Goal: Task Accomplishment & Management: Complete application form

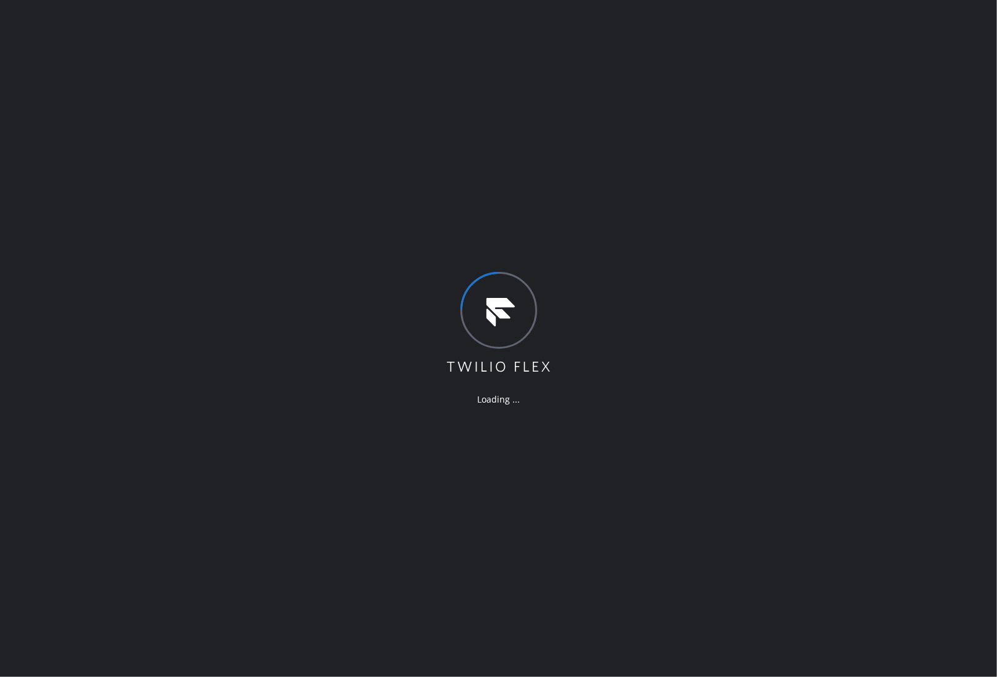
click at [898, 393] on div "Loading ..." at bounding box center [498, 338] width 997 height 677
click at [485, 474] on div "Loading ..." at bounding box center [498, 338] width 997 height 677
click at [878, 370] on div "Loading ..." at bounding box center [498, 338] width 997 height 677
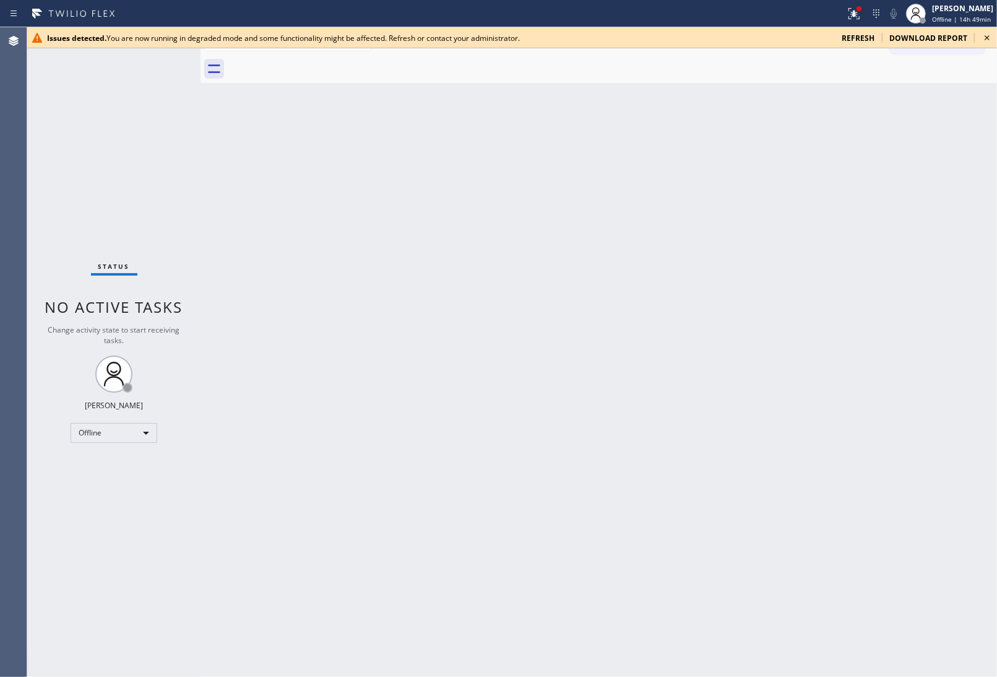
click at [985, 39] on icon at bounding box center [987, 37] width 15 height 15
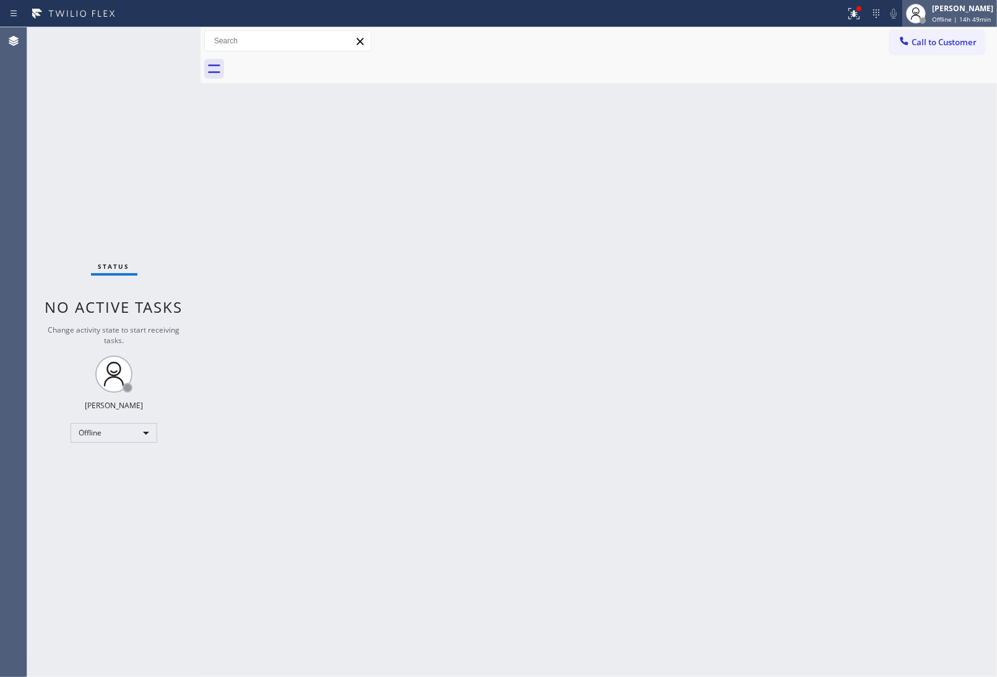
click at [964, 12] on div "[PERSON_NAME]" at bounding box center [962, 8] width 61 height 11
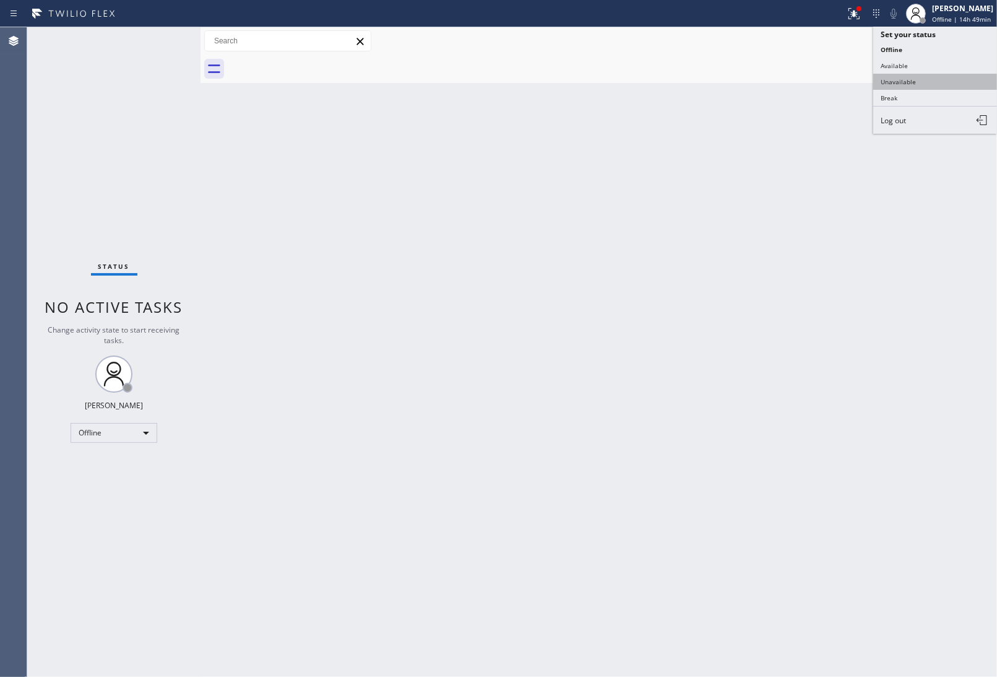
click at [898, 82] on button "Unavailable" at bounding box center [935, 82] width 124 height 16
click at [880, 477] on div "Back to Dashboard Change Sender ID Customers Technicians Select a contact Outbo…" at bounding box center [599, 351] width 797 height 649
click at [890, 126] on div "Back to Dashboard Change Sender ID Customers Technicians Select a contact Outbo…" at bounding box center [599, 351] width 797 height 649
click at [930, 28] on div "Call to Customer Outbound call Location Search location Your caller id phone nu…" at bounding box center [599, 41] width 797 height 28
click at [927, 44] on span "Call to Customer" at bounding box center [944, 42] width 65 height 11
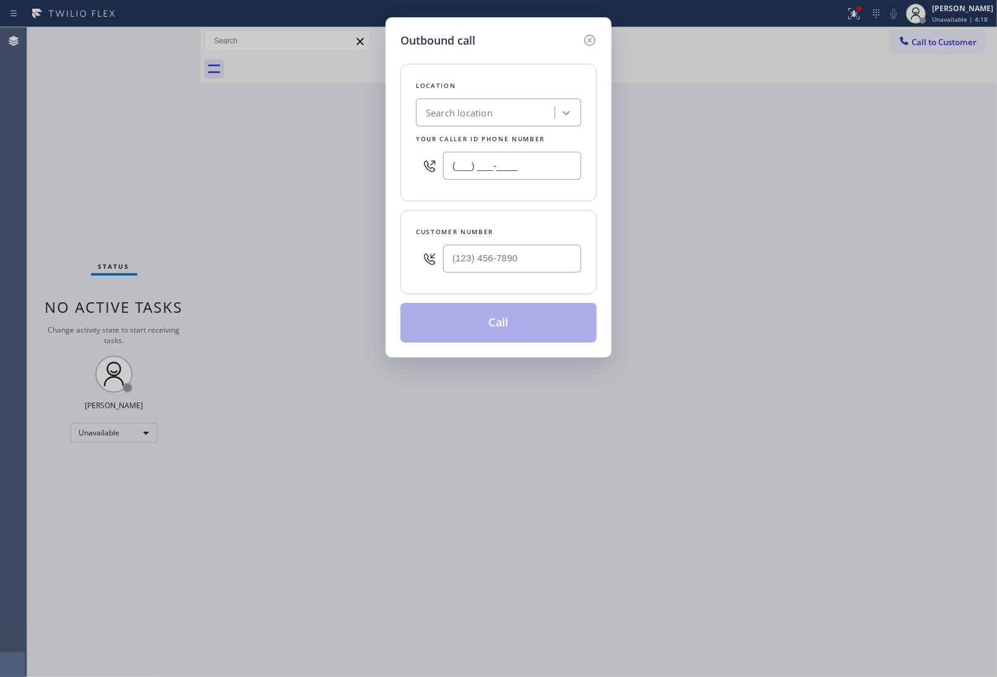
click at [477, 172] on input "(___) ___-____" at bounding box center [512, 166] width 138 height 28
paste input "929) 203-9053"
type input "[PHONE_NUMBER]"
type input "(___) ___-____"
click at [463, 262] on input "(___) ___-____" at bounding box center [512, 259] width 138 height 28
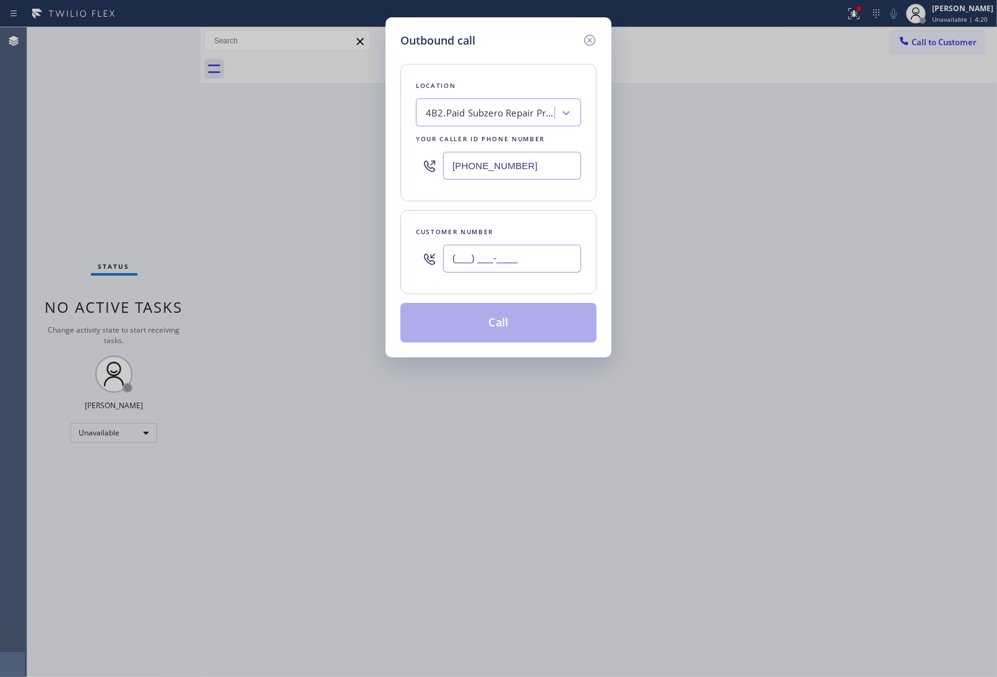
paste input "775) 354-3410"
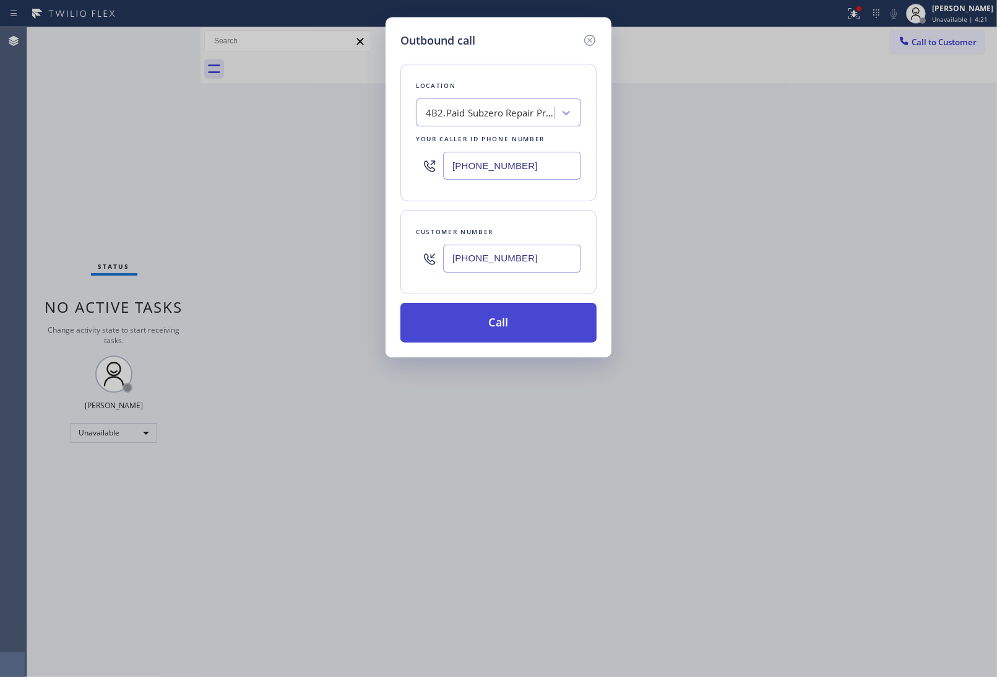
type input "(775) 354-3410"
click at [496, 319] on button "Call" at bounding box center [498, 323] width 196 height 40
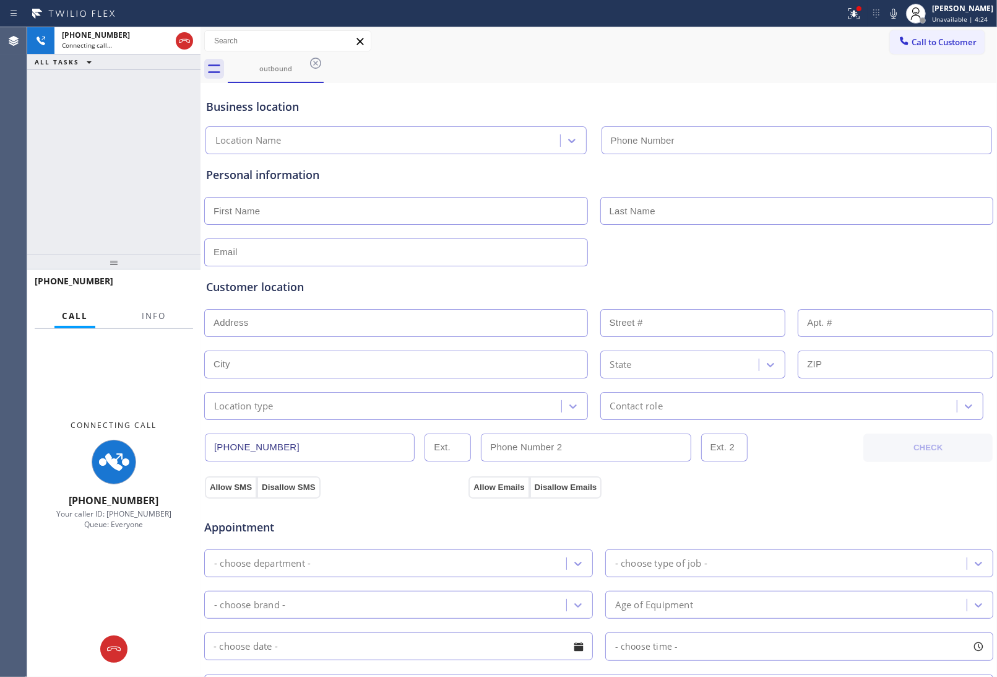
type input "(929) 203-9053"
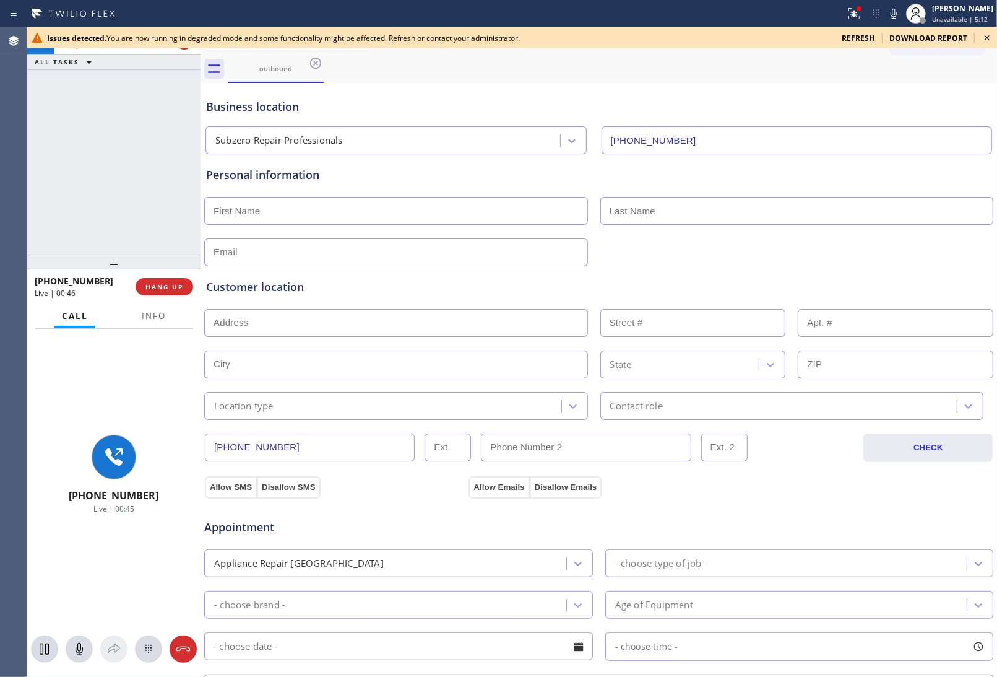
drag, startPoint x: 842, startPoint y: 85, endPoint x: 883, endPoint y: 66, distance: 45.1
click at [842, 84] on div "Business location Subzero Repair Professionals (929) 203-9053" at bounding box center [599, 117] width 790 height 73
click at [988, 38] on icon at bounding box center [987, 37] width 5 height 5
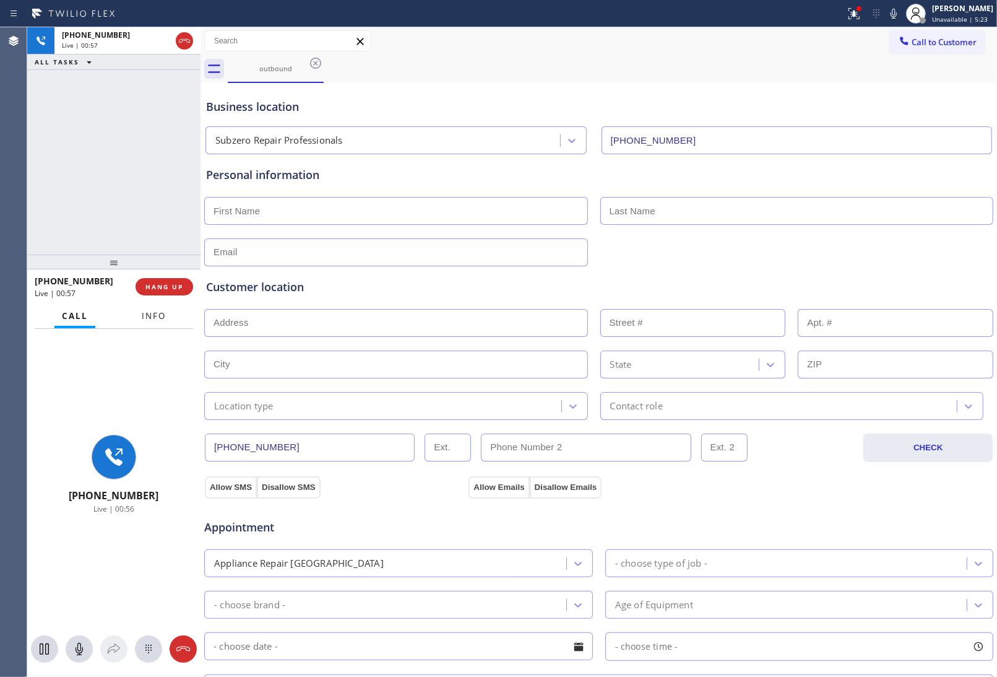
click at [165, 314] on span "Info" at bounding box center [154, 315] width 24 height 11
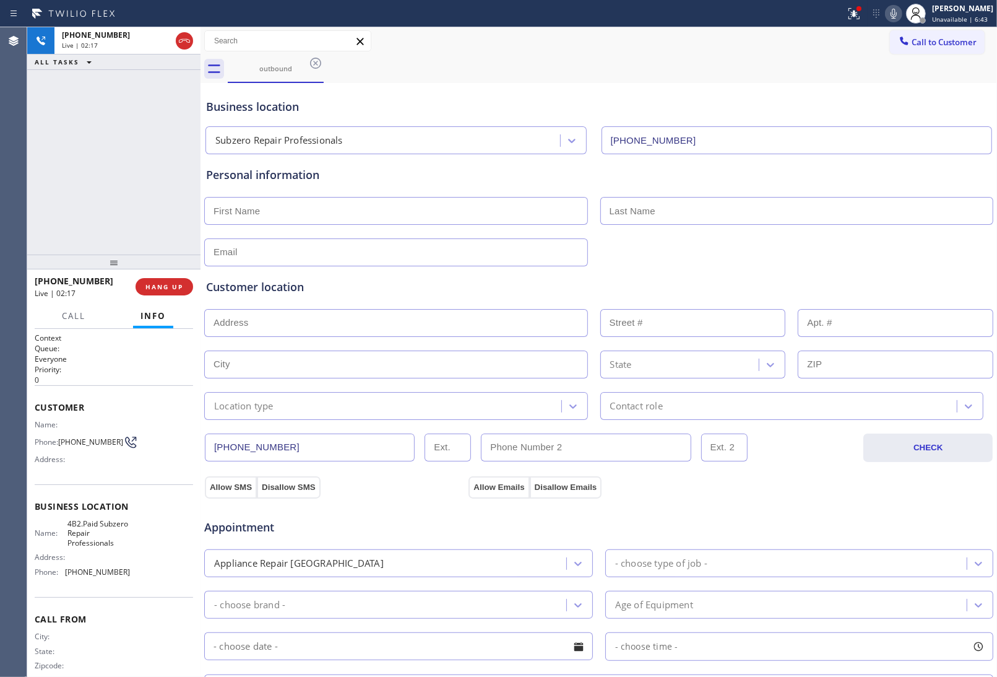
click at [891, 13] on icon at bounding box center [894, 14] width 6 height 10
click at [907, 234] on div "Personal information" at bounding box center [598, 217] width 785 height 100
click at [889, 11] on icon at bounding box center [893, 13] width 15 height 15
drag, startPoint x: 88, startPoint y: 450, endPoint x: 61, endPoint y: 434, distance: 31.6
click at [61, 437] on span "(775) 354-3410" at bounding box center [90, 441] width 65 height 9
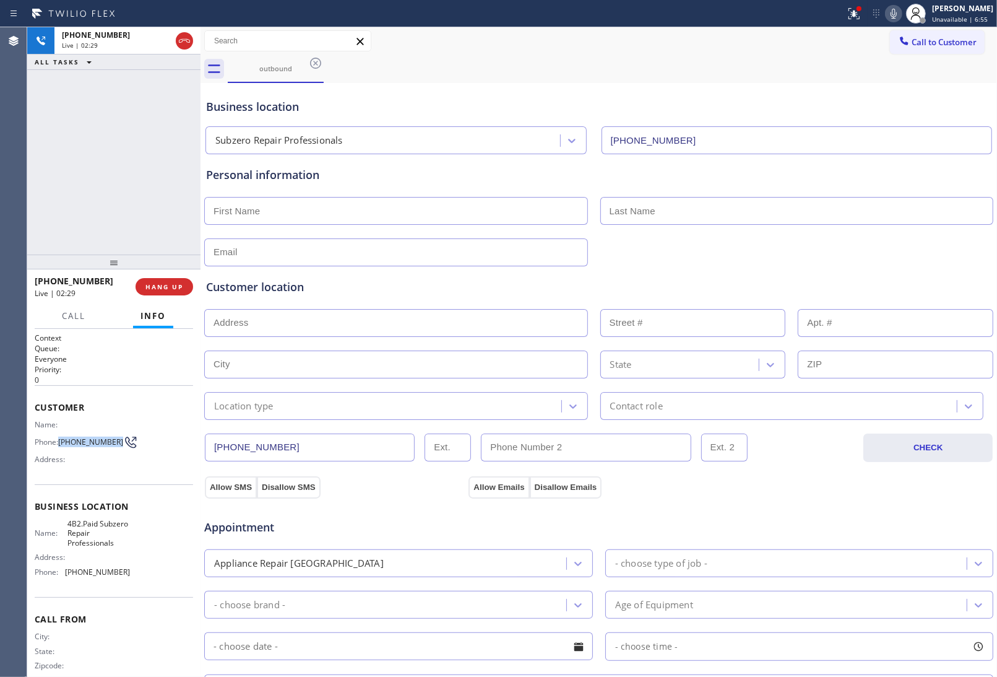
copy span "(775) 354-3410"
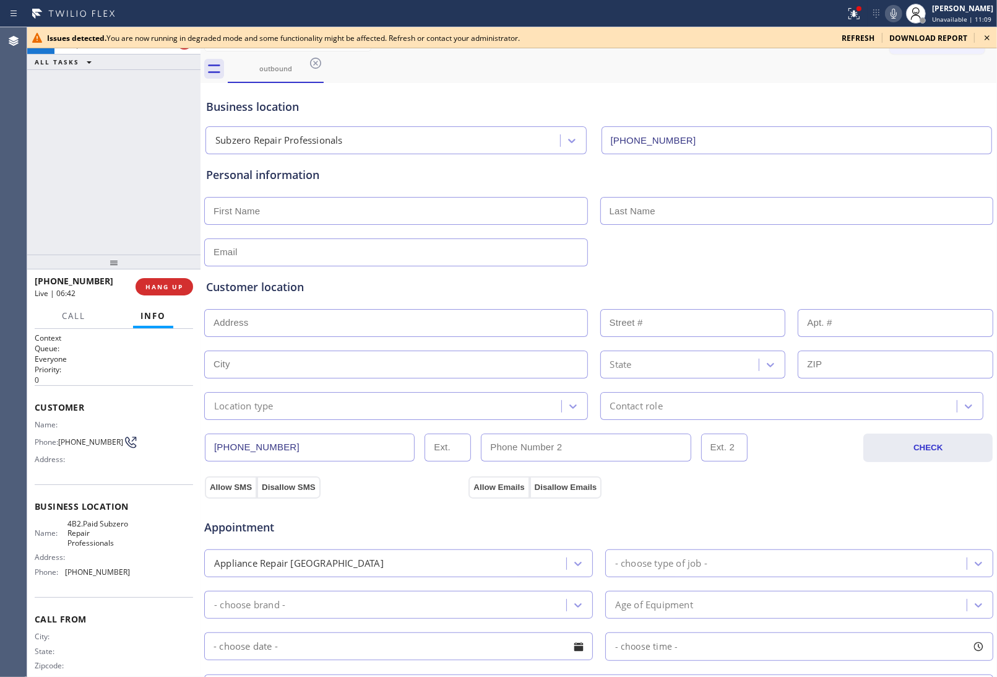
click at [836, 269] on div "Customer location >> ADD NEW ADDRESS << + NEW ADDRESS State Location type Conta…" at bounding box center [599, 343] width 790 height 154
click at [989, 36] on icon at bounding box center [987, 37] width 5 height 5
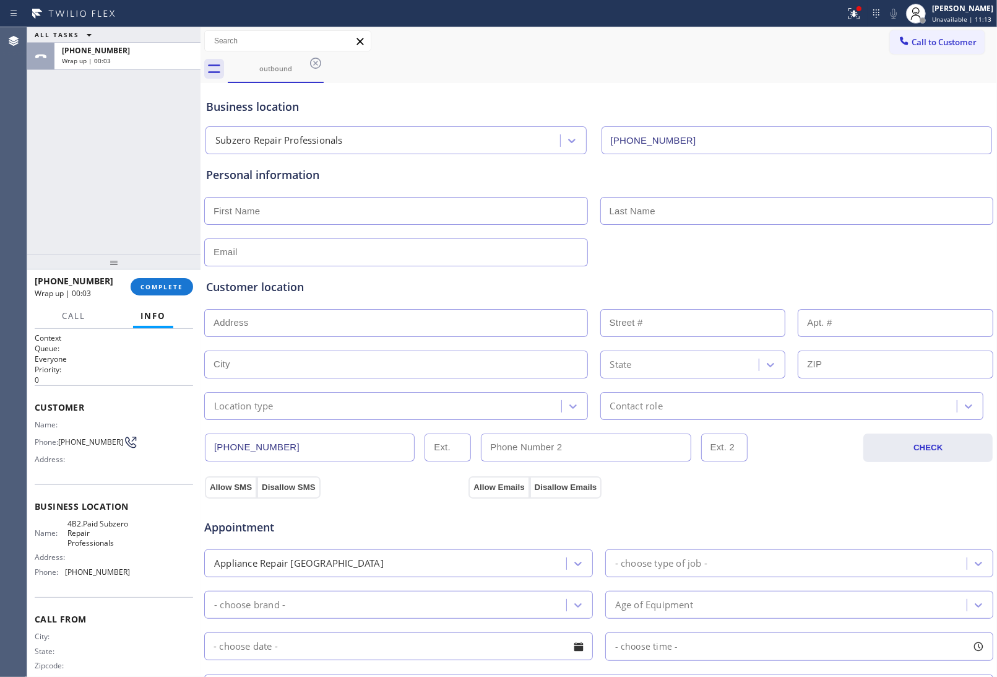
click at [277, 214] on input "text" at bounding box center [396, 211] width 384 height 28
type input "Ada"
click at [651, 206] on input "text" at bounding box center [797, 211] width 394 height 28
paste input "Ozman"
type input "Ozman"
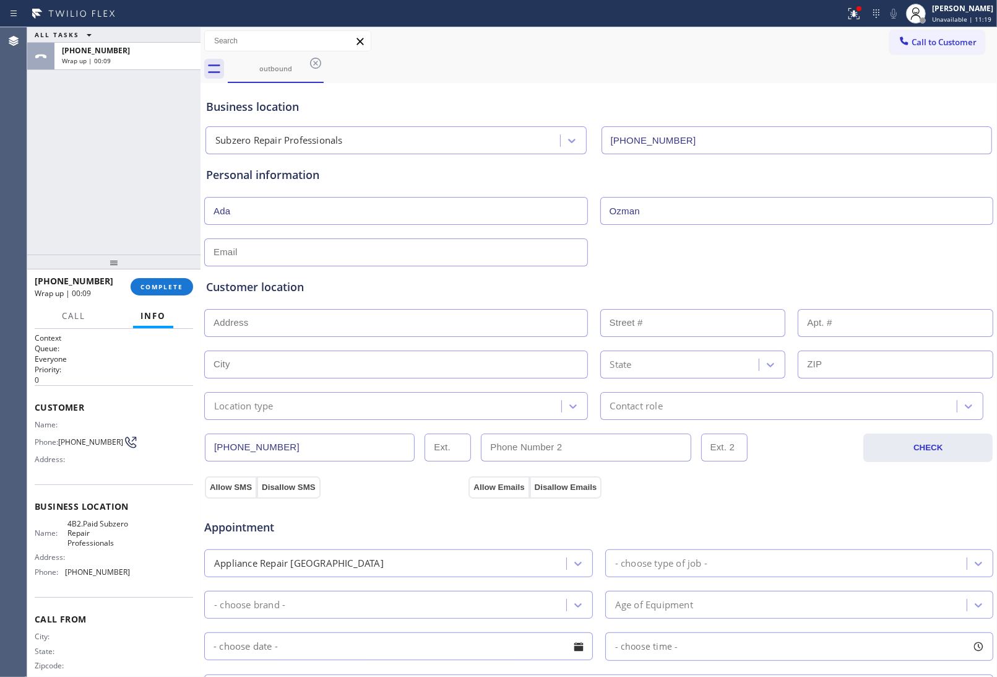
click at [267, 249] on input "text" at bounding box center [396, 252] width 384 height 28
click at [378, 252] on input "text" at bounding box center [396, 252] width 384 height 28
type input "[EMAIL_ADDRESS][DOMAIN_NAME]"
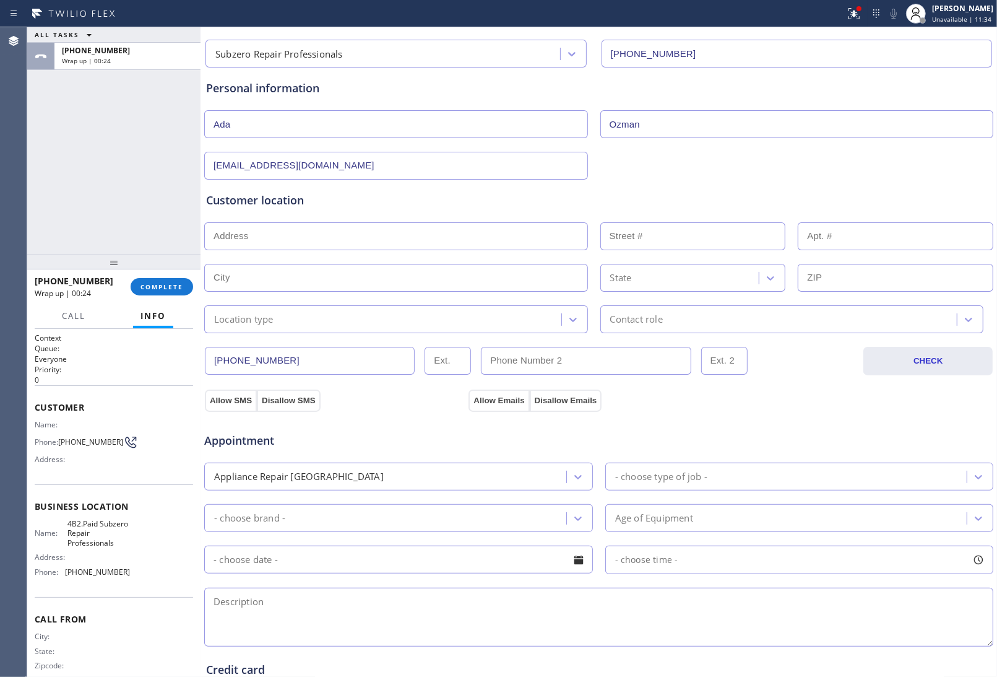
scroll to position [285, 0]
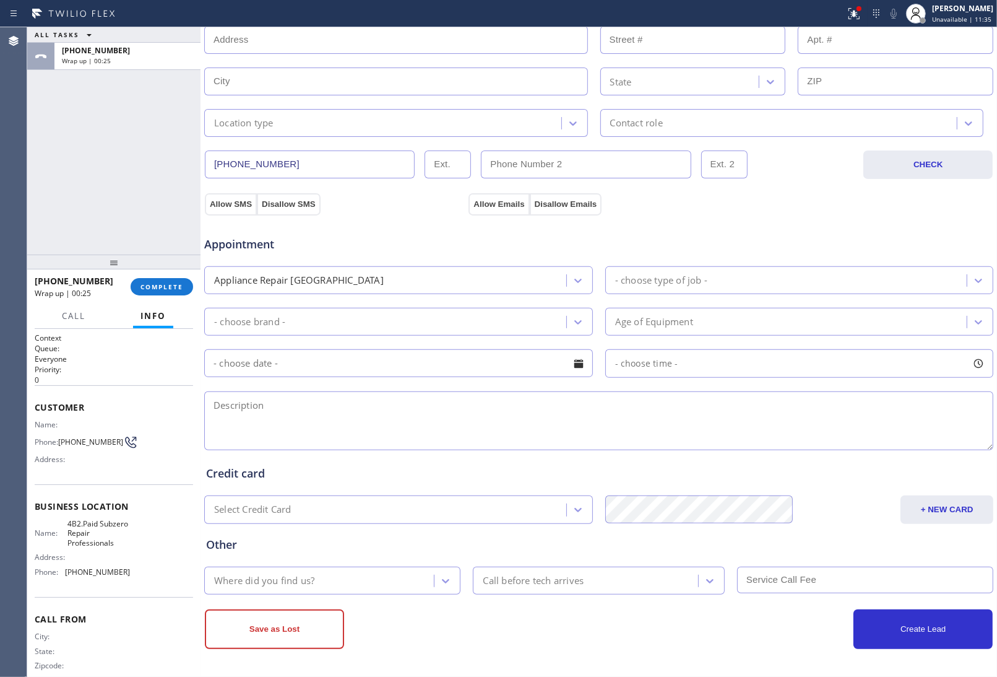
paste textarea "Sub Zero | Fridge BI | 5 Yrs | Freezer is over producing and and fan making a l…"
click at [298, 412] on textarea at bounding box center [598, 420] width 789 height 59
click at [212, 405] on textarea "Sub Zero | Fridge BI | 5 Yrs | Freezer is over producing and and fan making a l…" at bounding box center [598, 420] width 789 height 59
click at [214, 426] on textarea "12- | $99 | Sub Zero | Fridge BI | 5 Yrs | Freezer is over producing and and fa…" at bounding box center [598, 420] width 789 height 59
click at [907, 413] on textarea "12-3 | $99 | Sub Zero | Fridge BI | 5 Yrs | Freezer is over producing and and f…" at bounding box center [598, 420] width 789 height 59
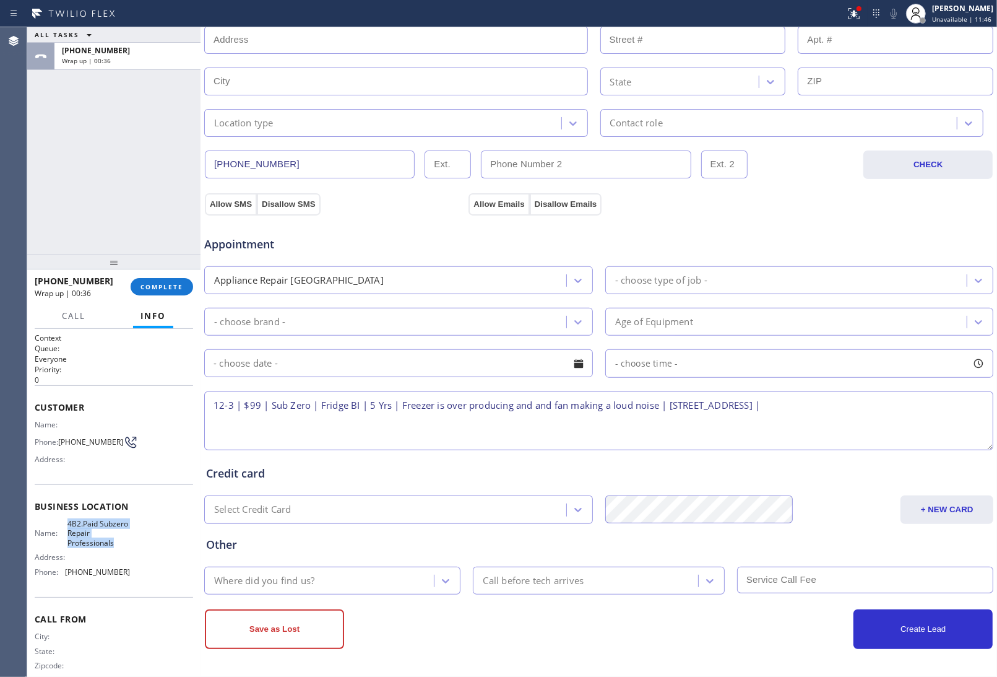
drag, startPoint x: 116, startPoint y: 545, endPoint x: 66, endPoint y: 525, distance: 53.6
click at [67, 525] on span "4B2.Paid Subzero Repair Professionals" at bounding box center [98, 533] width 62 height 28
copy span "4B2.Paid Subzero Repair Professionals"
click at [865, 404] on textarea "12-3 | $99 | Sub Zero | Fridge BI | 5 Yrs | Freezer is over producing and and f…" at bounding box center [598, 420] width 789 height 59
paste textarea "4B2.Paid Subzero Repair Professionals"
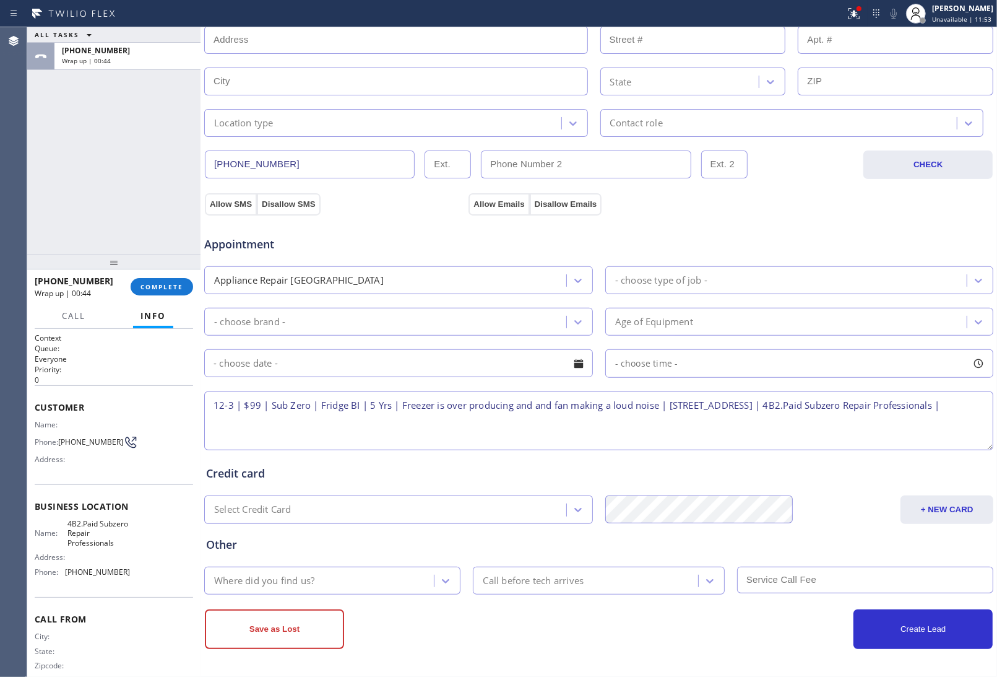
click at [670, 402] on textarea "12-3 | $99 | Sub Zero | Fridge BI | 5 Yrs | Freezer is over producing and and f…" at bounding box center [598, 420] width 789 height 59
paste textarea "DOesn't know the brand | Dishwasher | 5 Yrs | Not cleaning the dishes very well"
click at [688, 401] on textarea "12-3 | $99 | Sub Zero | Fridge BI | 5 Yrs | Freezer is over producing and and f…" at bounding box center [598, 420] width 789 height 59
click at [652, 424] on textarea "12-3 | $99 | Sub Zero | Fridge BI | 5 Yrs | Freezer is over producing and and f…" at bounding box center [598, 420] width 789 height 59
drag, startPoint x: 119, startPoint y: 546, endPoint x: 63, endPoint y: 518, distance: 63.4
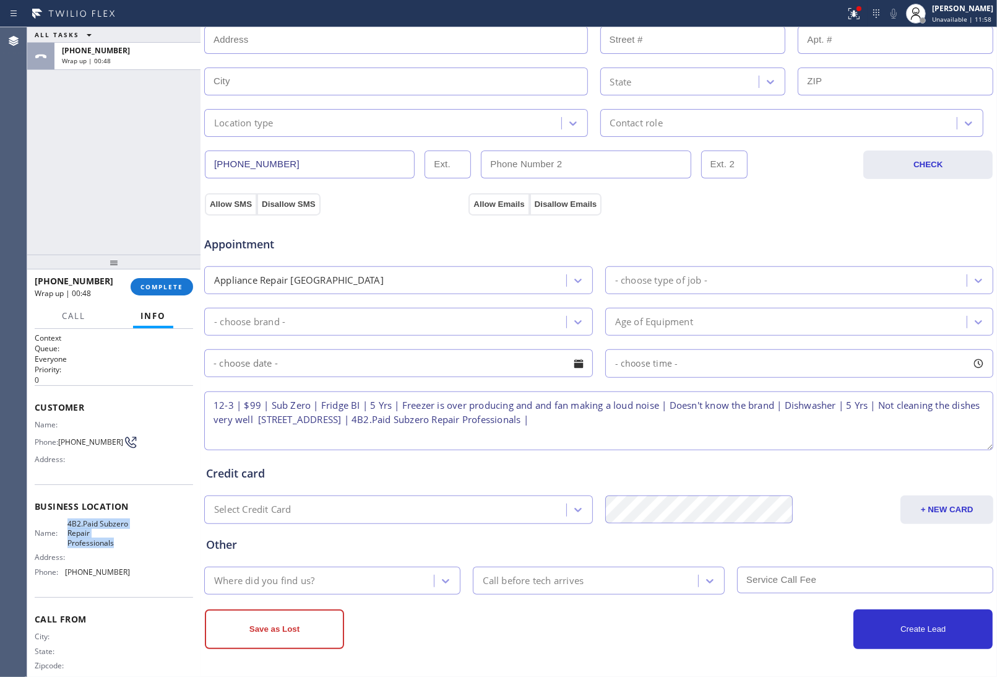
click at [63, 518] on div "Business location Name: 4B2.Paid Subzero Repair Professionals Address: Phone: (…" at bounding box center [114, 540] width 158 height 113
copy span "4B2.Paid Subzero Repair Professionals"
click at [673, 423] on textarea "12-3 | $99 | Sub Zero | Fridge BI | 5 Yrs | Freezer is over producing and and f…" at bounding box center [598, 420] width 789 height 59
paste textarea "4B2.Paid Subzero Repair Professionals"
click at [836, 421] on textarea "12-3 | $99 | Sub Zero | Fridge BI | 5 Yrs | Freezer is over producing and and f…" at bounding box center [598, 420] width 789 height 59
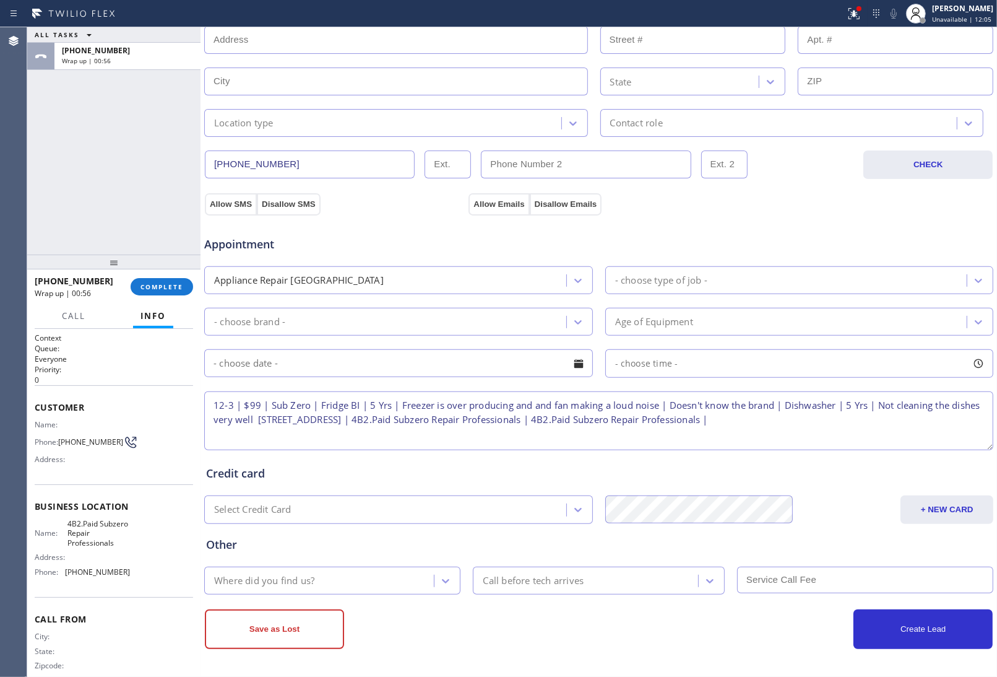
paste textarea "Please call 30 minutes prior to arrival."
click at [251, 441] on textarea "12-3 | $99 | Sub Zero | Fridge BI | 5 Yrs | Freezer is over producing and and f…" at bounding box center [598, 420] width 789 height 59
paste textarea "(775) 354-3410"
type textarea "12-3 | $99 | Sub Zero | Fridge BI | 5 Yrs | Freezer is over producing and and f…"
click at [651, 282] on div "- choose type of job -" at bounding box center [661, 280] width 92 height 14
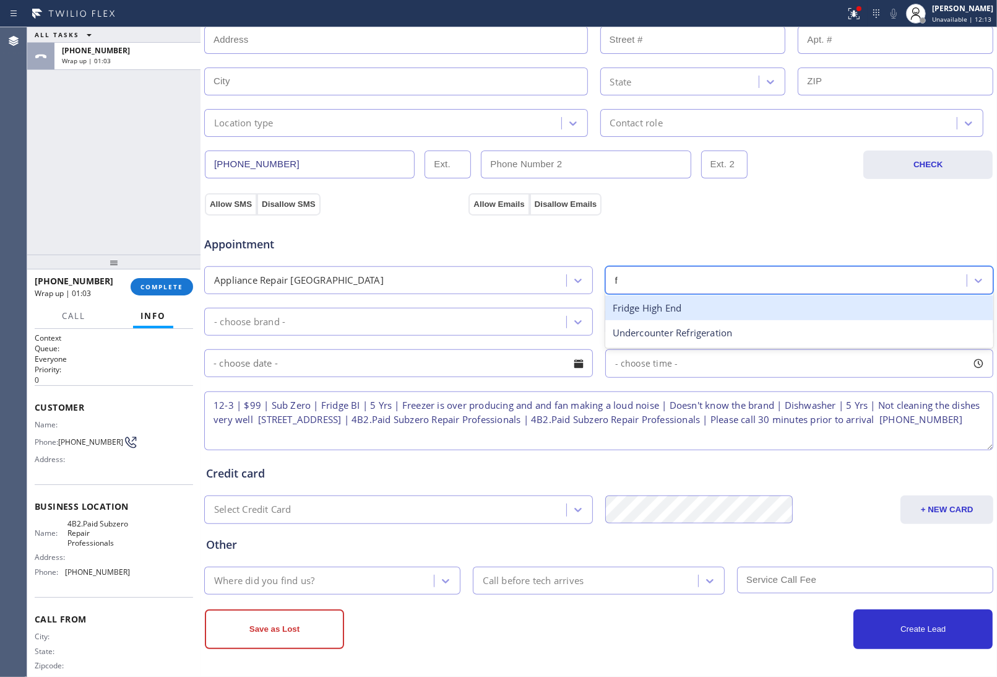
type input "fr"
click at [654, 305] on div "Fridge High End" at bounding box center [799, 307] width 389 height 25
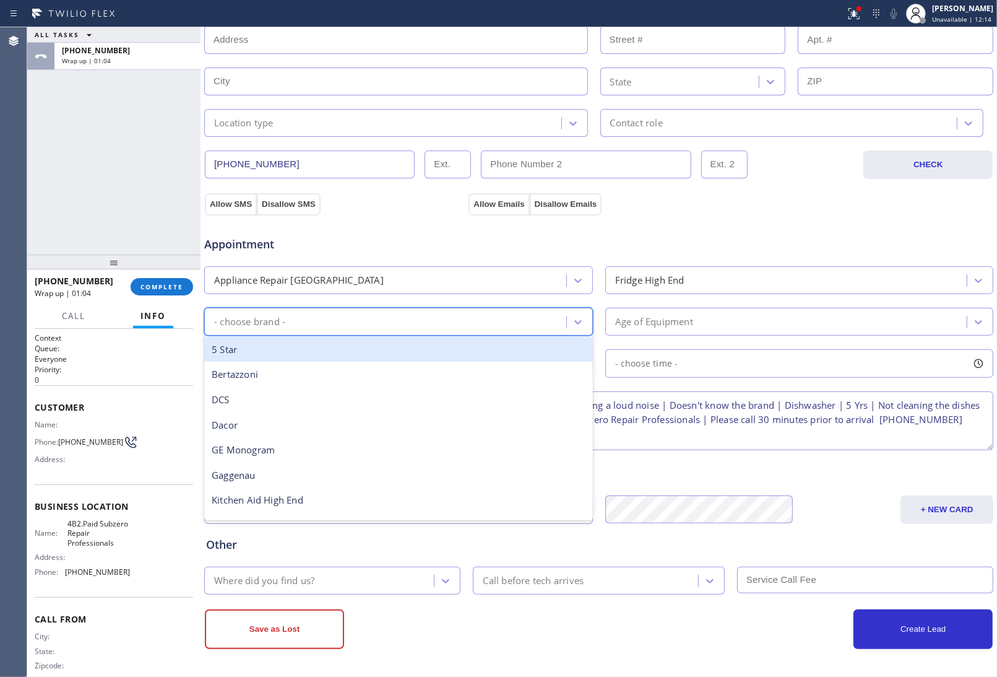
click at [391, 325] on div "- choose brand -" at bounding box center [387, 322] width 358 height 22
click at [272, 323] on div "- choose brand -" at bounding box center [249, 321] width 71 height 14
type input "sub"
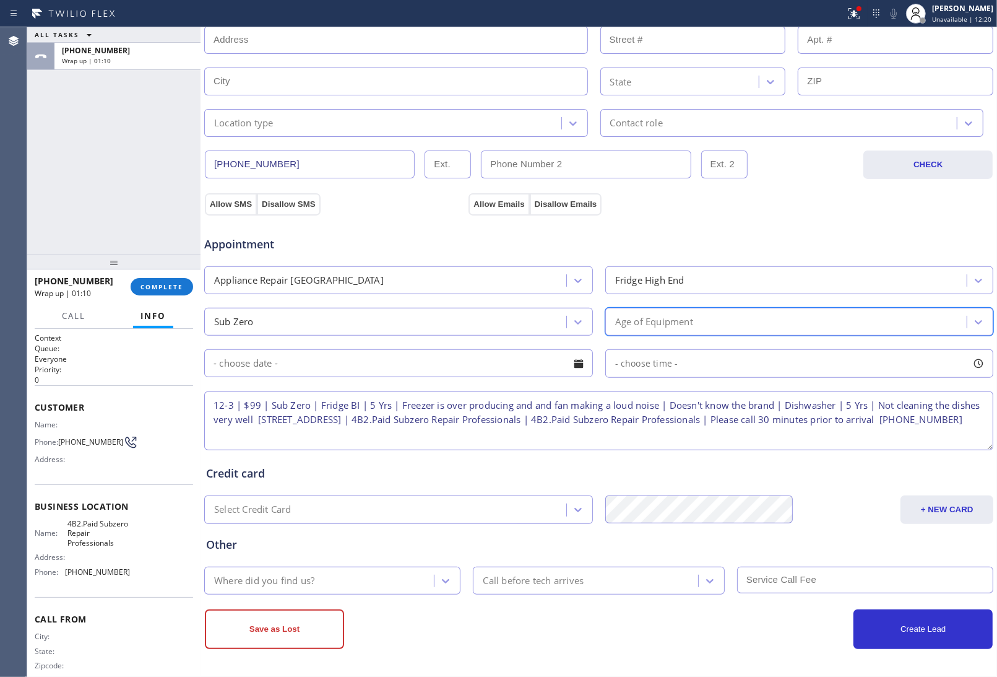
type input "5"
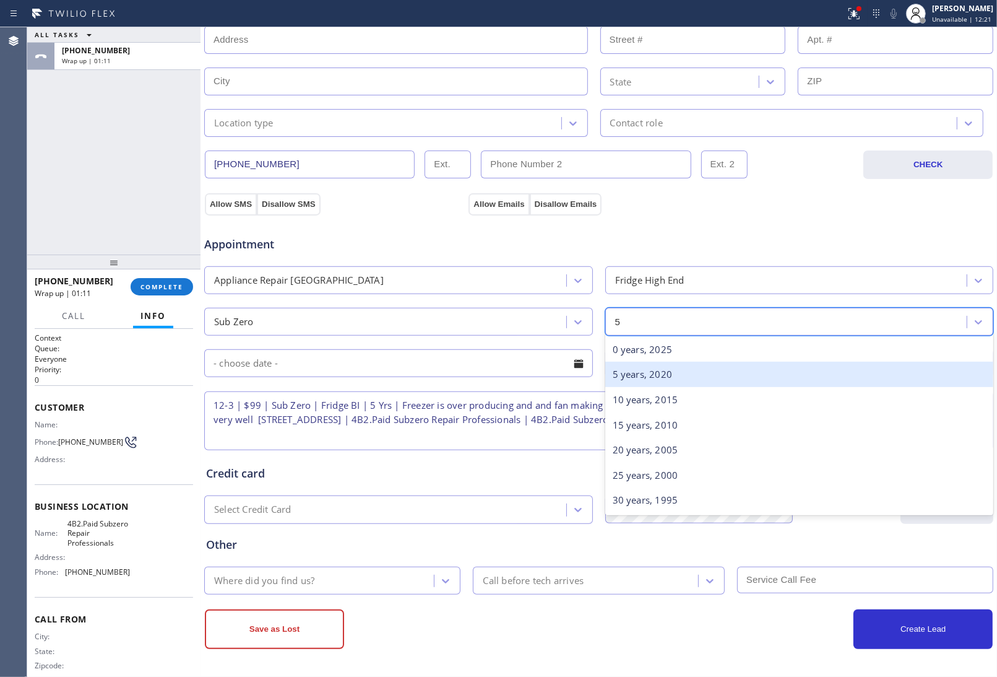
click at [673, 372] on div "5 years, 2020" at bounding box center [799, 373] width 389 height 25
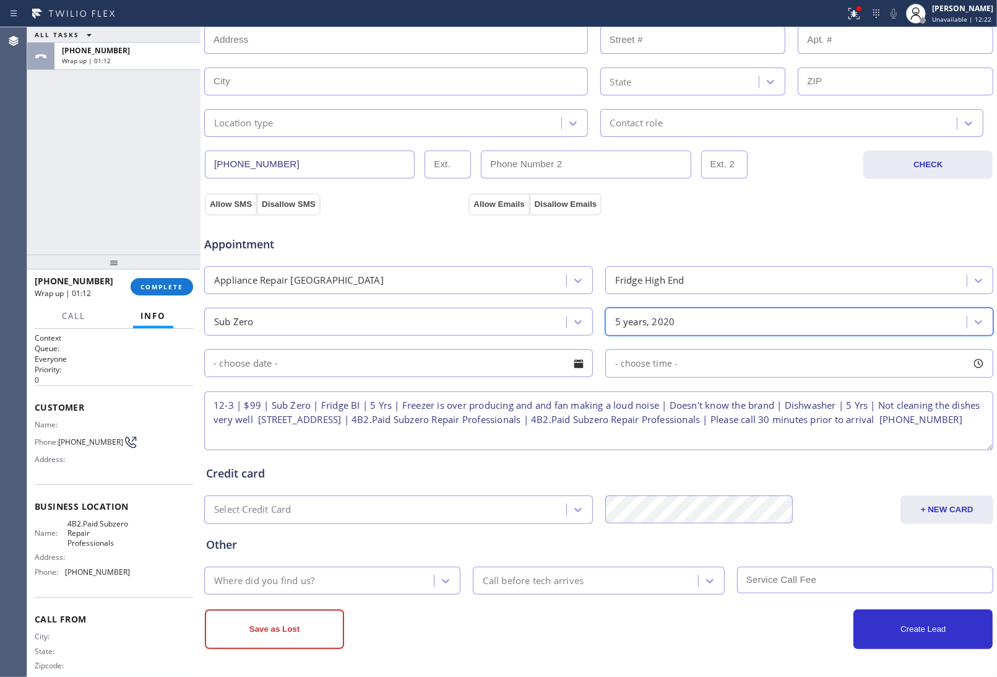
click at [387, 364] on input "text" at bounding box center [398, 363] width 389 height 28
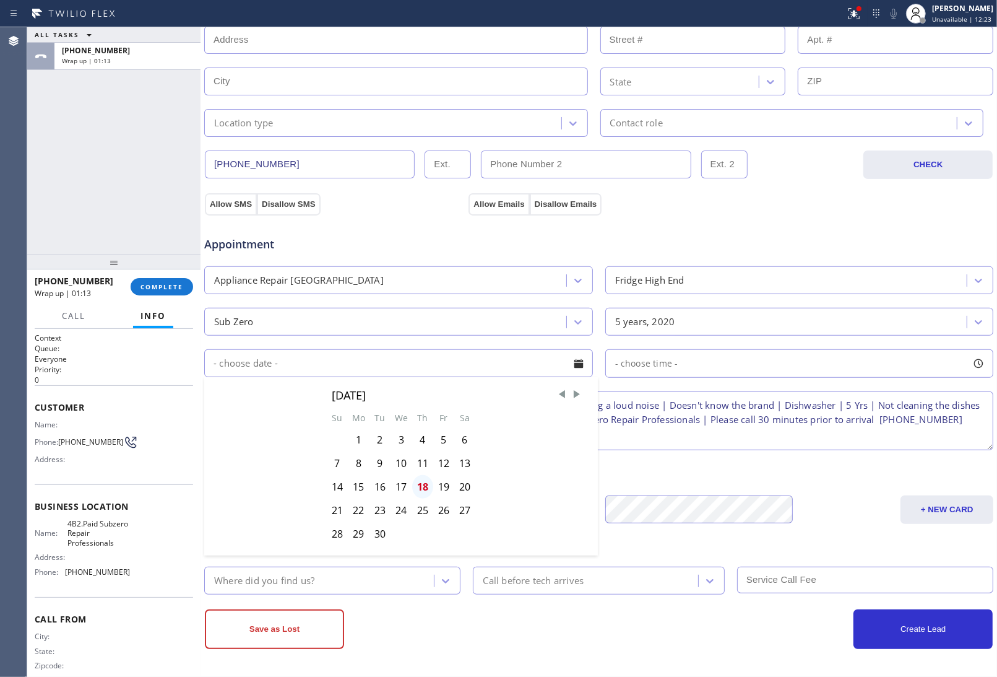
click at [418, 490] on div "18" at bounding box center [422, 487] width 21 height 24
type input "[DATE]"
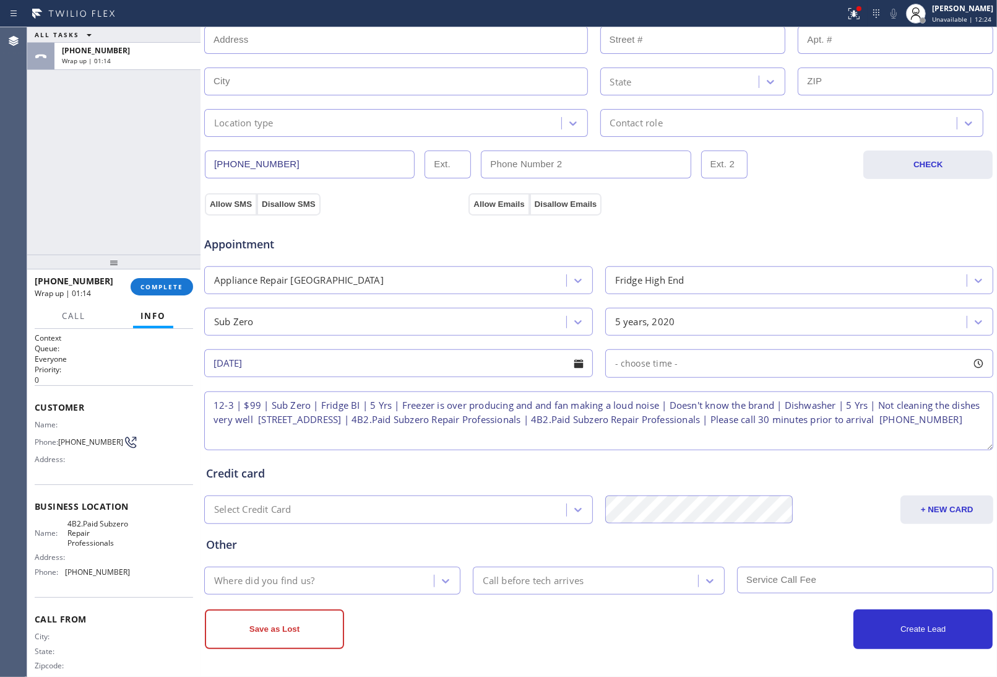
click at [701, 366] on div "- choose time -" at bounding box center [799, 363] width 389 height 28
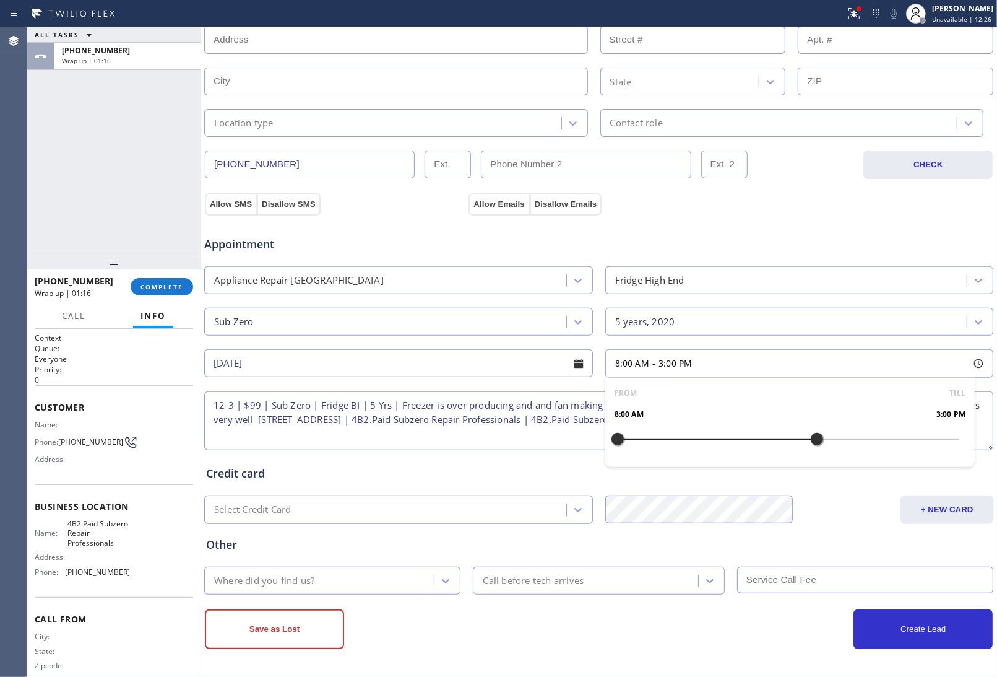
drag, startPoint x: 618, startPoint y: 439, endPoint x: 812, endPoint y: 444, distance: 194.4
click at [812, 444] on div at bounding box center [817, 439] width 15 height 26
drag, startPoint x: 617, startPoint y: 441, endPoint x: 726, endPoint y: 449, distance: 109.9
click at [726, 449] on div at bounding box center [731, 439] width 15 height 26
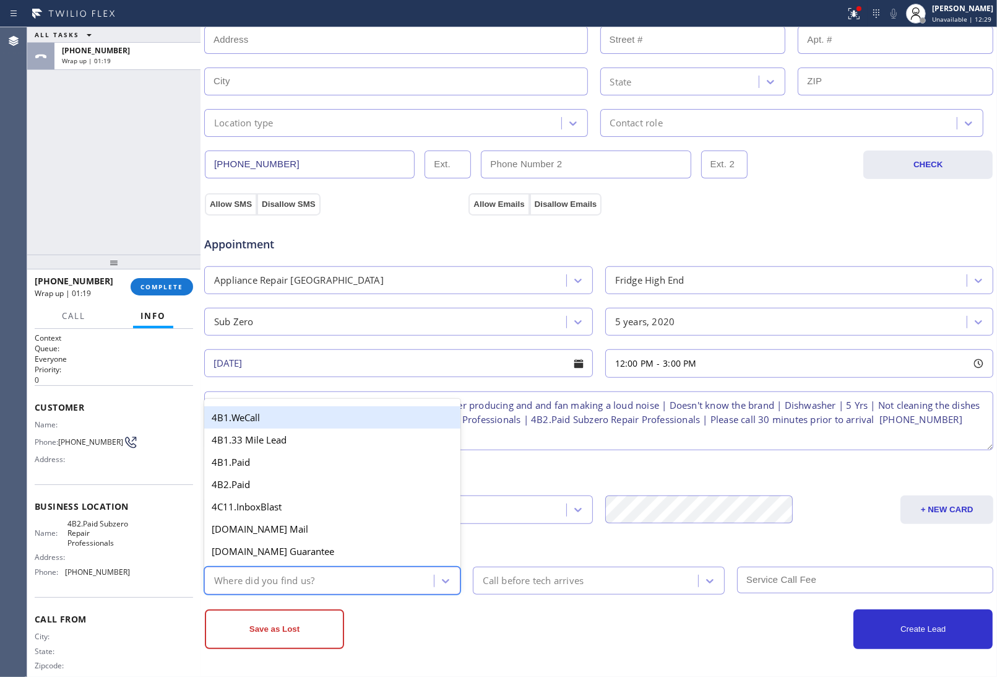
click at [302, 591] on div "Where did you find us?" at bounding box center [321, 580] width 226 height 22
type input "go"
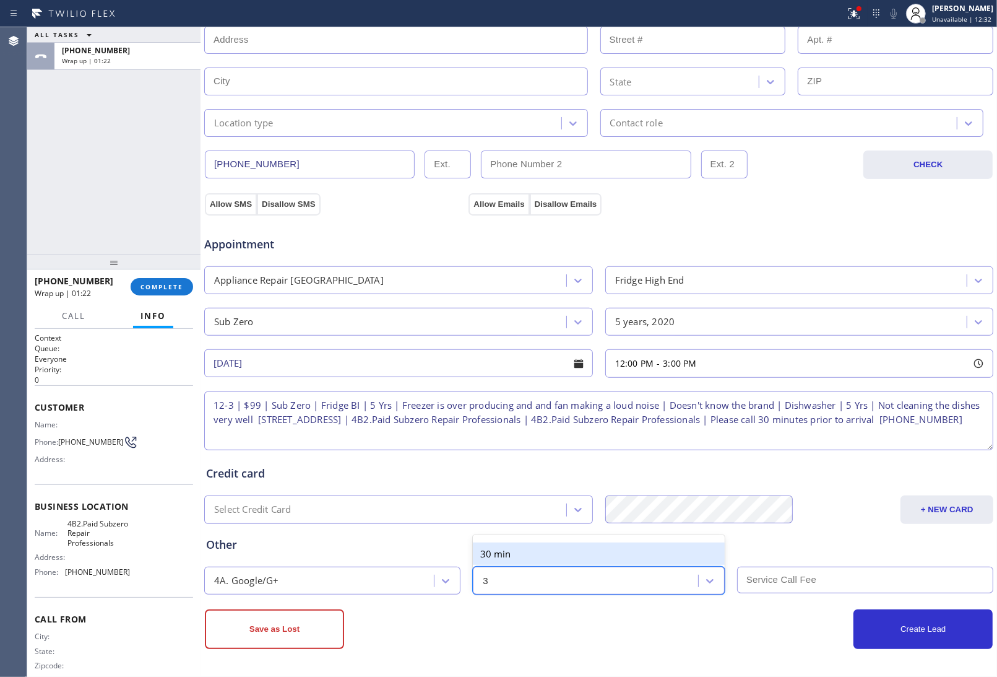
type input "30"
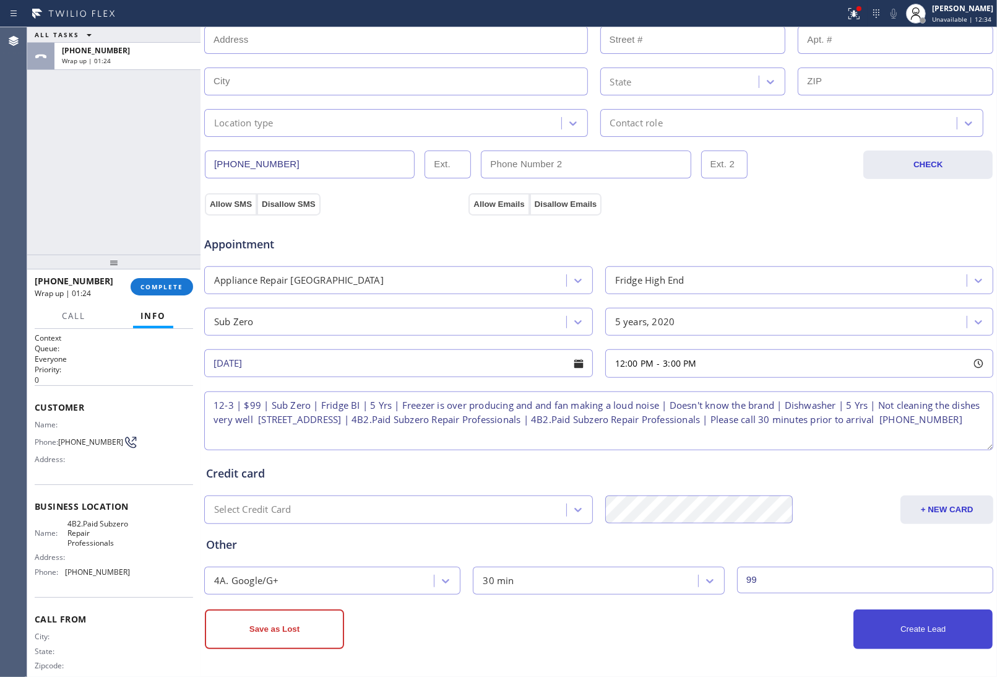
type input "99"
click at [868, 625] on button "Create Lead" at bounding box center [923, 629] width 139 height 40
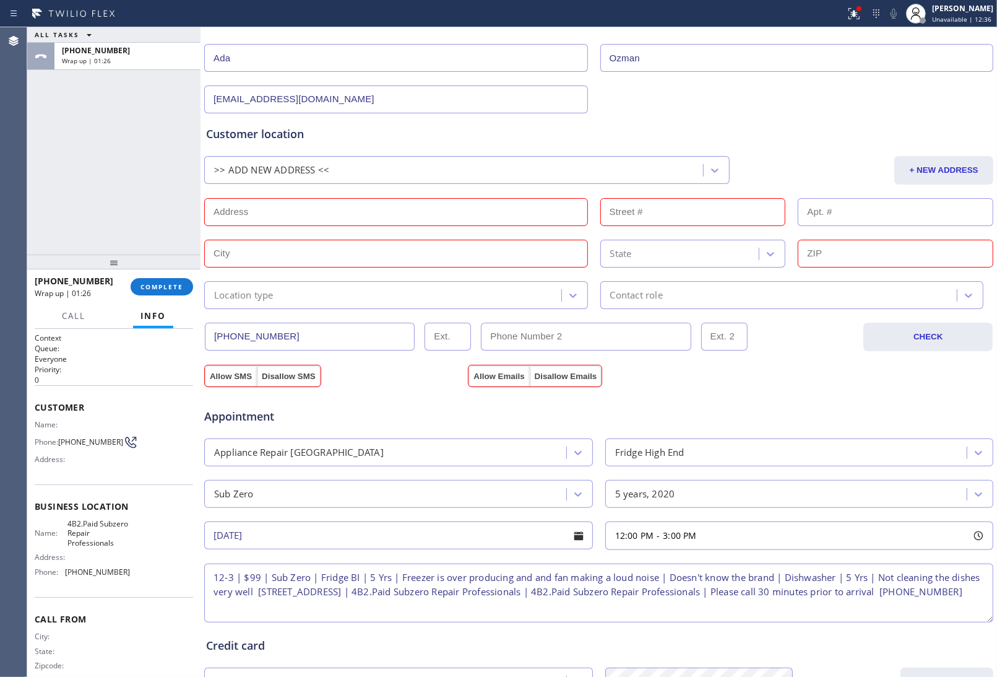
scroll to position [17, 0]
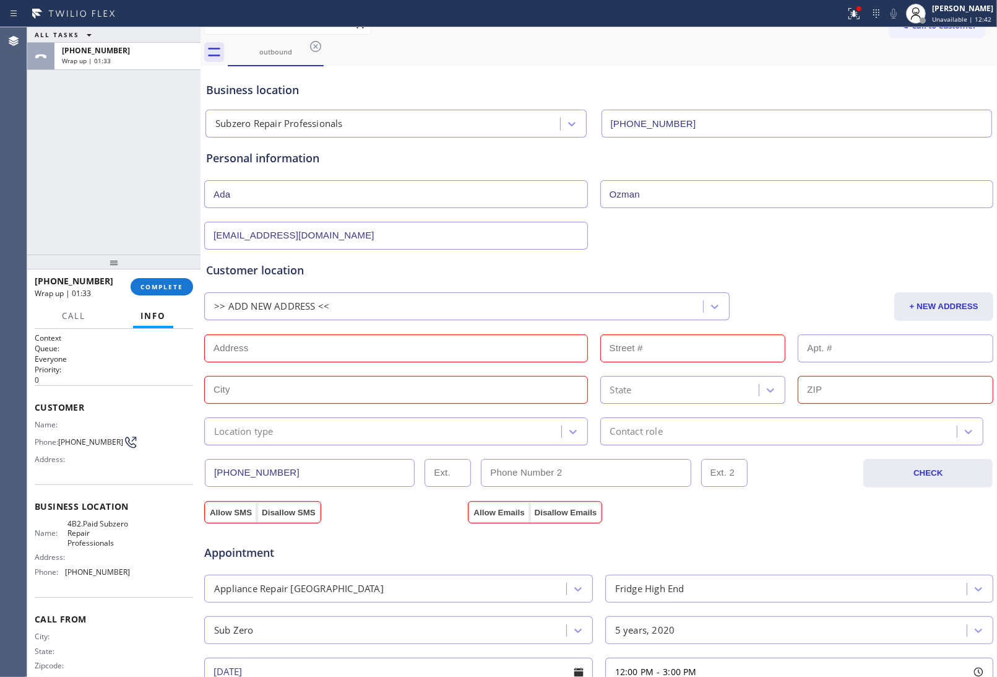
click at [255, 340] on input "text" at bounding box center [396, 348] width 384 height 28
paste input "315 W 23 StNew York, NY 10011"
type input "315 W 23 St"
type input "315"
type input "[US_STATE]"
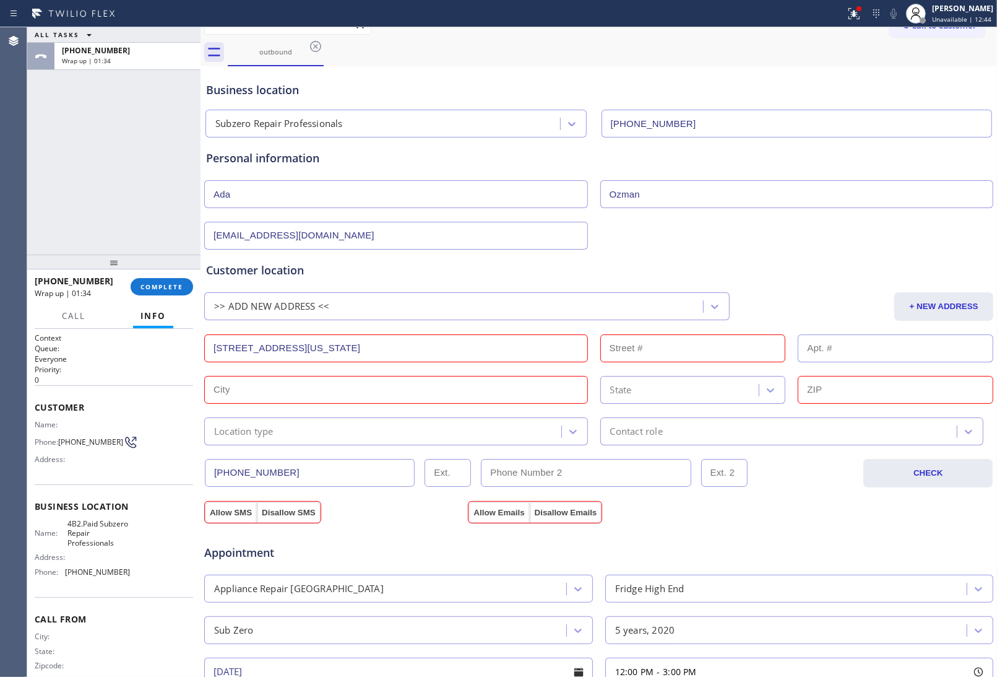
type input "10011"
click at [259, 430] on div "Location type" at bounding box center [243, 431] width 59 height 14
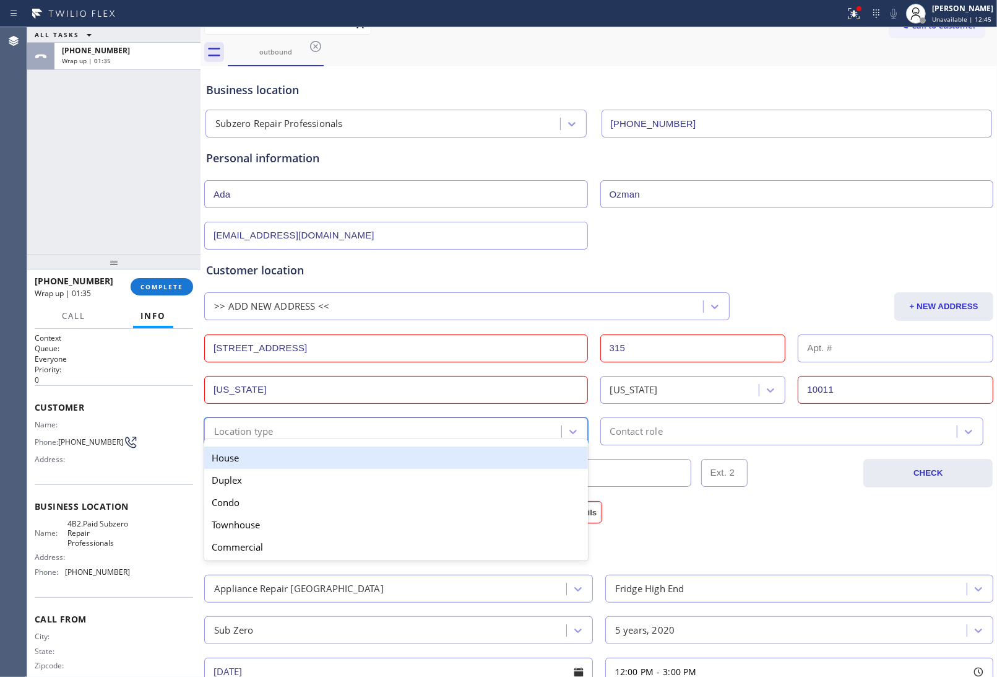
click at [258, 452] on div "House" at bounding box center [396, 457] width 384 height 22
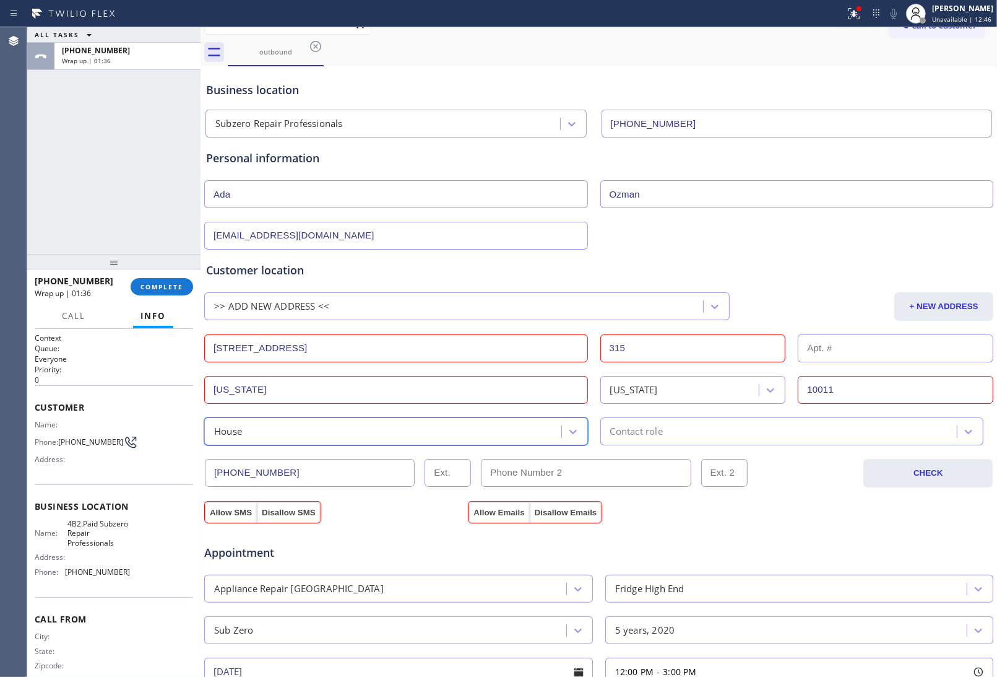
drag, startPoint x: 345, startPoint y: 451, endPoint x: 339, endPoint y: 440, distance: 11.9
click at [345, 448] on div "(775) 354-3410 CHECK" at bounding box center [599, 466] width 790 height 42
click at [339, 440] on div "House" at bounding box center [396, 431] width 384 height 28
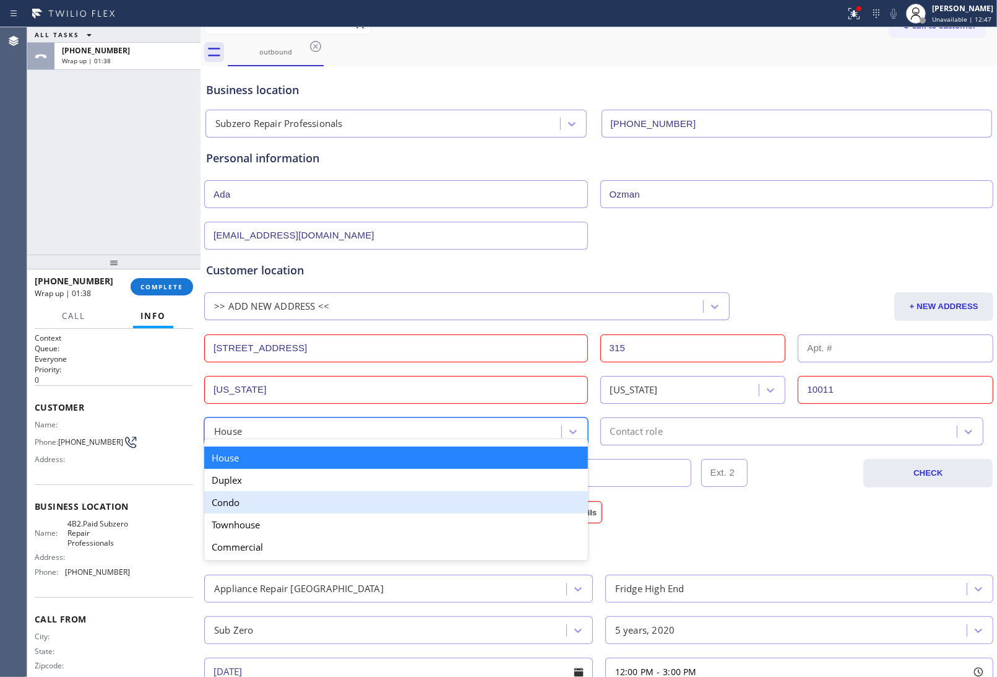
click at [249, 512] on div "Condo" at bounding box center [396, 502] width 384 height 22
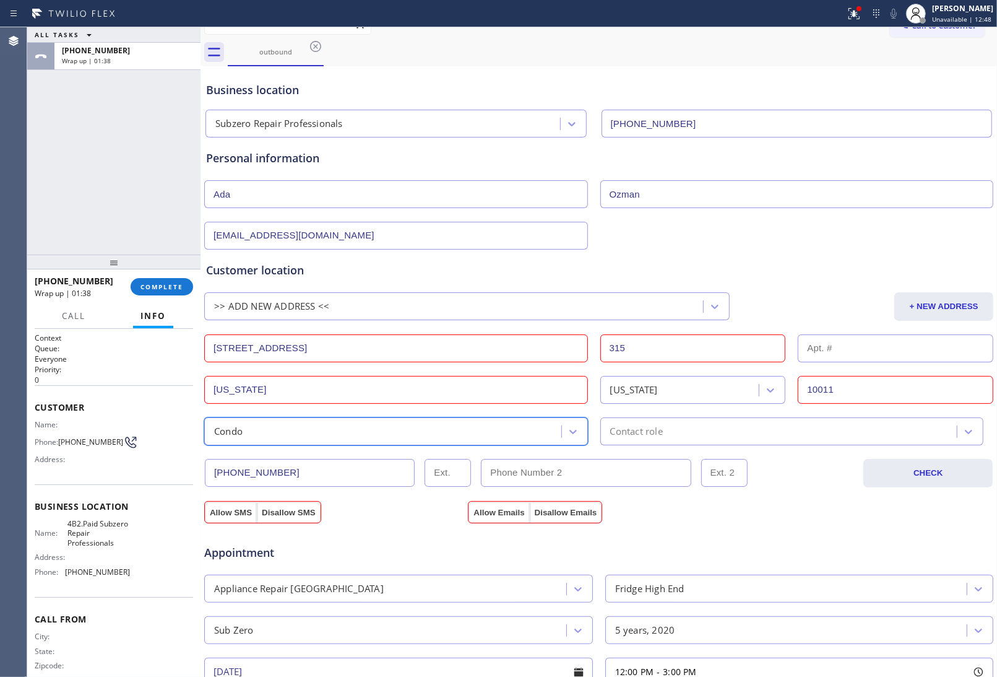
click at [667, 428] on div "Contact role" at bounding box center [780, 431] width 353 height 22
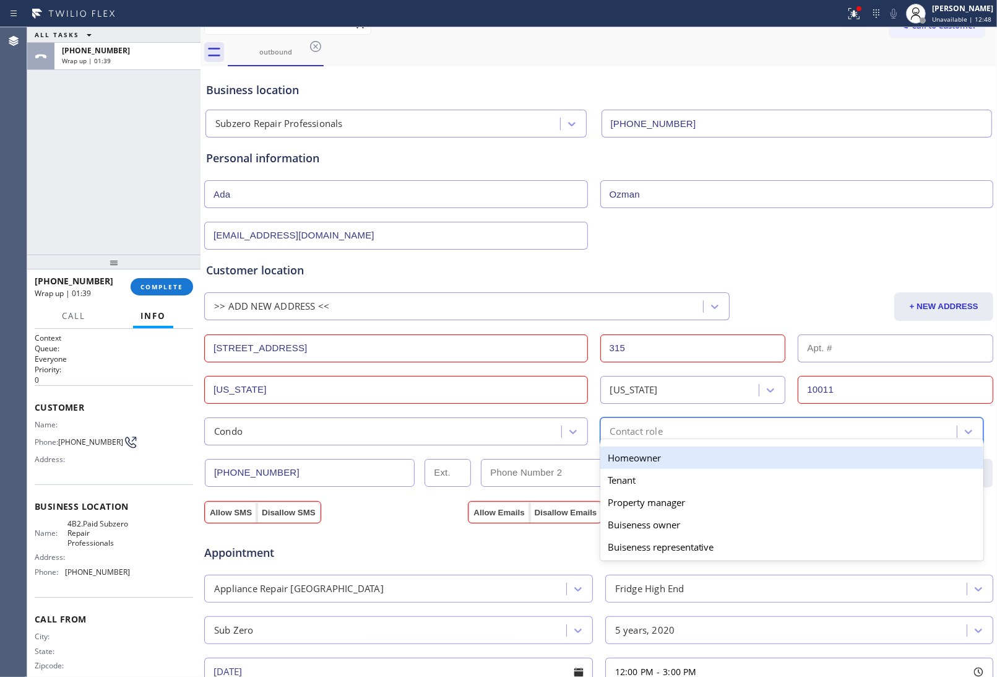
click at [617, 462] on div "Homeowner" at bounding box center [792, 457] width 384 height 22
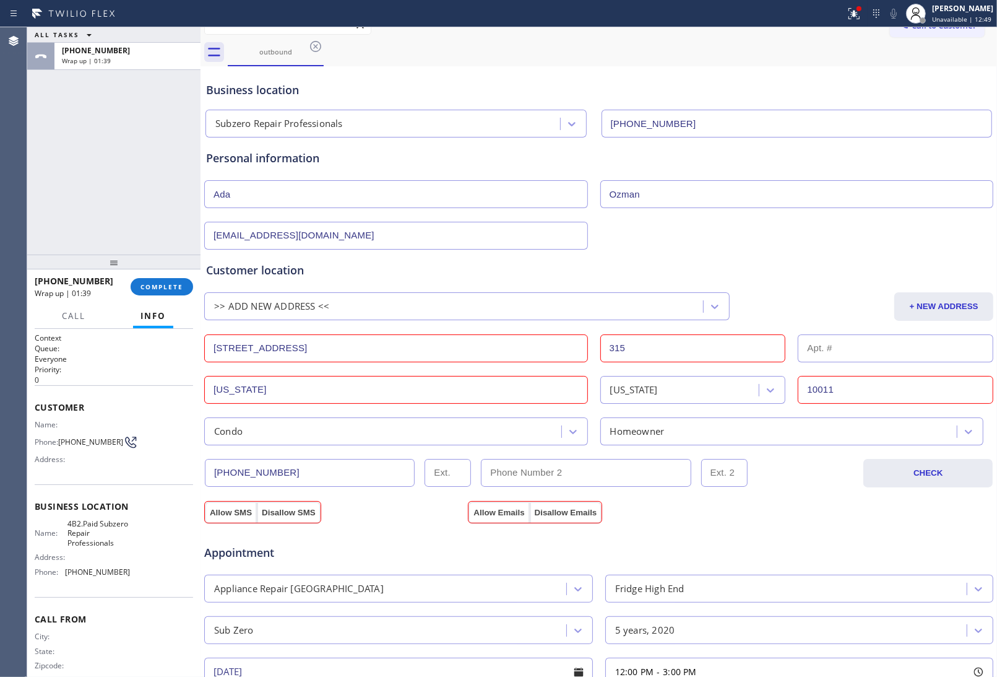
click at [836, 353] on input "text" at bounding box center [896, 348] width 196 height 28
click at [821, 345] on input "text" at bounding box center [896, 348] width 196 height 28
paste input "PH3"
type input "PH3"
click at [218, 509] on button "Allow SMS" at bounding box center [231, 512] width 52 height 22
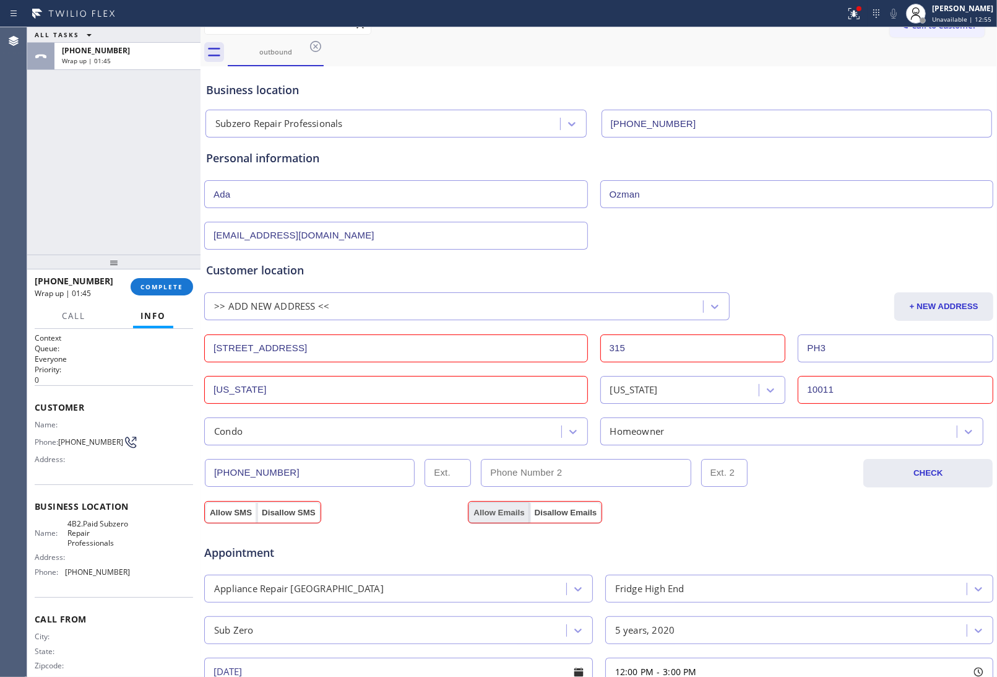
click at [494, 517] on button "Allow Emails" at bounding box center [499, 512] width 61 height 22
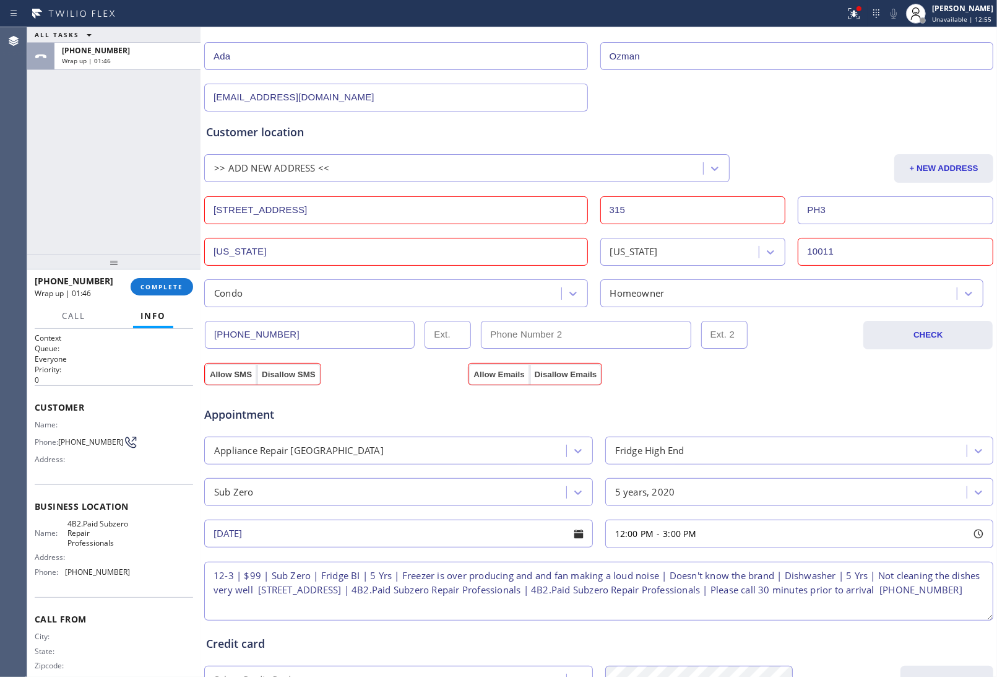
scroll to position [326, 0]
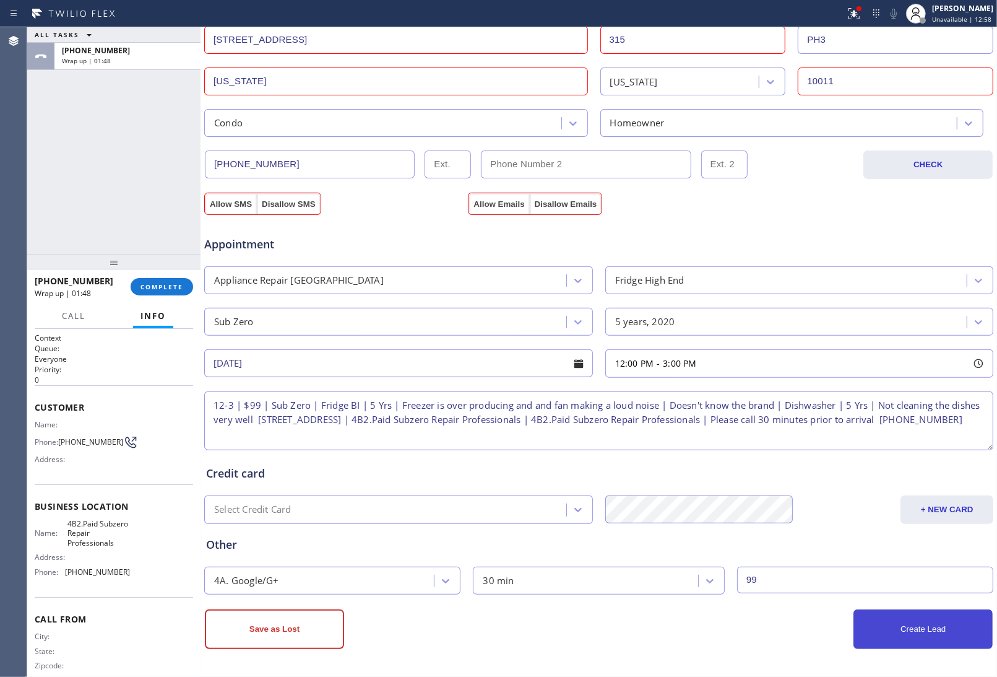
click at [917, 639] on button "Create Lead" at bounding box center [923, 629] width 139 height 40
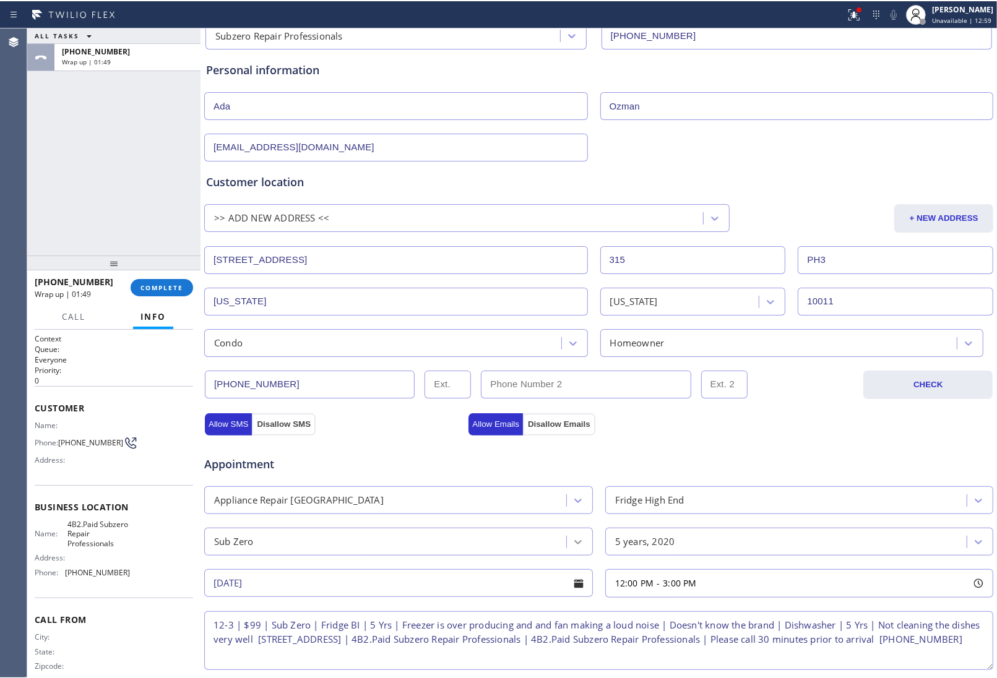
scroll to position [0, 0]
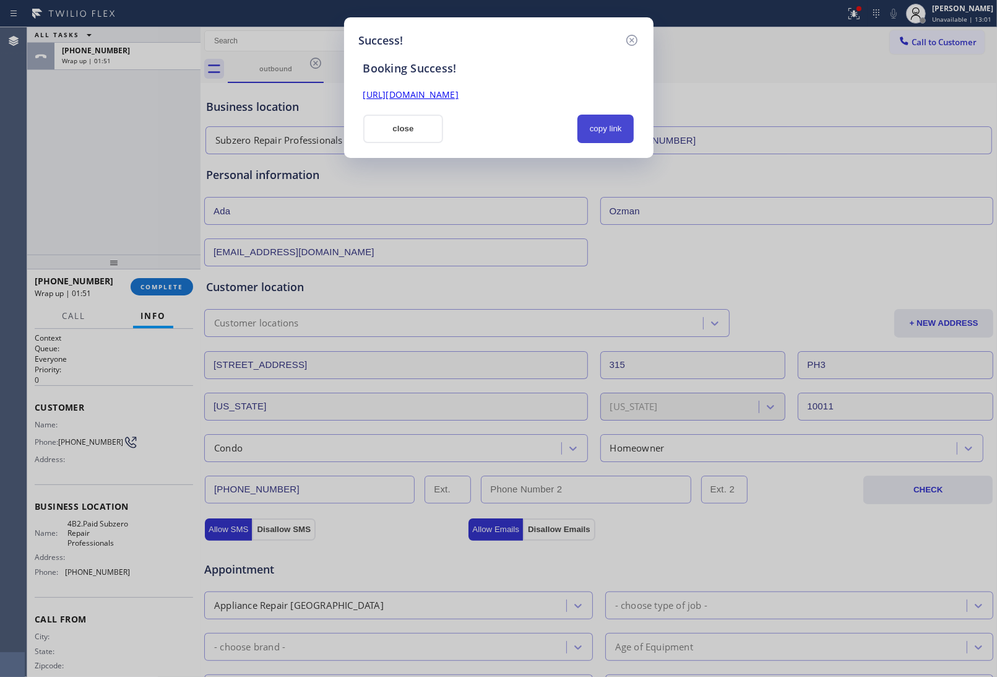
click at [604, 131] on button "copy link" at bounding box center [606, 129] width 57 height 28
drag, startPoint x: 860, startPoint y: 258, endPoint x: 855, endPoint y: 269, distance: 13.0
click at [859, 261] on div "Success! Booking Success! https://erp.apollosoft.co/customer/763187#portlet_lea…" at bounding box center [498, 338] width 997 height 677
click at [391, 128] on button "close" at bounding box center [403, 129] width 80 height 28
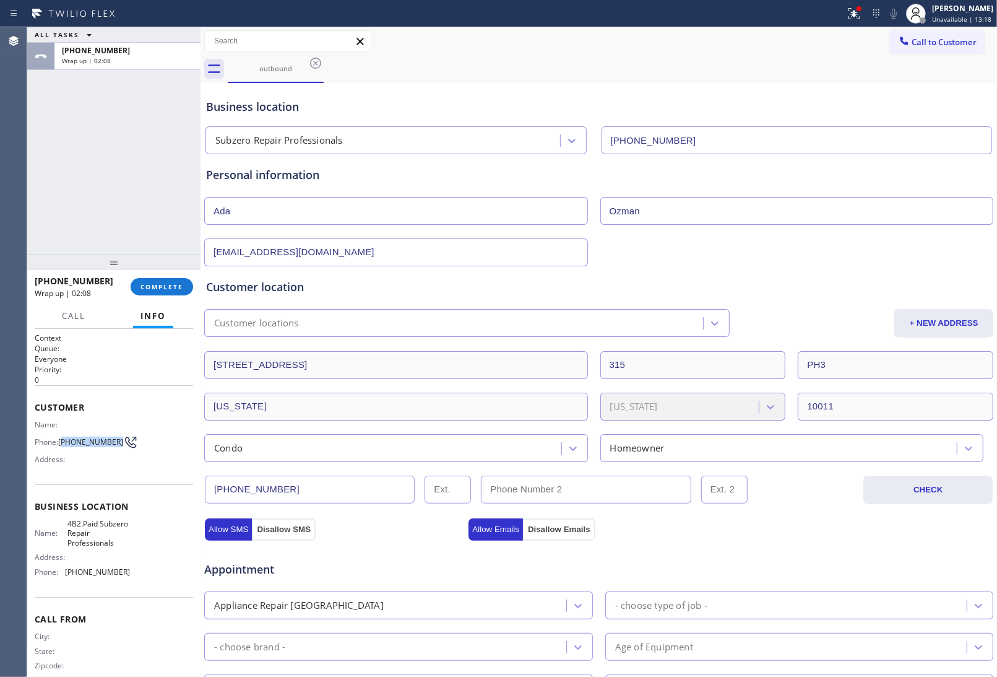
drag, startPoint x: 80, startPoint y: 446, endPoint x: 63, endPoint y: 435, distance: 20.6
click at [63, 437] on span "(775) 354-3410" at bounding box center [90, 441] width 65 height 9
copy span "775) 354-3410"
click at [844, 569] on div "Appointment" at bounding box center [599, 562] width 792 height 32
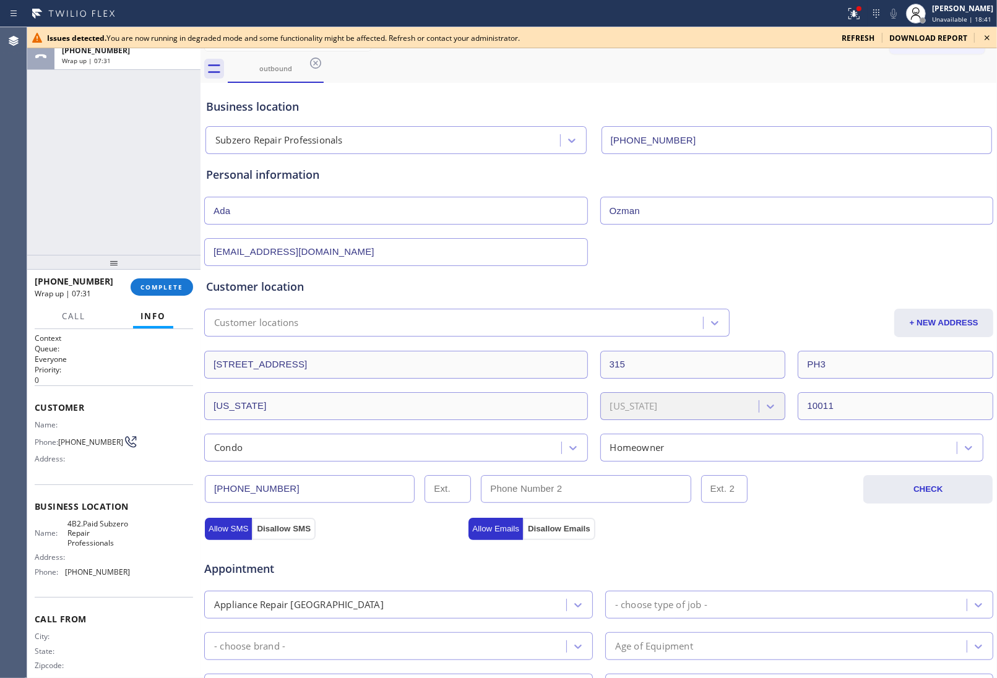
click at [862, 35] on span "refresh" at bounding box center [858, 38] width 33 height 11
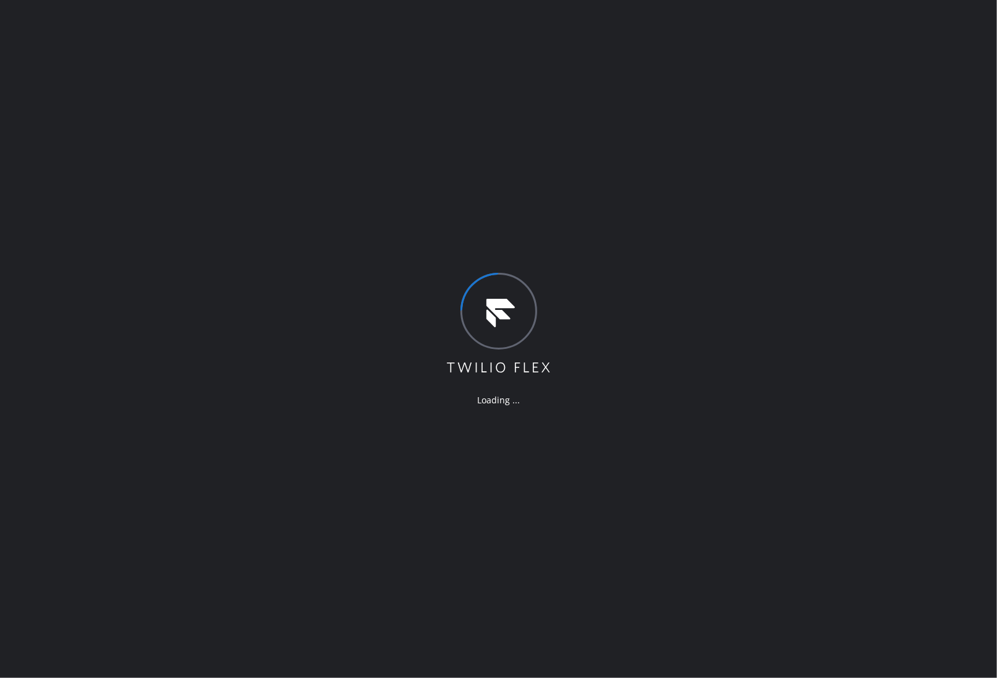
click at [907, 449] on div "Loading ..." at bounding box center [498, 339] width 997 height 678
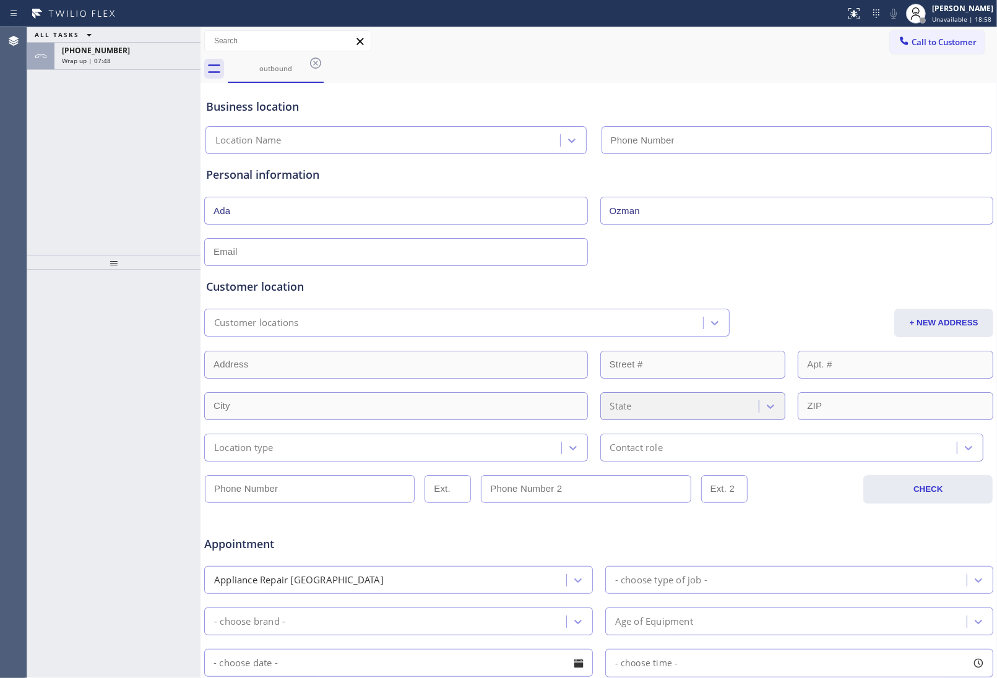
type input "(929) 203-9053"
click at [317, 63] on icon at bounding box center [315, 63] width 15 height 15
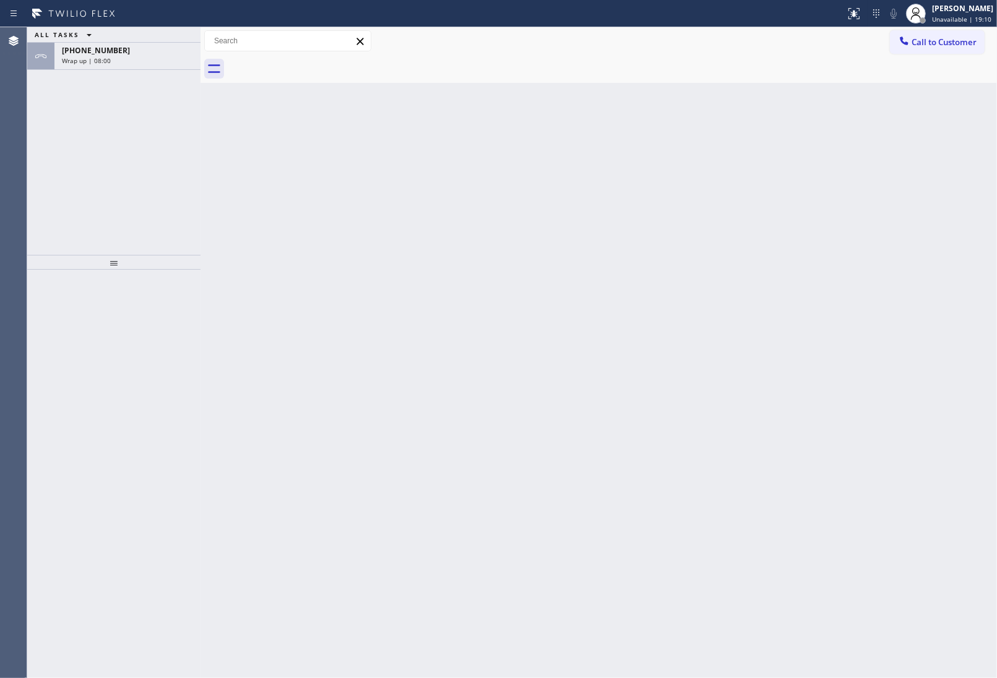
click at [316, 63] on div at bounding box center [612, 69] width 769 height 28
click at [102, 54] on span "+17753543410" at bounding box center [96, 50] width 68 height 11
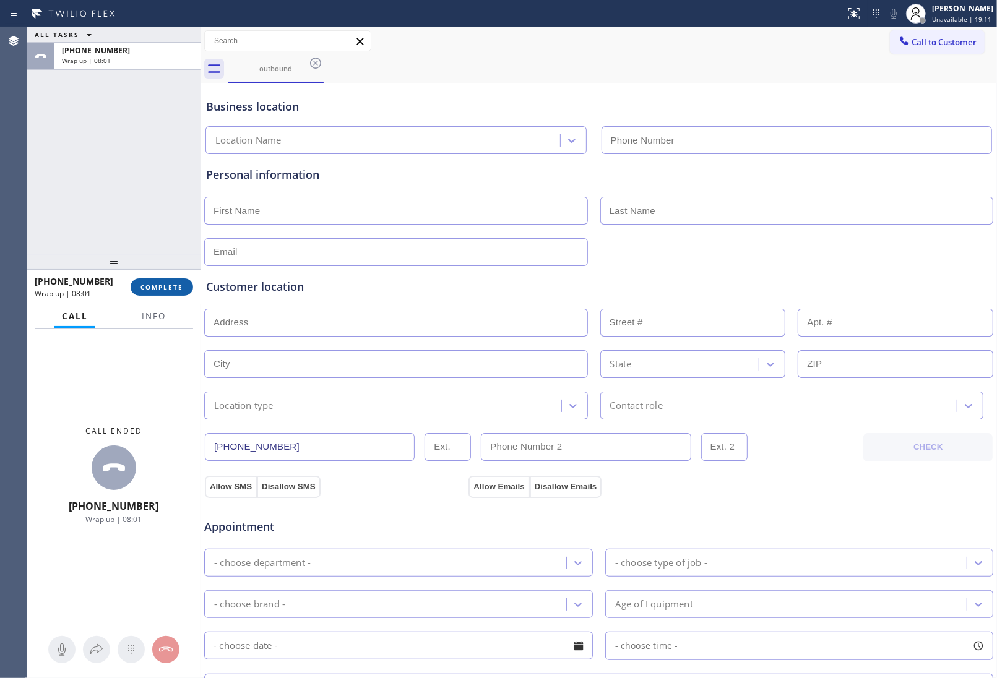
click at [156, 287] on span "COMPLETE" at bounding box center [162, 287] width 43 height 9
type input "(929) 203-9053"
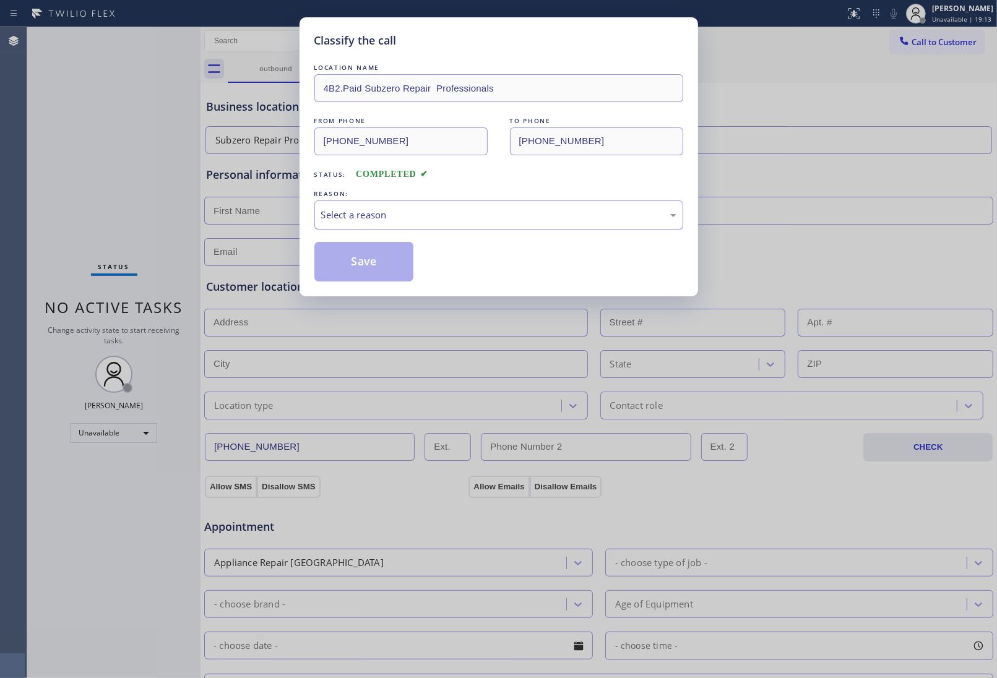
click at [390, 220] on div "Select a reason" at bounding box center [498, 215] width 355 height 14
click at [373, 261] on button "Save" at bounding box center [364, 262] width 100 height 40
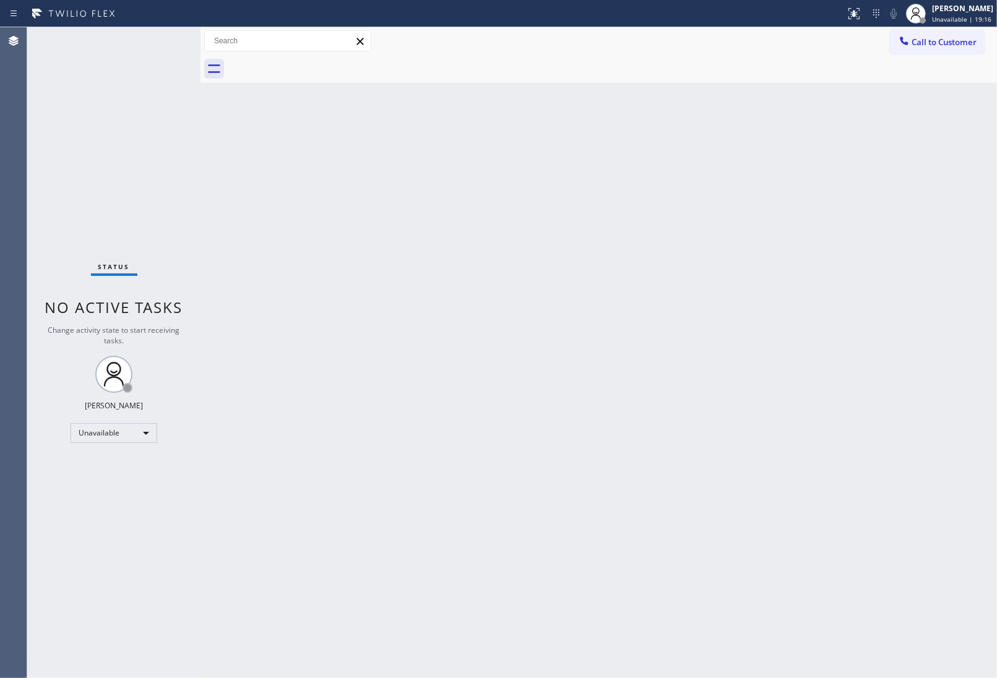
drag, startPoint x: 971, startPoint y: 345, endPoint x: 933, endPoint y: 340, distance: 37.5
click at [971, 345] on div "Back to Dashboard Change Sender ID Customers Technicians Select a contact Outbo…" at bounding box center [599, 352] width 797 height 651
click at [941, 53] on button "Call to Customer" at bounding box center [937, 42] width 95 height 24
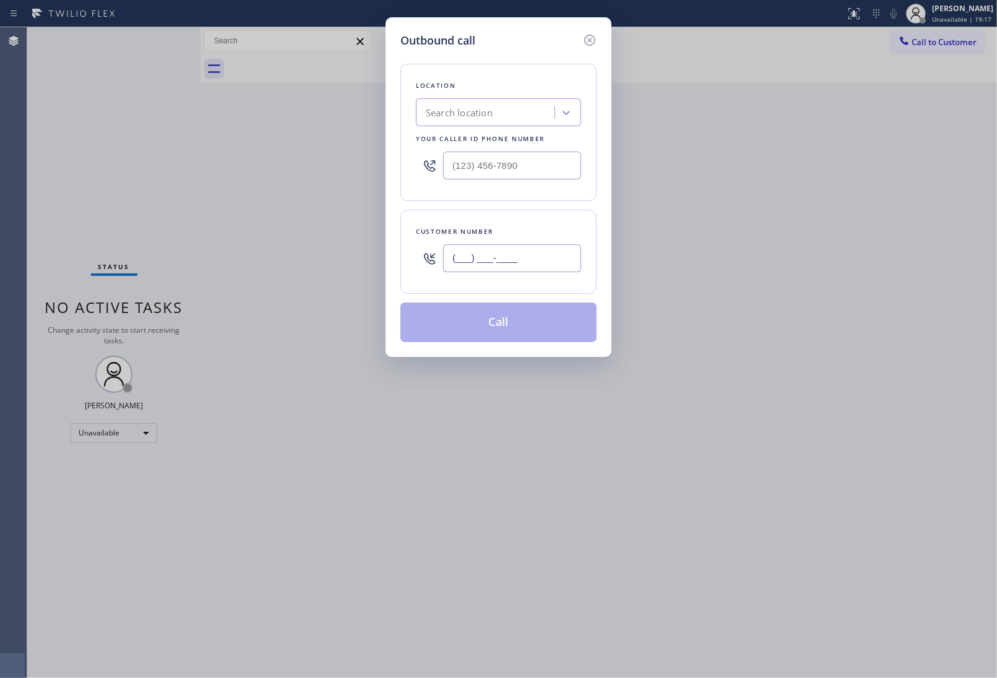
click at [514, 262] on input "(___) ___-____" at bounding box center [512, 259] width 138 height 28
paste input "310) 748-9020"
type input "(310) 748-9020"
click at [859, 329] on div "Outbound call Location Search location Your caller id phone number Customer num…" at bounding box center [498, 339] width 997 height 678
click at [522, 167] on input "(___) ___-____" at bounding box center [512, 166] width 138 height 28
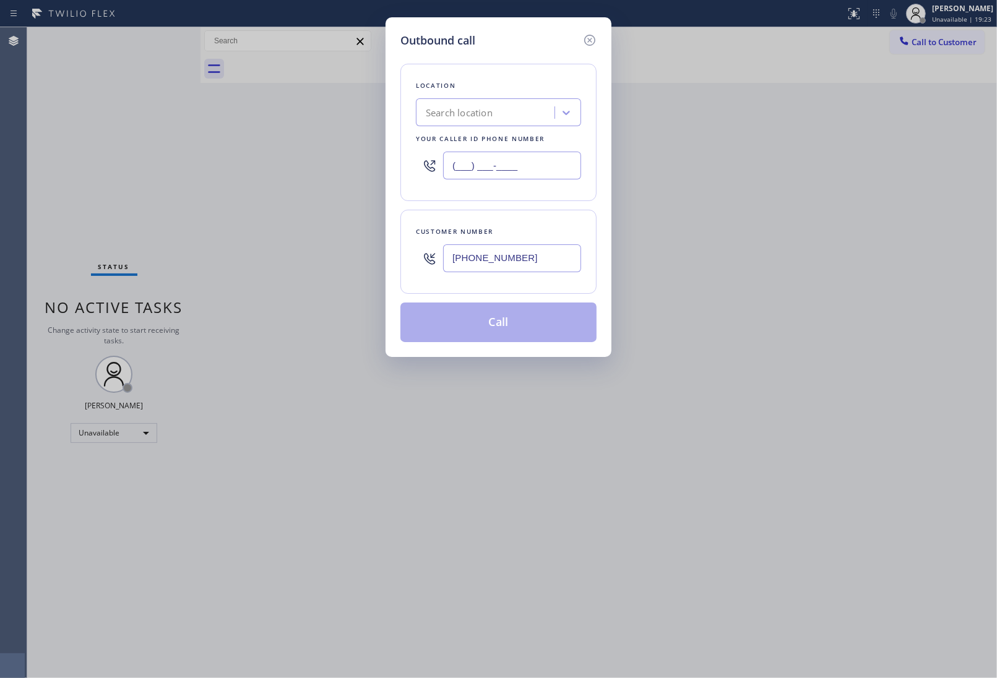
paste input "888) 894-2474"
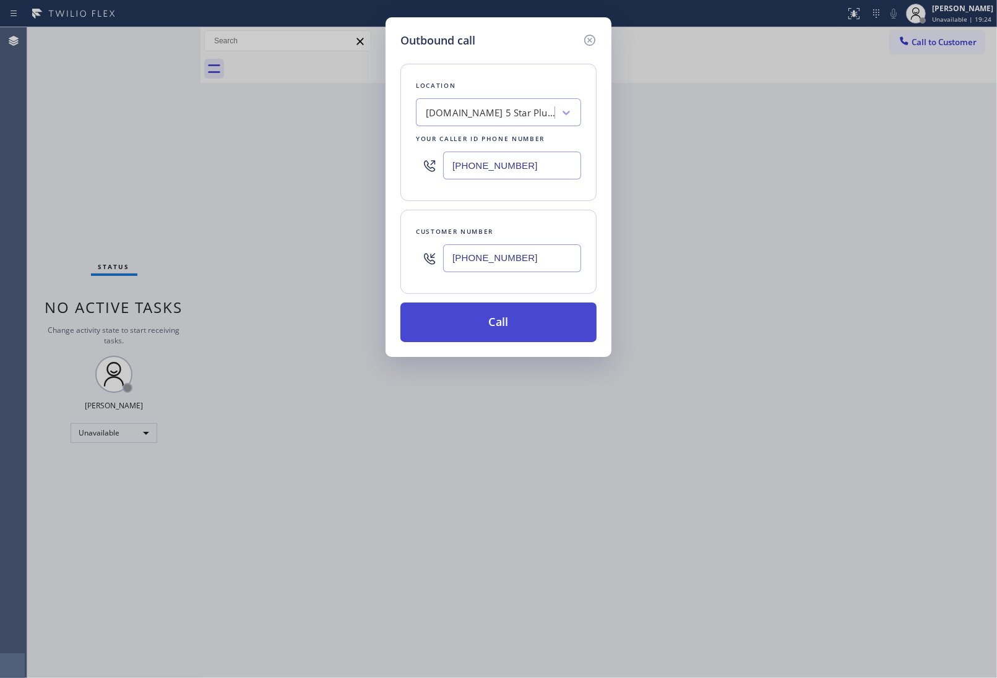
type input "(888) 894-2474"
click at [518, 329] on button "Call" at bounding box center [498, 323] width 196 height 40
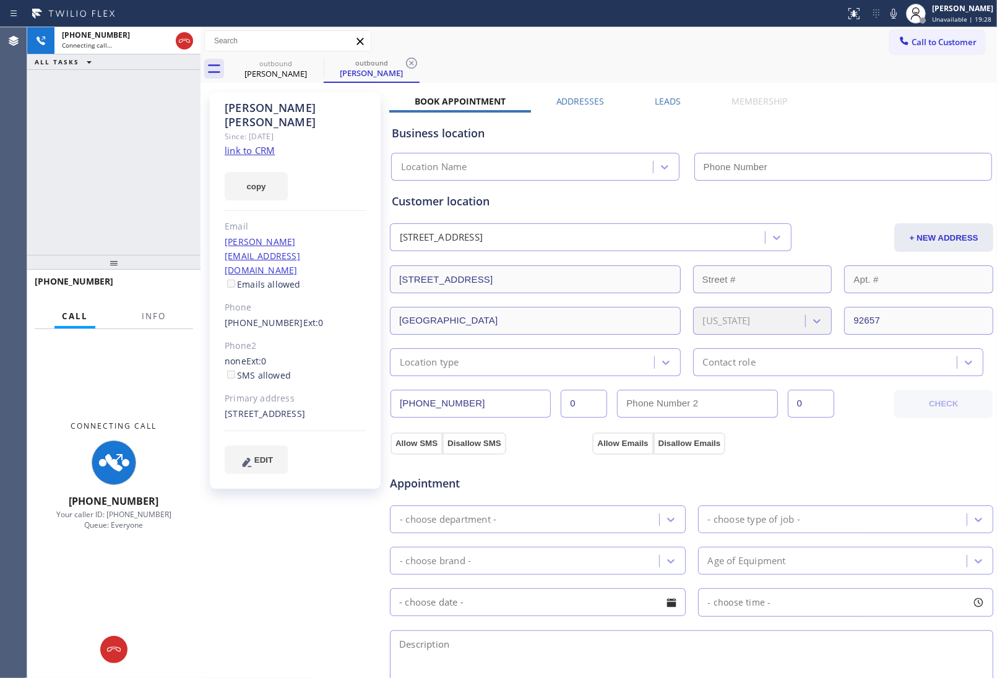
click at [254, 144] on link "link to CRM" at bounding box center [250, 150] width 50 height 12
type input "(888) 894-2474"
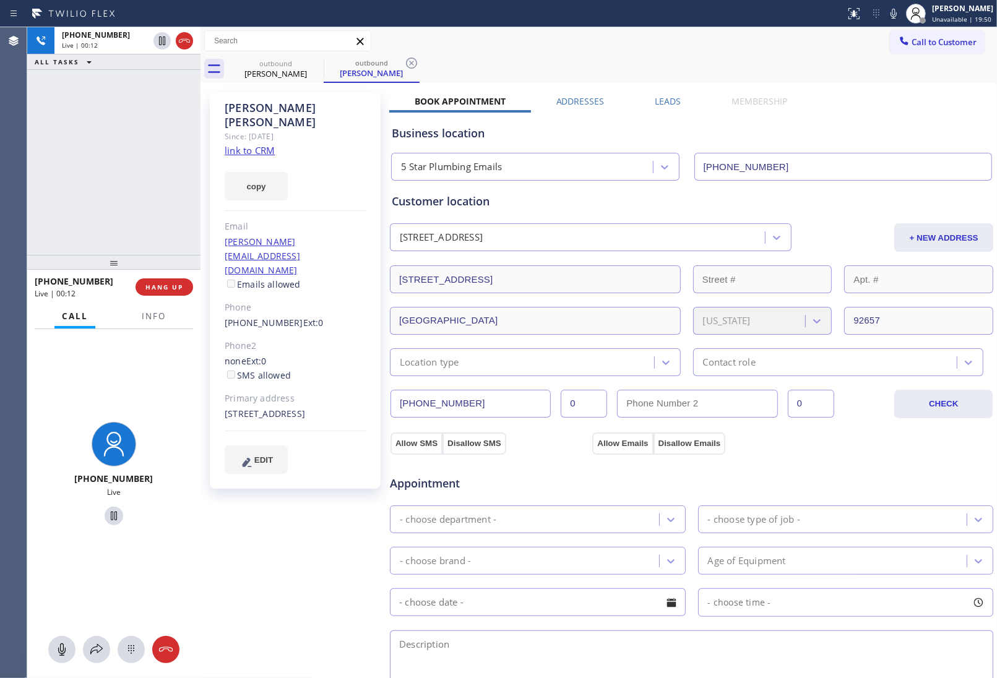
click at [188, 35] on icon at bounding box center [184, 40] width 15 height 15
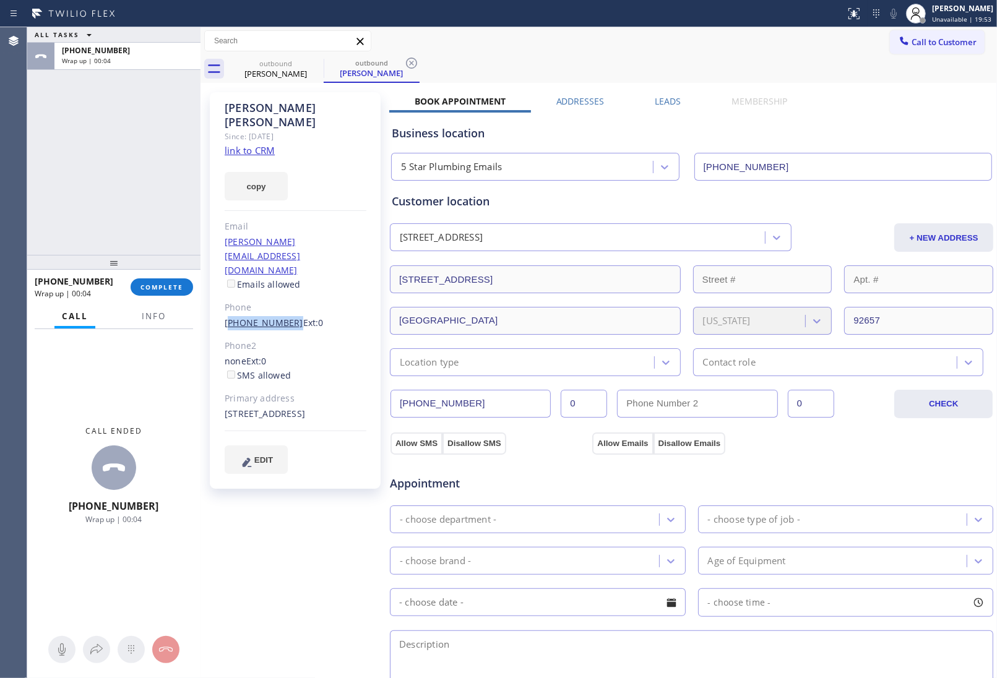
drag, startPoint x: 286, startPoint y: 279, endPoint x: 227, endPoint y: 277, distance: 59.5
click at [227, 316] on div "(310) 748-9020 Ext: 0" at bounding box center [296, 323] width 142 height 14
copy link "310) 748-9020"
drag, startPoint x: 920, startPoint y: 38, endPoint x: 877, endPoint y: 69, distance: 53.1
click at [919, 38] on span "Call to Customer" at bounding box center [944, 42] width 65 height 11
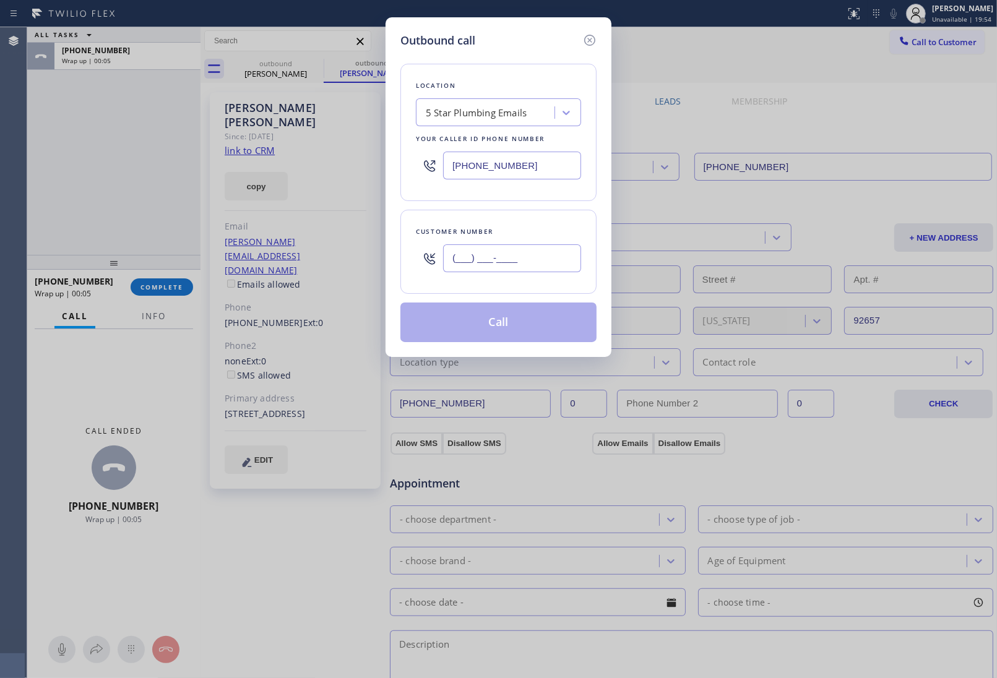
click at [561, 264] on input "(___) ___-____" at bounding box center [512, 259] width 138 height 28
paste input "310) 748-9020"
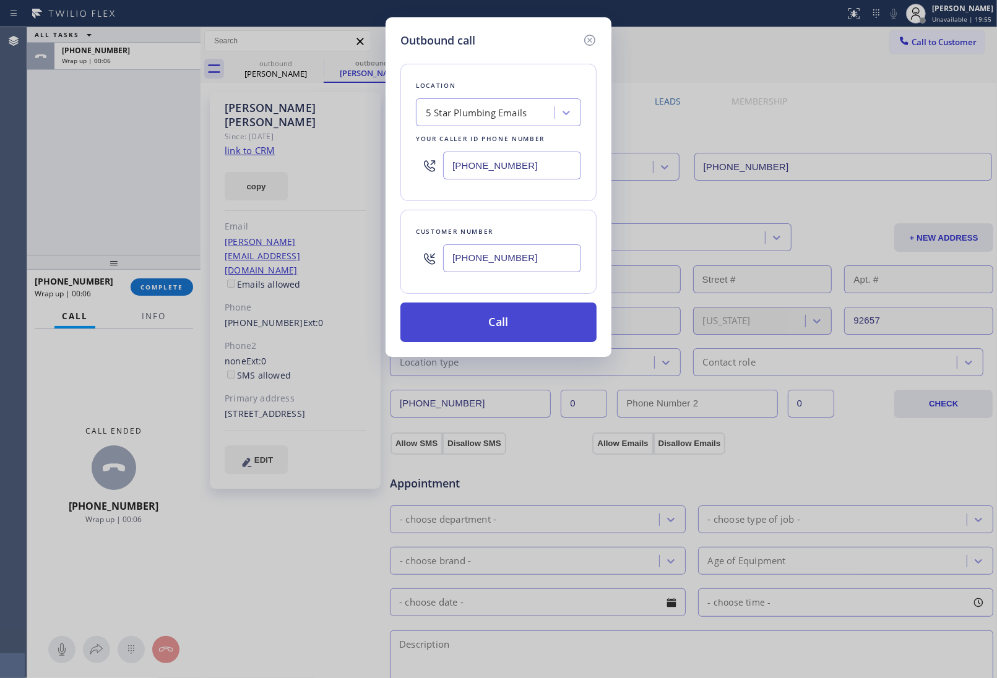
type input "(310) 748-9020"
click at [525, 329] on button "Call" at bounding box center [498, 323] width 196 height 40
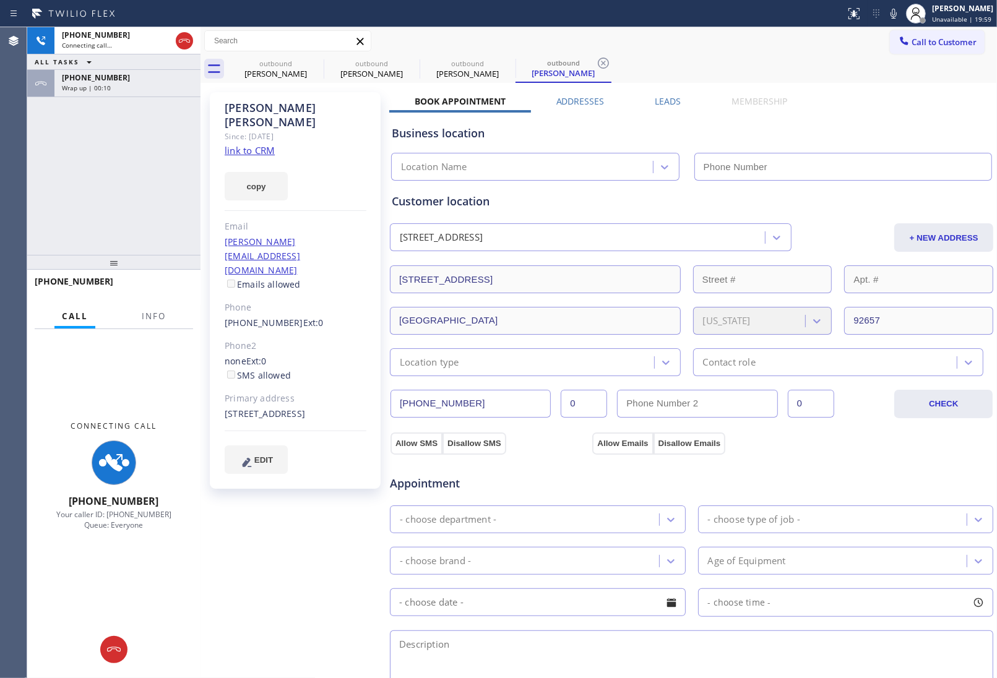
type input "(888) 894-2474"
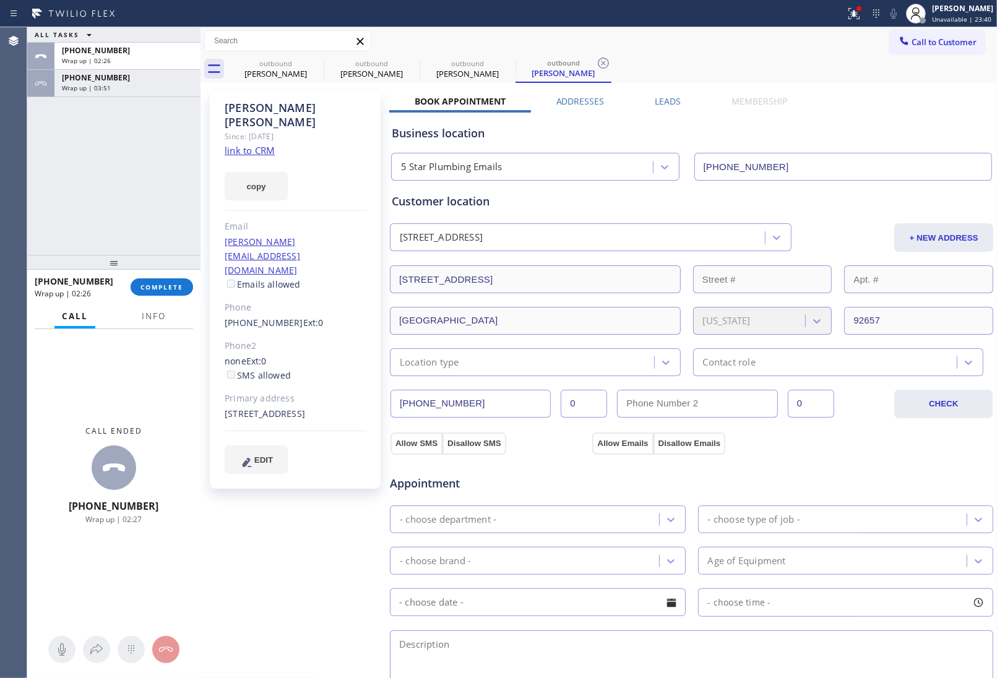
drag, startPoint x: 947, startPoint y: 42, endPoint x: 763, endPoint y: 116, distance: 198.6
click at [915, 53] on button "Call to Customer" at bounding box center [937, 42] width 95 height 24
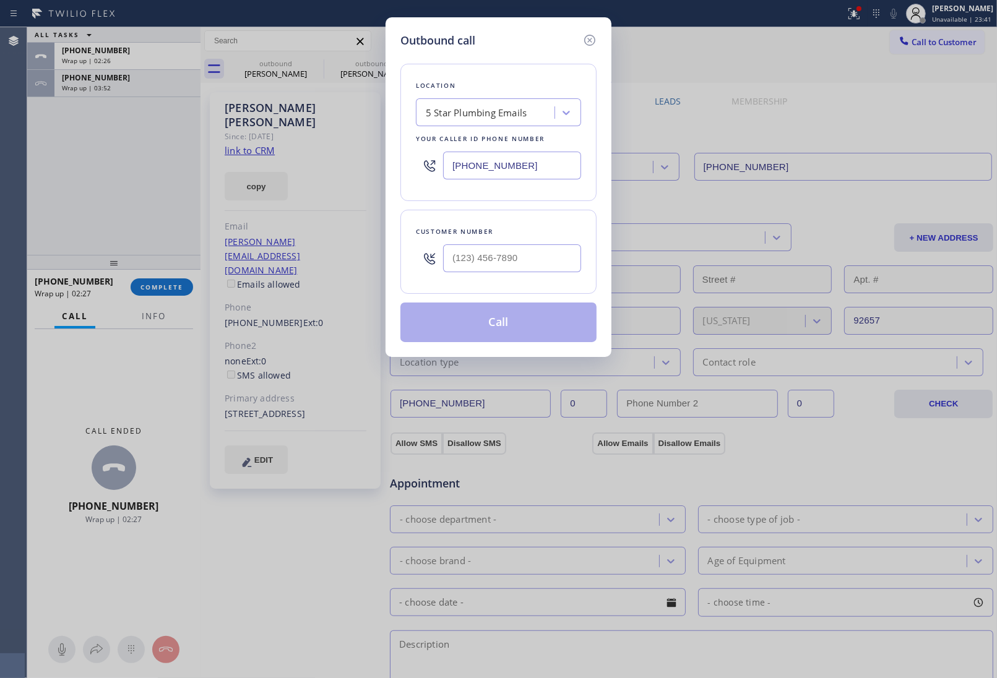
drag, startPoint x: 506, startPoint y: 168, endPoint x: 524, endPoint y: 202, distance: 38.2
click at [508, 170] on input "(888) 894-2474" at bounding box center [512, 166] width 138 height 28
paste input "956) 300-502"
type input "(956) 300-5024"
type input "(___) ___-____"
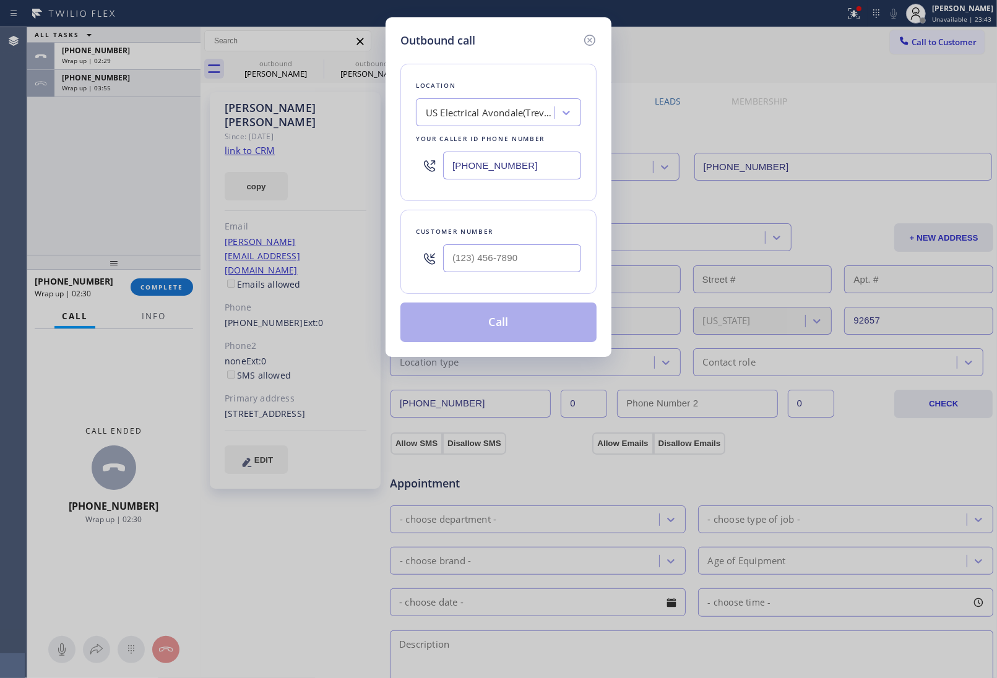
click at [876, 187] on div "Outbound call Location US Electrical Avondale(Trevor Electrical Services) Your …" at bounding box center [498, 339] width 997 height 678
click at [543, 261] on input "(___) ___-____" at bounding box center [512, 259] width 138 height 28
paste input "559) 904-4678"
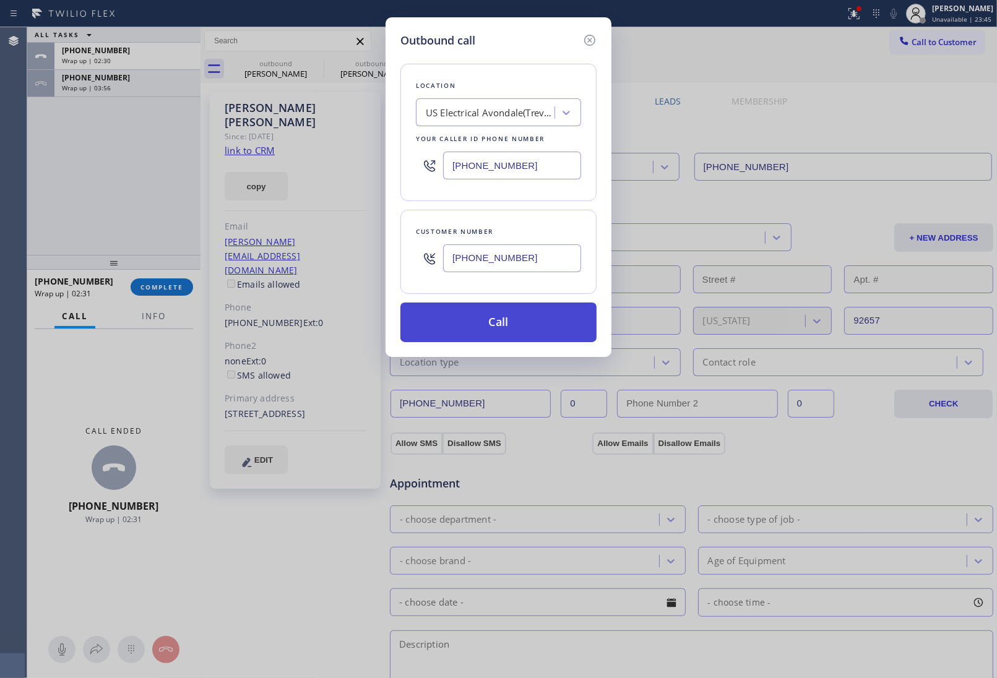
type input "(559) 904-4678"
click at [499, 329] on button "Call" at bounding box center [498, 323] width 196 height 40
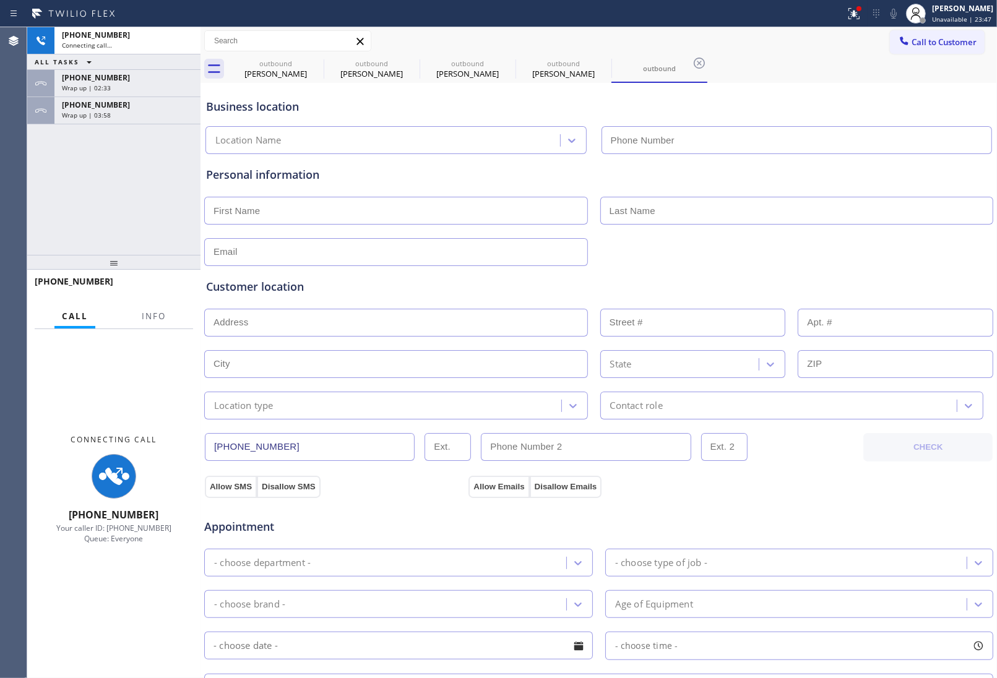
type input "(956) 300-5024"
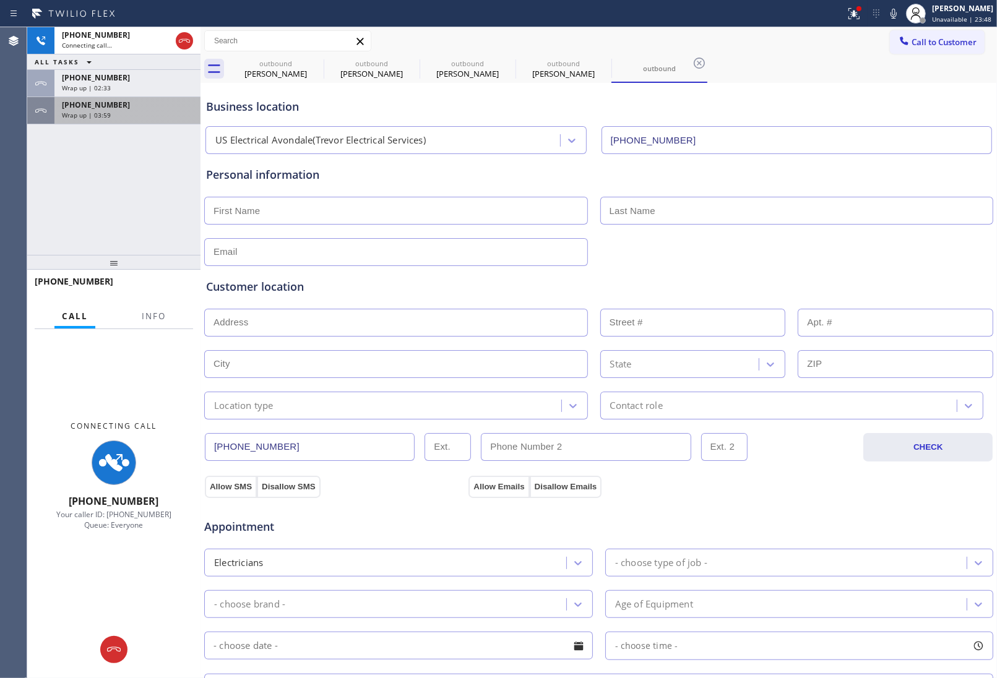
click at [100, 118] on span "Wrap up | 03:59" at bounding box center [86, 115] width 49 height 9
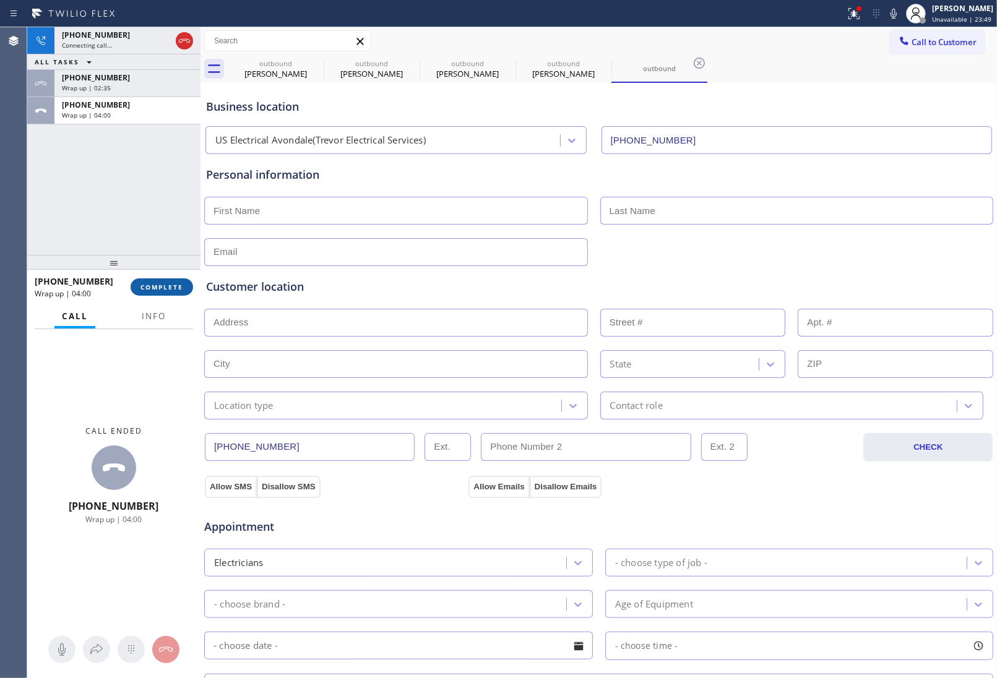
click at [169, 285] on span "COMPLETE" at bounding box center [162, 287] width 43 height 9
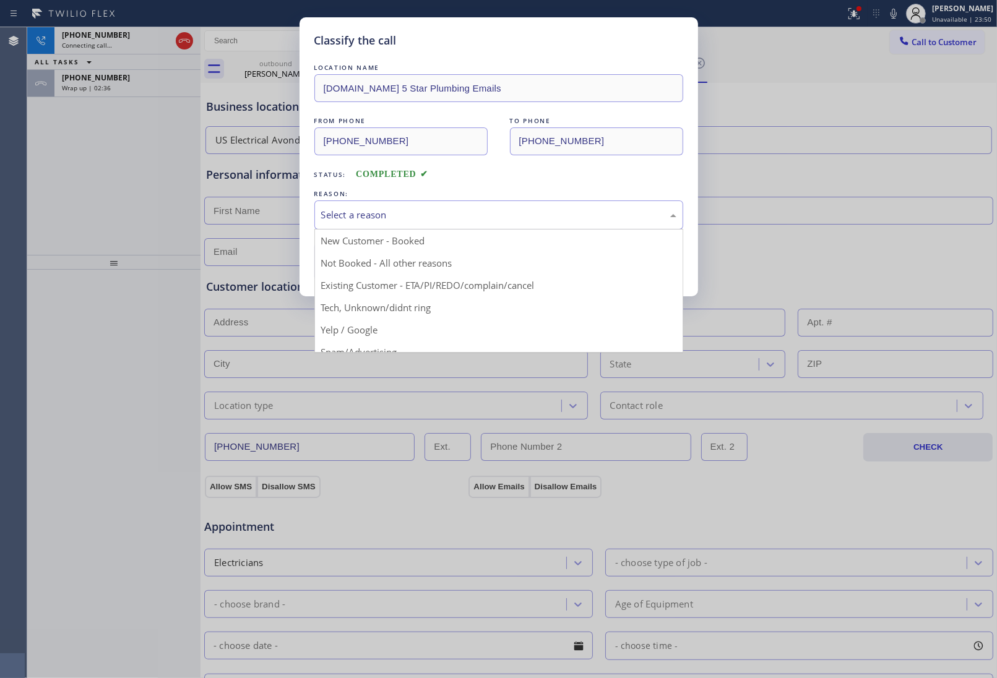
click at [400, 224] on div "Select a reason" at bounding box center [498, 215] width 369 height 29
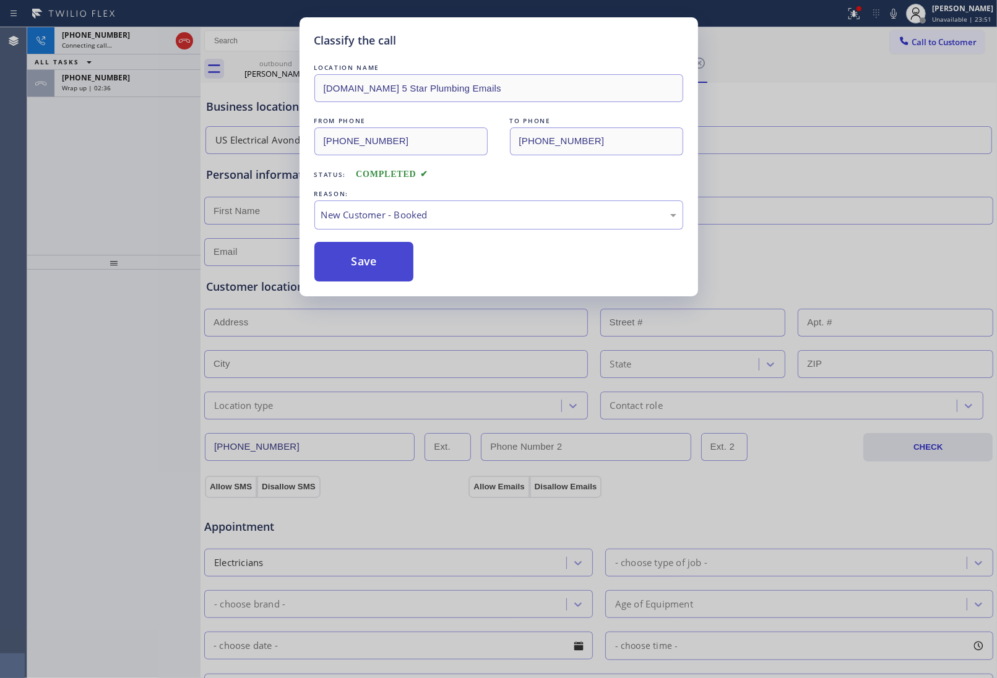
click at [384, 256] on button "Save" at bounding box center [364, 262] width 100 height 40
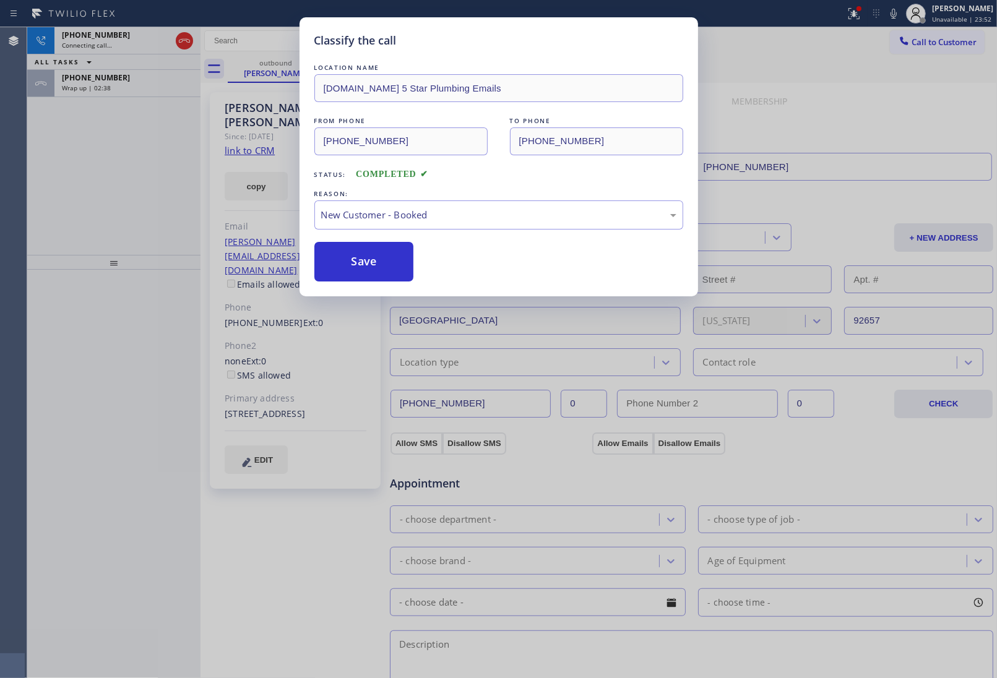
click at [107, 82] on div "Classify the call LOCATION NAME 4C.Email 5 Star Plumbing Emails FROM PHONE (888…" at bounding box center [498, 339] width 997 height 678
click at [107, 84] on span "Wrap up | 02:38" at bounding box center [86, 88] width 49 height 9
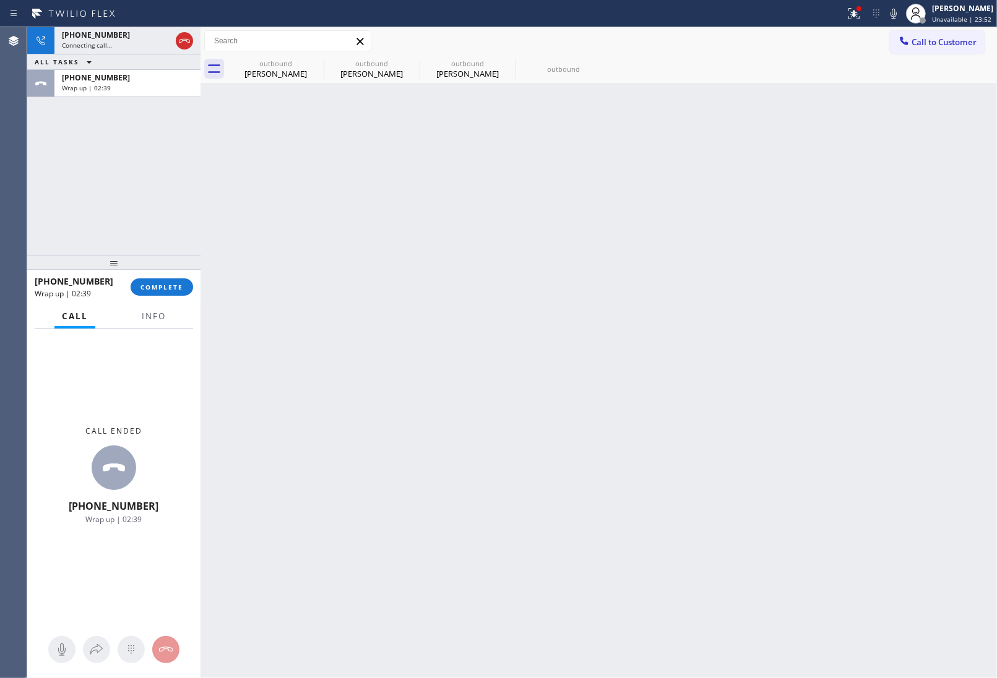
click at [107, 84] on span "Wrap up | 02:39" at bounding box center [86, 88] width 49 height 9
click at [107, 84] on span "Wrap up | 02:40" at bounding box center [86, 88] width 49 height 9
click at [158, 277] on div "+13107489020 Wrap up | 02:39 COMPLETE" at bounding box center [114, 287] width 158 height 32
click at [170, 290] on span "COMPLETE" at bounding box center [162, 287] width 43 height 9
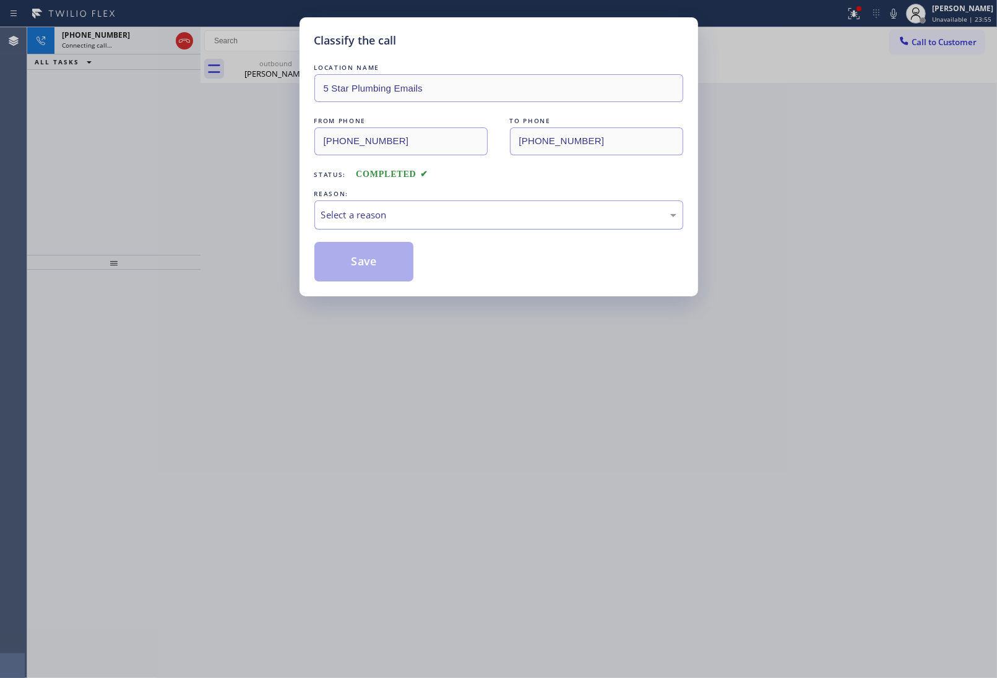
click at [389, 212] on div "Select a reason" at bounding box center [498, 215] width 355 height 14
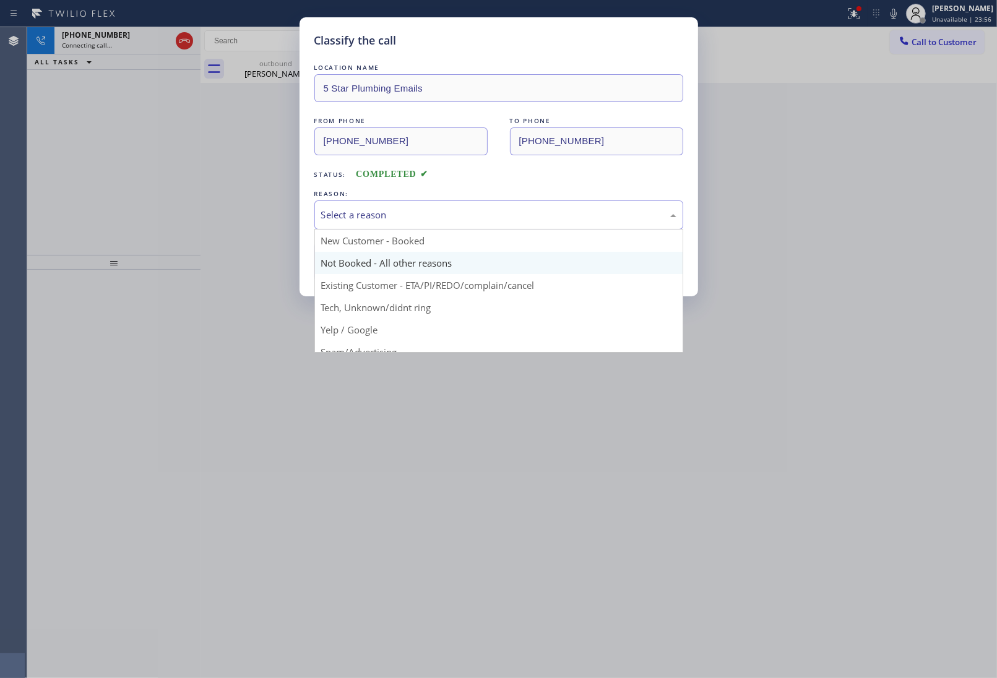
click at [368, 254] on button "Save" at bounding box center [364, 262] width 100 height 40
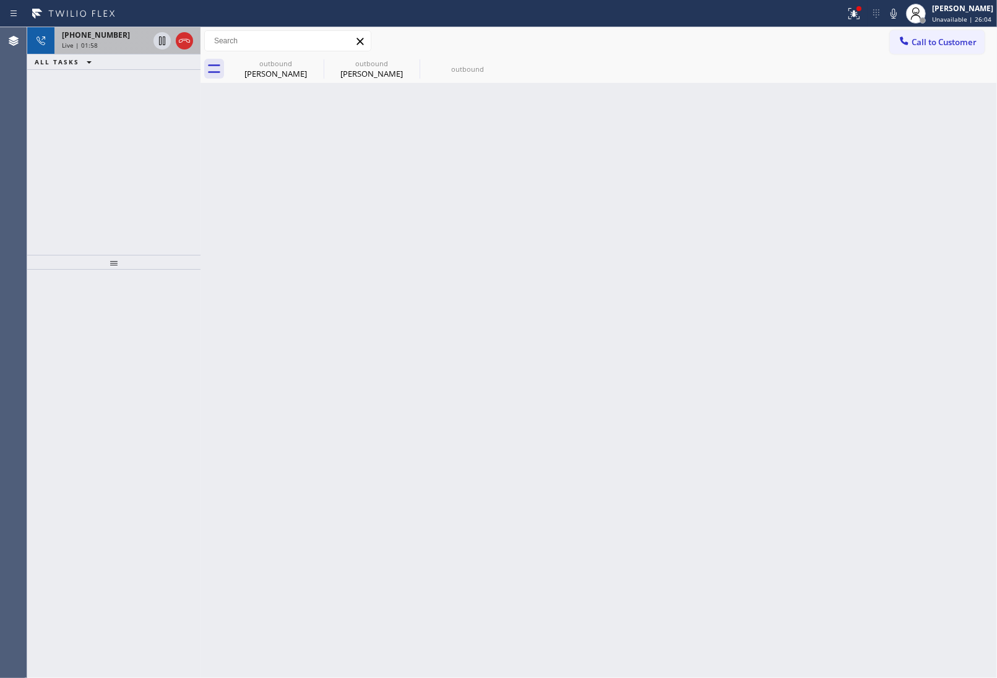
click at [81, 46] on span "Live | 01:58" at bounding box center [80, 45] width 36 height 9
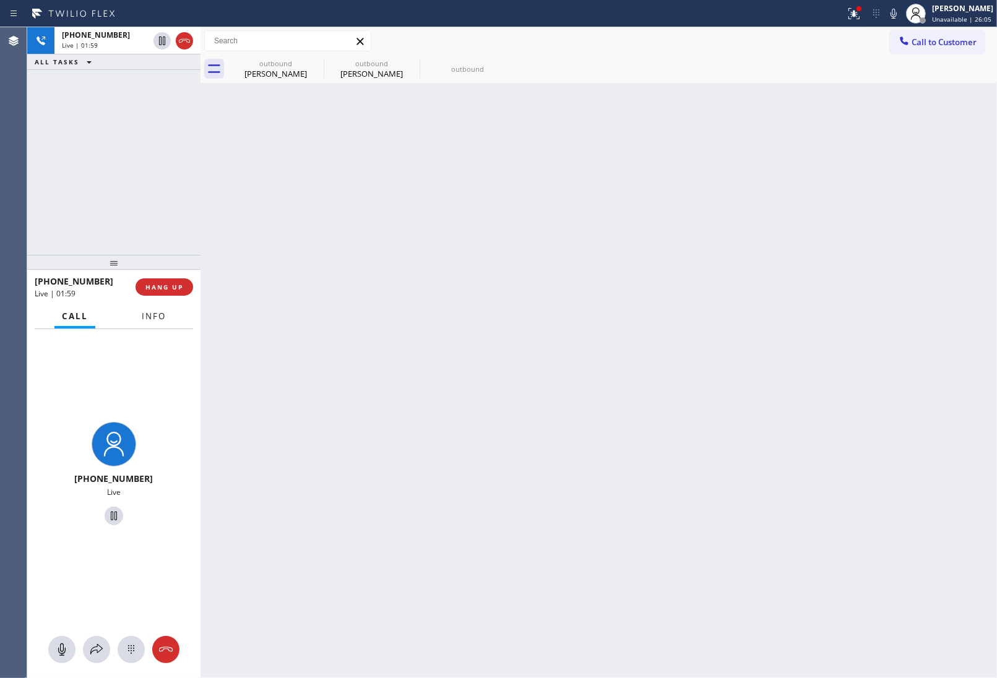
click at [144, 322] on button "Info" at bounding box center [153, 317] width 39 height 24
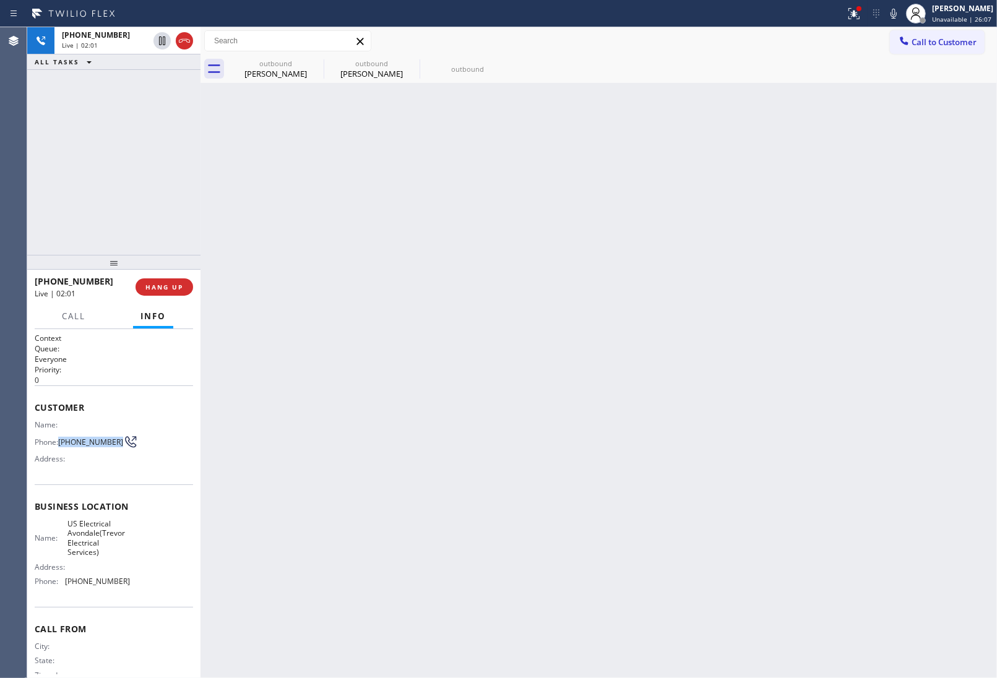
drag, startPoint x: 84, startPoint y: 449, endPoint x: 59, endPoint y: 434, distance: 28.3
click at [59, 438] on span "(559) 904-4678" at bounding box center [90, 442] width 65 height 9
copy span "(559) 904-4678"
click at [896, 498] on div "Back to Dashboard Change Sender ID Customers Technicians Select a contact Outbo…" at bounding box center [599, 352] width 797 height 651
click at [911, 391] on div "Back to Dashboard Change Sender ID Customers Technicians Select a contact Outbo…" at bounding box center [599, 352] width 797 height 651
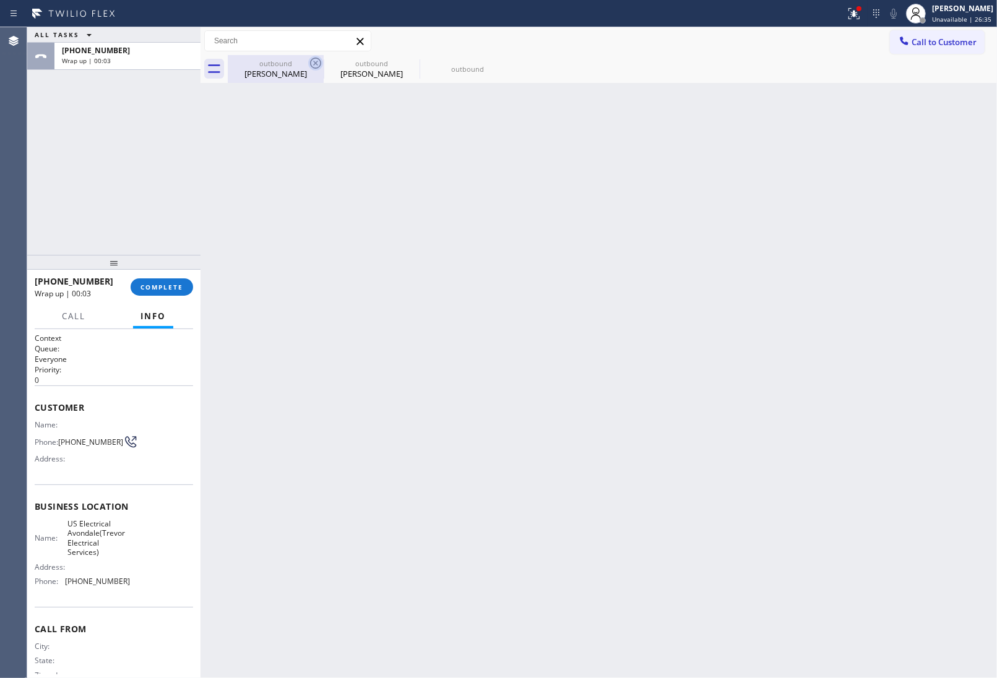
click at [319, 66] on icon at bounding box center [315, 63] width 15 height 15
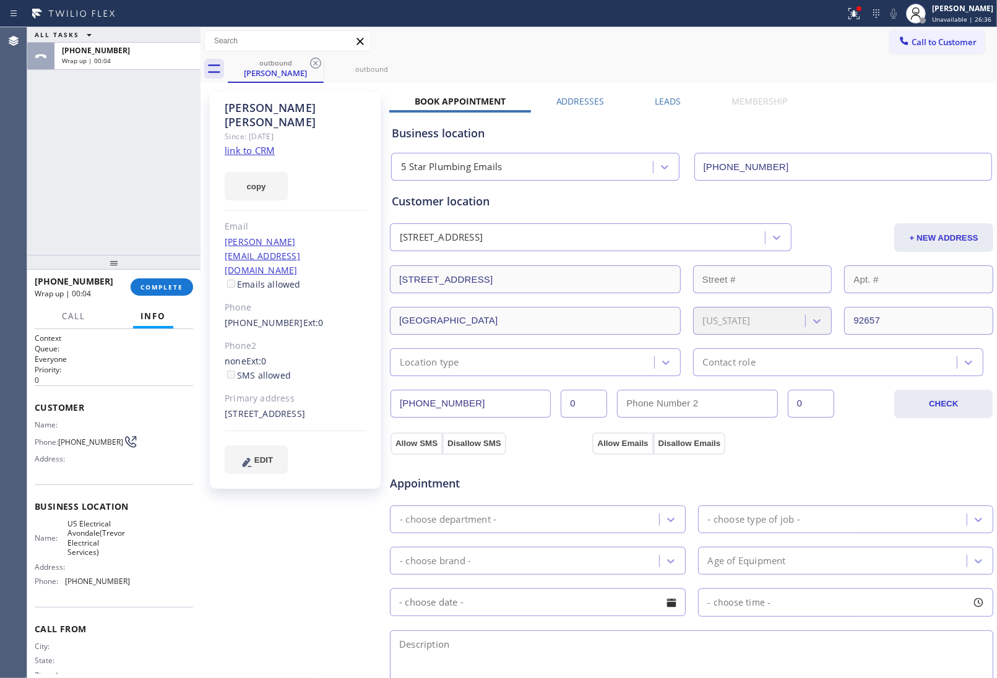
click at [319, 66] on icon at bounding box center [315, 63] width 15 height 15
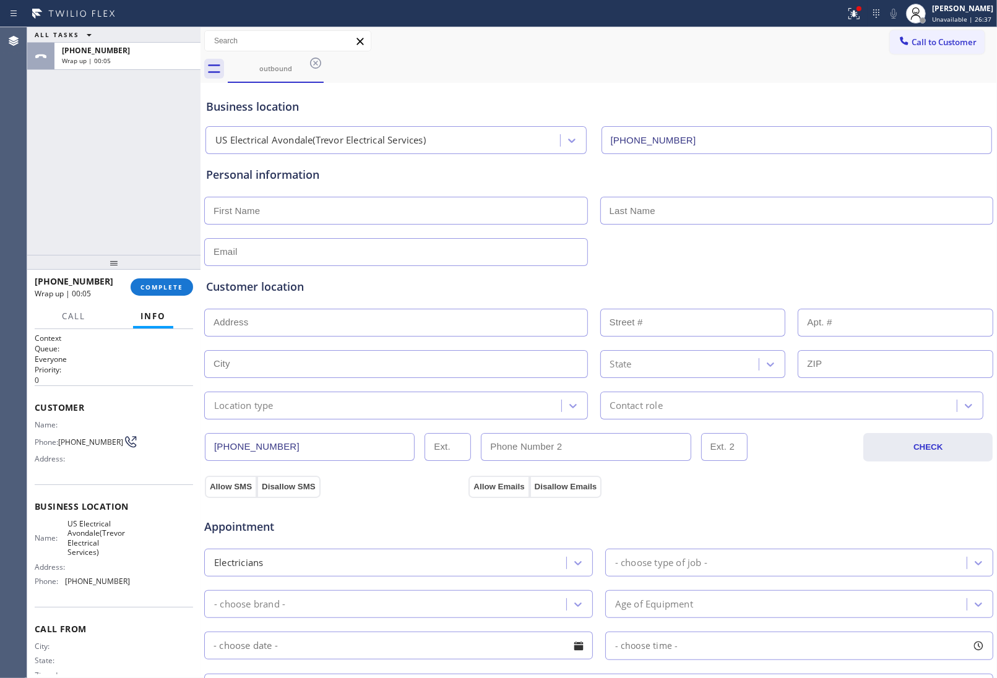
click at [264, 223] on input "text" at bounding box center [396, 211] width 384 height 28
type input "Angelo"
type input "[EMAIL_ADDRESS][DOMAIN_NAME]"
drag, startPoint x: 283, startPoint y: 316, endPoint x: 298, endPoint y: 348, distance: 34.9
click at [283, 316] on input "text" at bounding box center [396, 323] width 384 height 28
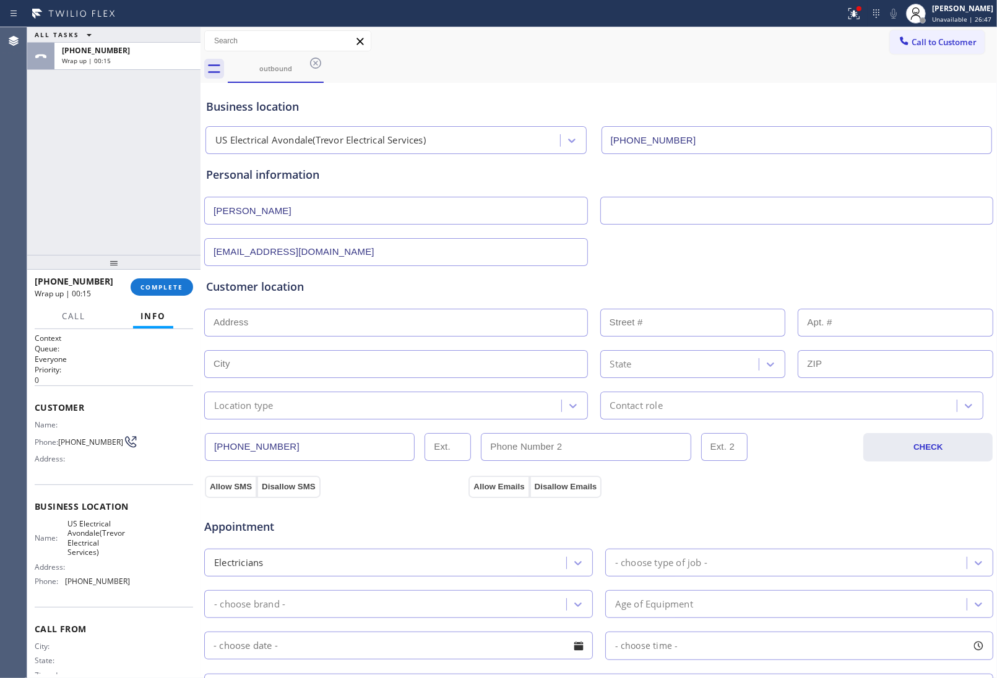
paste input "13401 Copper Canyon DrHaslet, TX 76052"
type input "13401 Copper Canyon DrHaslet, TX 76052"
click at [311, 327] on input "13401 Copper Canyon DrHaslet, TX 76052" at bounding box center [396, 323] width 384 height 28
paste input "13401 Copper Canyon DrHaslet, TX 76052"
click at [451, 328] on input "13401 Copper Canyon DrHaslet, TX 76052" at bounding box center [396, 323] width 384 height 28
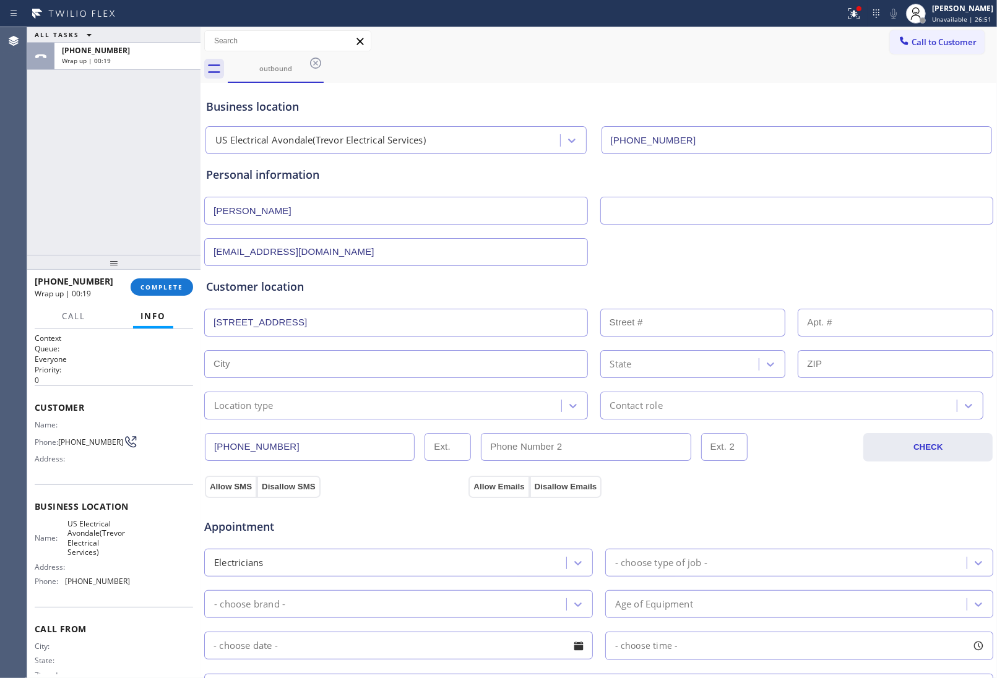
type input "13401 Copper Canyon DrHaslet, TX 76052"
click at [353, 370] on input "text" at bounding box center [396, 364] width 384 height 28
click at [400, 319] on input "13401 Copper Canyon DrHaslet, TX 76052" at bounding box center [396, 323] width 384 height 28
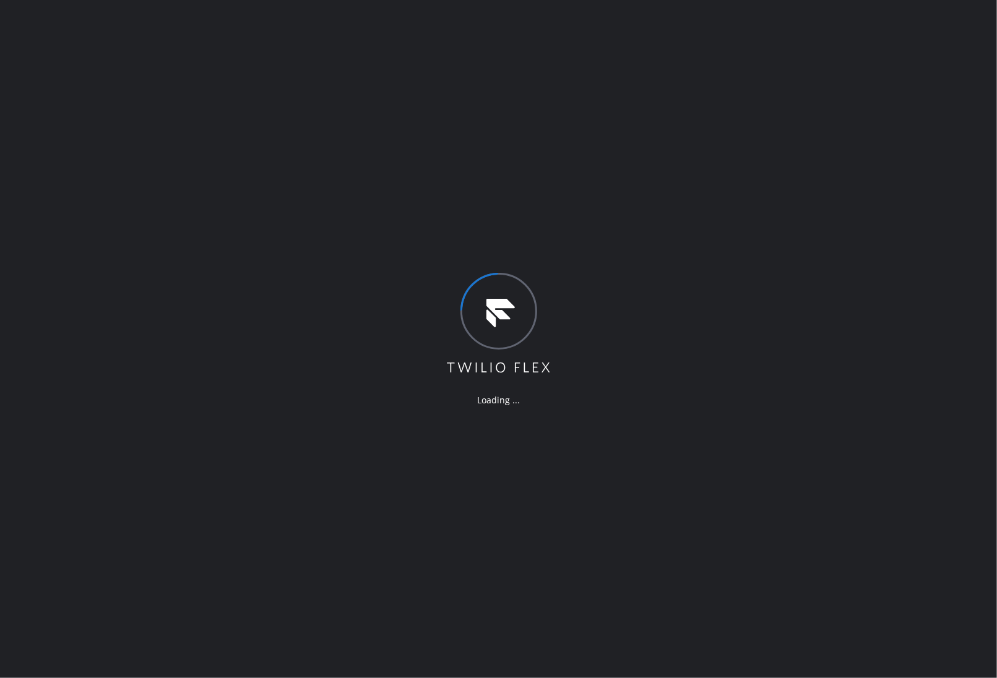
drag, startPoint x: 893, startPoint y: 329, endPoint x: 893, endPoint y: 336, distance: 7.4
click at [893, 336] on div "Loading ..." at bounding box center [498, 339] width 997 height 678
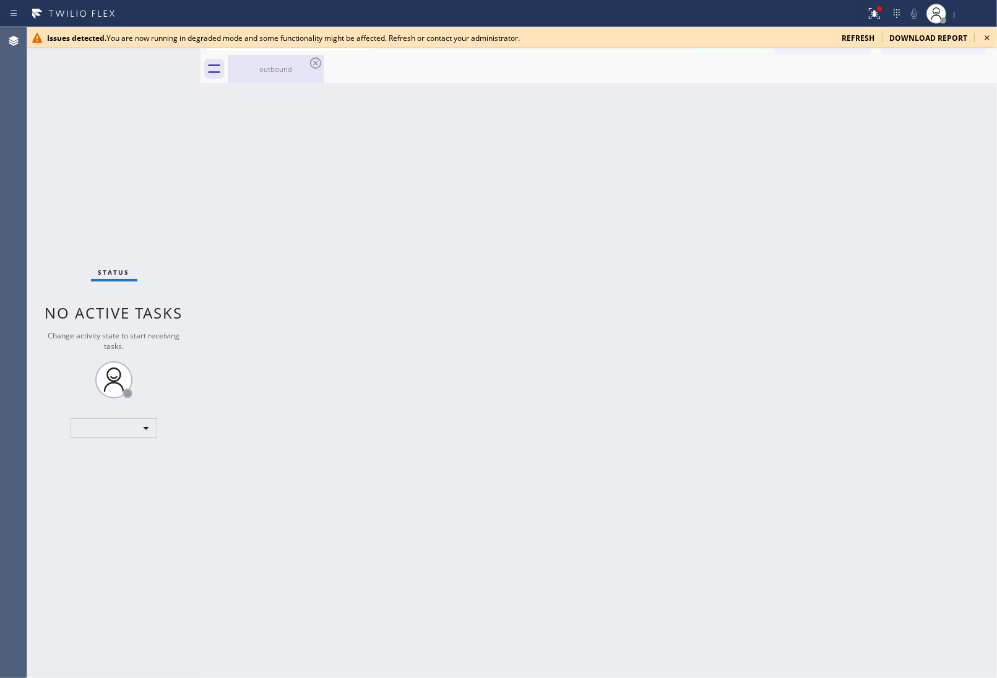
click at [242, 80] on div "outbound" at bounding box center [275, 69] width 93 height 28
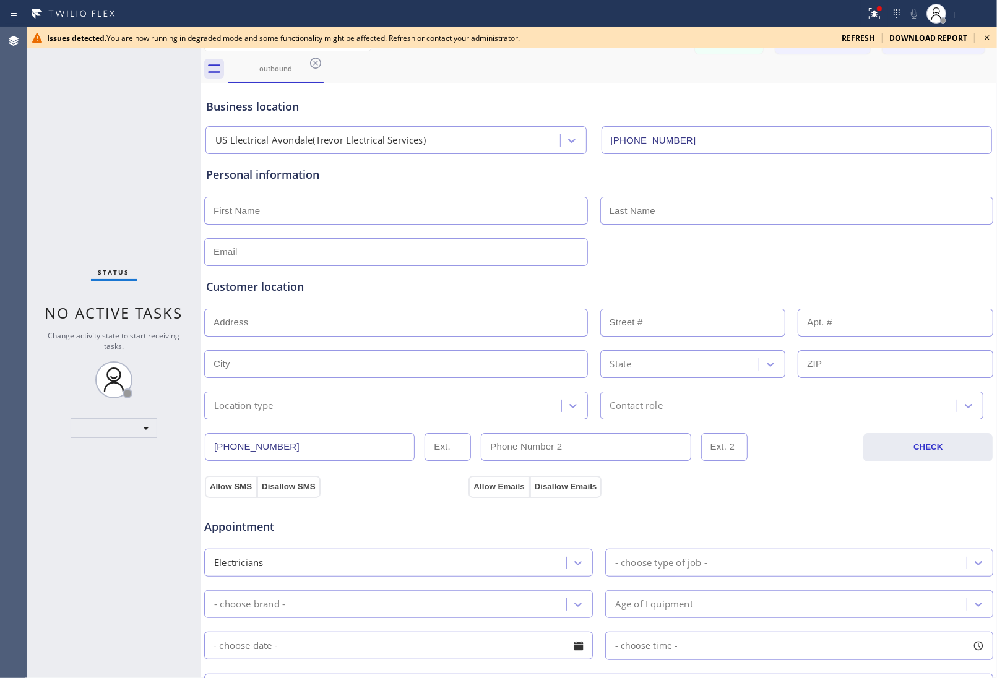
click at [345, 219] on input "text" at bounding box center [396, 211] width 384 height 28
type input "[PERSON_NAME]"
type input "[EMAIL_ADDRESS][DOMAIN_NAME]"
drag, startPoint x: 322, startPoint y: 260, endPoint x: 305, endPoint y: 292, distance: 36.3
click at [316, 276] on div "Business location US Electrical Avondale(Trevor Electrical Services) (956) 300-…" at bounding box center [599, 509] width 790 height 846
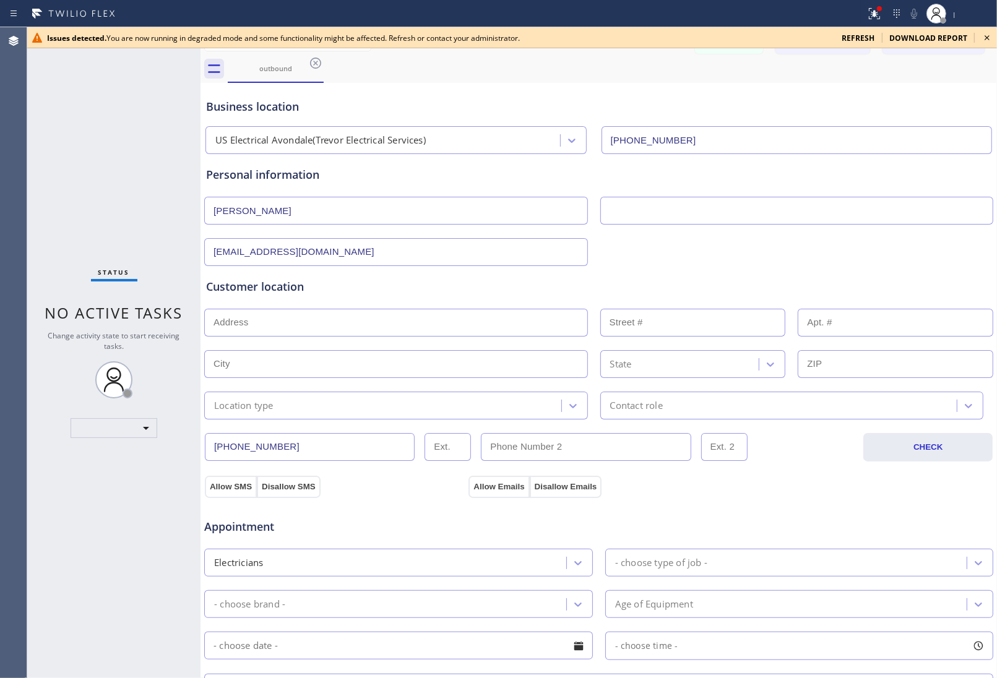
click at [270, 326] on input "text" at bounding box center [396, 323] width 384 height 28
paste input "13401 Copper Canyon DrHaslet, TX 76052"
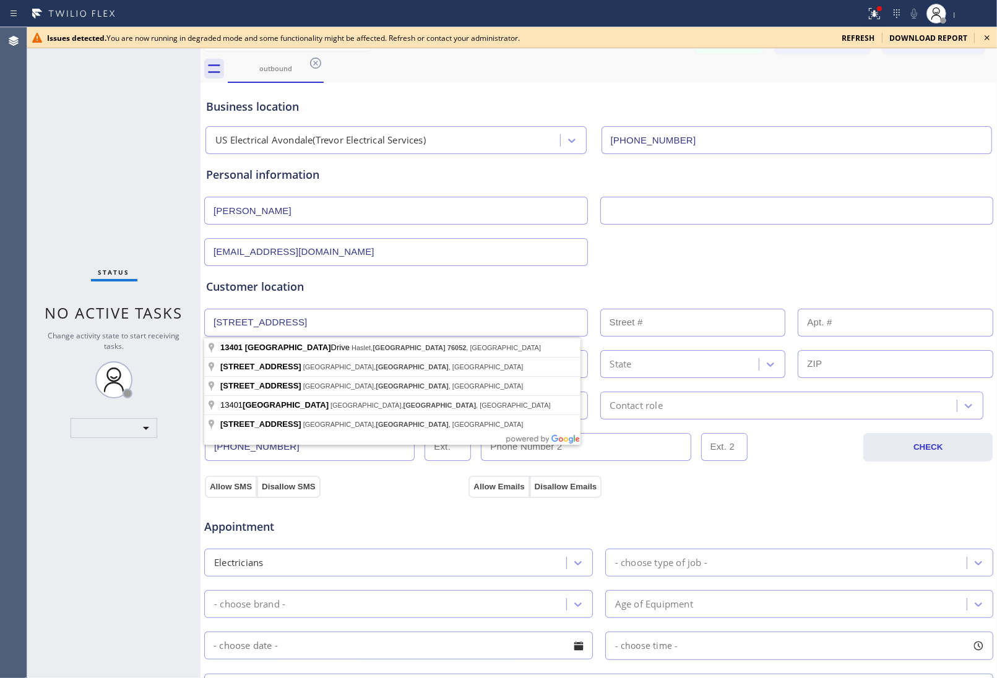
type input "13401 Copper Canyon Dr"
type input "13401"
type input "Haslet"
type input "76052"
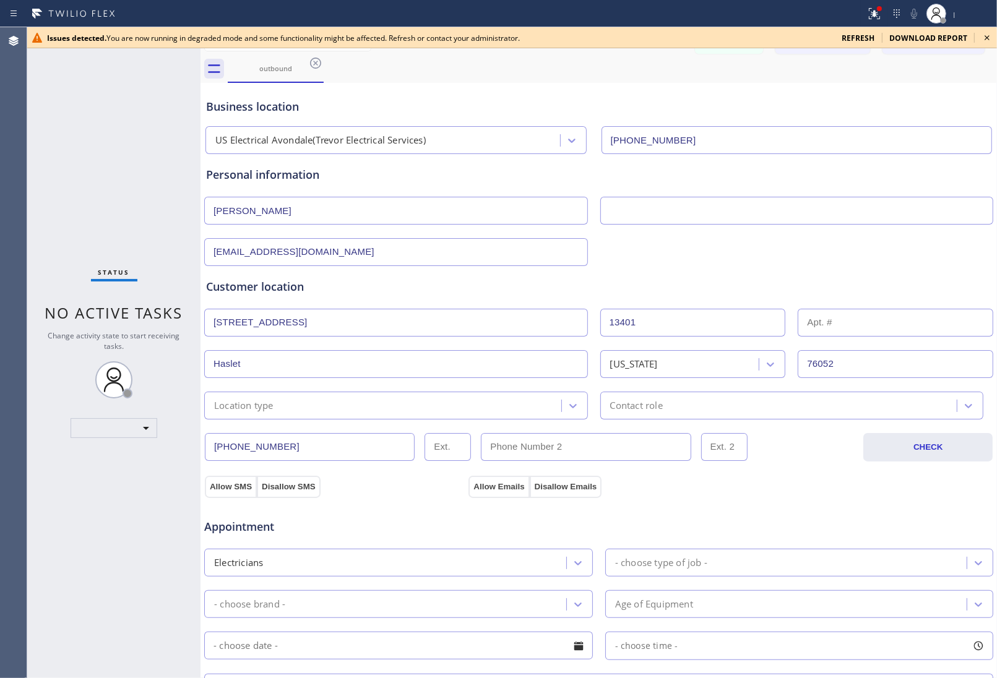
click at [270, 413] on div "Location type" at bounding box center [243, 406] width 59 height 14
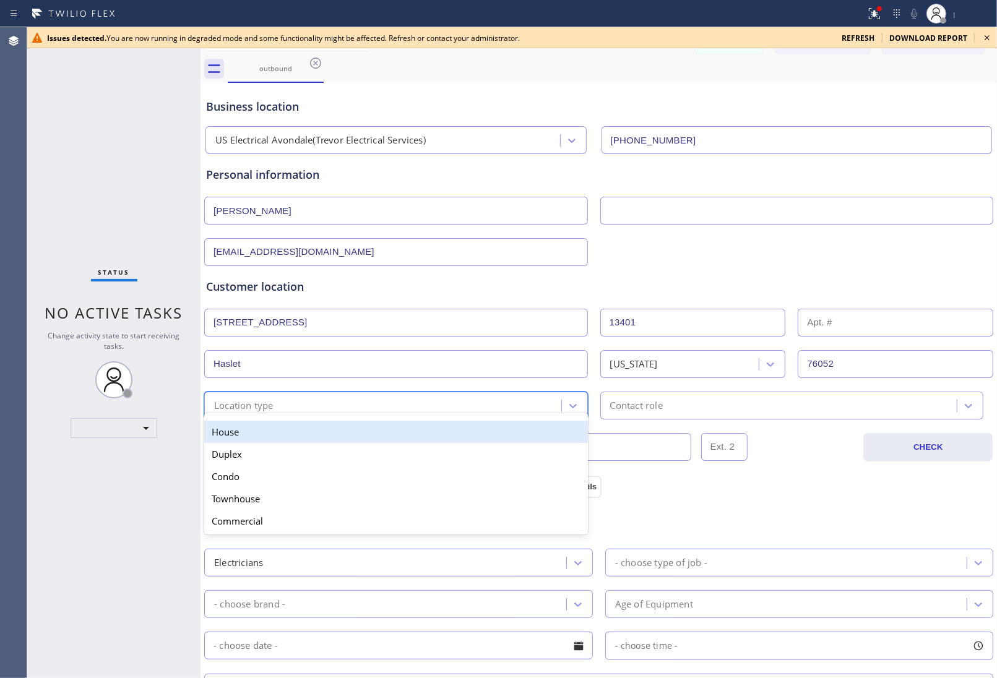
click at [261, 435] on div "House" at bounding box center [396, 432] width 384 height 22
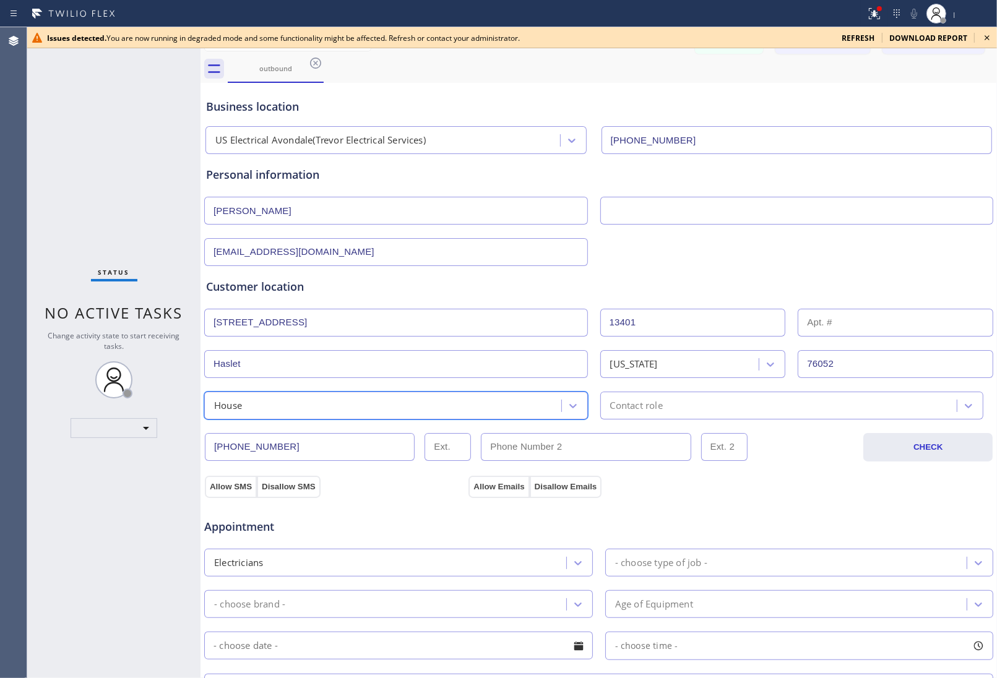
click at [672, 407] on div "Contact role" at bounding box center [780, 406] width 353 height 22
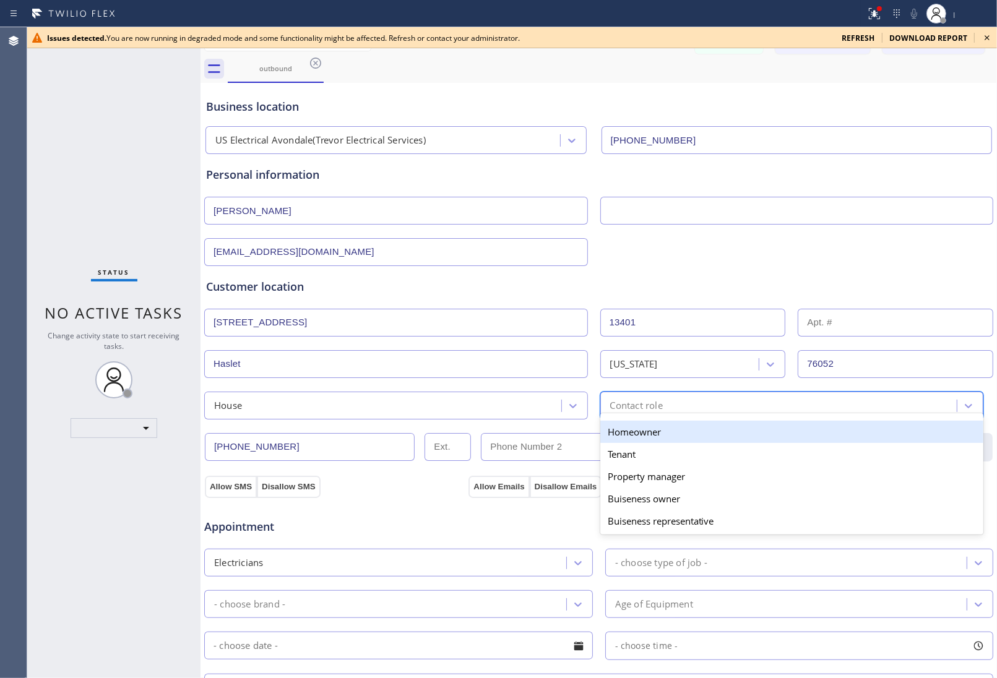
click at [652, 431] on div "Homeowner" at bounding box center [792, 432] width 384 height 22
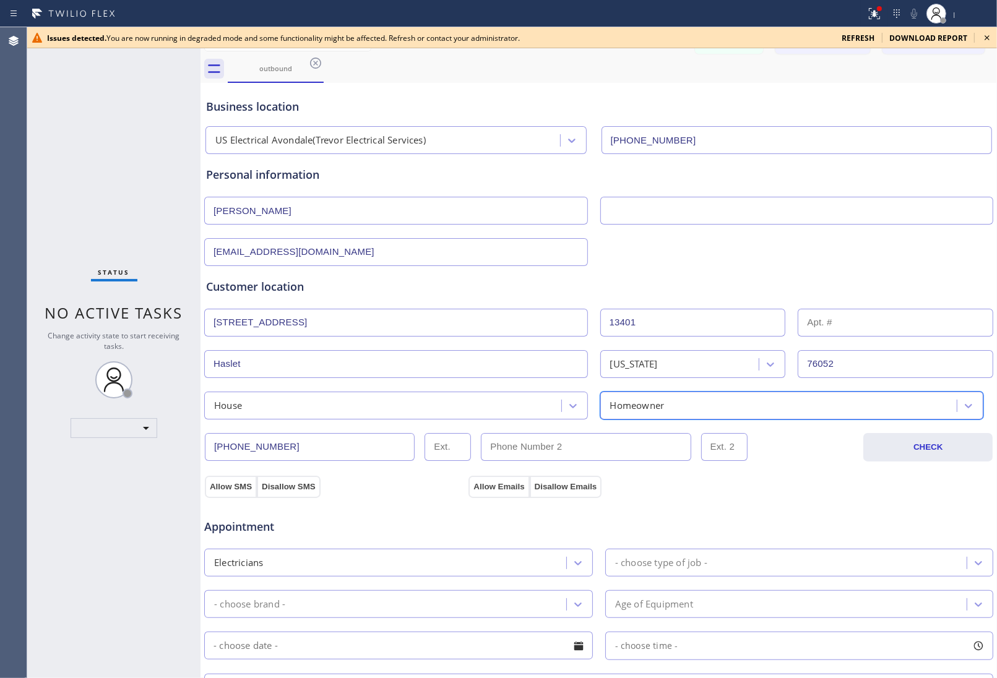
drag, startPoint x: 242, startPoint y: 487, endPoint x: 446, endPoint y: 482, distance: 204.3
click at [246, 484] on button "Allow SMS" at bounding box center [231, 487] width 52 height 22
click at [481, 487] on button "Allow Emails" at bounding box center [499, 487] width 61 height 22
click at [493, 494] on div "Appointment Electricians - choose type of job - - choose brand - Age of Equipme…" at bounding box center [599, 614] width 790 height 243
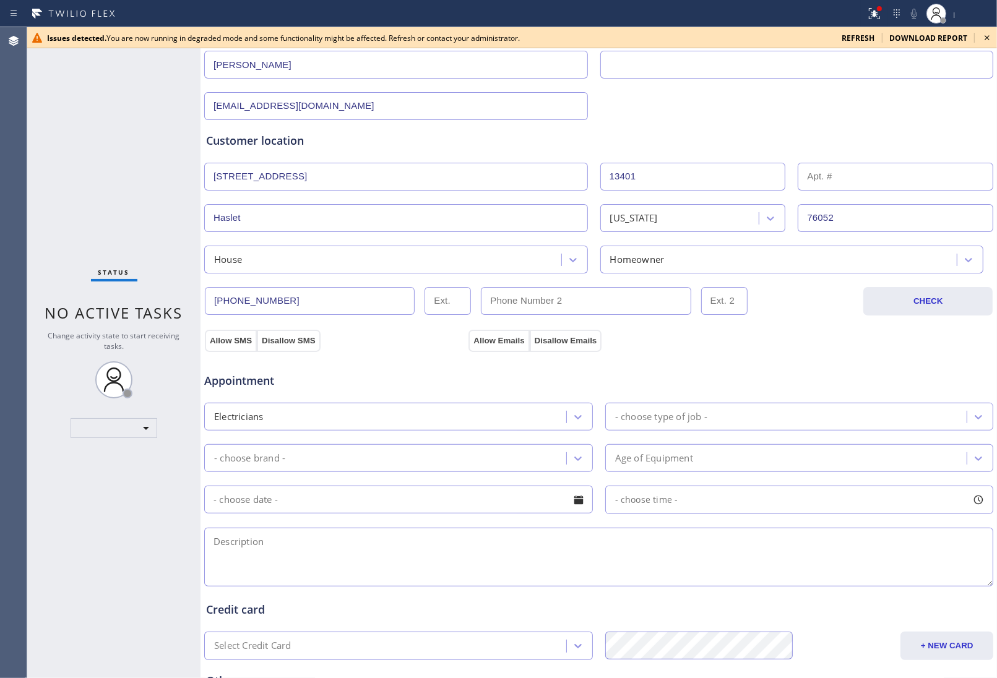
scroll to position [155, 0]
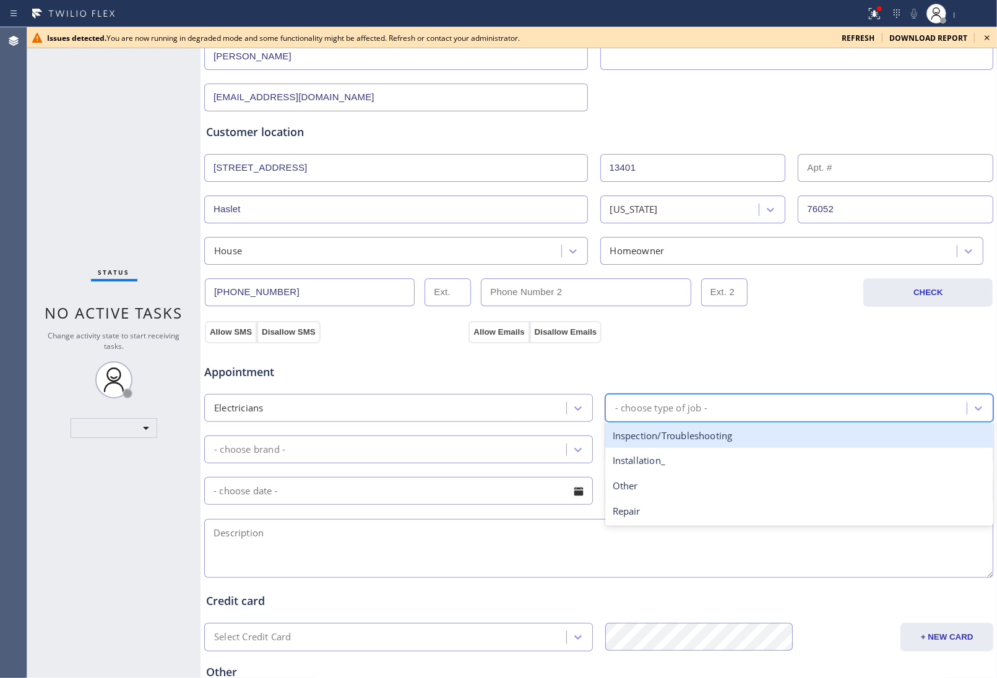
click at [666, 412] on div "- choose type of job -" at bounding box center [661, 408] width 92 height 14
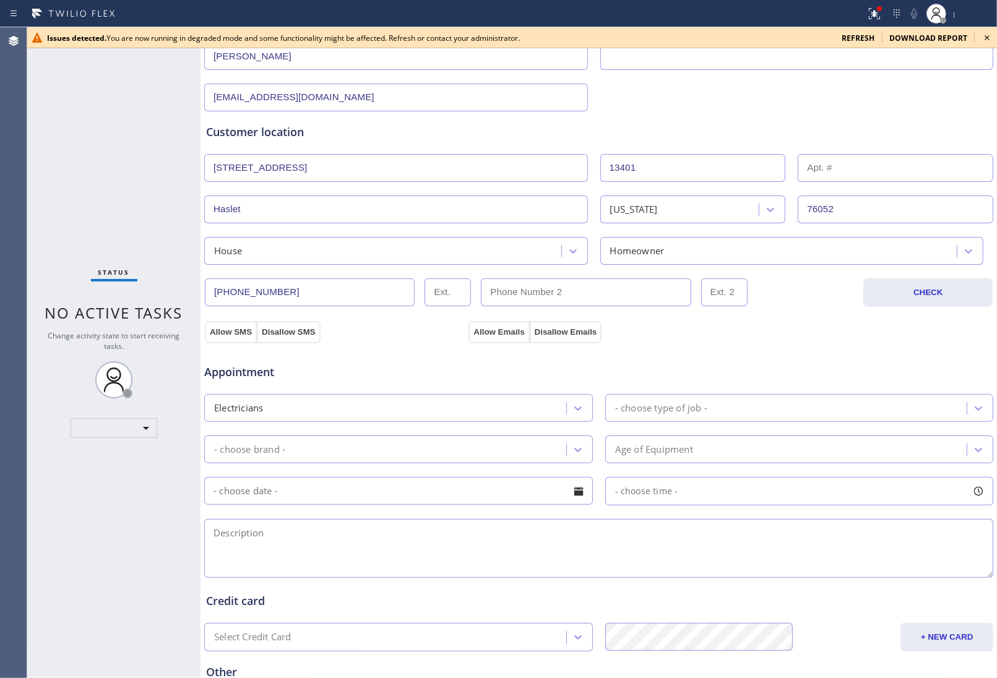
click at [845, 341] on div "Appointment Electricians - choose type of job - - choose brand - Age of Equipme…" at bounding box center [599, 459] width 790 height 243
click at [662, 418] on div "- choose type of job -" at bounding box center [788, 408] width 358 height 22
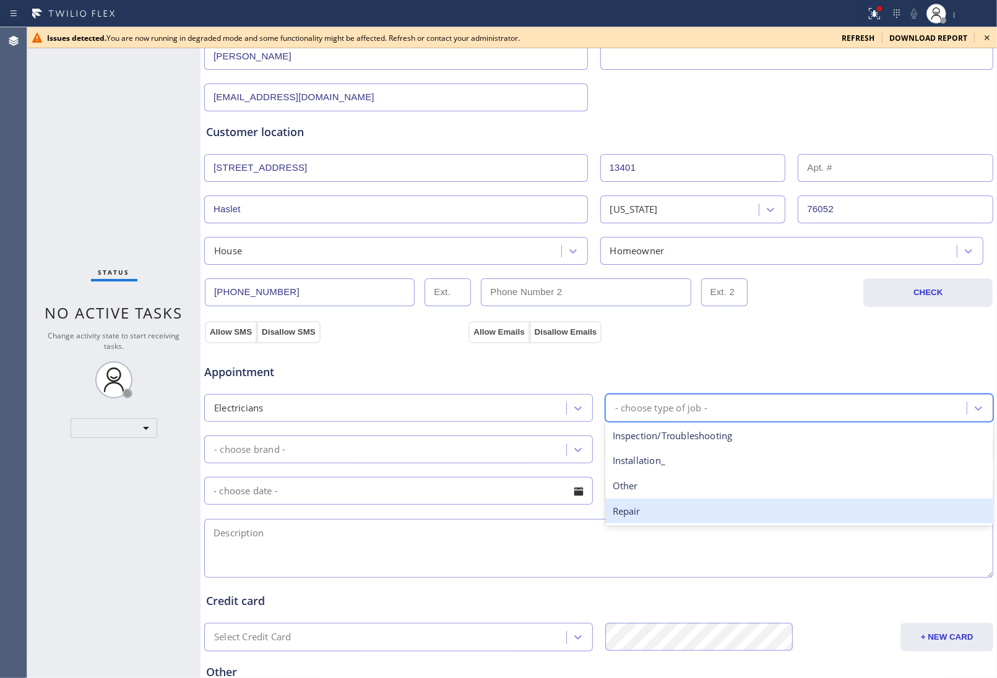
click at [654, 508] on div "Repair" at bounding box center [799, 511] width 389 height 25
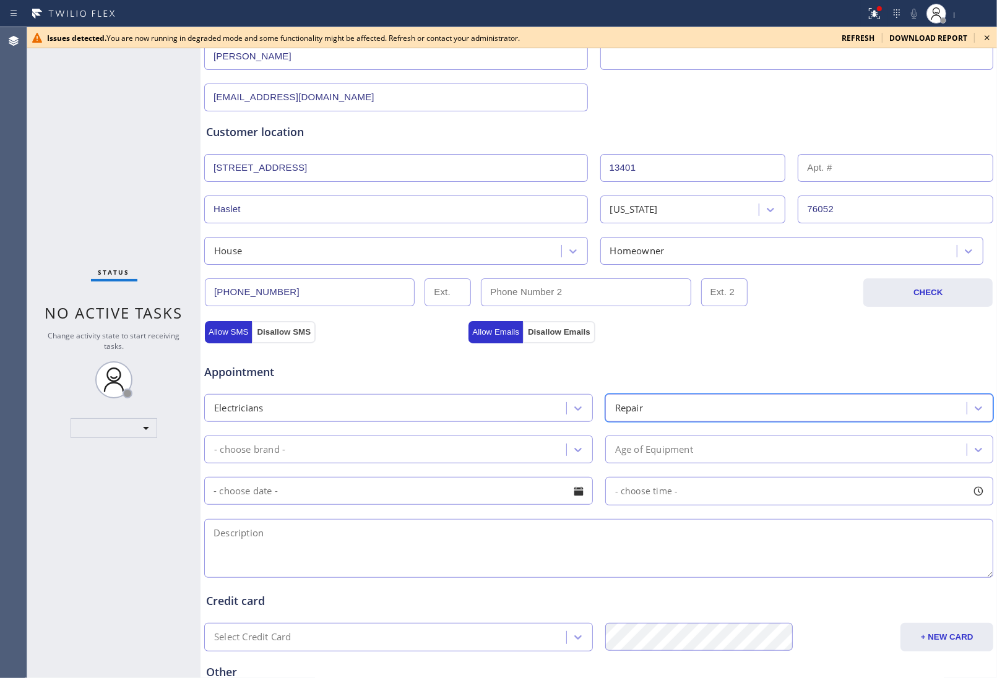
click at [304, 447] on div "- choose brand -" at bounding box center [387, 450] width 358 height 22
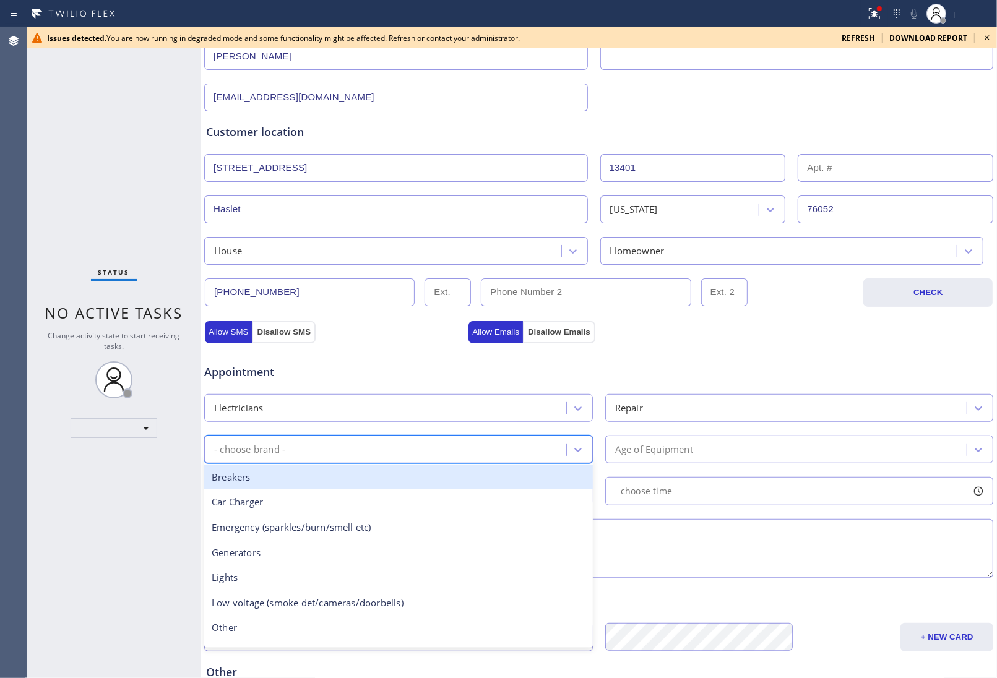
click at [297, 490] on div "Breakers" at bounding box center [398, 477] width 389 height 25
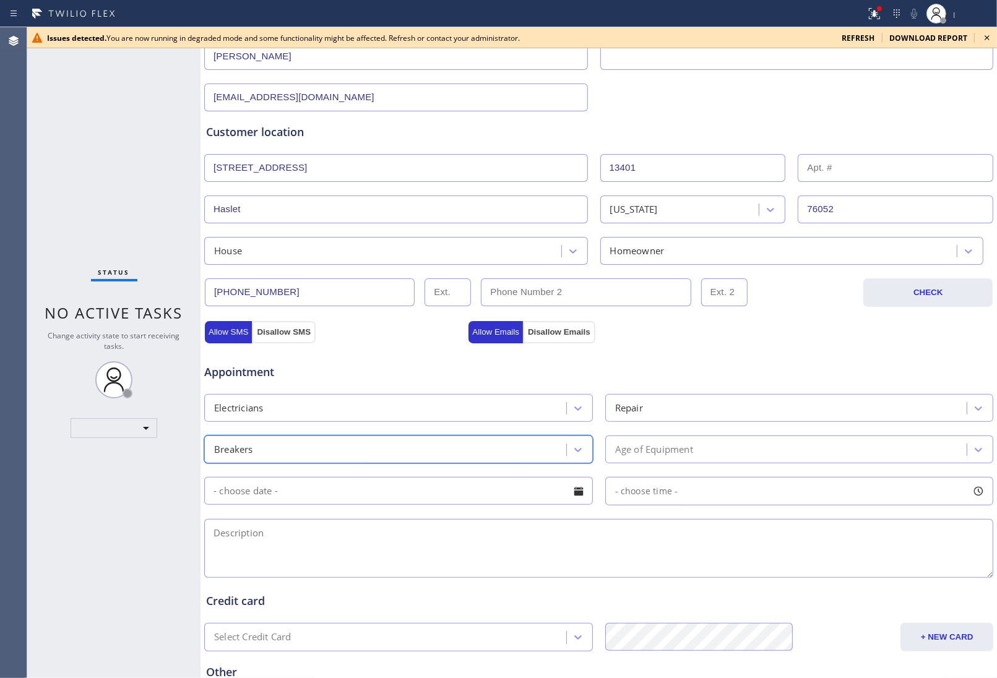
click at [684, 456] on div "Age of Equipment" at bounding box center [654, 450] width 78 height 14
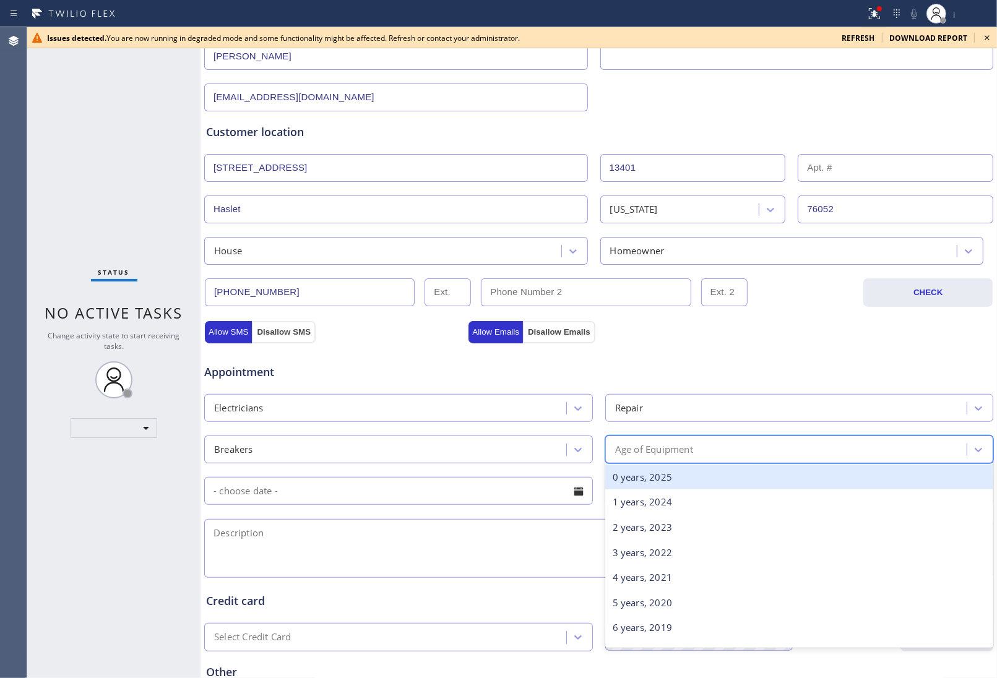
click at [670, 482] on div "0 years, 2025" at bounding box center [799, 477] width 389 height 25
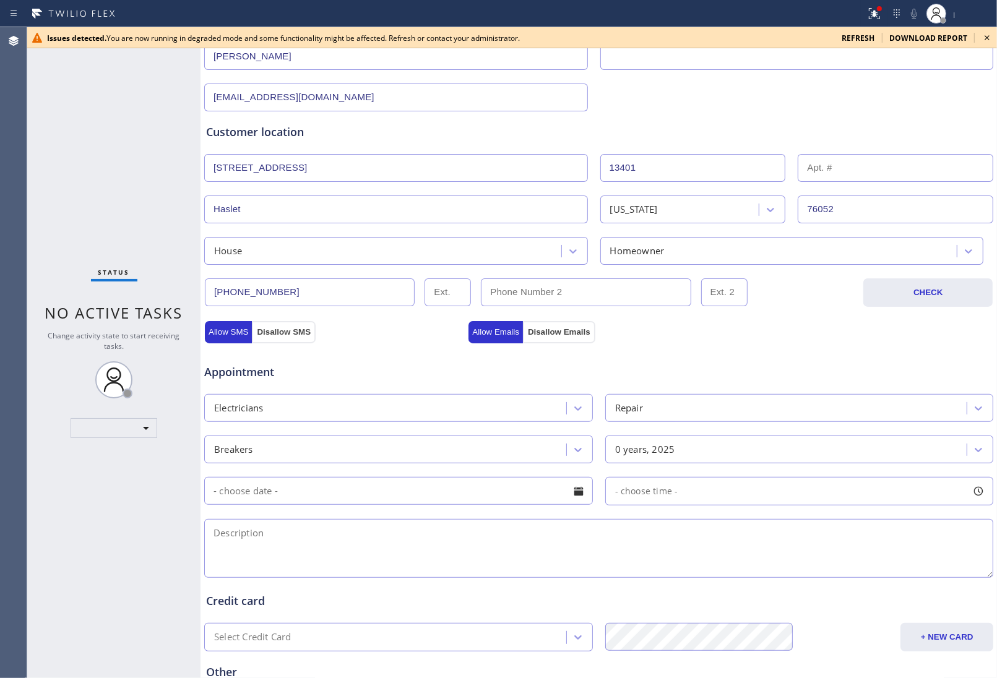
click at [329, 549] on textarea at bounding box center [598, 548] width 789 height 59
paste textarea "segment towards my water pump | No water pressure | It start but it trips the b…"
click at [890, 339] on div "Appointment Electricians Repair Breakers 0 years, 2025 - choose time - segment …" at bounding box center [599, 459] width 790 height 243
click at [841, 539] on textarea "segment towards my water pump | No water pressure | It start but it trips the b…" at bounding box center [598, 548] width 789 height 59
paste textarea "S Electrical Avondale(Trevor Electrical Services)"
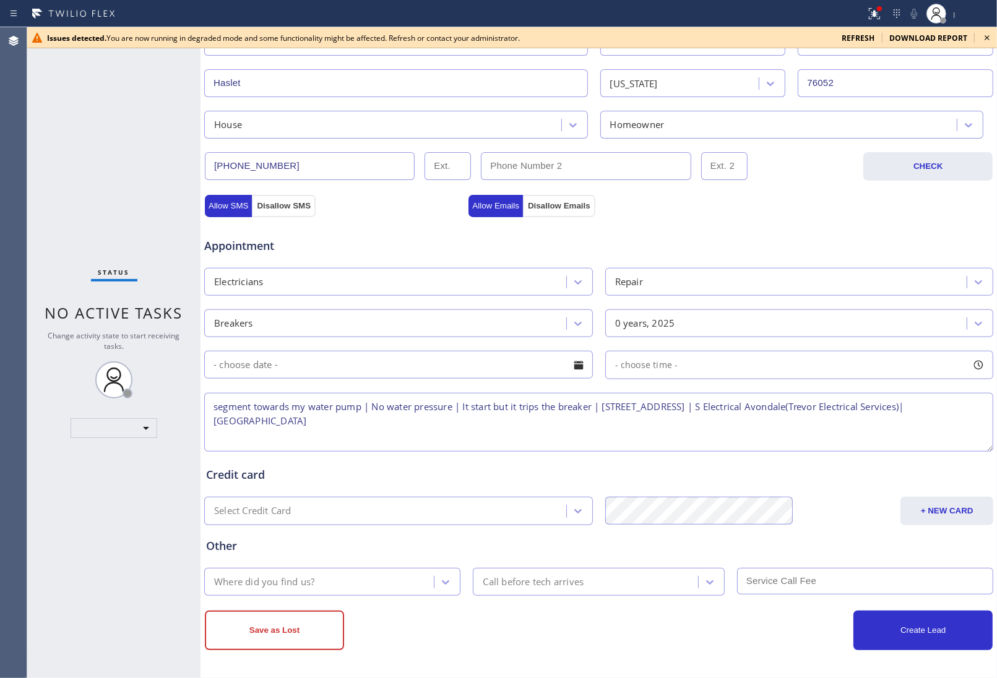
scroll to position [283, 0]
type textarea "segment towards my water pump | No water pressure | It start but it trips the b…"
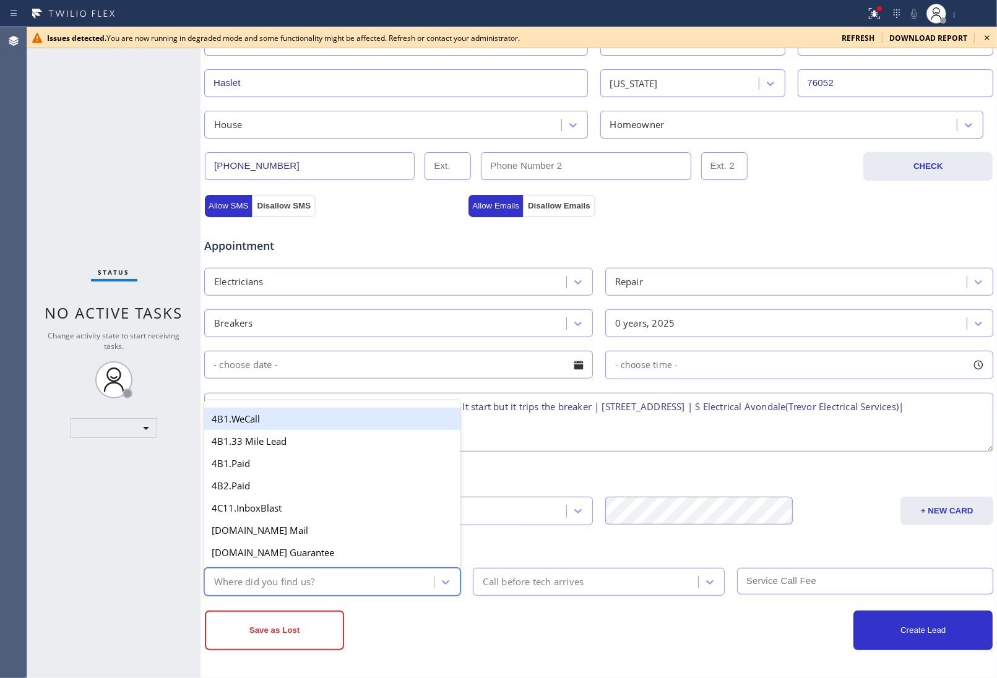
click at [397, 580] on div "Where did you find us?" at bounding box center [321, 582] width 226 height 22
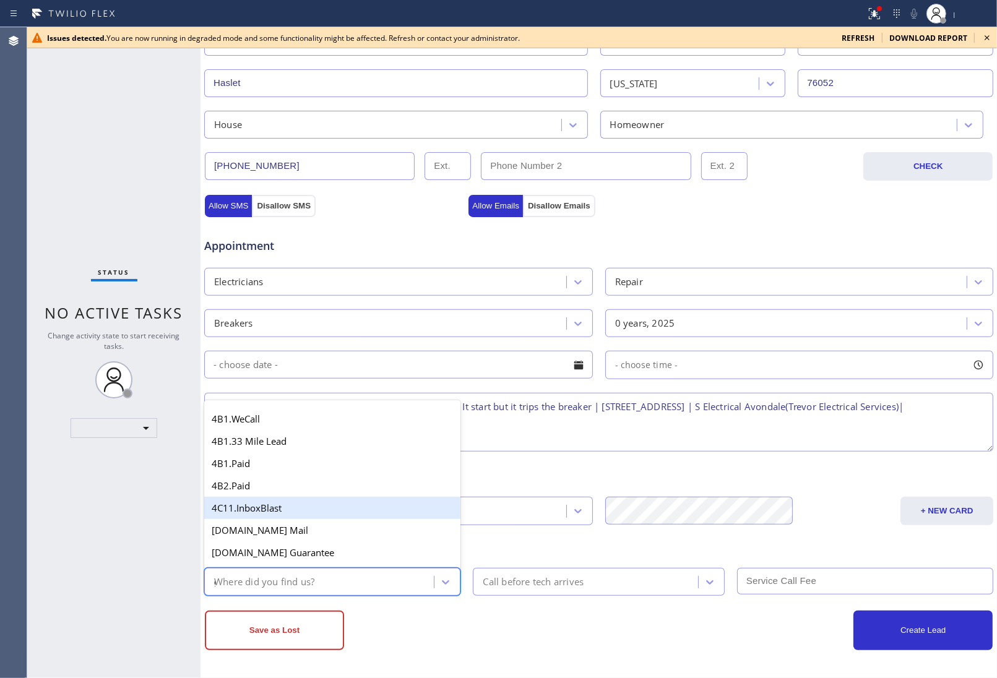
type input "go"
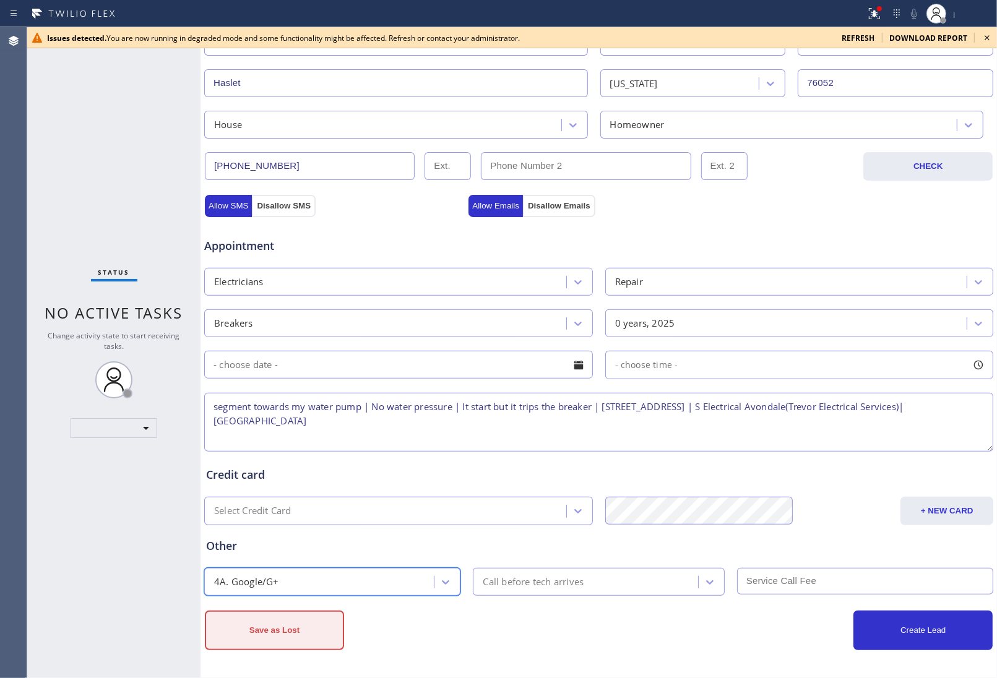
click at [245, 638] on button "Save as Lost" at bounding box center [274, 631] width 139 height 40
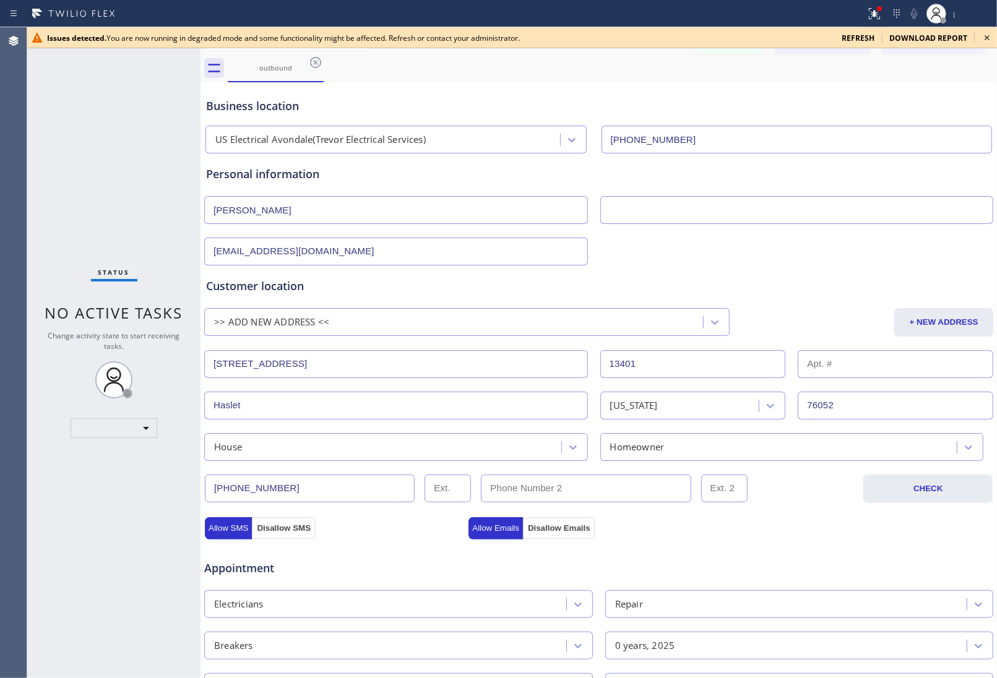
scroll to position [0, 0]
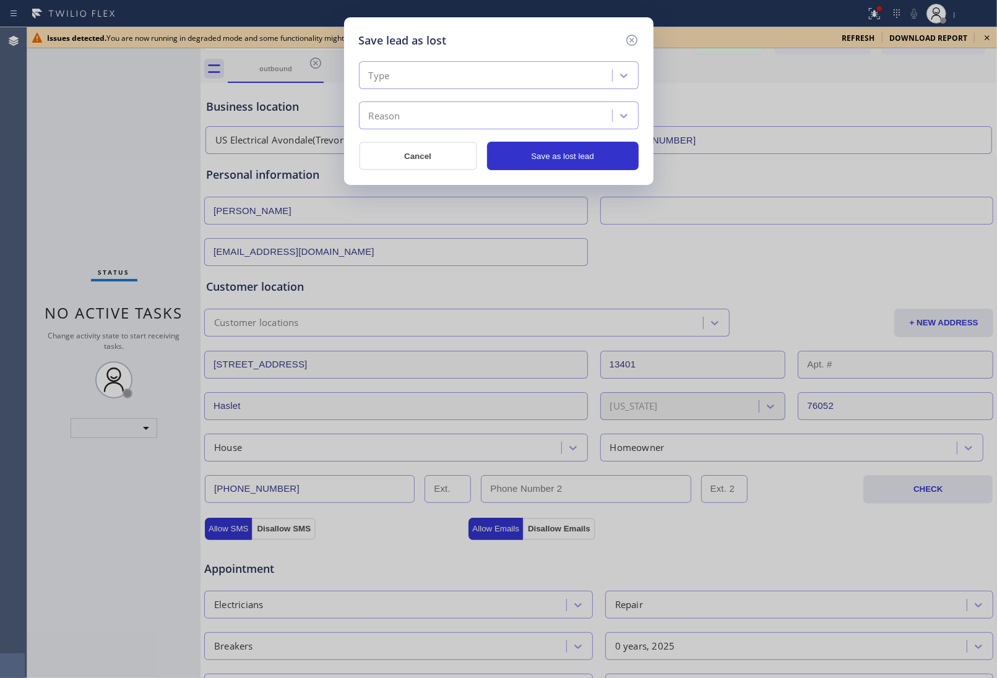
click at [478, 84] on div "Type" at bounding box center [487, 76] width 249 height 22
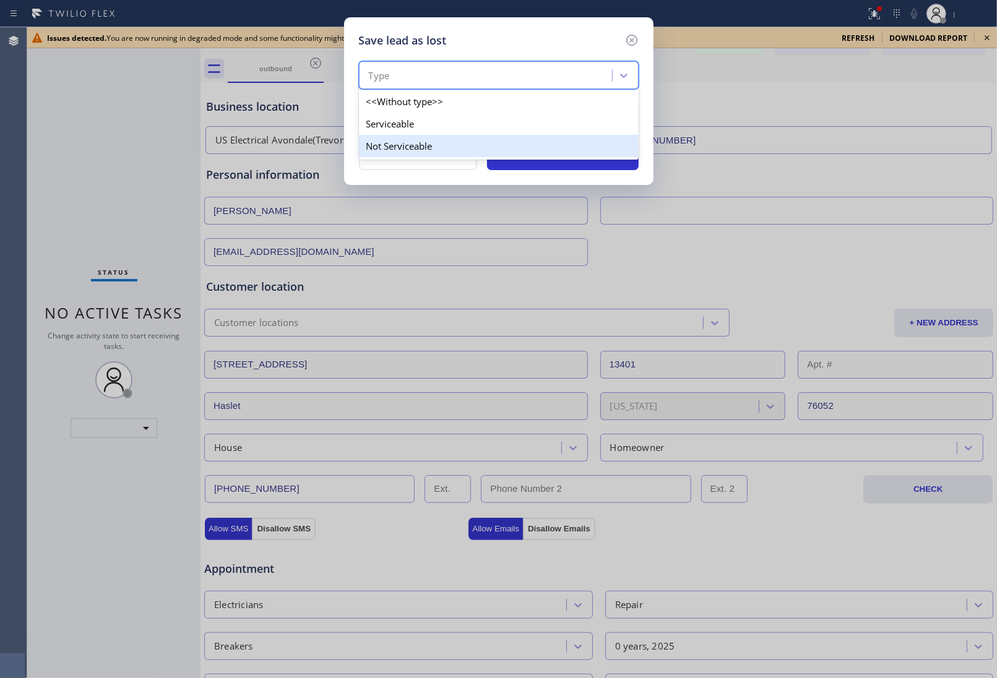
click at [422, 144] on div "Not Serviceable" at bounding box center [499, 146] width 280 height 22
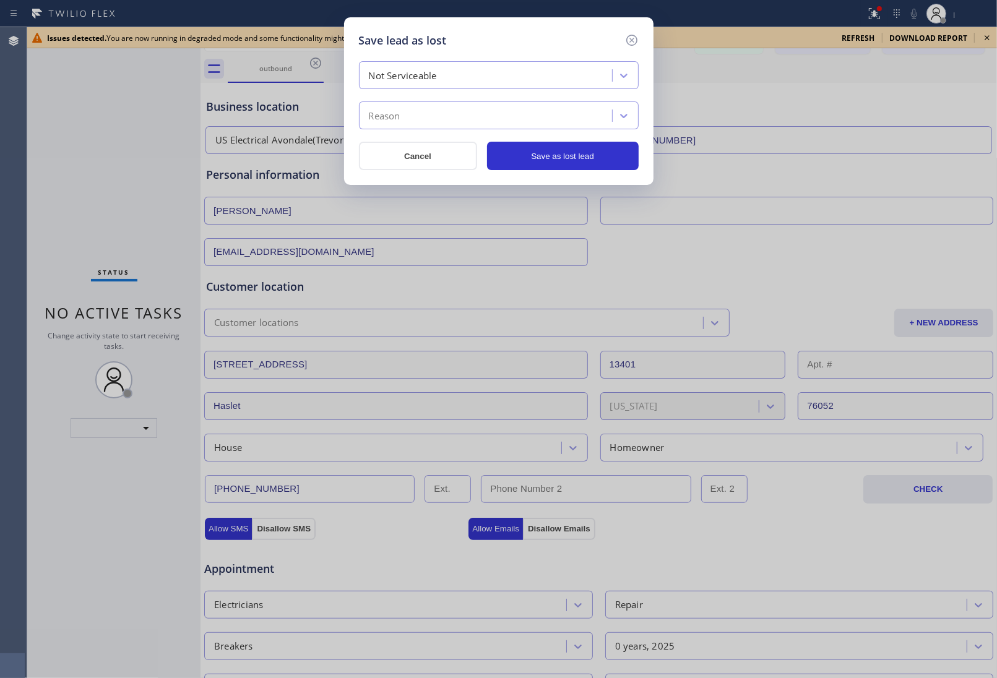
click at [430, 124] on div "Reason" at bounding box center [487, 116] width 249 height 22
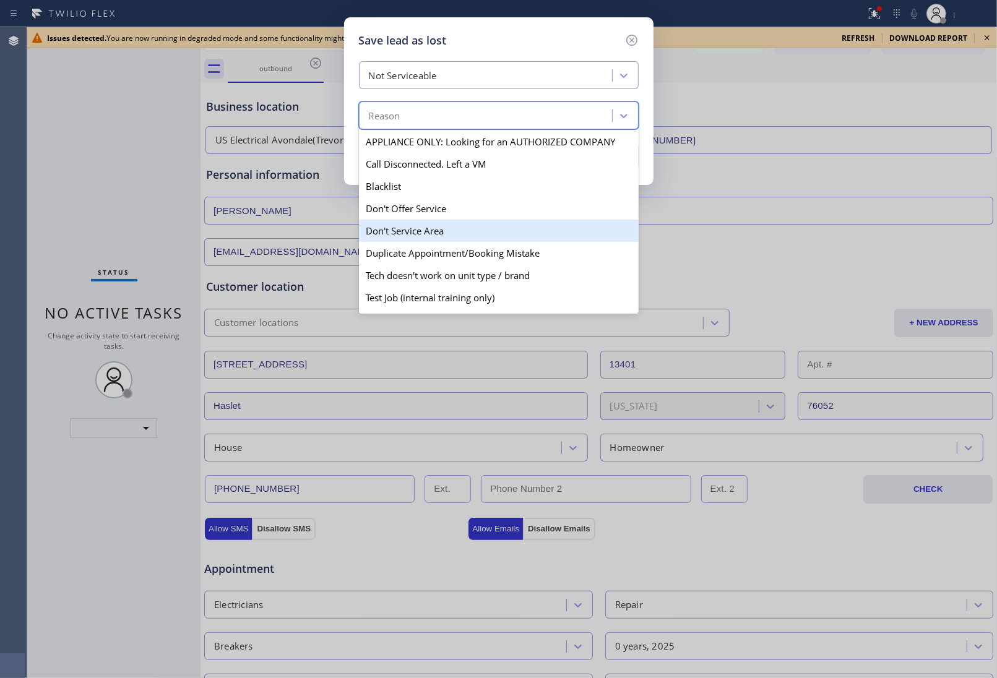
click at [421, 236] on div "Don't Service Area" at bounding box center [499, 231] width 280 height 22
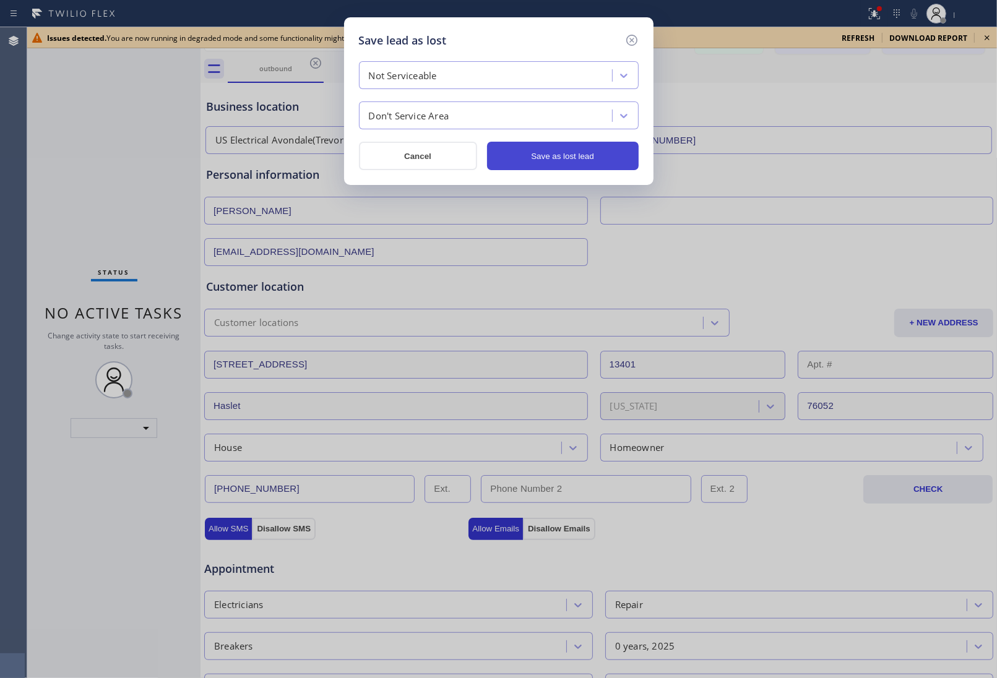
click at [561, 155] on button "Save as lost lead" at bounding box center [563, 156] width 152 height 28
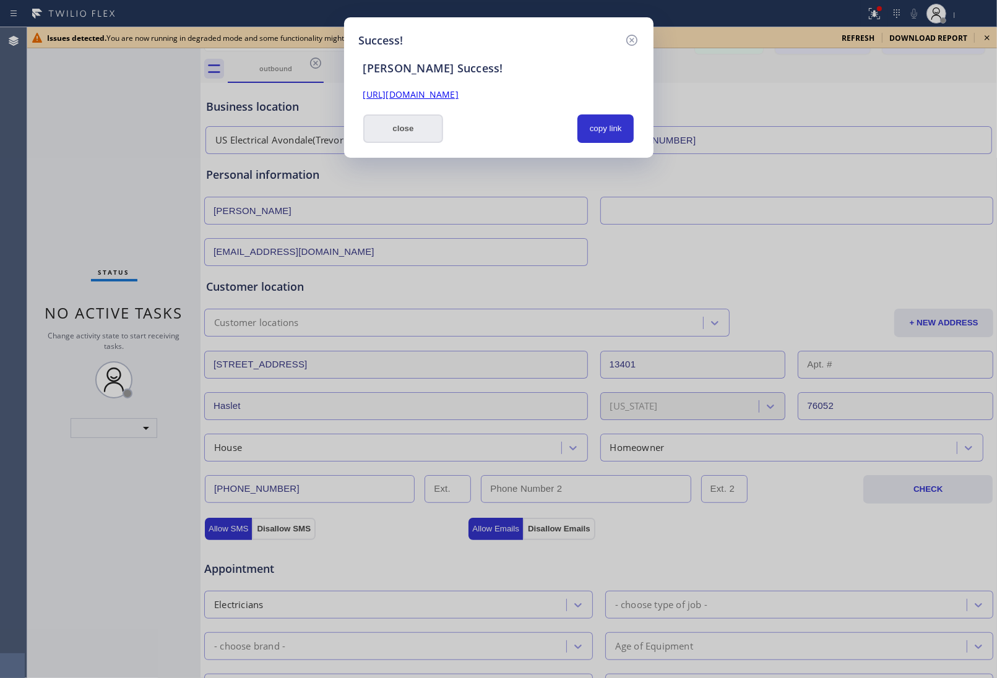
click at [401, 133] on button "close" at bounding box center [403, 129] width 80 height 28
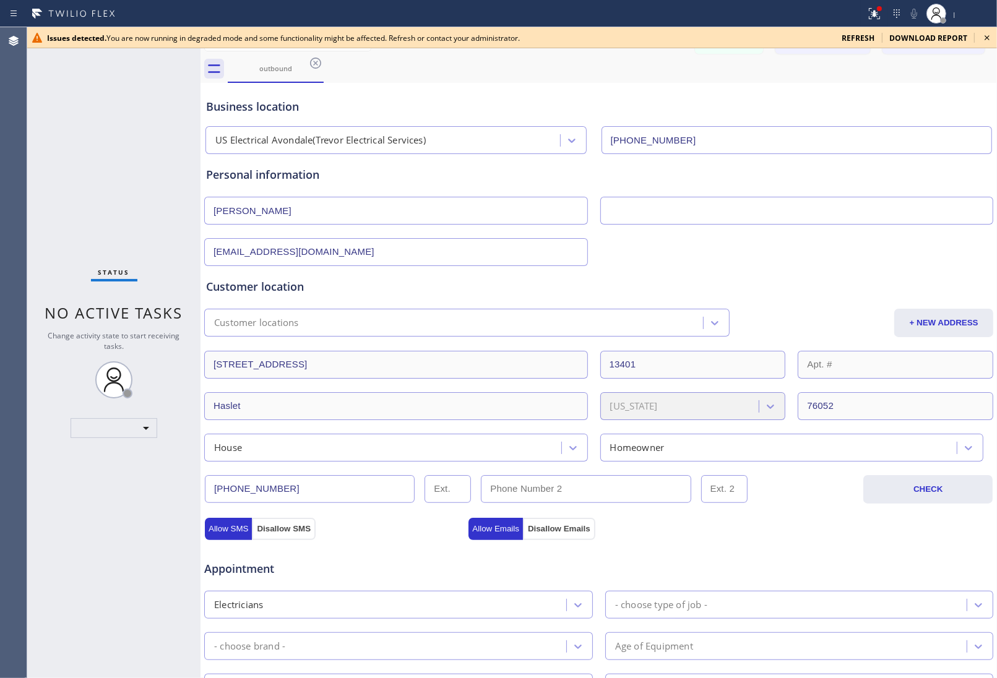
click at [850, 97] on div "Business location US Electrical Avondale(Trevor Electrical Services) (956) 300-…" at bounding box center [599, 120] width 790 height 68
click at [854, 40] on span "refresh" at bounding box center [858, 38] width 33 height 11
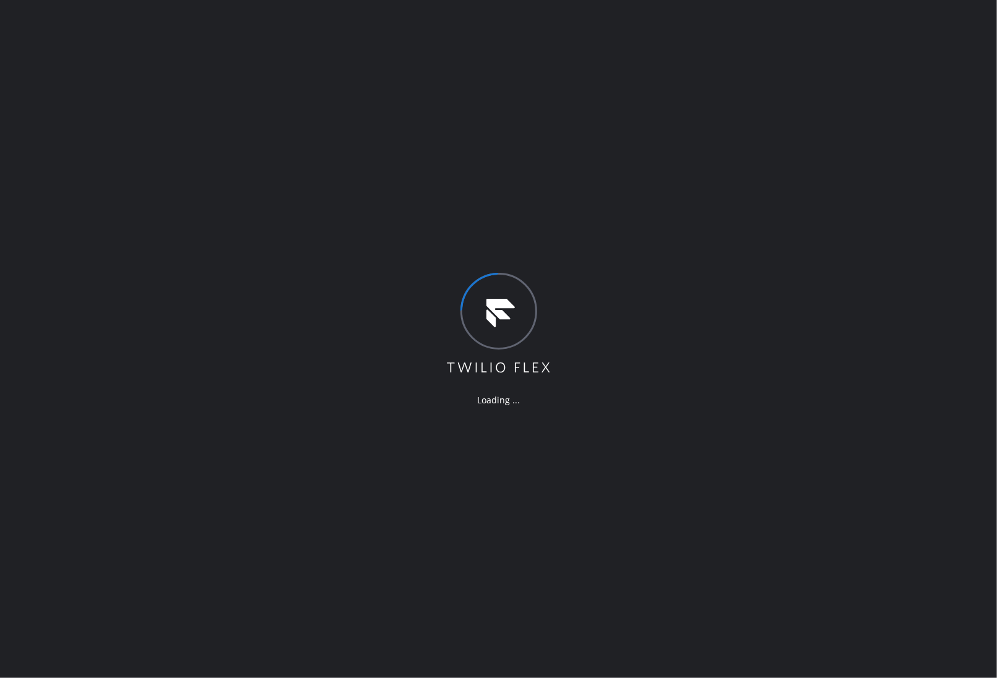
click at [969, 370] on div "Loading ..." at bounding box center [498, 339] width 997 height 678
click at [940, 306] on div "Loading ..." at bounding box center [498, 339] width 997 height 678
click at [630, 308] on div "Loading ..." at bounding box center [498, 339] width 997 height 678
click at [919, 279] on div "Loading ..." at bounding box center [498, 339] width 997 height 678
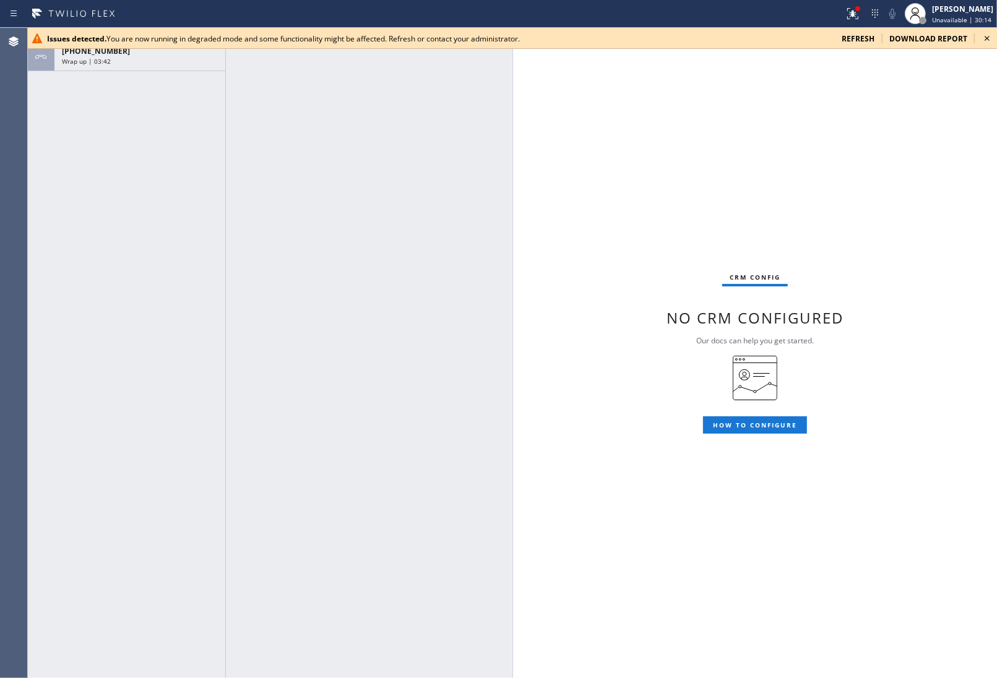
click at [985, 38] on icon at bounding box center [987, 38] width 15 height 15
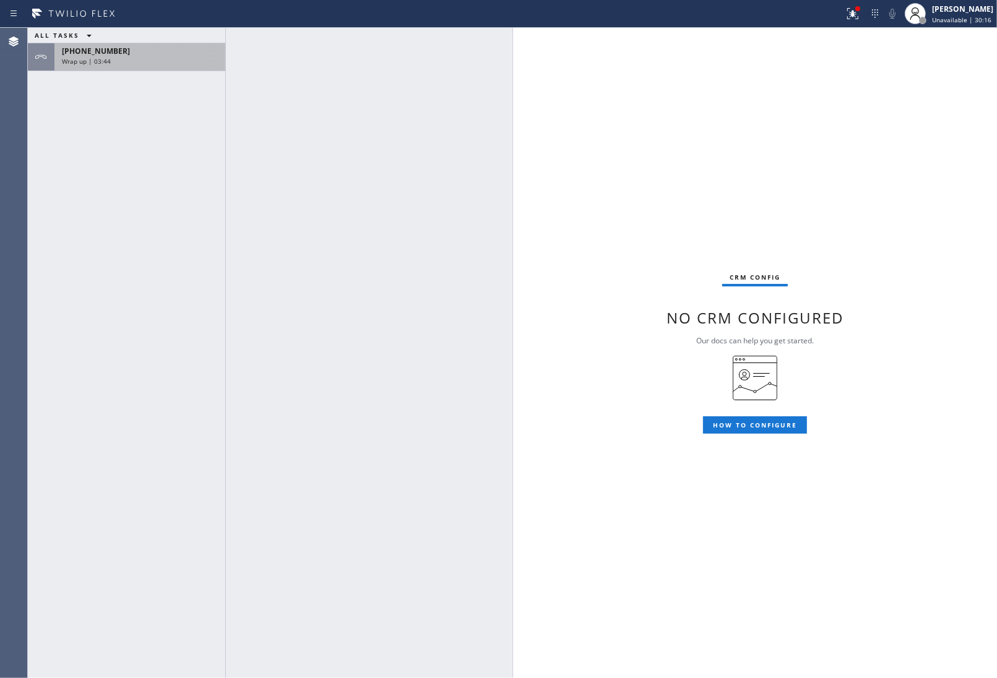
click at [141, 62] on div "Wrap up | 03:44" at bounding box center [140, 61] width 156 height 9
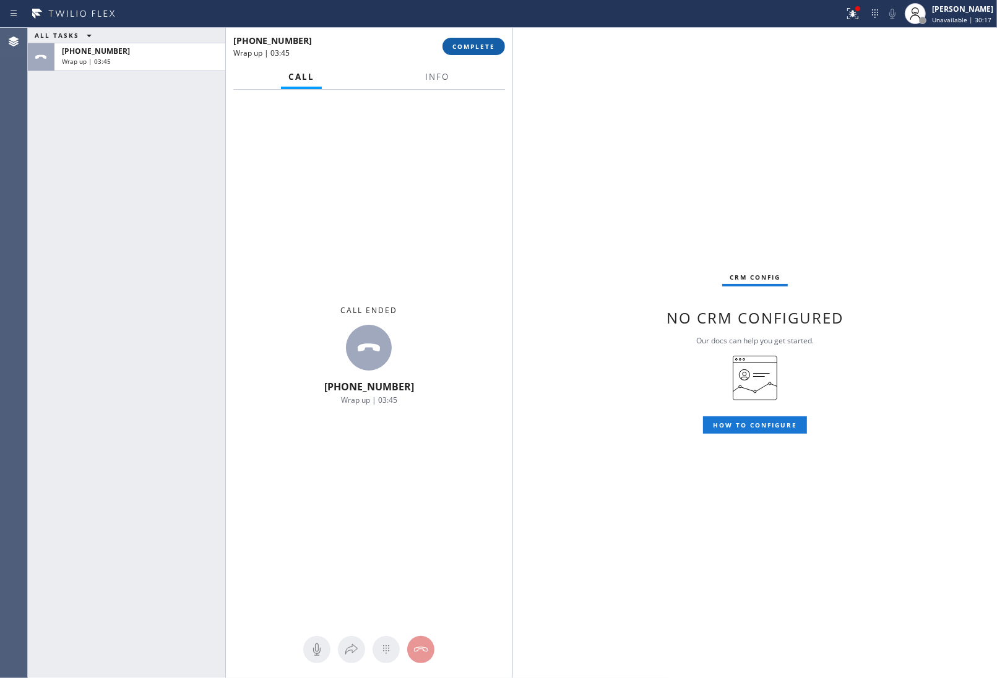
click at [493, 45] on span "COMPLETE" at bounding box center [473, 46] width 43 height 9
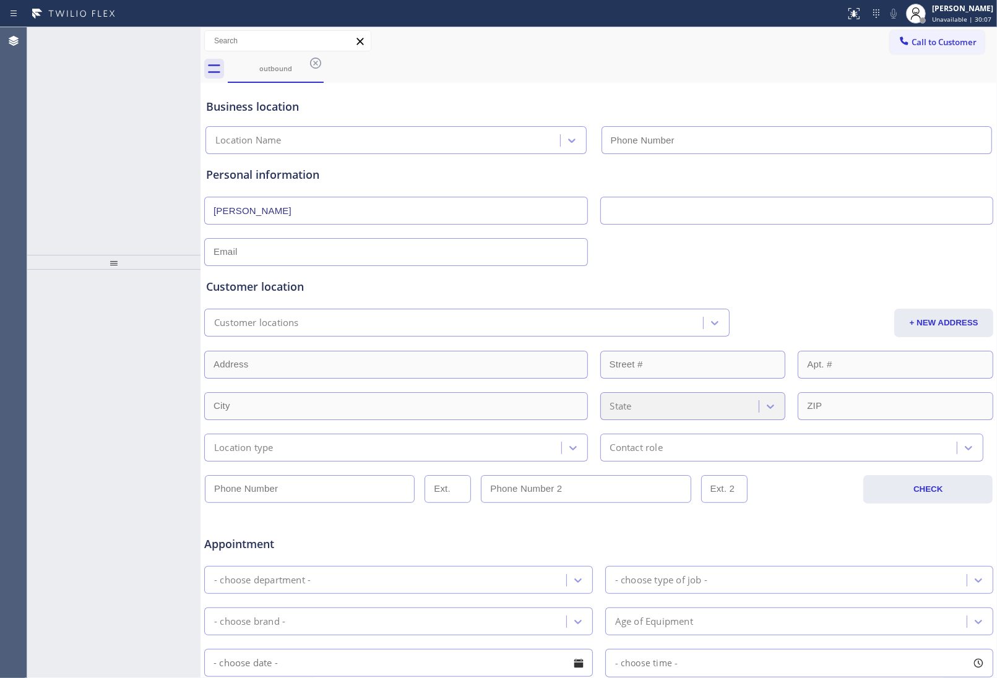
type input "[PHONE_NUMBER]"
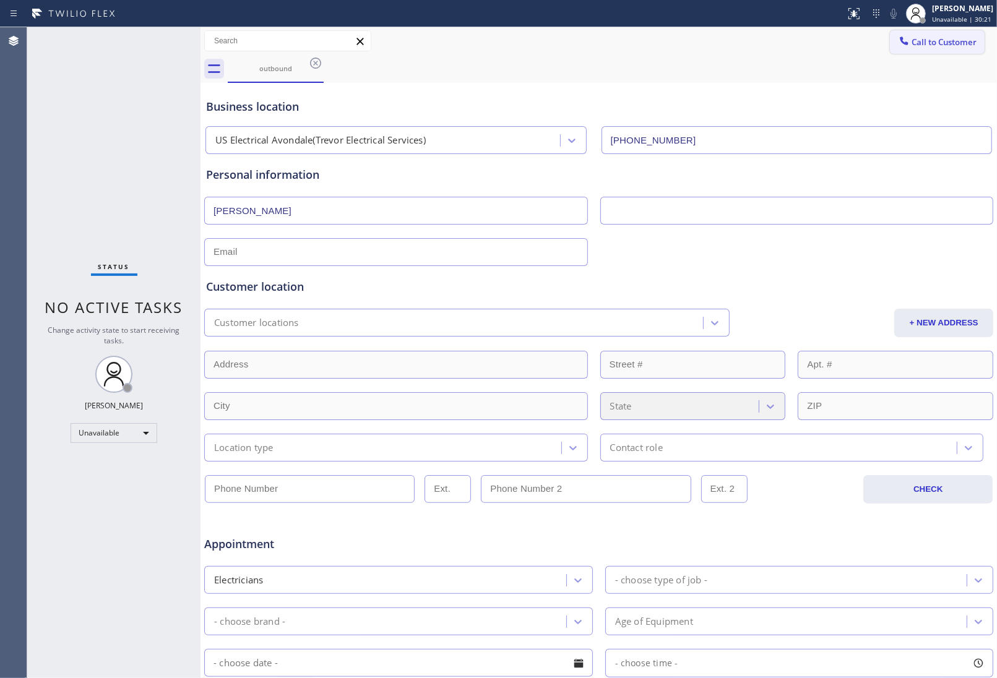
click at [916, 45] on span "Call to Customer" at bounding box center [944, 42] width 65 height 11
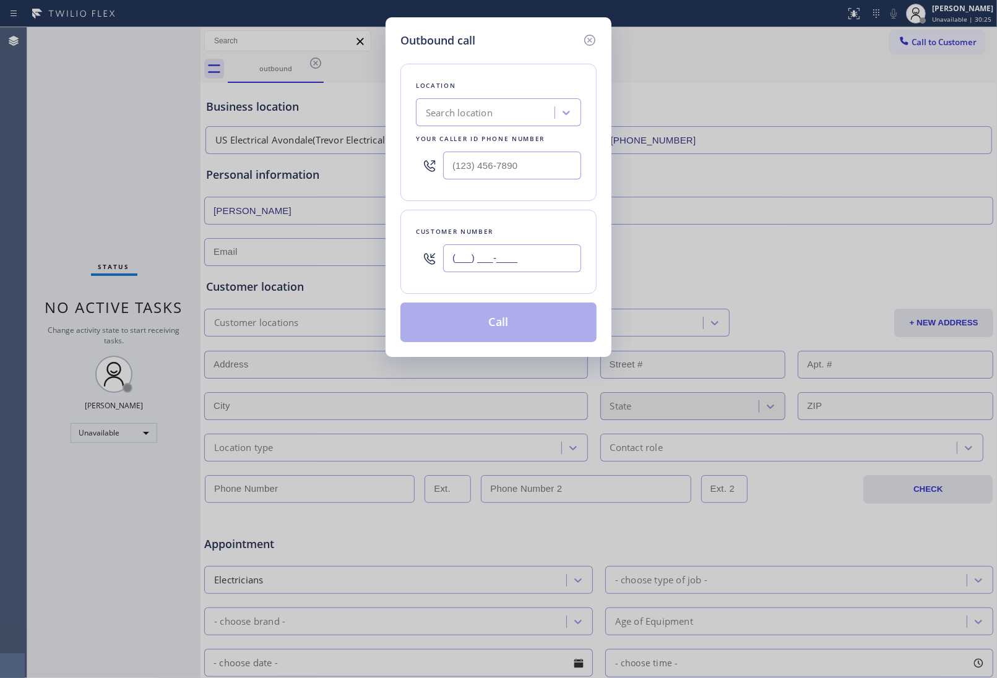
drag, startPoint x: 477, startPoint y: 267, endPoint x: 570, endPoint y: 565, distance: 311.9
click at [480, 272] on input "(___) ___-____" at bounding box center [512, 259] width 138 height 28
paste input "347) 757-4373"
type input "[PHONE_NUMBER]"
click at [842, 642] on div "Outbound call Location Search location Your caller id phone number Customer num…" at bounding box center [498, 339] width 997 height 678
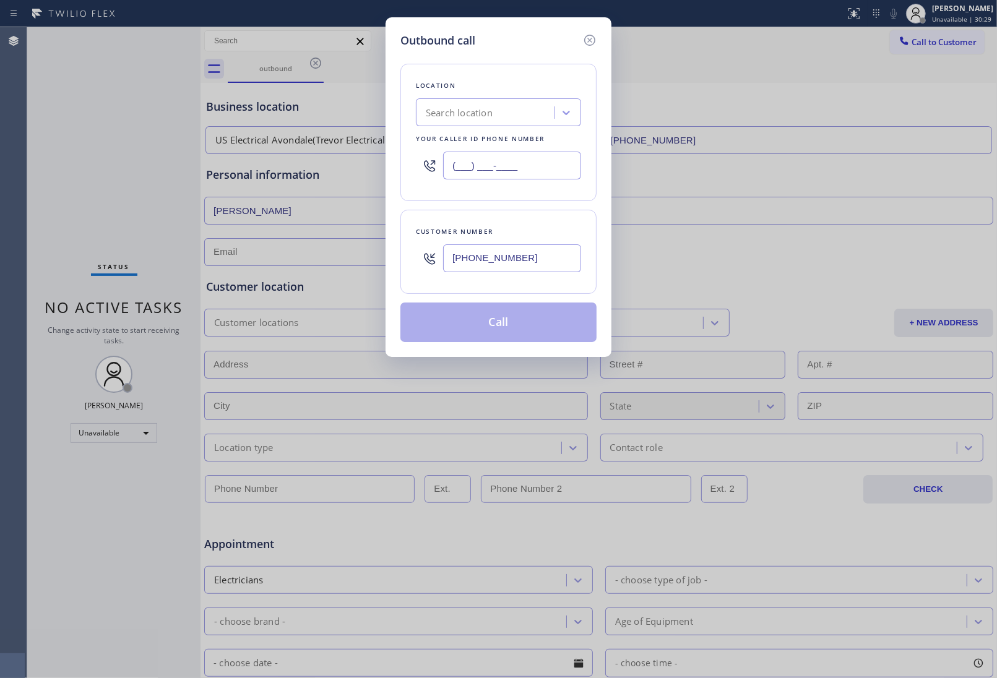
click at [461, 157] on input "(___) ___-____" at bounding box center [512, 166] width 138 height 28
paste input "347) 757-4373"
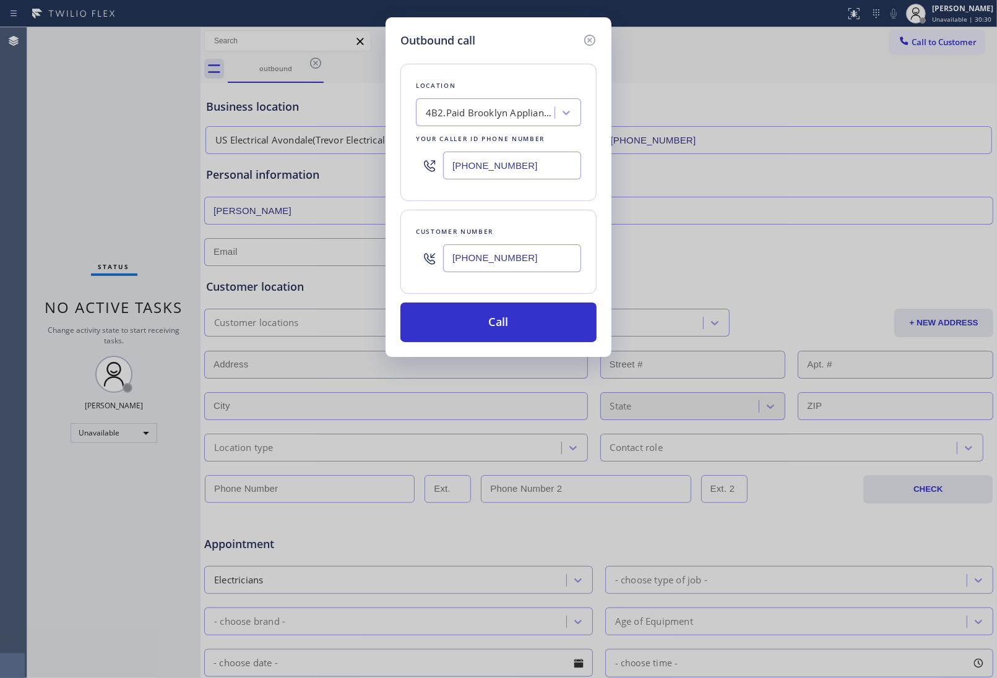
type input "[PHONE_NUMBER]"
click at [892, 221] on div "Outbound call Location 4B2.Paid Brooklyn Appliance Repair Experts Your caller i…" at bounding box center [498, 339] width 997 height 678
click at [517, 261] on input "[PHONE_NUMBER]" at bounding box center [512, 259] width 138 height 28
paste input "917) 613-1164"
type input "[PHONE_NUMBER]"
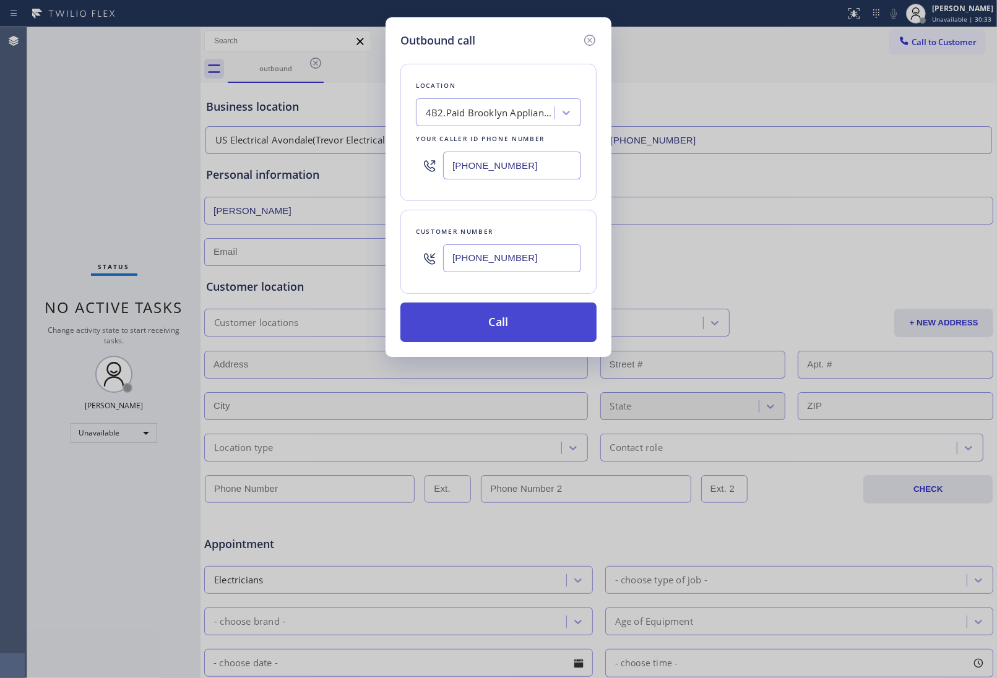
click at [513, 329] on button "Call" at bounding box center [498, 323] width 196 height 40
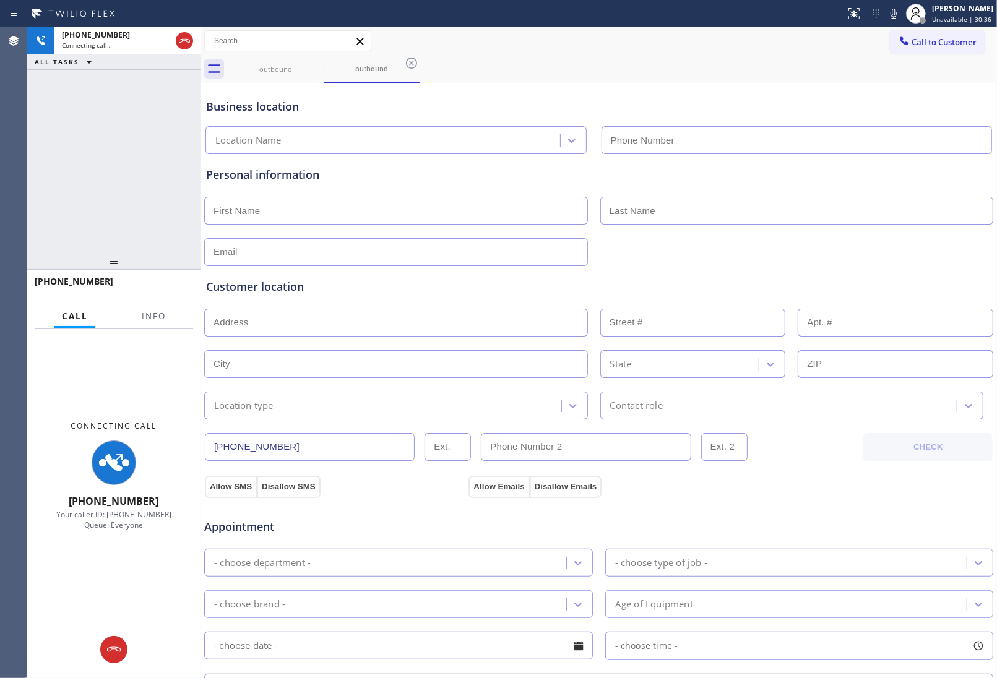
type input "[PHONE_NUMBER]"
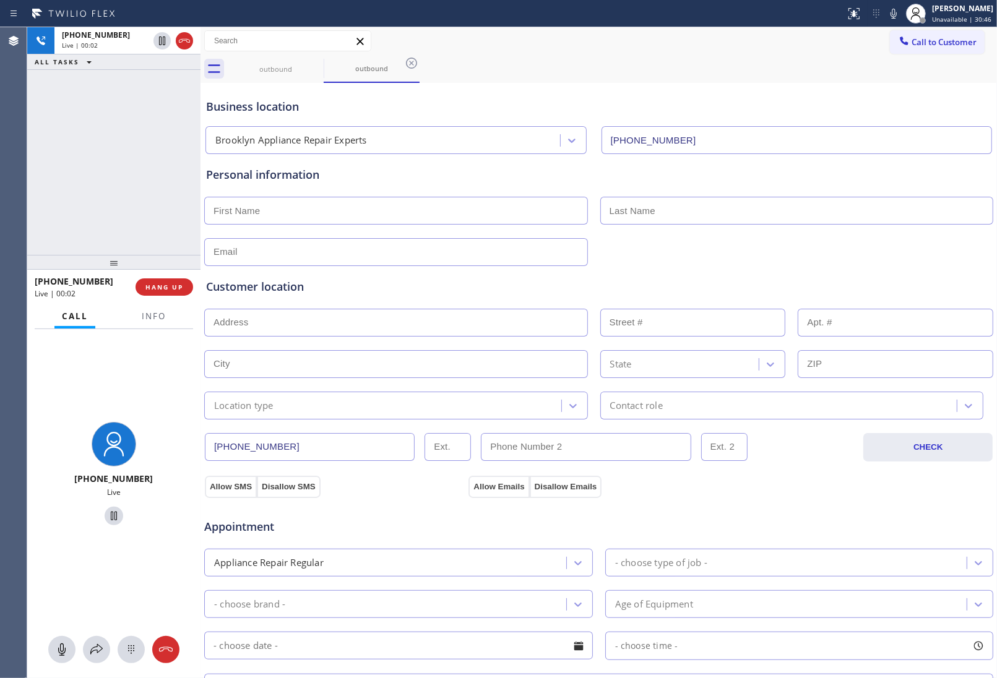
click at [860, 491] on div "Allow SMS Disallow SMS Allow Emails Disallow Emails" at bounding box center [599, 485] width 792 height 25
click at [839, 493] on div "Allow SMS Disallow SMS Allow Emails Disallow Emails" at bounding box center [599, 485] width 792 height 25
click at [836, 490] on div "Allow SMS Disallow SMS Allow Emails Disallow Emails" at bounding box center [599, 485] width 792 height 25
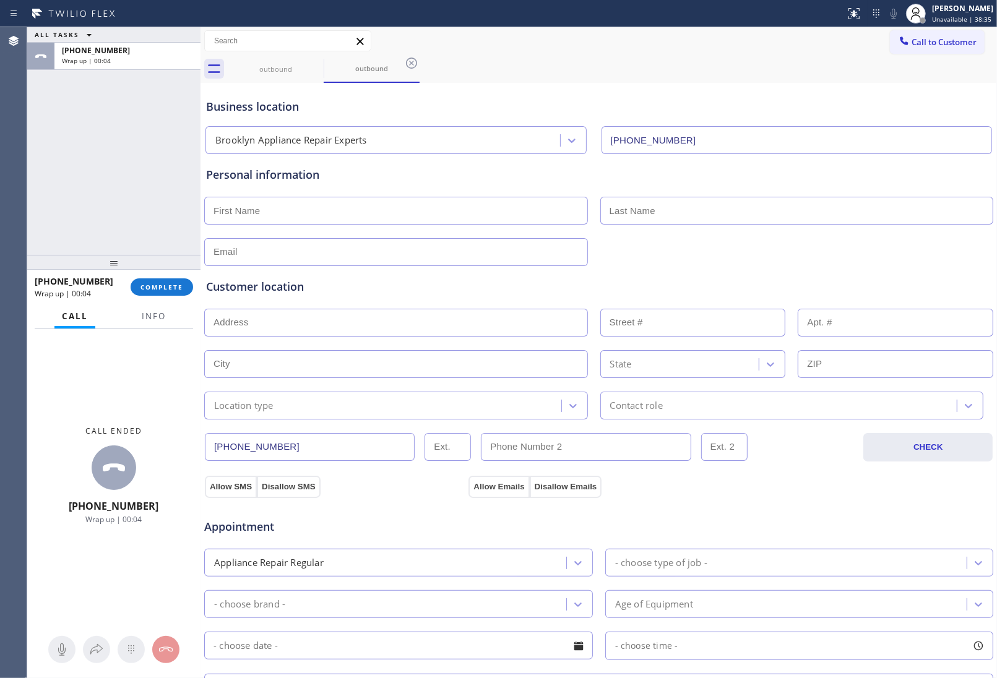
click at [279, 211] on input "text" at bounding box center [396, 211] width 384 height 28
paste input "[PERSON_NAME]"
type input "[PERSON_NAME]"
click at [630, 211] on input "text" at bounding box center [797, 211] width 394 height 28
paste input "[PERSON_NAME]"
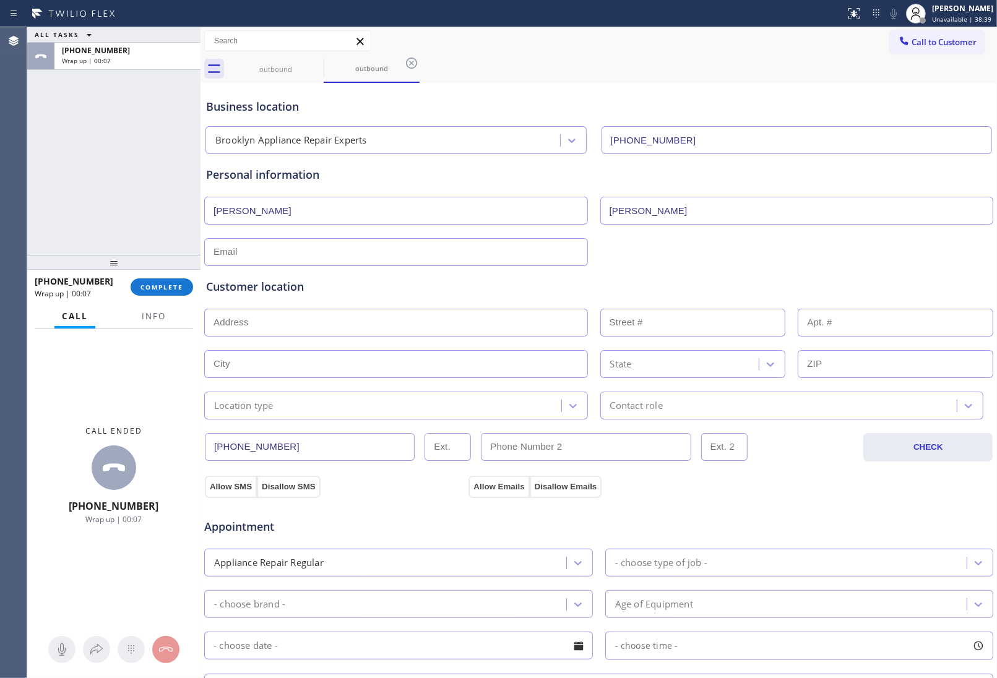
type input "[PERSON_NAME]"
click at [392, 251] on input "text" at bounding box center [396, 252] width 384 height 28
drag, startPoint x: 280, startPoint y: 253, endPoint x: 285, endPoint y: 258, distance: 7.5
click at [280, 253] on input "text" at bounding box center [396, 252] width 384 height 28
paste input "[EMAIL_ADDRESS][DOMAIN_NAME]"
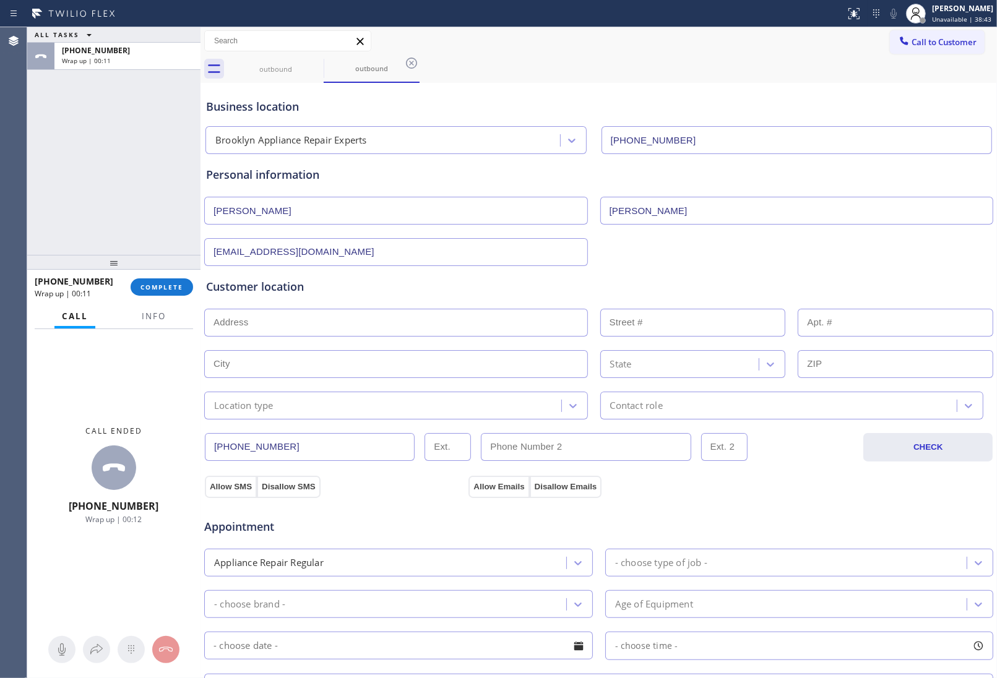
type input "[EMAIL_ADDRESS][DOMAIN_NAME]"
click at [327, 326] on input "text" at bounding box center [396, 323] width 384 height 28
click at [251, 320] on input "text" at bounding box center [396, 323] width 384 height 28
paste input "[STREET_ADDRESS]"
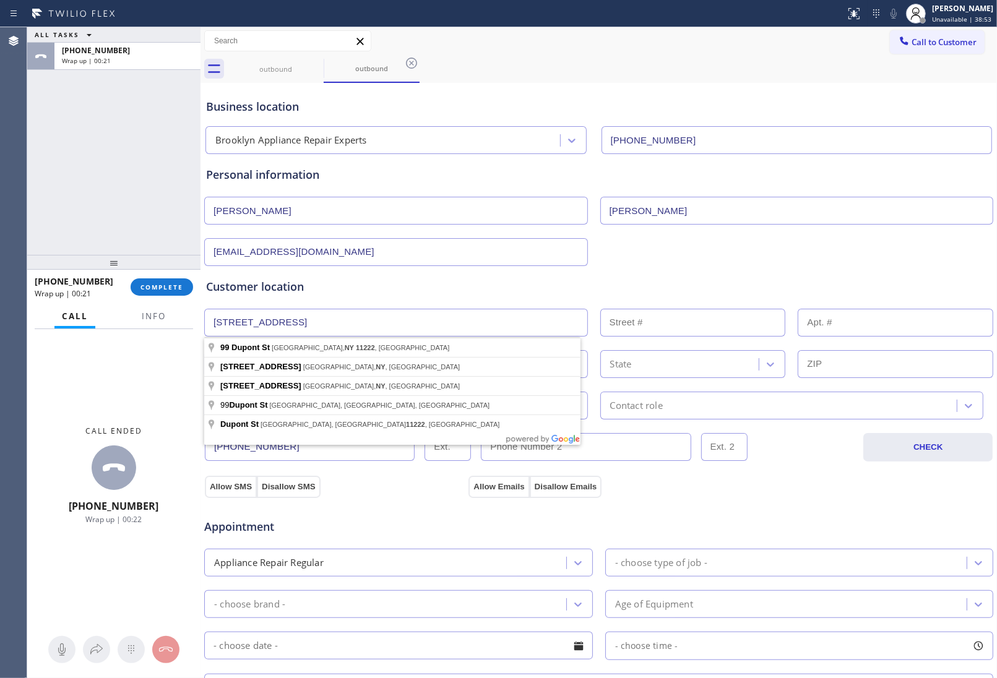
type input "[STREET_ADDRESS]"
type input "99"
type input "[GEOGRAPHIC_DATA]"
type input "11222"
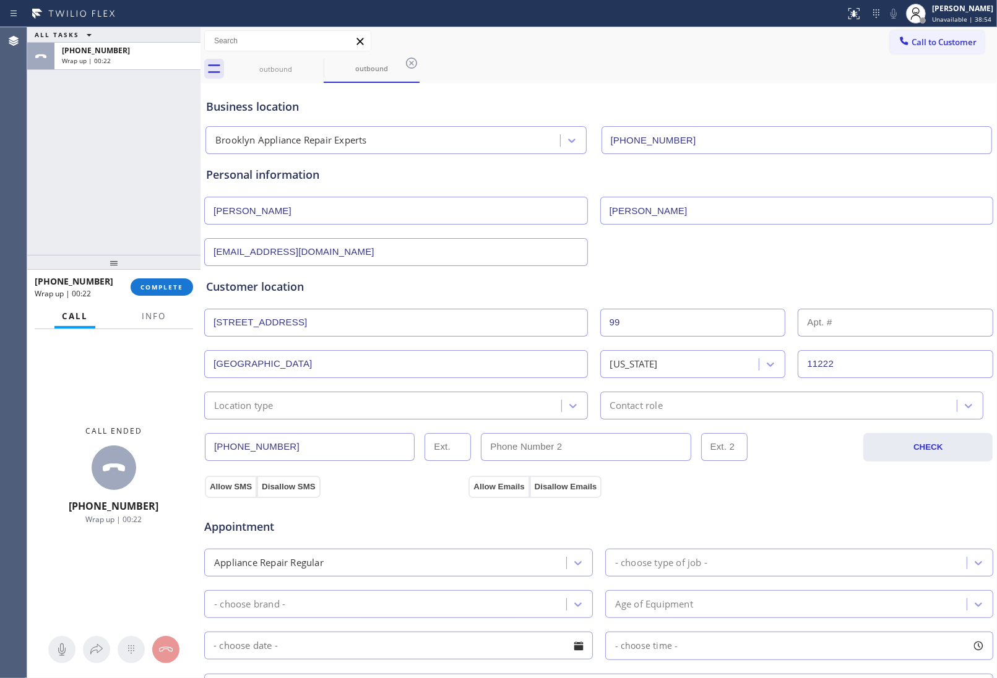
click at [808, 328] on input "text" at bounding box center [896, 323] width 196 height 28
click at [870, 325] on input "text" at bounding box center [896, 323] width 196 height 28
type input "3"
click at [420, 410] on div "Location type" at bounding box center [384, 406] width 353 height 22
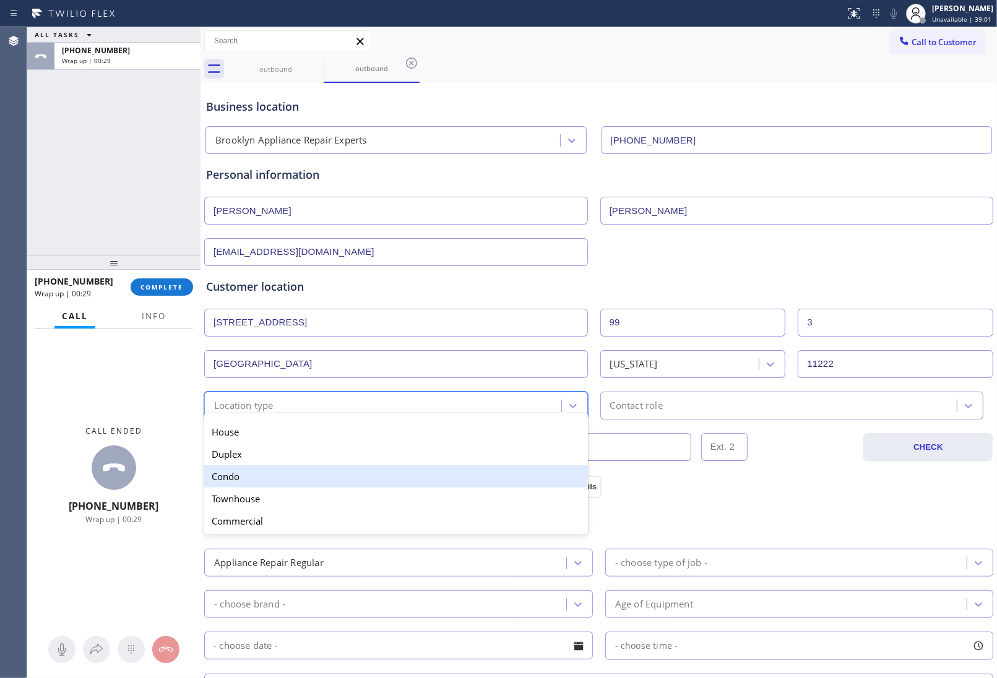
click at [286, 486] on div "Condo" at bounding box center [396, 476] width 384 height 22
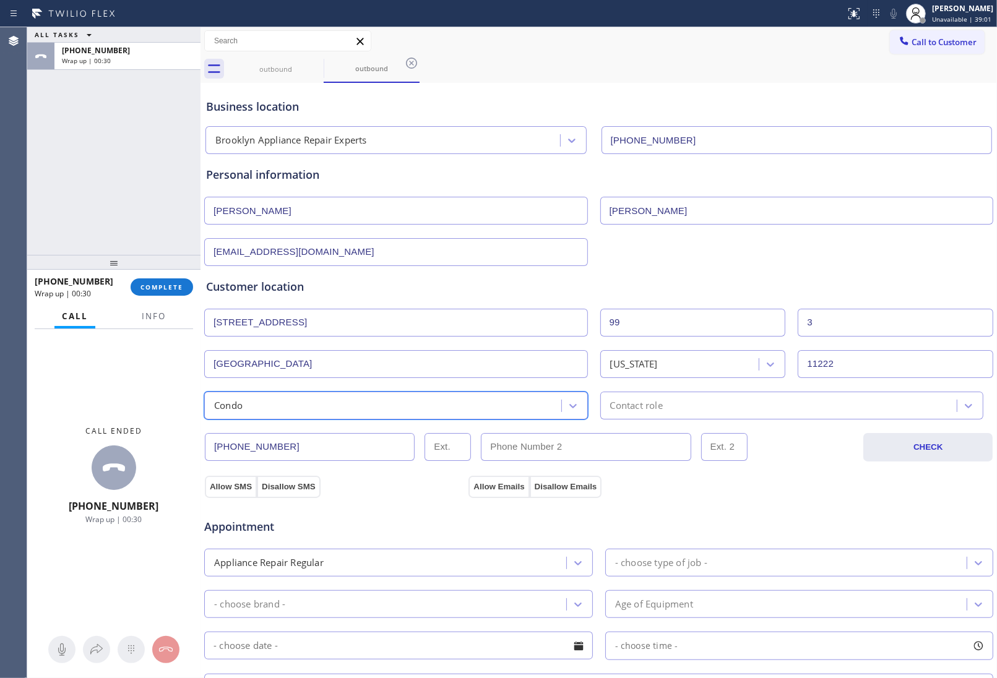
click at [697, 413] on div "Contact role" at bounding box center [780, 406] width 353 height 22
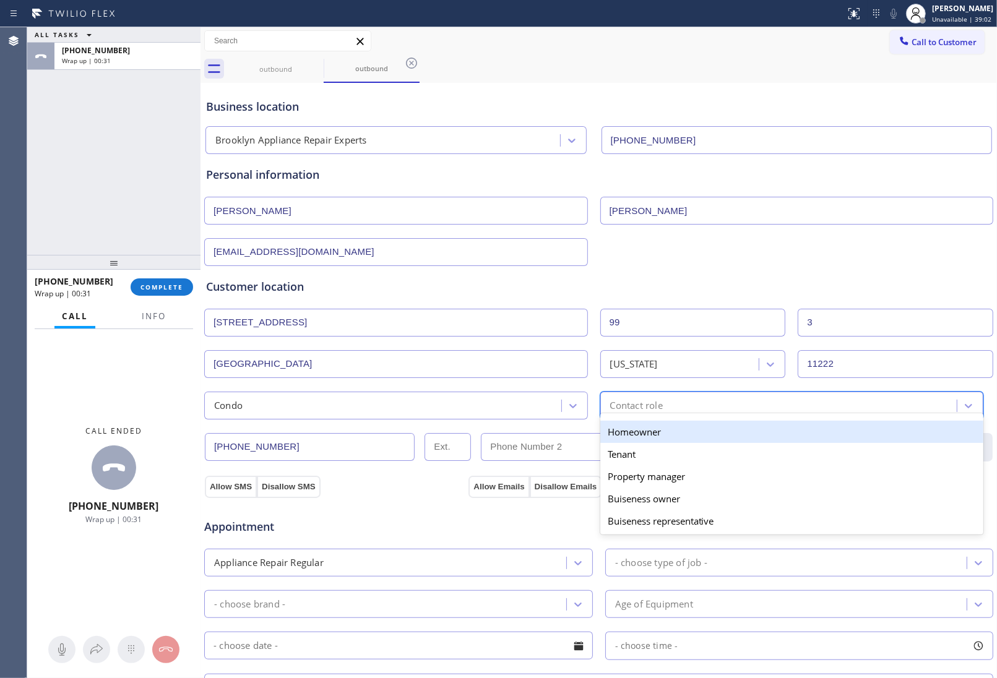
click at [667, 441] on div "Homeowner" at bounding box center [792, 432] width 384 height 22
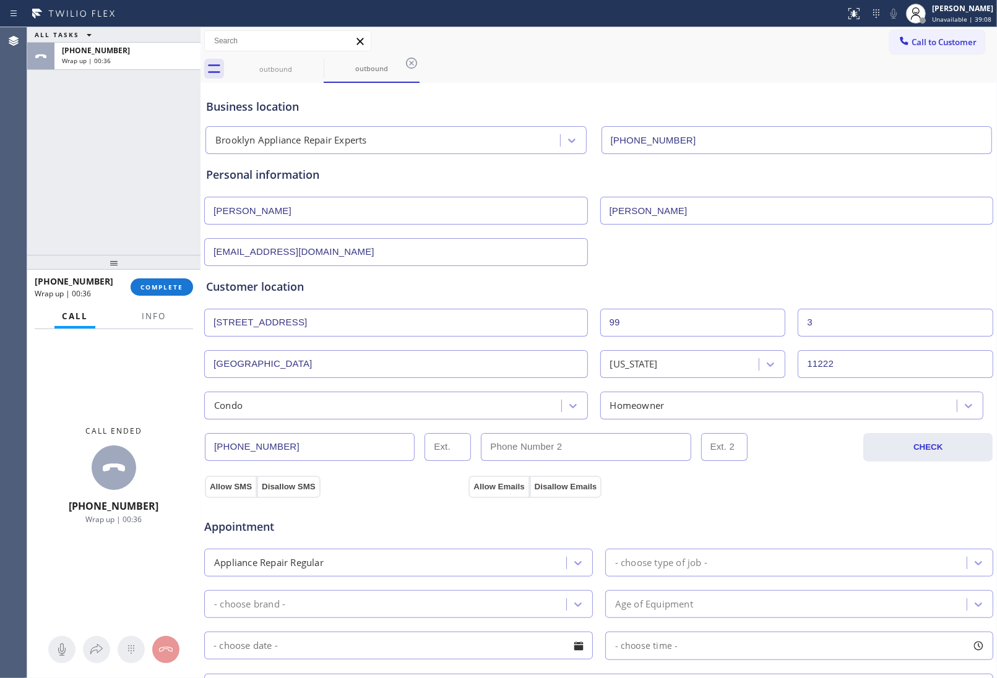
click at [542, 456] on input "text" at bounding box center [586, 447] width 210 height 28
paste input "818) 430-4547"
type input "(818) 430-4547"
click at [222, 487] on button "Allow SMS" at bounding box center [231, 487] width 52 height 22
click at [478, 489] on button "Allow Emails" at bounding box center [499, 487] width 61 height 22
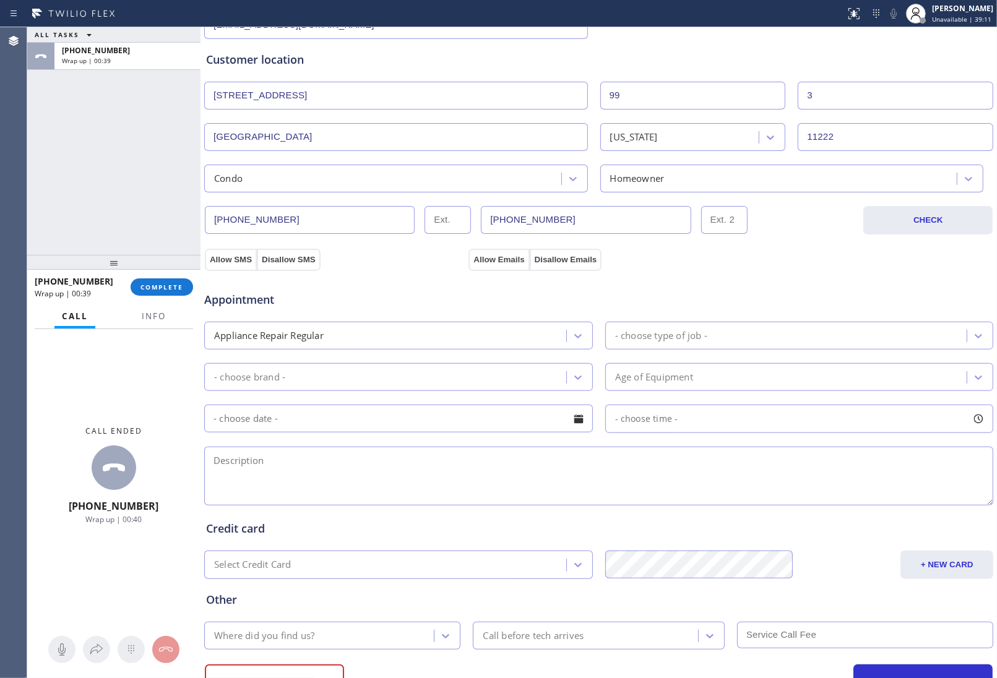
scroll to position [232, 0]
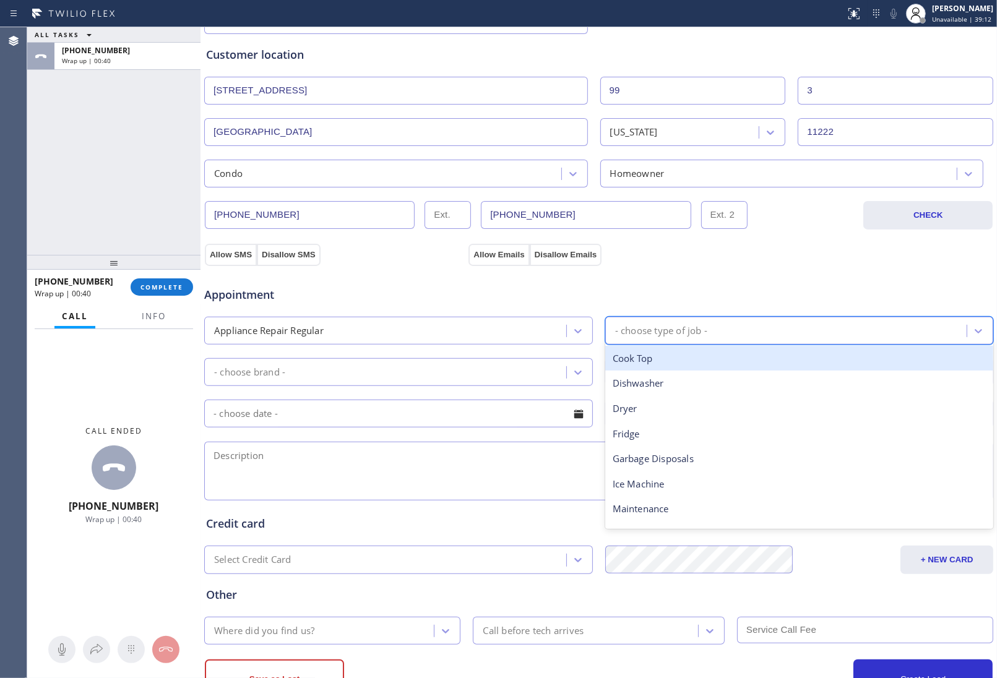
click at [655, 335] on div "- choose type of job -" at bounding box center [661, 331] width 92 height 14
type input "fr"
click at [643, 367] on div "Fridge" at bounding box center [799, 358] width 389 height 25
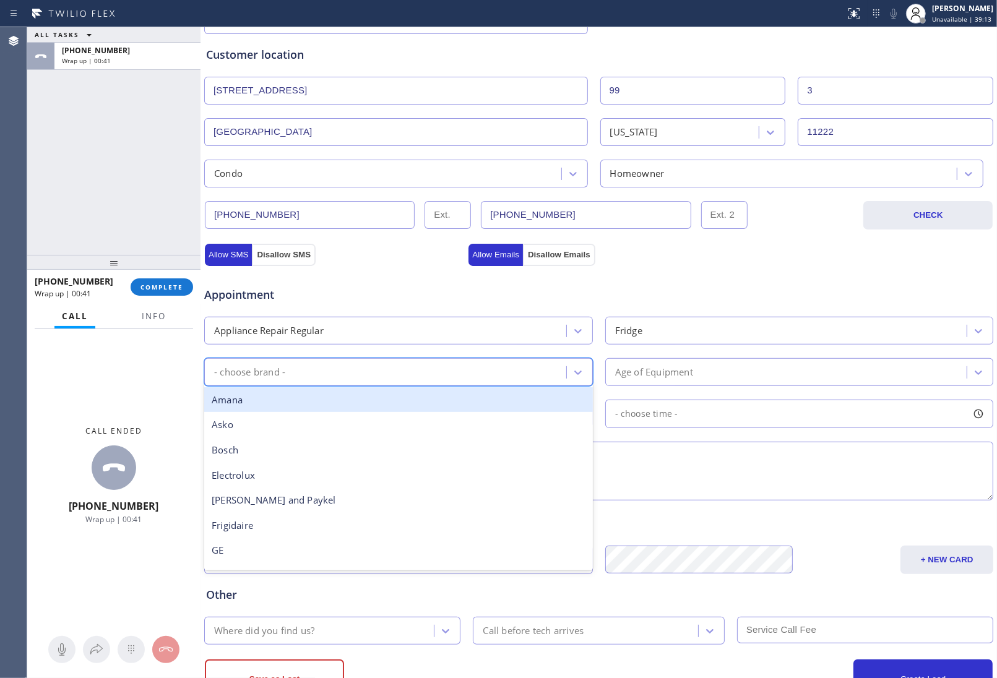
click at [335, 383] on div "- choose brand -" at bounding box center [387, 372] width 358 height 22
type input "LG"
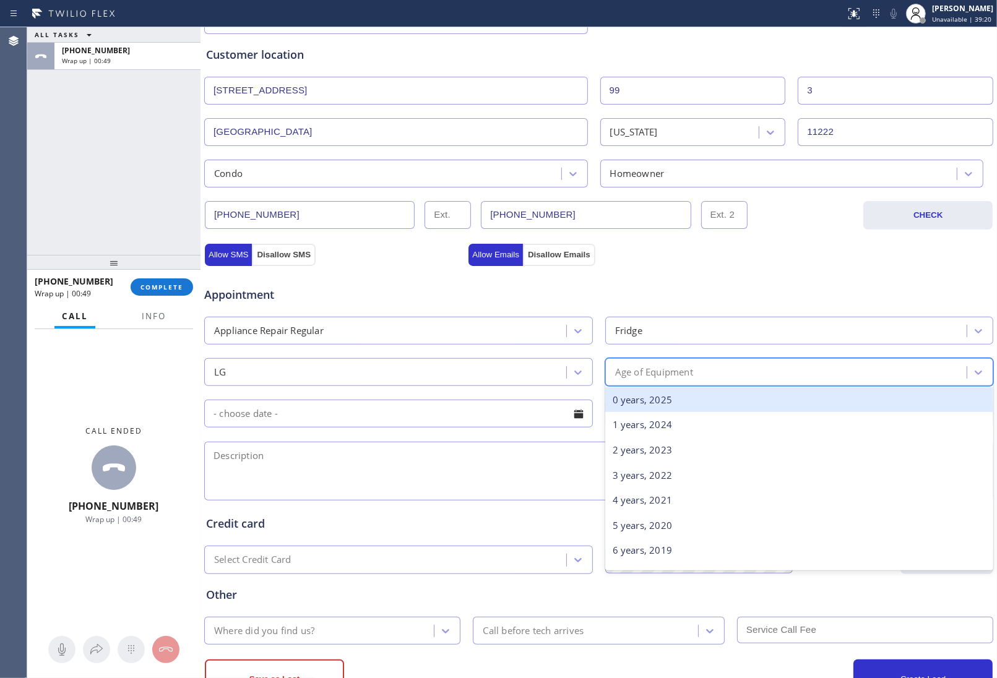
click at [697, 382] on div "Age of Equipment" at bounding box center [788, 372] width 358 height 22
type input "2011"
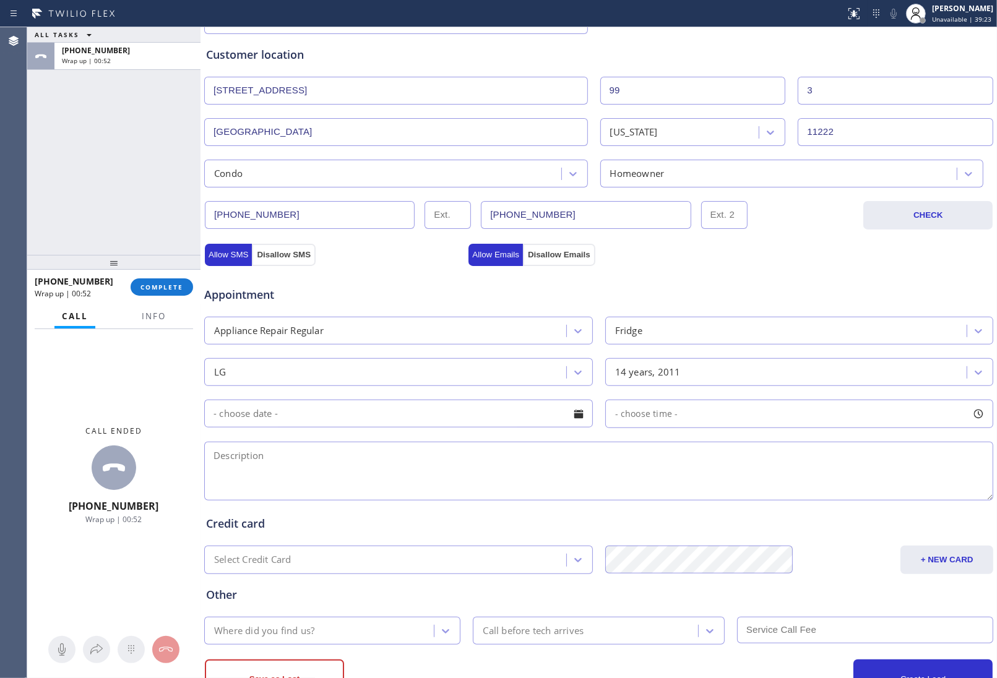
click at [438, 489] on textarea at bounding box center [598, 471] width 789 height 59
paste textarea "LG | Fridge | 2011 | Model: LFC21776ST | Sometimes the freezer stop cooling pro…"
drag, startPoint x: 329, startPoint y: 471, endPoint x: 372, endPoint y: 465, distance: 43.2
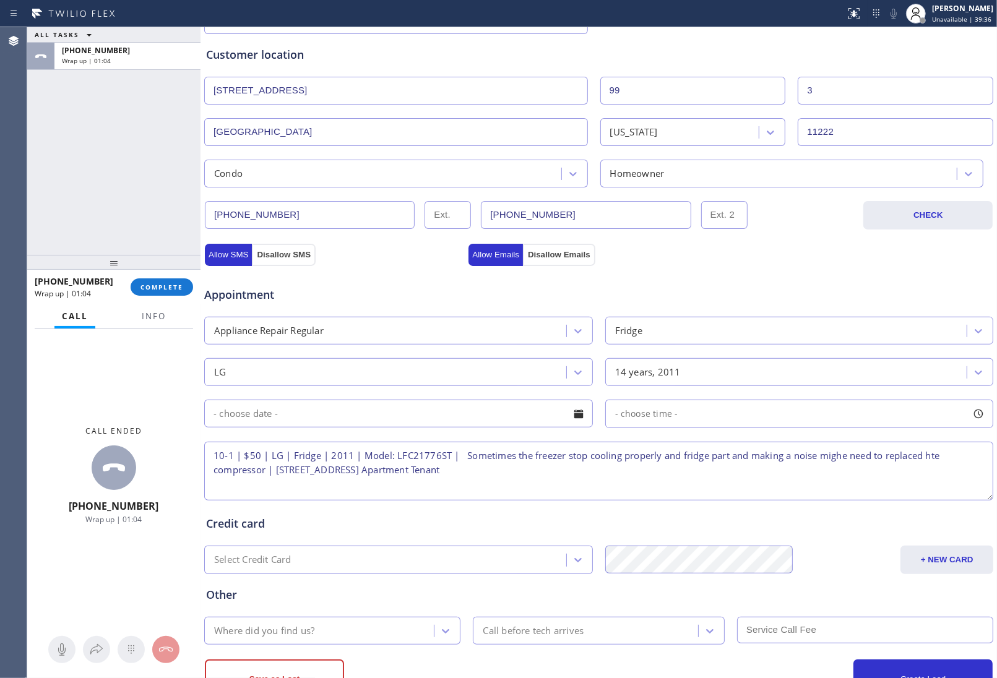
click at [459, 454] on textarea "10-1 | $50 | LG | Fridge | 2011 | Model: LFC21776ST | Sometimes the freezer sto…" at bounding box center [598, 471] width 789 height 59
paste textarea "Maytag | Range | 2011 | One of the burners the igniter clicking once lit |"
click at [425, 472] on textarea "10-1 | $50 | LG | Fridge | 2011 | Model: LFC21776ST | Maytag | Range | 2011 | O…" at bounding box center [598, 471] width 789 height 59
click at [523, 471] on textarea "10-1 | $50 | LG | Fridge | 2011 | Model: LFC21776ST | Maytag | Range | 2011 | O…" at bounding box center [598, 471] width 789 height 59
click at [878, 472] on textarea "10-1 | $50 | LG | Fridge | 2011 | Model: LFC21776ST | Maytag | Range | 2011 | O…" at bounding box center [598, 471] width 789 height 59
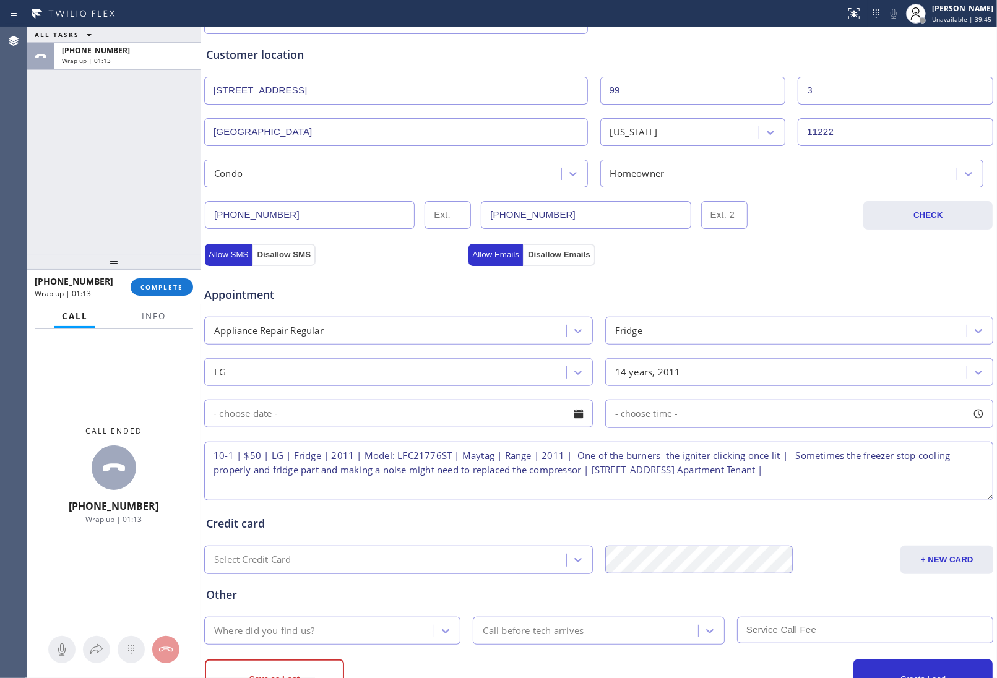
scroll to position [283, 0]
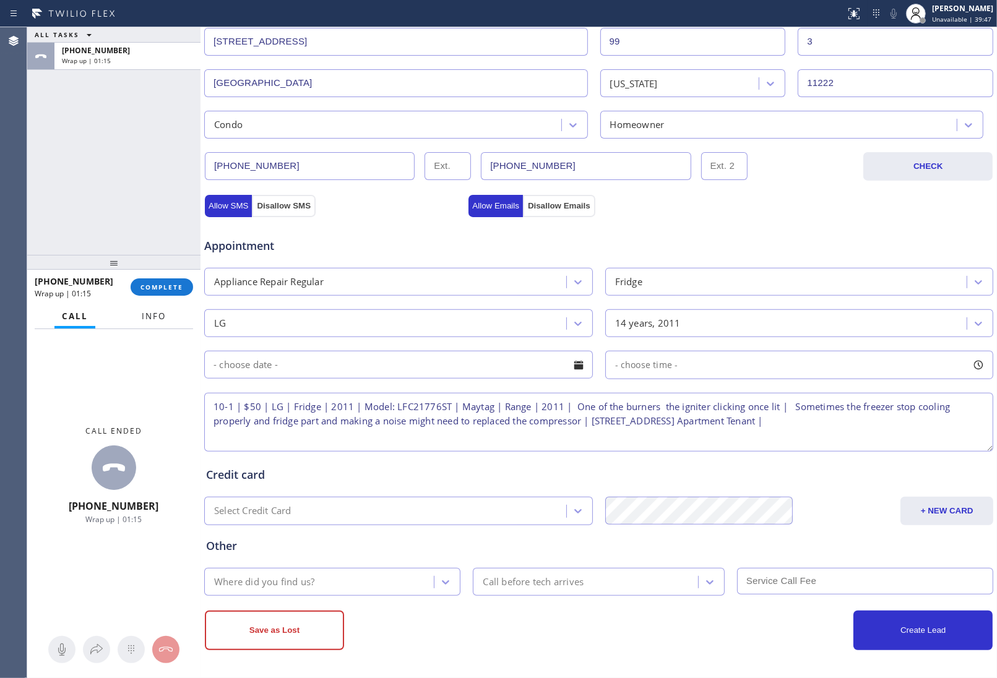
click at [171, 322] on button "Info" at bounding box center [153, 317] width 39 height 24
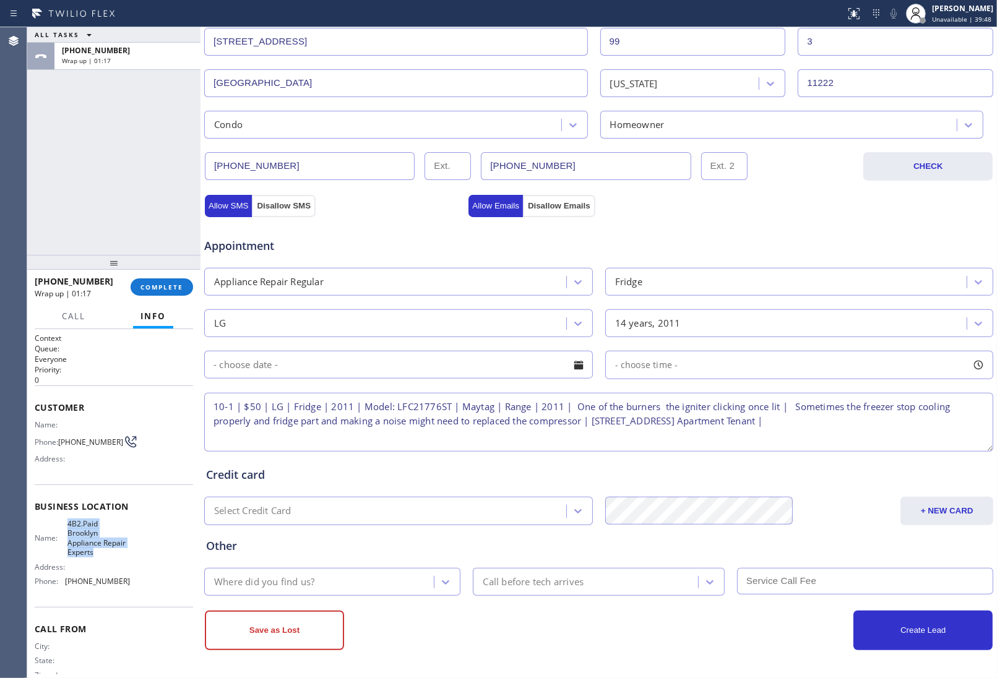
drag, startPoint x: 119, startPoint y: 553, endPoint x: 64, endPoint y: 526, distance: 61.7
click at [64, 526] on div "Name: 4B2.Paid Brooklyn Appliance Repair Experts" at bounding box center [82, 538] width 95 height 38
copy span "4B2.Paid Brooklyn Appliance Repair Experts"
click at [915, 422] on textarea "10-1 | $50 | LG | Fridge | 2011 | Model: LFC21776ST | Maytag | Range | 2011 | O…" at bounding box center [598, 422] width 789 height 59
paste textarea "4B2.Paid Brooklyn Appliance Repair Experts"
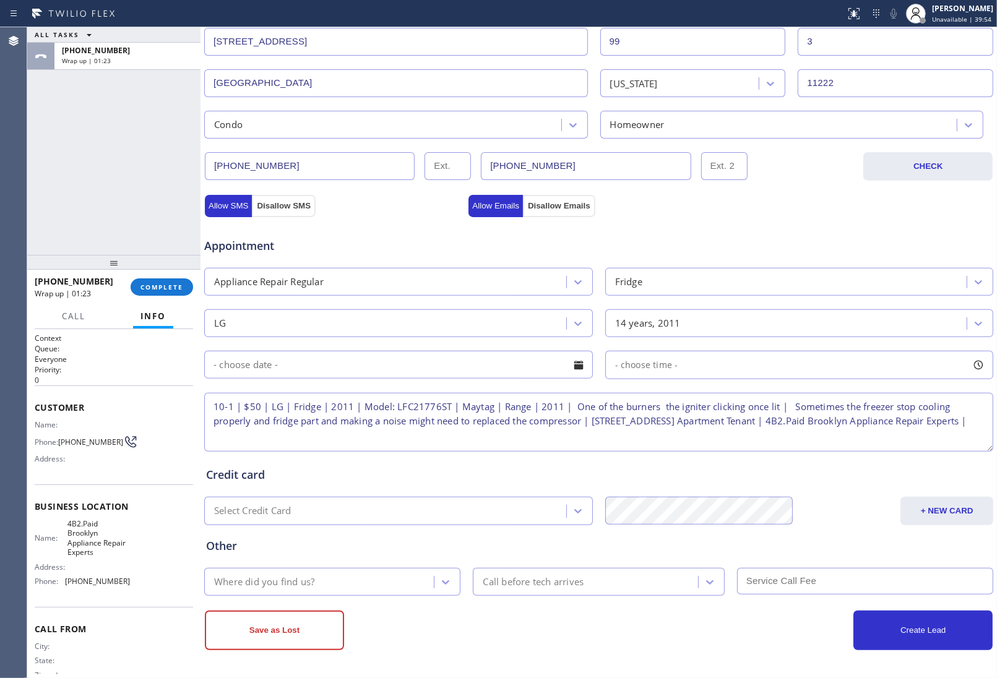
click at [404, 438] on textarea "10-1 | $50 | LG | Fridge | 2011 | Model: LFC21776ST | Maytag | Range | 2011 | O…" at bounding box center [598, 422] width 789 height 59
paste textarea "Please call 30 minutes prior to arrival."
click at [532, 435] on textarea "10-1 | $50 | LG | Fridge | 2011 | Model: LFC21776ST | Maytag | Range | 2011 | O…" at bounding box center [598, 422] width 789 height 59
paste textarea "Flannery Mckenna (917) 613-1164"
click at [684, 440] on textarea "10-1 | $50 | LG | Fridge | 2011 | Model: LFC21776ST | Maytag | Range | 2011 | O…" at bounding box center [598, 422] width 789 height 59
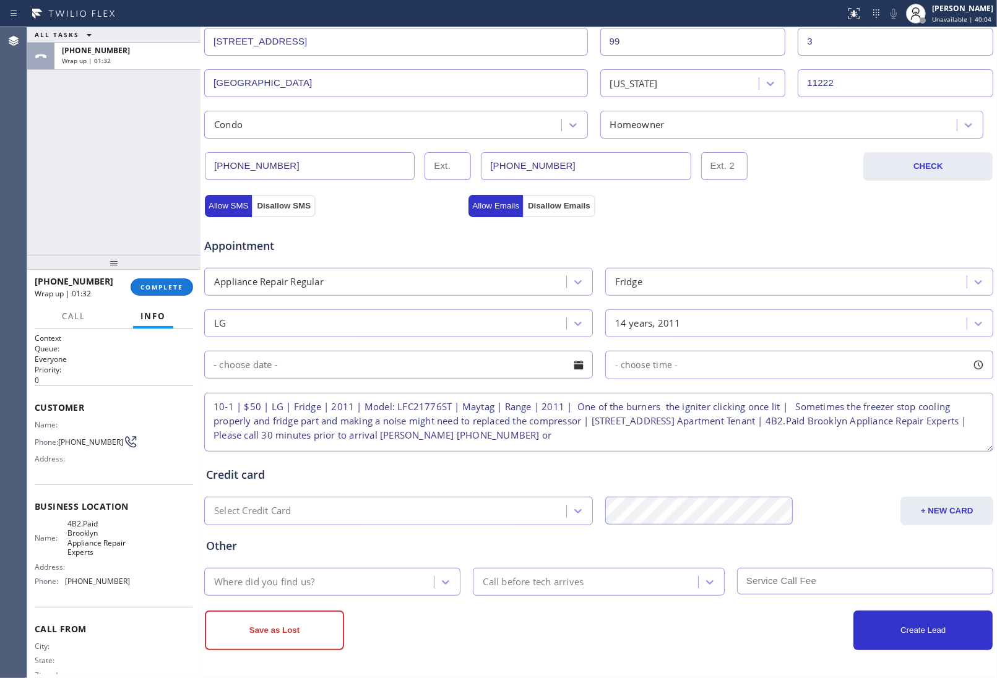
paste textarea "8184304547 Danielle"
type textarea "10-1 | $50 | LG | Fridge | 2011 | Model: LFC21776ST | Maytag | Range | 2011 | O…"
drag, startPoint x: 354, startPoint y: 344, endPoint x: 348, endPoint y: 354, distance: 11.9
click at [353, 344] on div "Appointment Appliance Repair Regular Fridge LG 14 years, 2011 - choose time - 1…" at bounding box center [598, 339] width 785 height 232
click at [339, 363] on input "text" at bounding box center [398, 365] width 389 height 28
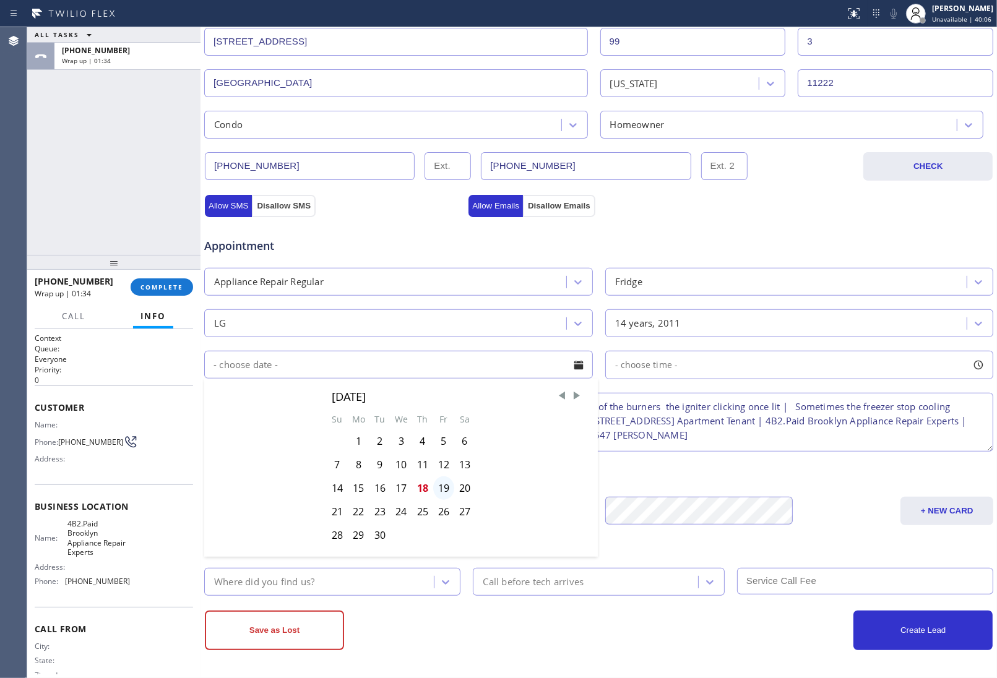
click at [438, 490] on div "19" at bounding box center [443, 489] width 21 height 24
type input "[DATE]"
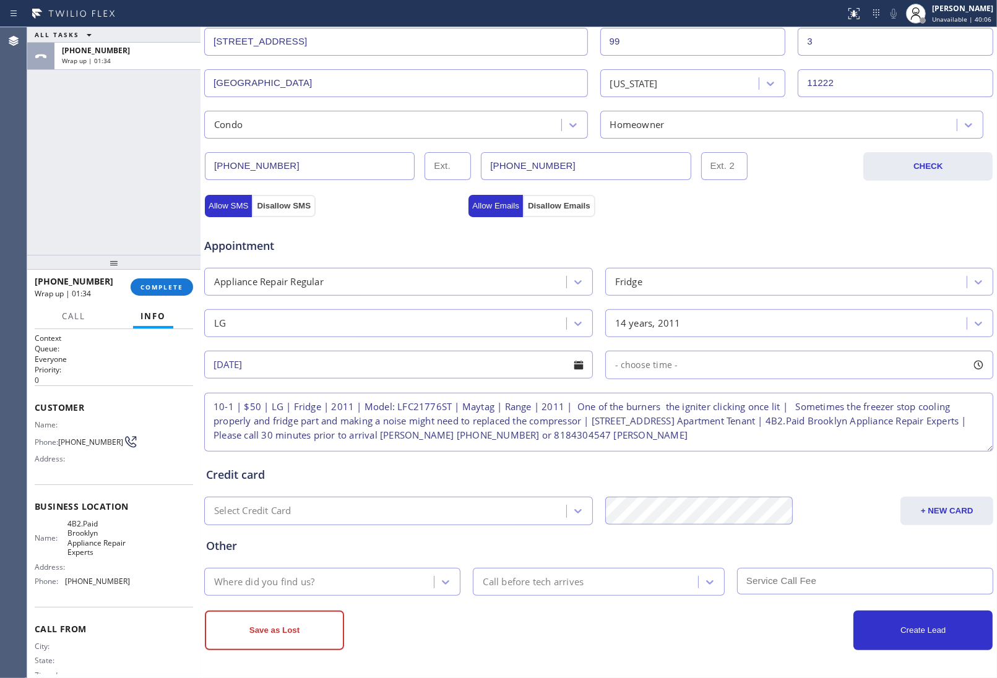
click at [682, 365] on div "- choose time -" at bounding box center [799, 365] width 389 height 28
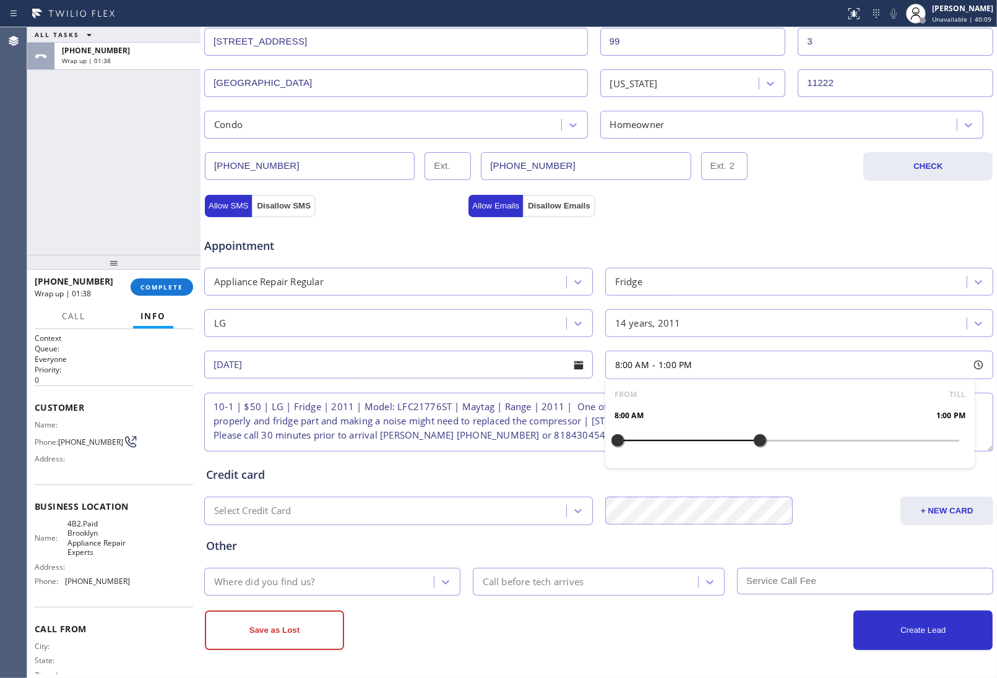
drag, startPoint x: 614, startPoint y: 441, endPoint x: 753, endPoint y: 456, distance: 139.4
click at [753, 456] on div "FROM TILL 8:00 AM 1:00 PM" at bounding box center [790, 423] width 370 height 89
drag, startPoint x: 617, startPoint y: 443, endPoint x: 672, endPoint y: 455, distance: 55.9
click at [672, 455] on div "FROM TILL 10:00 AM 1:00 PM" at bounding box center [790, 423] width 370 height 89
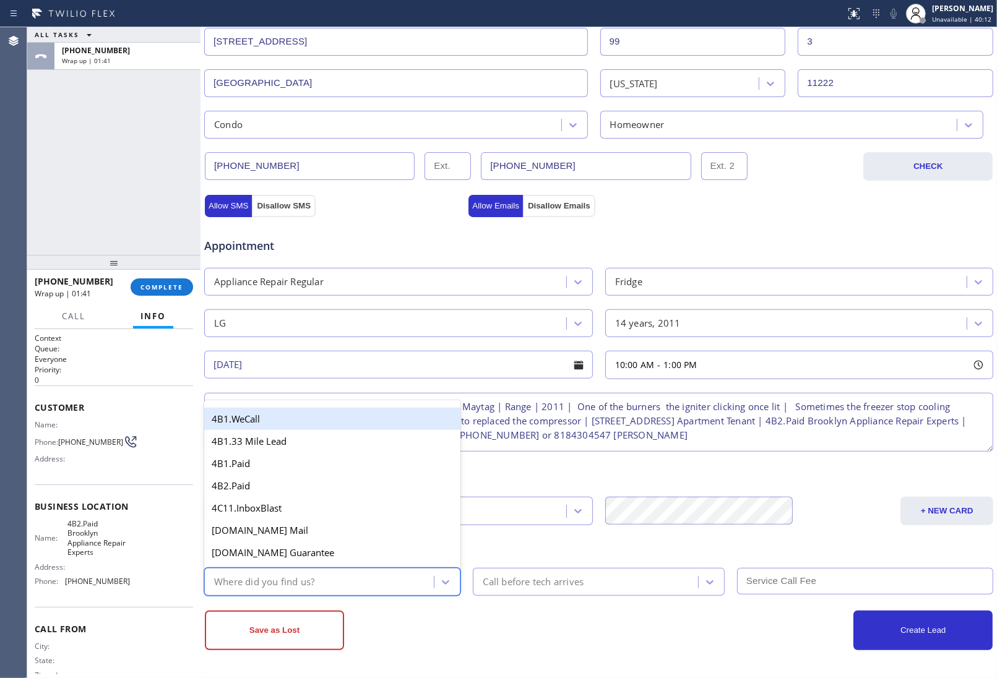
click at [360, 582] on div "Where did you find us?" at bounding box center [321, 582] width 226 height 22
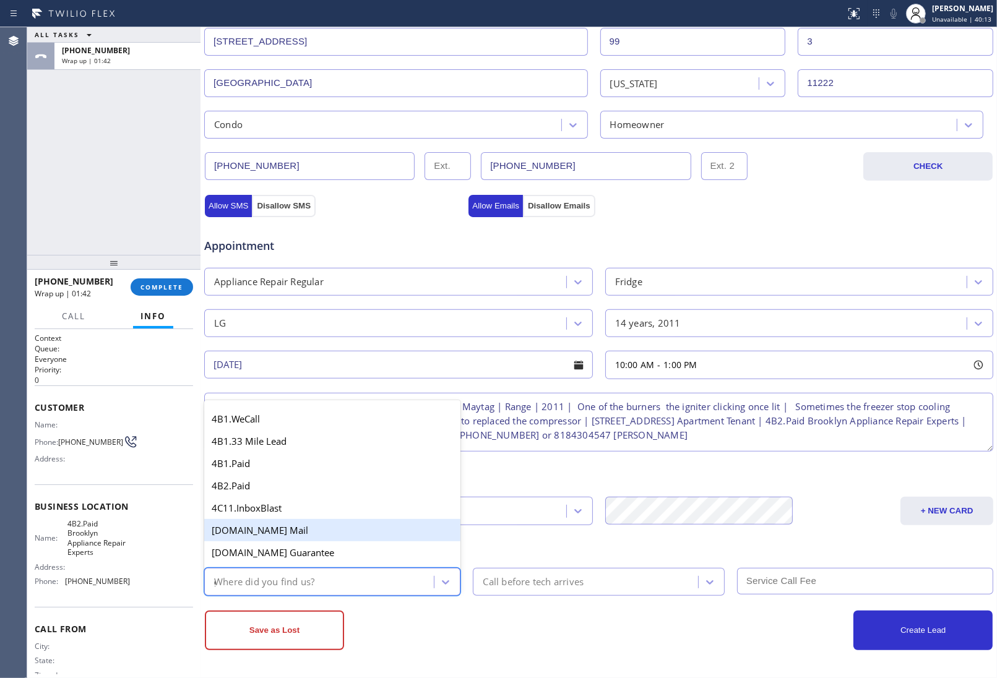
type input "go"
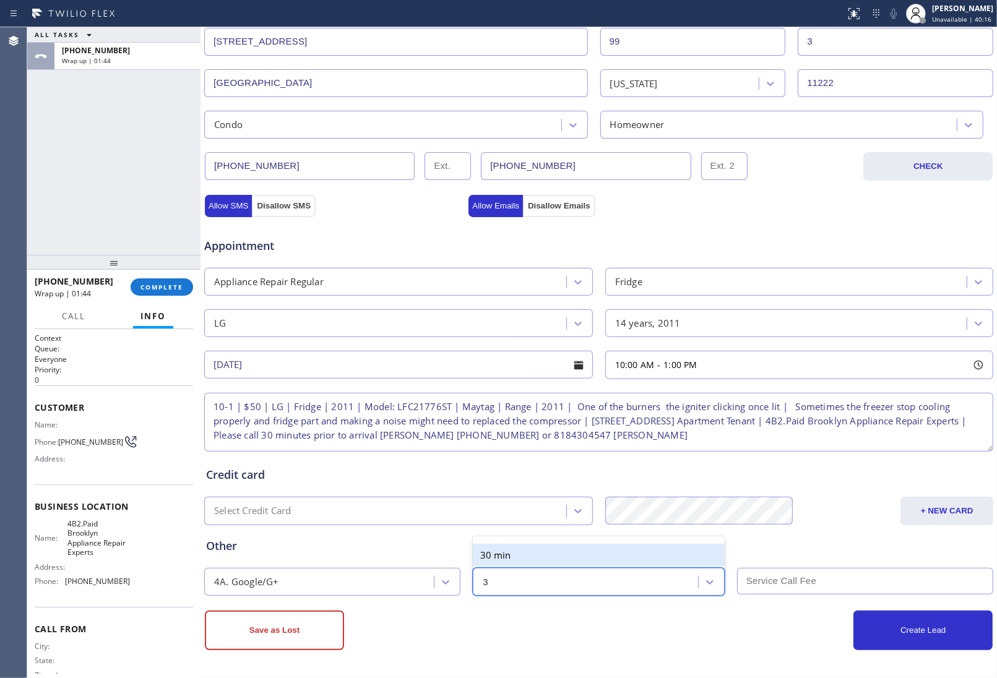
type input "30"
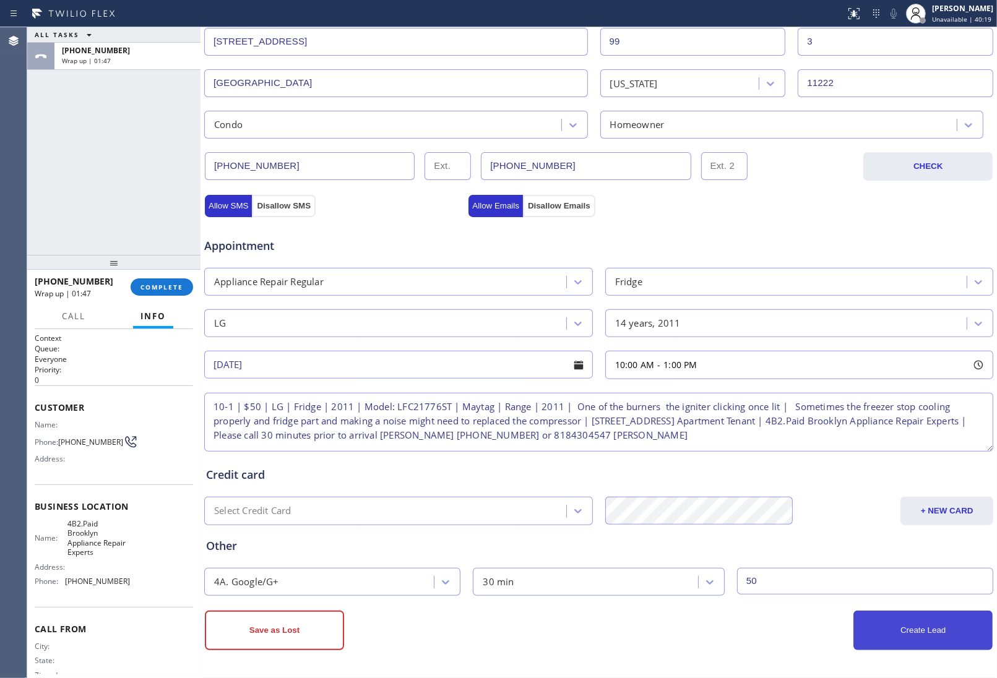
type input "50"
click at [902, 638] on button "Create Lead" at bounding box center [923, 631] width 139 height 40
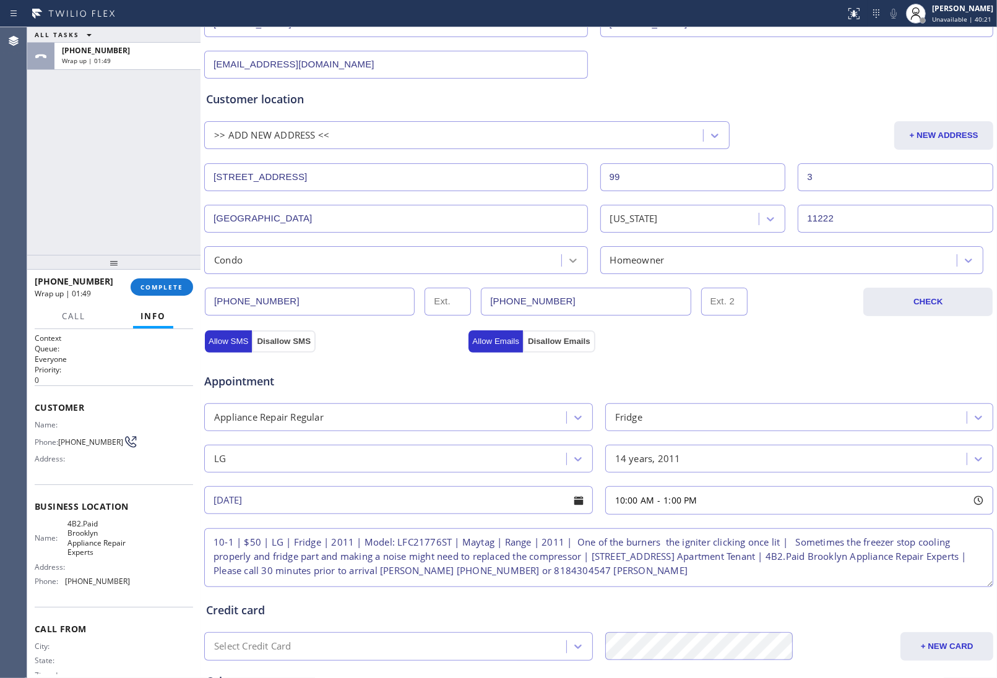
scroll to position [0, 0]
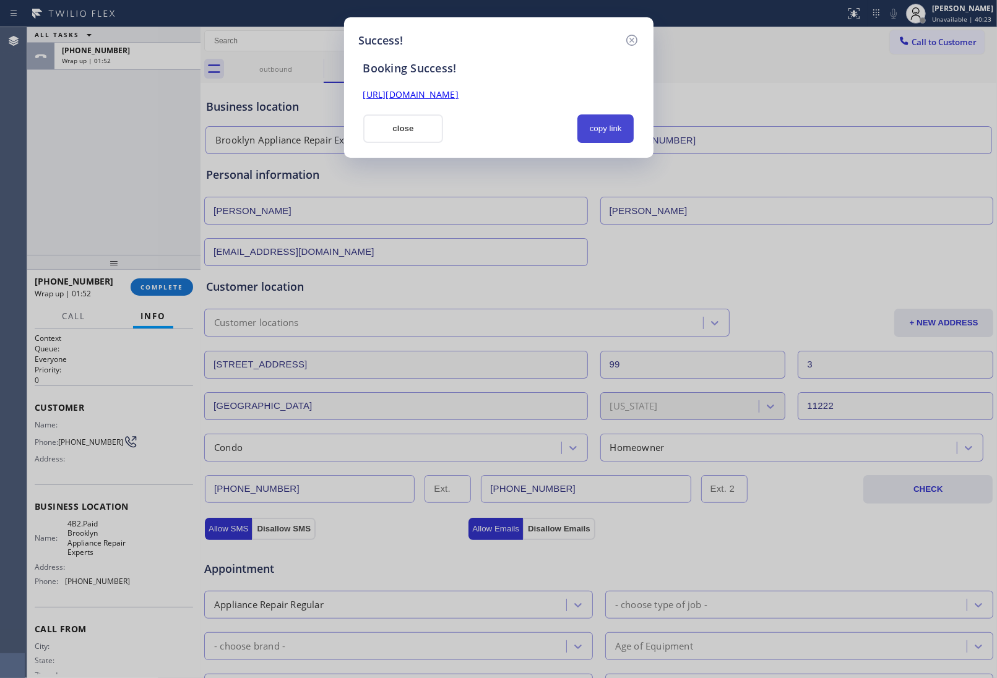
click at [617, 128] on button "copy link" at bounding box center [606, 129] width 57 height 28
click at [880, 562] on div "Success! Booking Success! https://erp.apollosoft.co/customer/763190#portlet_lea…" at bounding box center [498, 339] width 997 height 678
click at [423, 126] on button "close" at bounding box center [403, 129] width 80 height 28
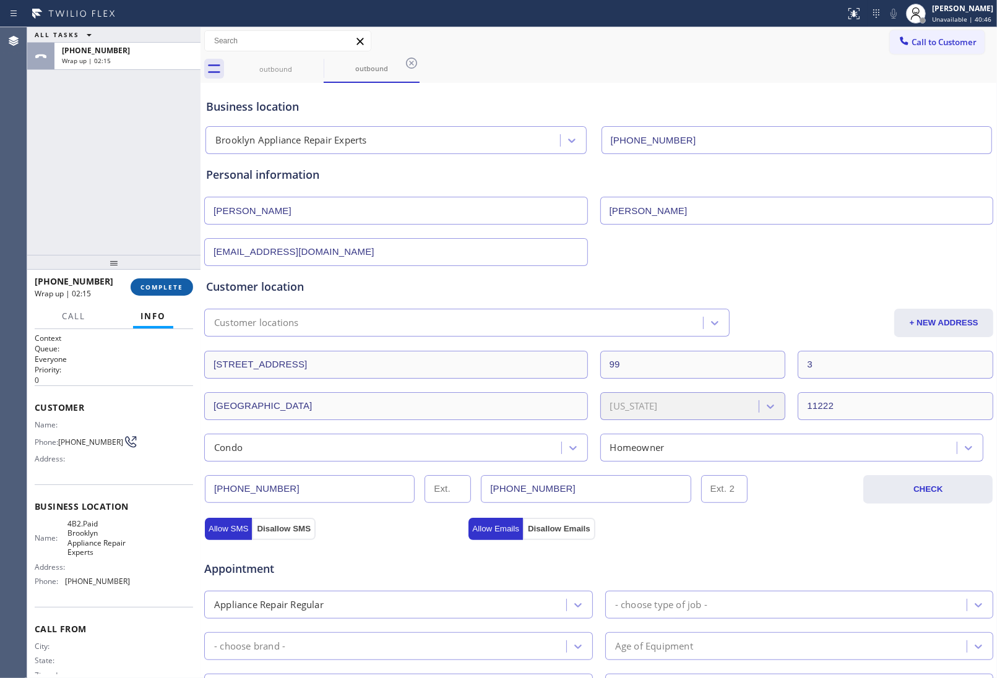
click at [169, 295] on button "COMPLETE" at bounding box center [162, 287] width 63 height 17
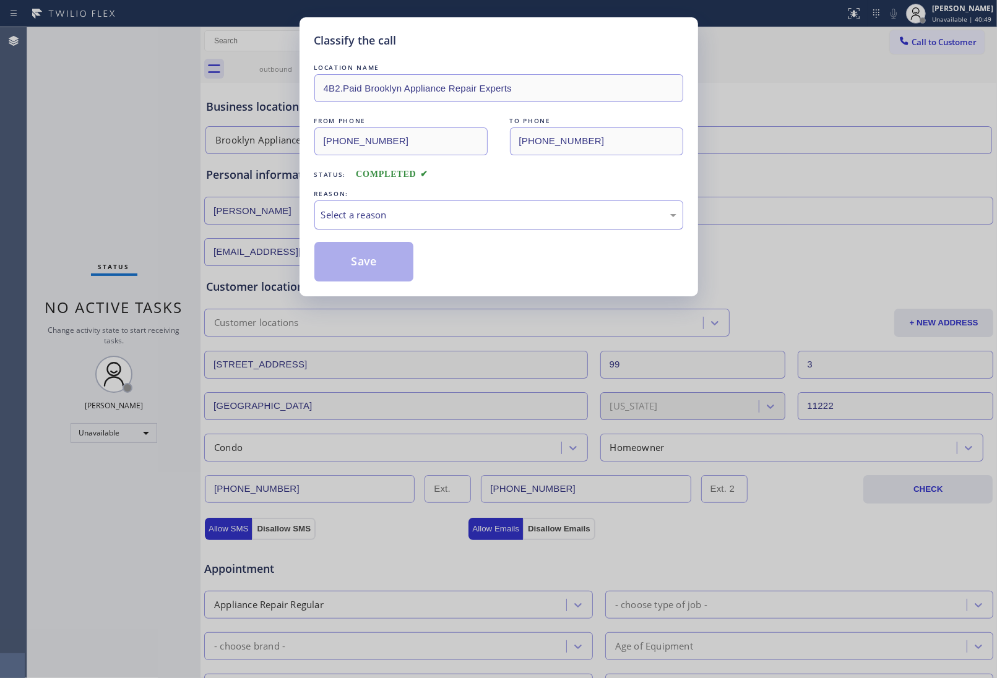
click at [425, 208] on div "Select a reason" at bounding box center [498, 215] width 355 height 14
drag, startPoint x: 370, startPoint y: 272, endPoint x: 521, endPoint y: 481, distance: 257.9
click at [370, 274] on button "Save" at bounding box center [364, 262] width 100 height 40
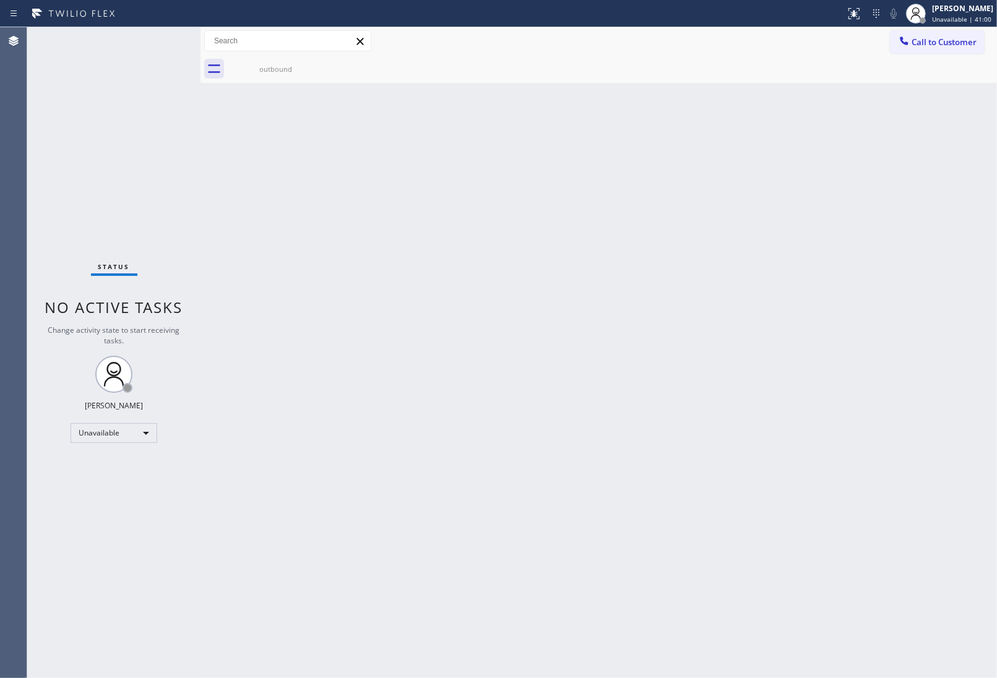
click at [945, 496] on div "Back to Dashboard Change Sender ID Customers Technicians Select a contact Outbo…" at bounding box center [599, 352] width 797 height 651
drag, startPoint x: 978, startPoint y: 245, endPoint x: 912, endPoint y: 186, distance: 88.2
click at [978, 245] on div "Back to Dashboard Change Sender ID Customers Technicians Select a contact Outbo…" at bounding box center [599, 352] width 797 height 651
drag, startPoint x: 911, startPoint y: 506, endPoint x: 876, endPoint y: 462, distance: 56.5
click at [911, 508] on div "Back to Dashboard Change Sender ID Customers Technicians Select a contact Outbo…" at bounding box center [599, 352] width 797 height 651
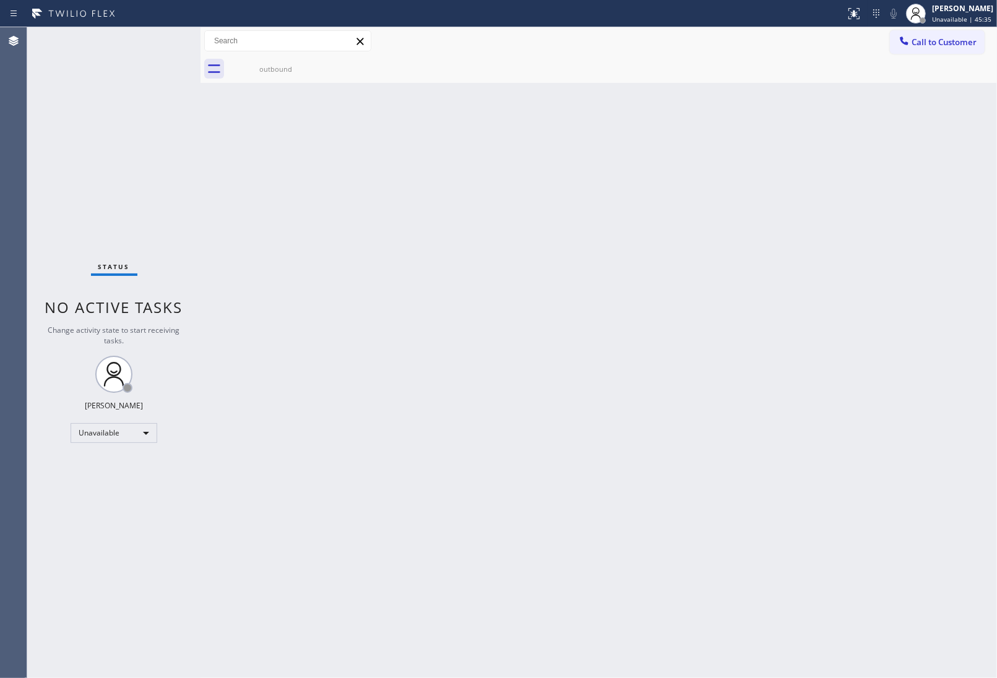
click at [896, 342] on div "Back to Dashboard Change Sender ID Customers Technicians Select a contact Outbo…" at bounding box center [599, 352] width 797 height 651
click at [902, 449] on div "Back to Dashboard Change Sender ID Customers Technicians Select a contact Outbo…" at bounding box center [599, 352] width 797 height 651
drag, startPoint x: 859, startPoint y: 373, endPoint x: 512, endPoint y: 323, distance: 350.8
click at [859, 373] on div "Back to Dashboard Change Sender ID Customers Technicians Select a contact Outbo…" at bounding box center [599, 352] width 797 height 651
click at [868, 356] on div "Back to Dashboard Change Sender ID Customers Technicians Select a contact Outbo…" at bounding box center [599, 352] width 797 height 651
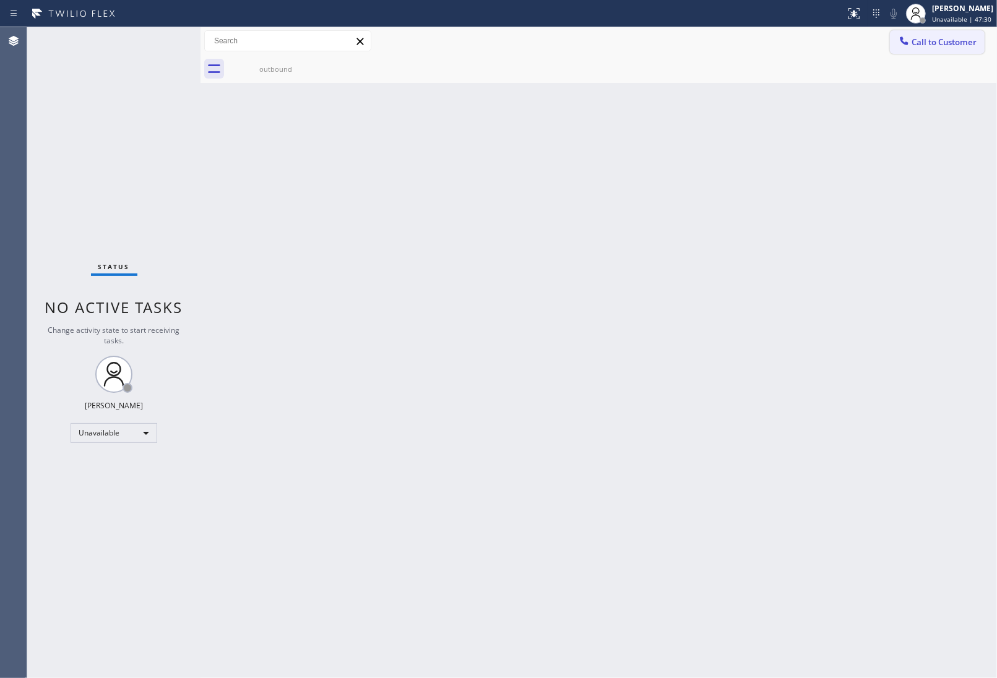
click at [932, 48] on button "Call to Customer" at bounding box center [937, 42] width 95 height 24
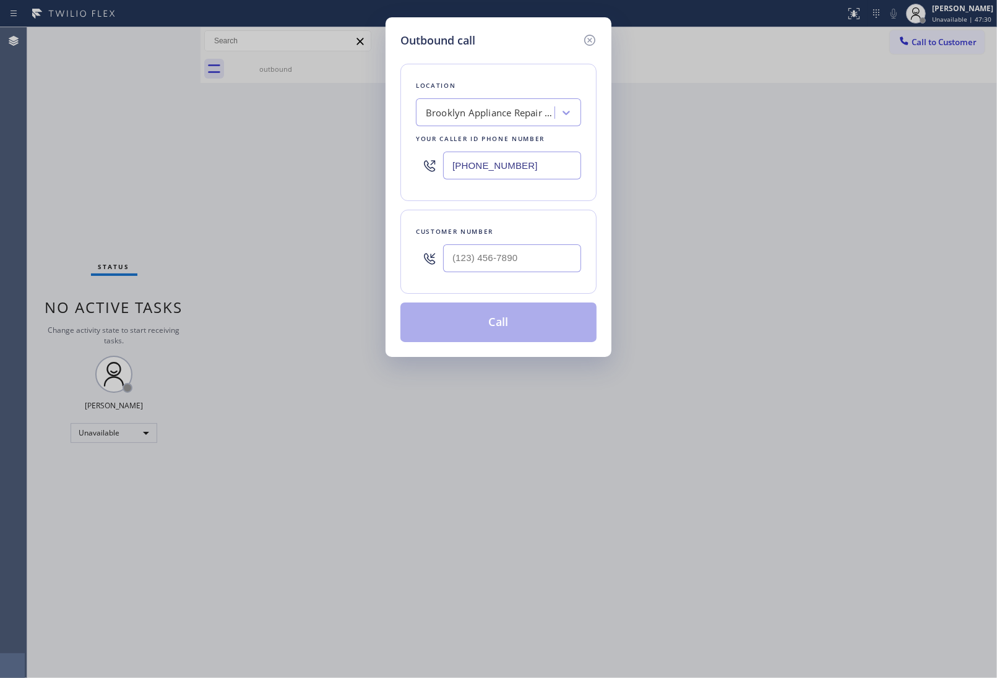
click at [499, 279] on div at bounding box center [512, 258] width 138 height 40
click at [508, 262] on input "(___) ___-____" at bounding box center [512, 259] width 138 height 28
paste input "415) 260-3214"
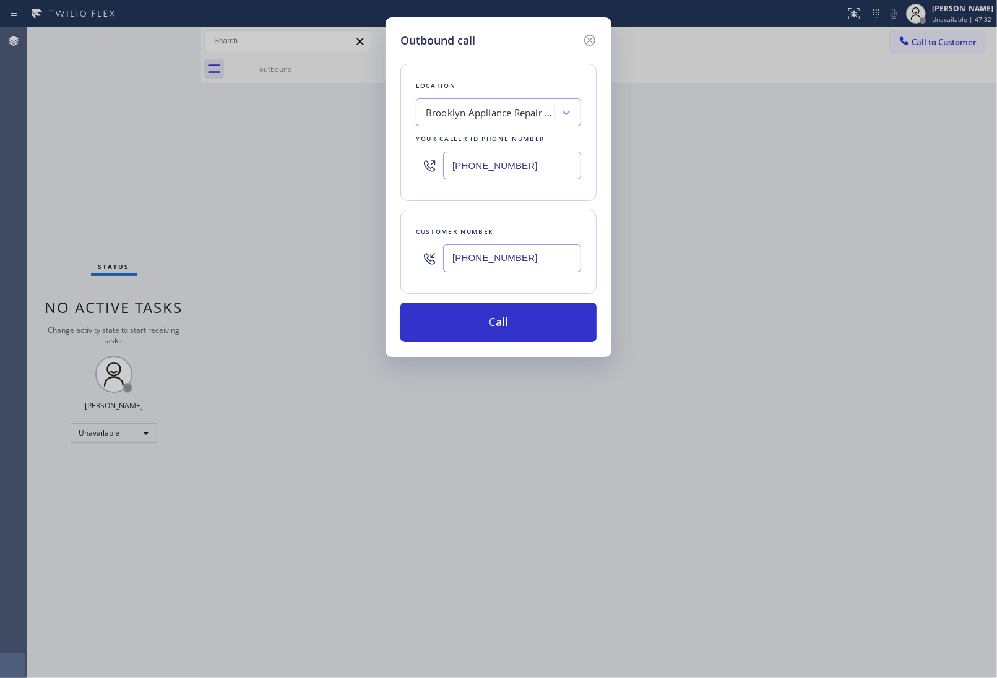
type input "[PHONE_NUMBER]"
click at [502, 166] on input "(347) 757-4373" at bounding box center [512, 166] width 138 height 28
paste input "23) 416-2342"
type input "[PHONE_NUMBER]"
click at [513, 326] on button "Call" at bounding box center [498, 323] width 196 height 40
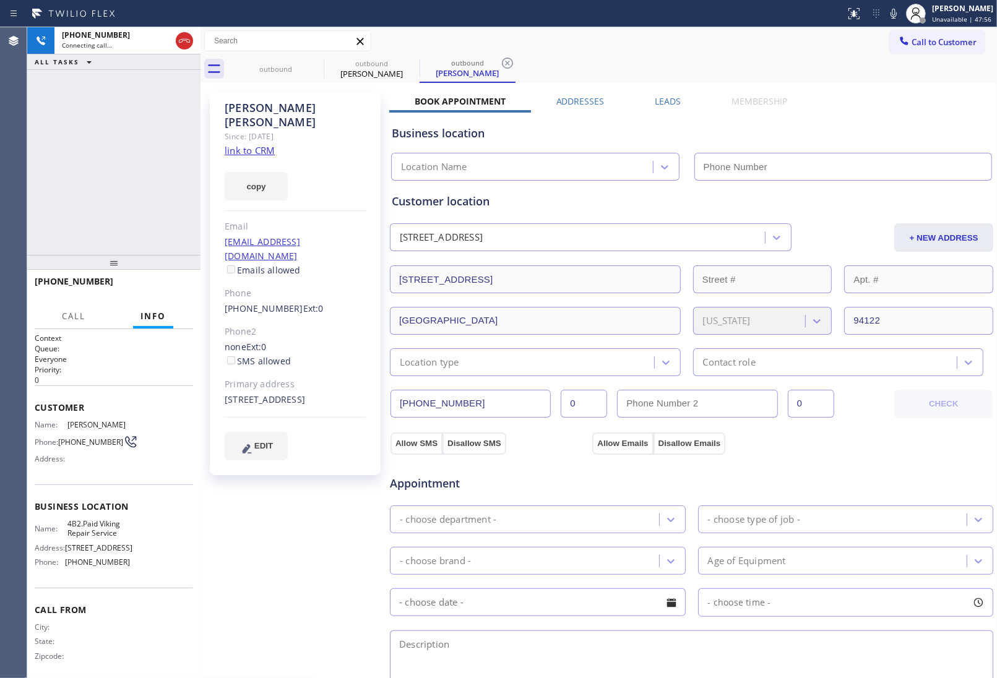
click at [251, 144] on link "link to CRM" at bounding box center [250, 150] width 50 height 12
type input "[PHONE_NUMBER]"
click at [258, 144] on link "link to CRM" at bounding box center [250, 150] width 50 height 12
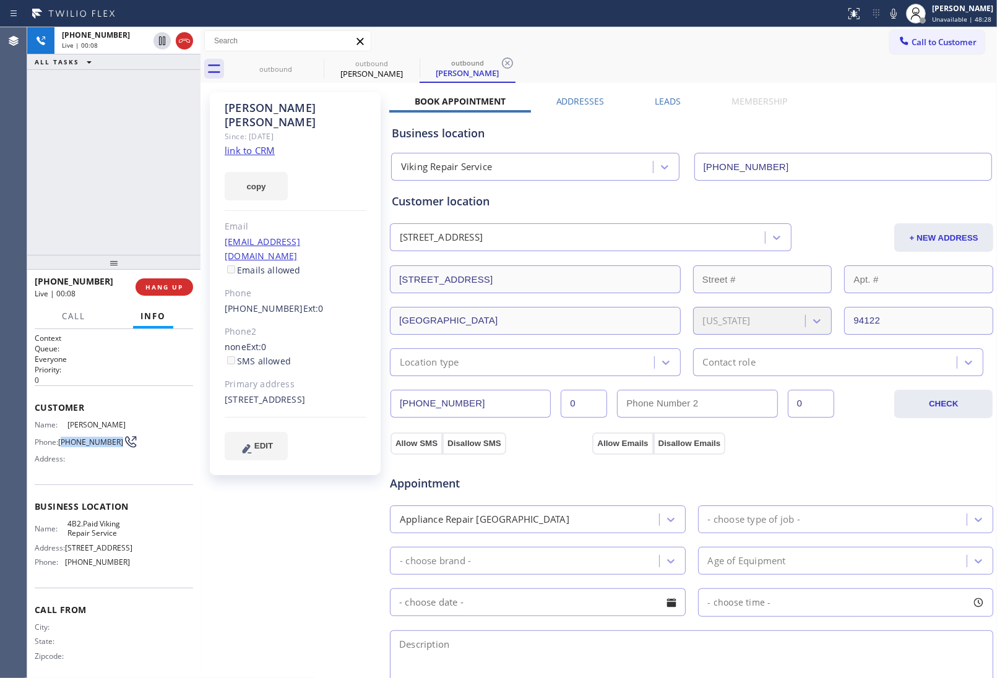
drag, startPoint x: 77, startPoint y: 455, endPoint x: 62, endPoint y: 443, distance: 19.4
click at [62, 443] on span "[PHONE_NUMBER]" at bounding box center [90, 442] width 65 height 9
copy span "415) 260-3214"
click at [172, 280] on button "HANG UP" at bounding box center [165, 287] width 58 height 17
drag, startPoint x: 925, startPoint y: 35, endPoint x: 898, endPoint y: 85, distance: 57.9
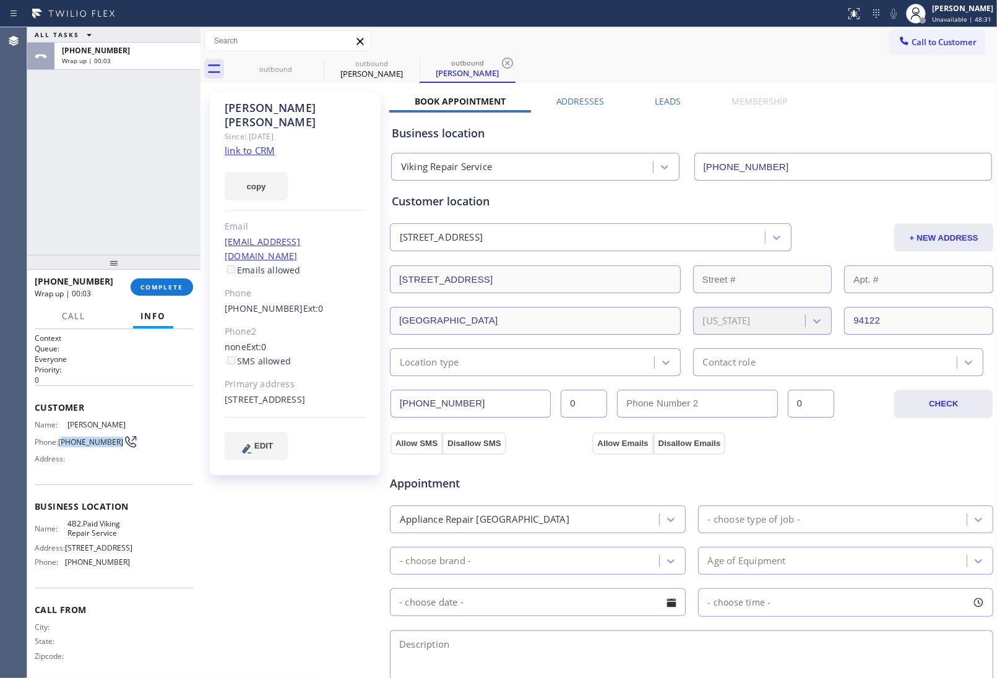
click at [925, 35] on button "Call to Customer" at bounding box center [937, 42] width 95 height 24
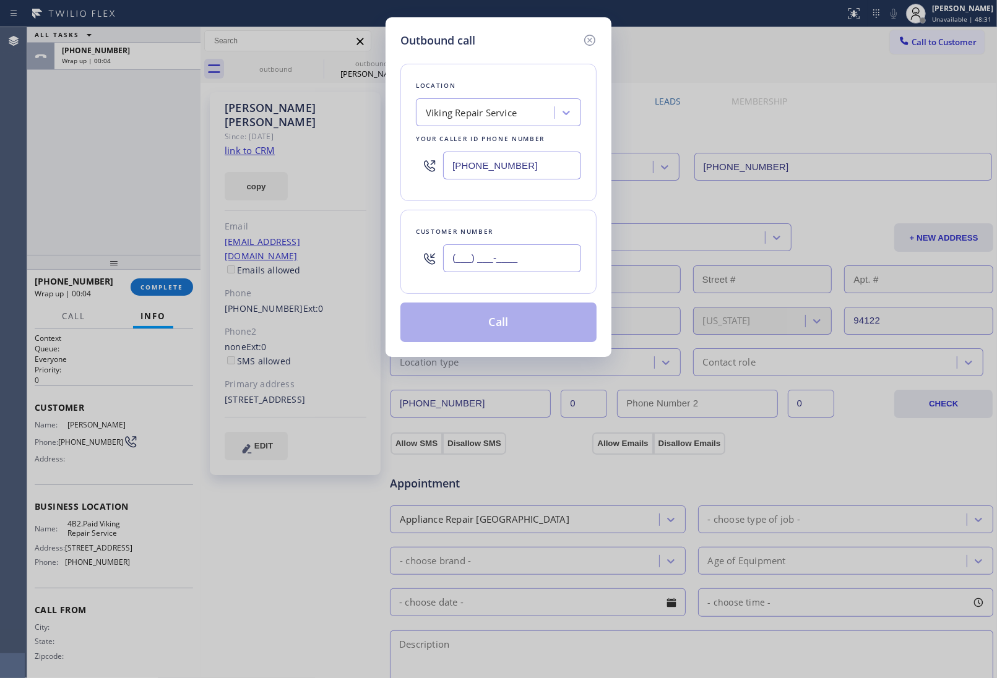
click at [500, 258] on input "(___) ___-____" at bounding box center [512, 259] width 138 height 28
paste input "415) 260-3214"
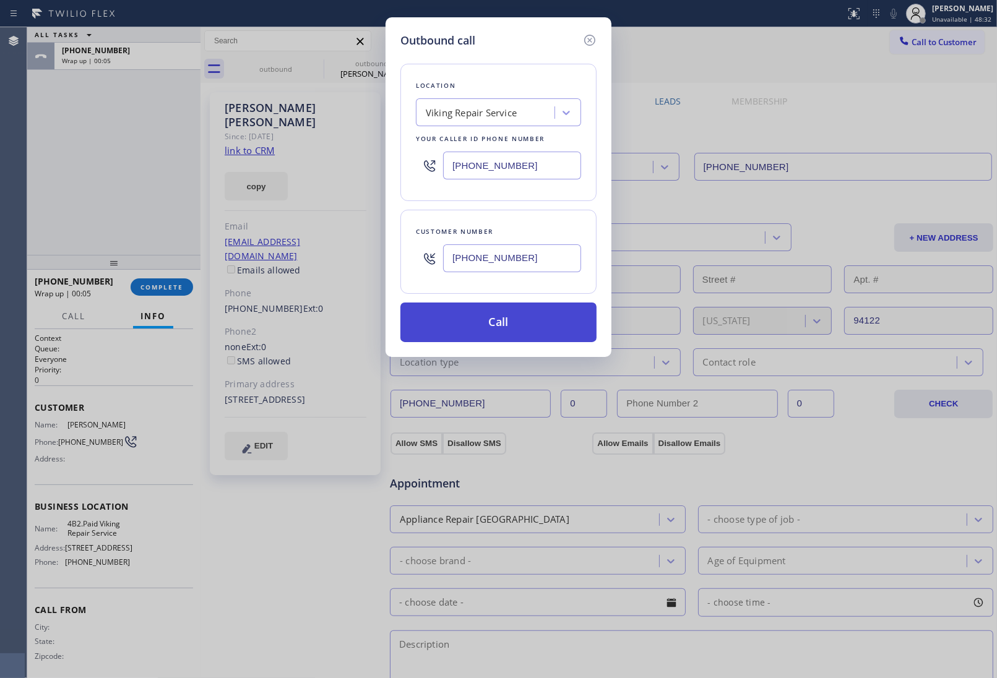
type input "[PHONE_NUMBER]"
click at [526, 323] on button "Call" at bounding box center [498, 323] width 196 height 40
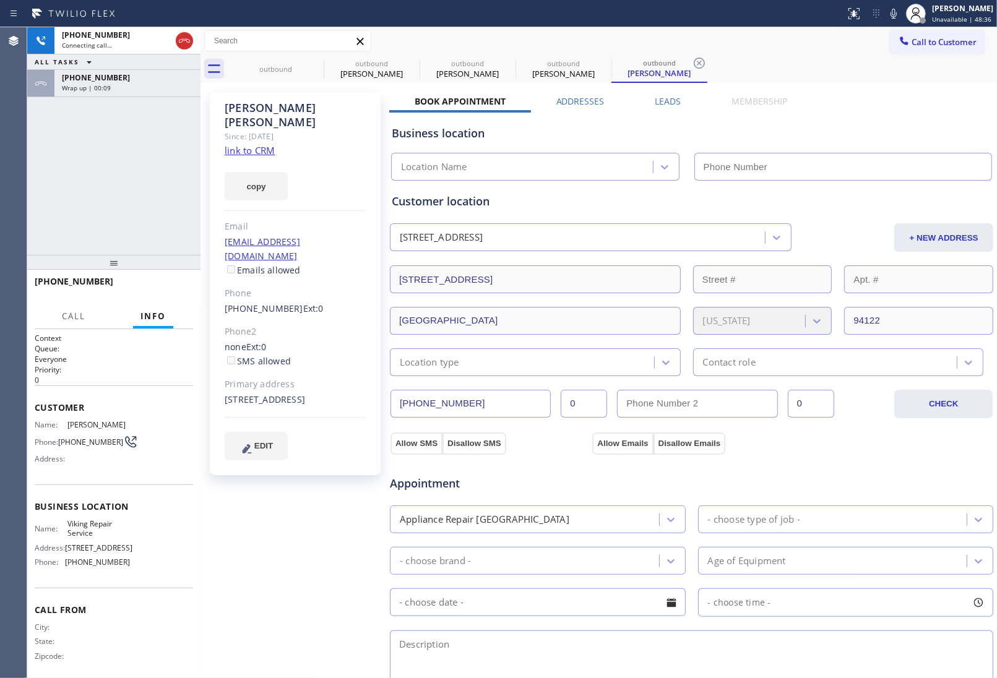
type input "[PHONE_NUMBER]"
drag, startPoint x: 865, startPoint y: 118, endPoint x: 828, endPoint y: 131, distance: 39.1
click at [867, 125] on div "Business location Viking Repair Service (323) 416-2342" at bounding box center [691, 147] width 605 height 68
click at [843, 122] on div "Business location Viking Repair Service (323) 416-2342" at bounding box center [691, 147] width 605 height 68
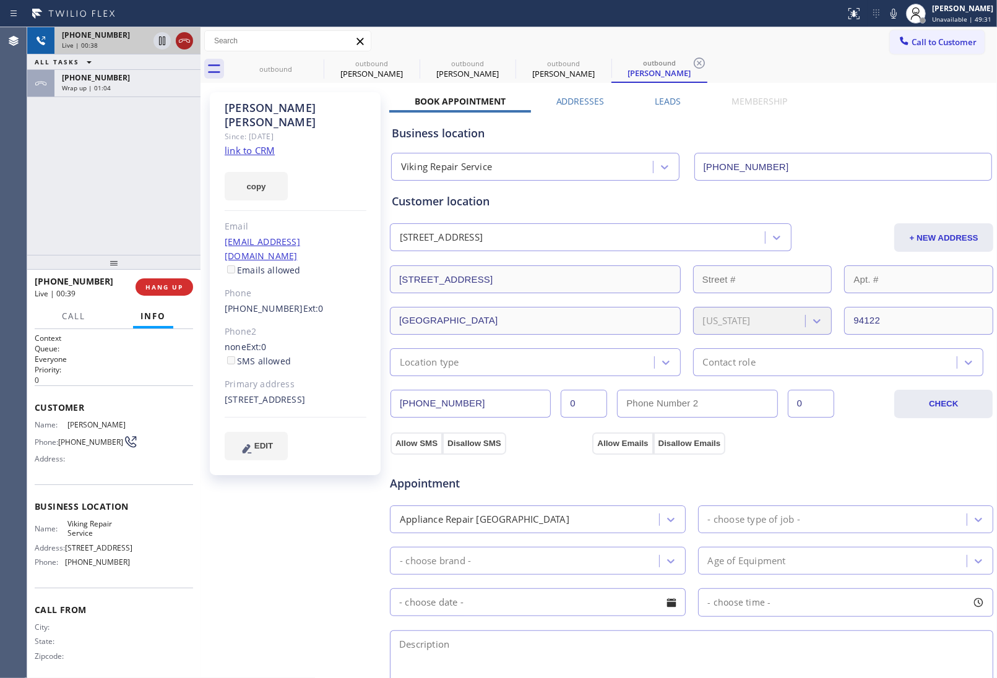
click at [186, 39] on icon at bounding box center [184, 40] width 15 height 15
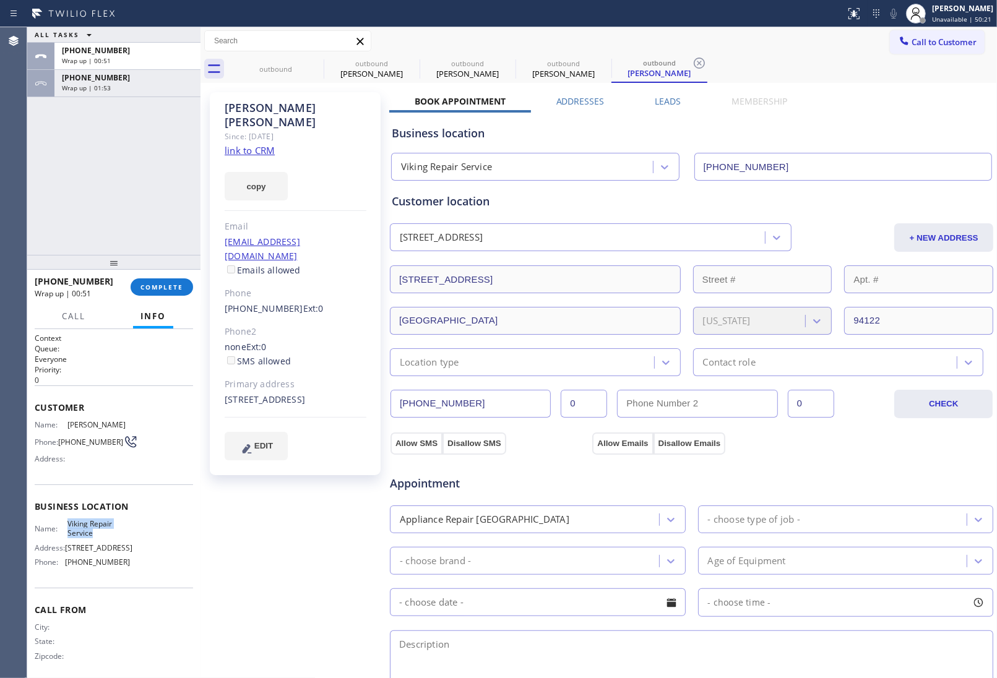
drag, startPoint x: 95, startPoint y: 548, endPoint x: 65, endPoint y: 534, distance: 32.9
click at [67, 534] on span "Viking Repair Service" at bounding box center [98, 528] width 62 height 19
copy span "Viking Repair Service"
click at [955, 40] on span "Call to Customer" at bounding box center [944, 42] width 65 height 11
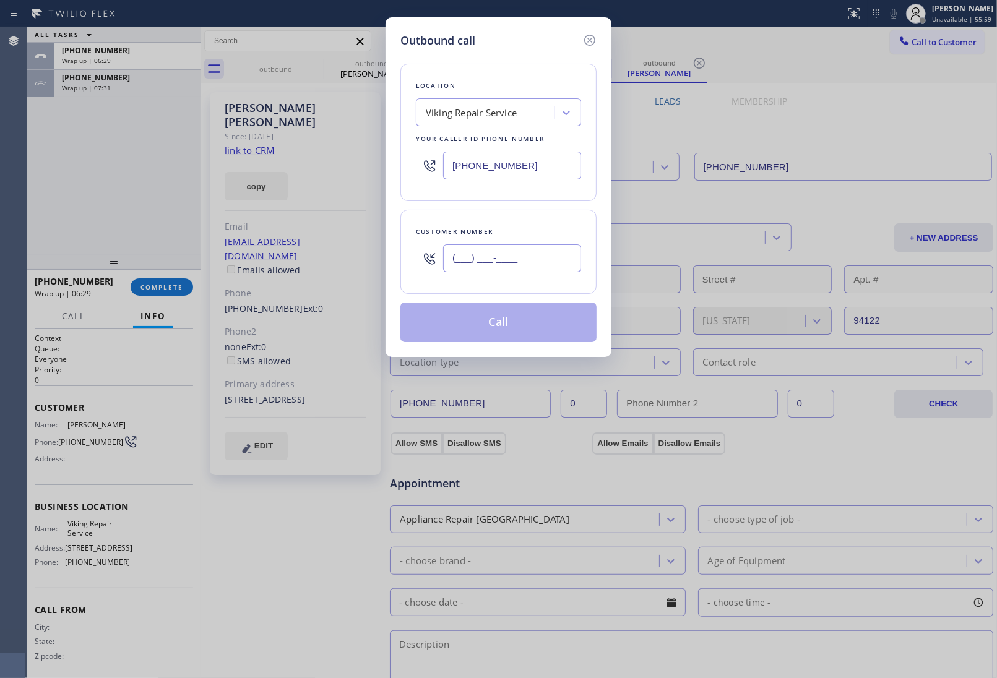
click at [527, 267] on input "(___) ___-____" at bounding box center [512, 259] width 138 height 28
paste input "415) 260-3214"
type input "[PHONE_NUMBER]"
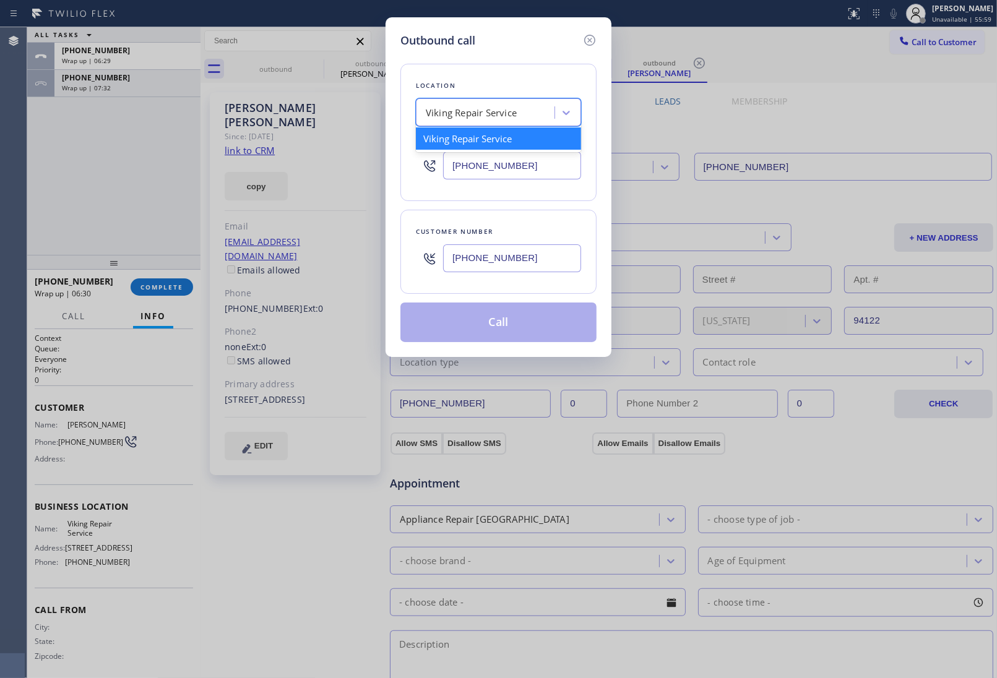
click at [462, 106] on div "Viking Repair Service" at bounding box center [471, 113] width 91 height 14
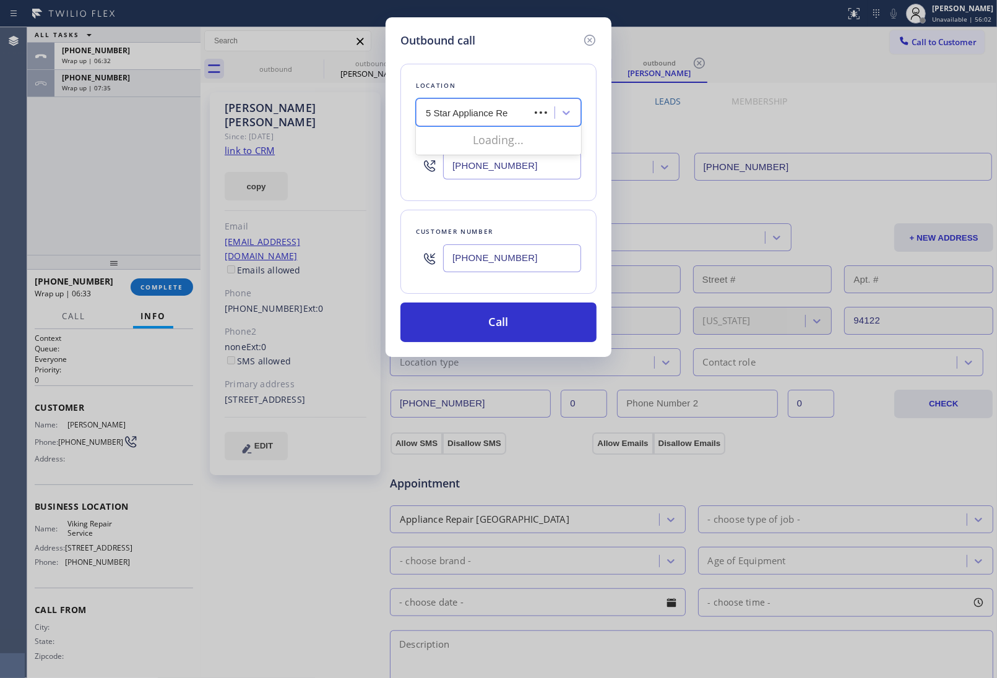
type input "5 Star Appliance Rep"
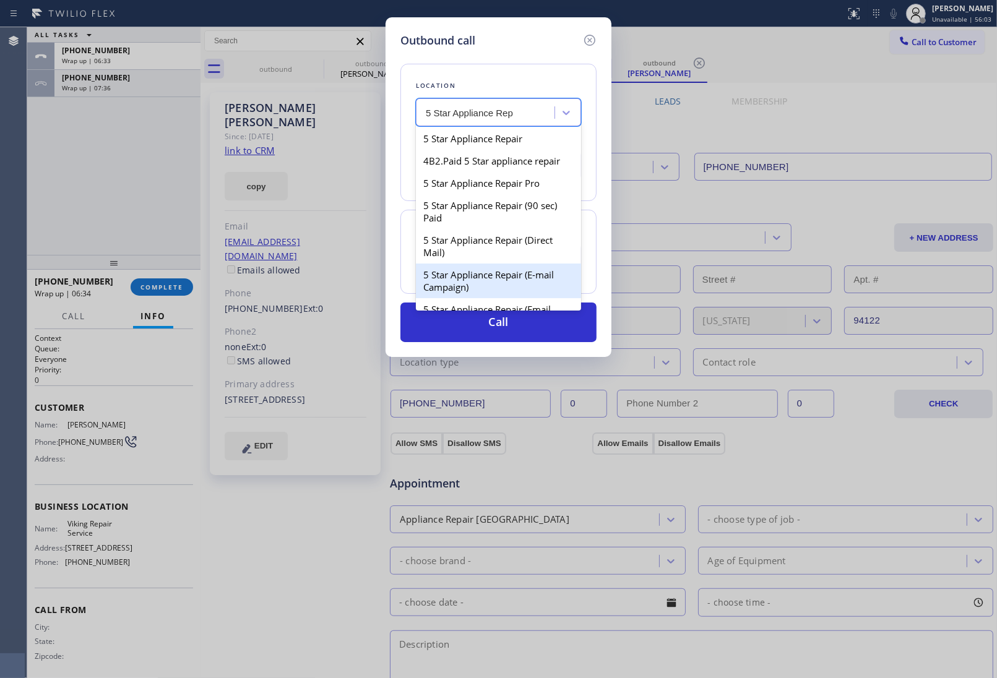
click at [540, 287] on div "5 Star Appliance Repair (E-mail Campaign)" at bounding box center [498, 281] width 165 height 35
type input "(855) 908-1519"
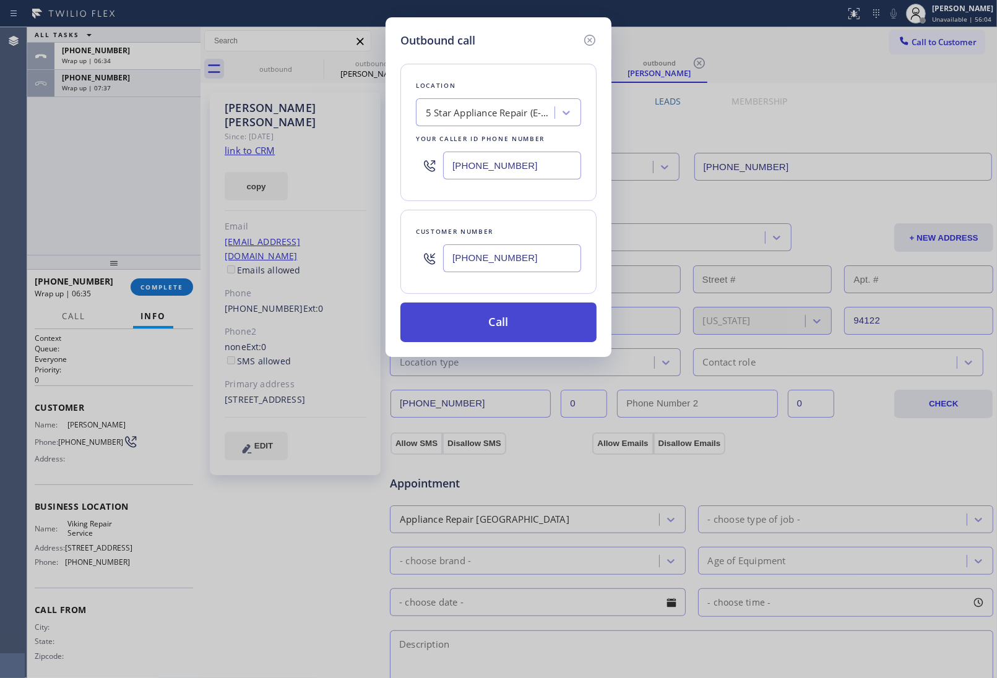
drag, startPoint x: 496, startPoint y: 319, endPoint x: 686, endPoint y: 59, distance: 322.0
click at [496, 319] on button "Call" at bounding box center [498, 323] width 196 height 40
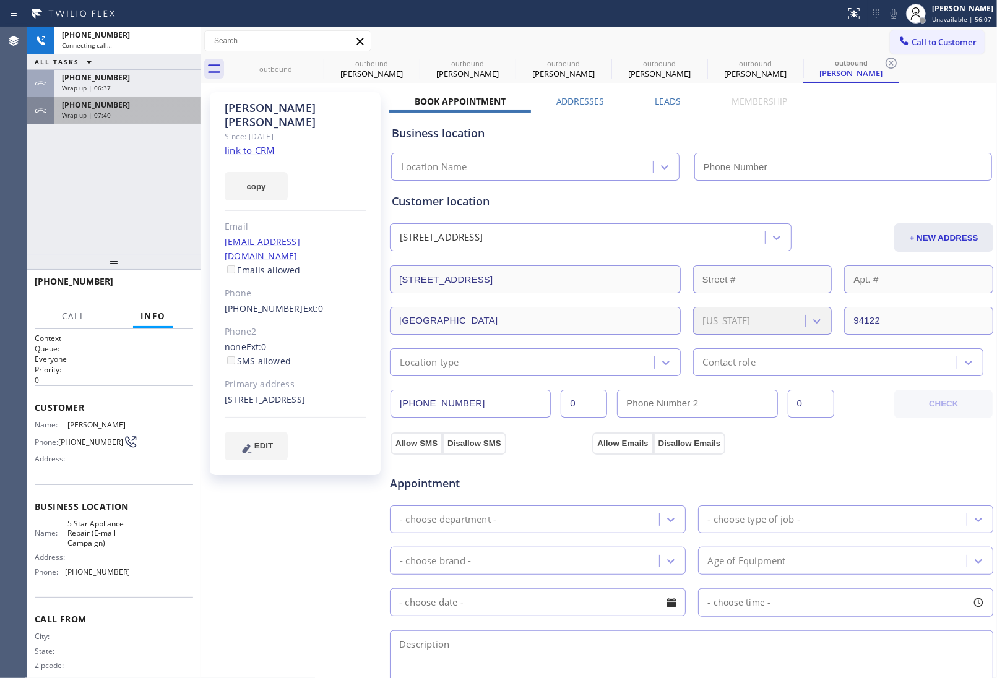
click at [121, 111] on div "Wrap up | 07:40" at bounding box center [127, 115] width 131 height 9
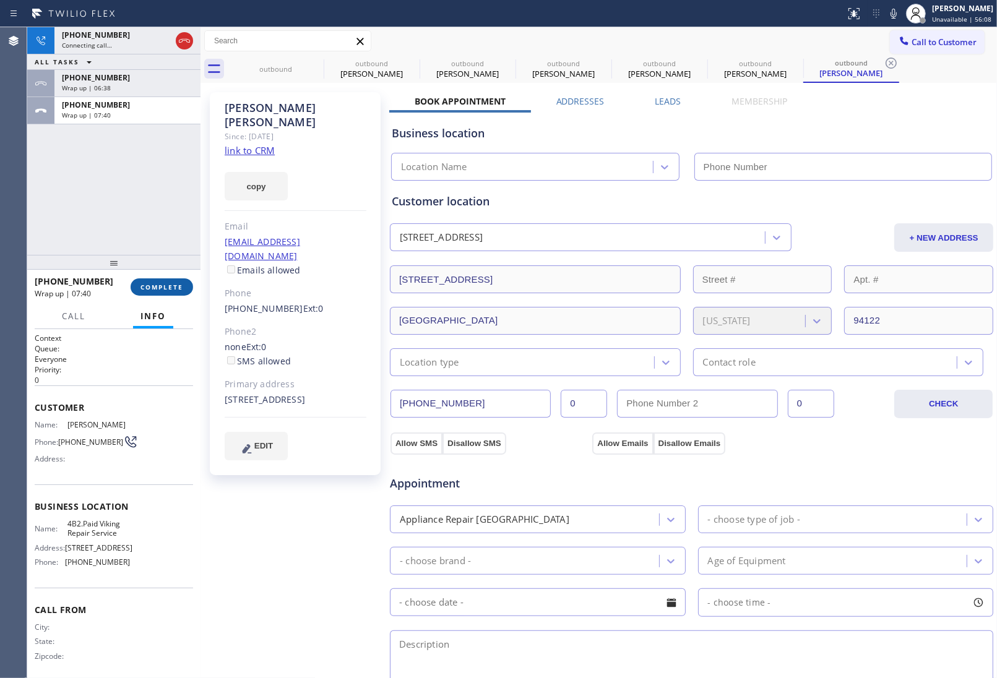
drag, startPoint x: 158, startPoint y: 280, endPoint x: 171, endPoint y: 280, distance: 12.4
click at [158, 280] on button "COMPLETE" at bounding box center [162, 287] width 63 height 17
type input "(855) 908-1519"
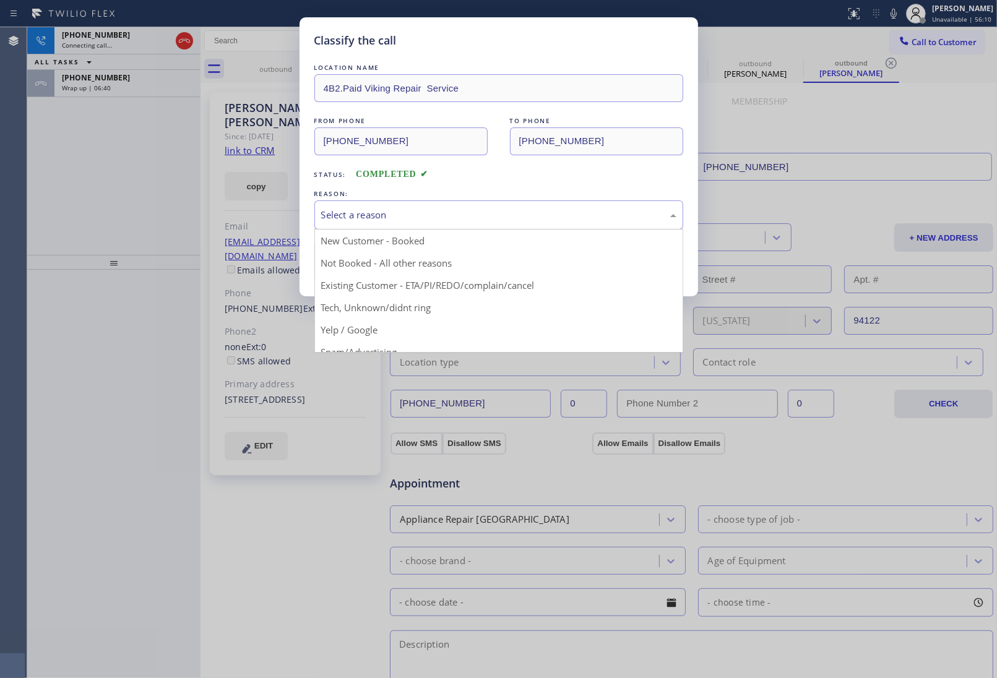
click at [366, 220] on div "Select a reason" at bounding box center [498, 215] width 355 height 14
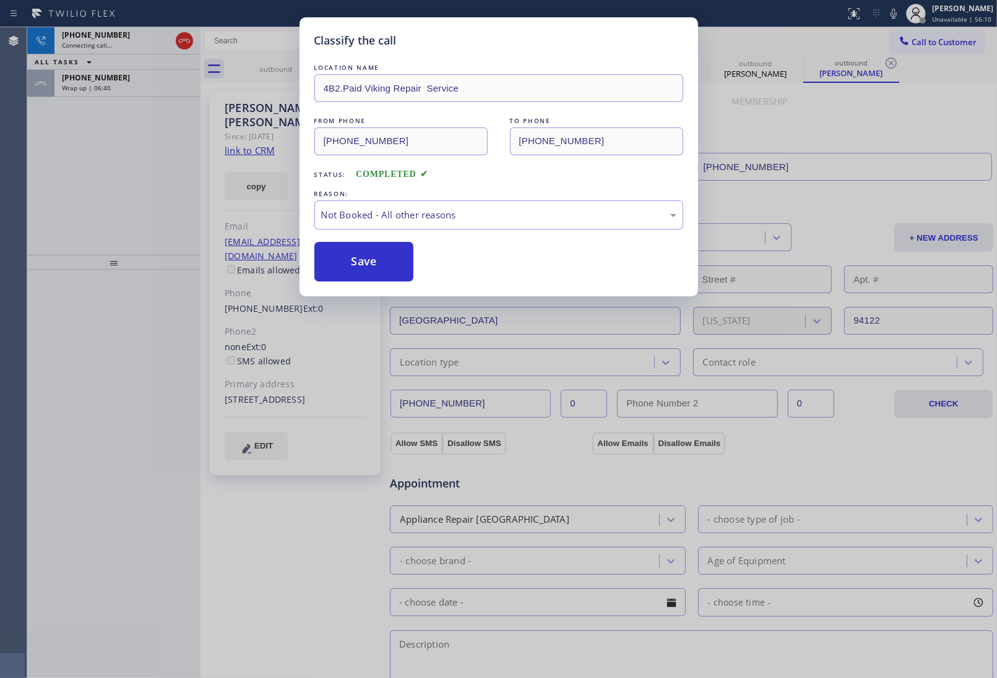
click at [366, 259] on button "Save" at bounding box center [364, 262] width 100 height 40
click at [93, 88] on span "Wrap up | 06:41" at bounding box center [86, 88] width 49 height 9
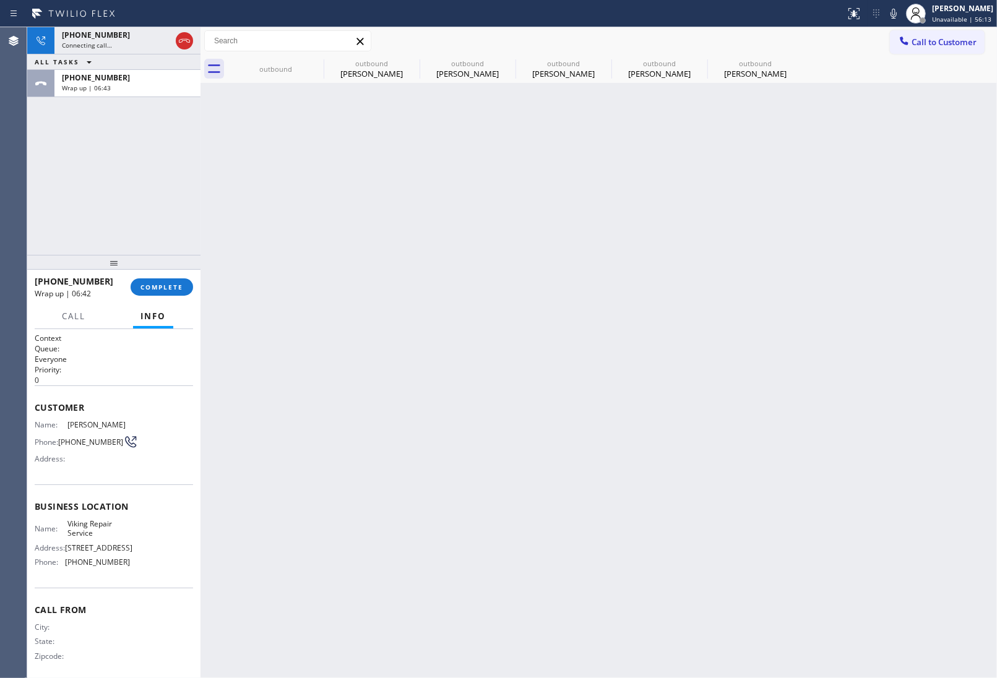
click at [93, 88] on span "Wrap up | 06:43" at bounding box center [86, 88] width 49 height 9
click at [172, 285] on span "COMPLETE" at bounding box center [162, 287] width 43 height 9
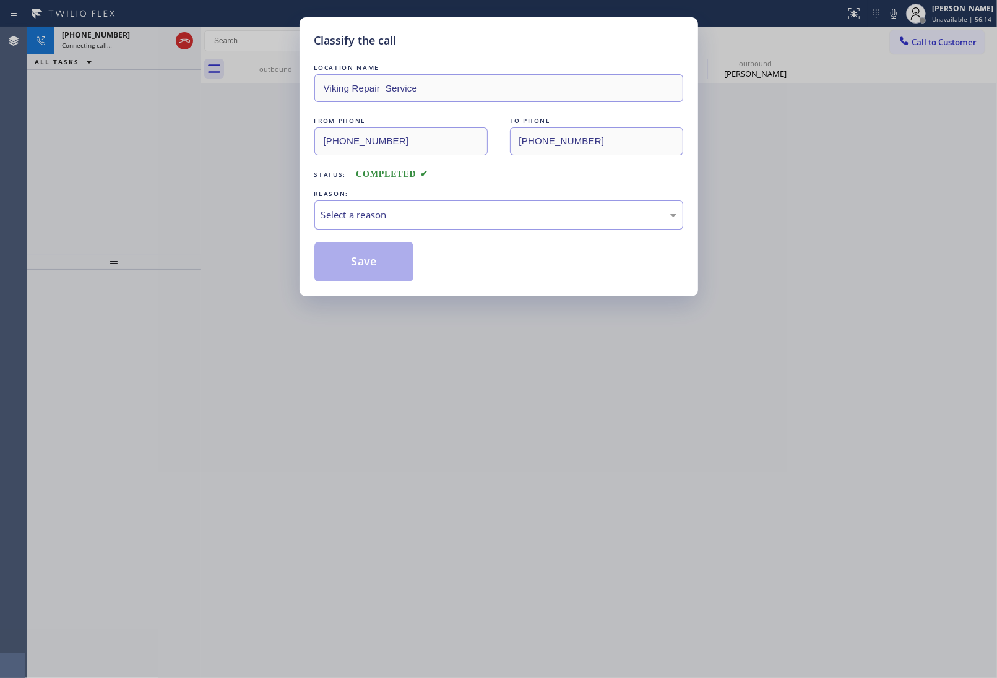
drag, startPoint x: 412, startPoint y: 215, endPoint x: 415, endPoint y: 226, distance: 11.4
click at [413, 218] on div "Select a reason" at bounding box center [498, 215] width 355 height 14
click at [374, 267] on button "Save" at bounding box center [364, 262] width 100 height 40
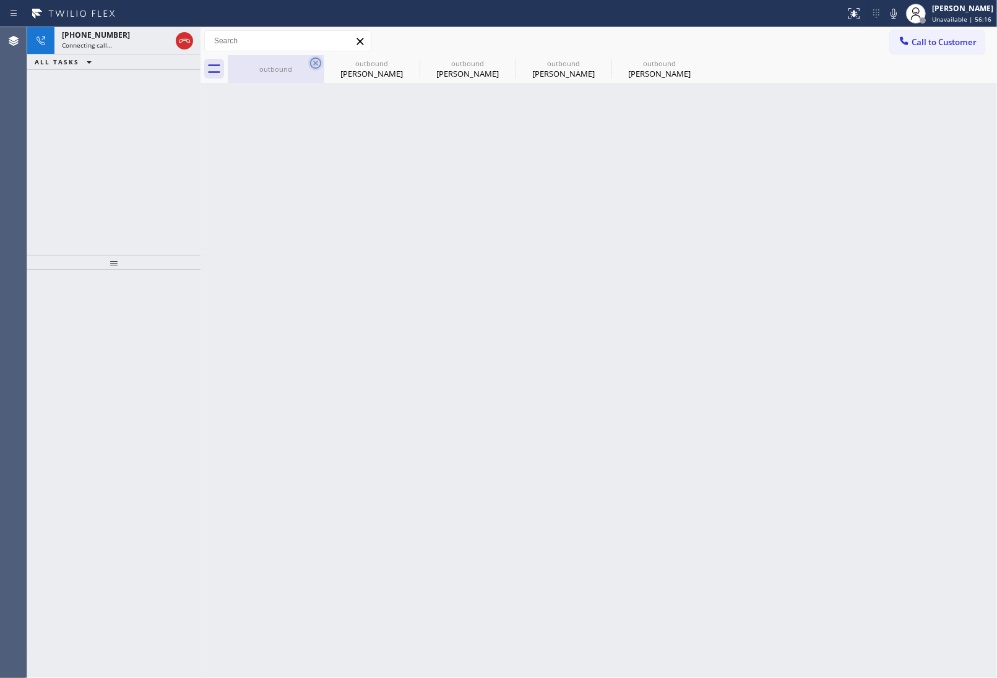
click at [308, 59] on icon at bounding box center [315, 63] width 15 height 15
click at [0, 0] on icon at bounding box center [0, 0] width 0 height 0
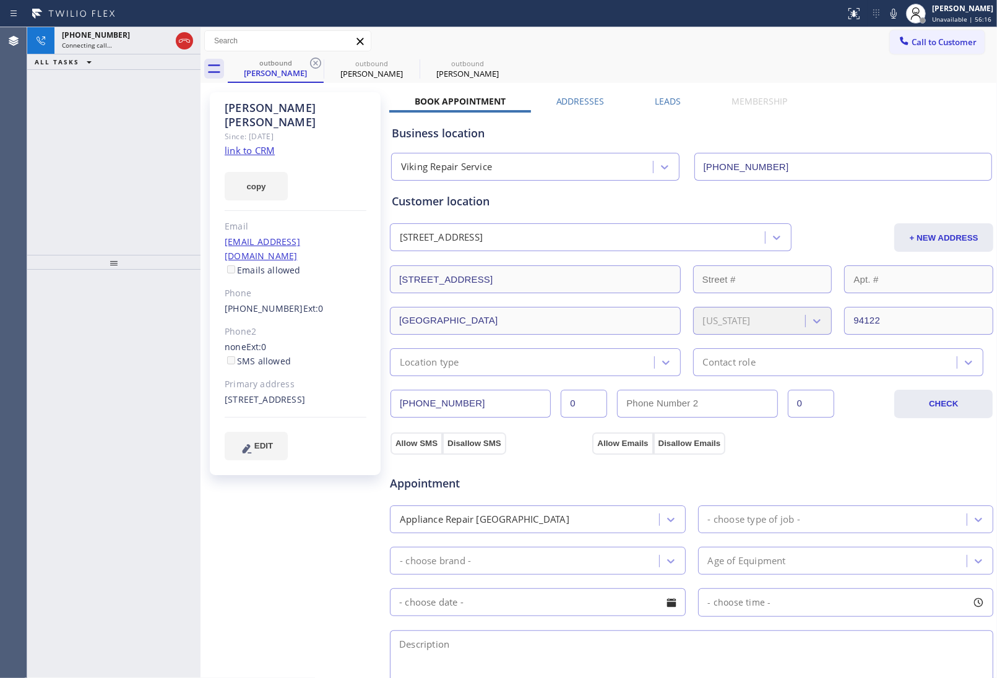
click at [308, 59] on icon at bounding box center [315, 63] width 15 height 15
click at [0, 0] on icon at bounding box center [0, 0] width 0 height 0
click at [308, 59] on div "outbound Christopher Conway outbound Christopher Conway outbound Christopher Co…" at bounding box center [612, 69] width 769 height 28
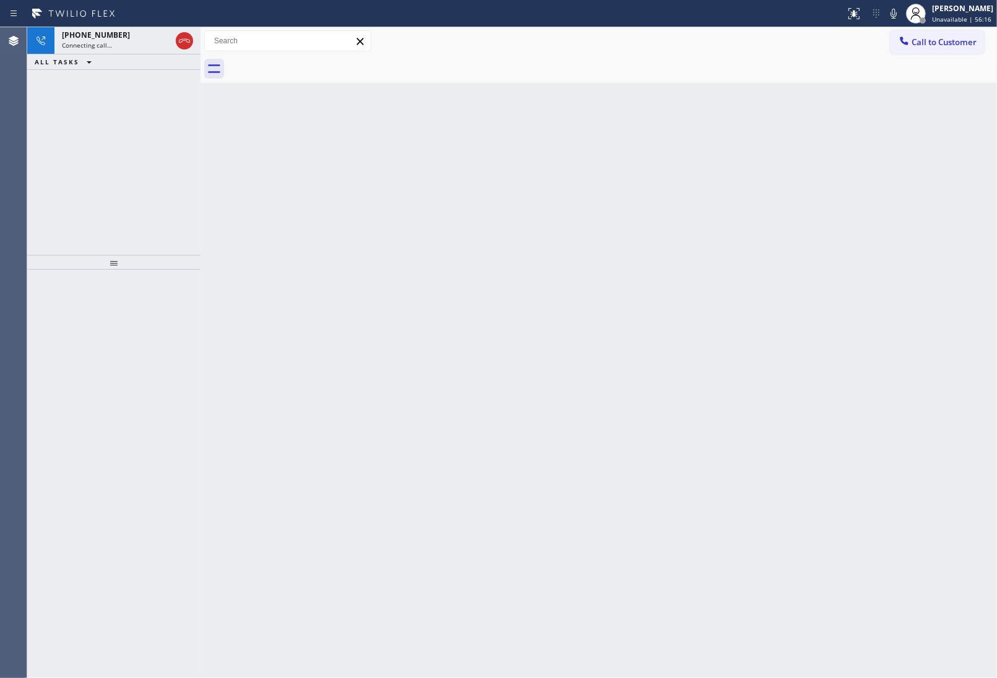
click at [308, 59] on div at bounding box center [612, 69] width 769 height 28
click at [920, 220] on div "Back to Dashboard Change Sender ID Customers Technicians Select a contact Outbo…" at bounding box center [599, 352] width 797 height 651
drag, startPoint x: 186, startPoint y: 38, endPoint x: 227, endPoint y: 119, distance: 90.5
click at [186, 38] on icon at bounding box center [184, 40] width 15 height 15
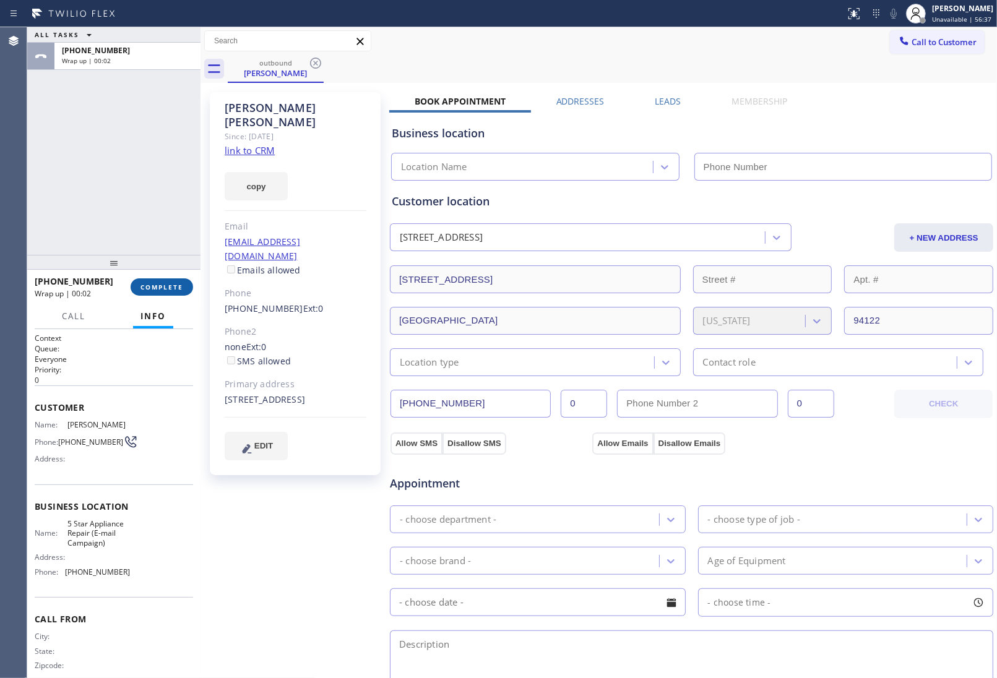
click at [181, 282] on button "COMPLETE" at bounding box center [162, 287] width 63 height 17
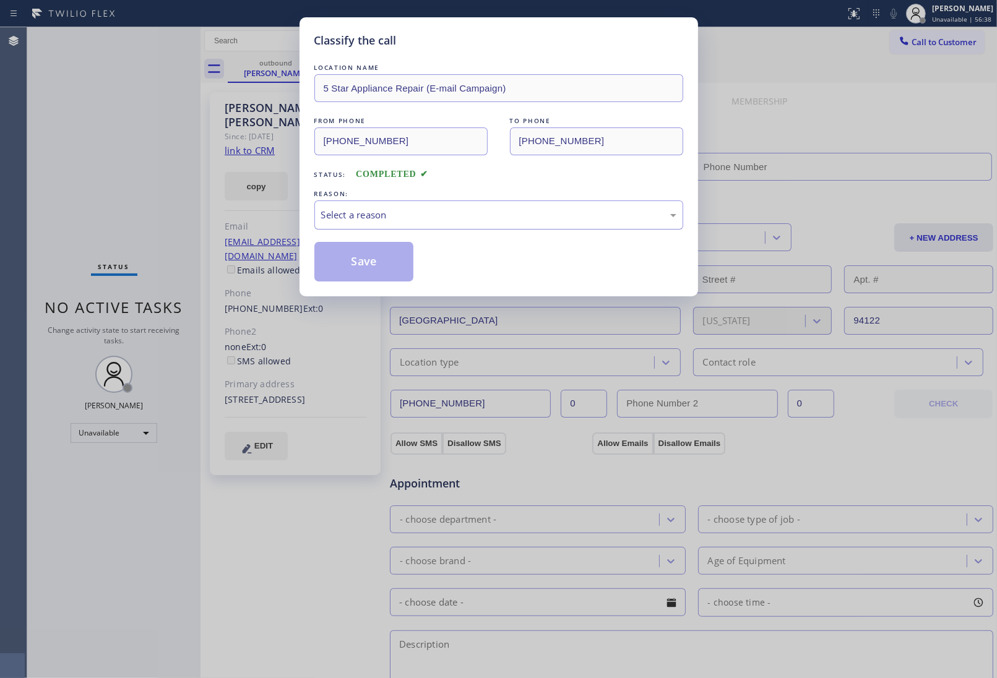
click at [409, 215] on div "Select a reason" at bounding box center [498, 215] width 355 height 14
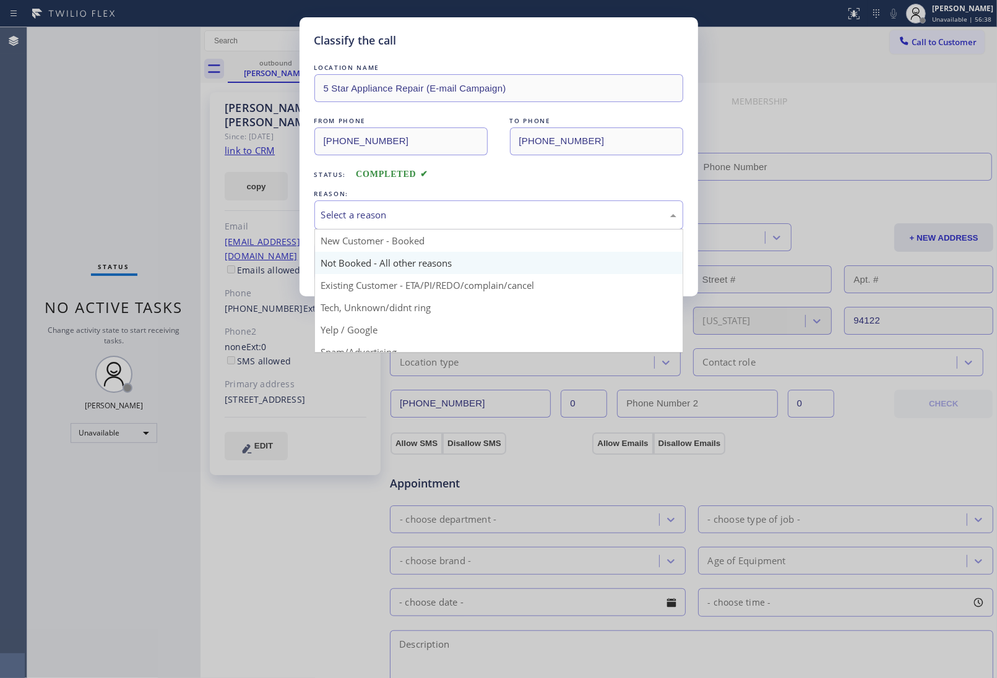
type input "(855) 908-1519"
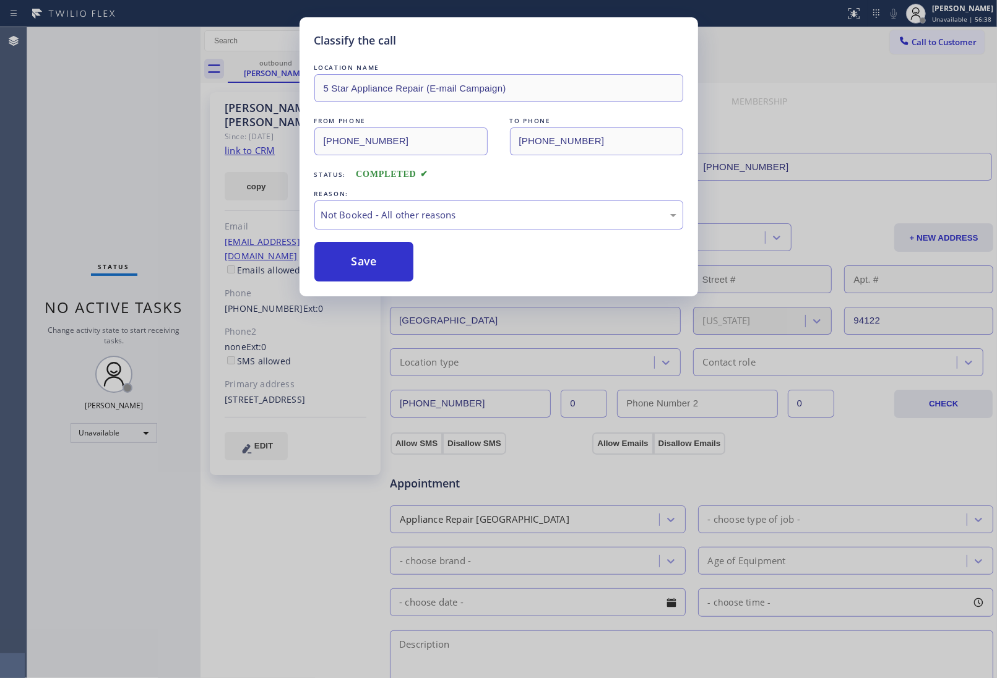
click at [370, 263] on button "Save" at bounding box center [364, 262] width 100 height 40
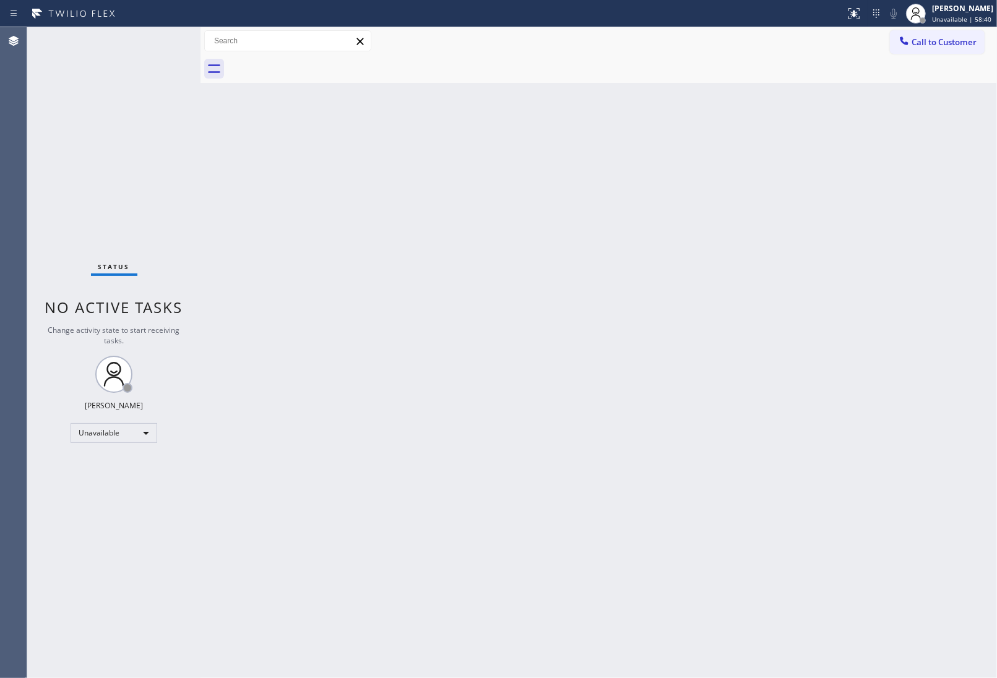
click at [864, 501] on div "Back to Dashboard Change Sender ID Customers Technicians Select a contact Outbo…" at bounding box center [599, 352] width 797 height 651
click at [859, 547] on div "Back to Dashboard Change Sender ID Customers Technicians Select a contact Outbo…" at bounding box center [599, 352] width 797 height 651
drag, startPoint x: 840, startPoint y: 347, endPoint x: 807, endPoint y: 332, distance: 36.8
click at [840, 347] on div "Back to Dashboard Change Sender ID Customers Technicians Select a contact Outbo…" at bounding box center [599, 352] width 797 height 651
click at [909, 153] on div "Back to Dashboard Change Sender ID Customers Technicians Select a contact Outbo…" at bounding box center [599, 352] width 797 height 651
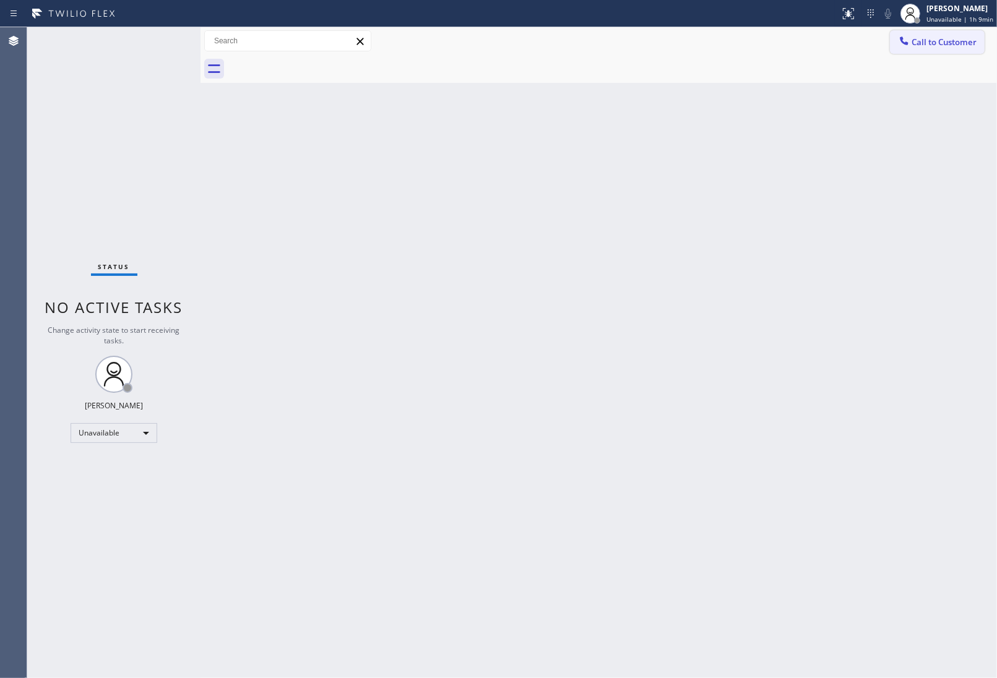
click at [936, 42] on span "Call to Customer" at bounding box center [944, 42] width 65 height 11
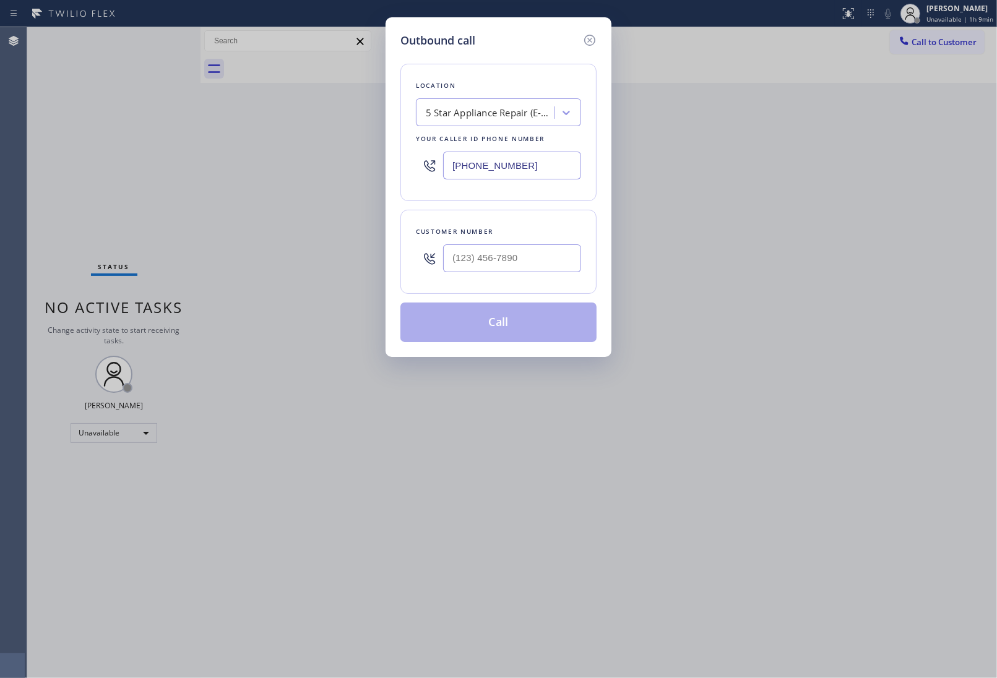
click at [474, 167] on input "(855) 908-1519" at bounding box center [512, 166] width 138 height 28
paste input "214) 949-1673"
type input "[PHONE_NUMBER]"
click at [509, 251] on input "text" at bounding box center [512, 259] width 138 height 28
paste input "469) 452-9250"
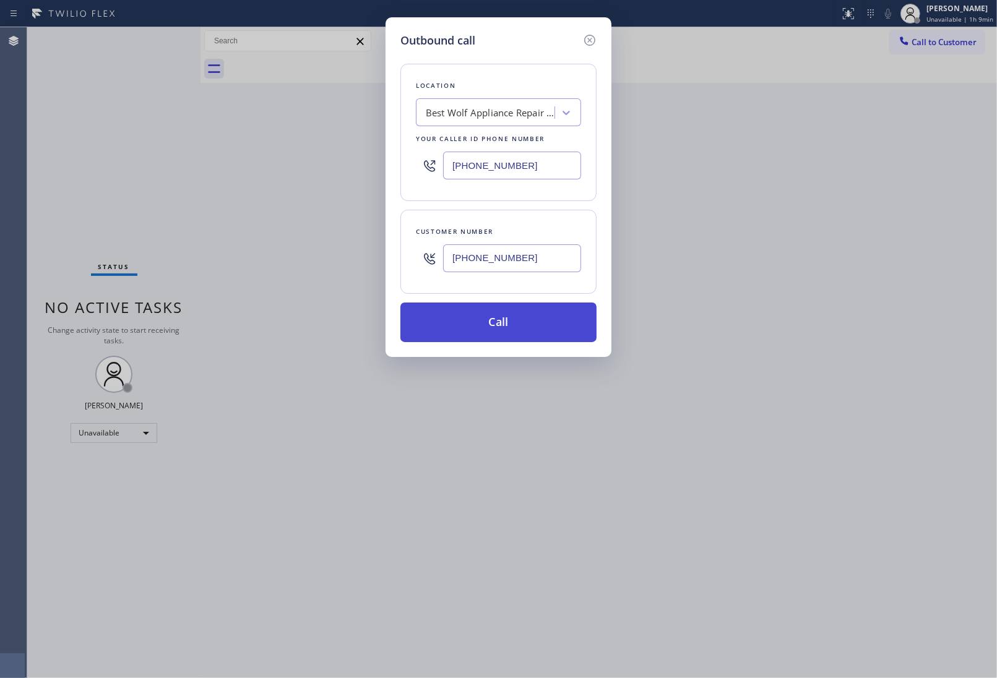
type input "[PHONE_NUMBER]"
click at [517, 334] on button "Call" at bounding box center [498, 323] width 196 height 40
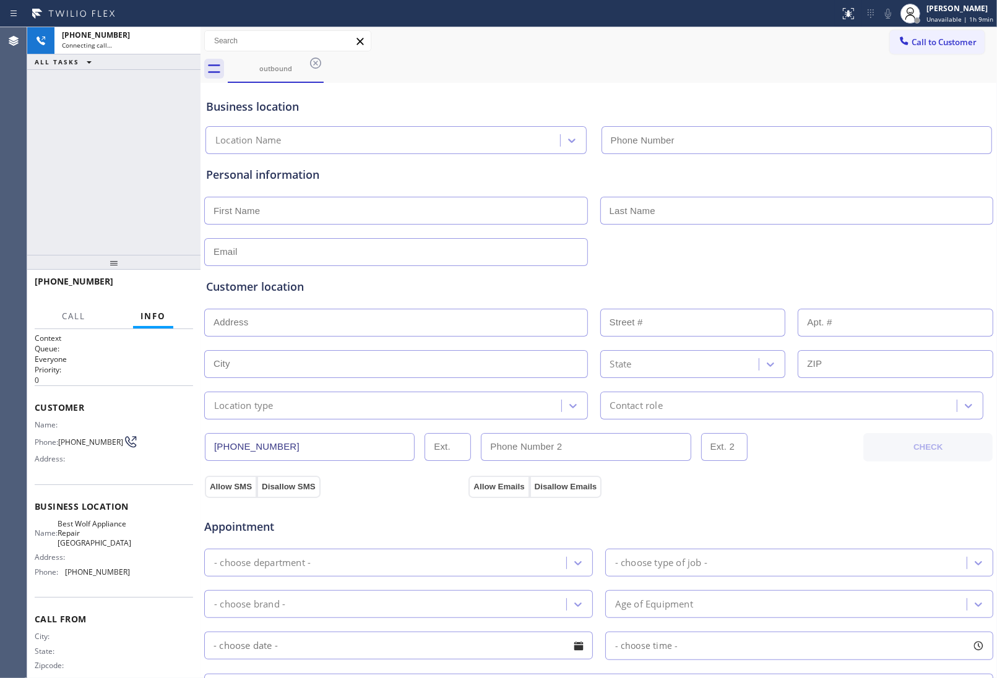
type input "[PHONE_NUMBER]"
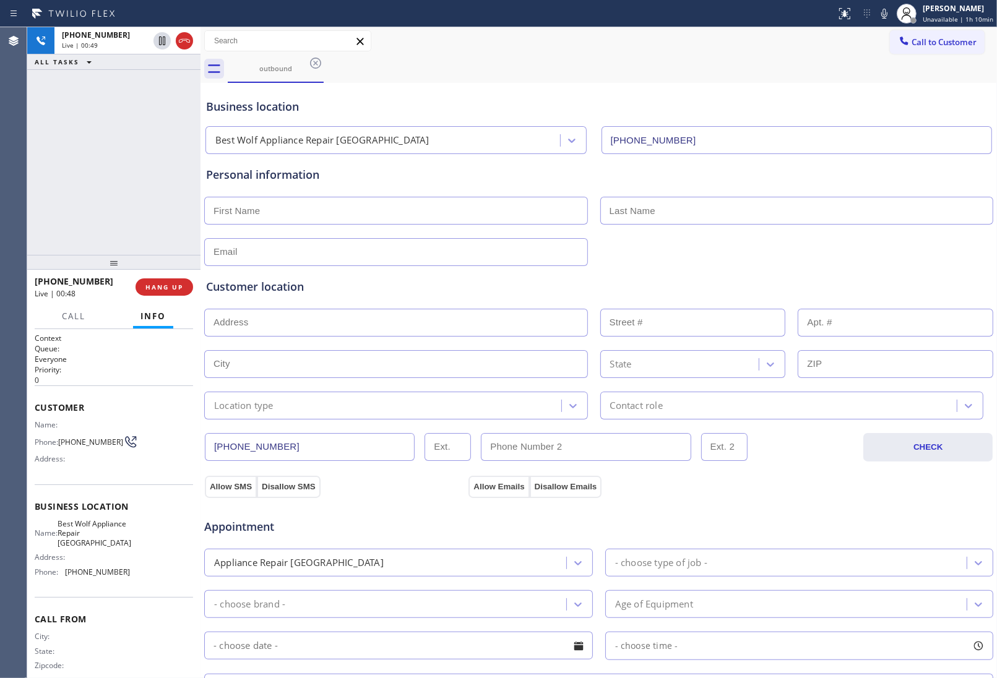
drag, startPoint x: 848, startPoint y: 267, endPoint x: 836, endPoint y: 206, distance: 63.0
click at [847, 264] on div "Customer location >> ADD NEW ADDRESS << + NEW ADDRESS State Location type Conta…" at bounding box center [599, 340] width 790 height 158
click at [160, 38] on icon at bounding box center [162, 40] width 15 height 15
click at [837, 259] on div at bounding box center [599, 251] width 792 height 30
click at [159, 40] on icon at bounding box center [162, 41] width 9 height 9
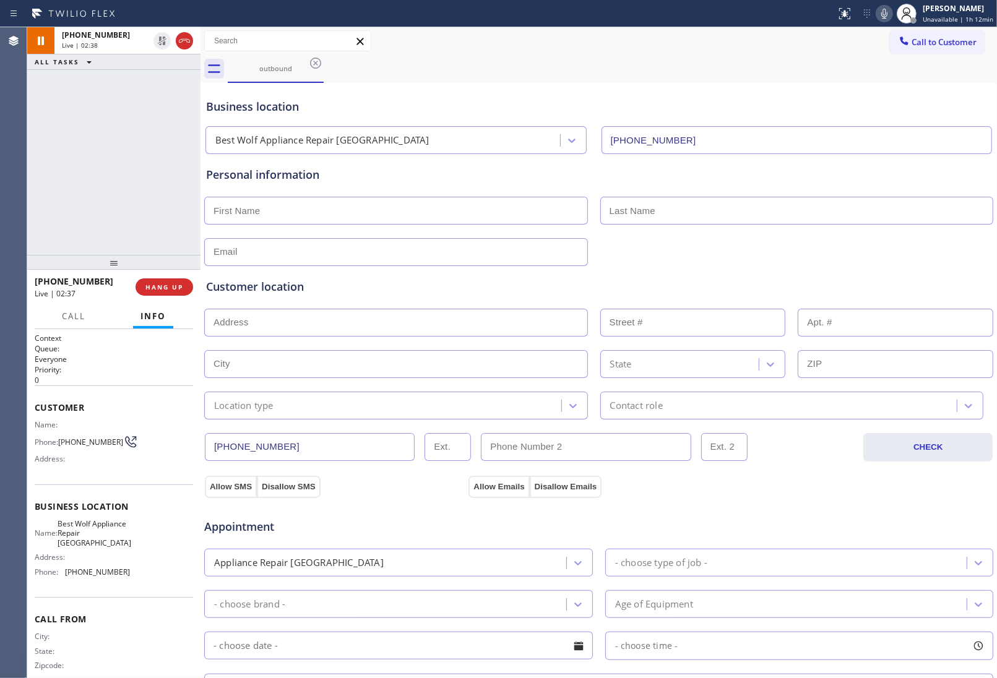
click at [892, 15] on icon at bounding box center [884, 13] width 15 height 15
click at [888, 13] on icon at bounding box center [884, 14] width 6 height 10
click at [887, 17] on icon at bounding box center [884, 13] width 15 height 15
click at [886, 11] on icon at bounding box center [884, 13] width 15 height 15
click at [867, 272] on div "Customer location >> ADD NEW ADDRESS << + NEW ADDRESS State Location type Conta…" at bounding box center [599, 343] width 790 height 154
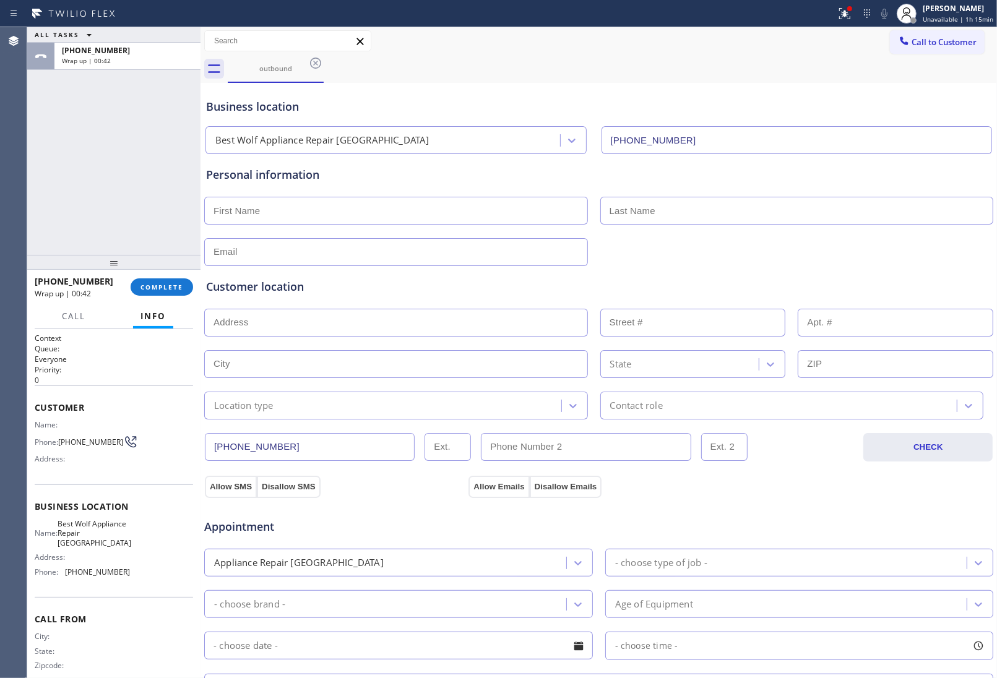
click at [305, 199] on input "text" at bounding box center [396, 211] width 384 height 28
click at [374, 218] on input "text" at bounding box center [396, 211] width 384 height 28
type input "[PERSON_NAME]"
type input "[EMAIL_ADDRESS][DOMAIN_NAME]"
click at [859, 233] on div "Personal information Louis no@gmail.com" at bounding box center [598, 217] width 785 height 100
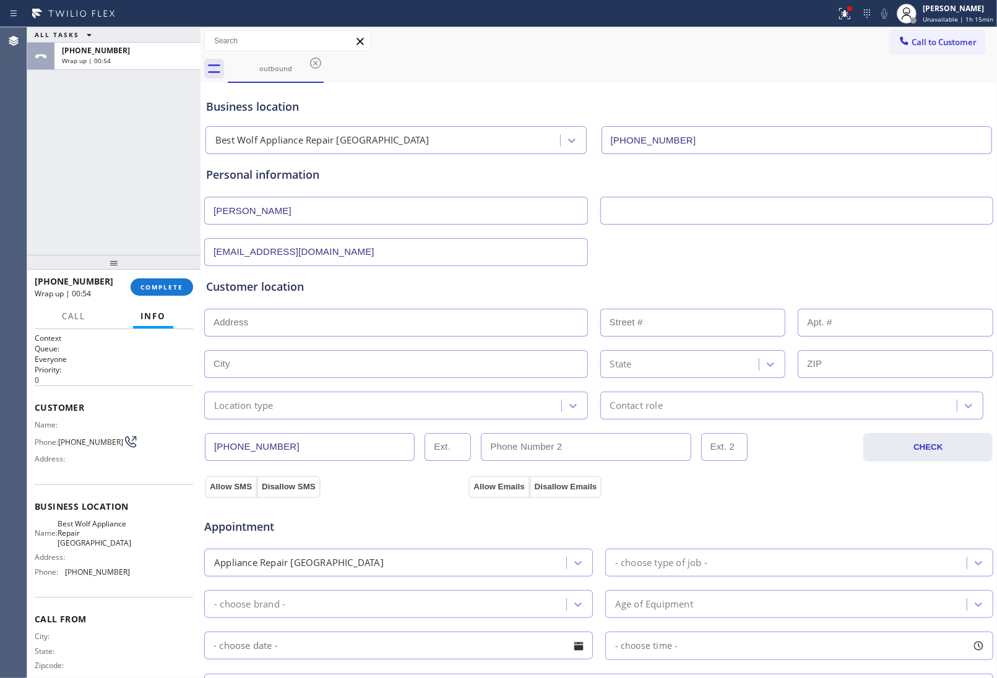
click at [336, 322] on input "text" at bounding box center [396, 323] width 384 height 28
click at [859, 273] on div "Customer location >> ADD NEW ADDRESS << + NEW ADDRESS State Location type Conta…" at bounding box center [599, 343] width 790 height 154
click at [304, 318] on input "text" at bounding box center [396, 323] width 384 height 28
paste input "[STREET_ADDRESS]"
type input "[STREET_ADDRESS]"
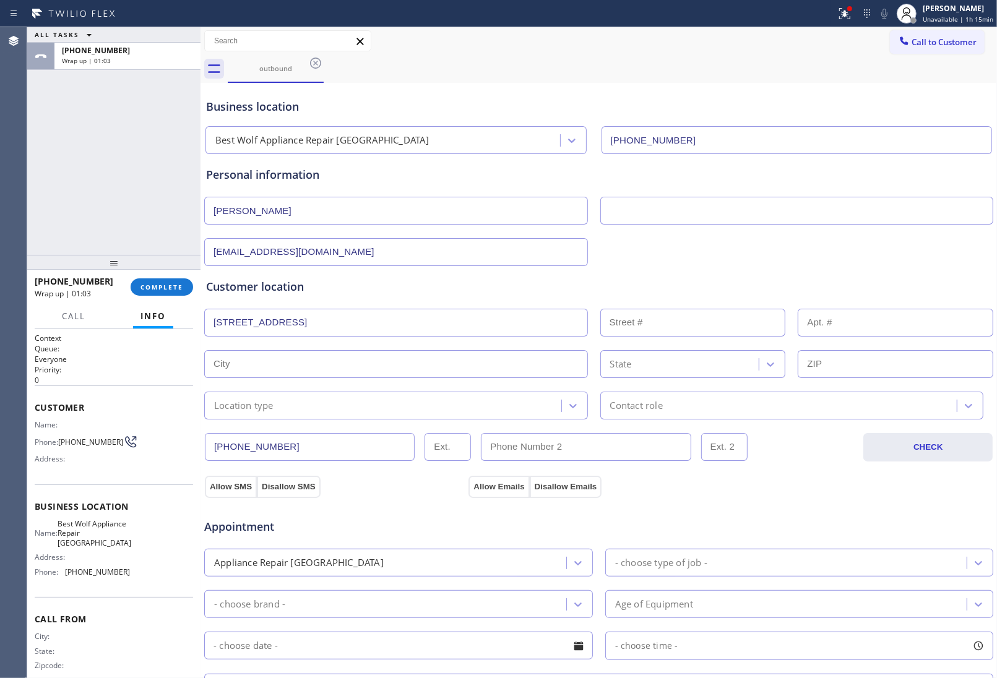
click at [387, 318] on input "[STREET_ADDRESS]" at bounding box center [396, 323] width 384 height 28
click at [396, 325] on input "[STREET_ADDRESS]" at bounding box center [396, 323] width 384 height 28
paste input "text"
paste input "[STREET_ADDRESS]"
type input "[STREET_ADDRESS]"
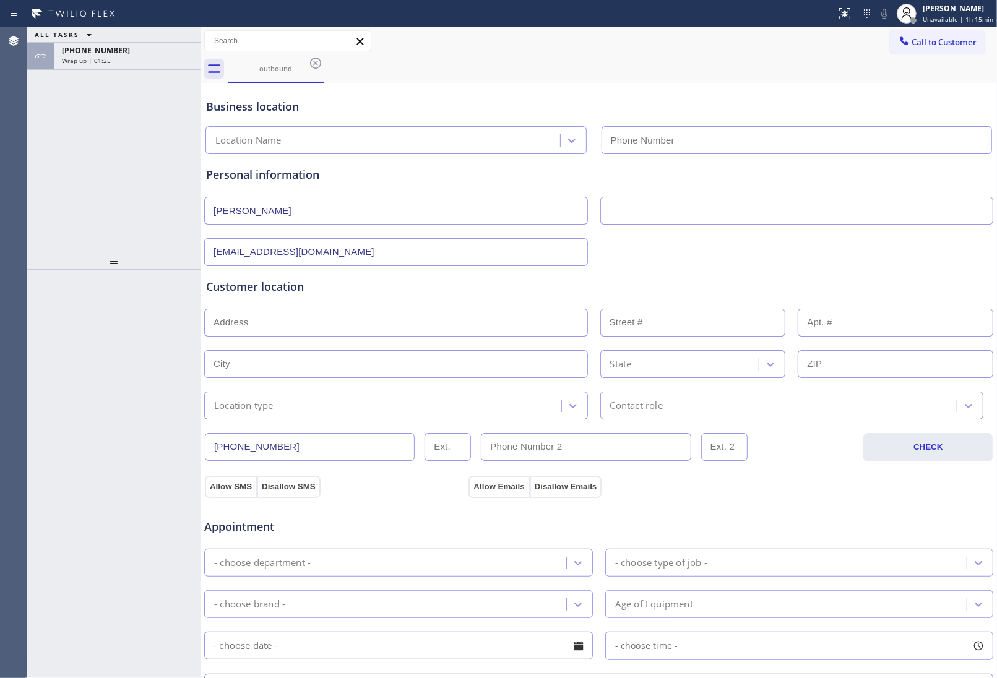
type input "[PHONE_NUMBER]"
click at [655, 202] on input "text" at bounding box center [797, 211] width 394 height 28
click at [347, 339] on div "Customer location >> ADD NEW ADDRESS << + NEW ADDRESS State Location type Conta…" at bounding box center [598, 349] width 785 height 141
click at [341, 332] on input "text" at bounding box center [396, 323] width 384 height 28
paste input "[STREET_ADDRESS]"
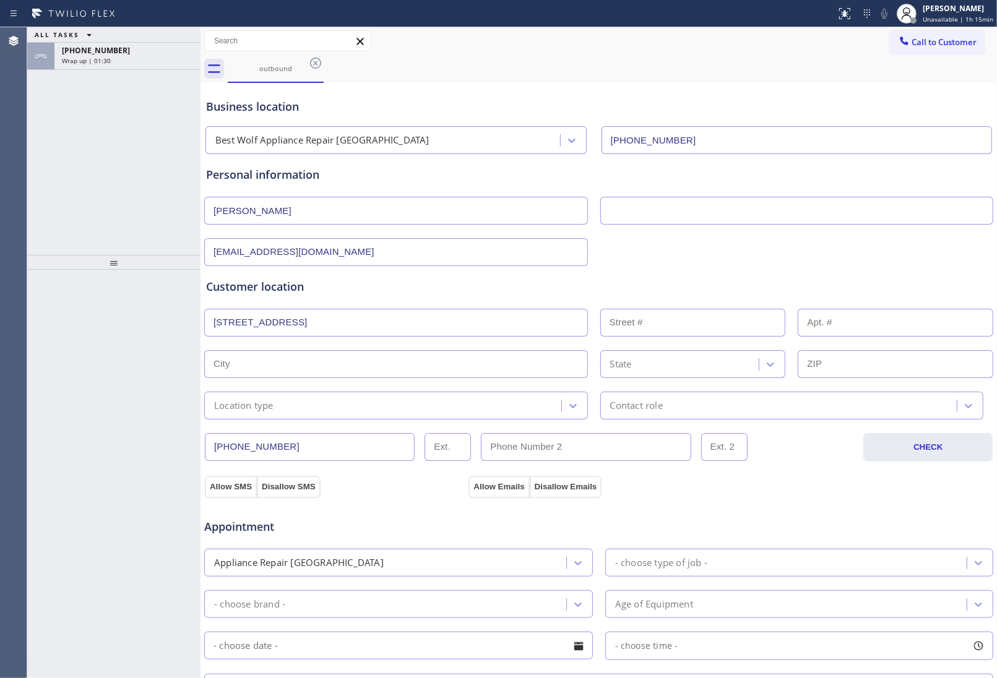
type input "1823 Indigo Creek Ln"
type input "1823"
type input "[PERSON_NAME]"
type input "75098"
click at [280, 407] on div "Location type" at bounding box center [384, 406] width 353 height 22
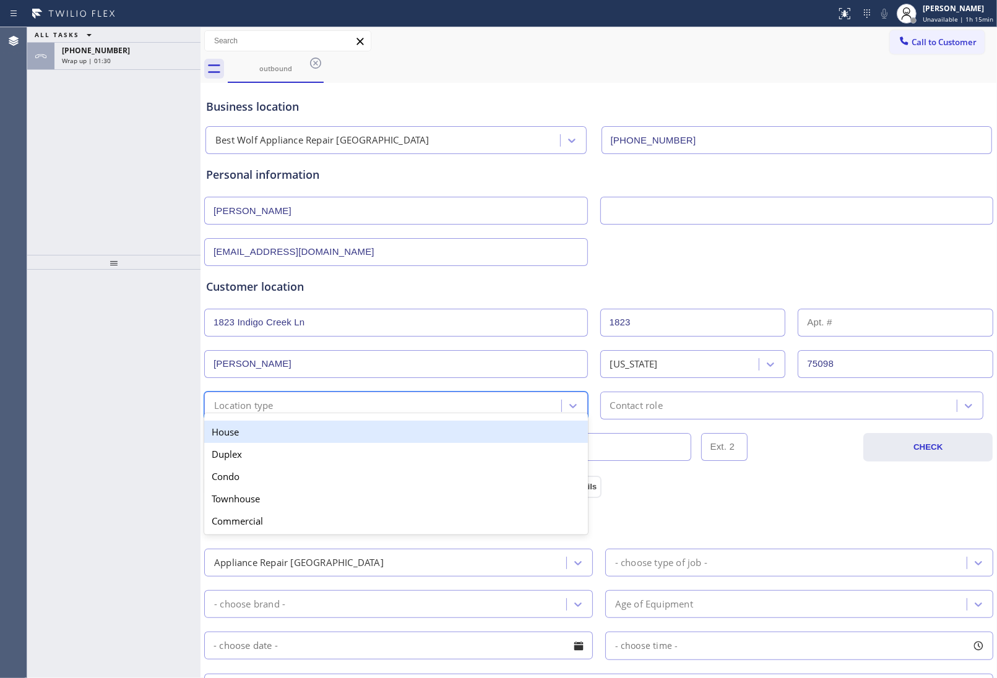
click at [270, 437] on div "House" at bounding box center [396, 432] width 384 height 22
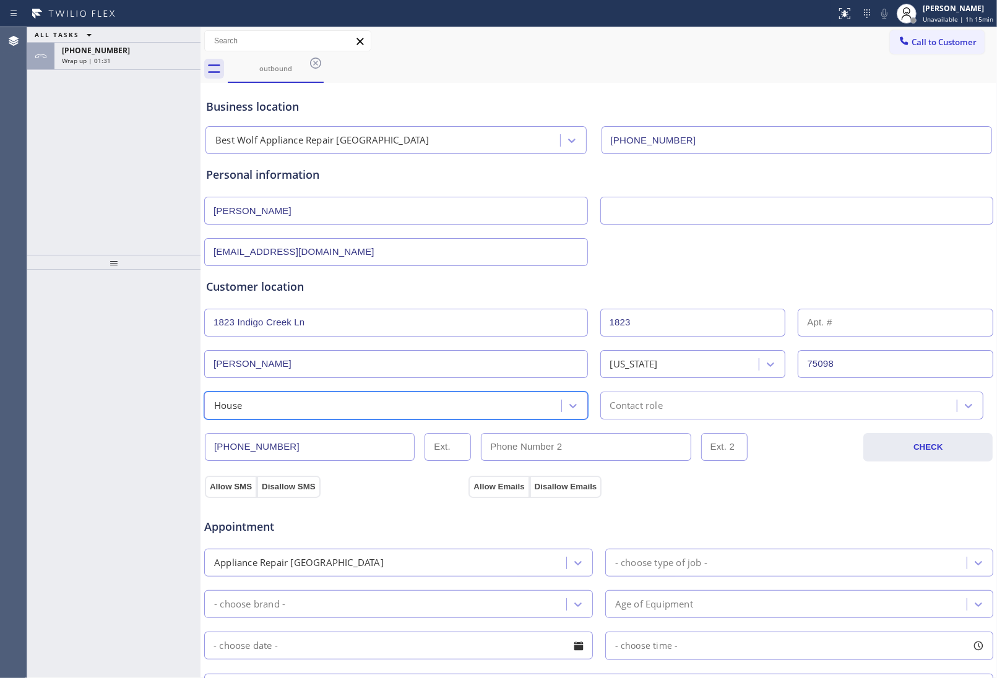
click at [658, 415] on div "Contact role" at bounding box center [792, 406] width 384 height 28
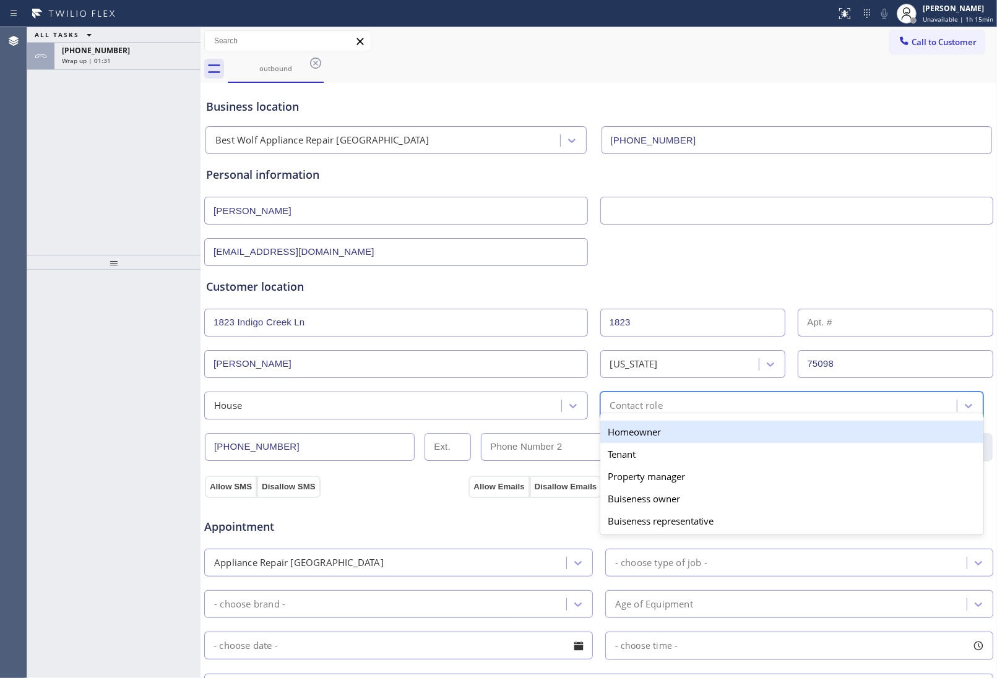
click at [647, 438] on div "Homeowner" at bounding box center [792, 432] width 384 height 22
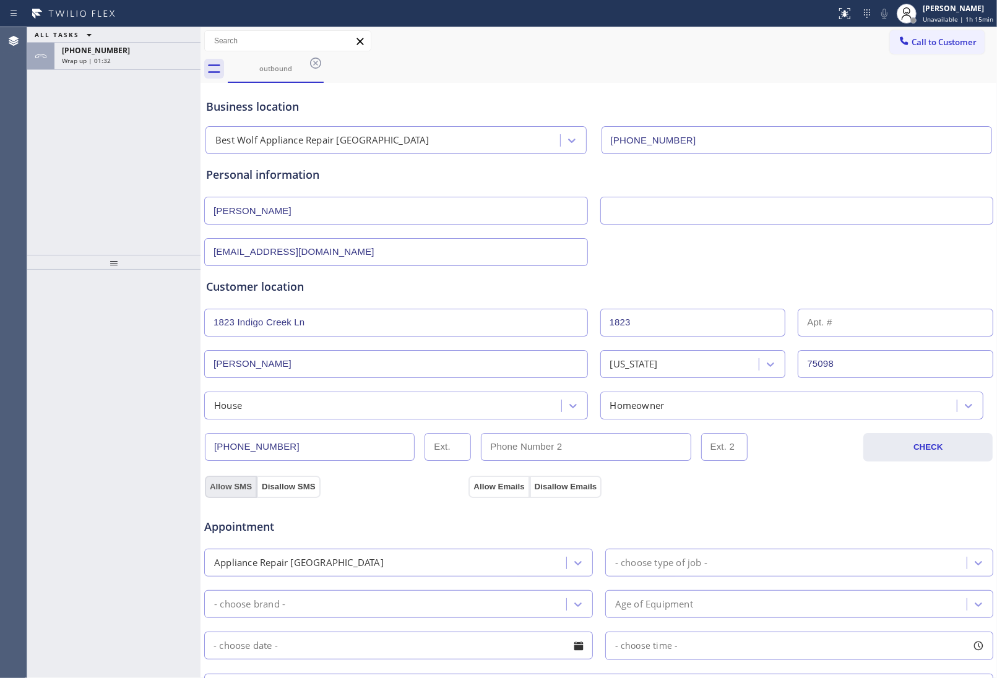
click at [227, 483] on button "Allow SMS" at bounding box center [231, 487] width 52 height 22
drag, startPoint x: 530, startPoint y: 487, endPoint x: 519, endPoint y: 490, distance: 12.0
click at [530, 487] on button "Disallow Emails" at bounding box center [566, 487] width 72 height 22
click at [514, 490] on button "Allow Emails" at bounding box center [499, 487] width 61 height 22
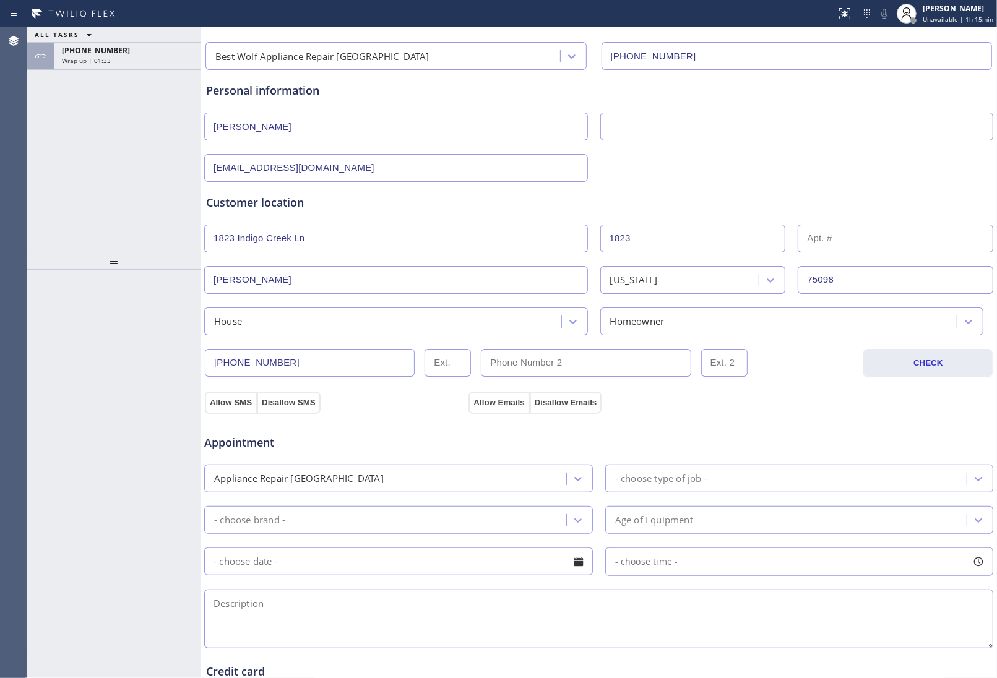
scroll to position [283, 0]
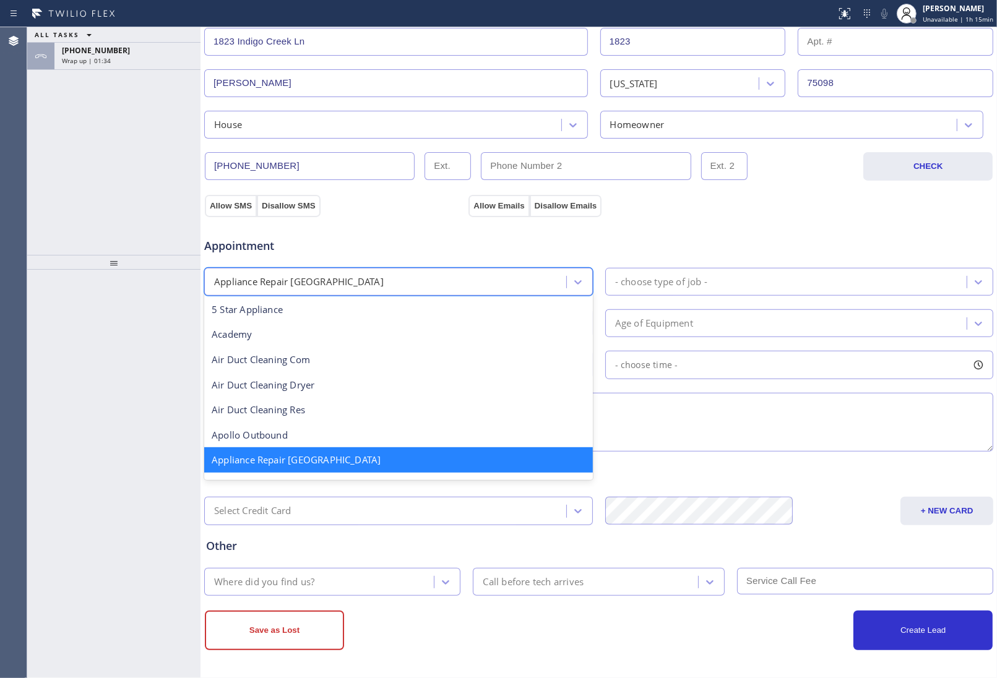
click at [320, 282] on div "Appliance Repair [GEOGRAPHIC_DATA]" at bounding box center [299, 282] width 170 height 14
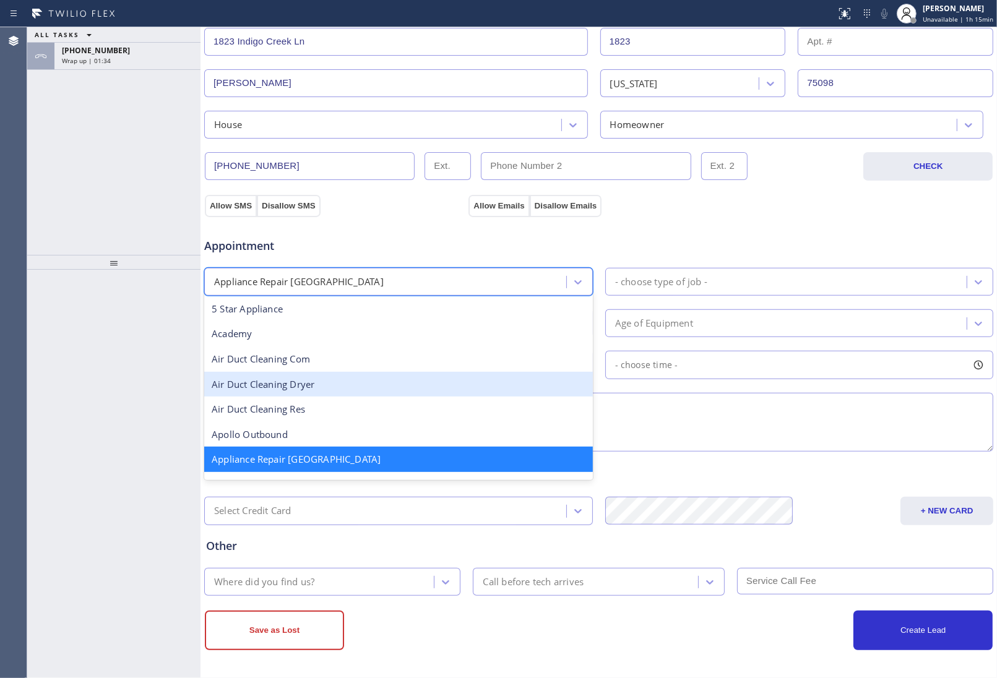
scroll to position [78, 0]
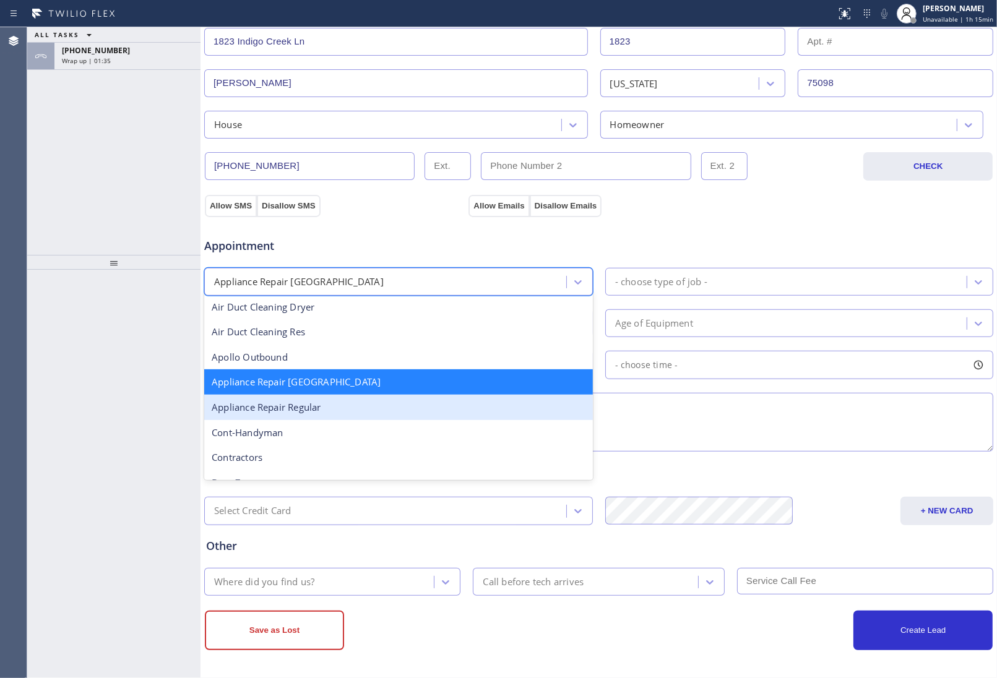
click at [339, 406] on div "Appliance Repair Regular" at bounding box center [398, 407] width 389 height 25
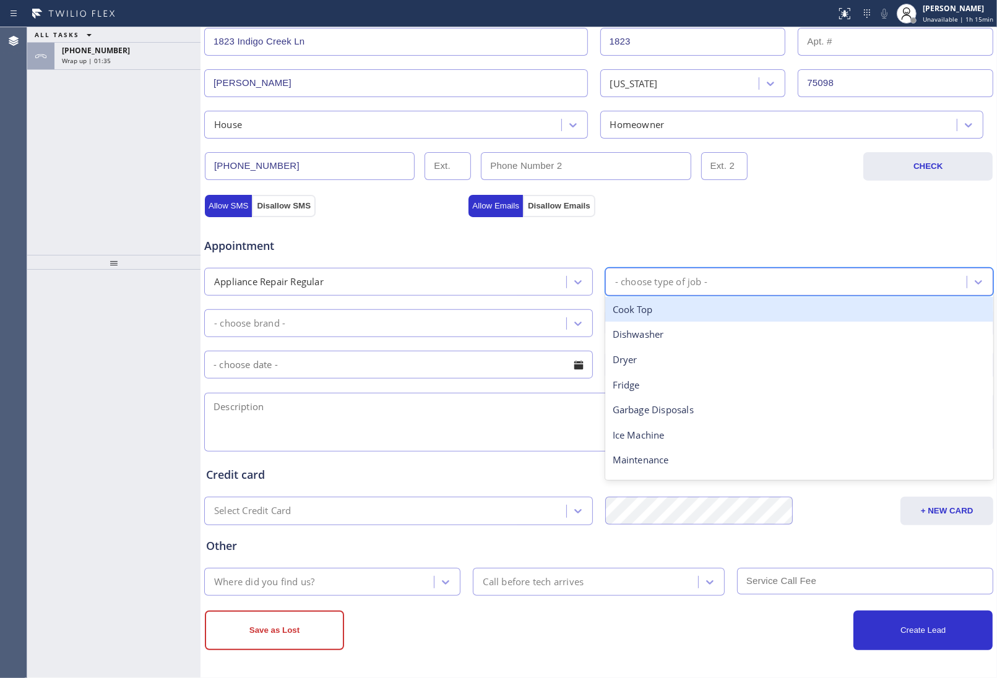
click at [680, 283] on div "- choose type of job -" at bounding box center [661, 282] width 92 height 14
type input "fr"
click at [642, 308] on div "Fridge" at bounding box center [799, 309] width 389 height 25
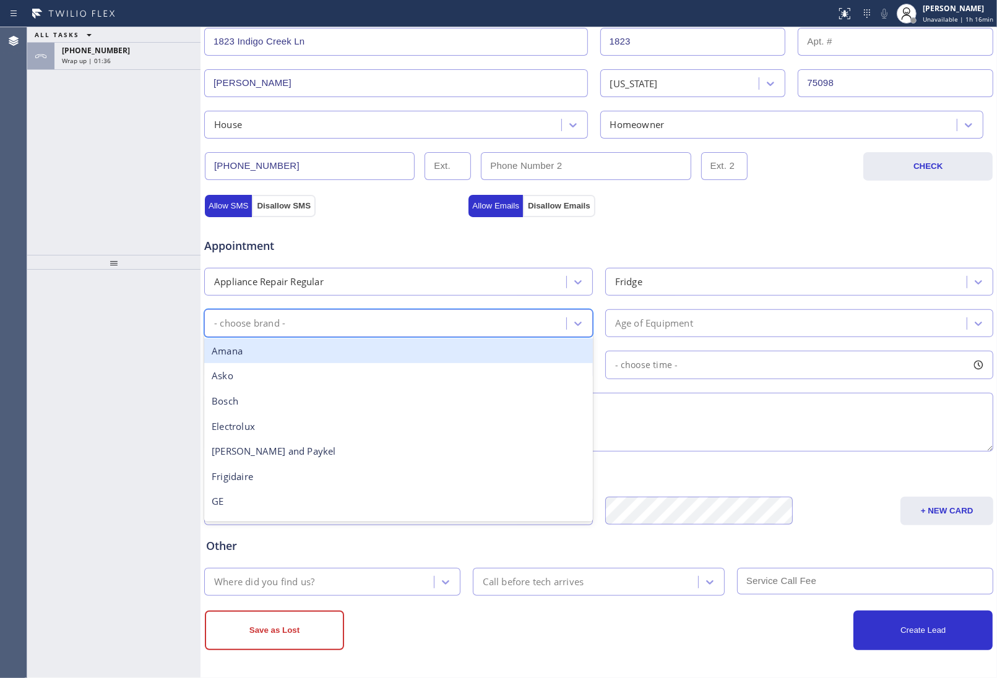
click at [325, 332] on div "- choose brand -" at bounding box center [387, 324] width 358 height 22
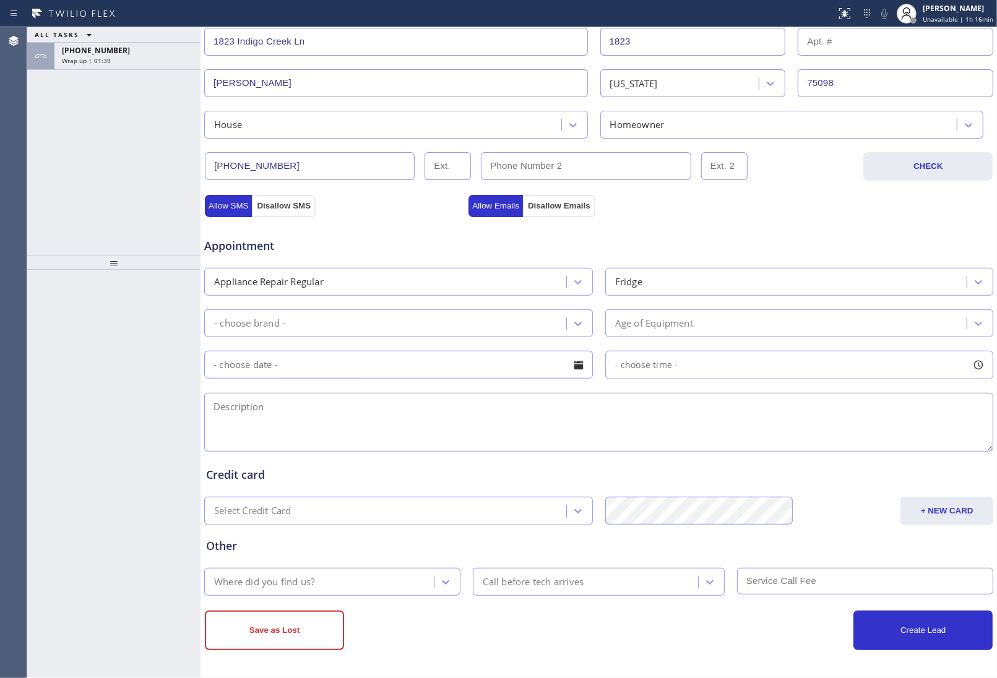
click at [290, 319] on div "- choose brand -" at bounding box center [387, 324] width 358 height 22
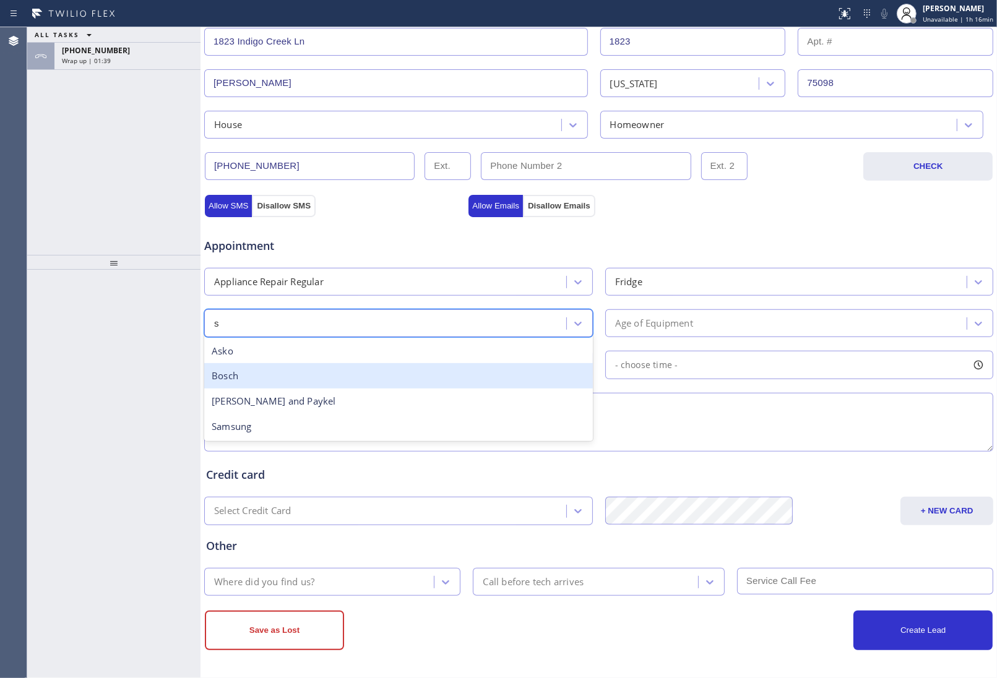
type input "sa"
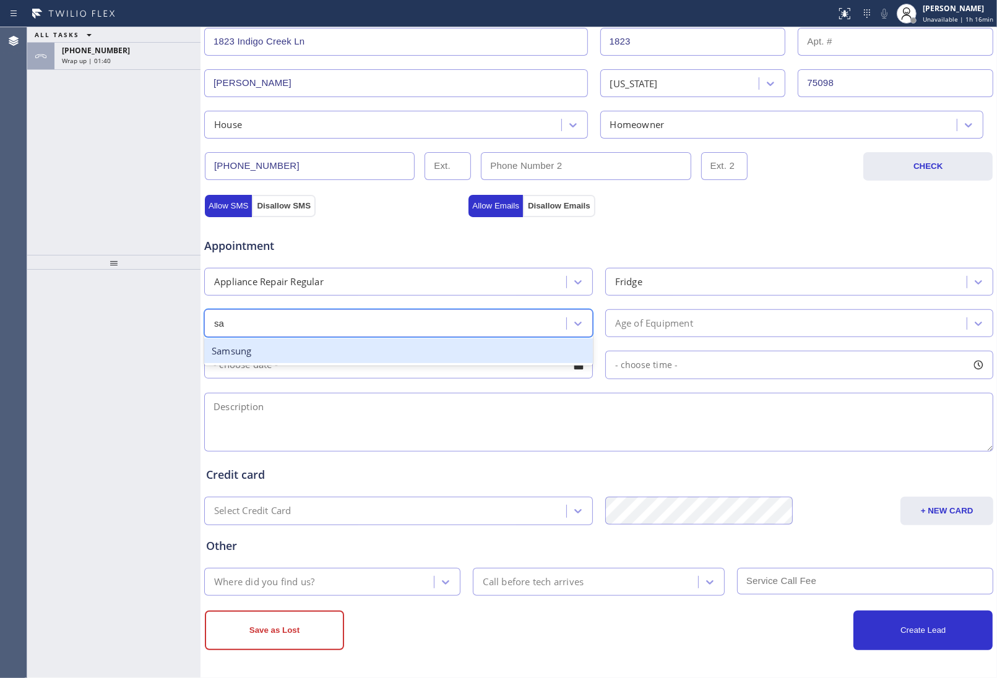
drag, startPoint x: 274, startPoint y: 355, endPoint x: 665, endPoint y: 335, distance: 391.7
click at [282, 354] on div "Samsung" at bounding box center [398, 351] width 389 height 25
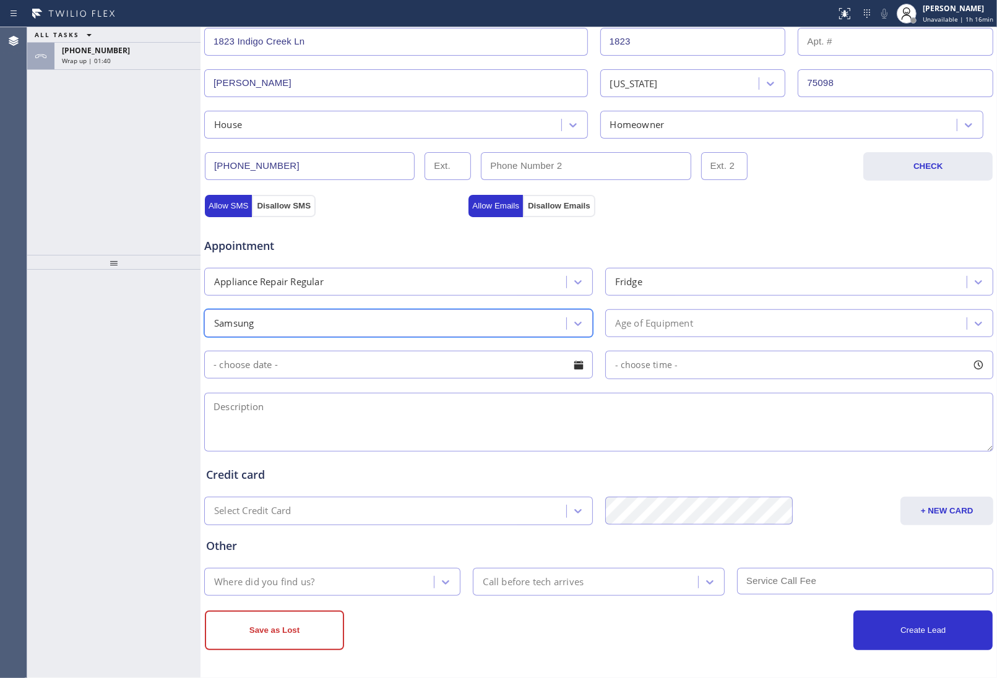
click at [689, 332] on div "Age of Equipment" at bounding box center [788, 324] width 358 height 22
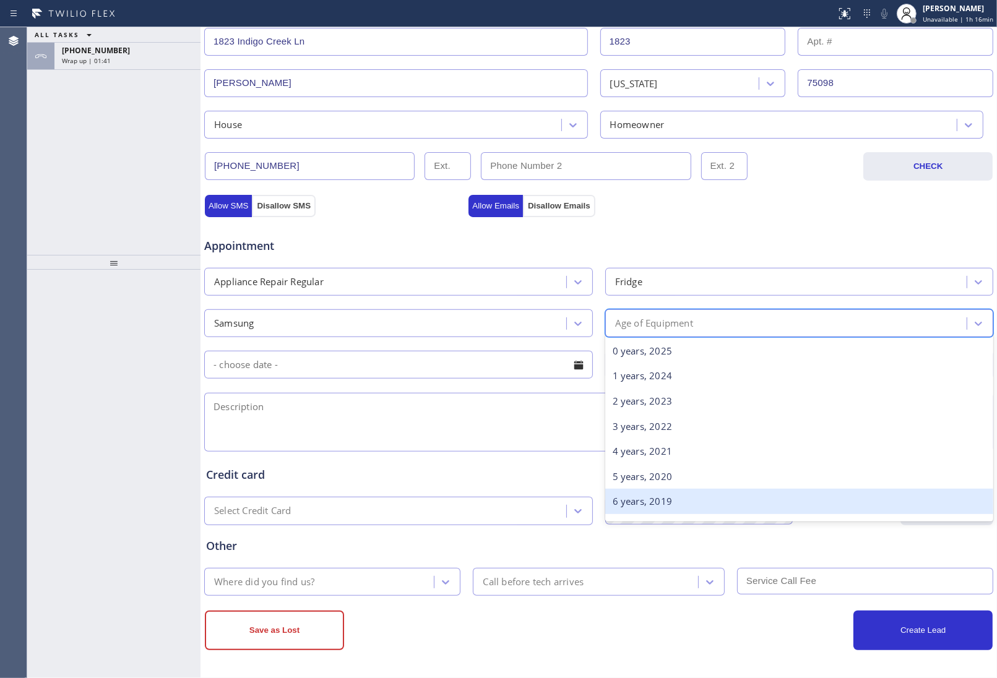
click at [688, 509] on div "6 years, 2019" at bounding box center [799, 501] width 389 height 25
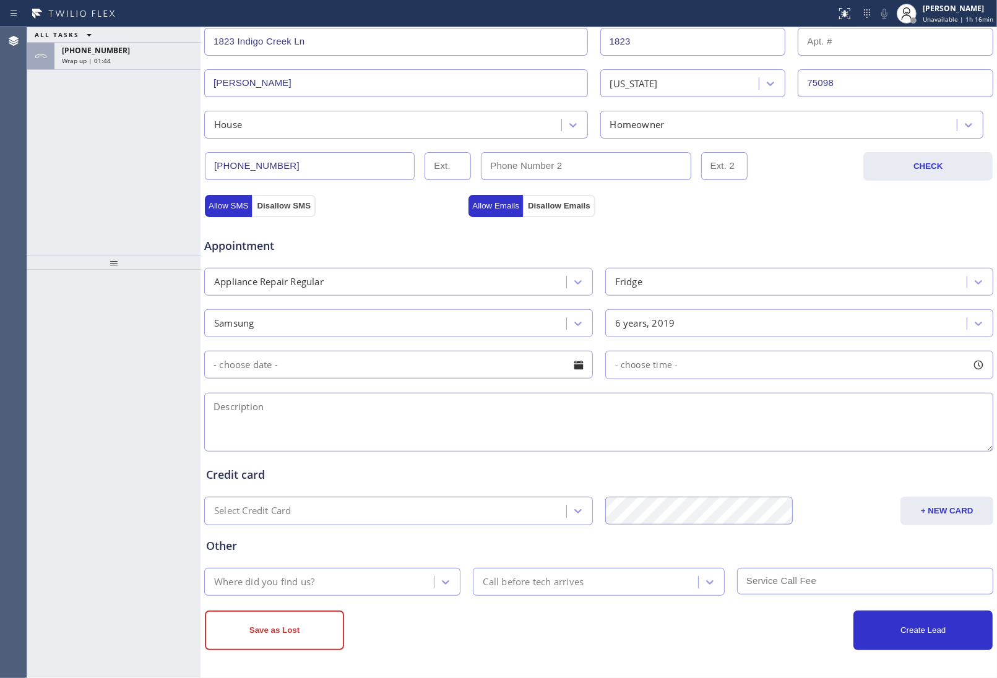
click at [410, 428] on textarea at bounding box center [598, 422] width 789 height 59
paste textarea "Samsung | Fridge | 6 Yrs | Its not cooling properly and fan was making noises a…"
click at [887, 410] on textarea "Samsung | Fridge | 6 Yrs | Its not cooling properly and fan was making noises a…" at bounding box center [598, 422] width 789 height 59
paste textarea "[STREET_ADDRESS]"
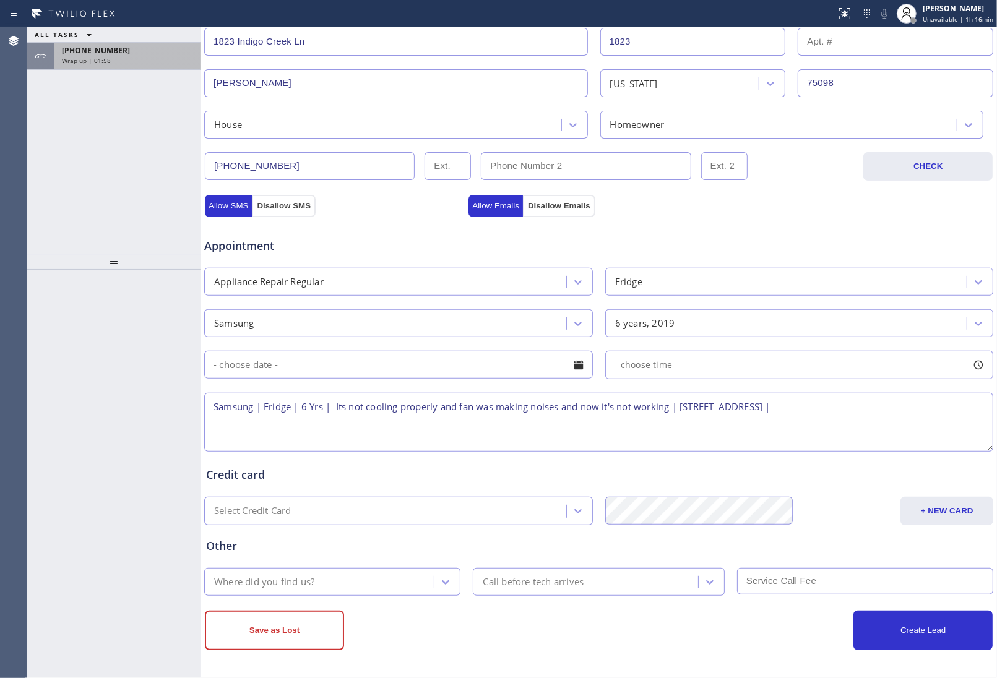
click at [85, 51] on span "[PHONE_NUMBER]" at bounding box center [96, 50] width 68 height 11
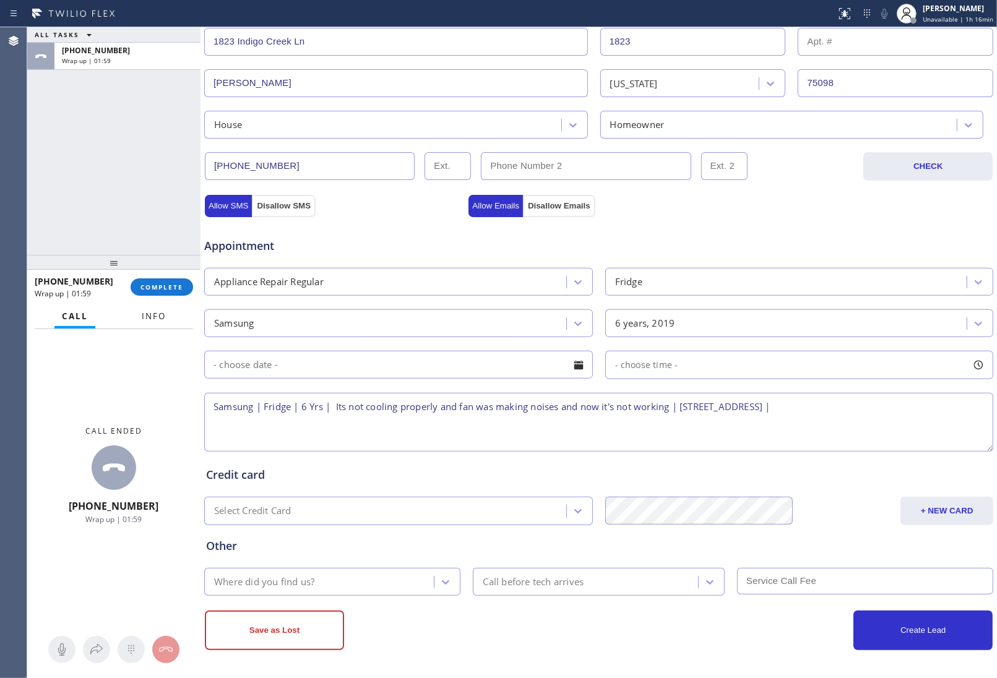
click at [150, 322] on button "Info" at bounding box center [153, 317] width 39 height 24
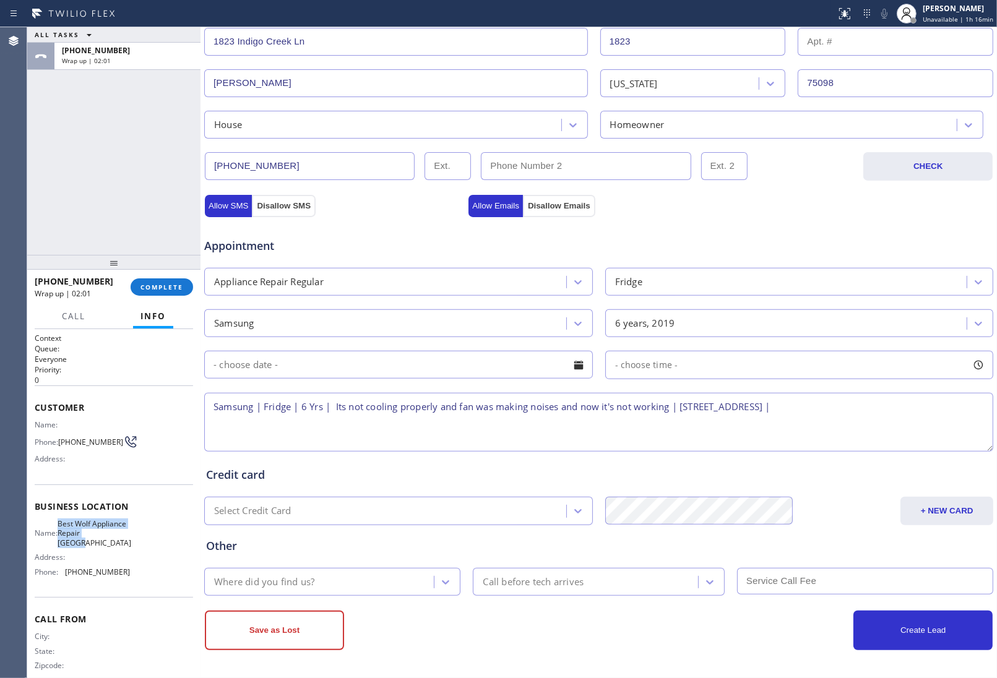
drag, startPoint x: 116, startPoint y: 543, endPoint x: 165, endPoint y: 516, distance: 56.3
click at [67, 523] on span "Best Wolf Appliance Repair [GEOGRAPHIC_DATA]" at bounding box center [95, 533] width 74 height 28
copy span "Best Wolf Appliance Repair [GEOGRAPHIC_DATA]"
click at [351, 428] on textarea "Samsung | Fridge | 6 Yrs | Its not cooling properly and fan was making noises a…" at bounding box center [598, 422] width 789 height 59
paste textarea "Best Wolf Appliance Repair [GEOGRAPHIC_DATA]"
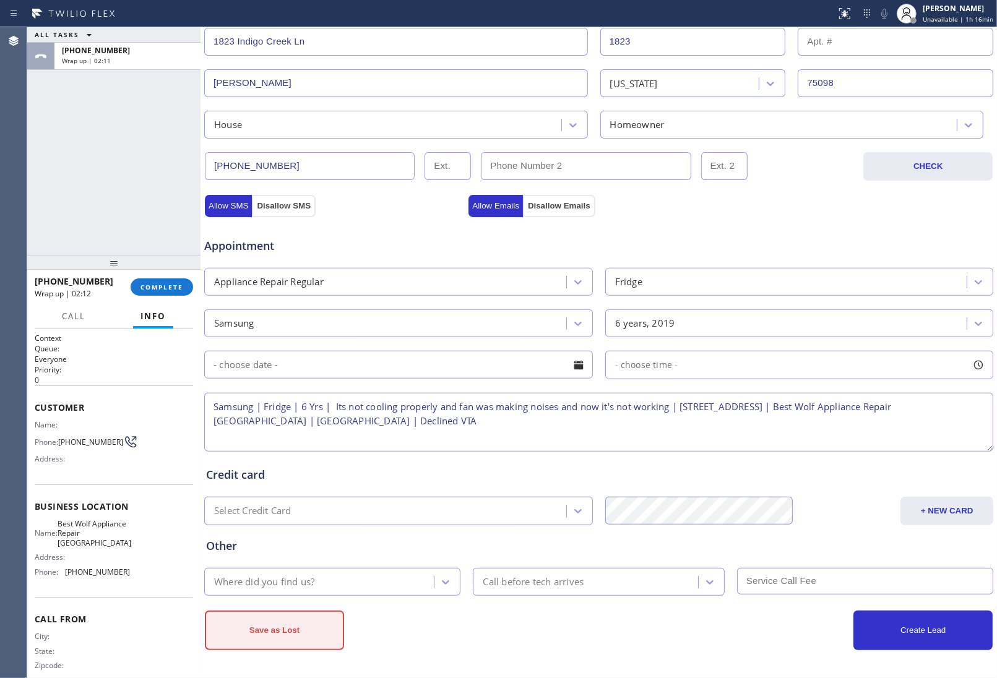
type textarea "Samsung | Fridge | 6 Yrs | Its not cooling properly and fan was making noises a…"
click at [279, 624] on button "Save as Lost" at bounding box center [274, 631] width 139 height 40
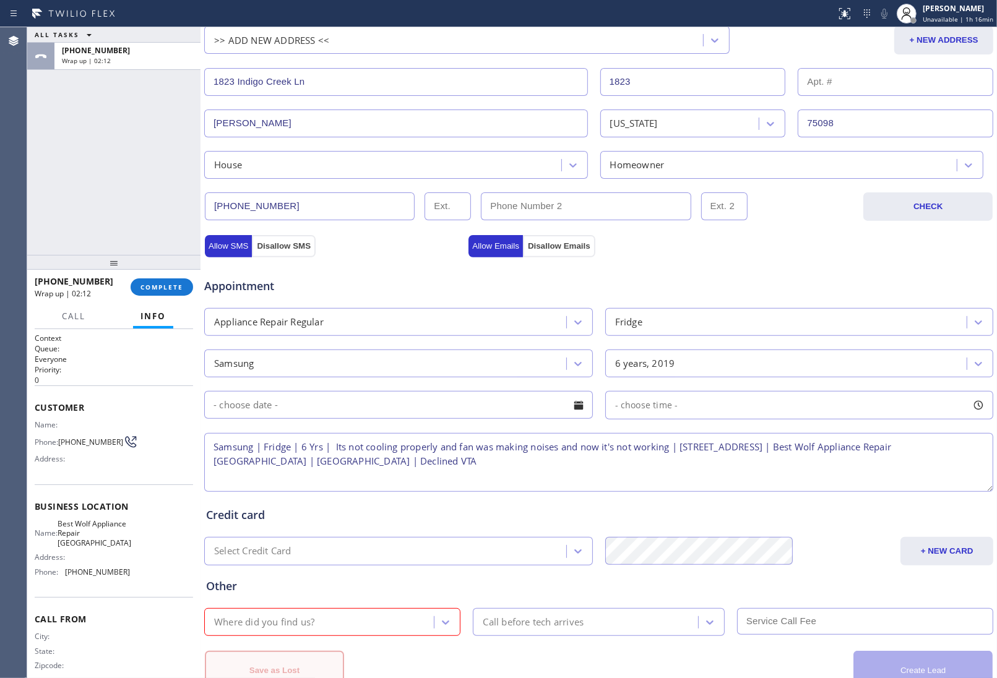
scroll to position [325, 0]
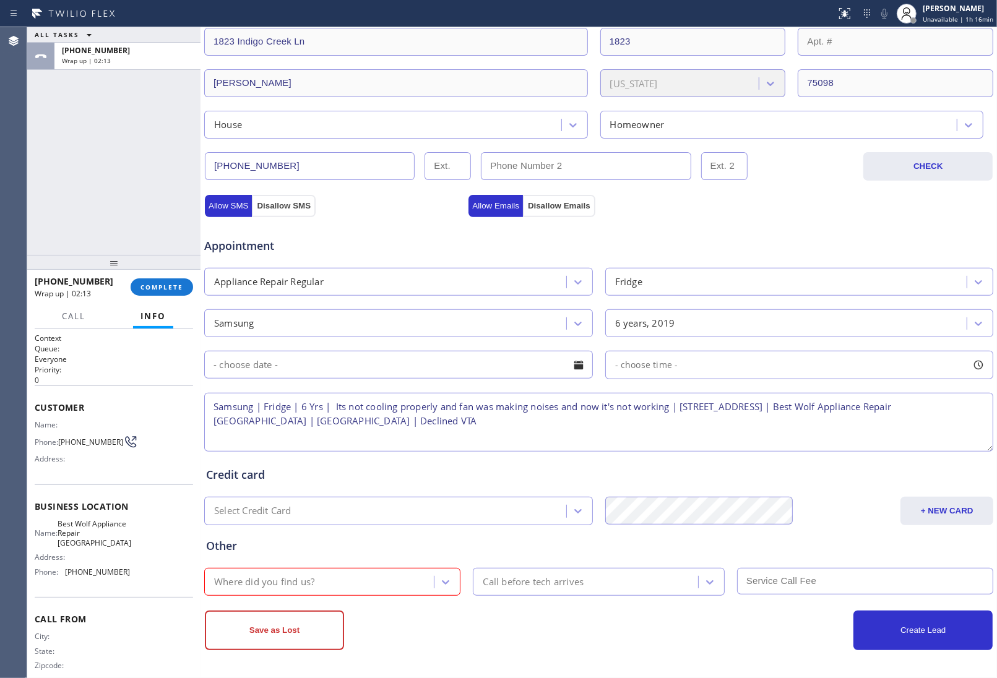
click at [326, 574] on div "Where did you find us?" at bounding box center [321, 582] width 226 height 22
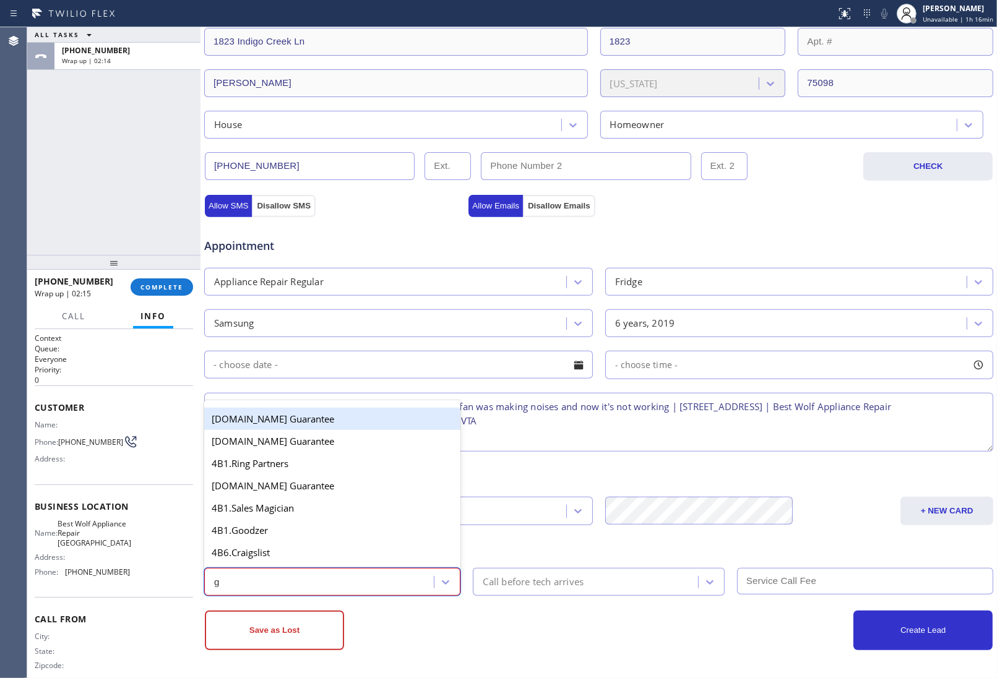
type input "go"
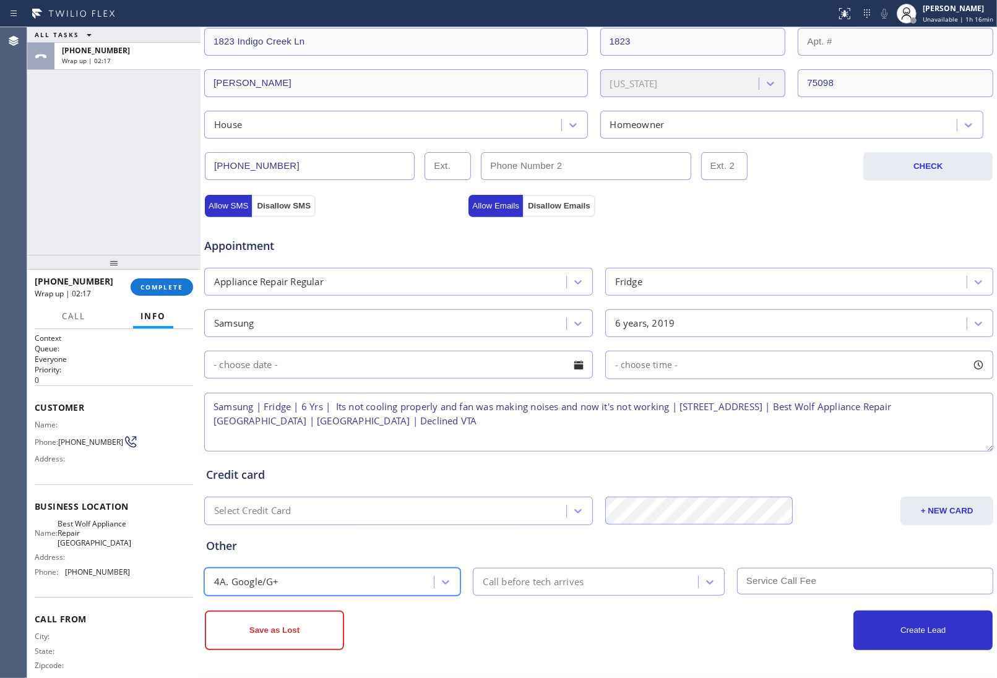
drag, startPoint x: 264, startPoint y: 664, endPoint x: 271, endPoint y: 639, distance: 25.3
click at [263, 660] on div "Business location Best Wolf Appliance Repair [GEOGRAPHIC_DATA] [PHONE_NUMBER] P…" at bounding box center [599, 219] width 797 height 919
click at [271, 639] on button "Save as Lost" at bounding box center [274, 631] width 139 height 40
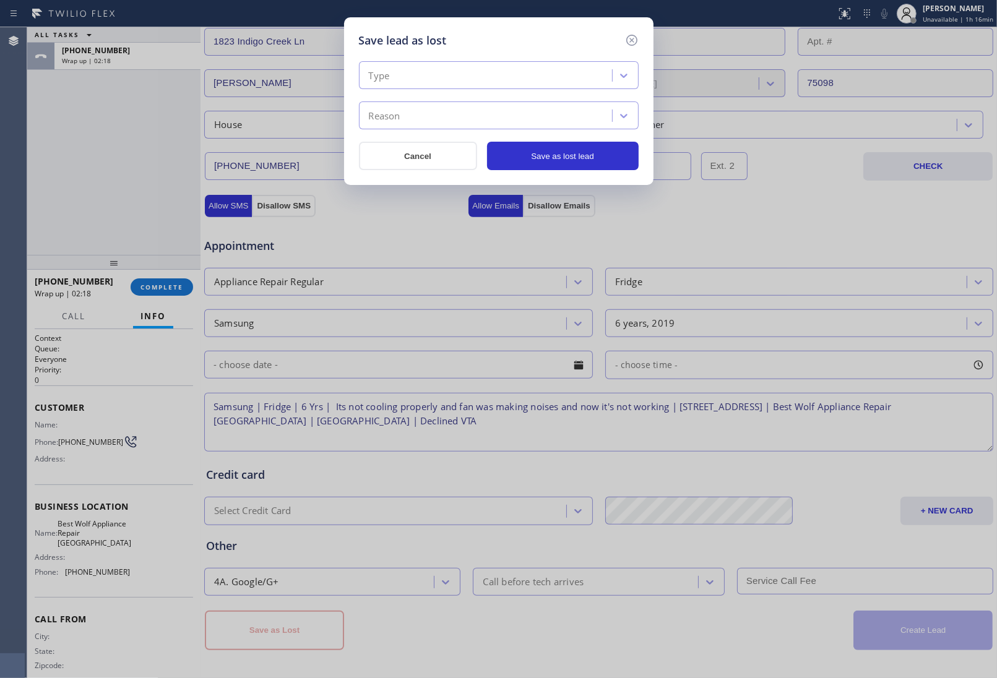
drag, startPoint x: 449, startPoint y: 71, endPoint x: 449, endPoint y: 84, distance: 13.0
click at [449, 72] on div "Type" at bounding box center [487, 76] width 249 height 22
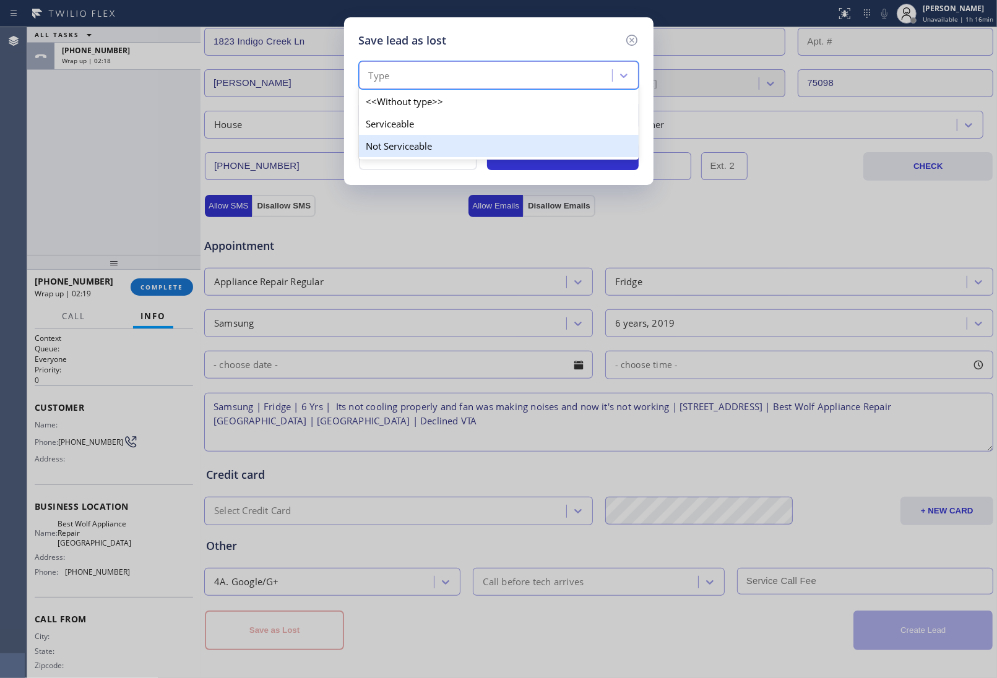
click at [425, 155] on div "Not Serviceable" at bounding box center [499, 146] width 280 height 22
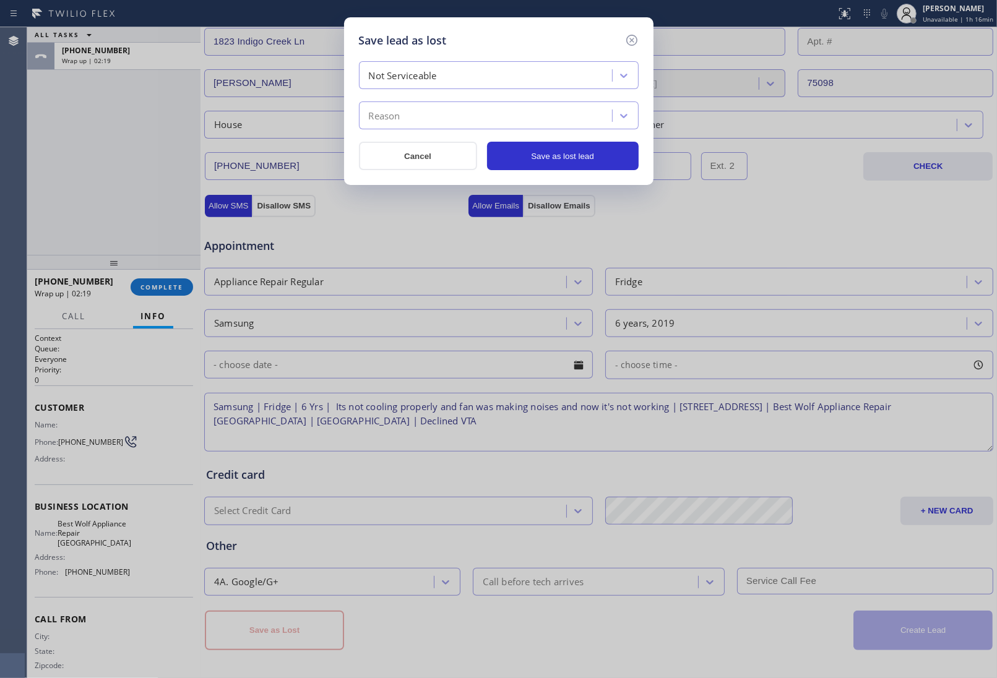
click at [431, 124] on div "Reason" at bounding box center [487, 116] width 249 height 22
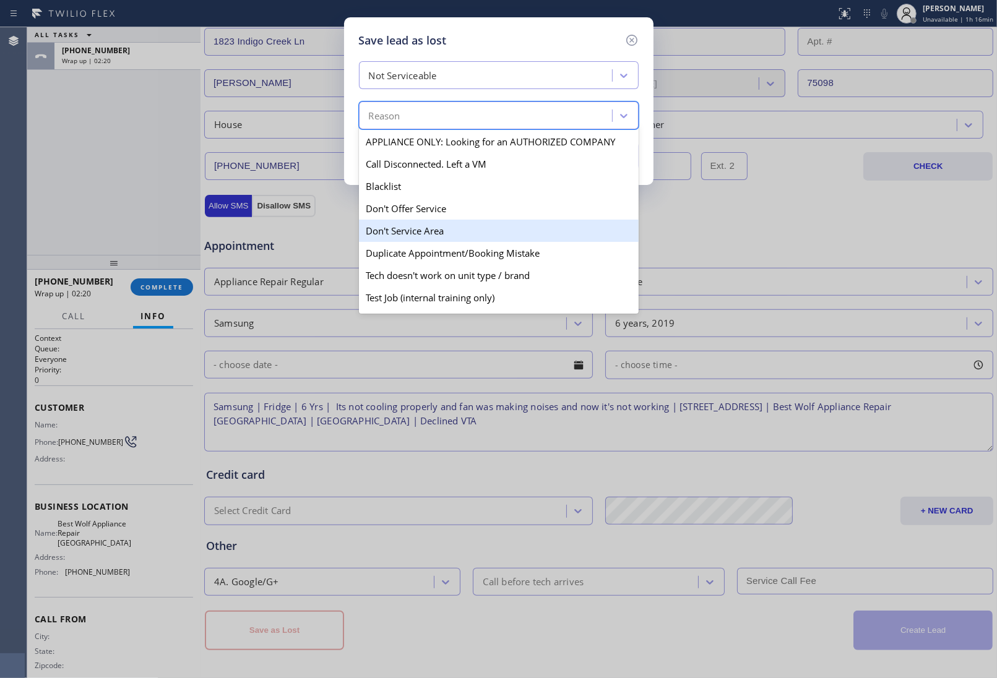
click at [422, 228] on div "Don't Service Area" at bounding box center [499, 231] width 280 height 22
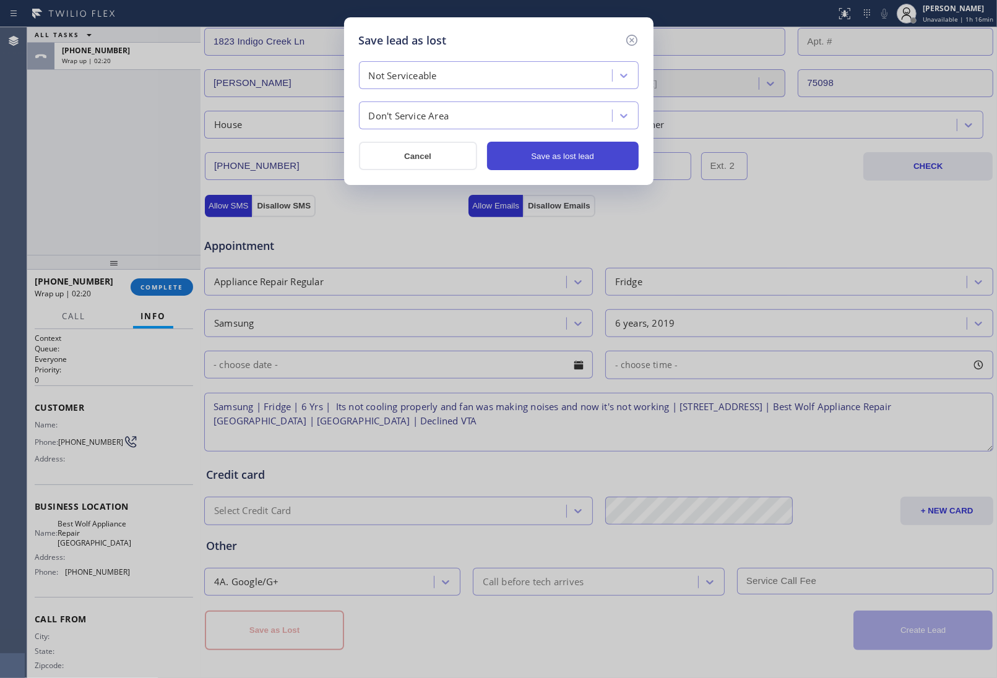
click at [555, 168] on button "Save as lost lead" at bounding box center [563, 156] width 152 height 28
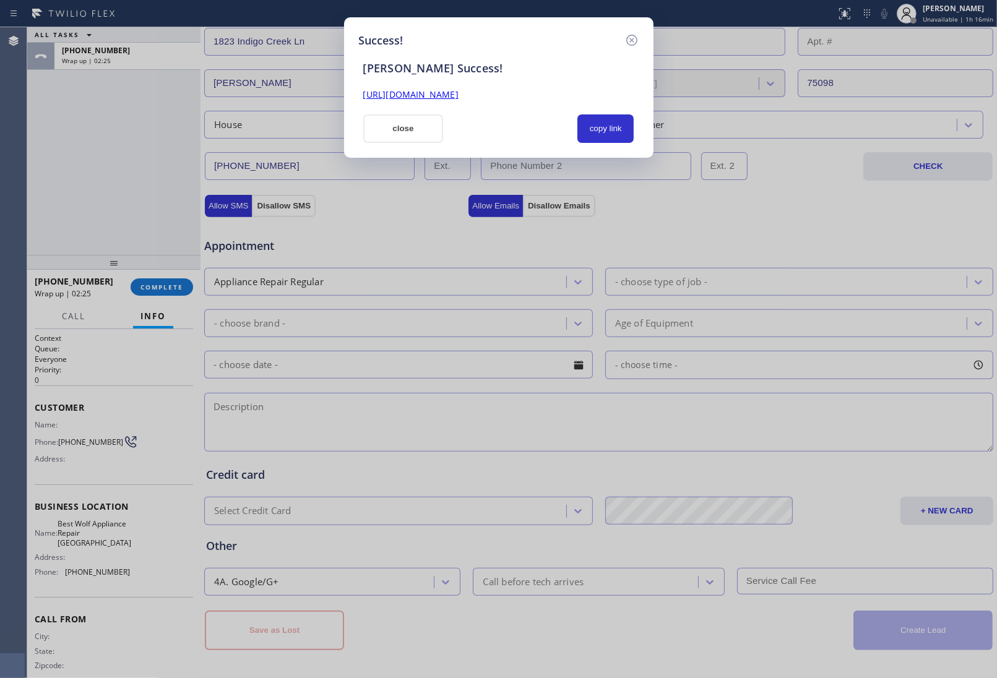
click at [382, 129] on button "close" at bounding box center [403, 129] width 80 height 28
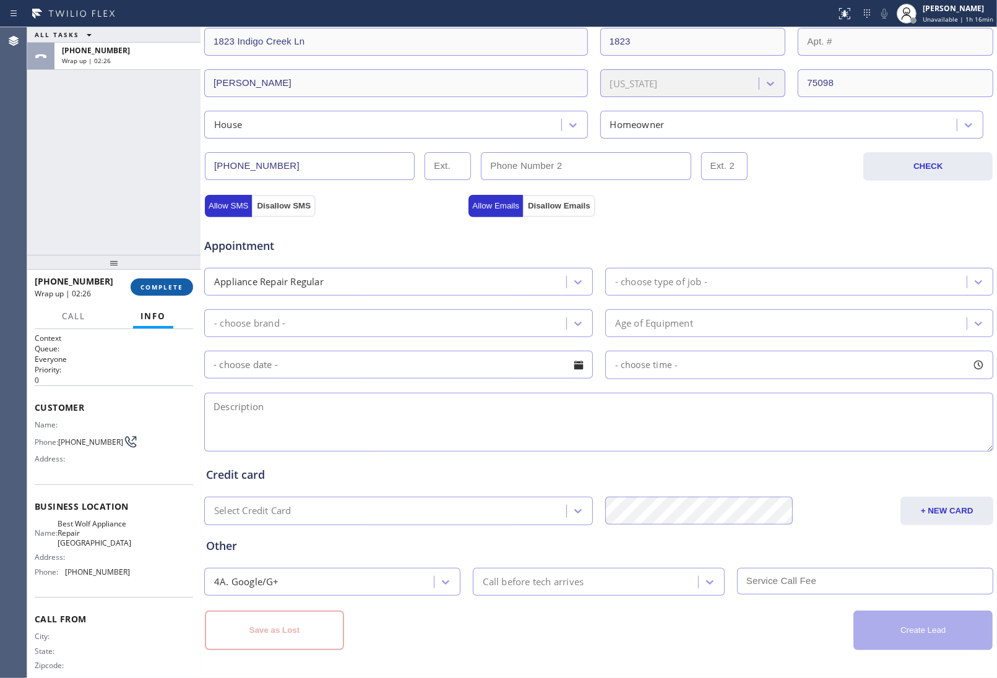
click at [175, 288] on span "COMPLETE" at bounding box center [162, 287] width 43 height 9
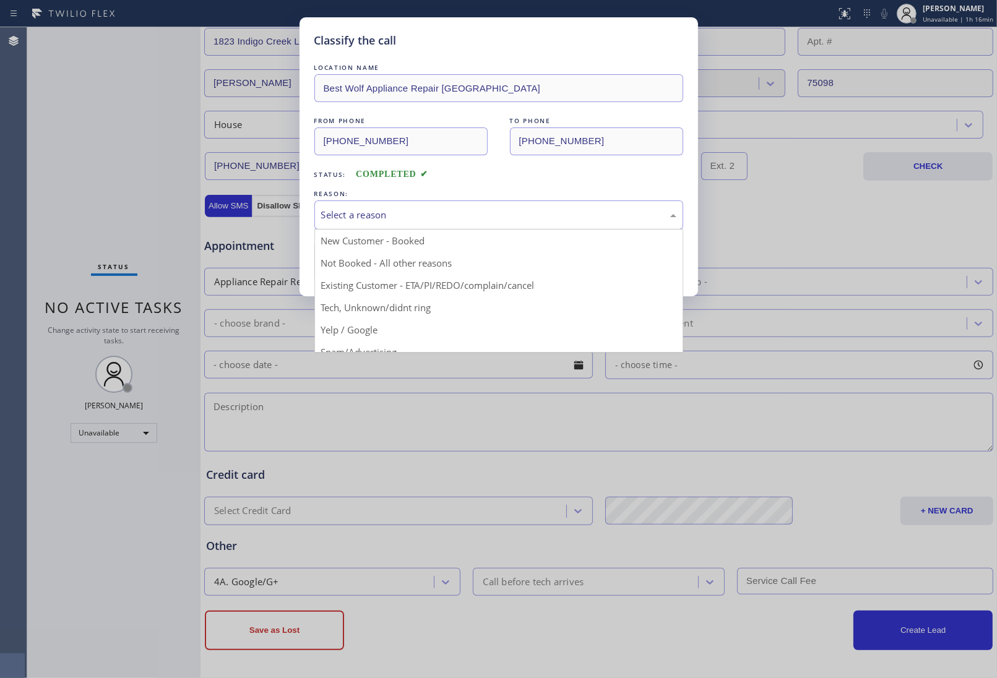
click at [409, 218] on div "Select a reason" at bounding box center [498, 215] width 355 height 14
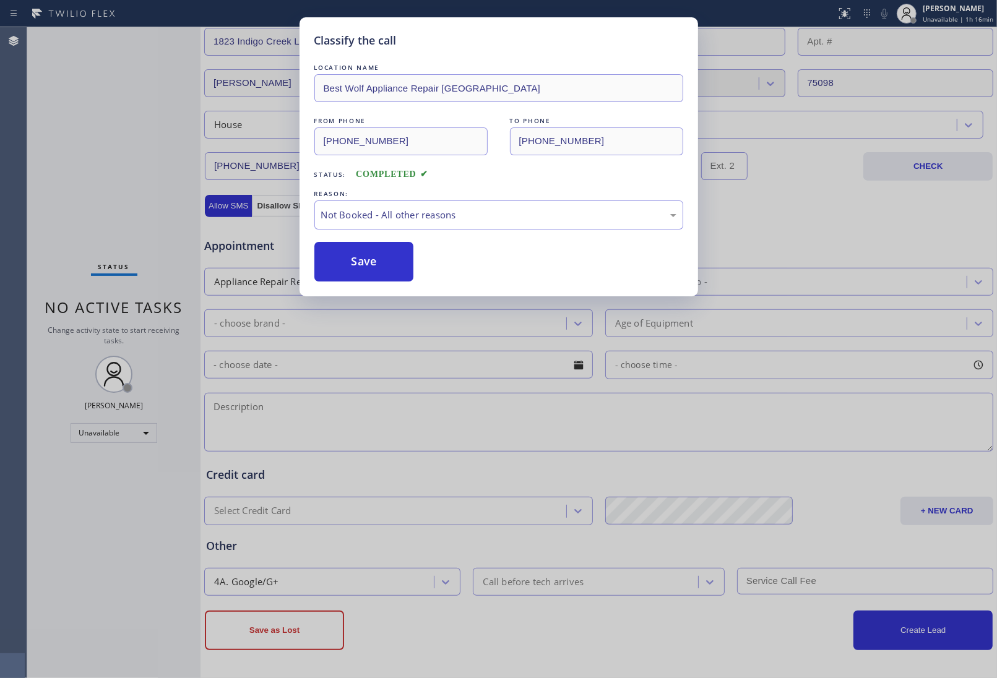
click at [379, 267] on button "Save" at bounding box center [364, 262] width 100 height 40
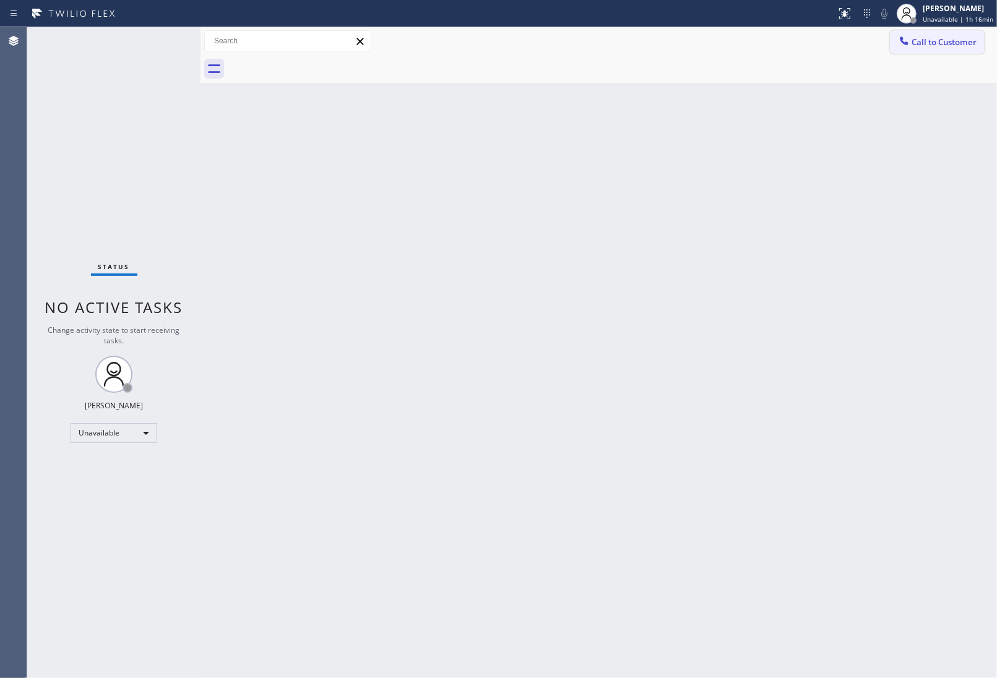
click at [938, 50] on button "Call to Customer" at bounding box center [937, 42] width 95 height 24
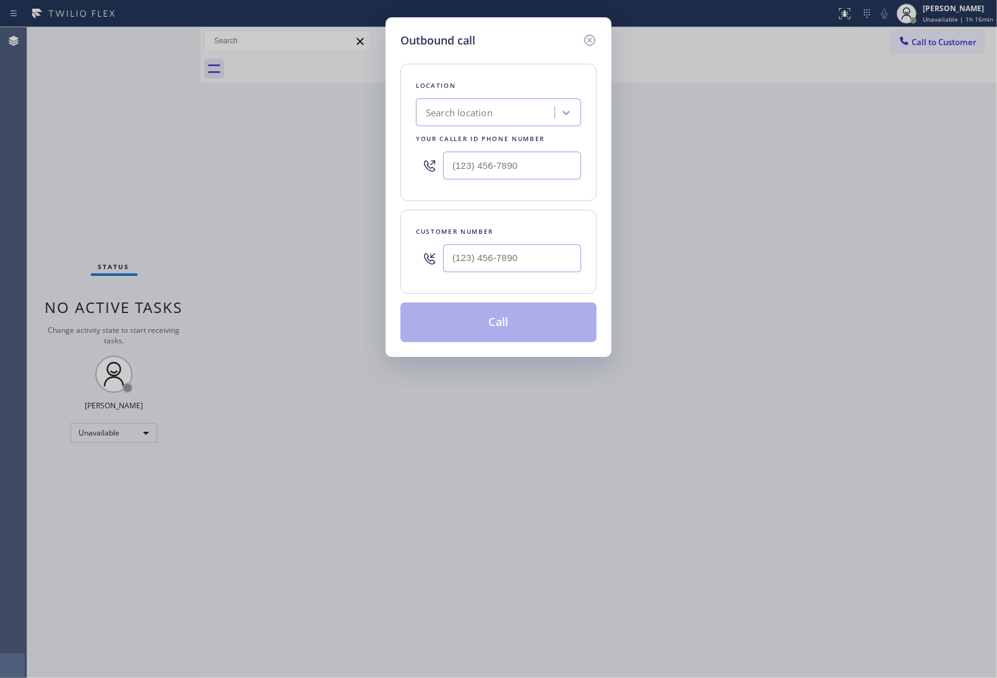
click at [489, 158] on input "text" at bounding box center [512, 166] width 138 height 28
paste input "361) 202-9764"
type input "[PHONE_NUMBER]"
click at [519, 258] on input "(___) ___-____" at bounding box center [512, 259] width 138 height 28
paste input "361) 275-1861"
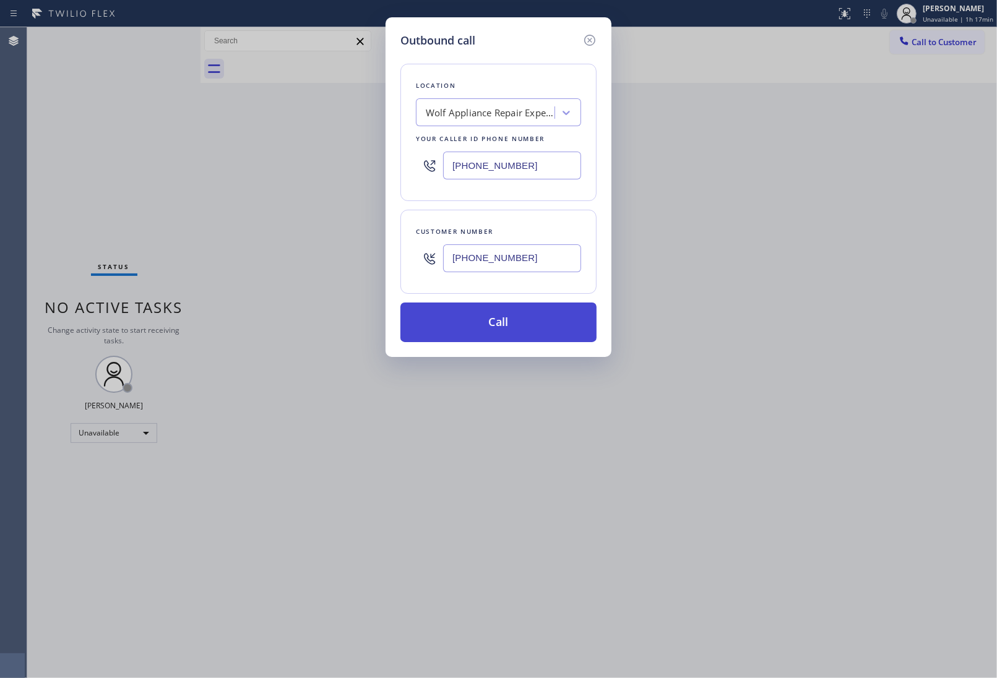
type input "[PHONE_NUMBER]"
click at [490, 323] on button "Call" at bounding box center [498, 323] width 196 height 40
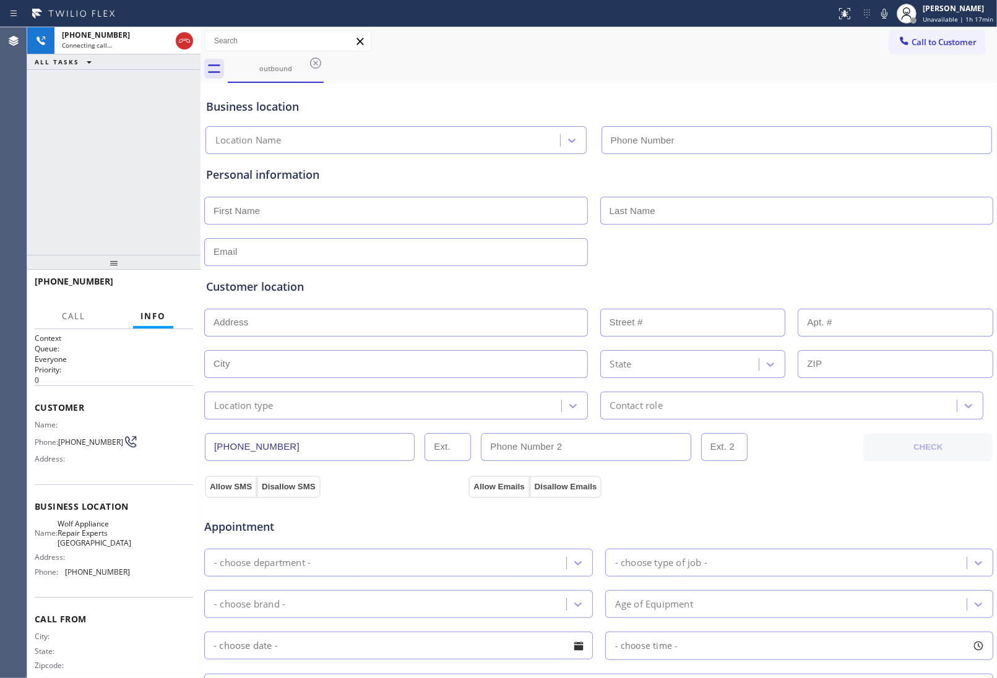
type input "[PHONE_NUMBER]"
click at [890, 298] on div "Customer location >> ADD NEW ADDRESS << + NEW ADDRESS State Location type Conta…" at bounding box center [598, 349] width 785 height 141
click at [899, 171] on div "Personal information" at bounding box center [598, 175] width 785 height 17
drag, startPoint x: 180, startPoint y: 38, endPoint x: 815, endPoint y: 77, distance: 635.7
click at [186, 38] on icon at bounding box center [184, 40] width 15 height 15
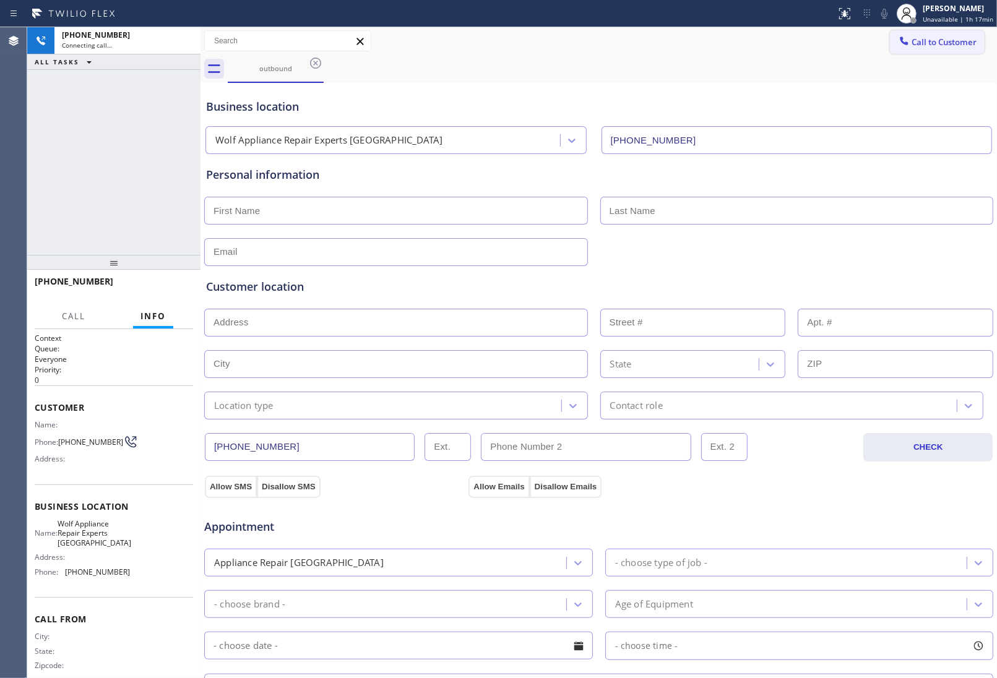
click at [951, 35] on button "Call to Customer" at bounding box center [937, 42] width 95 height 24
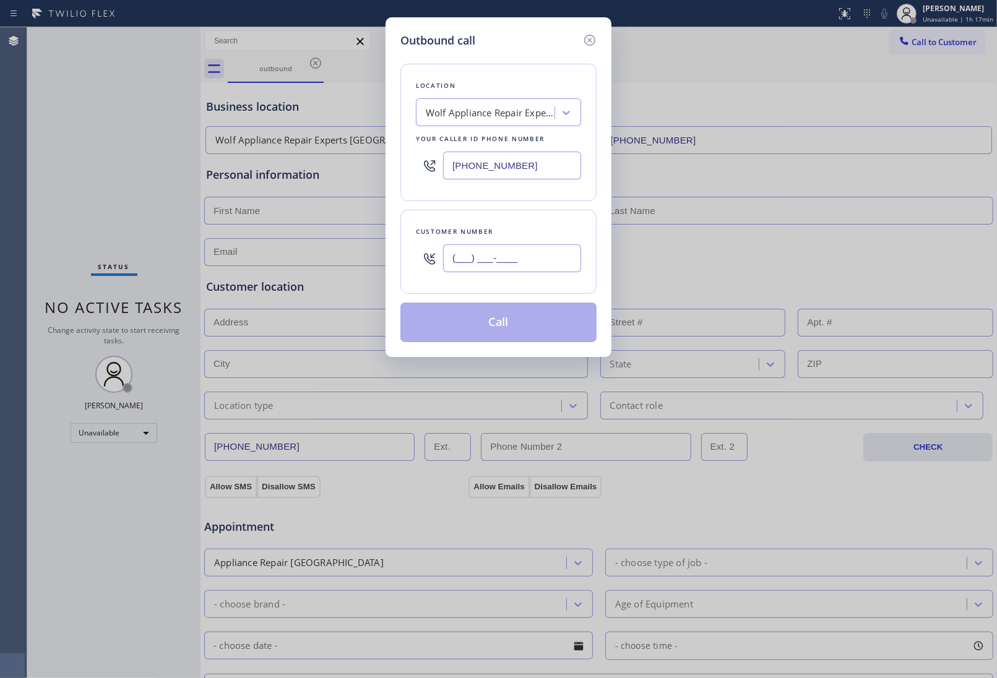
click at [549, 257] on input "(___) ___-____" at bounding box center [512, 259] width 138 height 28
paste input "361) 275-1861"
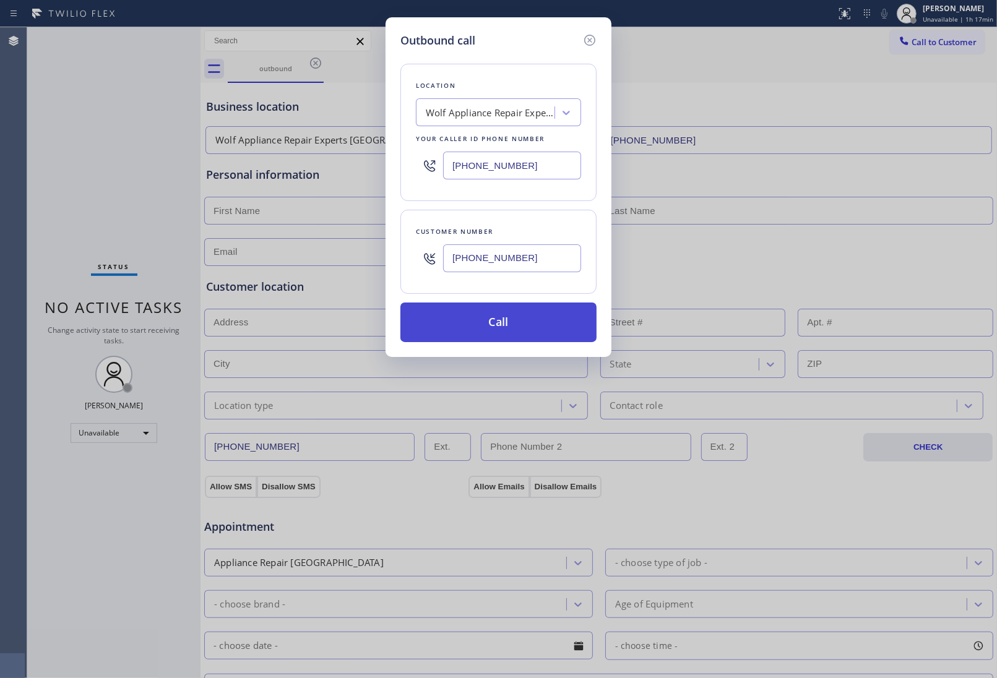
type input "[PHONE_NUMBER]"
click at [515, 323] on button "Call" at bounding box center [498, 323] width 196 height 40
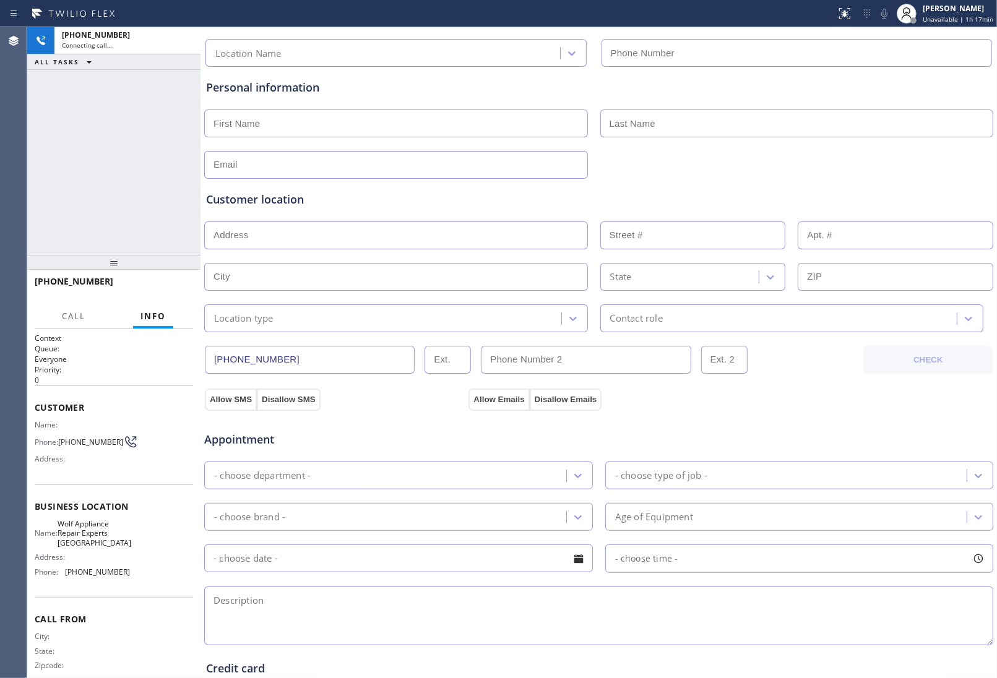
scroll to position [283, 0]
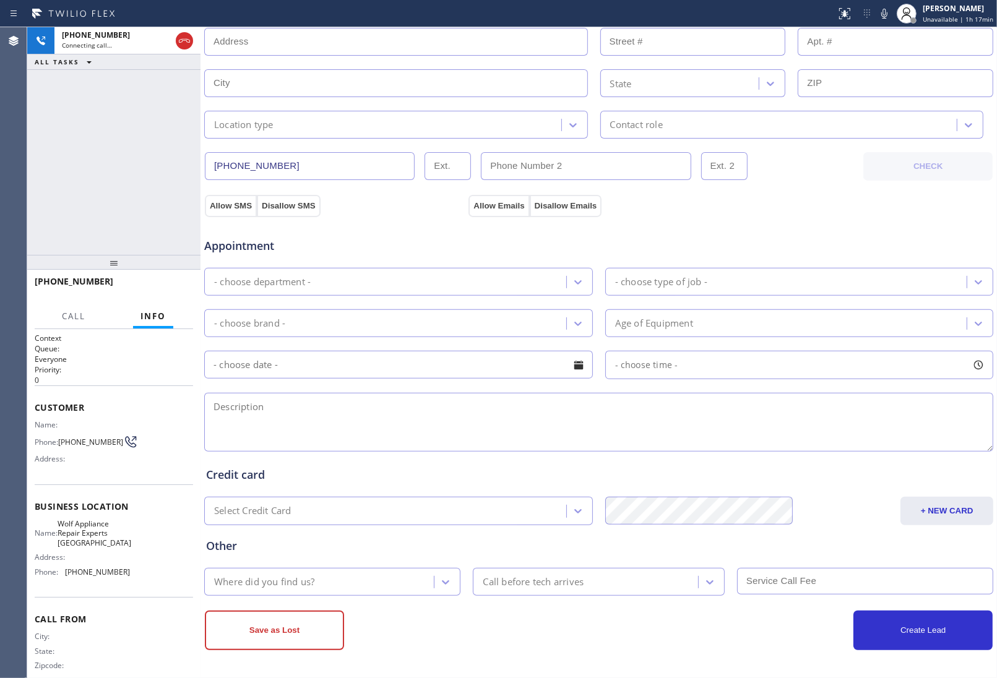
type input "[PHONE_NUMBER]"
drag, startPoint x: 871, startPoint y: 225, endPoint x: 757, endPoint y: 217, distance: 114.1
click at [871, 225] on div "Appointment" at bounding box center [599, 239] width 792 height 32
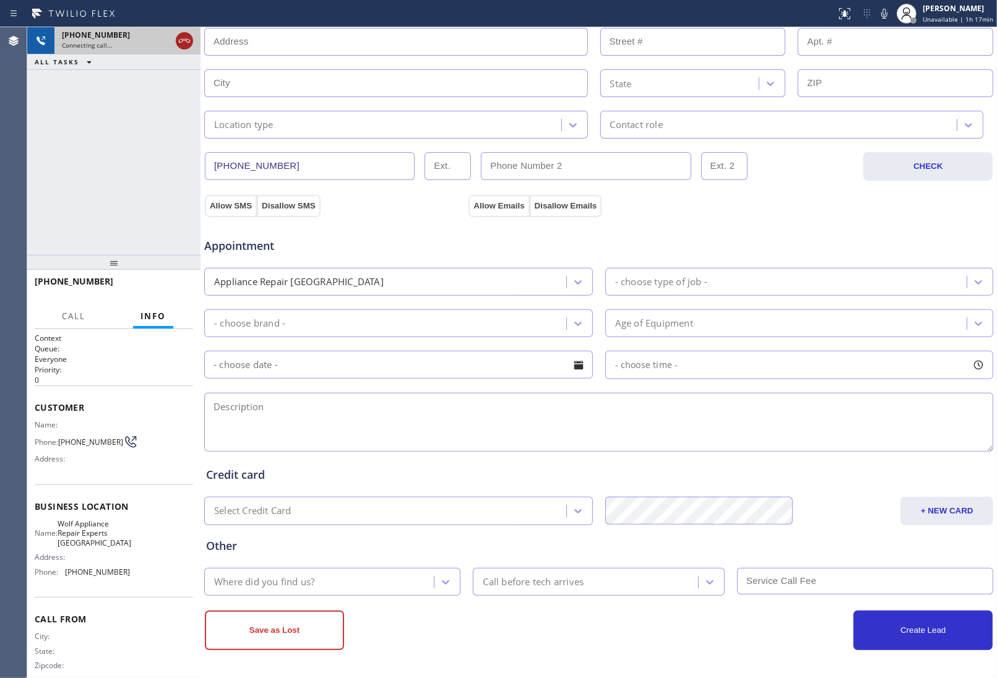
click at [188, 35] on icon at bounding box center [184, 40] width 15 height 15
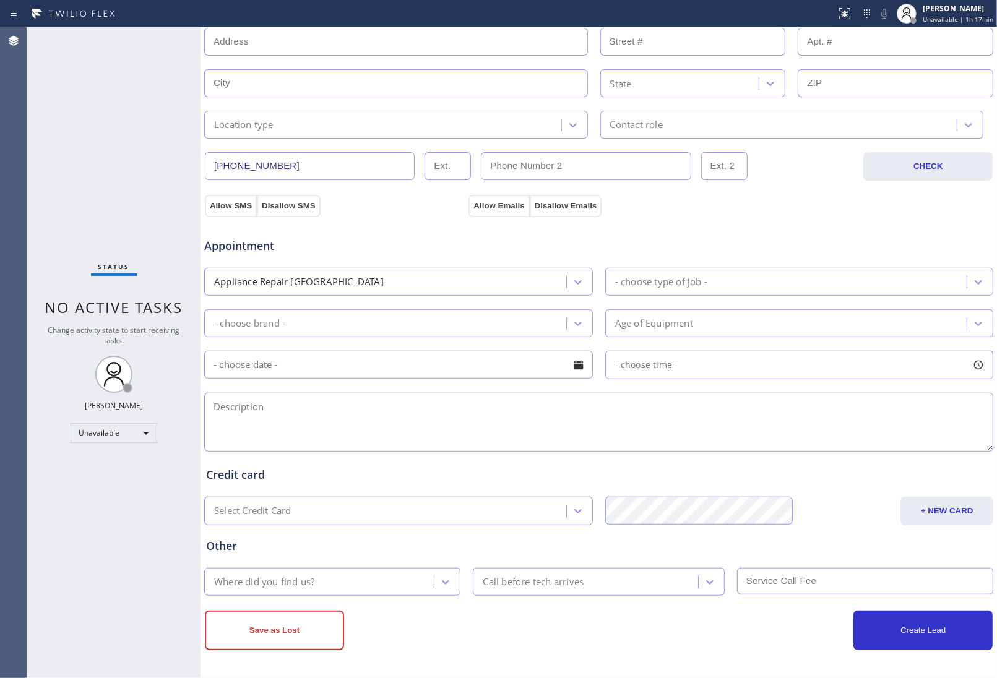
click at [624, 653] on div "Business location Wolf Appliance Repair Experts [GEOGRAPHIC_DATA] [PHONE_NUMBER…" at bounding box center [599, 240] width 797 height 876
click at [845, 492] on div "Credit card Select Credit Card + NEW CARD CANCEL SAVE" at bounding box center [599, 489] width 790 height 71
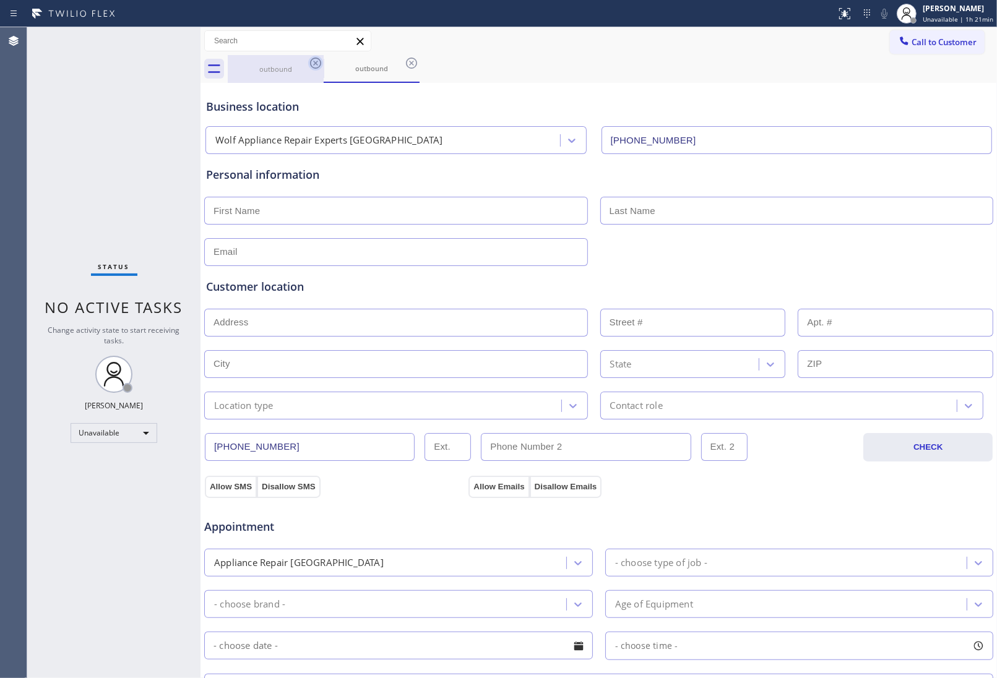
click at [316, 69] on icon at bounding box center [315, 63] width 15 height 15
click at [324, 69] on div "outbound" at bounding box center [372, 69] width 96 height 28
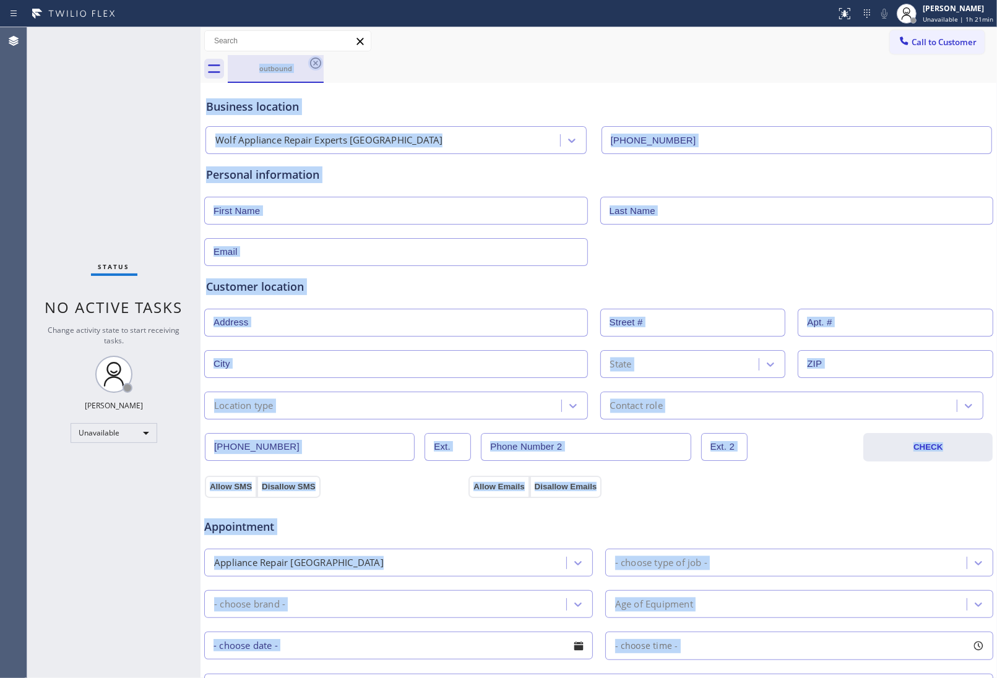
click at [320, 63] on icon at bounding box center [315, 63] width 11 height 11
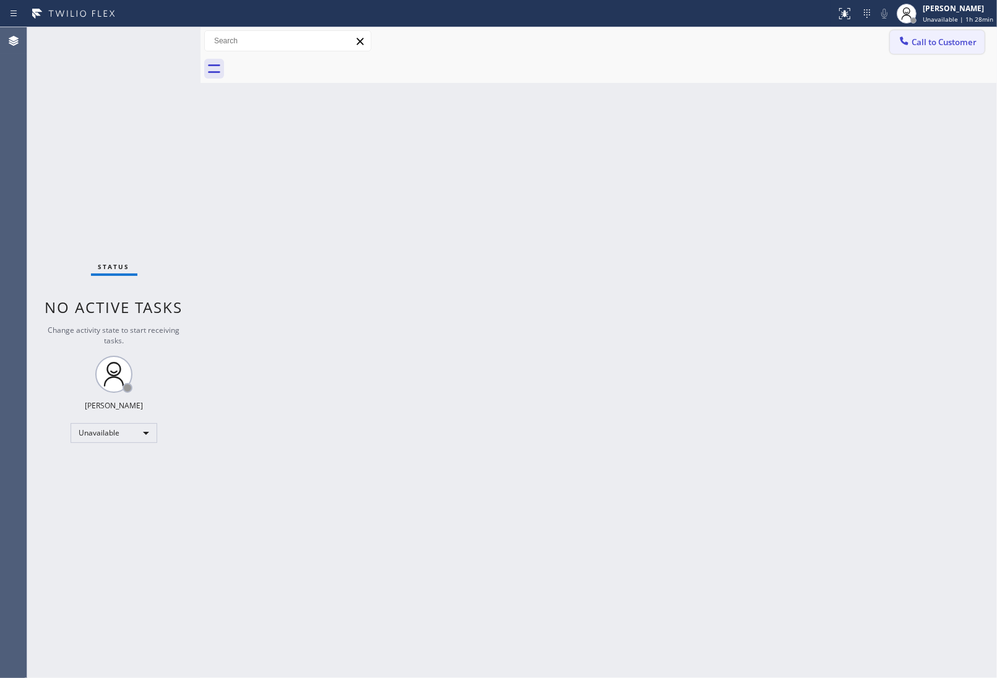
click at [914, 42] on span "Call to Customer" at bounding box center [944, 42] width 65 height 11
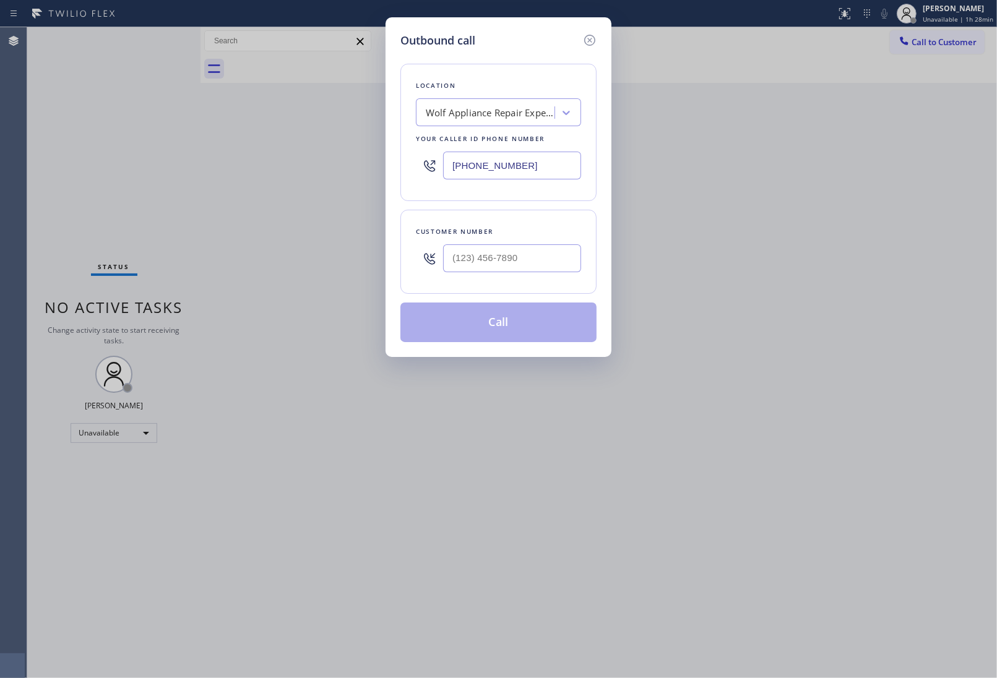
click at [480, 163] on input "[PHONE_NUMBER]" at bounding box center [512, 166] width 138 height 28
paste input "47) 407-9102"
type input "[PHONE_NUMBER]"
click at [503, 264] on input "text" at bounding box center [512, 259] width 138 height 28
paste input "646) 528-1212"
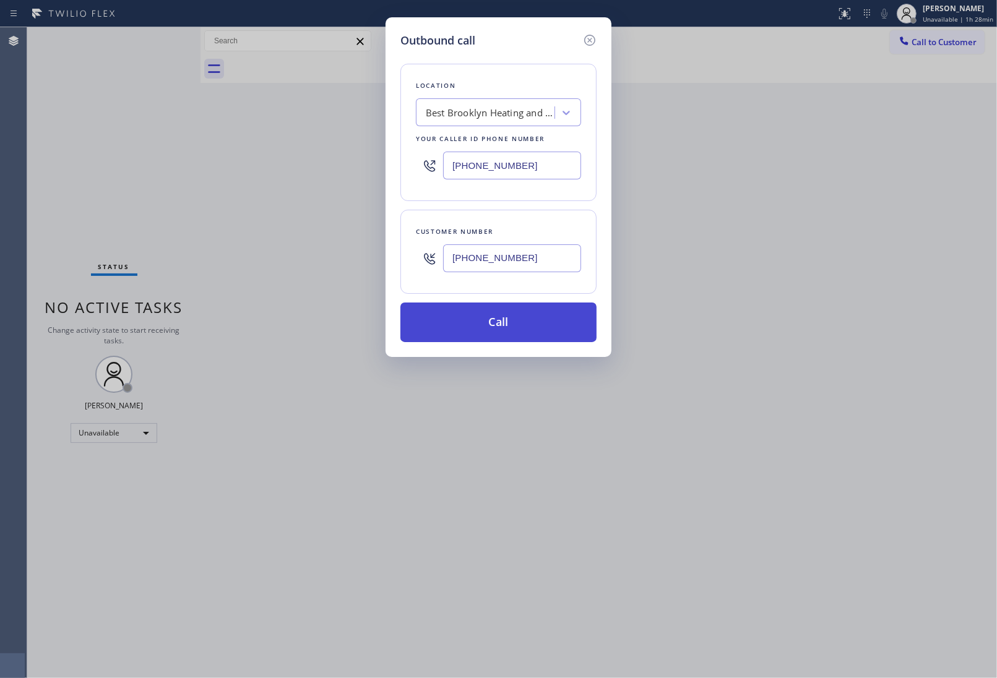
type input "[PHONE_NUMBER]"
click at [501, 331] on button "Call" at bounding box center [498, 323] width 196 height 40
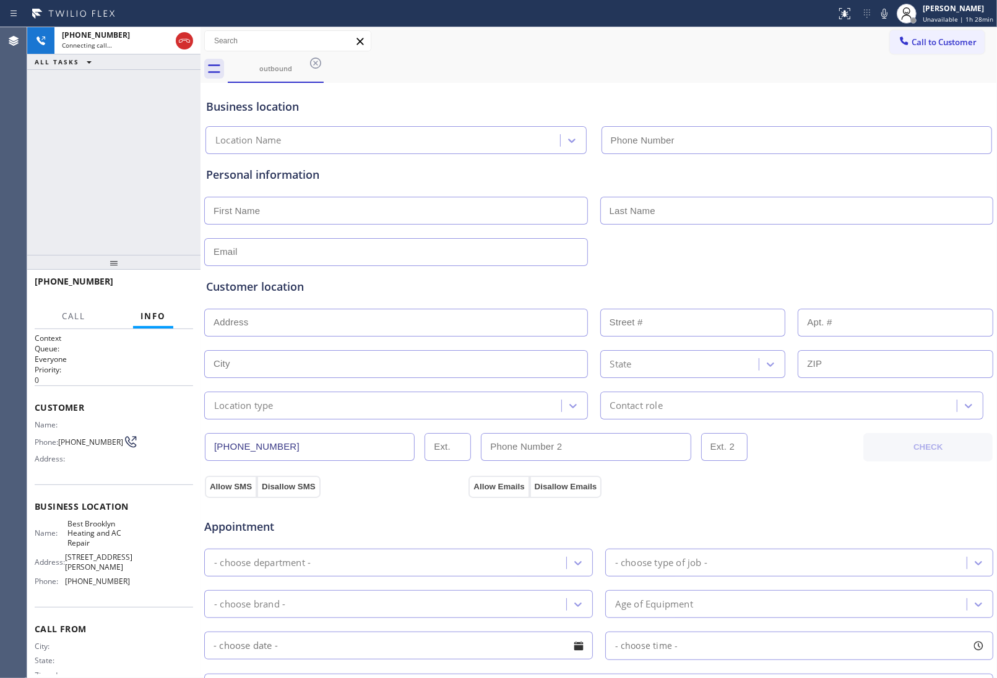
type input "[PHONE_NUMBER]"
click at [849, 257] on div at bounding box center [599, 251] width 792 height 30
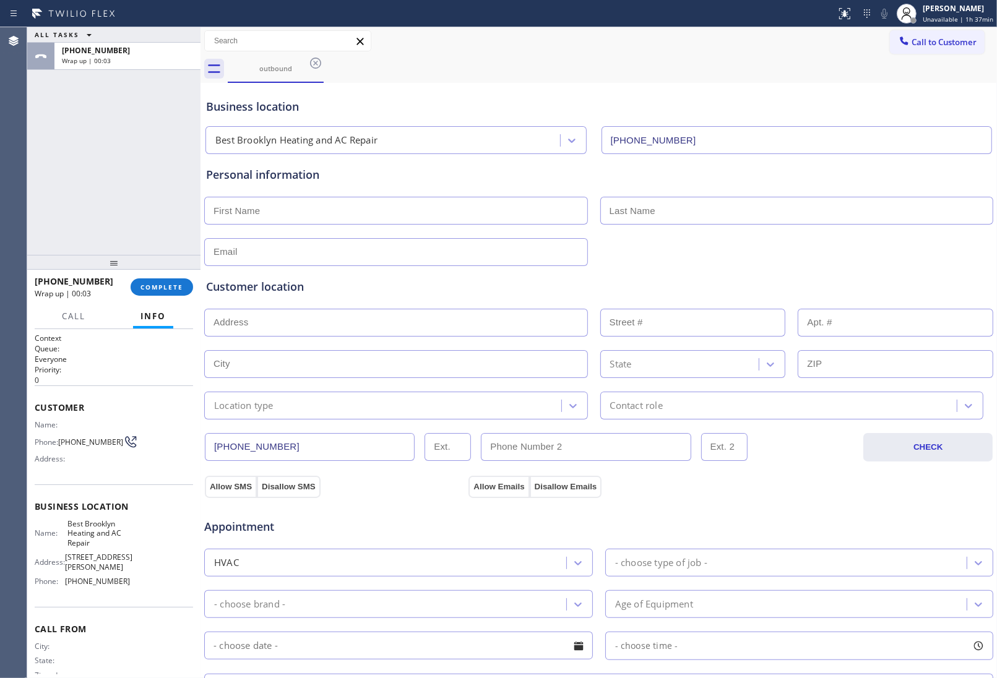
drag, startPoint x: 181, startPoint y: 43, endPoint x: 469, endPoint y: 245, distance: 351.7
click at [366, 215] on input "text" at bounding box center [396, 211] width 384 height 28
type input "[PERSON_NAME]"
click at [712, 217] on input "text" at bounding box center [797, 211] width 394 height 28
type input "[PERSON_NAME]"
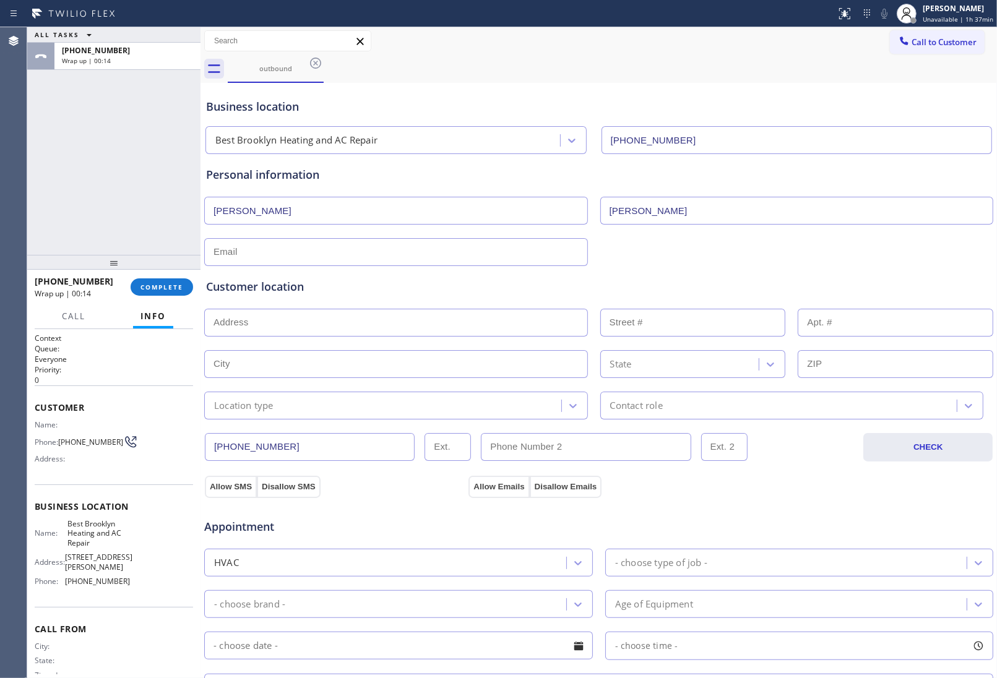
click at [267, 248] on input "text" at bounding box center [396, 252] width 384 height 28
paste input "[PERSON_NAME][EMAIL_ADDRESS][DOMAIN_NAME]"
type input "[PERSON_NAME][EMAIL_ADDRESS][DOMAIN_NAME]"
click at [285, 319] on input "text" at bounding box center [396, 323] width 384 height 28
drag, startPoint x: 246, startPoint y: 319, endPoint x: 262, endPoint y: 337, distance: 24.2
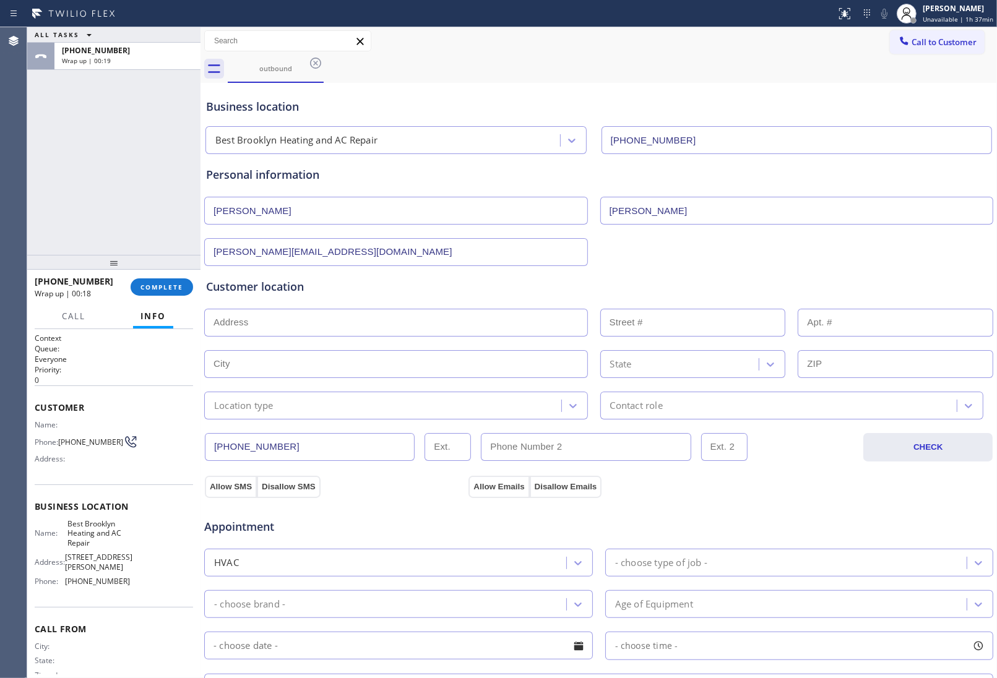
click at [246, 319] on input "text" at bounding box center [396, 323] width 384 height 28
paste input "[STREET_ADDRESS]"
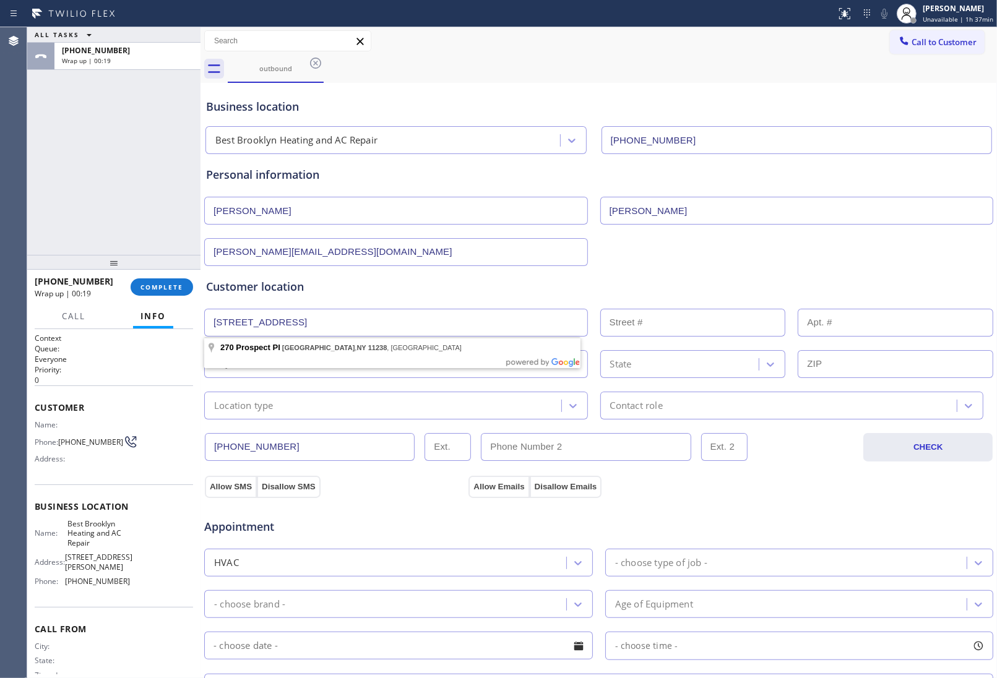
type input "[STREET_ADDRESS]"
type input "270"
type input "[GEOGRAPHIC_DATA]"
type input "11238"
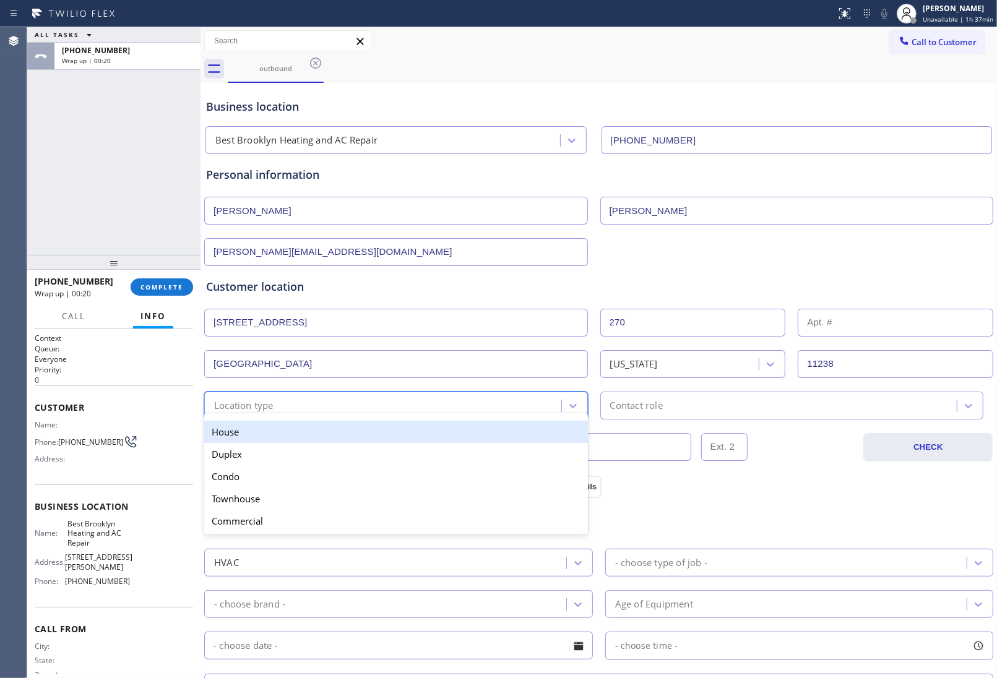
click at [264, 418] on div "option House focused, 1 of 5. 5 results available. Use Up and Down to choose op…" at bounding box center [396, 406] width 384 height 28
drag, startPoint x: 258, startPoint y: 430, endPoint x: 698, endPoint y: 423, distance: 440.2
click at [276, 430] on div "House" at bounding box center [396, 432] width 384 height 22
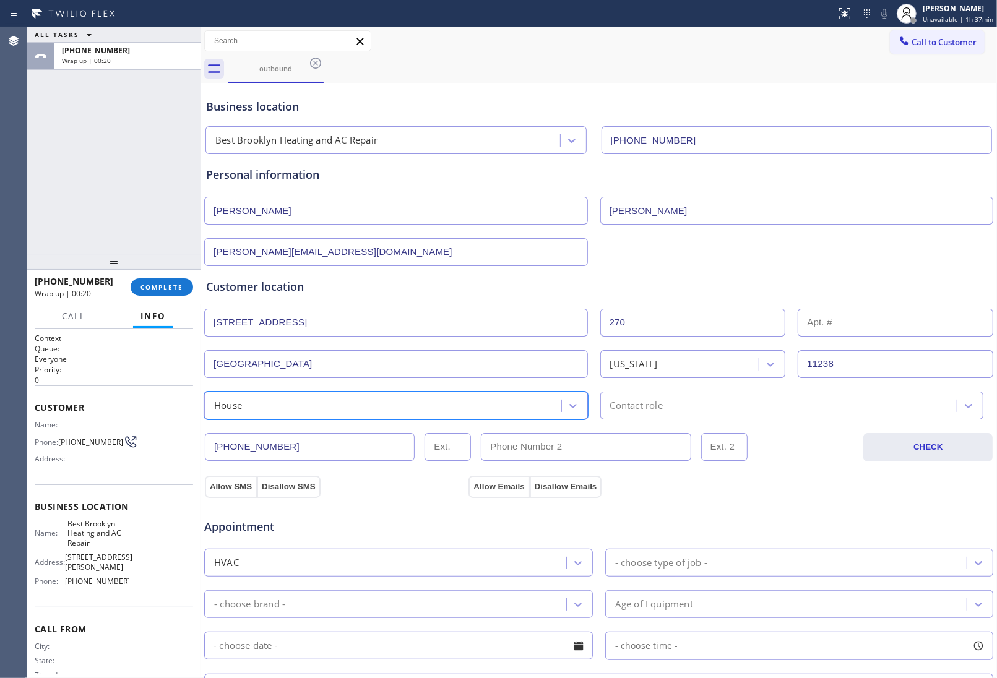
click at [711, 412] on div "Contact role" at bounding box center [780, 406] width 353 height 22
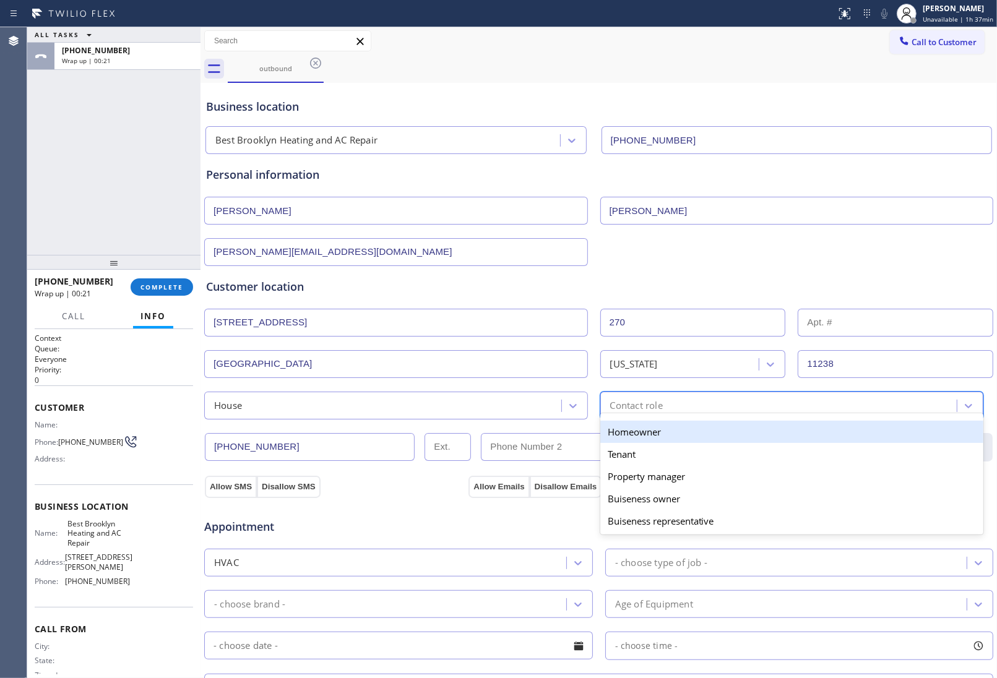
click at [662, 438] on div "Homeowner" at bounding box center [792, 432] width 384 height 22
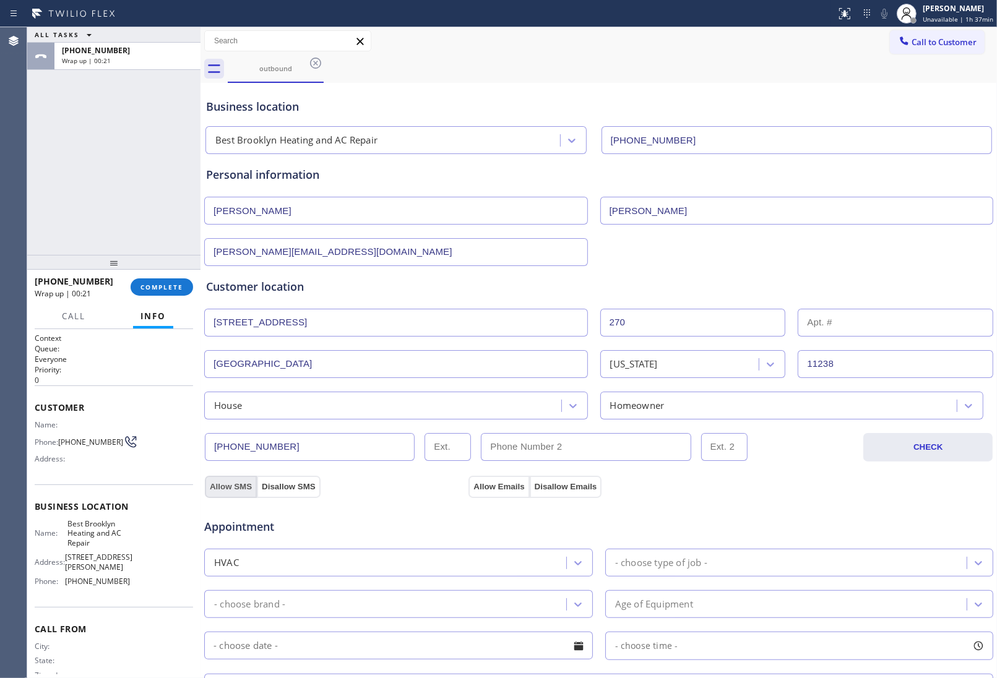
click at [236, 489] on button "Allow SMS" at bounding box center [231, 487] width 52 height 22
drag, startPoint x: 485, startPoint y: 486, endPoint x: 759, endPoint y: 481, distance: 274.3
click at [489, 486] on button "Allow Emails" at bounding box center [499, 487] width 61 height 22
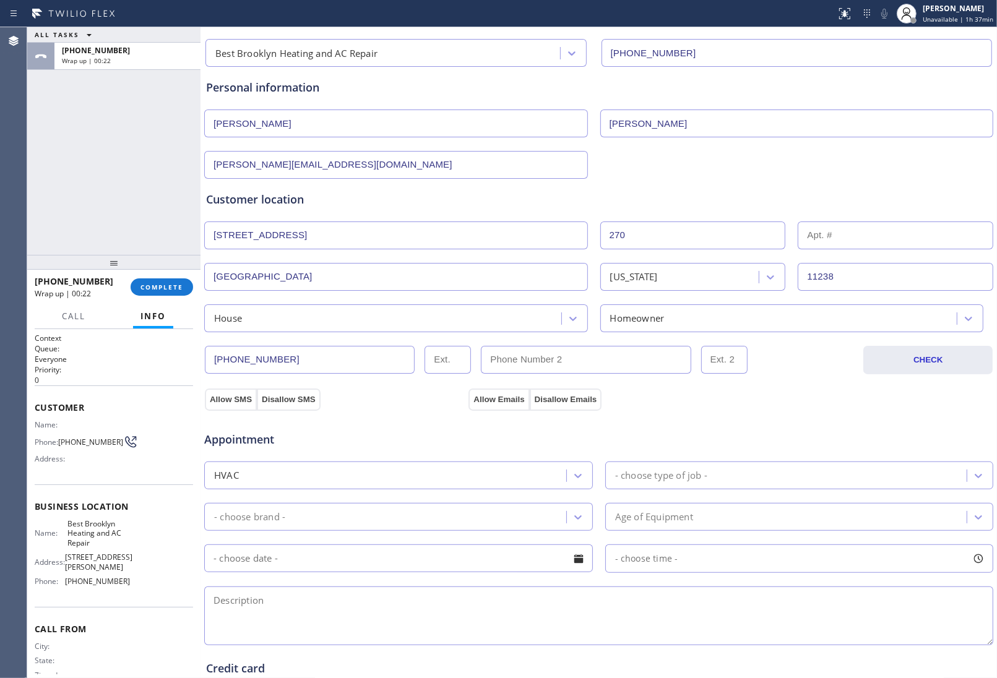
scroll to position [155, 0]
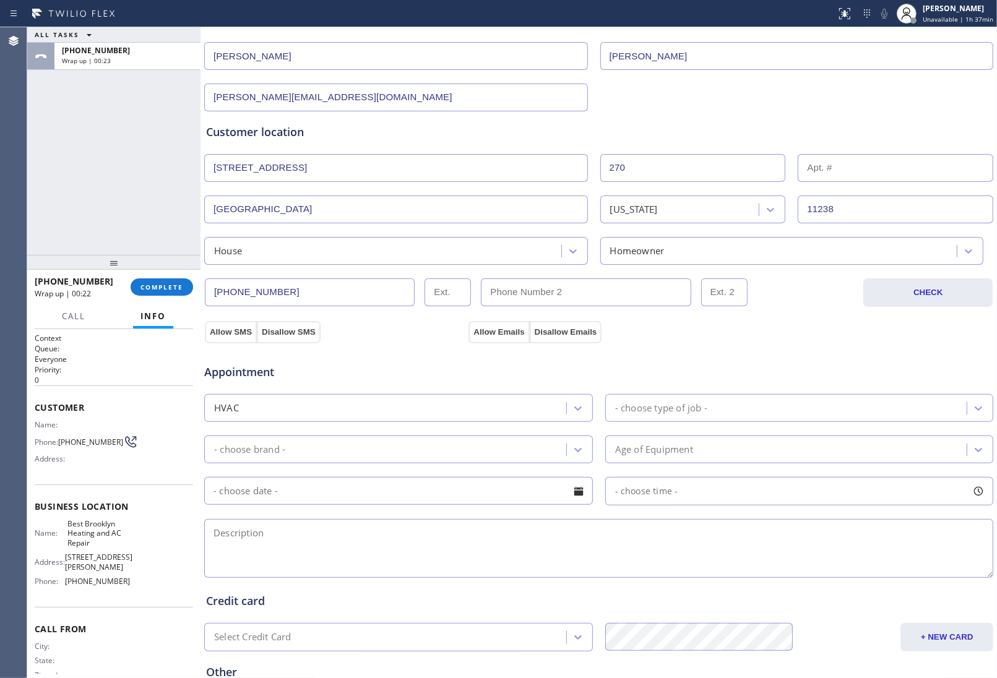
click at [684, 409] on div "- choose type of job -" at bounding box center [661, 408] width 92 height 14
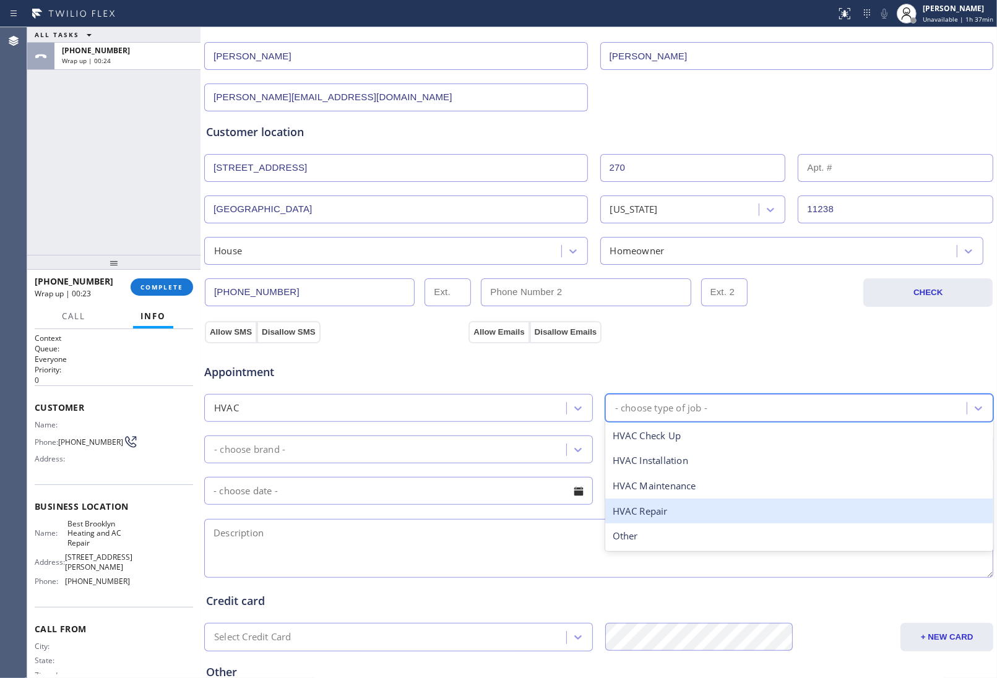
click at [669, 511] on div "HVAC Repair" at bounding box center [799, 511] width 389 height 25
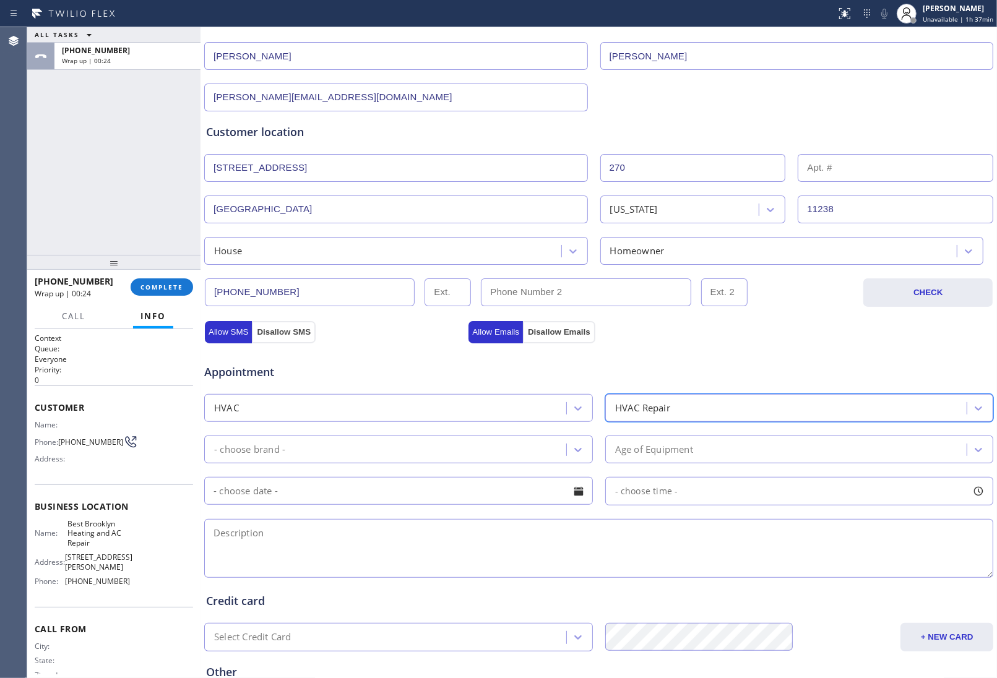
click at [420, 456] on div "- choose brand -" at bounding box center [387, 450] width 358 height 22
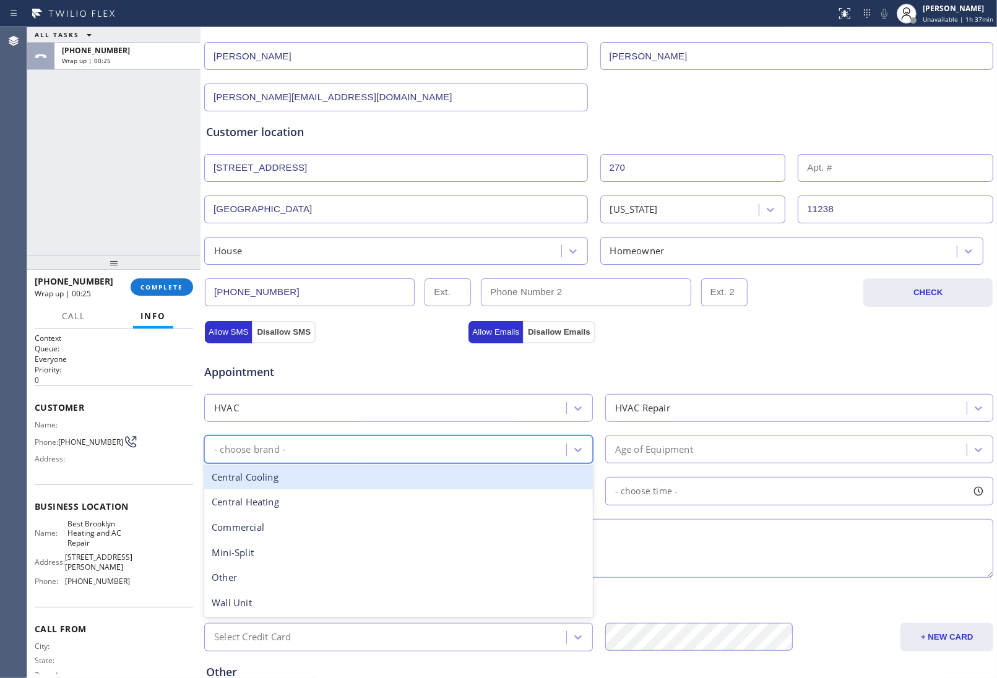
click at [320, 482] on div "Central Cooling" at bounding box center [398, 477] width 389 height 25
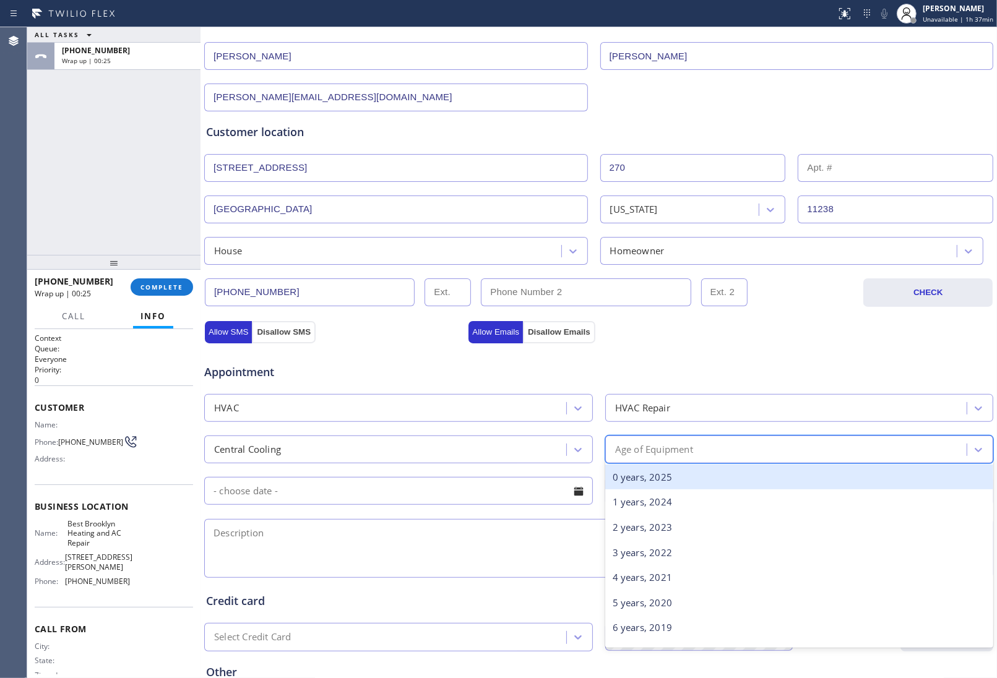
click at [663, 457] on div "Age of Equipment" at bounding box center [654, 450] width 78 height 14
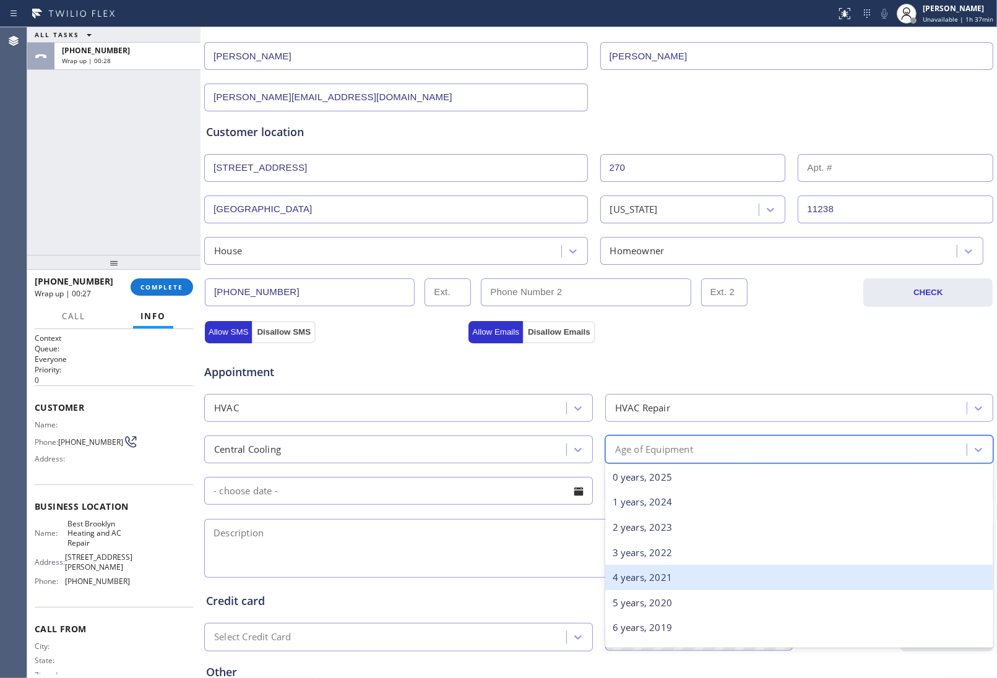
click at [666, 577] on div "4 years, 2021" at bounding box center [799, 577] width 389 height 25
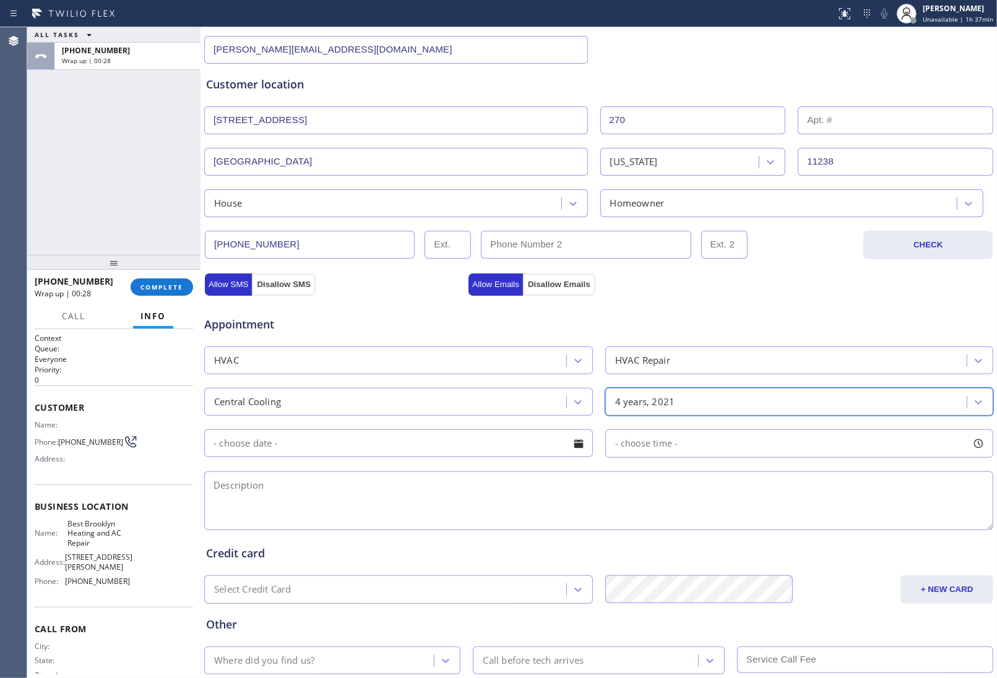
scroll to position [283, 0]
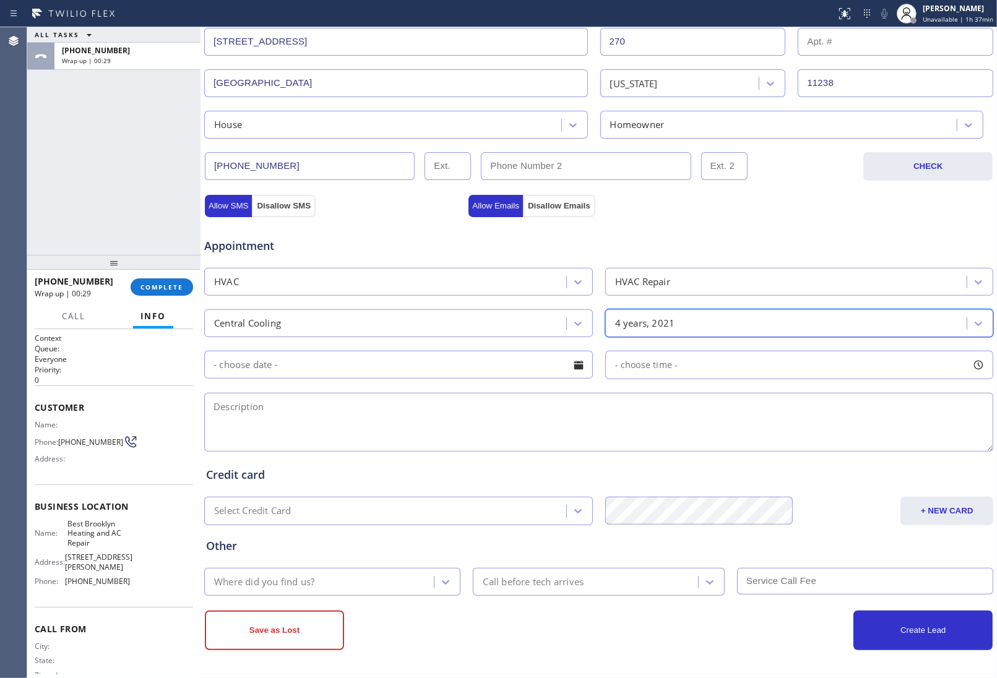
drag, startPoint x: 311, startPoint y: 432, endPoint x: 363, endPoint y: 395, distance: 63.4
click at [311, 433] on textarea at bounding box center [598, 422] width 789 height 59
click at [379, 422] on textarea "8-11 | $200 |" at bounding box center [598, 422] width 789 height 59
paste textarea "Central AC | Condenser rooftop acceisble | 4 Yrs Out of warranty | It just stop…"
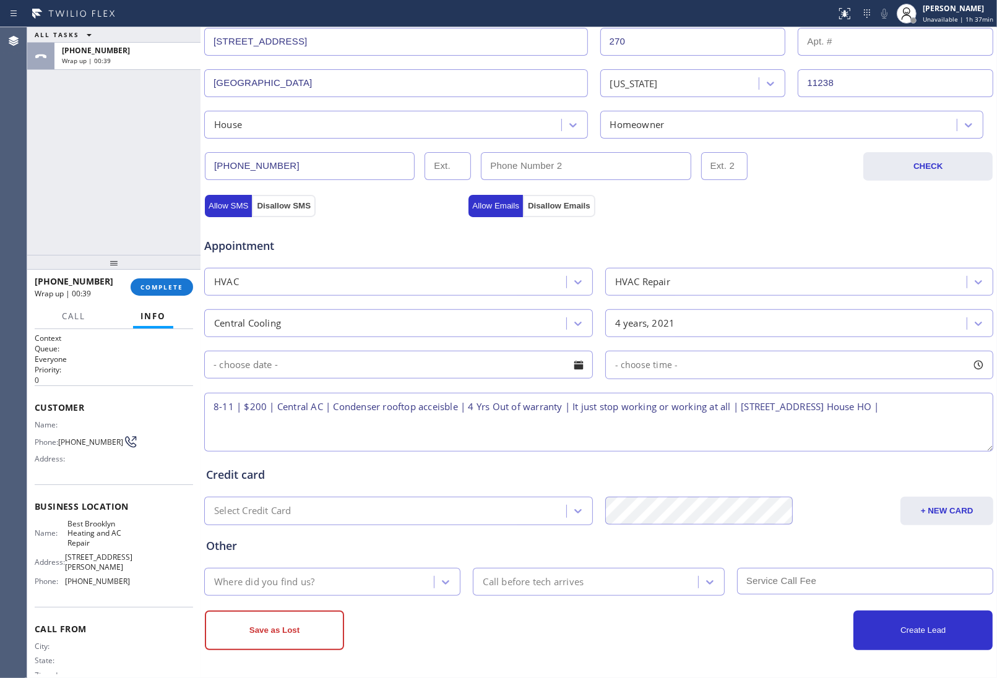
click at [437, 400] on textarea "8-11 | $200 | Central AC | Condenser rooftop acceisble | 4 Yrs Out of warranty …" at bounding box center [598, 422] width 789 height 59
click at [439, 405] on textarea "8-11 | $200 | Central AC | Condenser rooftop acceisble | 4 Yrs Out of warranty …" at bounding box center [598, 422] width 789 height 59
drag, startPoint x: 100, startPoint y: 542, endPoint x: 63, endPoint y: 526, distance: 40.5
click at [63, 526] on div "Name: Best Brooklyn Heating and AC Repair" at bounding box center [82, 533] width 95 height 28
copy span "Best Brooklyn Heating and AC Repair"
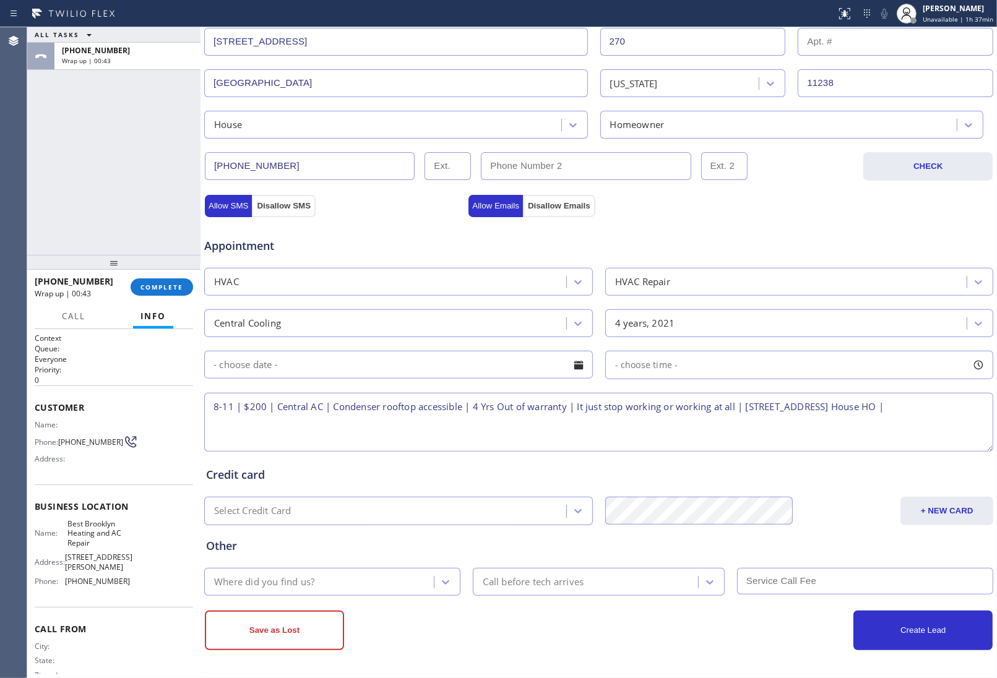
paste textarea "Best Brooklyn Heating and AC Repair"
paste textarea "Please call 30 minutes prior to arrival."
click at [613, 422] on textarea "8-11 | $200 | Central AC | Condenser rooftop accessible | 4 Yrs Out of warranty…" at bounding box center [598, 422] width 789 height 59
paste textarea "646) 528-1212 [PERSON_NAME]"
type textarea "8-11 | $200 | Central AC | Condenser rooftop accessible | 4 Yrs Out of warranty…"
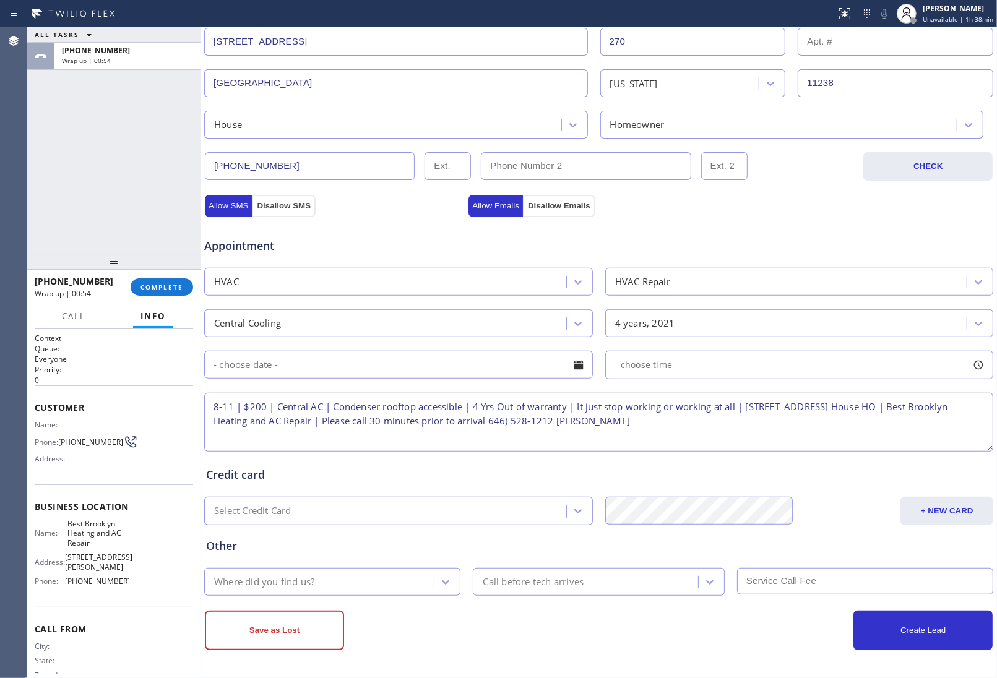
click at [309, 576] on div "Where did you find us?" at bounding box center [264, 582] width 100 height 14
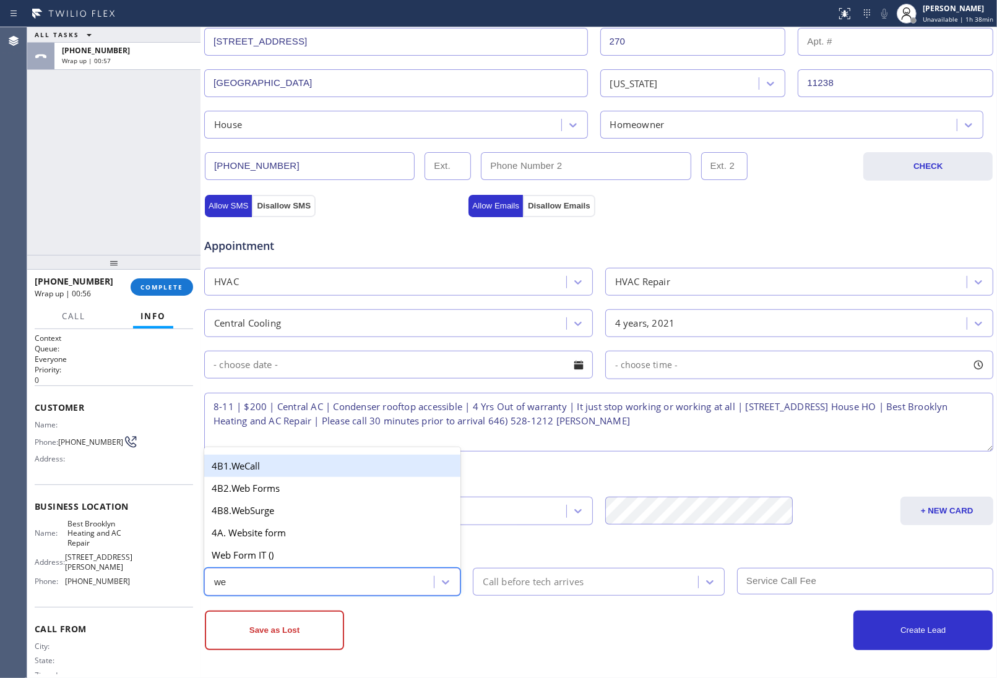
type input "w"
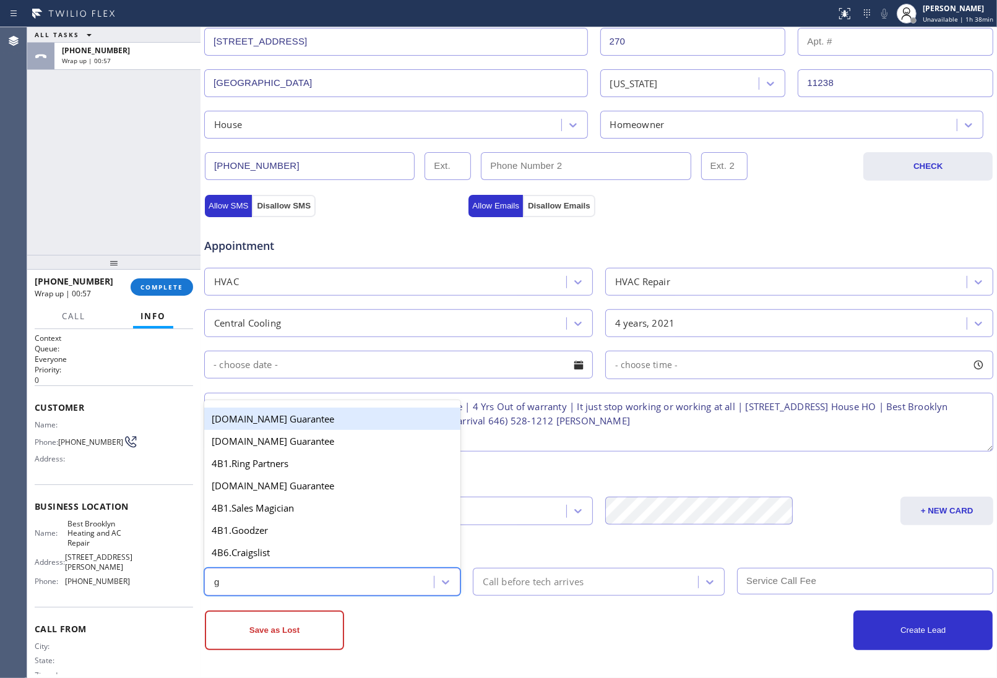
type input "go"
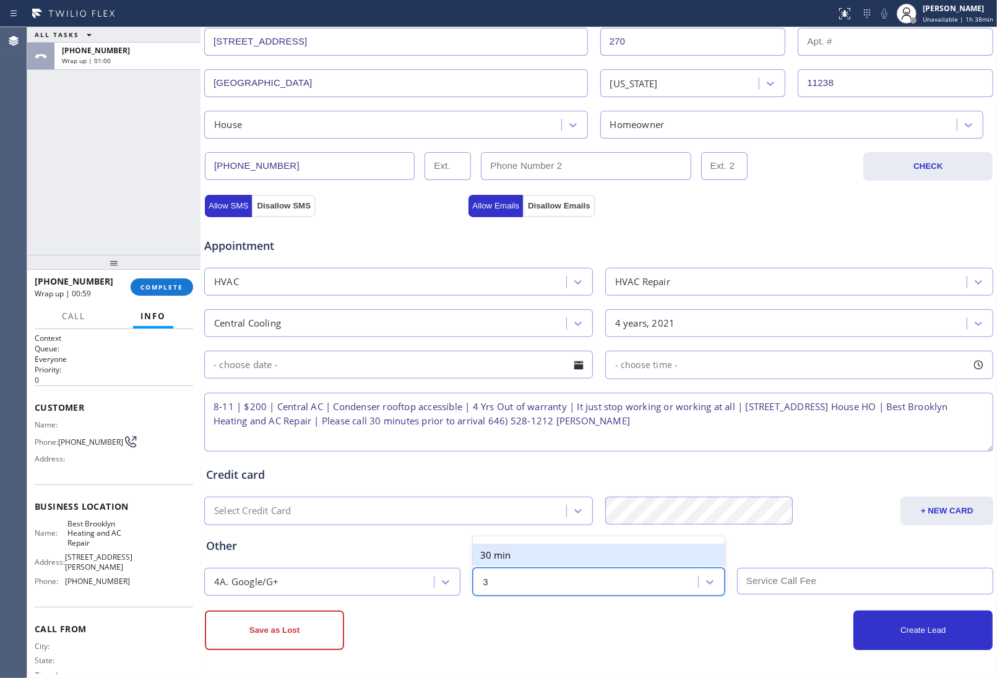
type input "30"
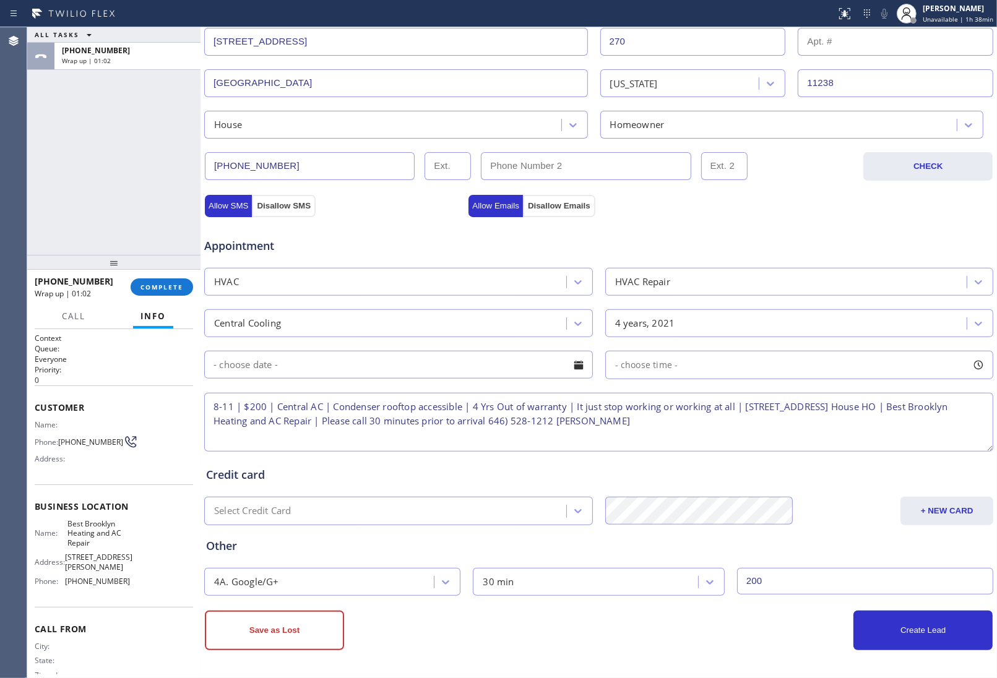
type input "200"
click at [317, 371] on input "text" at bounding box center [398, 365] width 389 height 28
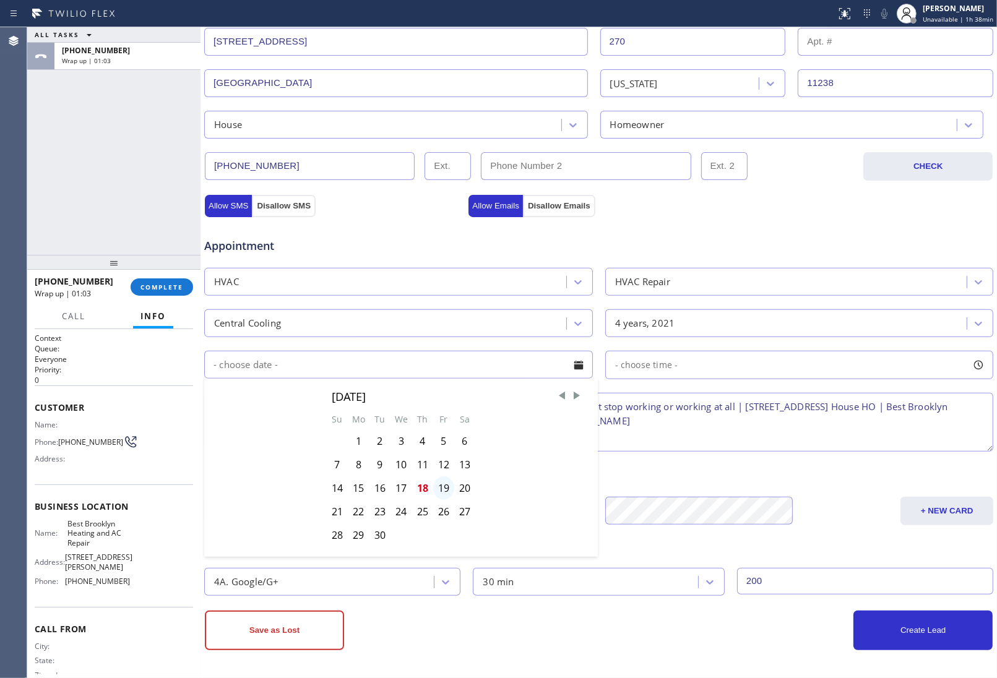
click at [444, 490] on div "19" at bounding box center [443, 489] width 21 height 24
type input "[DATE]"
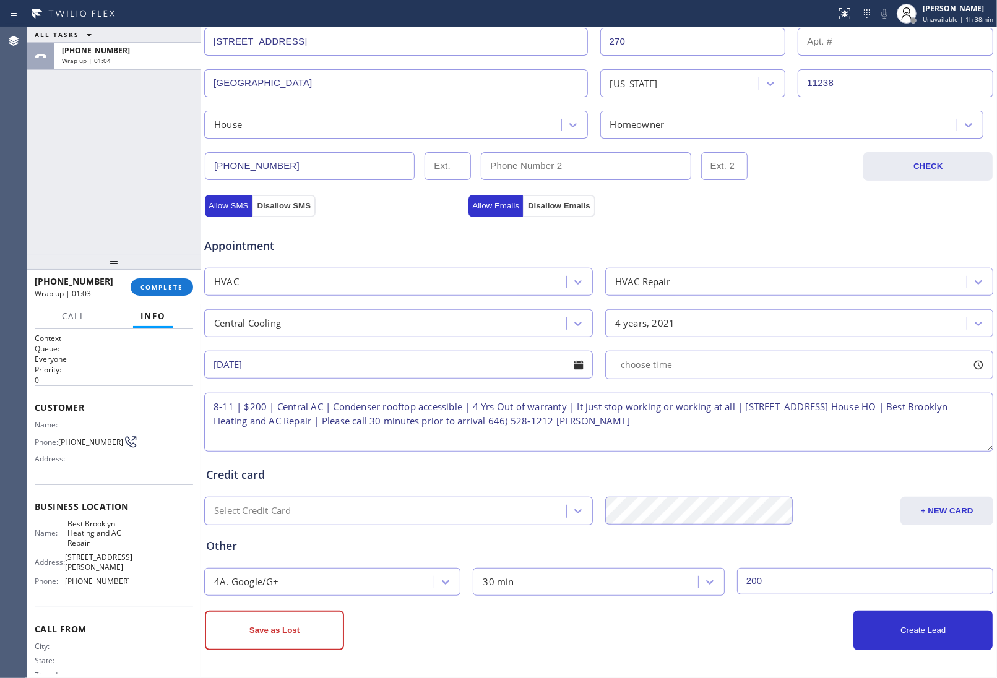
drag, startPoint x: 698, startPoint y: 358, endPoint x: 695, endPoint y: 367, distance: 9.8
click at [698, 360] on div "- choose time -" at bounding box center [799, 365] width 389 height 28
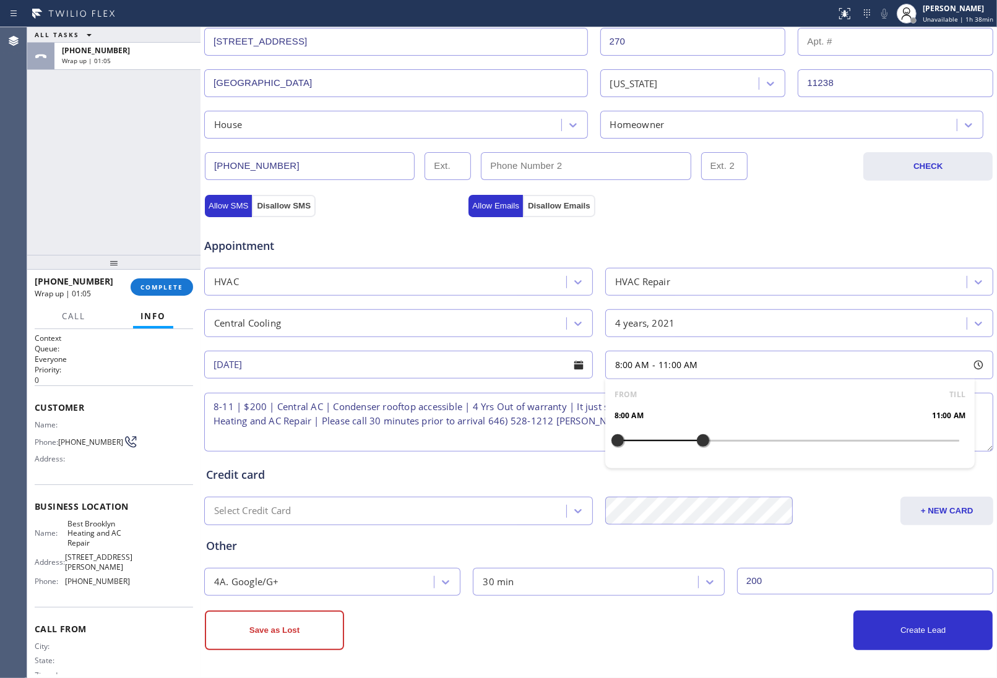
drag, startPoint x: 614, startPoint y: 448, endPoint x: 840, endPoint y: 528, distance: 239.8
click at [700, 449] on div at bounding box center [703, 441] width 15 height 26
click at [898, 641] on button "Create Lead" at bounding box center [923, 631] width 139 height 40
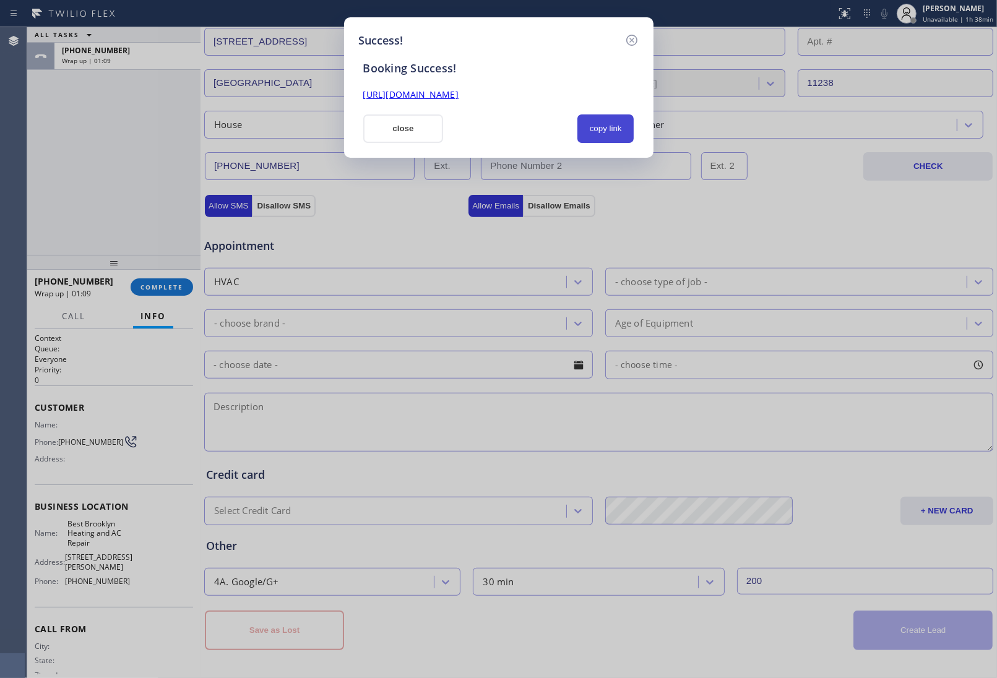
click at [605, 131] on button "copy link" at bounding box center [606, 129] width 57 height 28
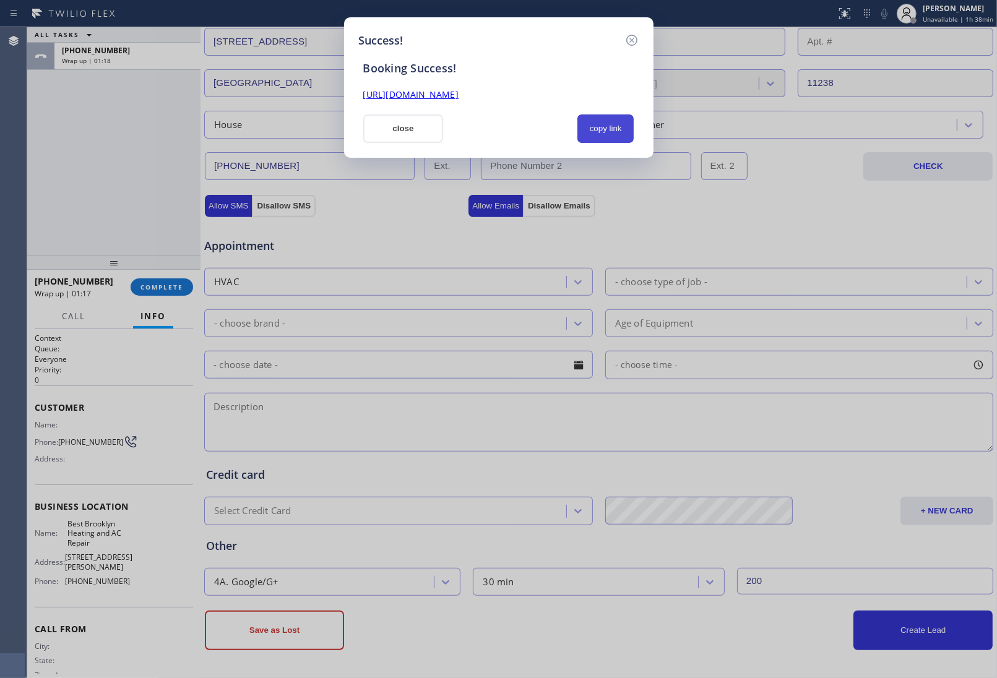
click at [585, 128] on button "copy link" at bounding box center [606, 129] width 57 height 28
click at [840, 102] on div "Success! Booking Success! [URL][DOMAIN_NAME] close copy link" at bounding box center [498, 339] width 997 height 678
click at [393, 133] on button "close" at bounding box center [403, 129] width 80 height 28
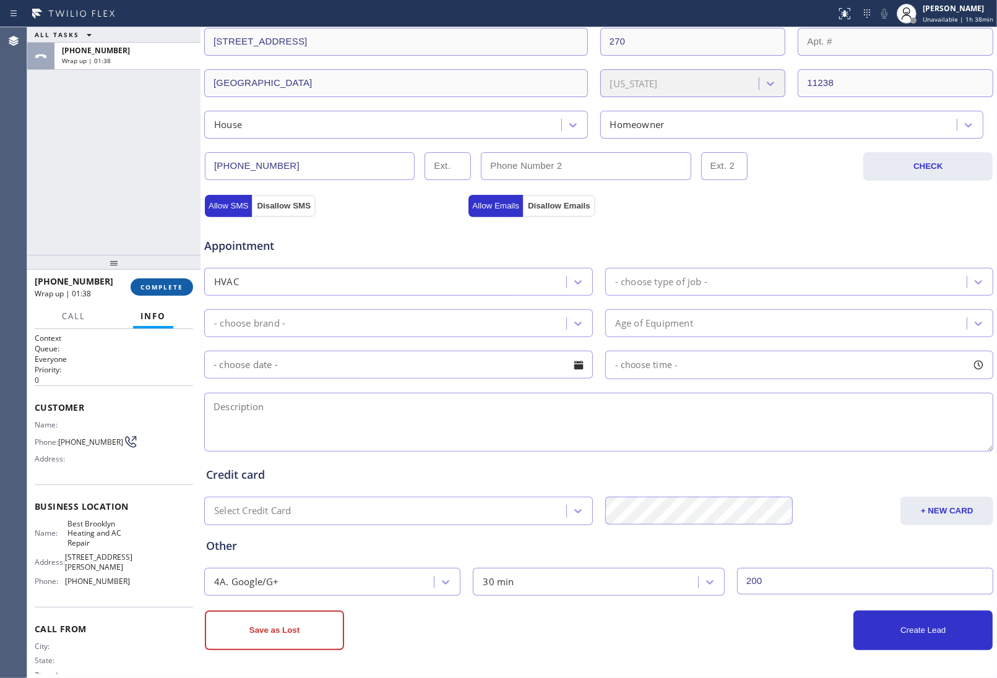
click at [167, 287] on span "COMPLETE" at bounding box center [162, 287] width 43 height 9
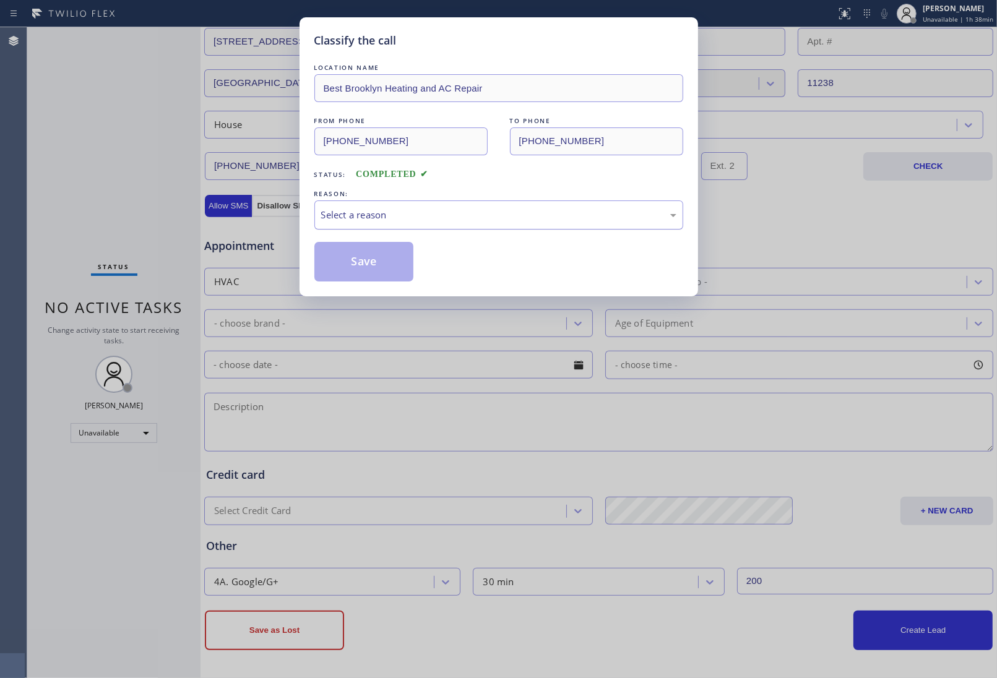
click at [415, 218] on div "Select a reason" at bounding box center [498, 215] width 355 height 14
click at [360, 266] on button "Save" at bounding box center [364, 262] width 100 height 40
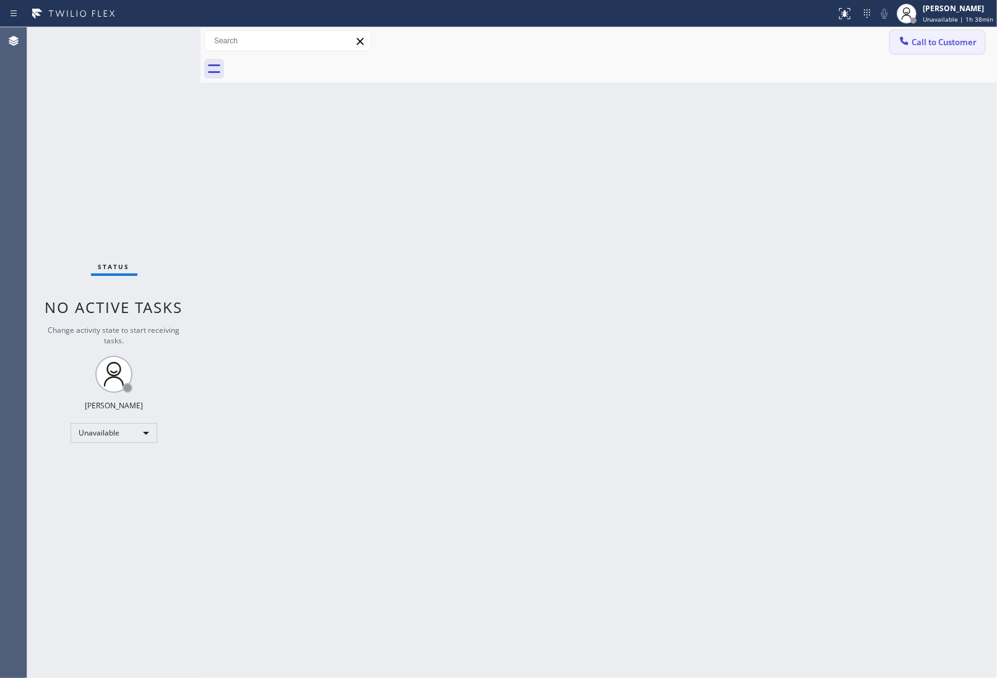
click at [933, 44] on span "Call to Customer" at bounding box center [944, 42] width 65 height 11
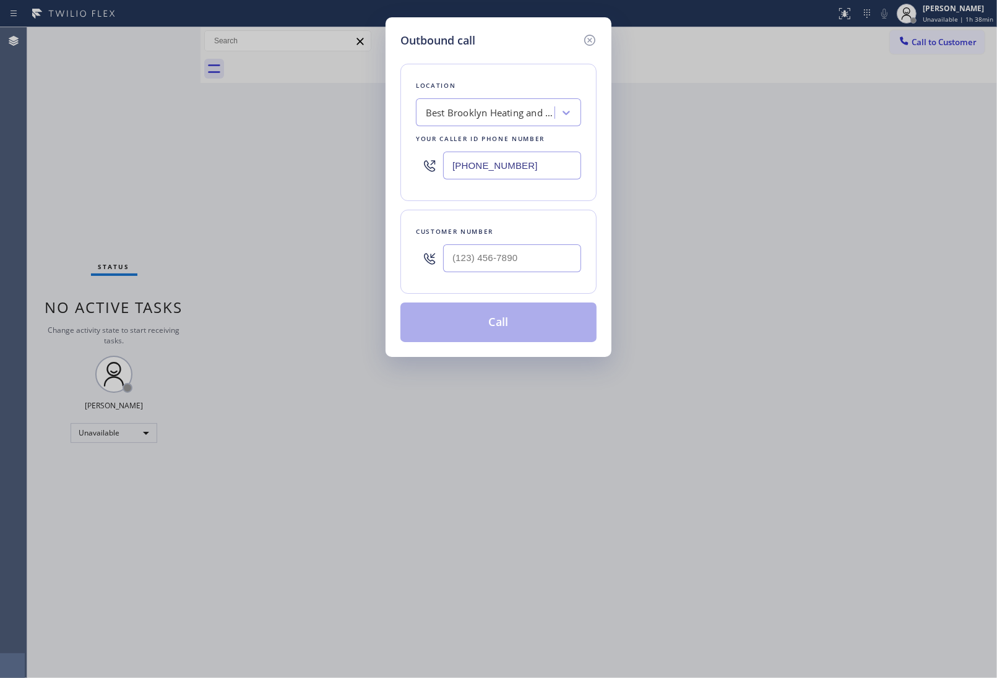
drag, startPoint x: 525, startPoint y: 168, endPoint x: 613, endPoint y: 419, distance: 266.4
click at [524, 168] on input "[PHONE_NUMBER]" at bounding box center [512, 166] width 138 height 28
paste input "202) 933-7030"
type input "[PHONE_NUMBER]"
type input "(___) ___-____"
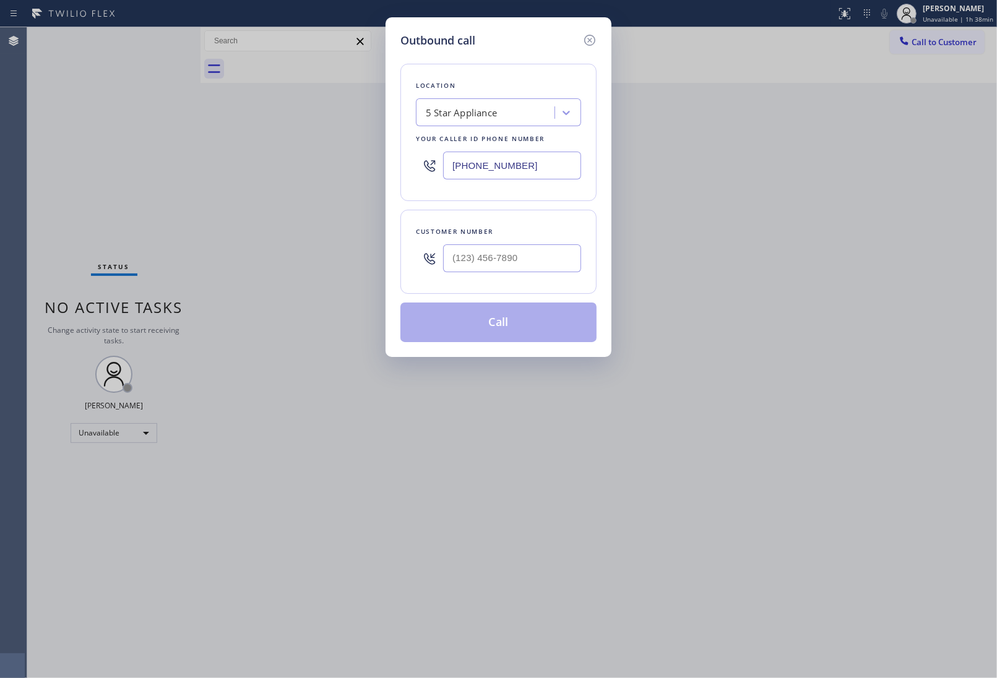
click at [949, 241] on div "Outbound call Location 5 Star Appliance Your caller id phone number [PHONE_NUMB…" at bounding box center [498, 339] width 997 height 678
drag, startPoint x: 862, startPoint y: 540, endPoint x: 478, endPoint y: 317, distance: 443.6
click at [844, 530] on div "Outbound call Location 5 Star Appliance Your caller id phone number [PHONE_NUMB…" at bounding box center [498, 339] width 997 height 678
click at [500, 264] on input "(___) ___-____" at bounding box center [512, 259] width 138 height 28
paste input "484) 332-1511"
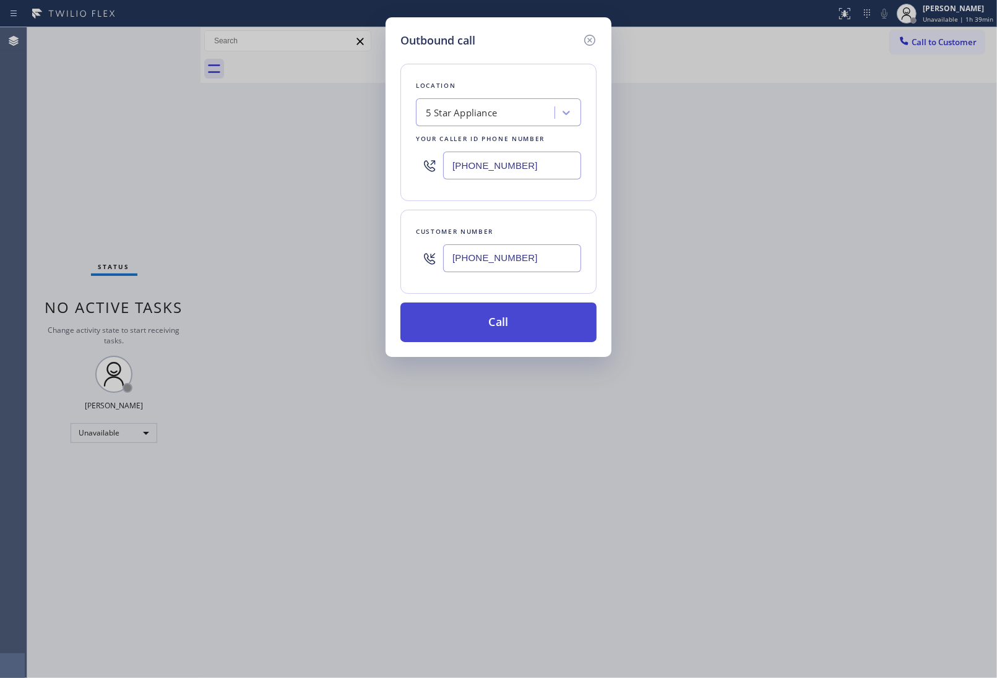
type input "[PHONE_NUMBER]"
click at [506, 320] on button "Call" at bounding box center [498, 323] width 196 height 40
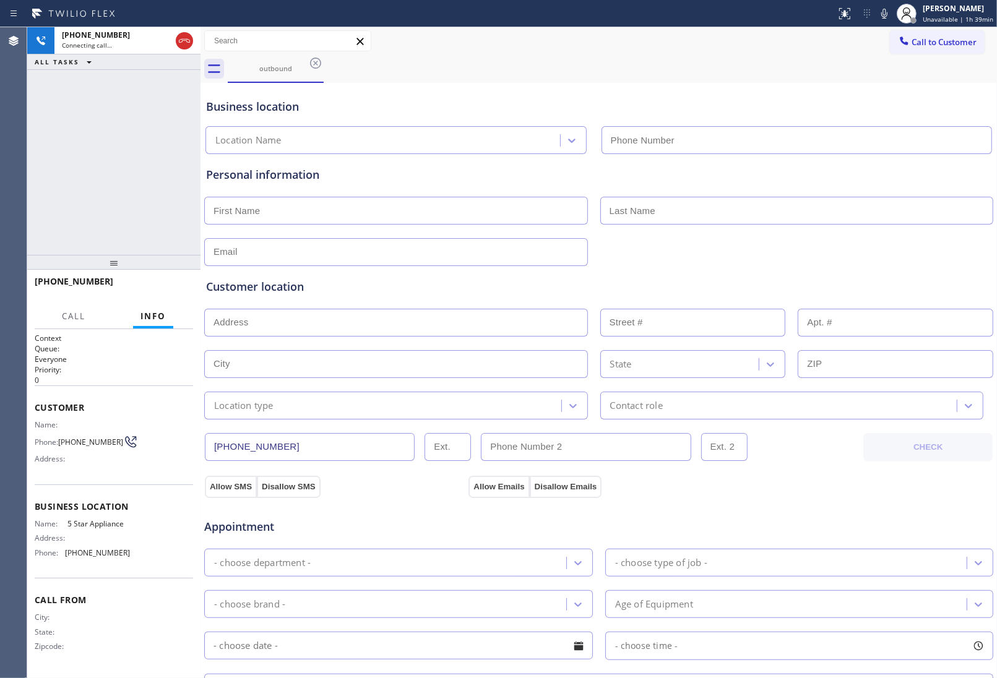
type input "[PHONE_NUMBER]"
click at [899, 511] on div "Appointment" at bounding box center [599, 520] width 792 height 32
click at [845, 249] on div at bounding box center [599, 251] width 792 height 30
click at [888, 14] on icon at bounding box center [884, 14] width 6 height 10
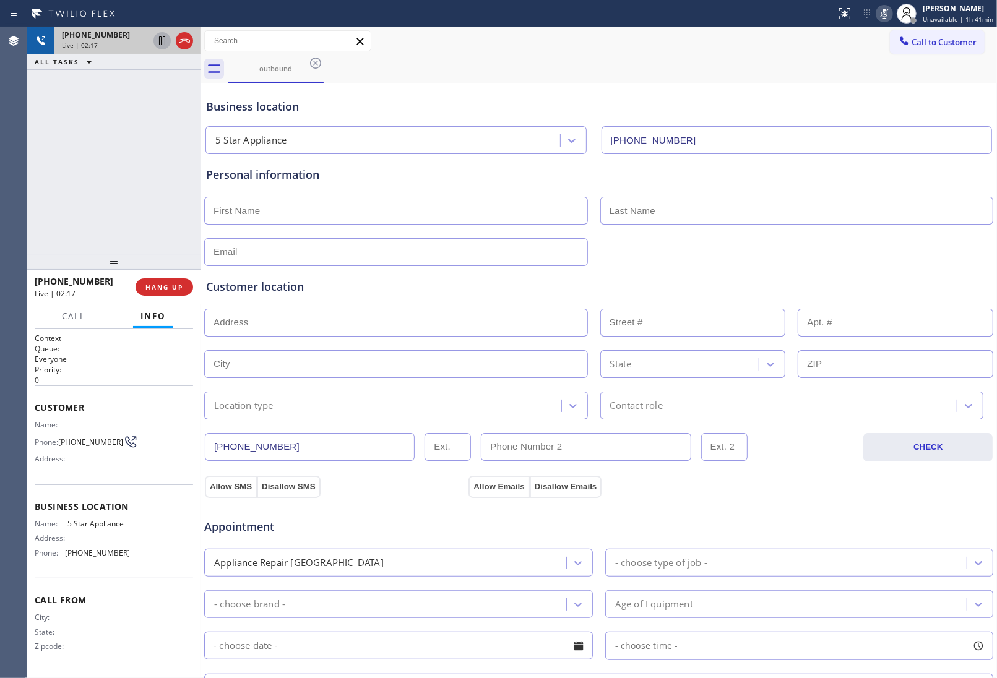
click at [162, 41] on icon at bounding box center [162, 40] width 15 height 15
click at [863, 90] on div "Business location 5 Star Appliance [PHONE_NUMBER]" at bounding box center [599, 120] width 790 height 68
click at [882, 66] on div "outbound" at bounding box center [612, 69] width 769 height 28
drag, startPoint x: 161, startPoint y: 38, endPoint x: 462, endPoint y: 46, distance: 301.6
click at [186, 42] on div at bounding box center [173, 40] width 45 height 27
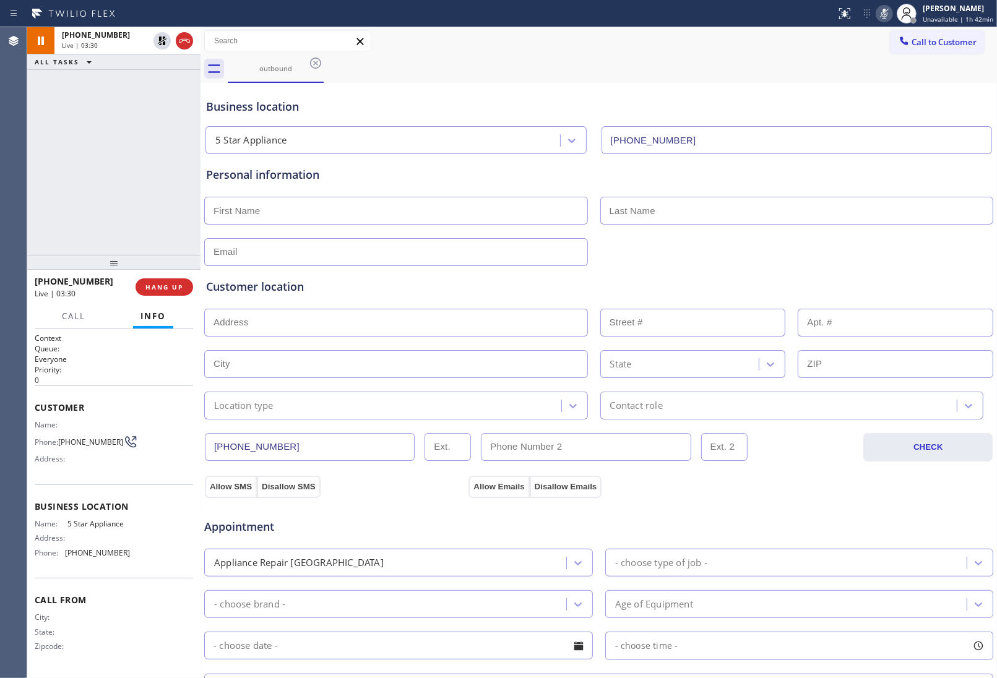
click at [882, 13] on icon at bounding box center [884, 13] width 15 height 15
drag, startPoint x: 867, startPoint y: 156, endPoint x: 858, endPoint y: 165, distance: 12.3
click at [865, 157] on div "Personal information" at bounding box center [599, 210] width 790 height 112
click at [161, 45] on icon at bounding box center [162, 40] width 15 height 15
click at [833, 268] on div "Customer location >> ADD NEW ADDRESS << + NEW ADDRESS State Location type Conta…" at bounding box center [599, 343] width 790 height 154
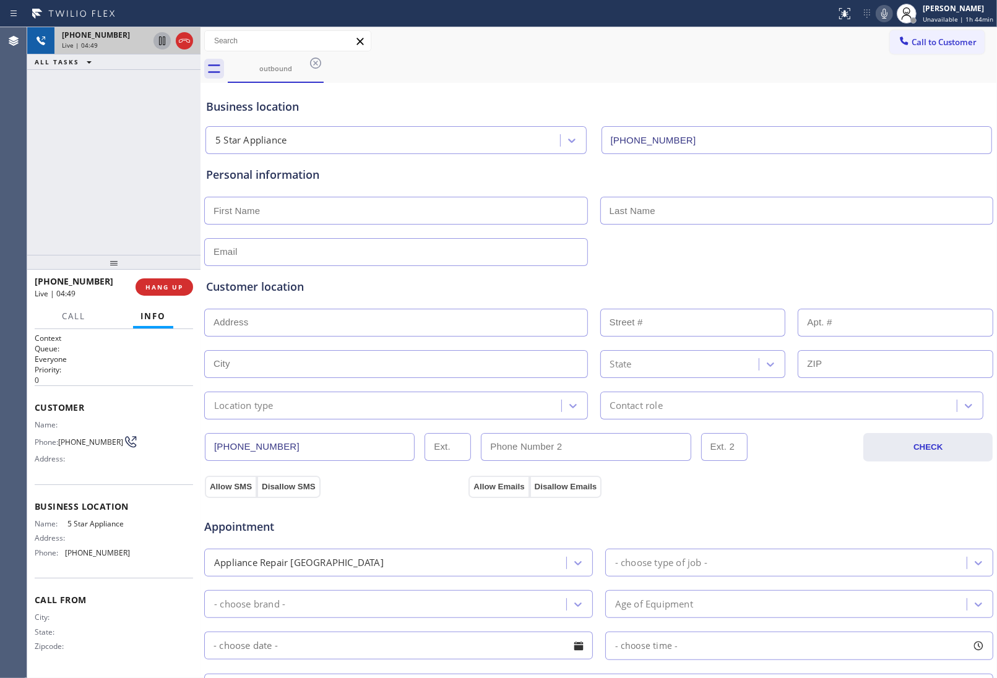
click at [839, 511] on div "Appointment" at bounding box center [599, 520] width 792 height 32
drag, startPoint x: 839, startPoint y: 184, endPoint x: 608, endPoint y: 236, distance: 236.5
click at [833, 187] on div "Personal information" at bounding box center [598, 217] width 785 height 100
drag, startPoint x: 62, startPoint y: 436, endPoint x: 113, endPoint y: 441, distance: 51.6
click at [113, 441] on div "Phone: [PHONE_NUMBER]" at bounding box center [82, 442] width 95 height 15
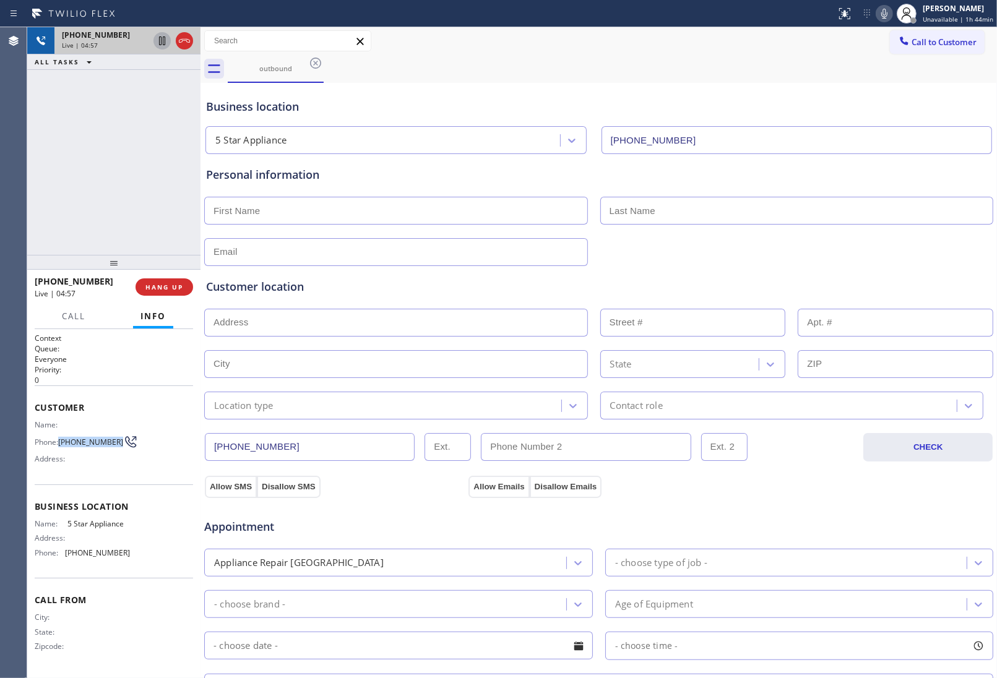
copy div "[PHONE_NUMBER]"
drag, startPoint x: 795, startPoint y: 70, endPoint x: 899, endPoint y: 35, distance: 109.0
click at [815, 66] on div "outbound" at bounding box center [612, 69] width 769 height 28
click at [889, 10] on icon at bounding box center [884, 13] width 15 height 15
click at [889, 11] on rect at bounding box center [884, 12] width 9 height 9
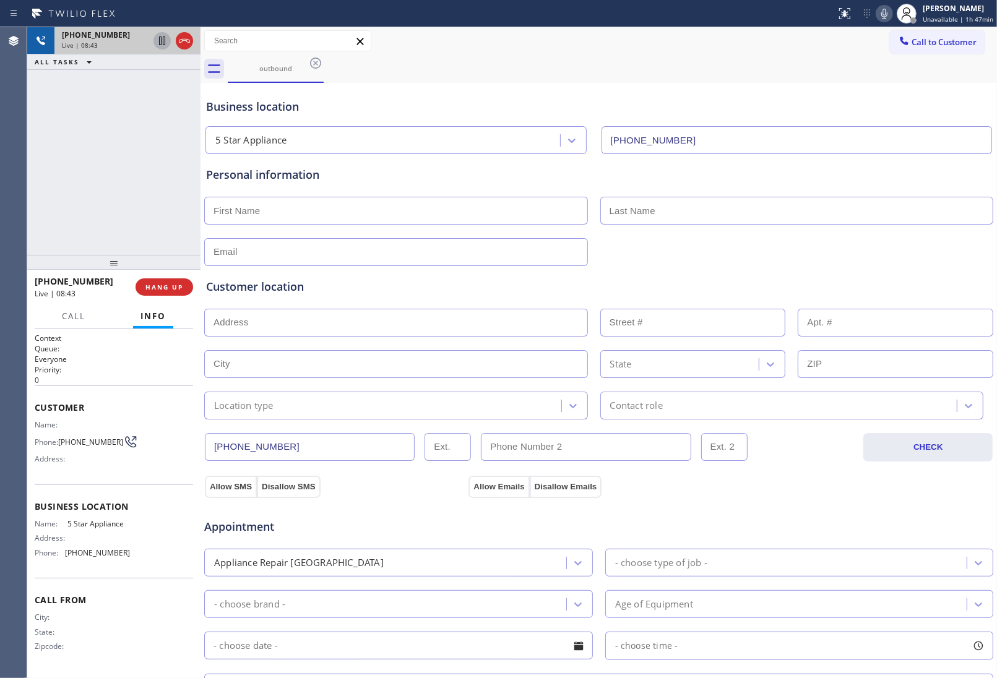
click at [841, 100] on div "Business location" at bounding box center [598, 106] width 785 height 17
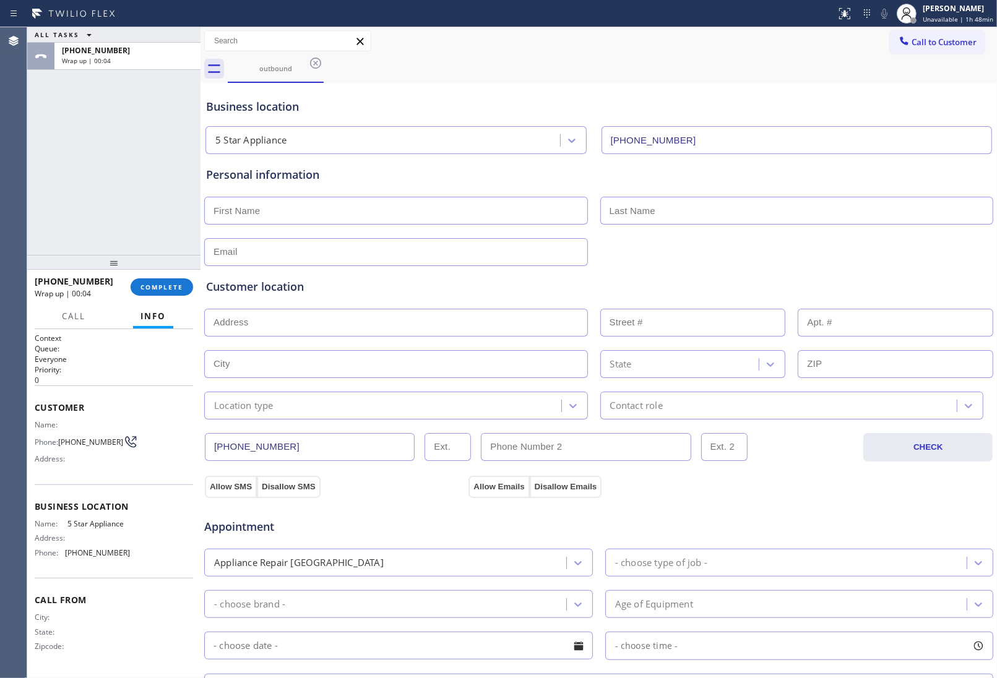
click at [248, 212] on input "text" at bounding box center [396, 211] width 384 height 28
paste input "[PERSON_NAME]"
type input "[PERSON_NAME]"
click at [693, 214] on input "text" at bounding box center [797, 211] width 394 height 28
paste input "[PERSON_NAME]"
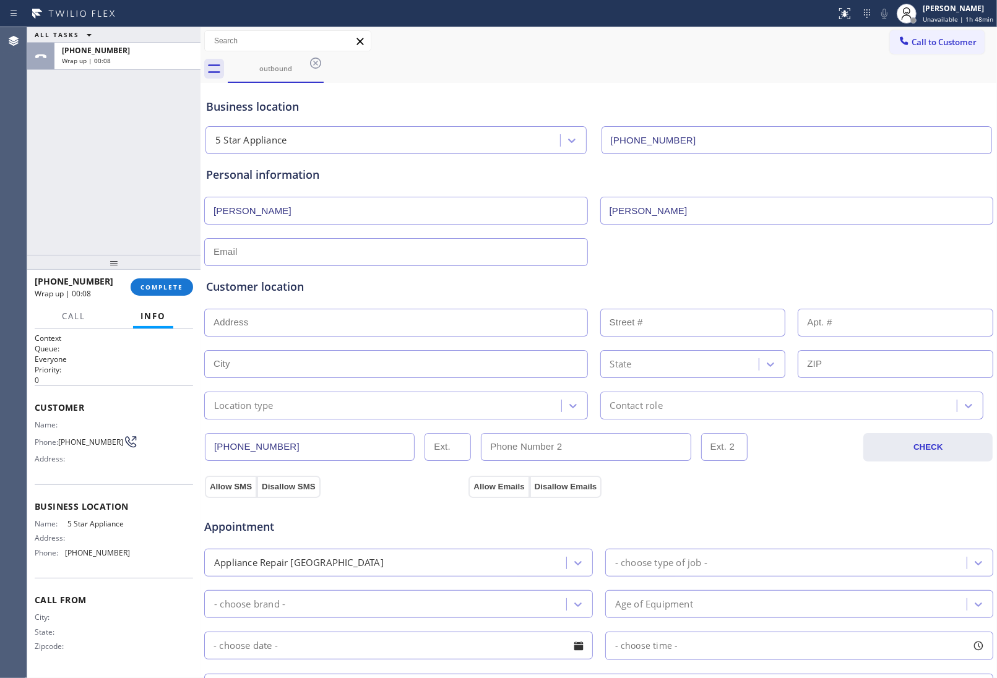
drag, startPoint x: 607, startPoint y: 211, endPoint x: 577, endPoint y: 211, distance: 30.3
click at [577, 211] on div "[PERSON_NAME]" at bounding box center [599, 209] width 792 height 30
type input "[PERSON_NAME]"
click at [342, 253] on input "text" at bounding box center [396, 252] width 384 height 28
paste input "[EMAIL_ADDRESS][DOMAIN_NAME]"
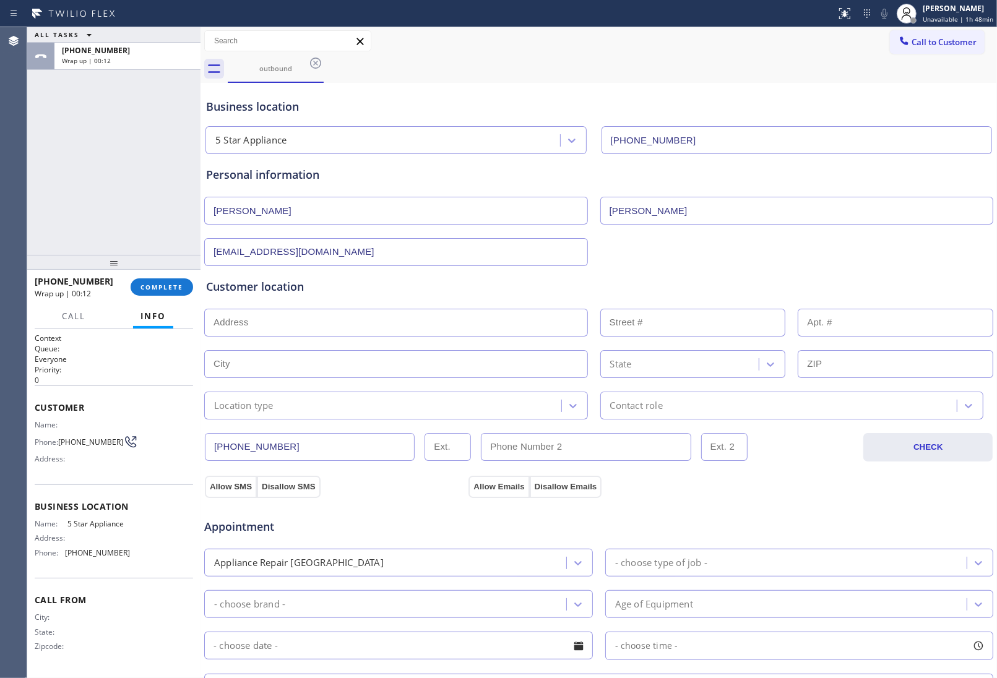
type input "[EMAIL_ADDRESS][DOMAIN_NAME]"
click at [301, 318] on input "text" at bounding box center [396, 323] width 384 height 28
click at [245, 332] on input "text" at bounding box center [396, 323] width 384 height 28
paste input "[STREET_ADDRESS] House HO"
drag, startPoint x: 277, startPoint y: 347, endPoint x: 263, endPoint y: 407, distance: 61.6
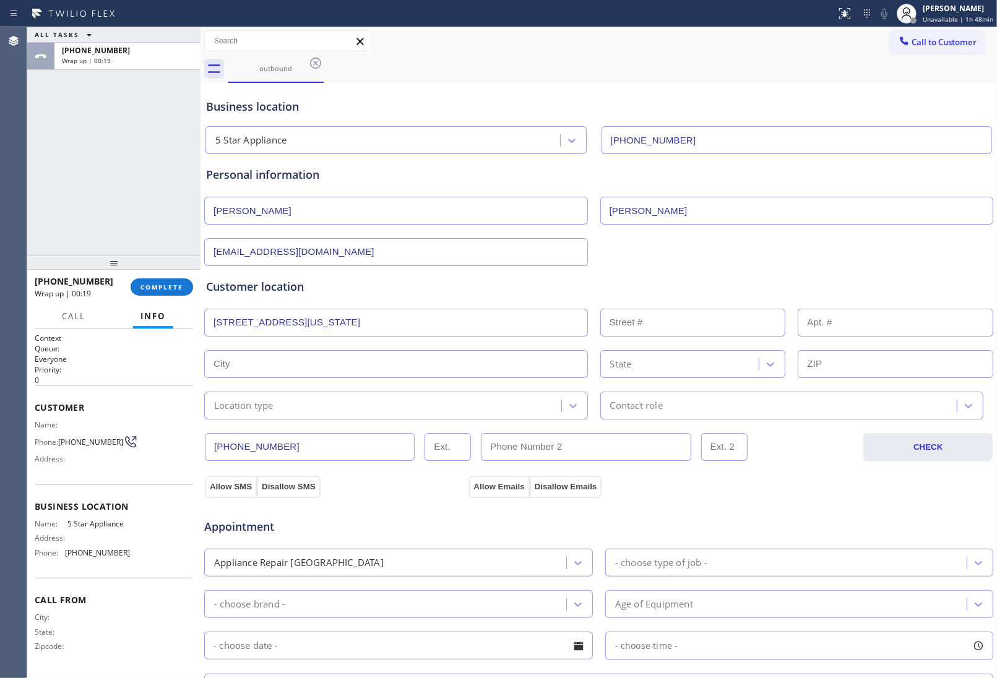
type input "[STREET_ADDRESS]"
type input "3129"
type input "[US_STATE]"
type input "20007"
click at [261, 413] on div "Location type" at bounding box center [243, 406] width 59 height 14
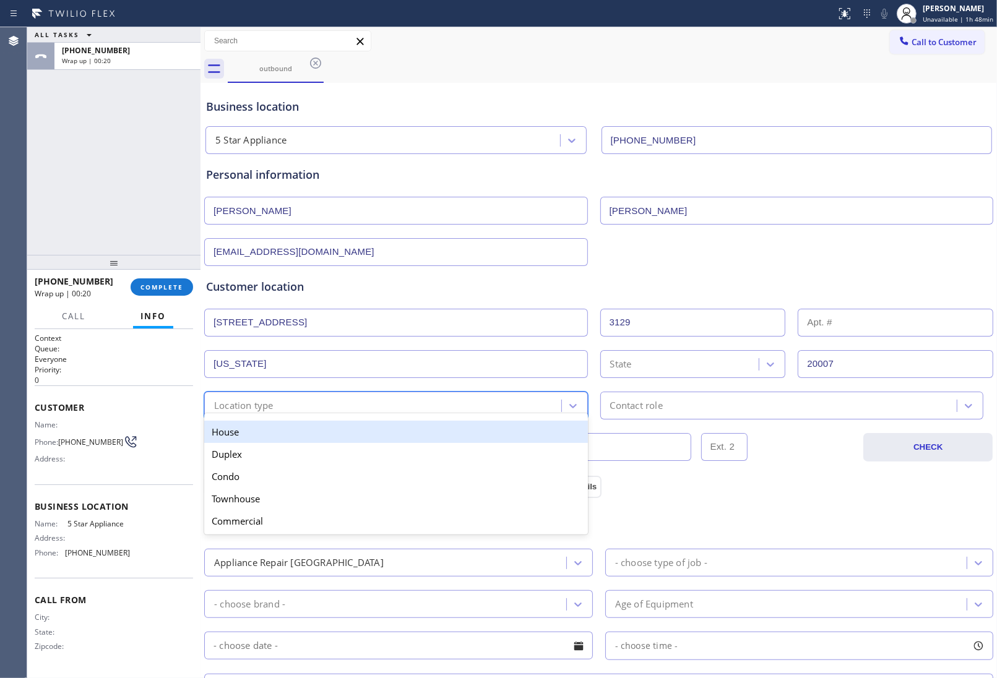
click at [257, 428] on div "House" at bounding box center [396, 432] width 384 height 22
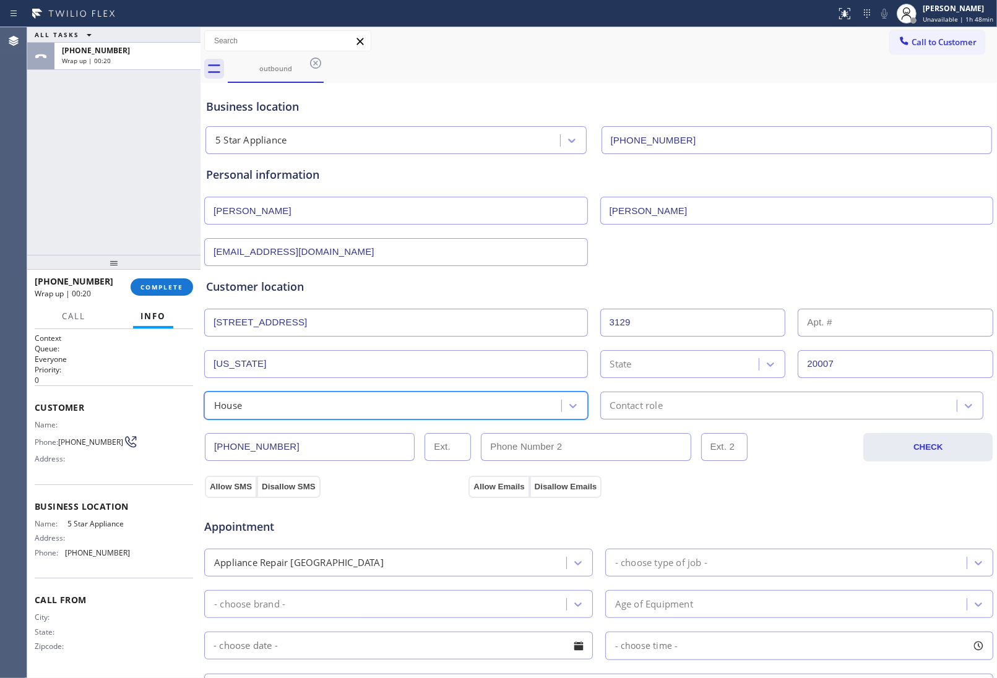
click at [709, 405] on div "Contact role" at bounding box center [780, 406] width 353 height 22
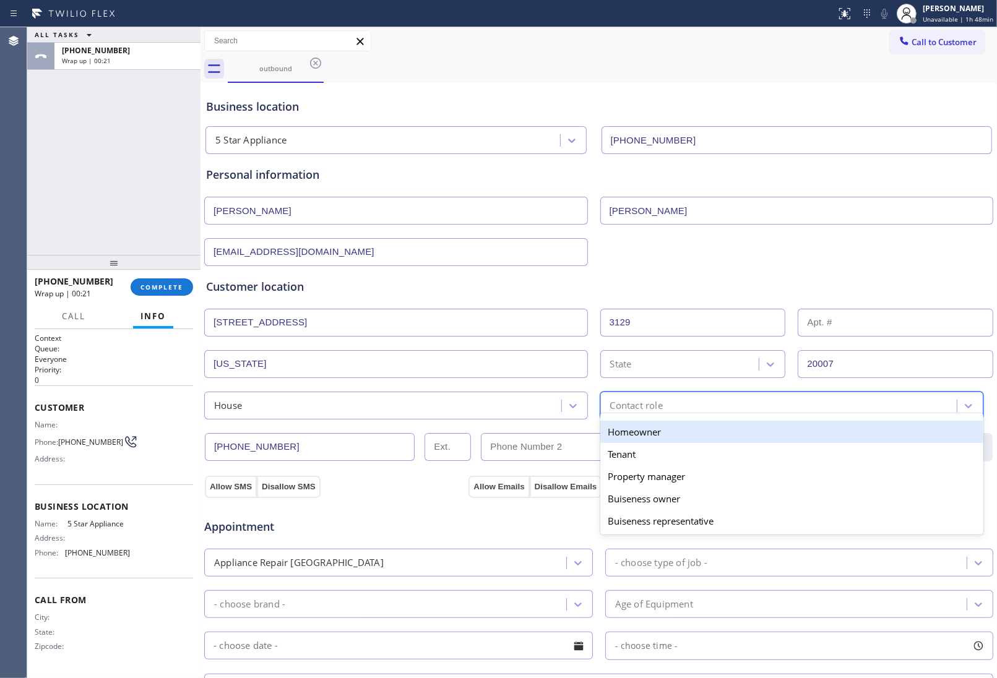
click at [647, 438] on div "Homeowner" at bounding box center [792, 432] width 384 height 22
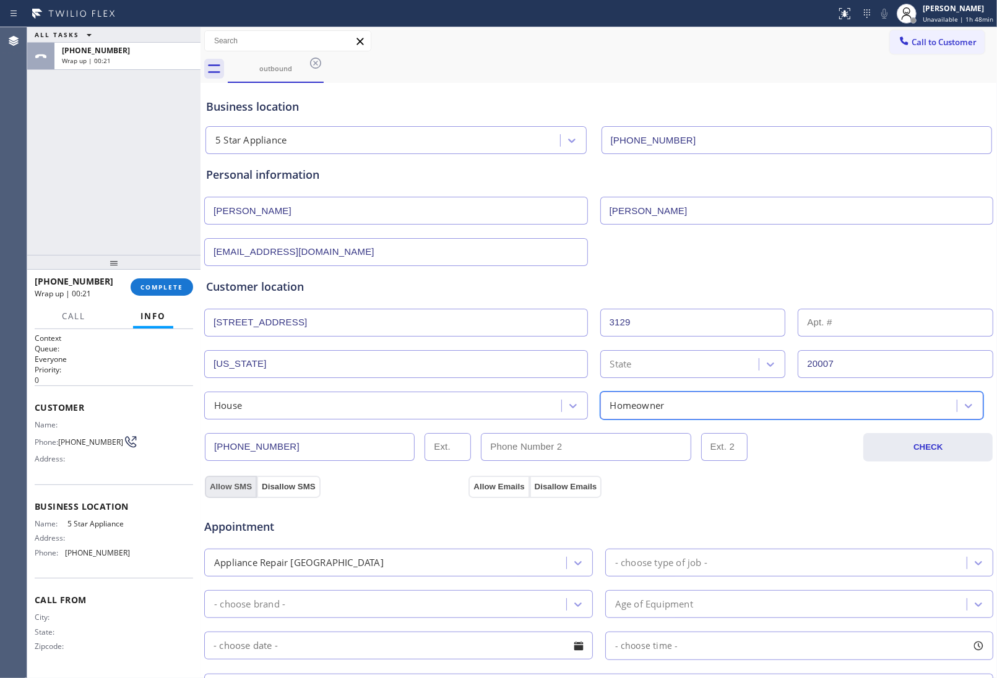
click at [232, 487] on button "Allow SMS" at bounding box center [231, 487] width 52 height 22
click at [487, 487] on button "Allow Emails" at bounding box center [499, 487] width 61 height 22
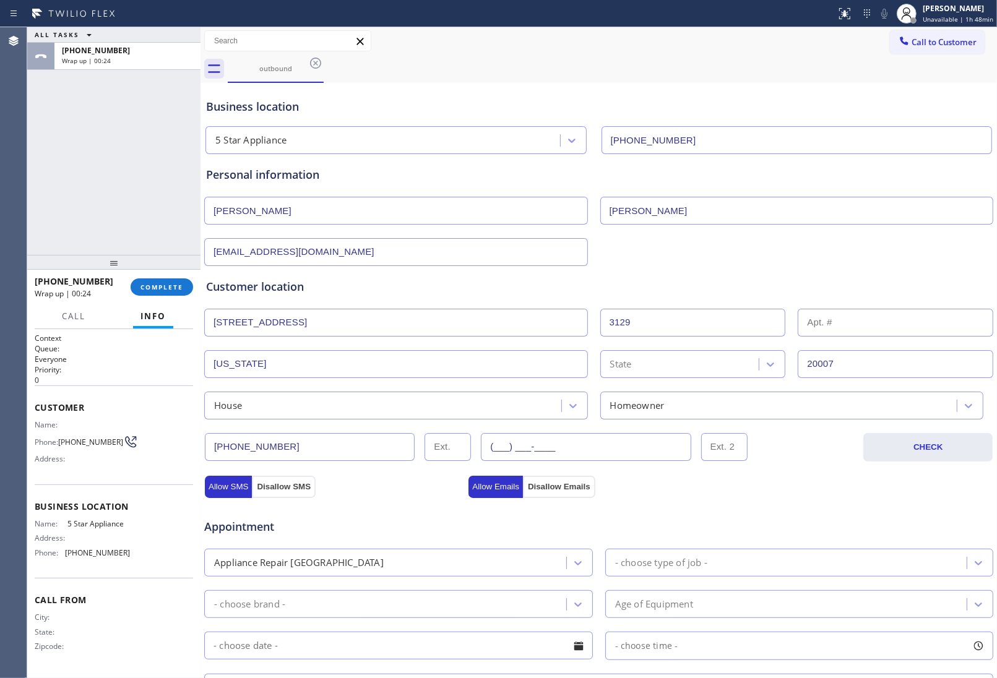
drag, startPoint x: 558, startPoint y: 444, endPoint x: 626, endPoint y: 470, distance: 72.5
click at [568, 444] on input "(___) ___-____" at bounding box center [586, 447] width 210 height 28
paste input "text"
click at [520, 449] on input "(___) ___-____" at bounding box center [586, 447] width 210 height 28
paste input "951) 795-1695"
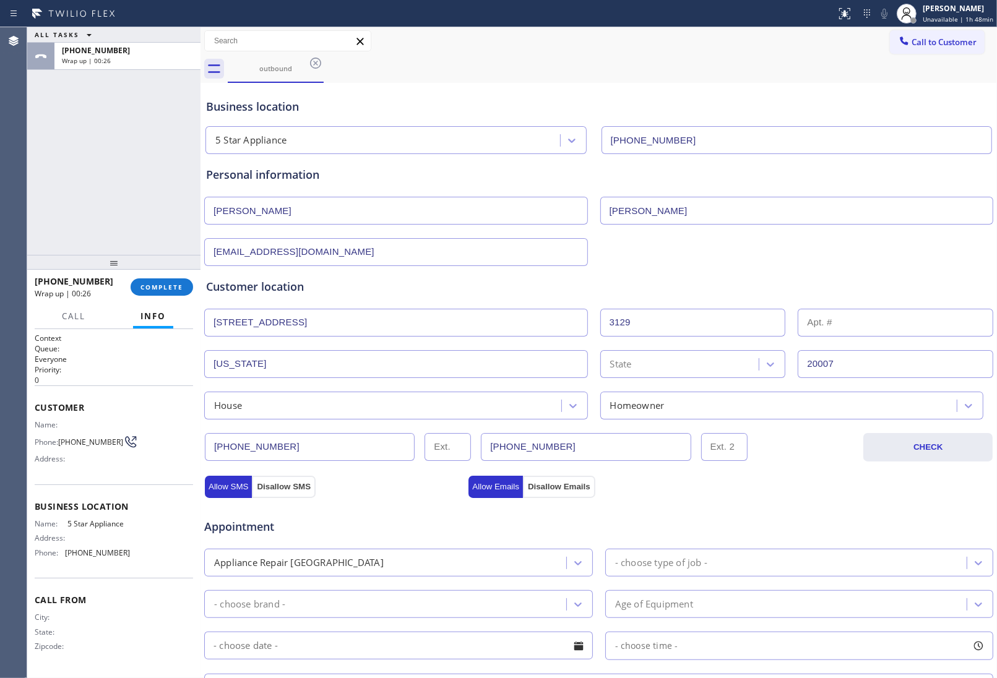
type input "[PHONE_NUMBER]"
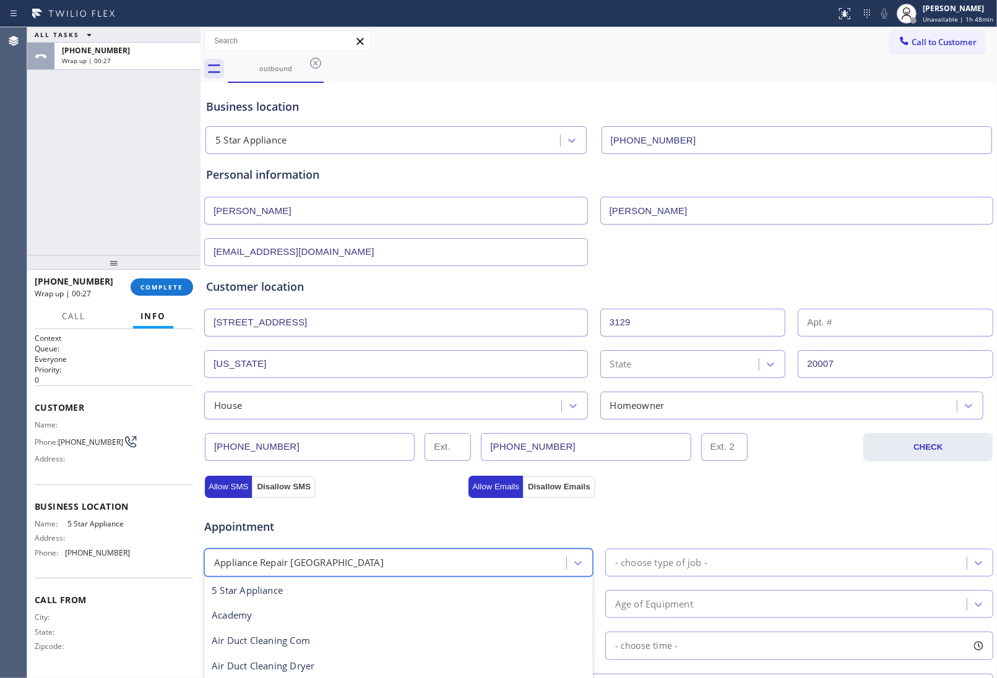
click at [366, 558] on div "Appliance Repair [GEOGRAPHIC_DATA]" at bounding box center [387, 563] width 358 height 22
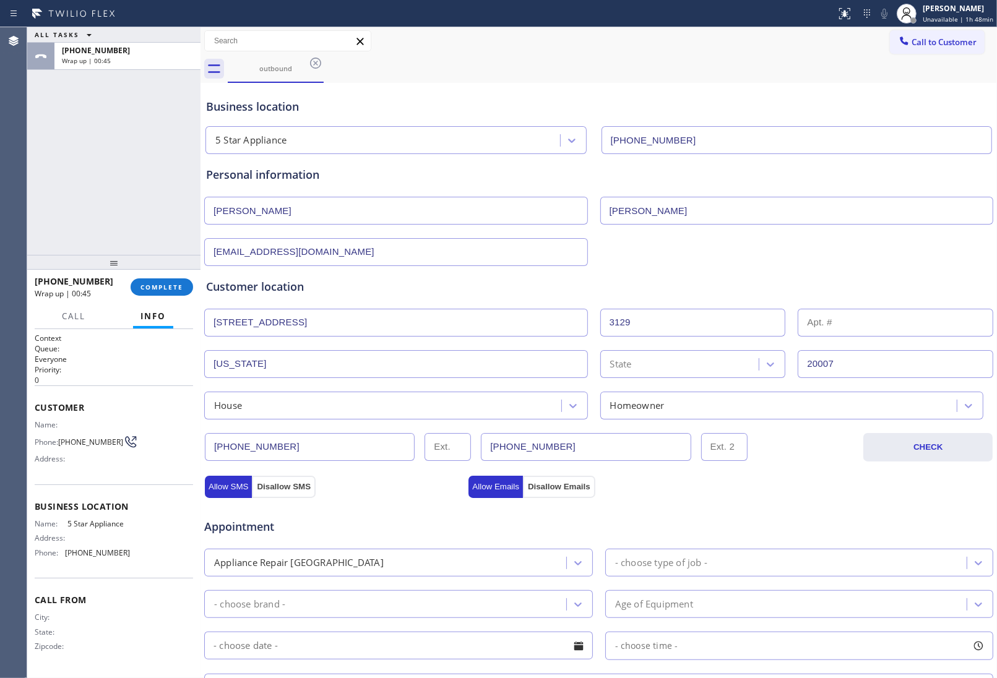
scroll to position [77, 0]
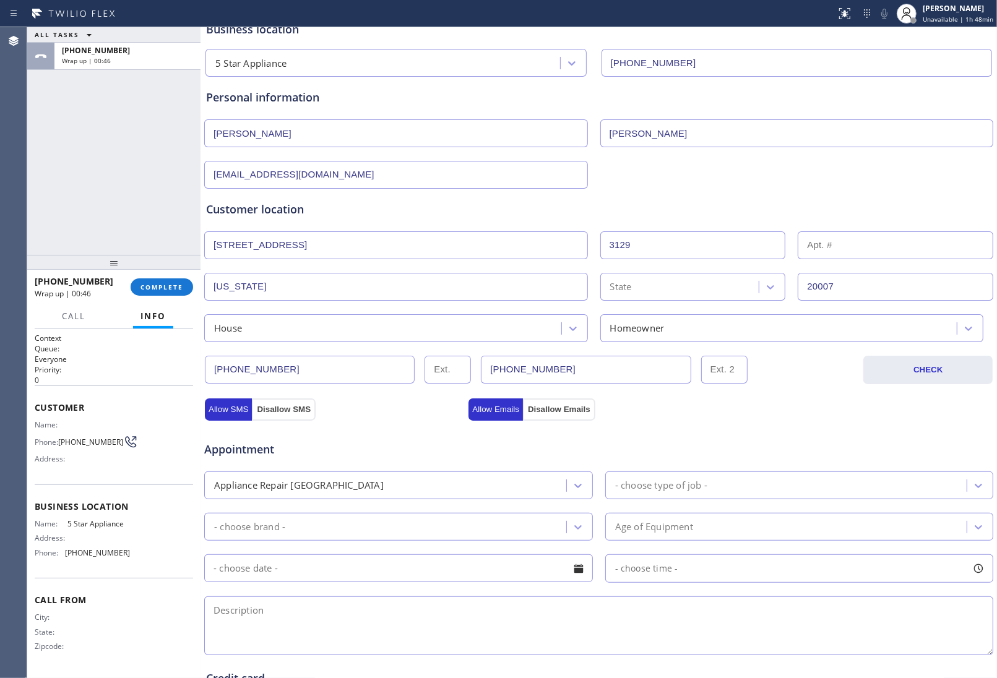
click at [406, 487] on div "Appliance Repair [GEOGRAPHIC_DATA]" at bounding box center [387, 486] width 358 height 22
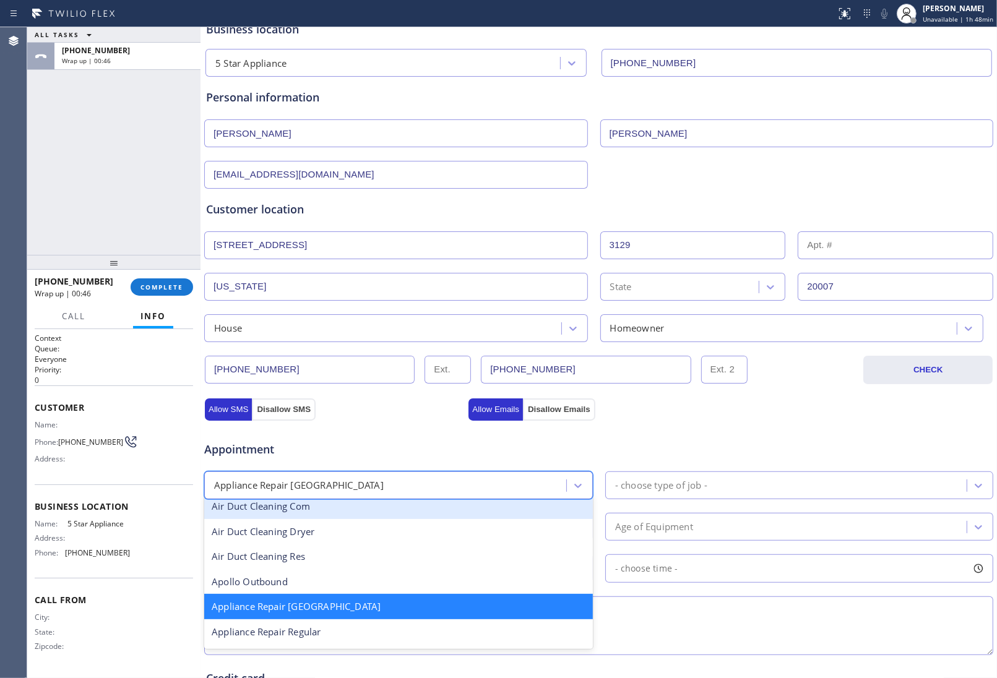
scroll to position [78, 0]
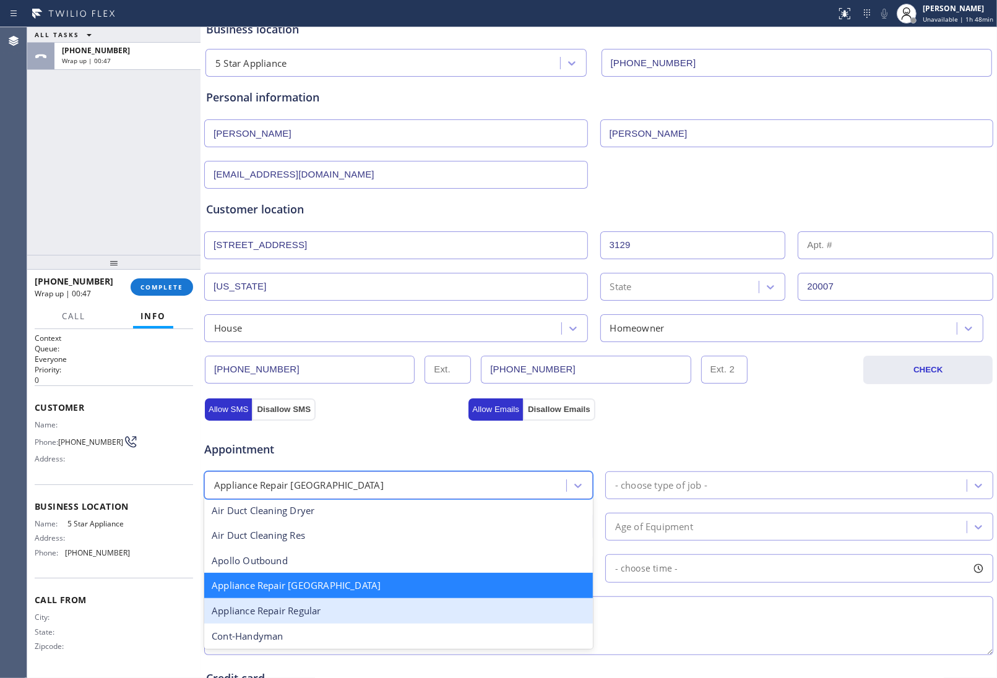
click at [329, 610] on div "Appliance Repair Regular" at bounding box center [398, 611] width 389 height 25
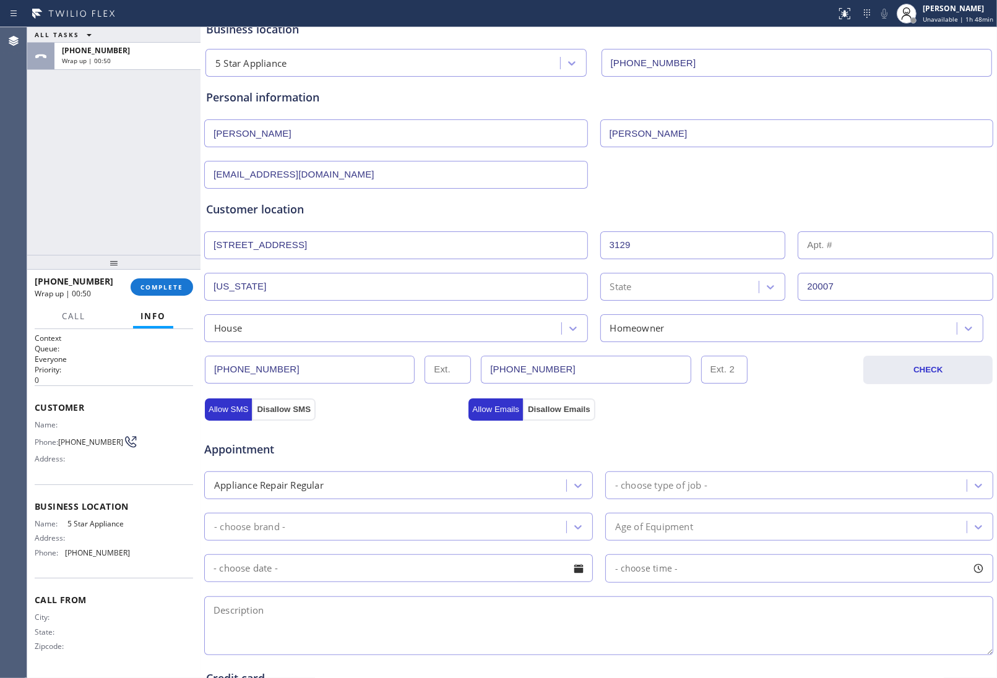
click at [645, 491] on div "- choose type of job -" at bounding box center [661, 485] width 92 height 14
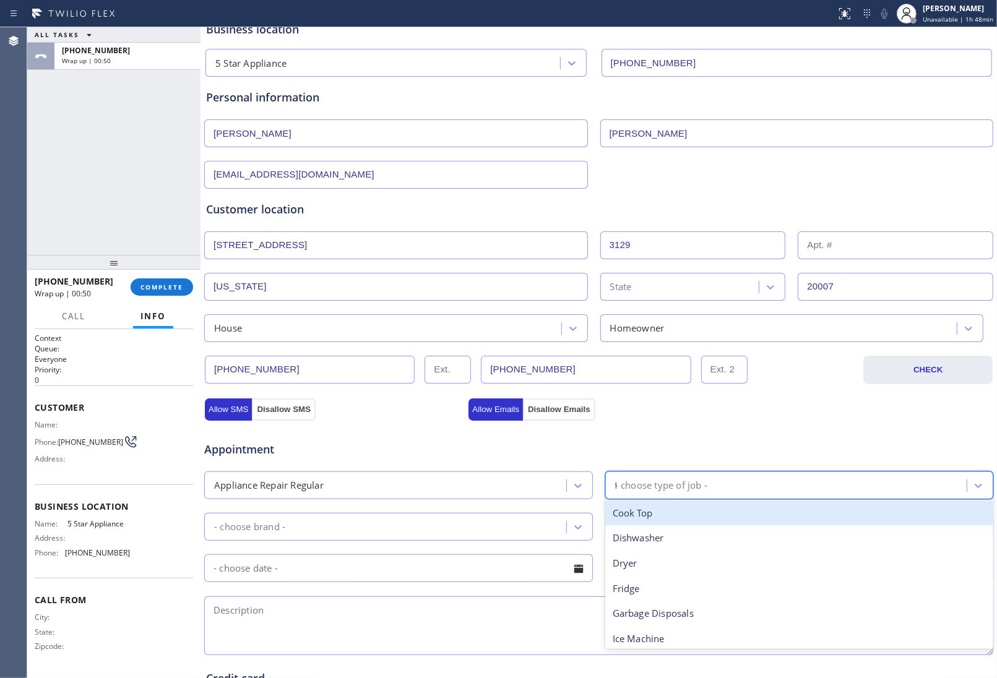
type input "fr"
click at [639, 520] on div "Fridge" at bounding box center [799, 513] width 389 height 25
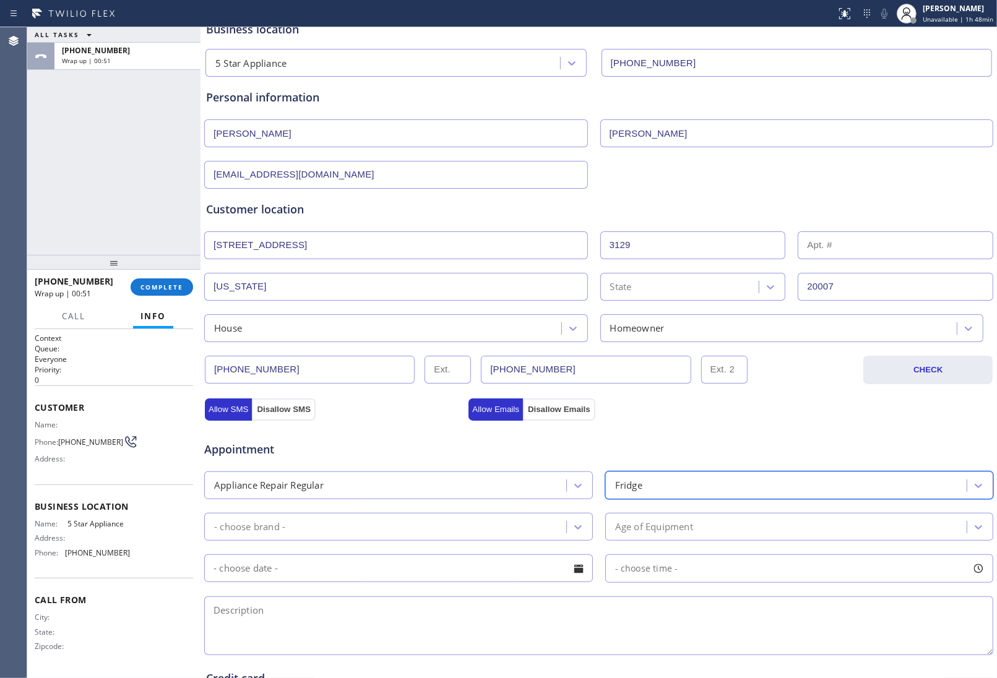
click at [381, 533] on div "- choose brand -" at bounding box center [387, 527] width 358 height 22
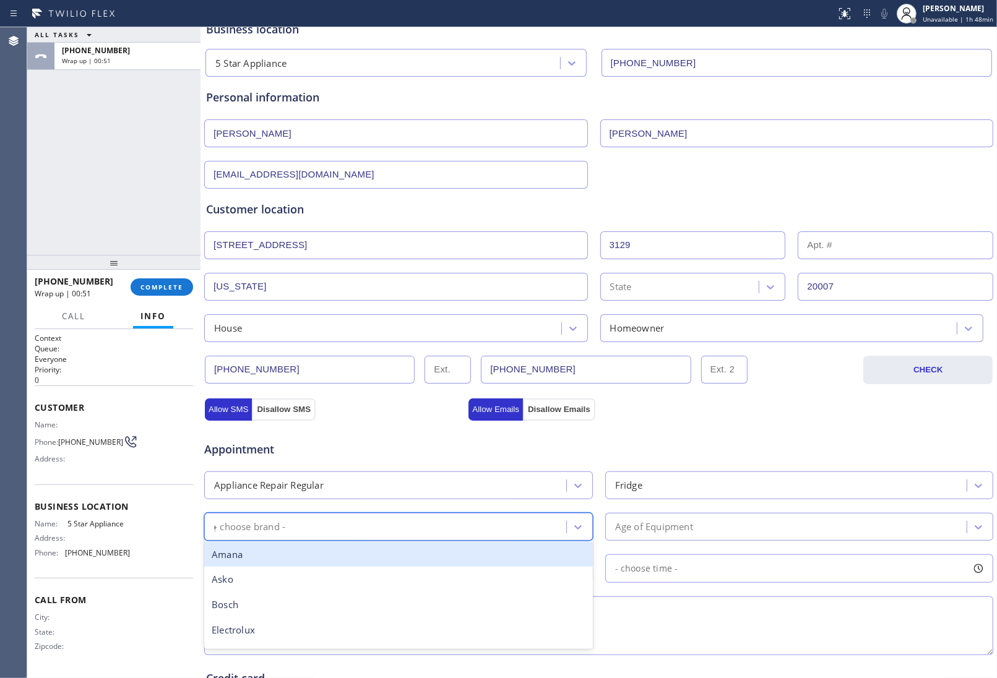
type input "ge"
click at [279, 560] on div "GE" at bounding box center [398, 554] width 389 height 25
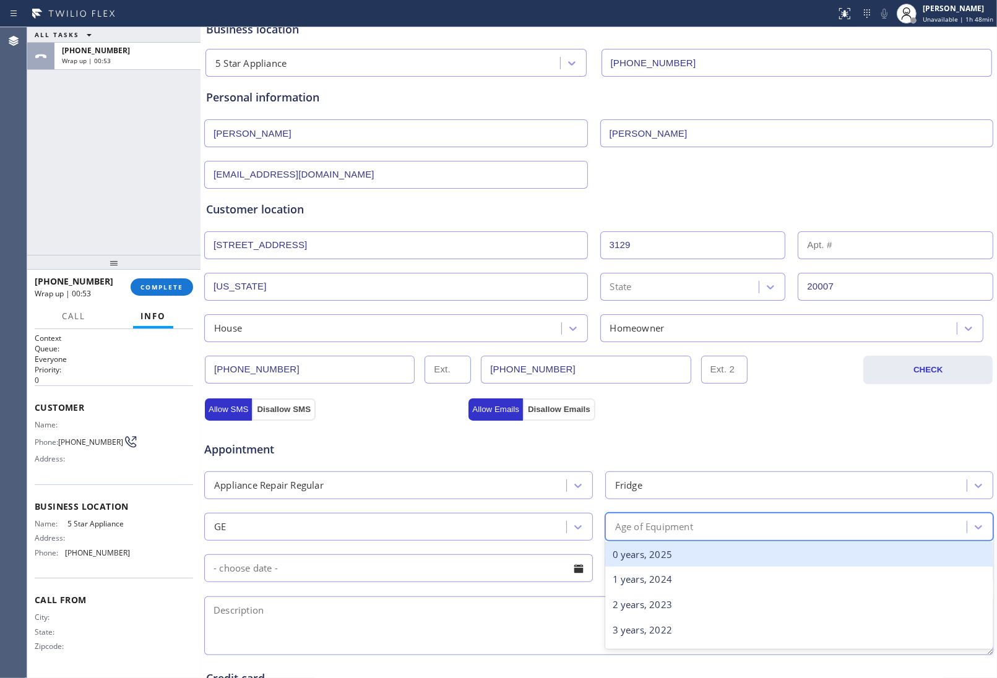
click at [638, 534] on div "Age of Equipment" at bounding box center [654, 527] width 78 height 14
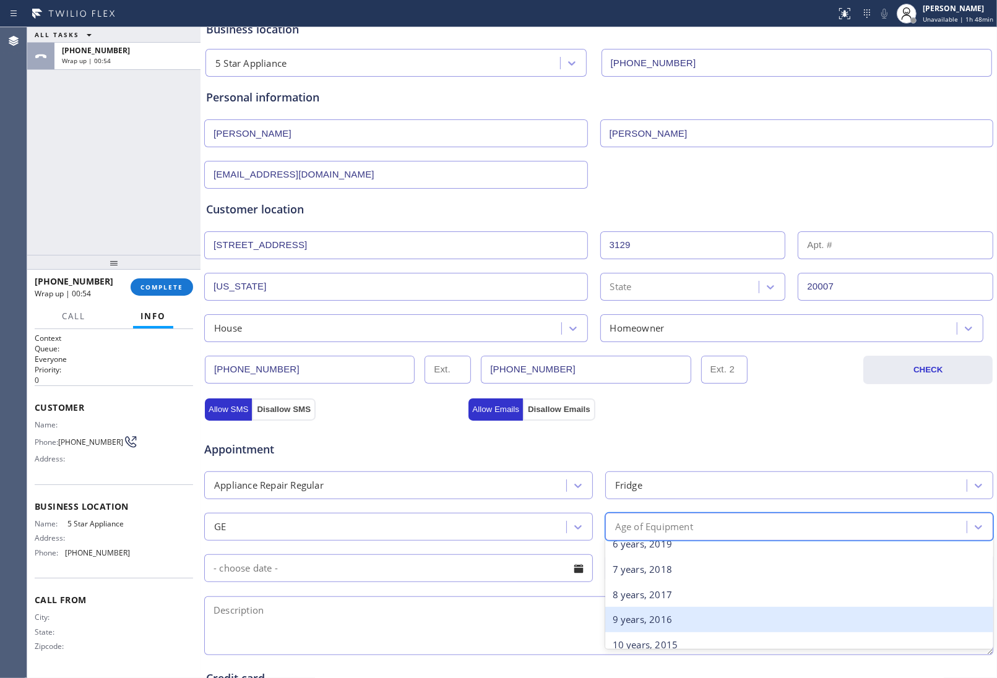
scroll to position [232, 0]
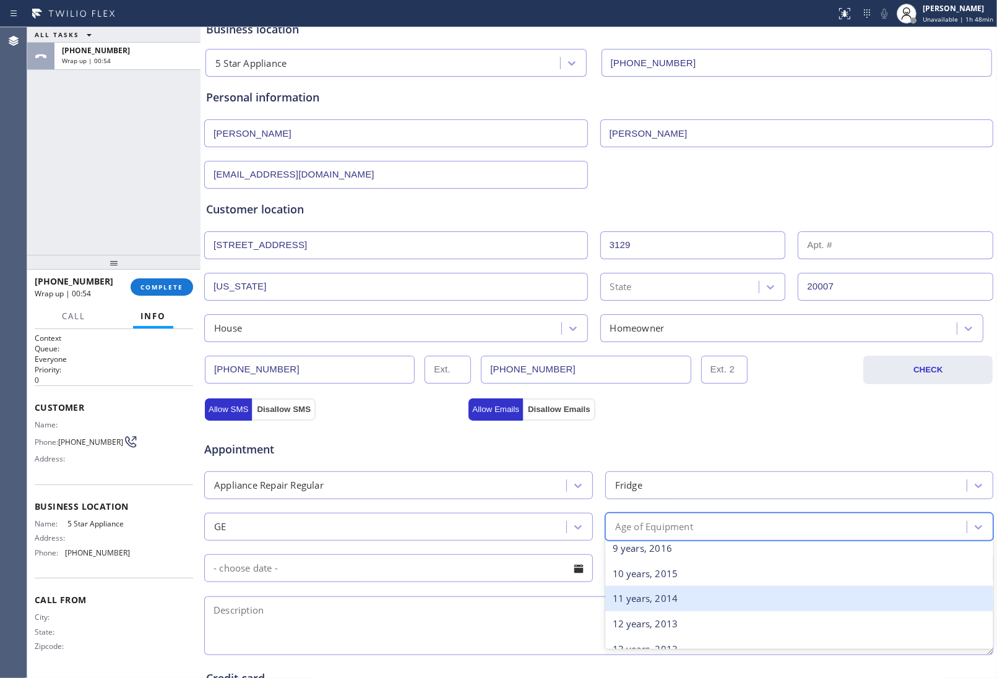
click at [656, 576] on div "10 years, 2015" at bounding box center [799, 573] width 389 height 25
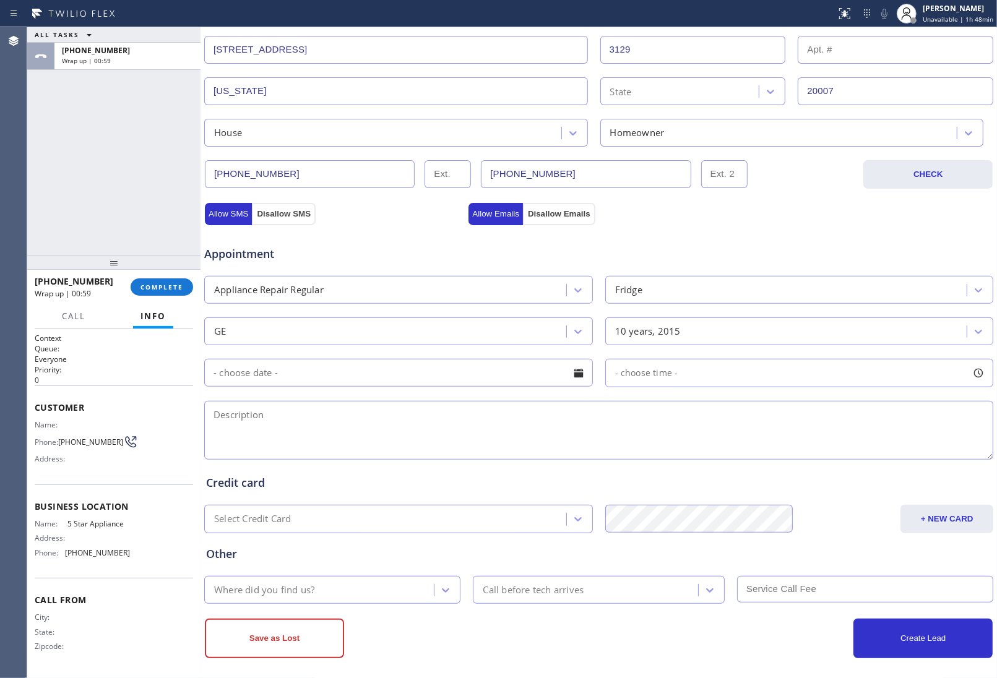
scroll to position [283, 0]
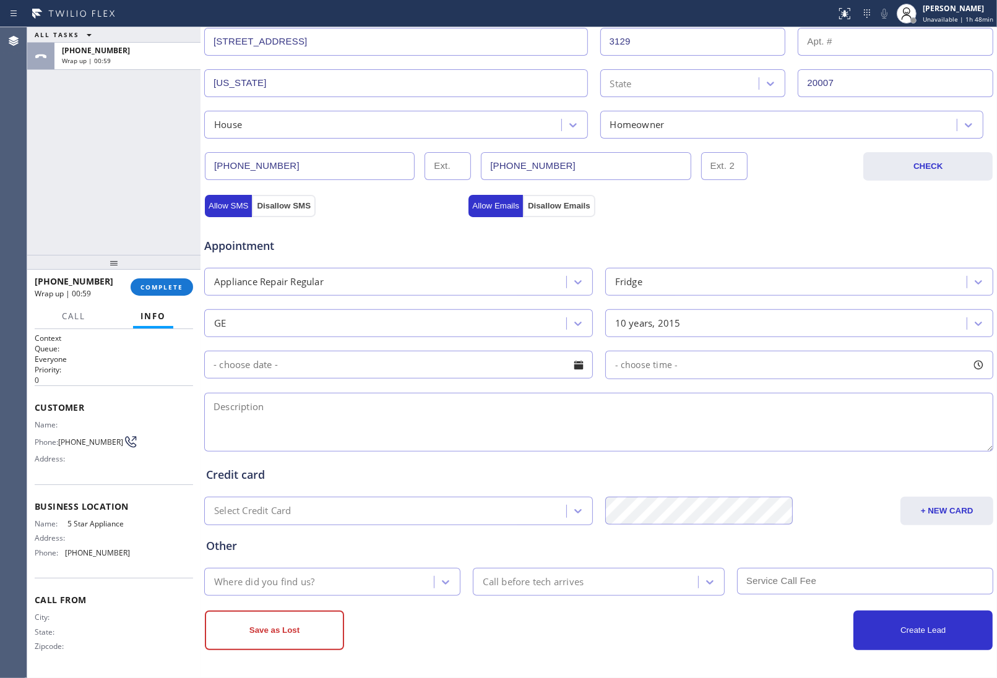
click at [367, 416] on textarea at bounding box center [598, 422] width 789 height 59
click at [519, 429] on textarea at bounding box center [598, 422] width 789 height 59
paste textarea "GE | Fridge FS | 10 Yrs | Ice maker and water dispenser is not working | [STREE…"
click at [121, 520] on span "5 Star Appliance" at bounding box center [98, 523] width 62 height 9
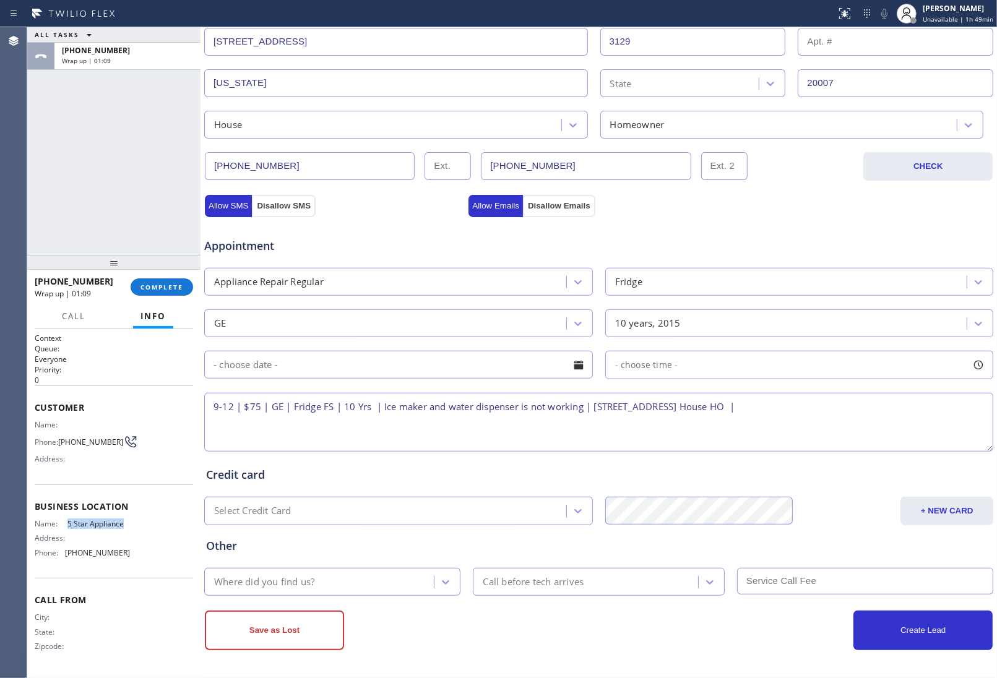
drag, startPoint x: 126, startPoint y: 520, endPoint x: 69, endPoint y: 521, distance: 57.0
click at [69, 521] on span "5 Star Appliance" at bounding box center [98, 523] width 62 height 9
copy span "5 Star Appliance"
paste textarea "5 Star Appliance"
click at [971, 404] on textarea "9-12 | $75 | GE | Fridge FS | 10 Yrs | Ice maker and water dispenser is not wor…" at bounding box center [598, 422] width 789 height 59
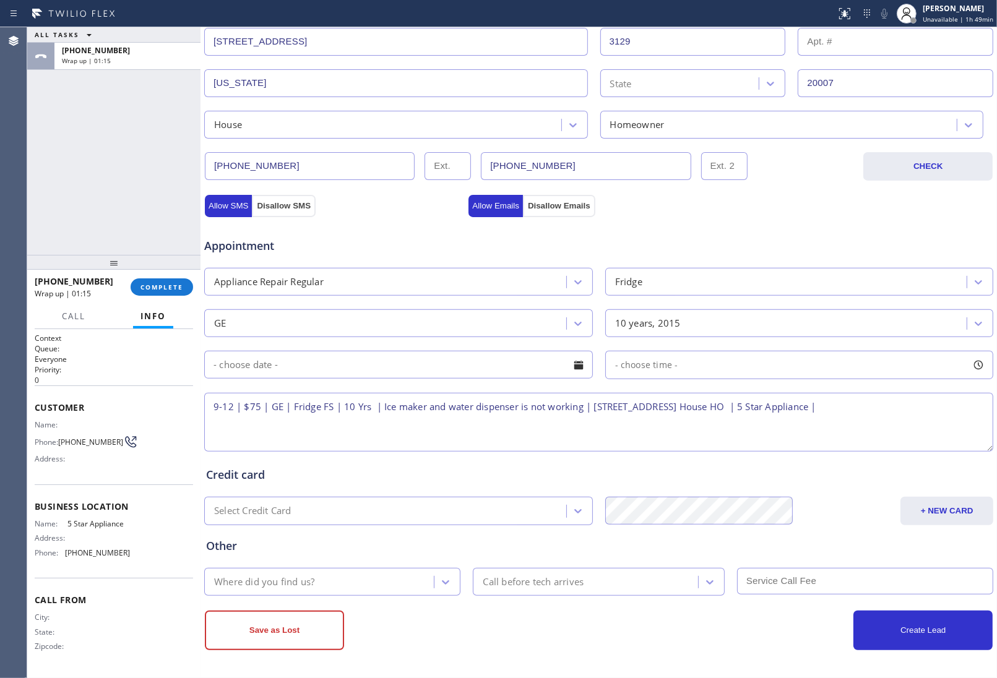
paste textarea "Please call 30 minutes prior to arrival."
click at [439, 435] on textarea "9-12 | $75 | GE | Fridge FS | 10 Yrs | Ice maker and water dispenser is not wor…" at bounding box center [598, 422] width 789 height 59
paste textarea "[PERSON_NAME]"
click at [461, 430] on textarea "9-12 | $75 | GE | Fridge FS | 10 Yrs | Ice maker and water dispenser is not wor…" at bounding box center [598, 422] width 789 height 59
paste textarea "[PHONE_NUMBER]"
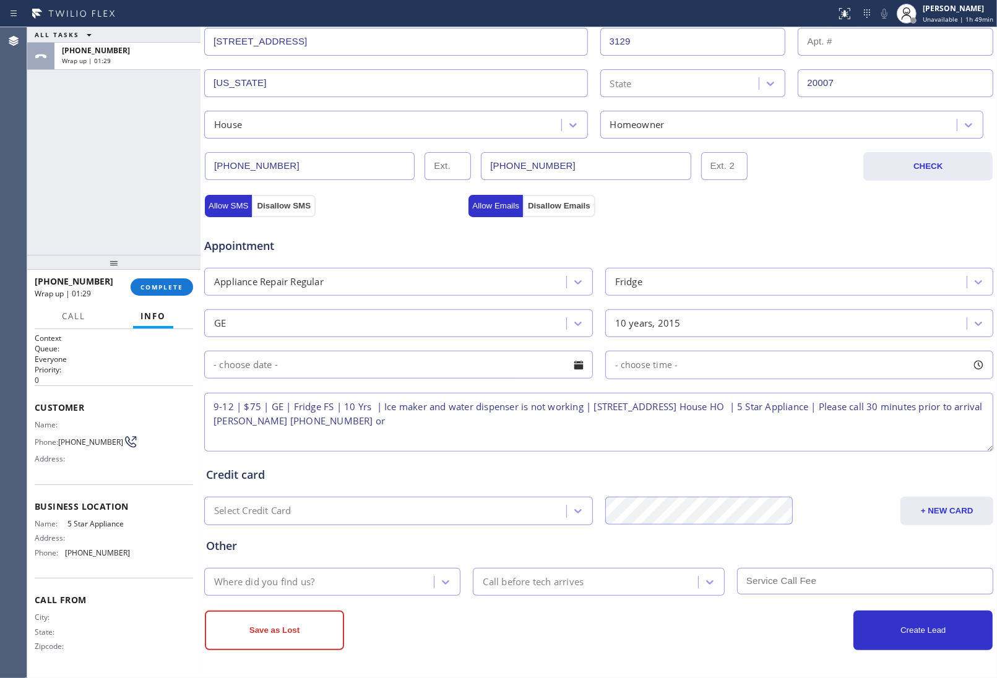
paste textarea "9517951695 [PERSON_NAME]"
type textarea "9-12 | $75 | GE | Fridge FS | 10 Yrs | Ice maker and water dispenser is not wor…"
click at [277, 374] on input "text" at bounding box center [398, 365] width 389 height 28
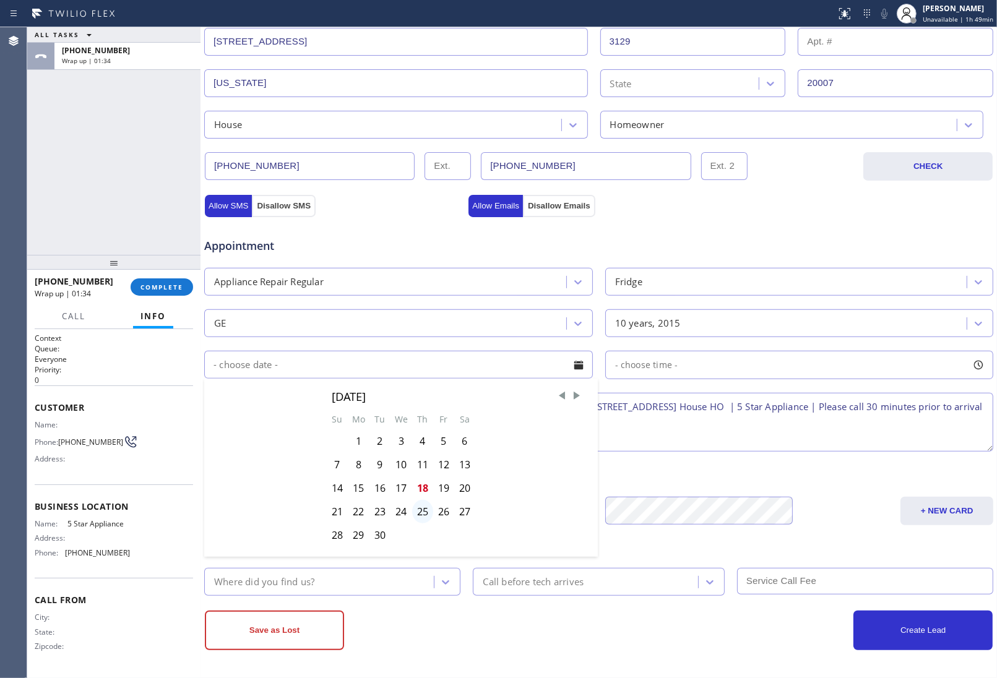
click at [422, 514] on div "25" at bounding box center [422, 512] width 21 height 24
type input "[DATE]"
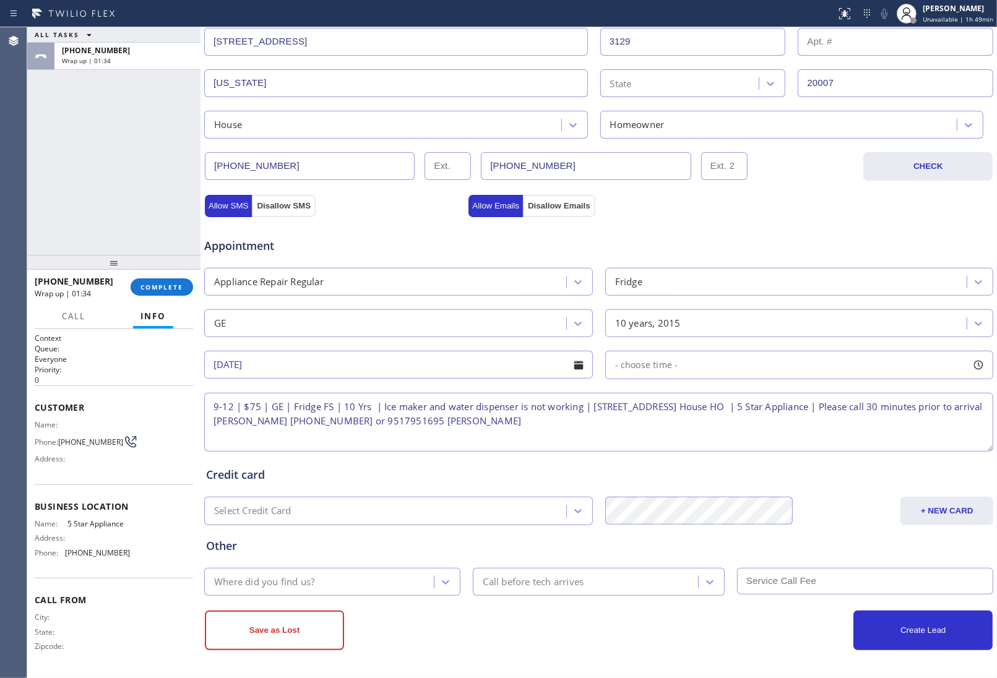
click at [623, 368] on span "- choose time -" at bounding box center [646, 365] width 63 height 12
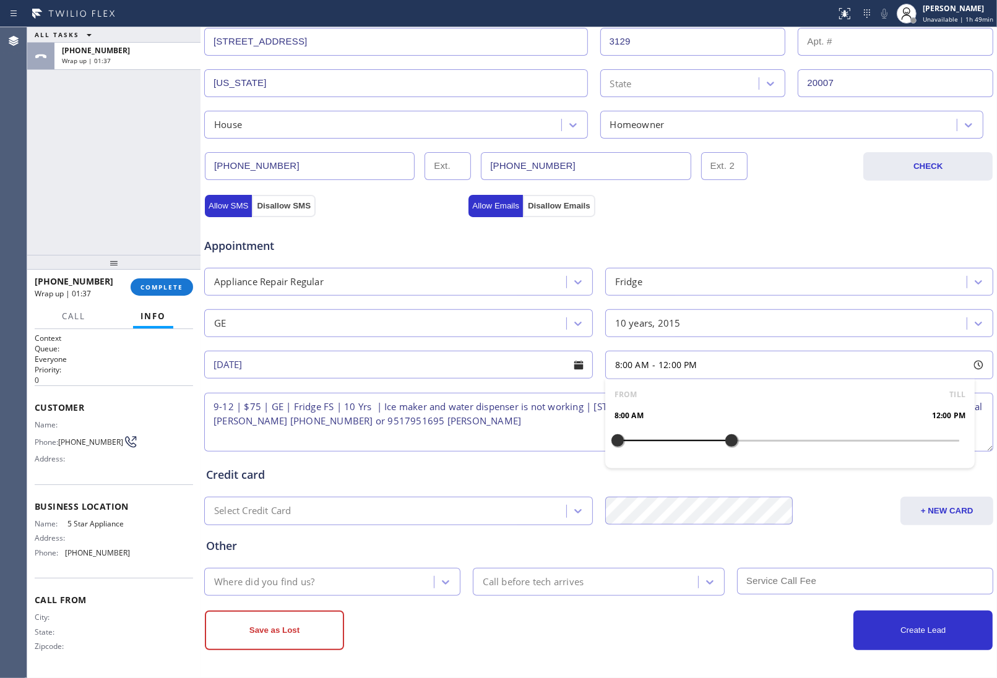
drag, startPoint x: 612, startPoint y: 441, endPoint x: 714, endPoint y: 441, distance: 102.1
click at [724, 443] on div at bounding box center [731, 441] width 15 height 26
drag, startPoint x: 617, startPoint y: 444, endPoint x: 643, endPoint y: 449, distance: 26.4
click at [643, 449] on div at bounding box center [646, 441] width 15 height 26
click at [369, 589] on div "Where did you find us?" at bounding box center [321, 582] width 226 height 22
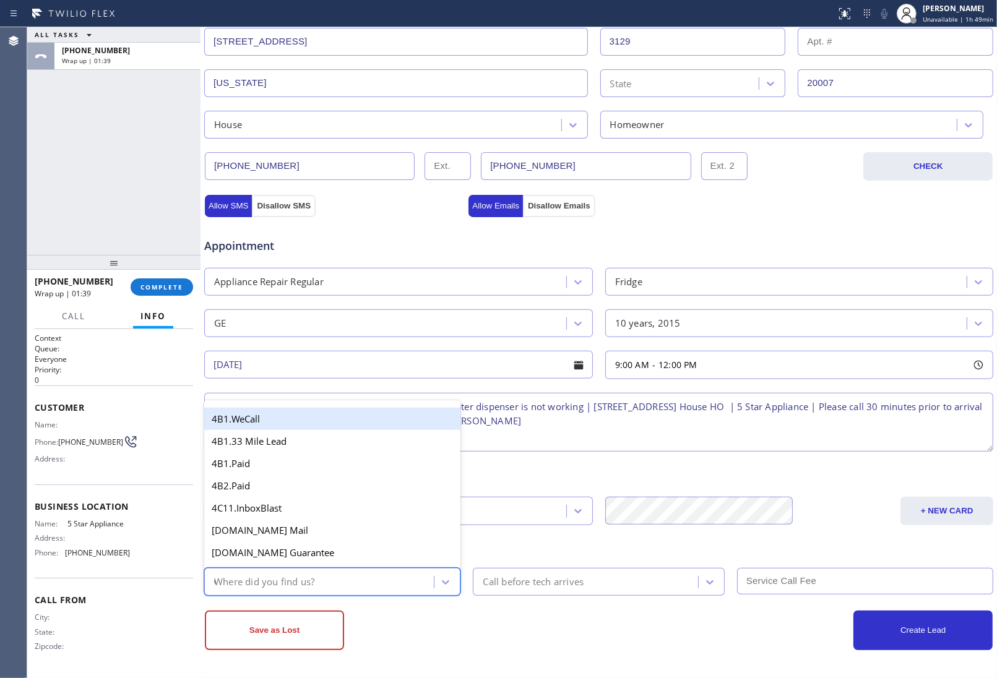
type input "we"
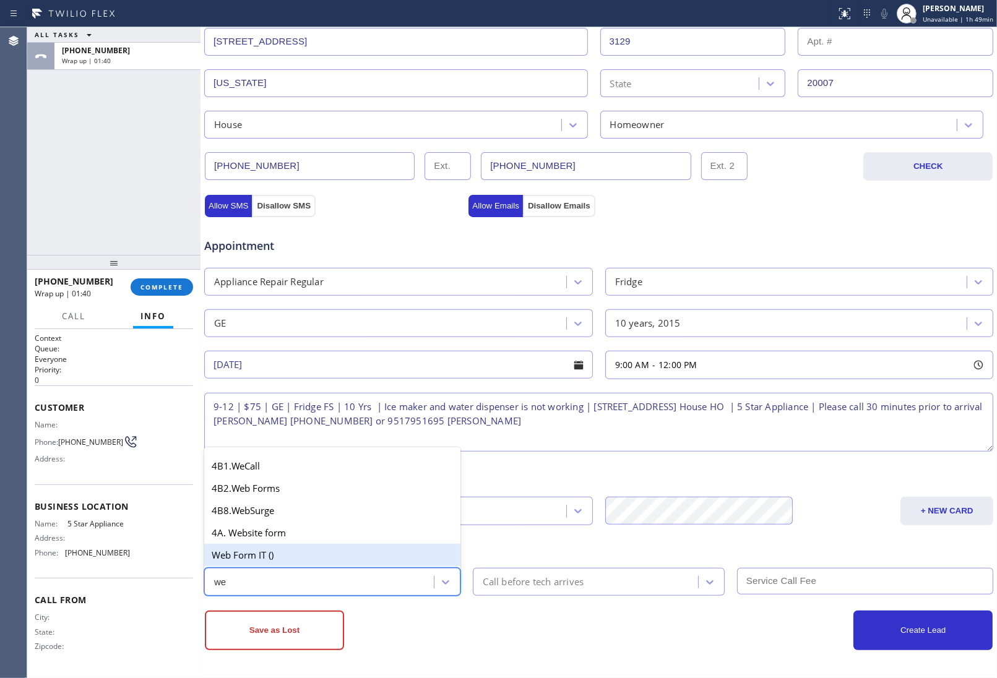
click at [260, 552] on div "Web Form IT ()" at bounding box center [332, 555] width 256 height 22
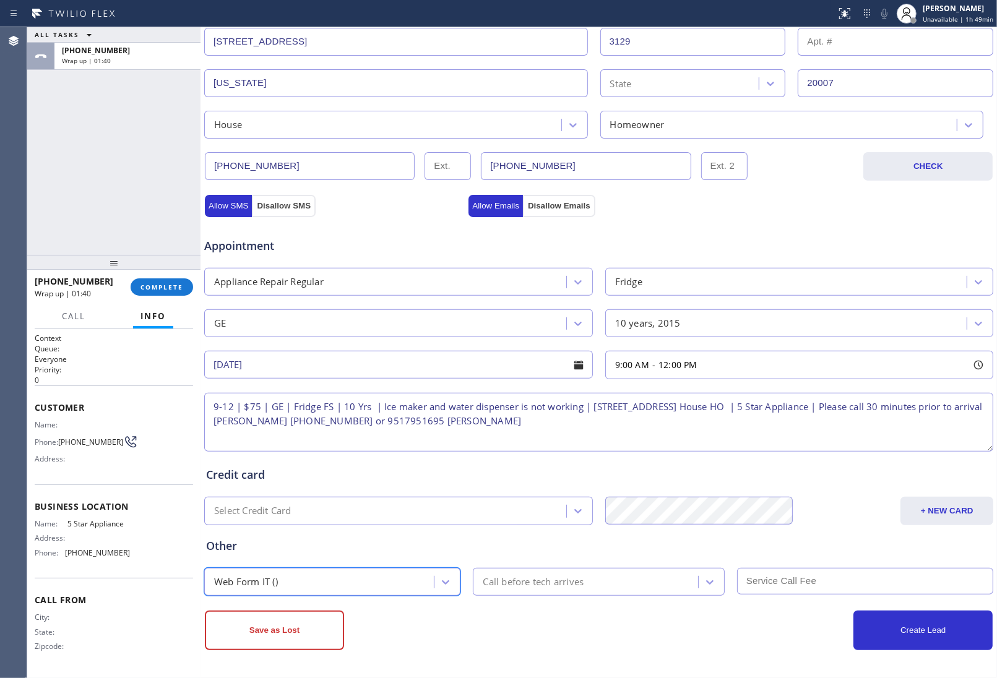
click at [504, 580] on div "Call before tech arrives" at bounding box center [533, 582] width 101 height 14
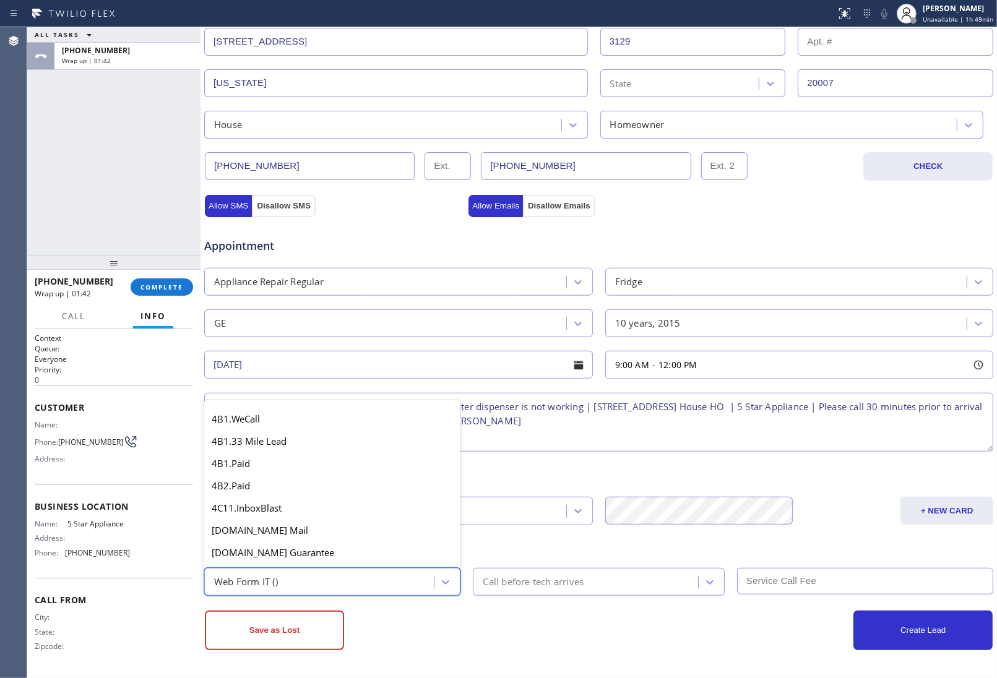
click at [308, 594] on div "Web Form IT ()" at bounding box center [332, 582] width 256 height 28
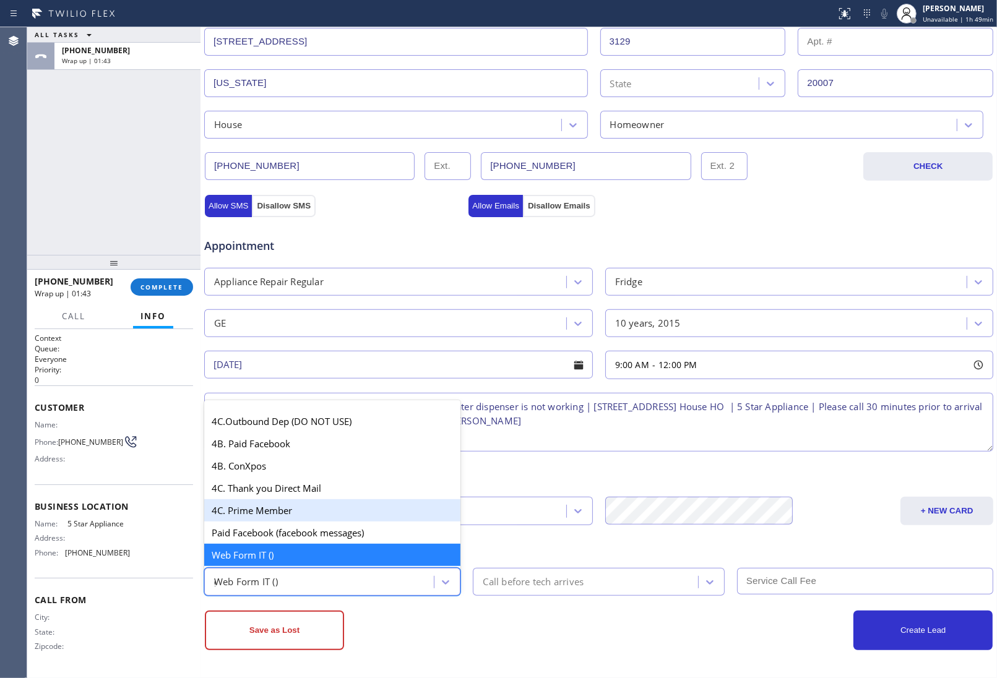
scroll to position [233, 0]
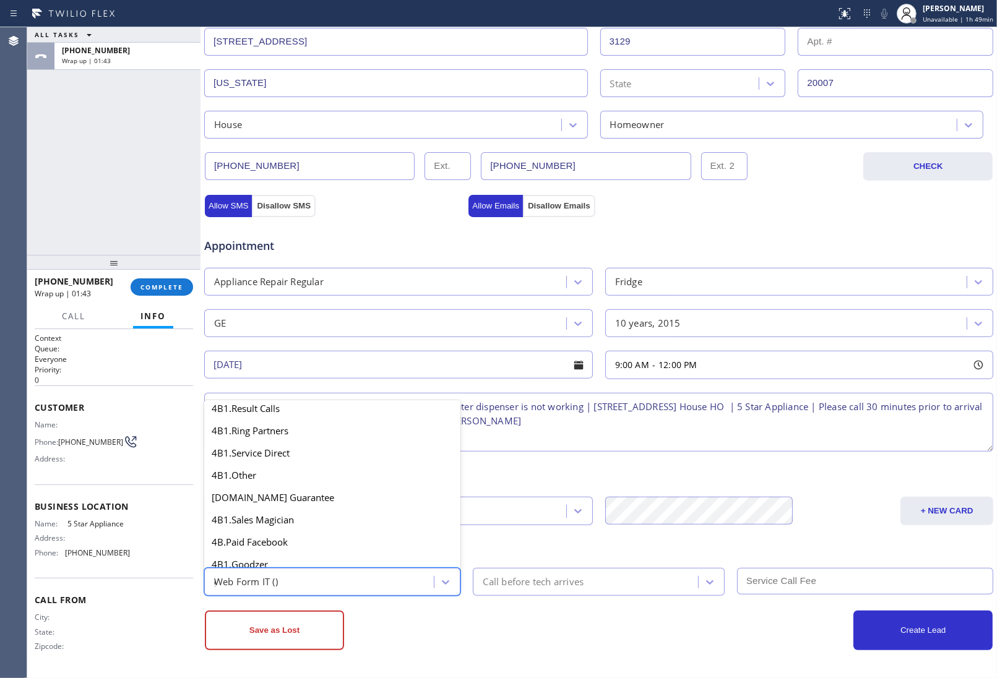
type input "go"
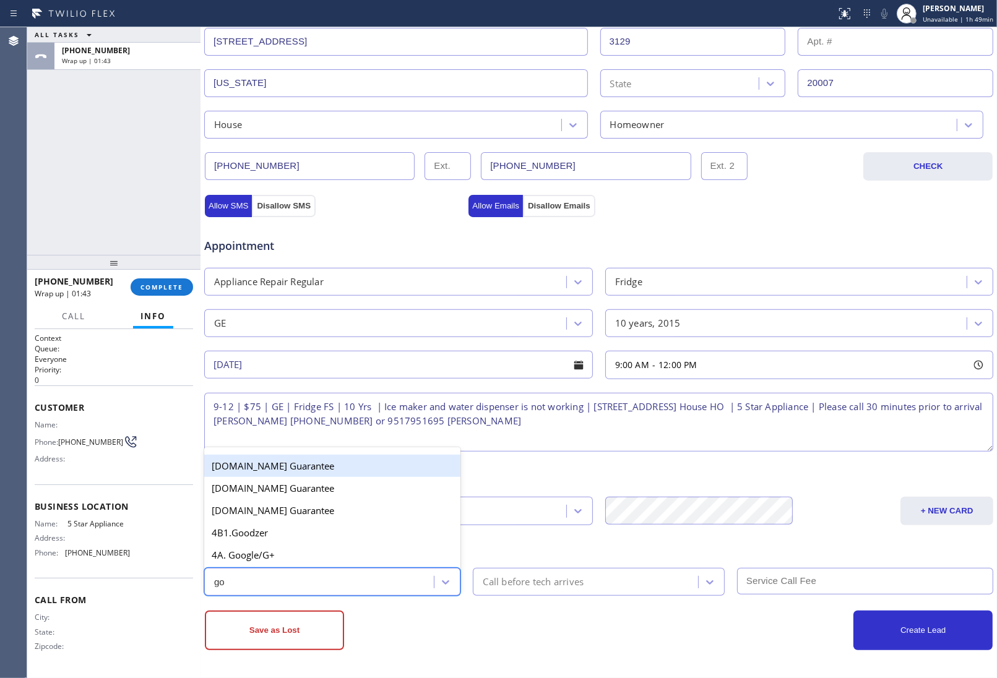
scroll to position [0, 0]
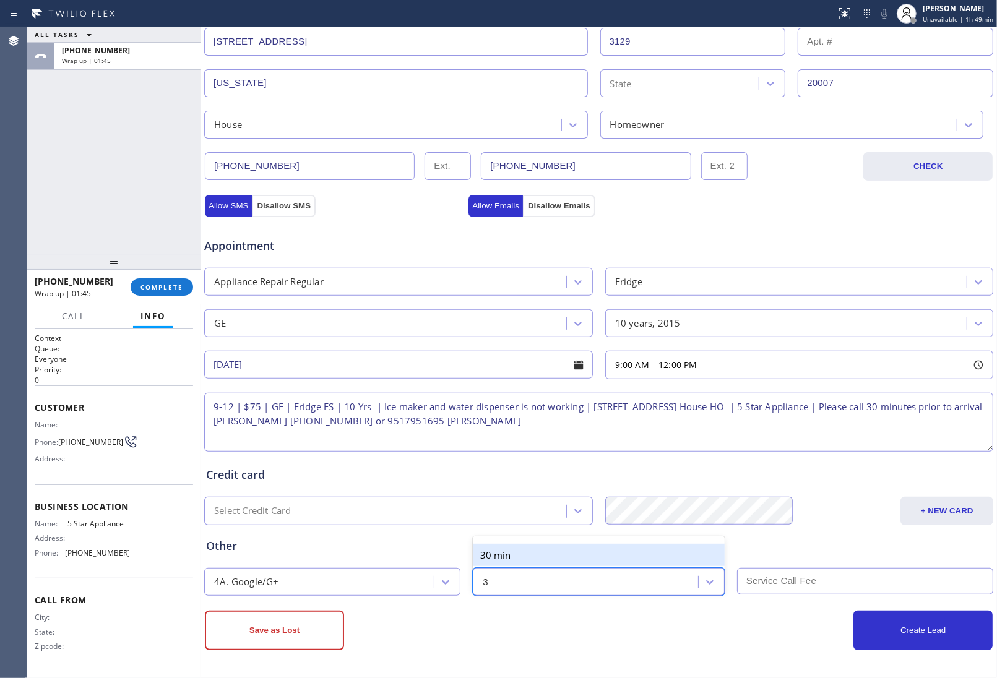
type input "30"
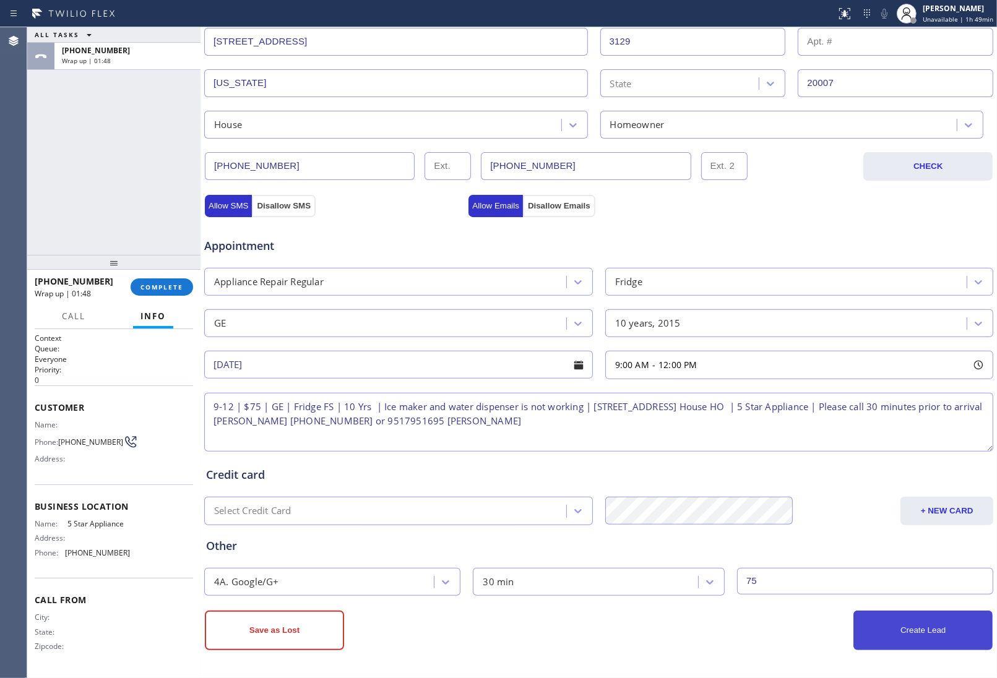
type input "75"
click at [862, 626] on button "Create Lead" at bounding box center [923, 631] width 139 height 40
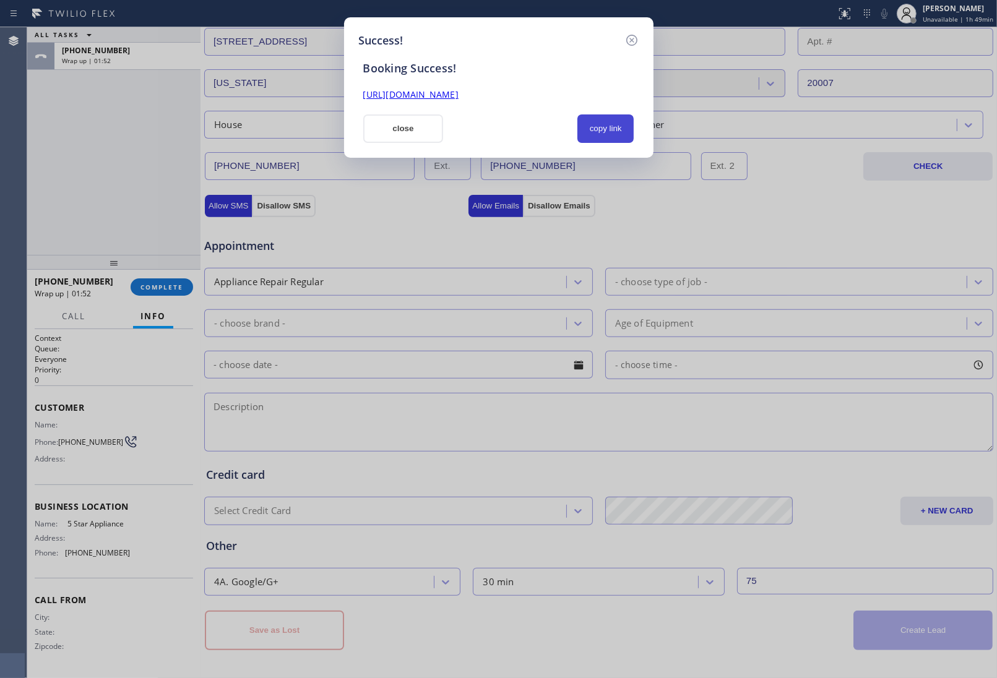
click at [588, 128] on button "copy link" at bounding box center [606, 129] width 57 height 28
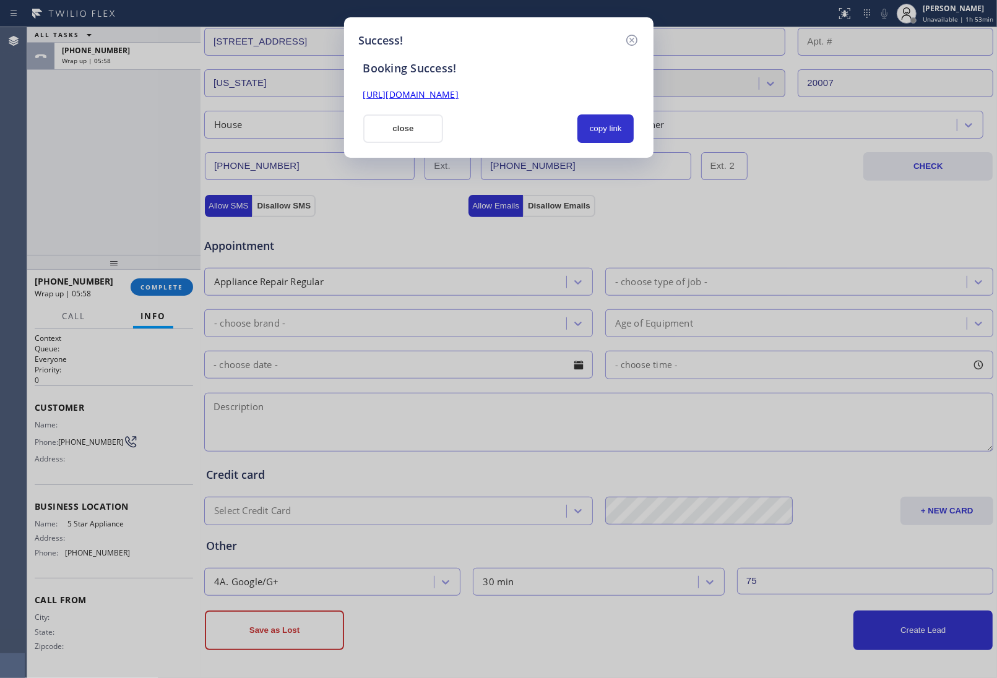
drag, startPoint x: 425, startPoint y: 128, endPoint x: 409, endPoint y: 139, distance: 19.9
click at [424, 128] on button "close" at bounding box center [403, 129] width 80 height 28
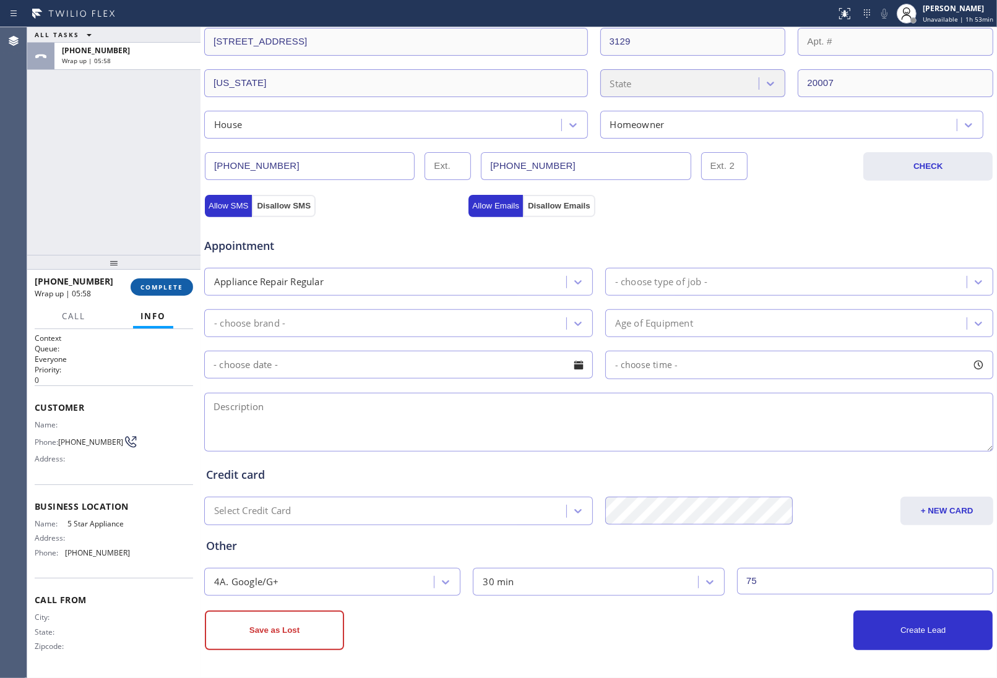
drag, startPoint x: 134, startPoint y: 298, endPoint x: 142, endPoint y: 292, distance: 10.2
click at [135, 298] on div "[PHONE_NUMBER] Wrap up | 05:58 COMPLETE" at bounding box center [114, 287] width 158 height 32
click at [157, 287] on span "COMPLETE" at bounding box center [162, 287] width 43 height 9
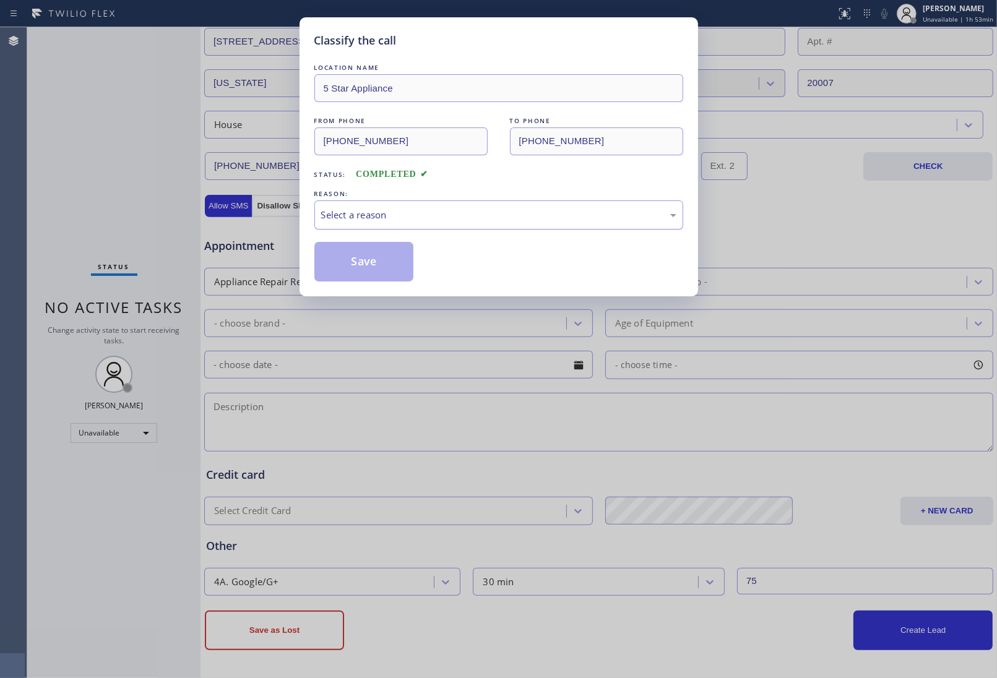
click at [364, 209] on div "Select a reason" at bounding box center [498, 215] width 355 height 14
click at [360, 258] on button "Save" at bounding box center [364, 262] width 100 height 40
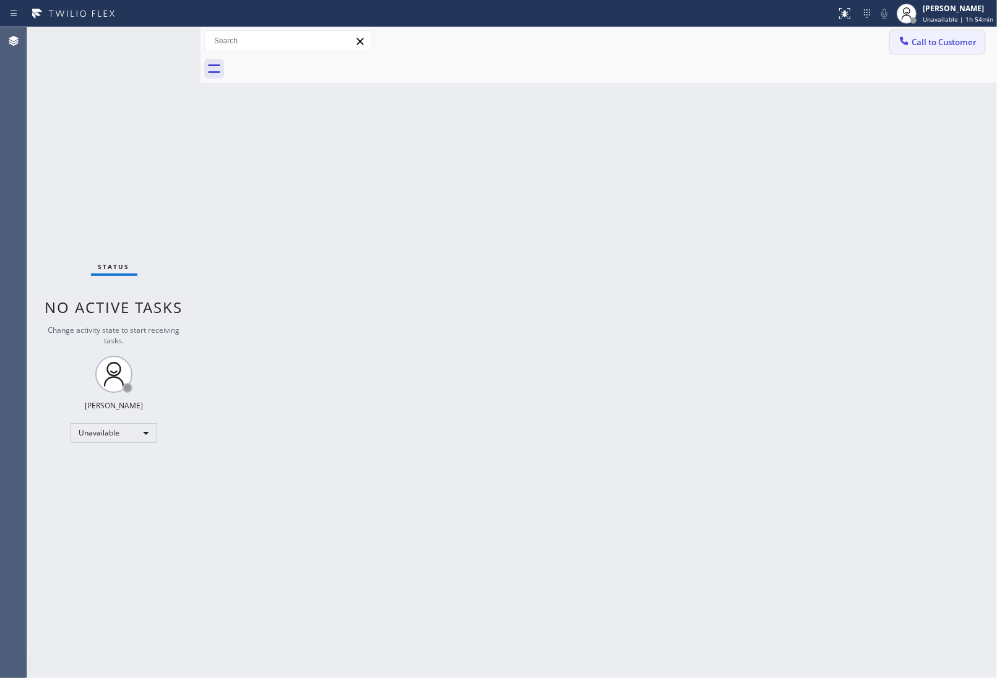
click at [958, 45] on span "Call to Customer" at bounding box center [944, 42] width 65 height 11
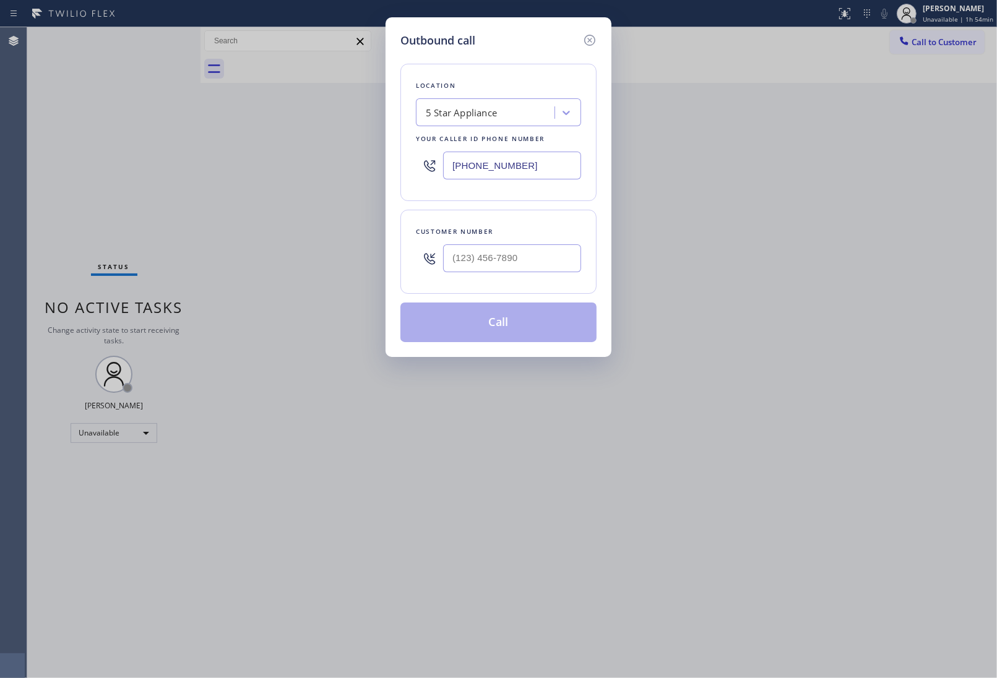
click at [533, 163] on input "[PHONE_NUMBER]" at bounding box center [512, 166] width 138 height 28
paste input "516) 588-8177"
type input "[PHONE_NUMBER]"
type input "(___) ___-____"
click at [482, 258] on input "(___) ___-____" at bounding box center [512, 259] width 138 height 28
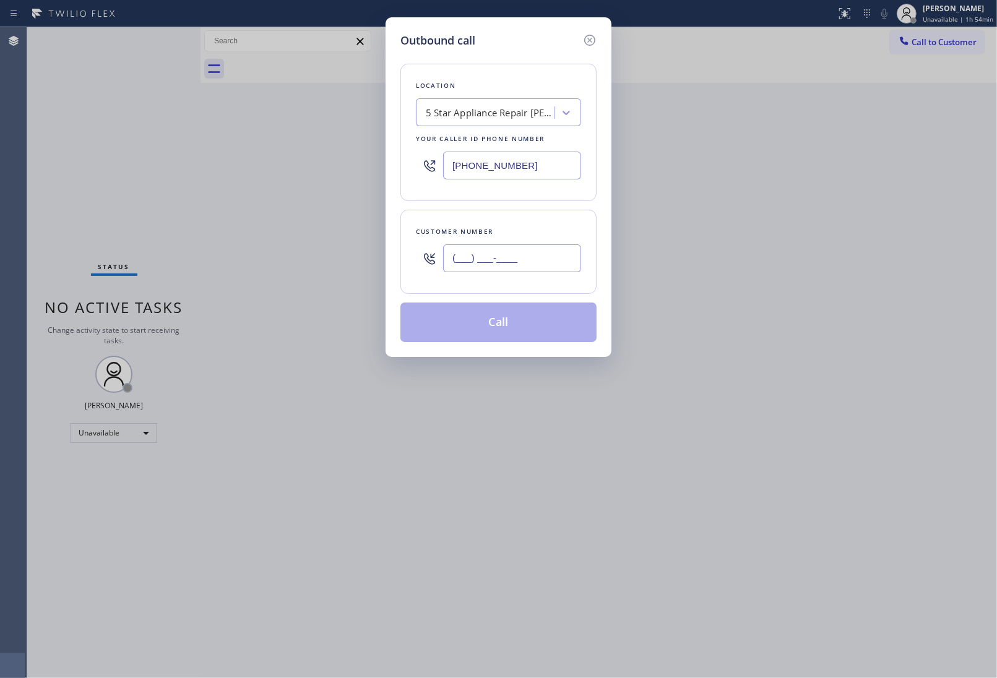
paste input "516) 631-3778"
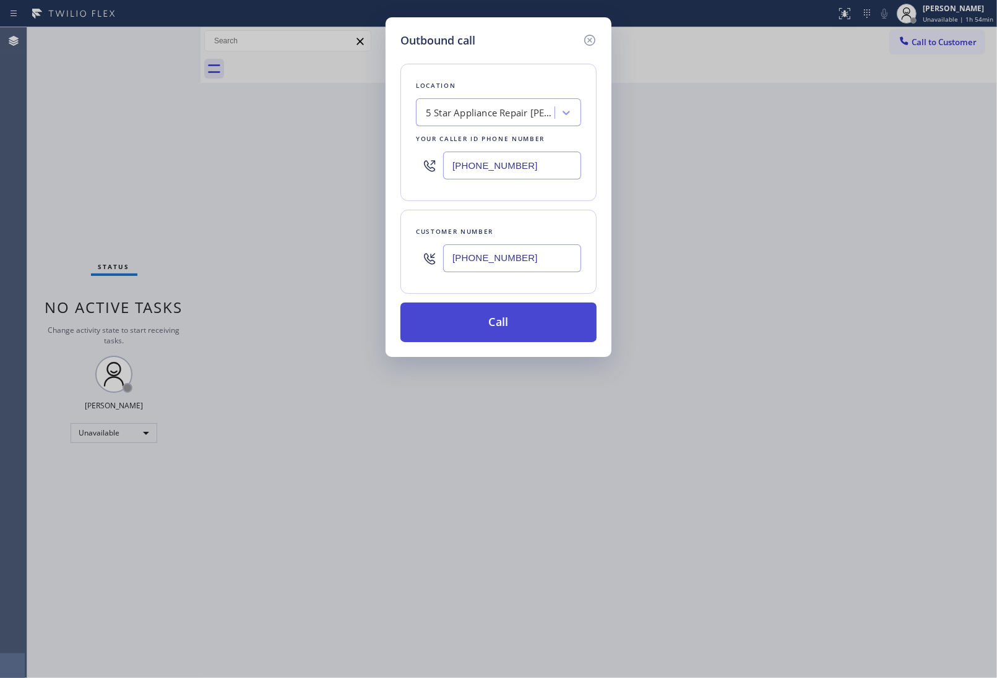
type input "[PHONE_NUMBER]"
click at [503, 327] on button "Call" at bounding box center [498, 323] width 196 height 40
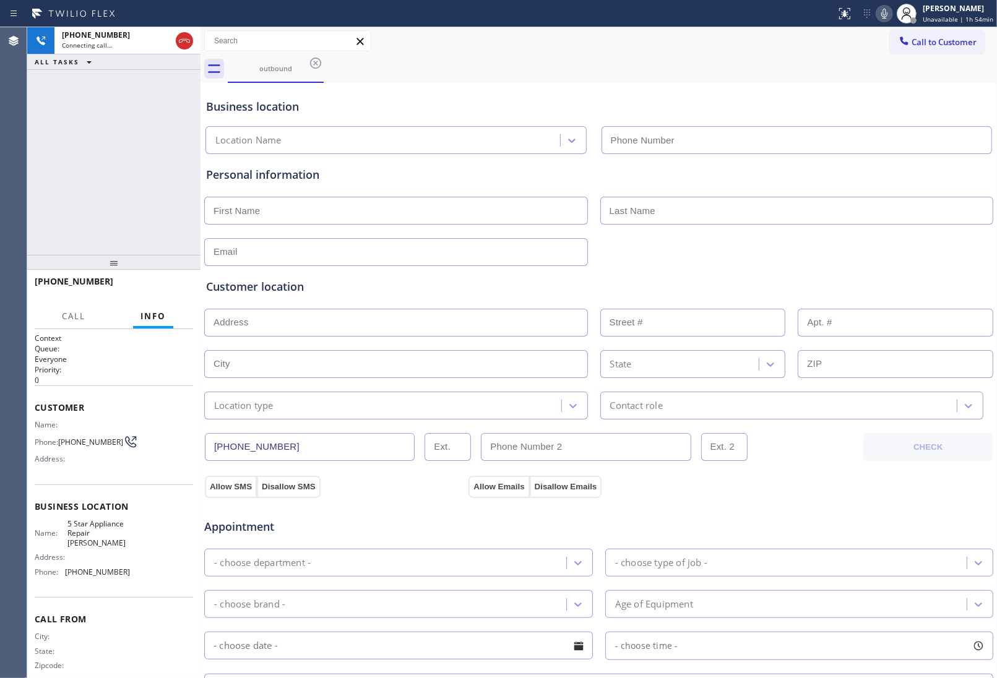
type input "[PHONE_NUMBER]"
drag, startPoint x: 841, startPoint y: 248, endPoint x: 571, endPoint y: 230, distance: 269.8
click at [827, 246] on div at bounding box center [599, 251] width 792 height 30
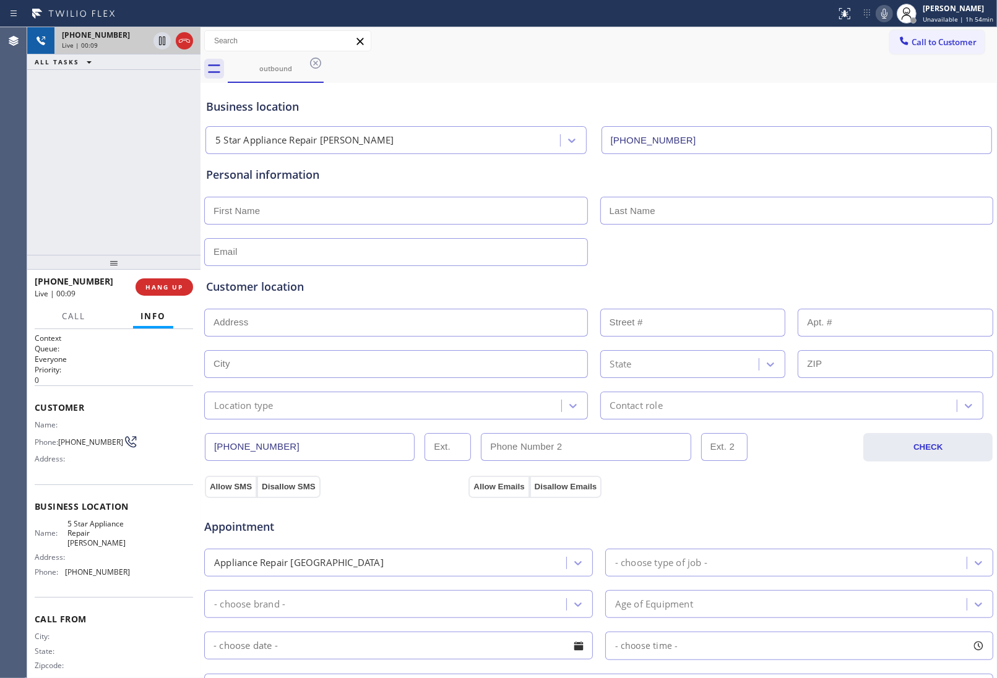
click at [188, 28] on div at bounding box center [173, 40] width 45 height 27
click at [187, 41] on icon at bounding box center [184, 40] width 15 height 15
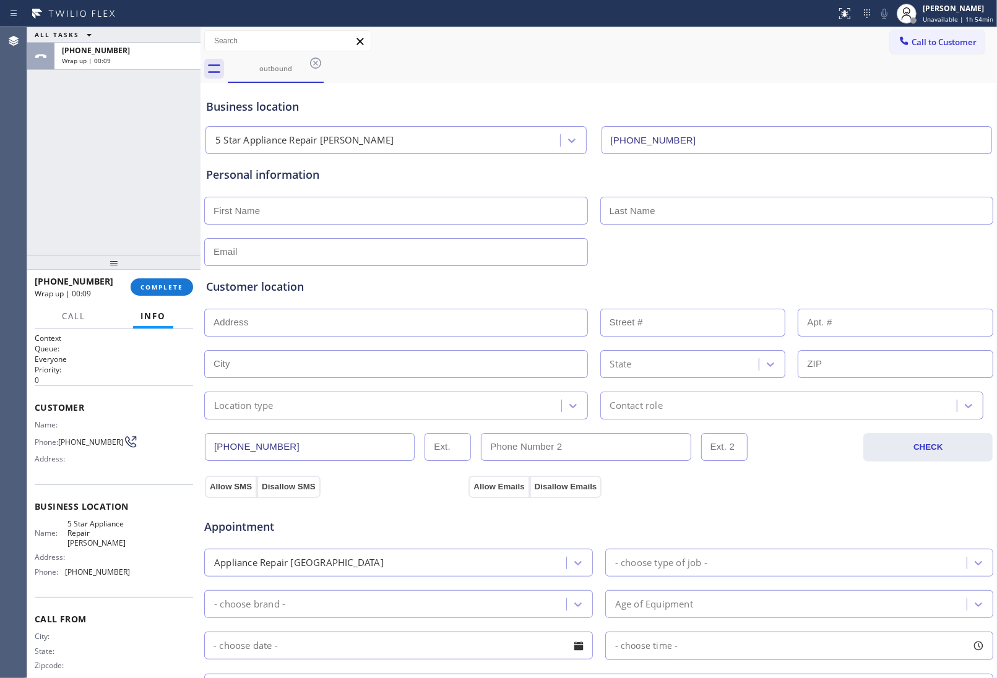
drag, startPoint x: 847, startPoint y: 115, endPoint x: 893, endPoint y: 81, distance: 57.2
click at [848, 112] on div "Business location" at bounding box center [598, 106] width 785 height 17
drag, startPoint x: 927, startPoint y: 42, endPoint x: 601, endPoint y: 152, distance: 343.7
click at [924, 43] on span "Call to Customer" at bounding box center [944, 42] width 65 height 11
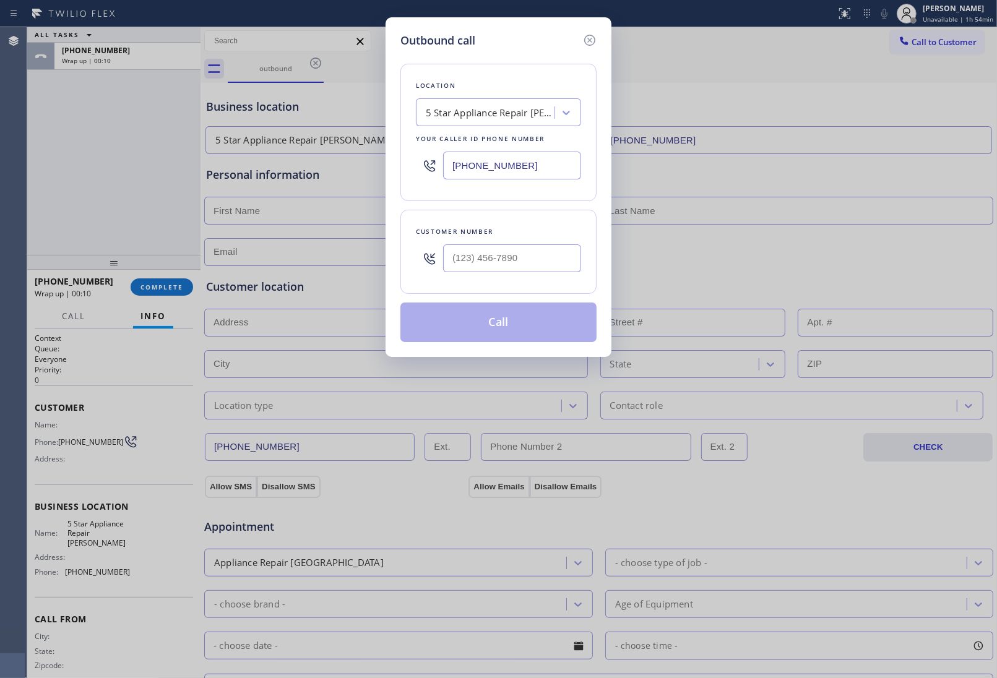
click at [545, 155] on input "[PHONE_NUMBER]" at bounding box center [512, 166] width 138 height 28
paste input "339) 888-9303"
type input "[PHONE_NUMBER]"
click at [483, 268] on input "text" at bounding box center [512, 259] width 138 height 28
paste input "617) 593-9458"
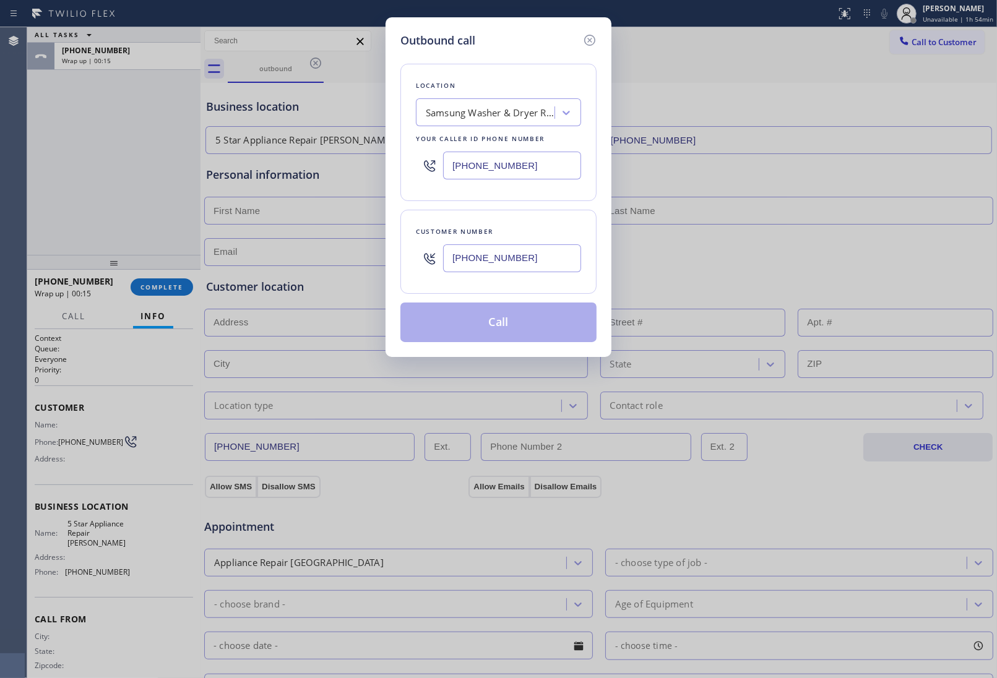
type input "[PHONE_NUMBER]"
click at [519, 332] on button "Call" at bounding box center [498, 323] width 196 height 40
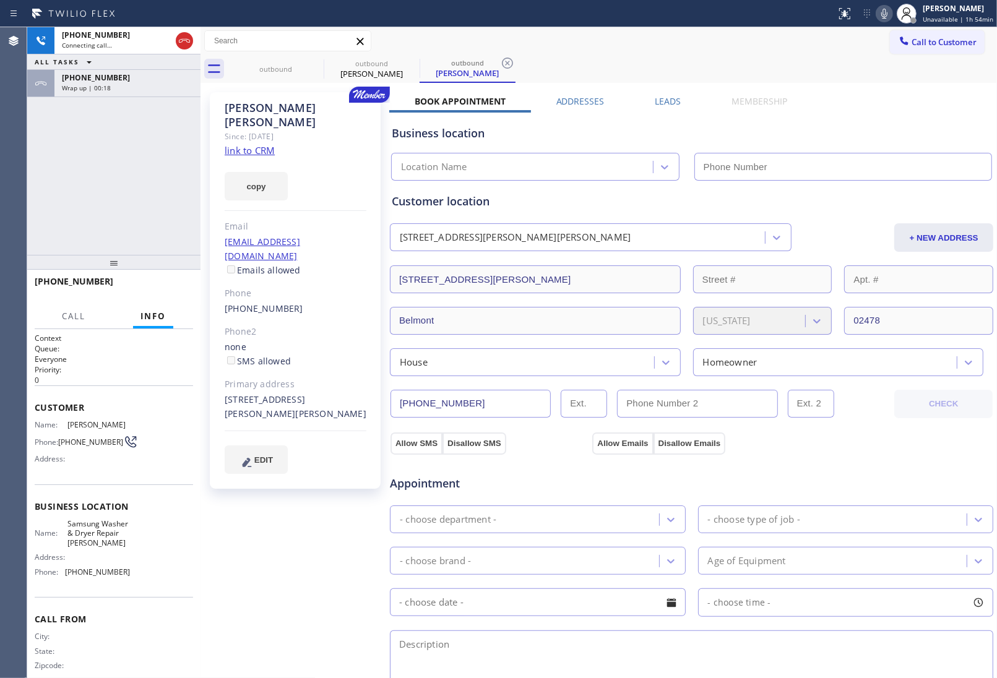
click at [254, 144] on link "link to CRM" at bounding box center [250, 150] width 50 height 12
type input "[PHONE_NUMBER]"
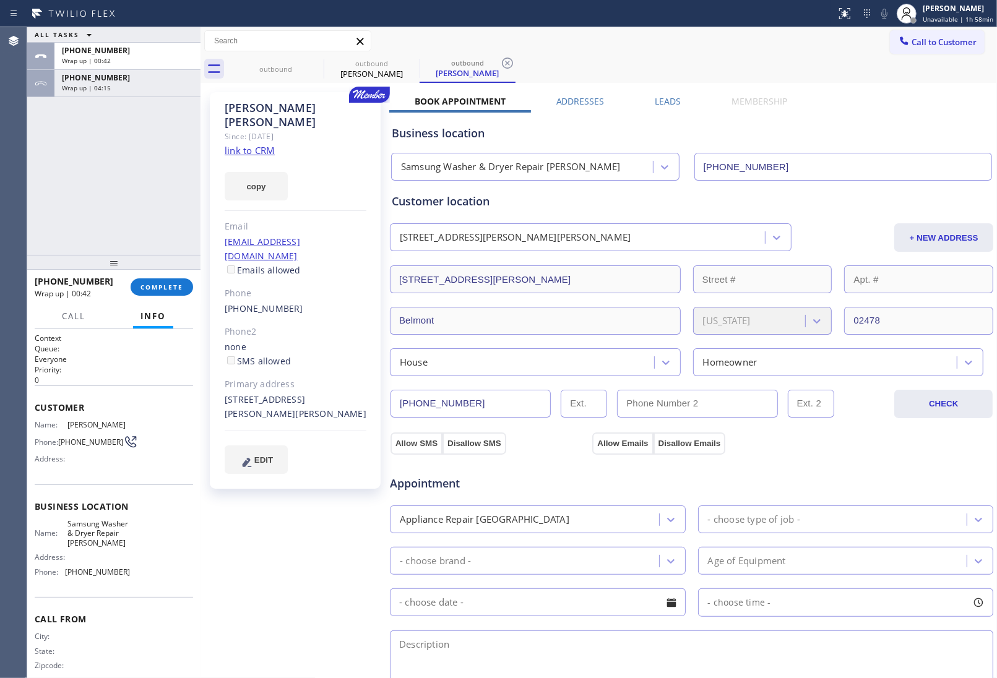
click at [853, 436] on div "Allow SMS Disallow SMS Allow Emails Disallow Emails" at bounding box center [692, 442] width 606 height 25
click at [159, 274] on div "[PHONE_NUMBER] Wrap up | 12:15 COMPLETE" at bounding box center [114, 287] width 158 height 32
click at [160, 285] on span "COMPLETE" at bounding box center [162, 287] width 43 height 9
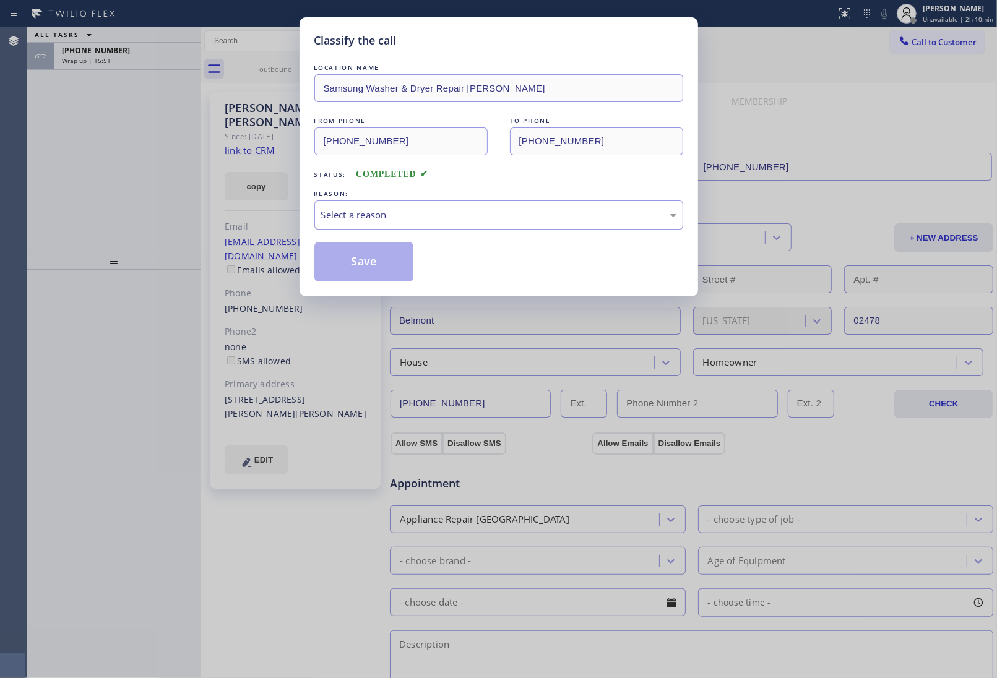
click at [397, 208] on div "Select a reason" at bounding box center [498, 215] width 355 height 14
click at [395, 258] on button "Save" at bounding box center [364, 262] width 100 height 40
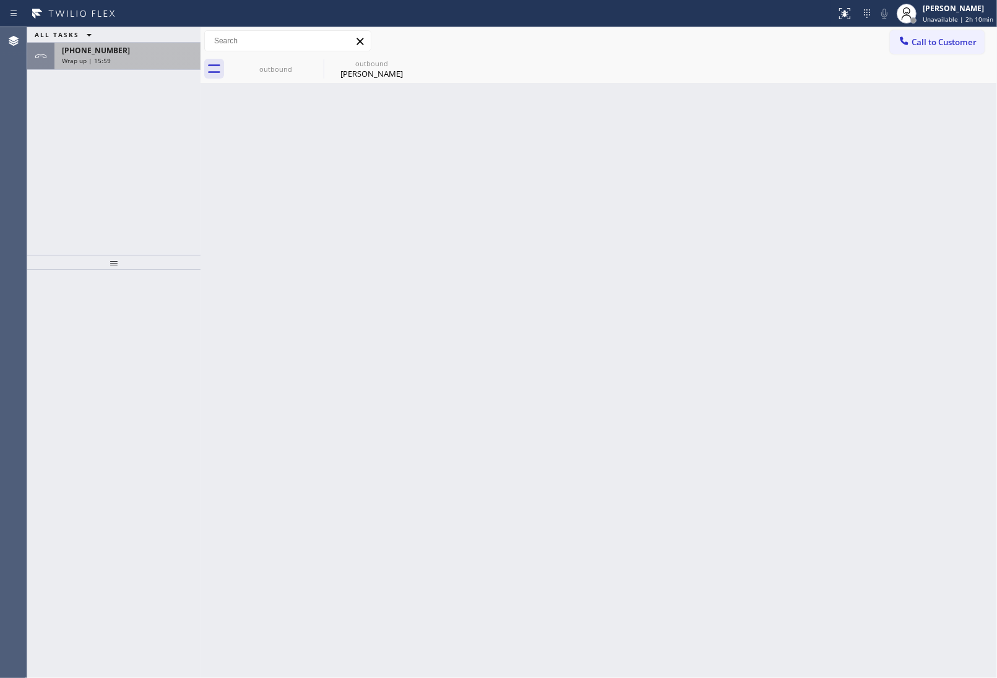
click at [126, 63] on div "Wrap up | 15:59" at bounding box center [127, 60] width 131 height 9
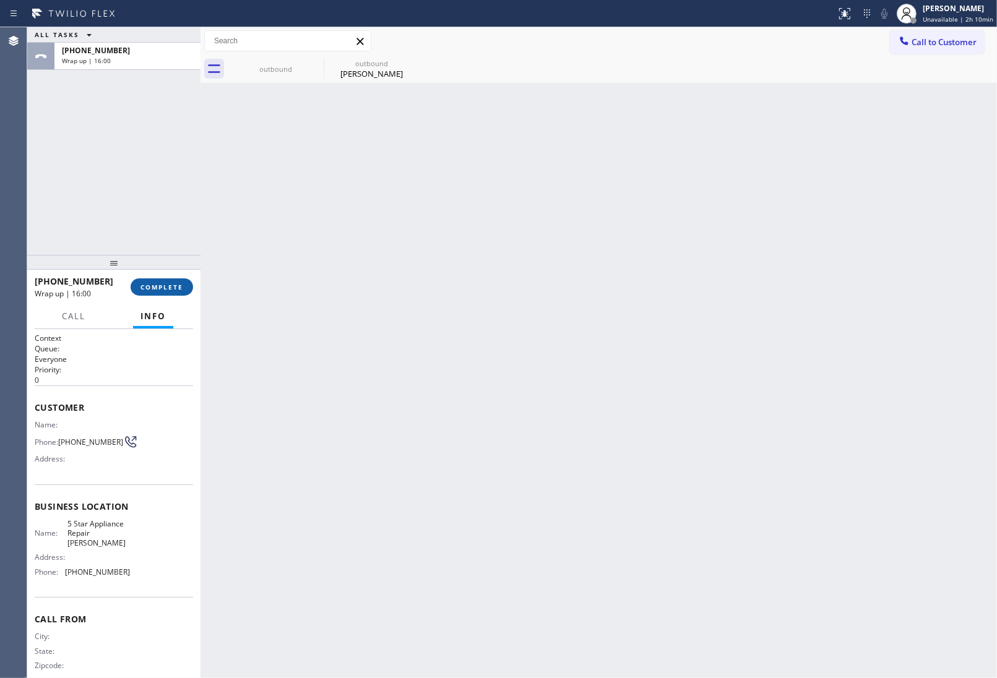
click at [169, 285] on span "COMPLETE" at bounding box center [162, 287] width 43 height 9
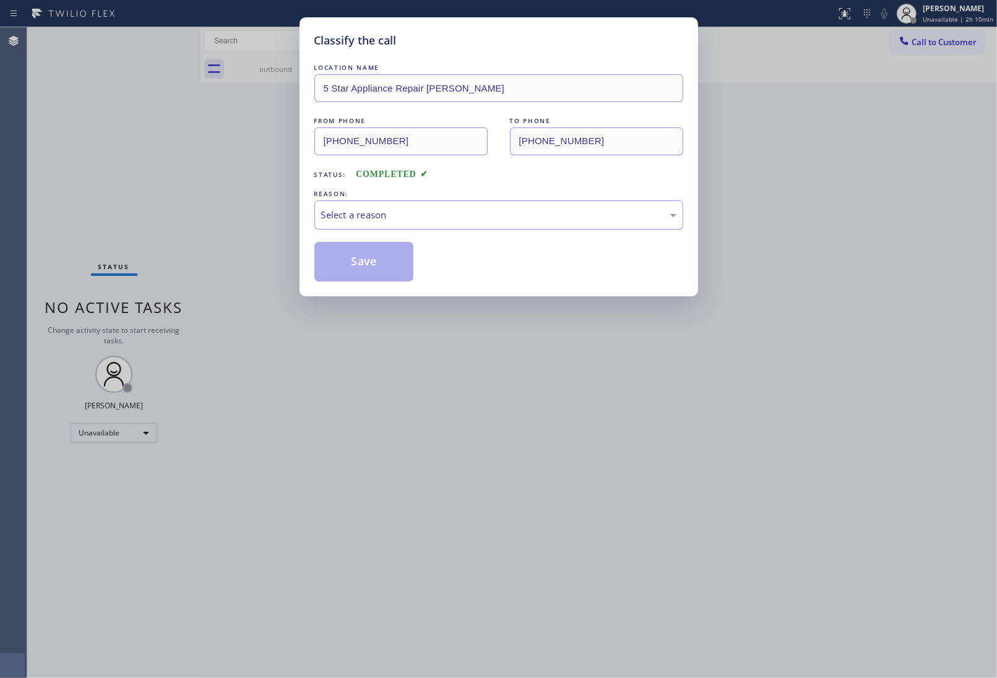
click at [391, 225] on div "Select a reason" at bounding box center [498, 215] width 369 height 29
drag, startPoint x: 375, startPoint y: 264, endPoint x: 660, endPoint y: 673, distance: 499.0
click at [385, 269] on button "Save" at bounding box center [364, 262] width 100 height 40
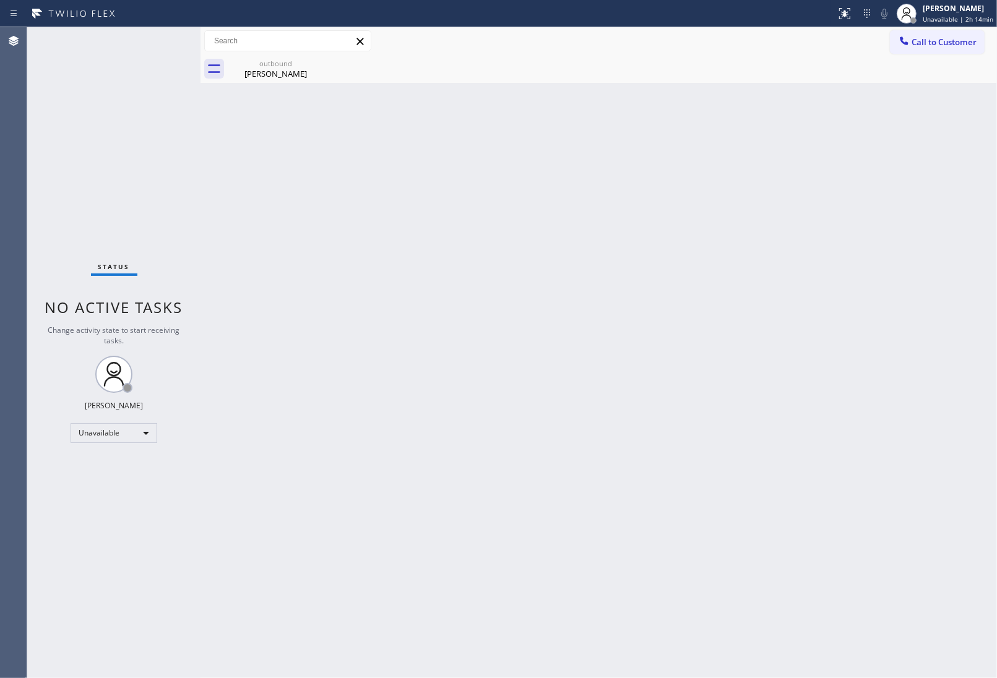
click at [927, 286] on div "Back to Dashboard Change Sender ID Customers Technicians Select a contact Outbo…" at bounding box center [599, 352] width 797 height 651
drag, startPoint x: 948, startPoint y: 46, endPoint x: 912, endPoint y: 72, distance: 44.5
click at [947, 50] on button "Call to Customer" at bounding box center [937, 42] width 95 height 24
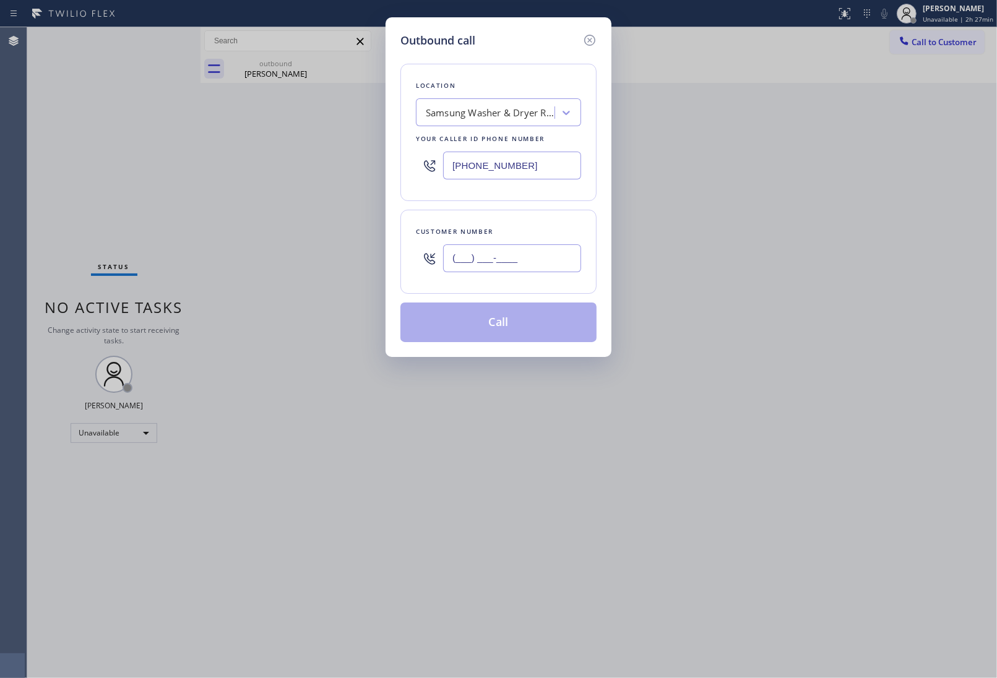
click at [524, 268] on input "(___) ___-____" at bounding box center [512, 259] width 138 height 28
paste input "415) 260-3214"
type input "[PHONE_NUMBER]"
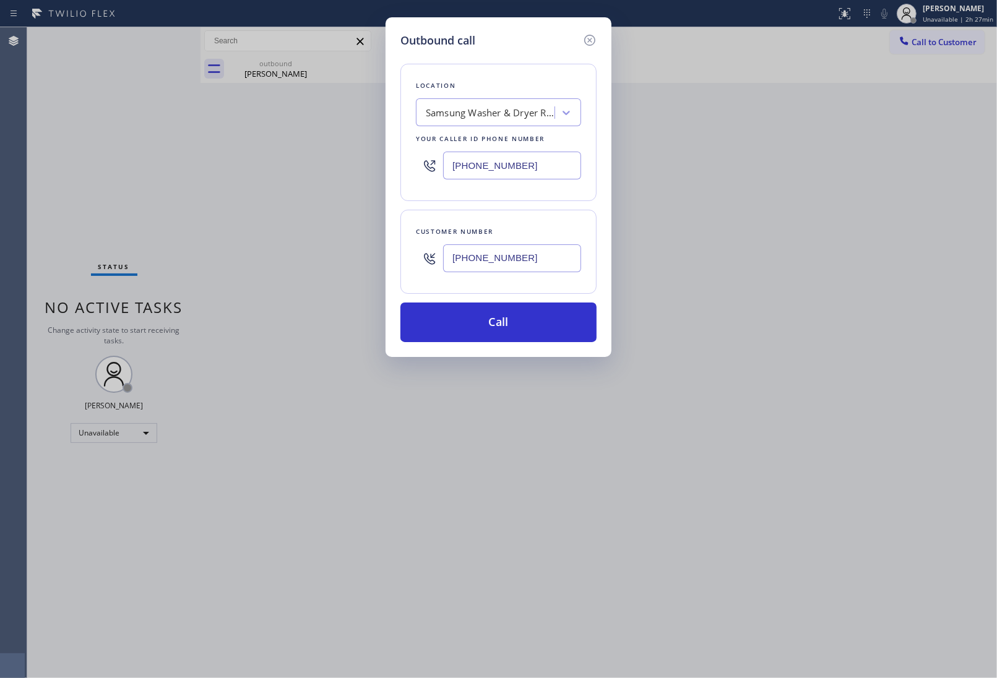
click at [505, 167] on input "[PHONE_NUMBER]" at bounding box center [512, 166] width 138 height 28
paste input "23) 416-2342"
type input "[PHONE_NUMBER]"
click at [511, 321] on button "Call" at bounding box center [498, 323] width 196 height 40
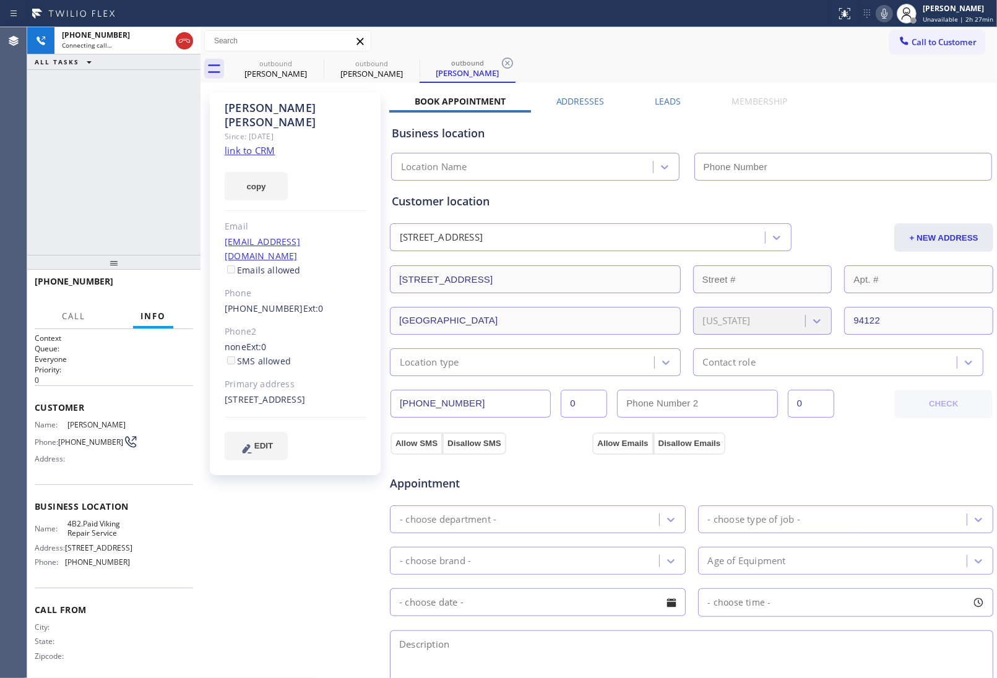
type input "[PHONE_NUMBER]"
click at [171, 290] on span "HANG UP" at bounding box center [164, 287] width 38 height 9
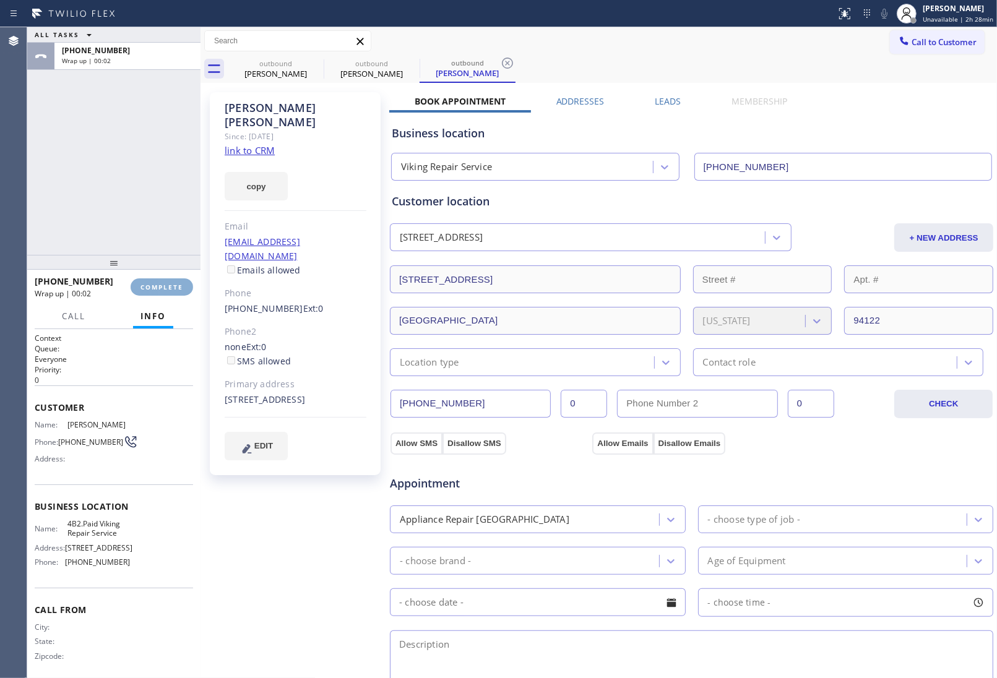
click at [171, 295] on button "COMPLETE" at bounding box center [162, 287] width 63 height 17
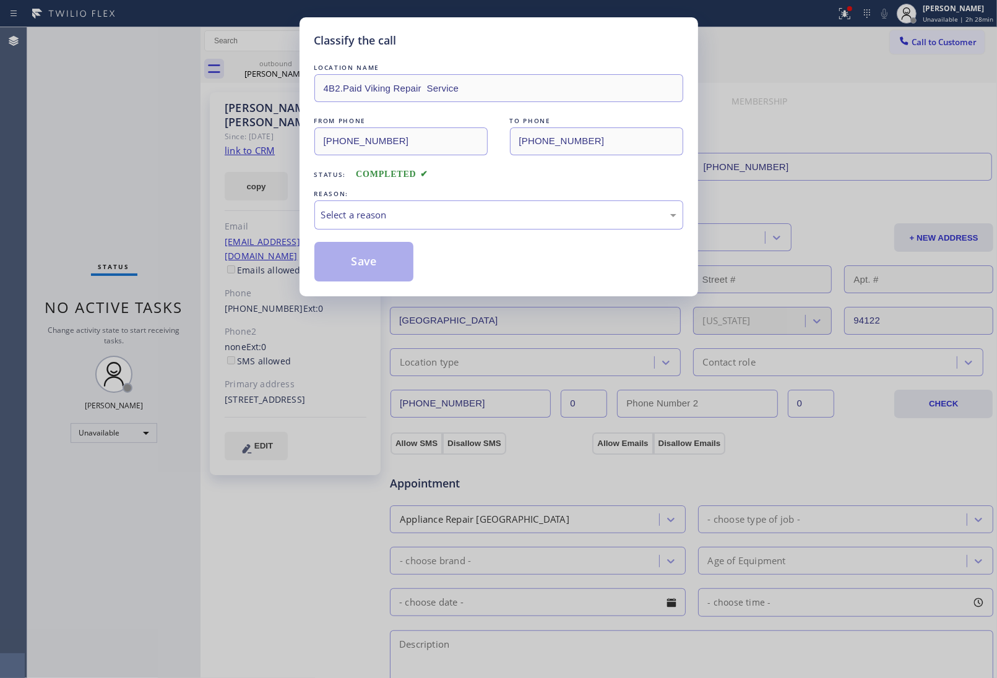
click at [171, 295] on div "Classify the call LOCATION NAME 4B2.Paid Viking Repair Service FROM PHONE [PHON…" at bounding box center [498, 339] width 997 height 678
click at [469, 215] on div "Select a reason" at bounding box center [498, 215] width 355 height 14
click at [366, 255] on button "Save" at bounding box center [364, 262] width 100 height 40
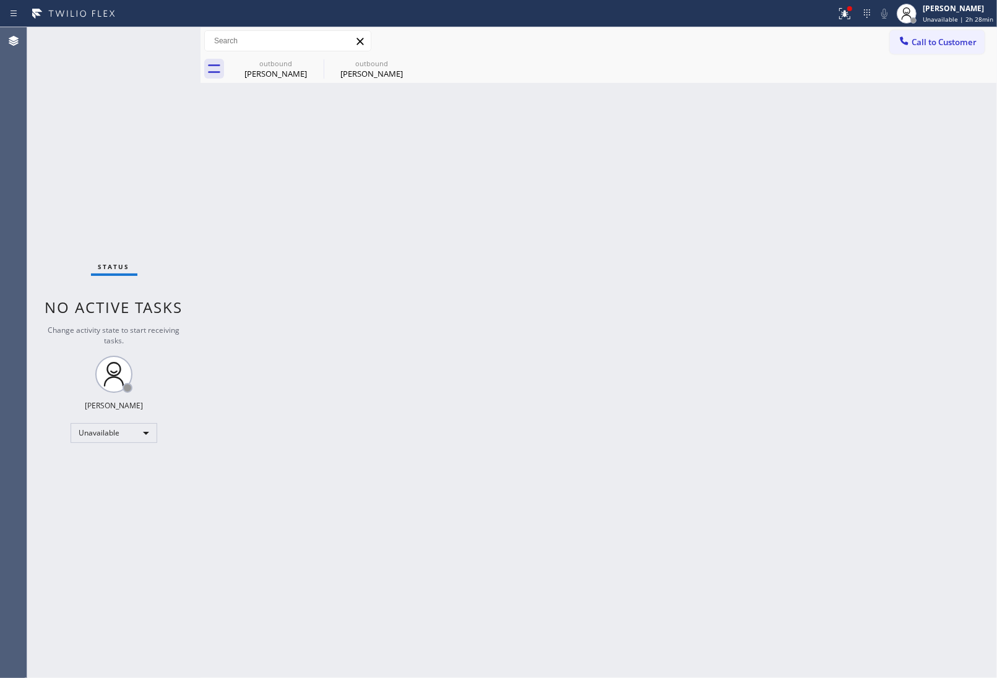
click at [908, 458] on div "Back to Dashboard Change Sender ID Customers Technicians Select a contact Outbo…" at bounding box center [599, 352] width 797 height 651
click at [314, 66] on icon at bounding box center [315, 63] width 15 height 15
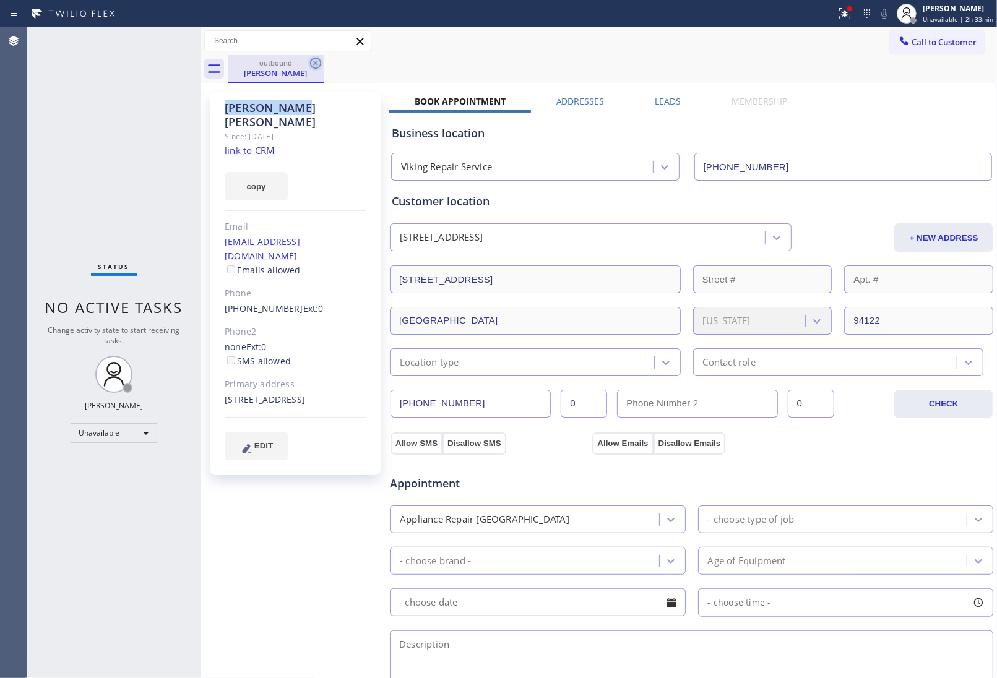
click at [313, 64] on icon at bounding box center [315, 63] width 15 height 15
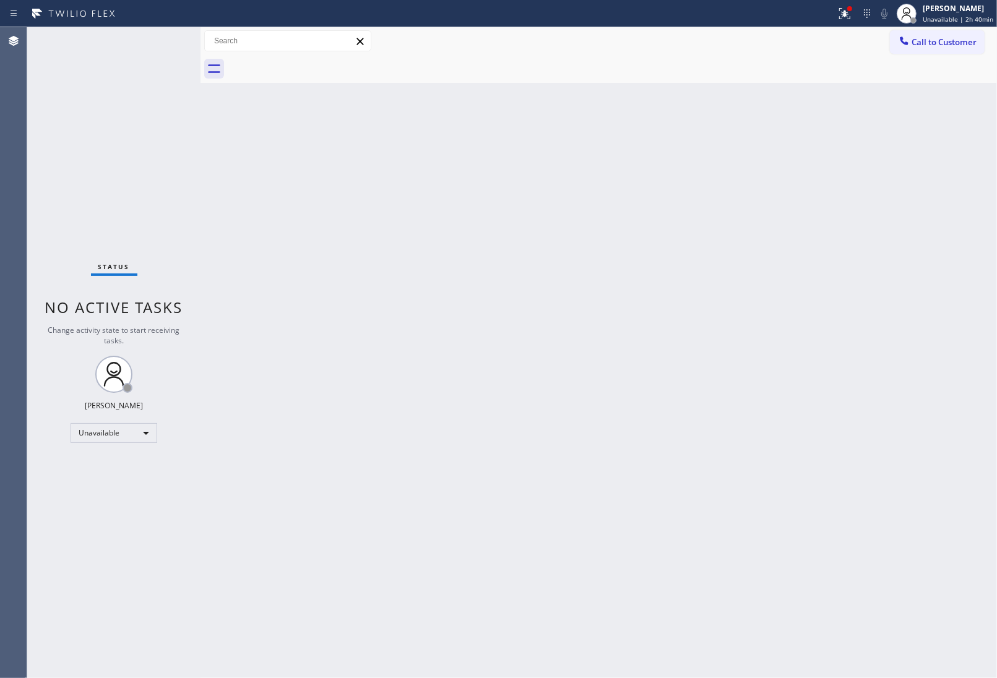
click at [924, 509] on div "Back to Dashboard Change Sender ID Customers Technicians Select a contact Outbo…" at bounding box center [599, 352] width 797 height 651
click at [924, 41] on span "Call to Customer" at bounding box center [944, 42] width 65 height 11
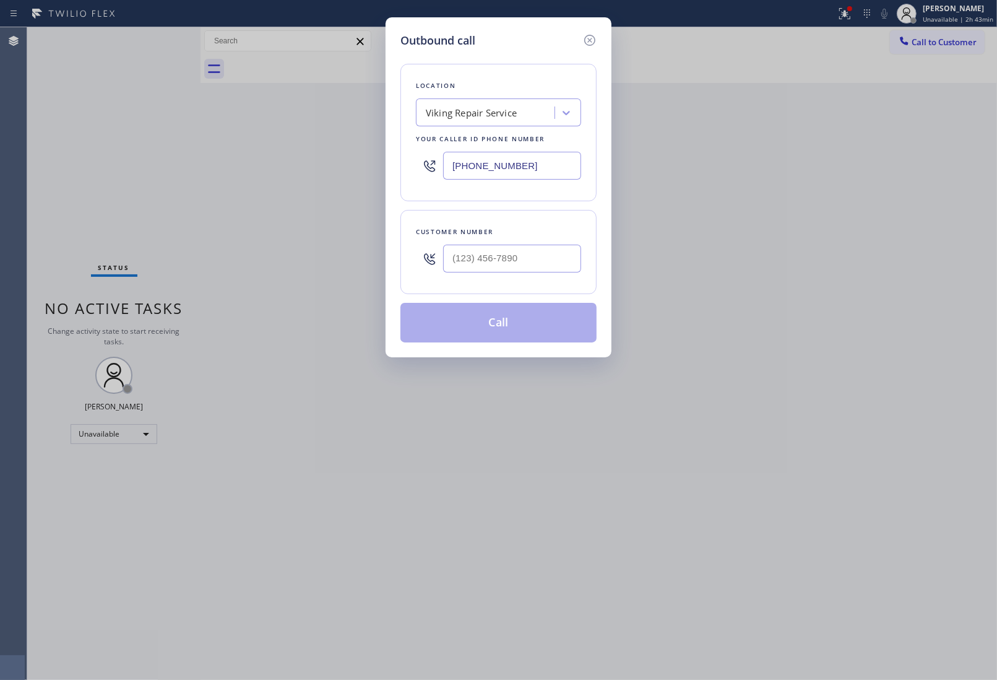
click at [500, 168] on input "[PHONE_NUMBER]" at bounding box center [512, 166] width 138 height 28
paste input "805) 728-9087"
type input "[PHONE_NUMBER]"
type input "(___) ___-____"
drag, startPoint x: 513, startPoint y: 251, endPoint x: 529, endPoint y: 285, distance: 37.9
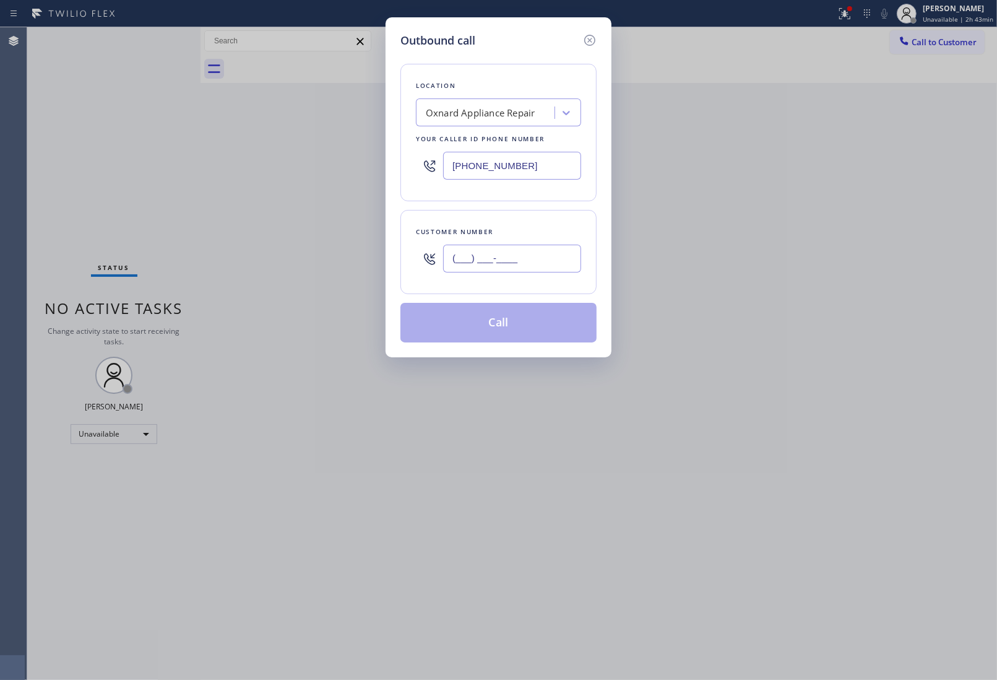
click at [513, 251] on input "(___) ___-____" at bounding box center [512, 259] width 138 height 28
paste input "323) 422-0643"
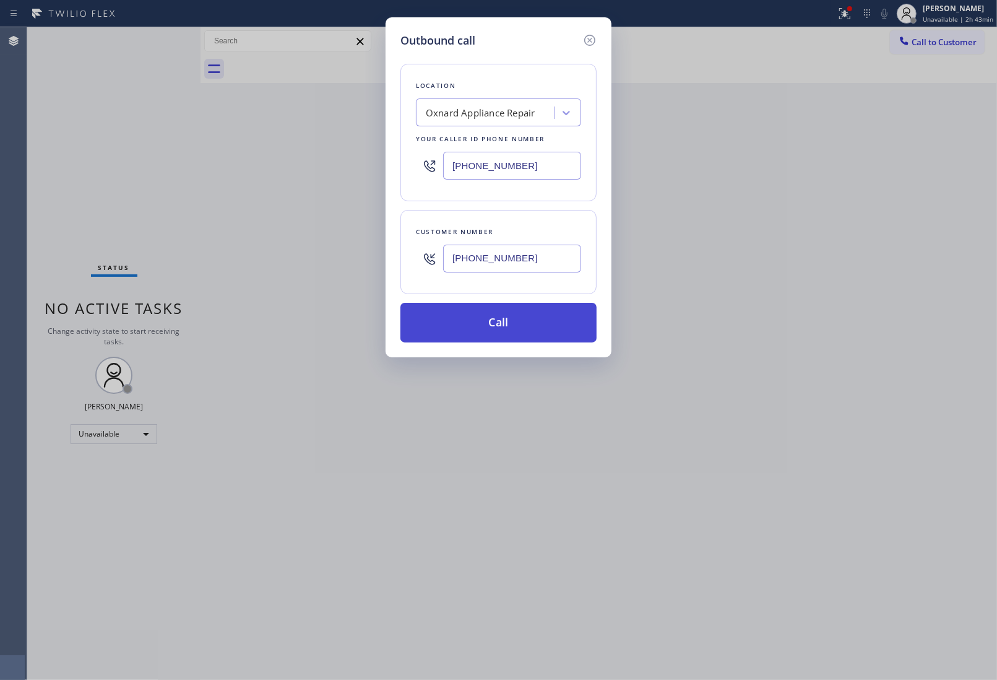
type input "[PHONE_NUMBER]"
click at [494, 329] on button "Call" at bounding box center [498, 323] width 196 height 40
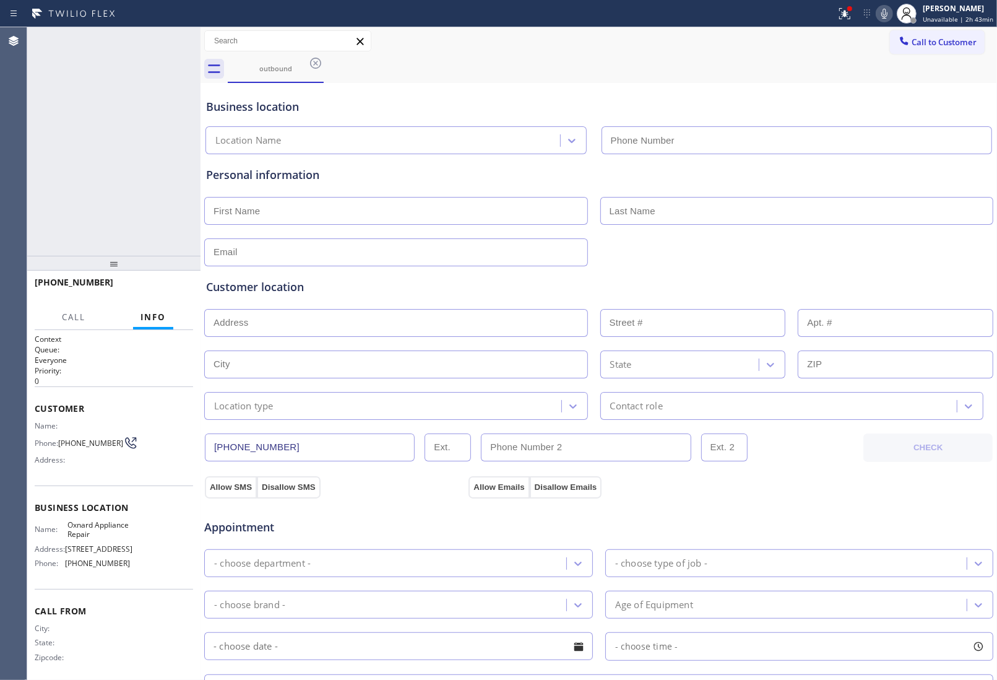
type input "[PHONE_NUMBER]"
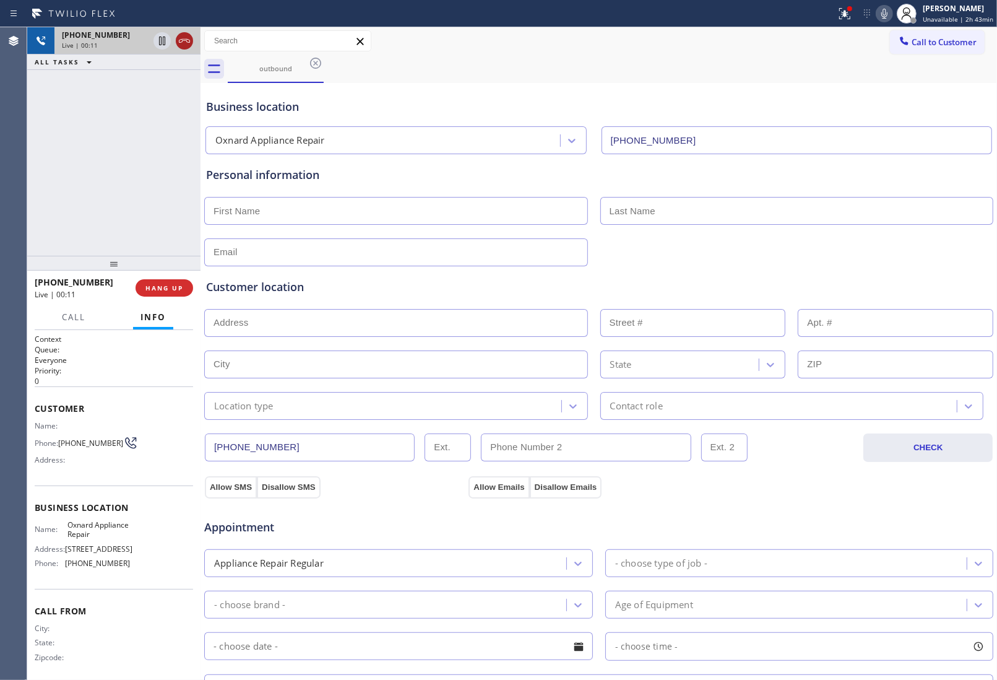
click at [187, 45] on icon at bounding box center [184, 40] width 15 height 15
click at [958, 40] on span "Call to Customer" at bounding box center [944, 42] width 65 height 11
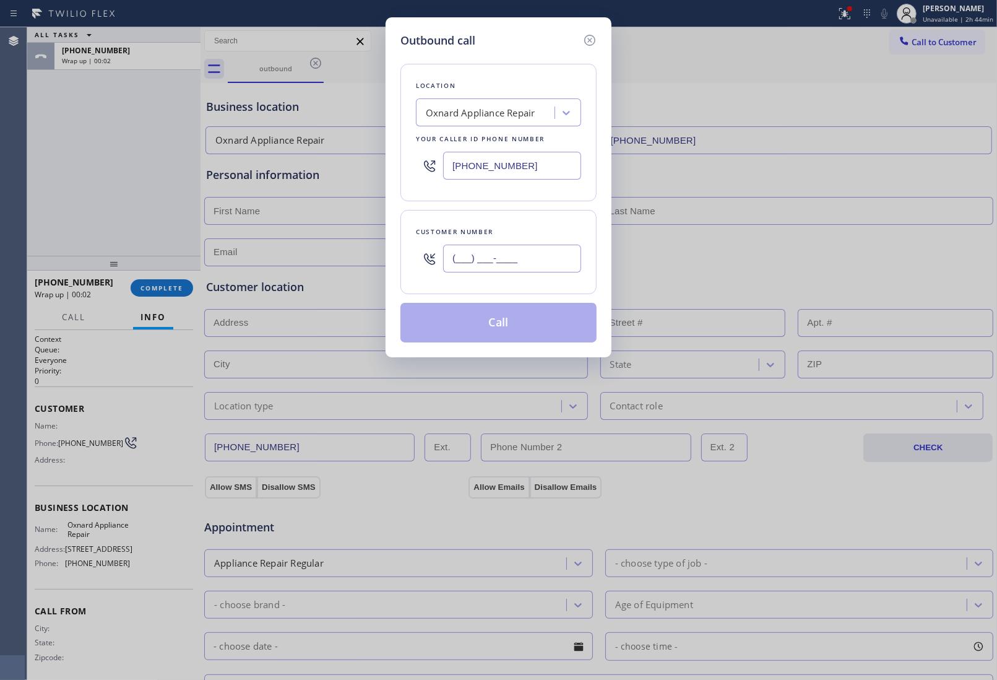
click at [489, 256] on input "(___) ___-____" at bounding box center [512, 259] width 138 height 28
click at [484, 258] on input "(___) ___-____" at bounding box center [512, 259] width 138 height 28
paste input "323) 422-0643"
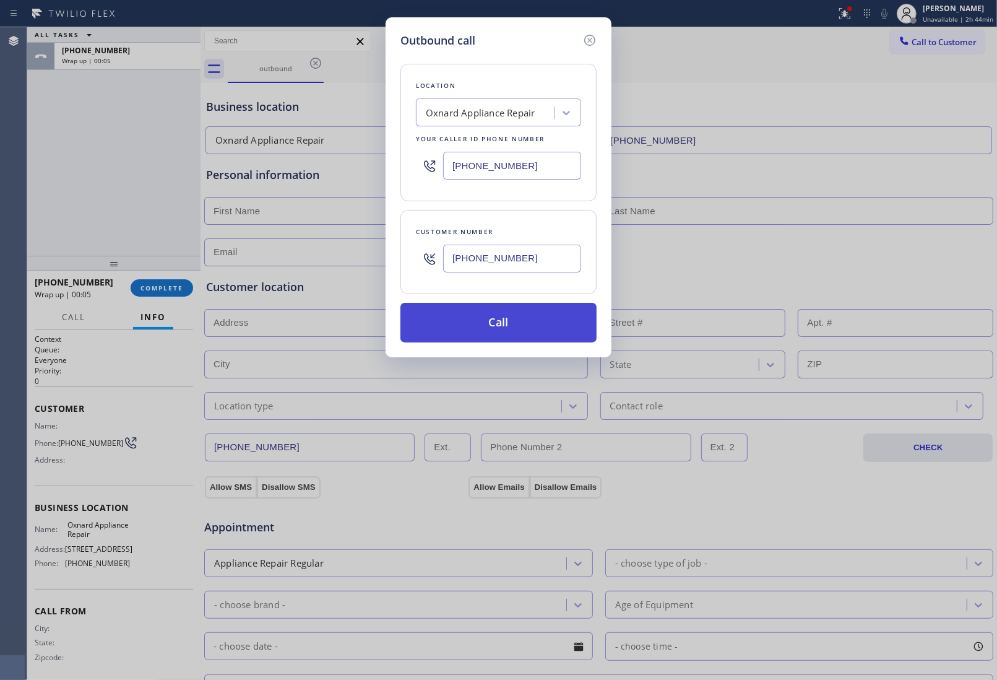
type input "[PHONE_NUMBER]"
click at [497, 329] on button "Call" at bounding box center [498, 323] width 196 height 40
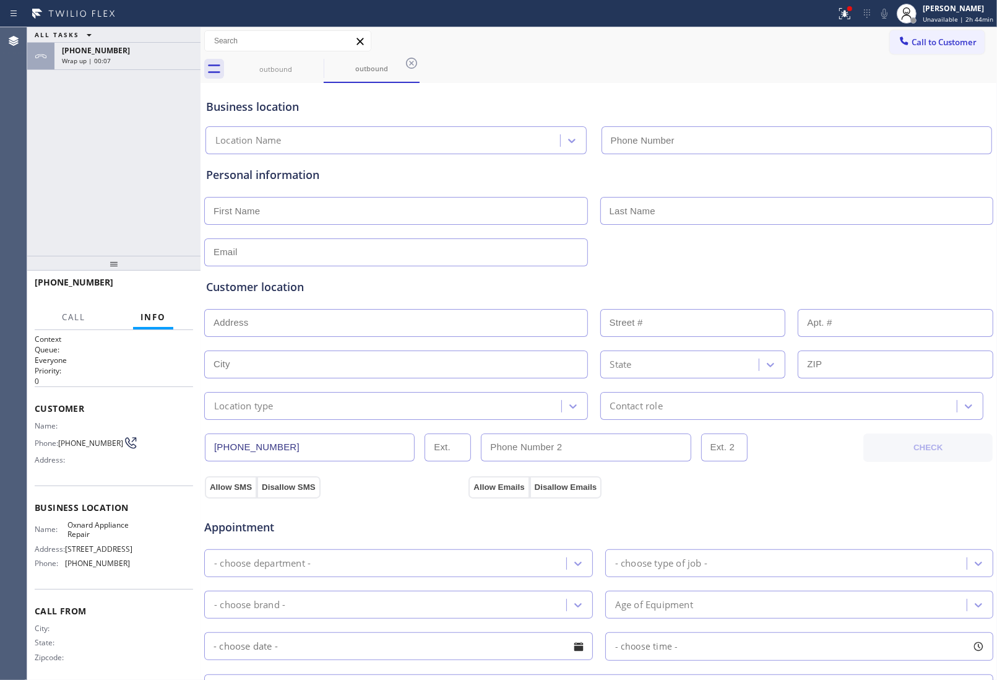
type input "[PHONE_NUMBER]"
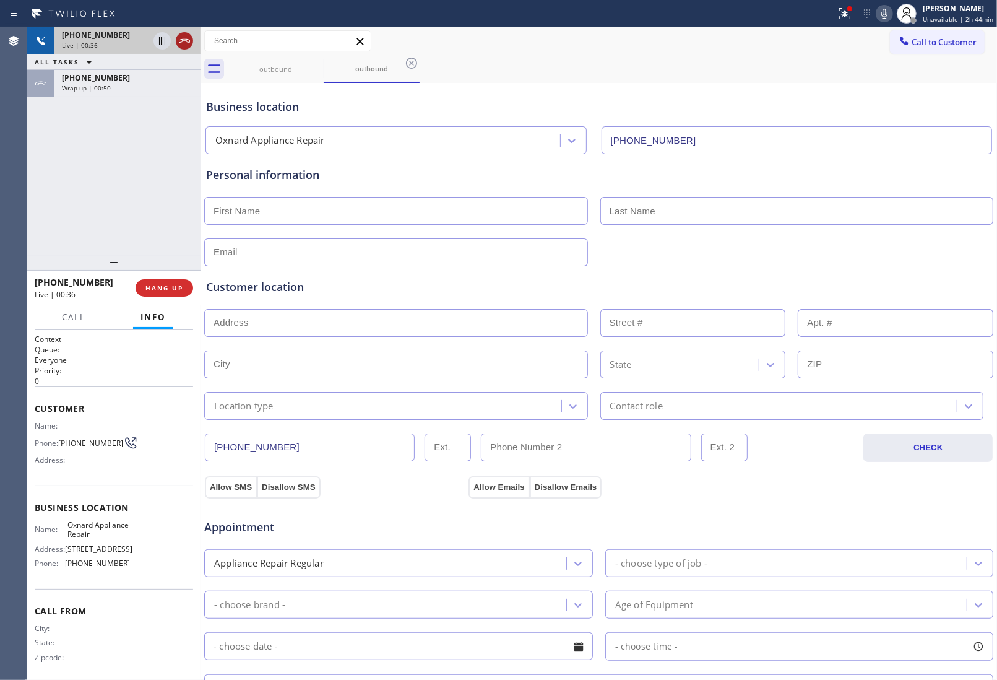
click at [188, 40] on icon at bounding box center [184, 40] width 15 height 15
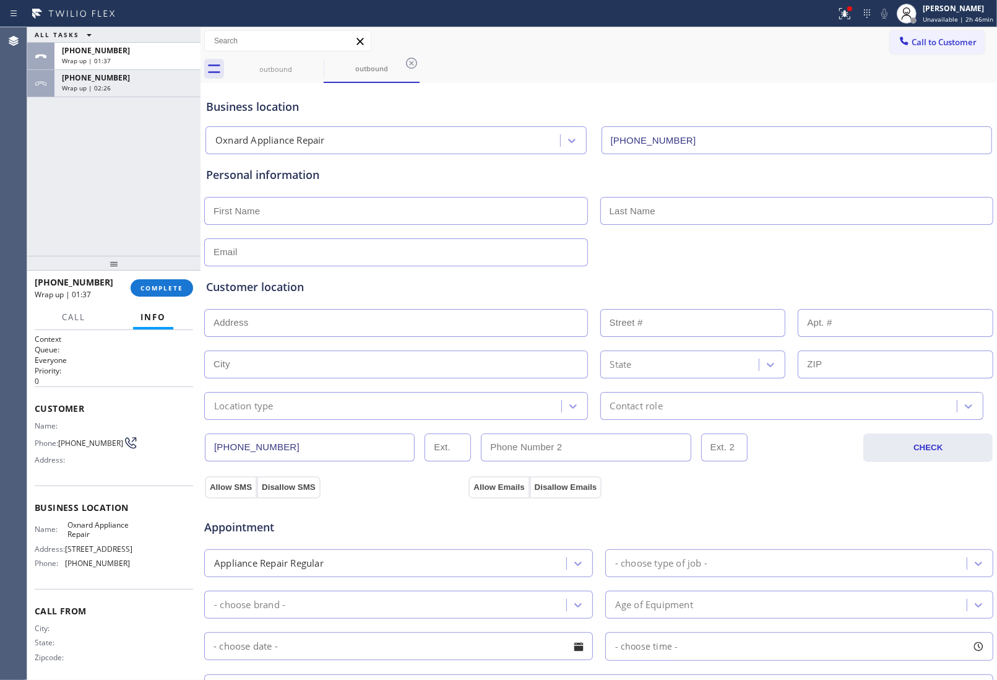
click at [938, 46] on span "Call to Customer" at bounding box center [944, 42] width 65 height 11
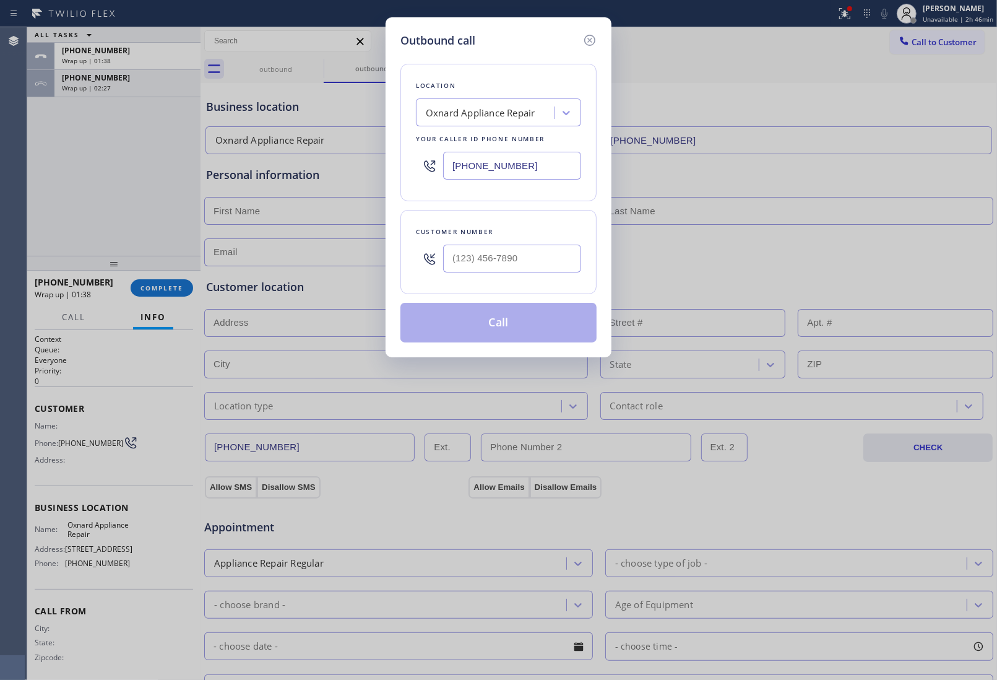
click at [533, 246] on div at bounding box center [512, 258] width 138 height 40
click at [530, 257] on input "(___) ___-____" at bounding box center [512, 259] width 138 height 28
paste input "323) 422-0643"
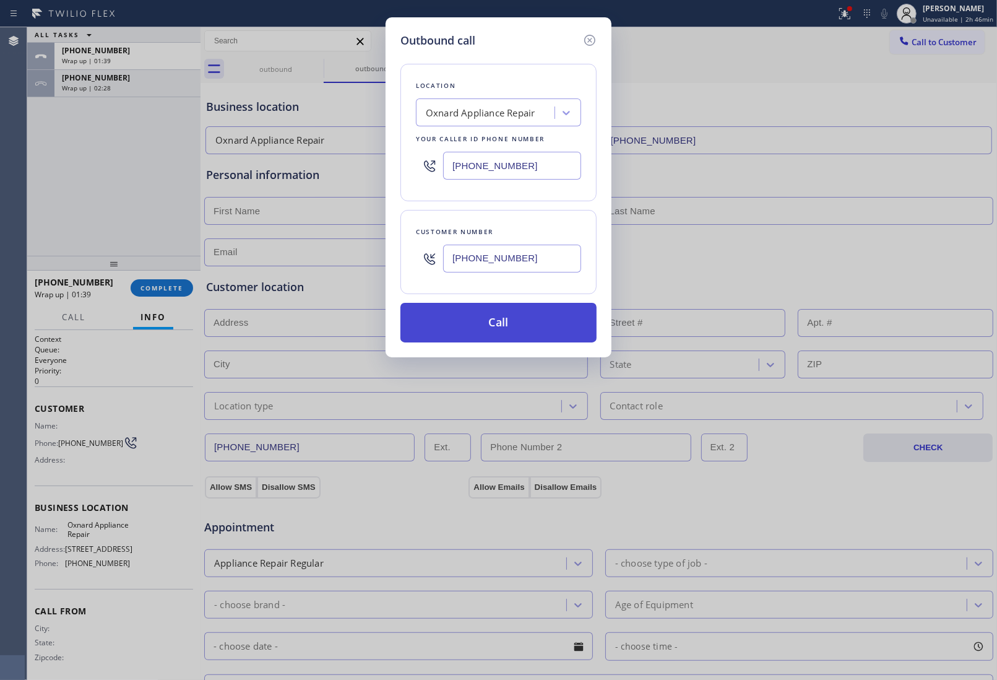
type input "[PHONE_NUMBER]"
click at [502, 329] on button "Call" at bounding box center [498, 323] width 196 height 40
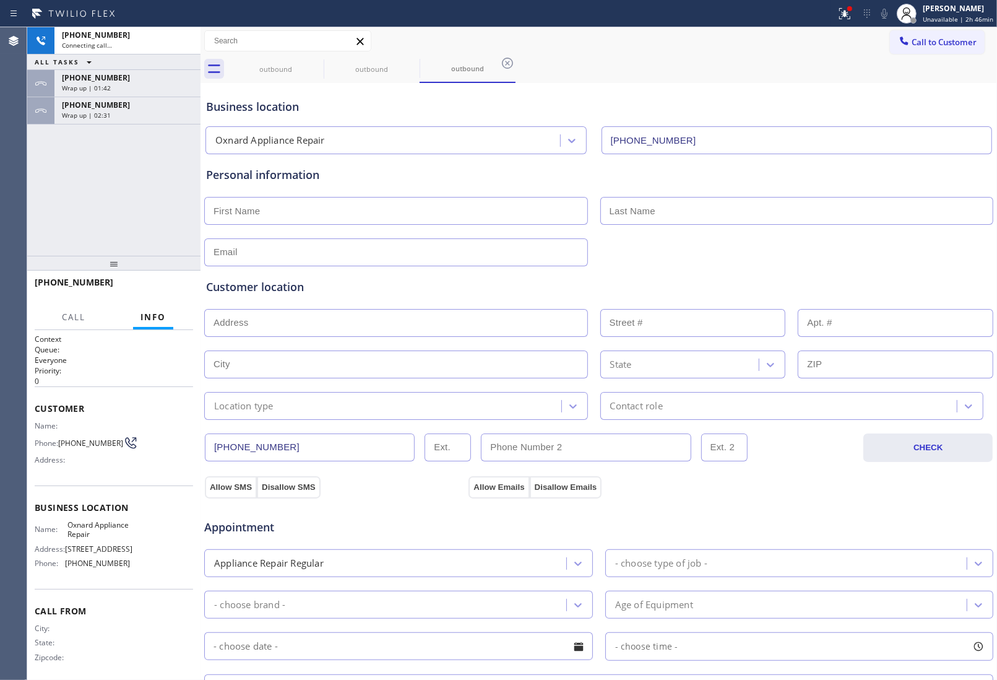
type input "[PHONE_NUMBER]"
click at [829, 482] on div "Allow SMS Disallow SMS Allow Emails Disallow Emails" at bounding box center [599, 485] width 792 height 25
click at [92, 115] on span "Wrap up | 02:36" at bounding box center [86, 115] width 49 height 9
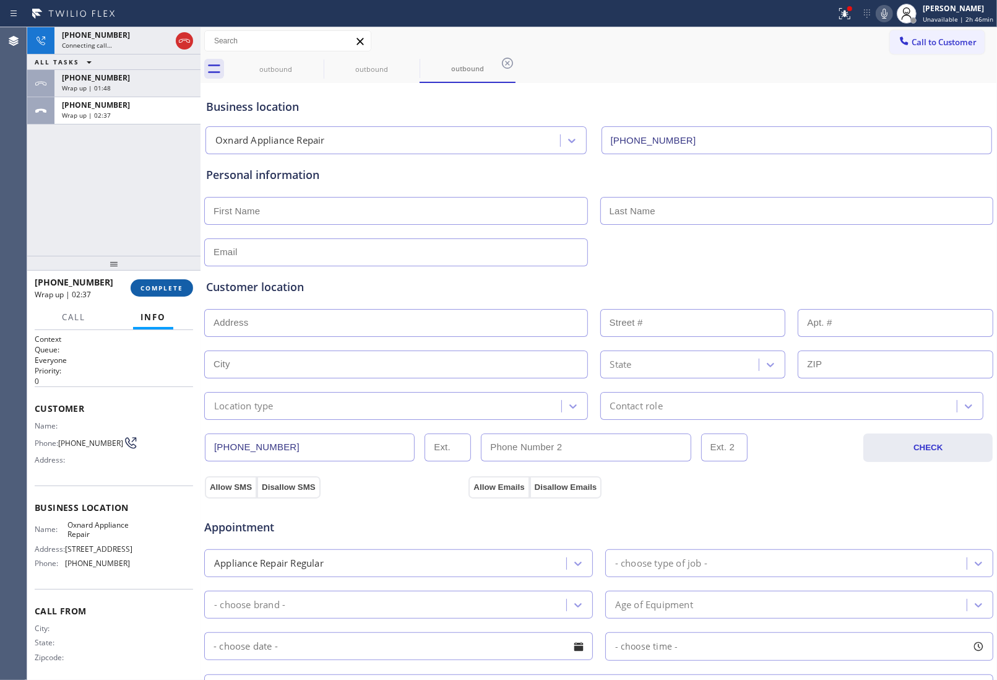
click at [172, 282] on button "COMPLETE" at bounding box center [162, 287] width 63 height 17
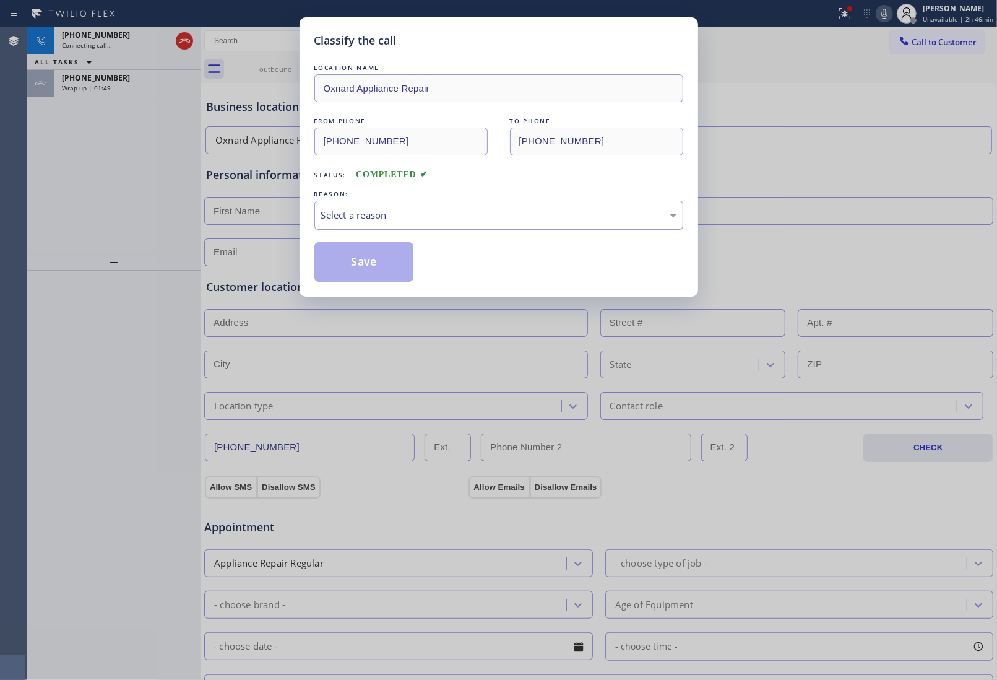
click at [409, 208] on div "Select a reason" at bounding box center [498, 215] width 369 height 29
click at [374, 254] on button "Save" at bounding box center [364, 262] width 100 height 40
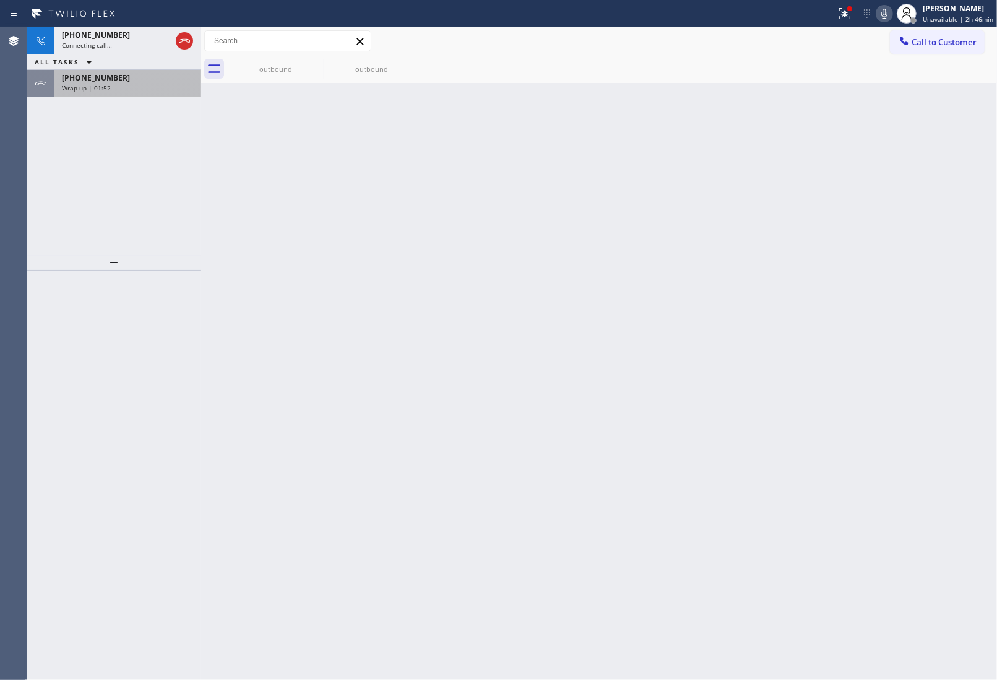
click at [101, 89] on span "Wrap up | 01:52" at bounding box center [86, 88] width 49 height 9
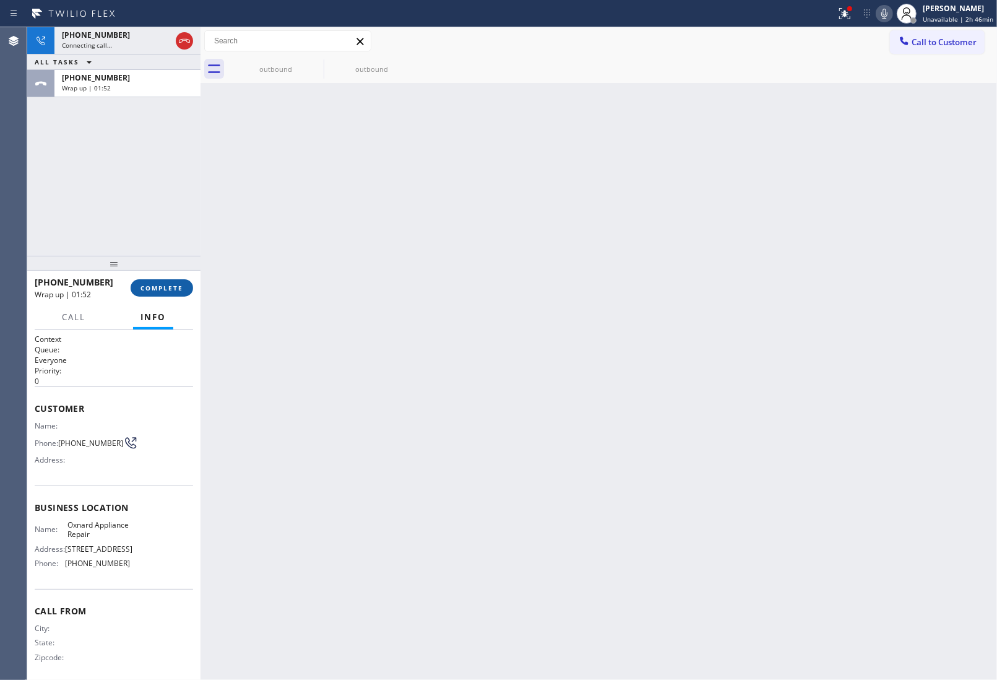
click at [167, 292] on span "COMPLETE" at bounding box center [162, 287] width 43 height 9
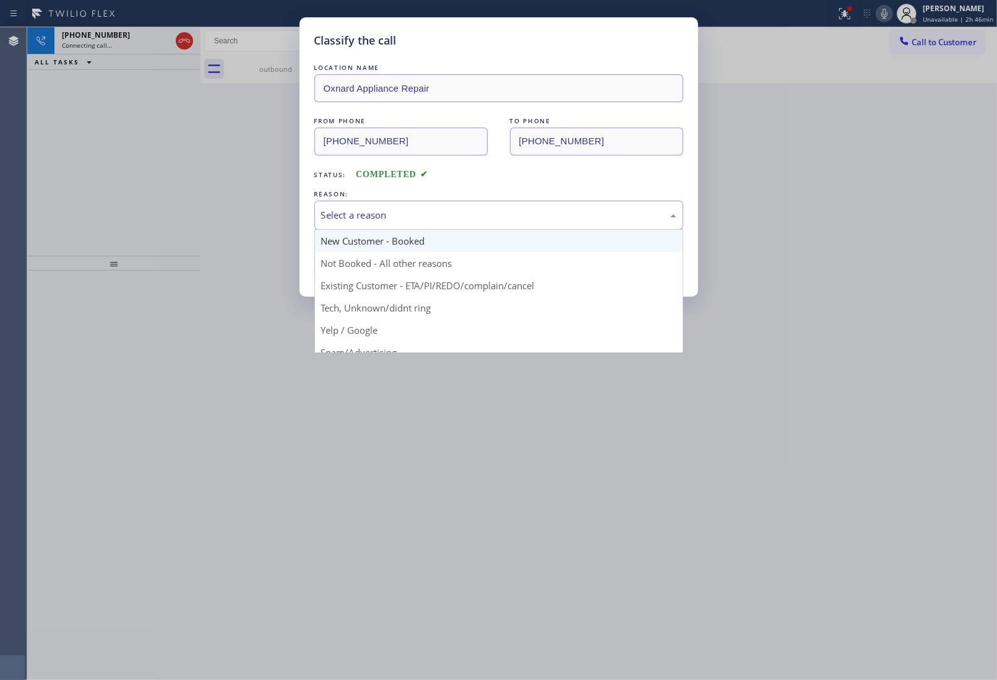
drag, startPoint x: 415, startPoint y: 211, endPoint x: 400, endPoint y: 249, distance: 40.8
click at [417, 219] on div "Select a reason" at bounding box center [498, 215] width 355 height 14
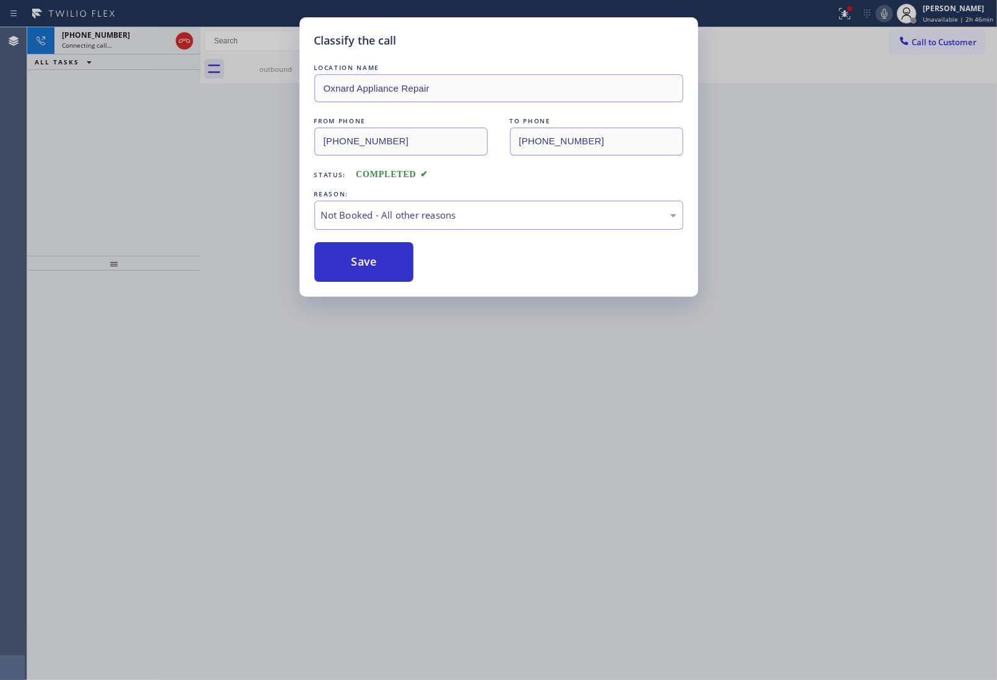
click at [383, 264] on button "Save" at bounding box center [364, 262] width 100 height 40
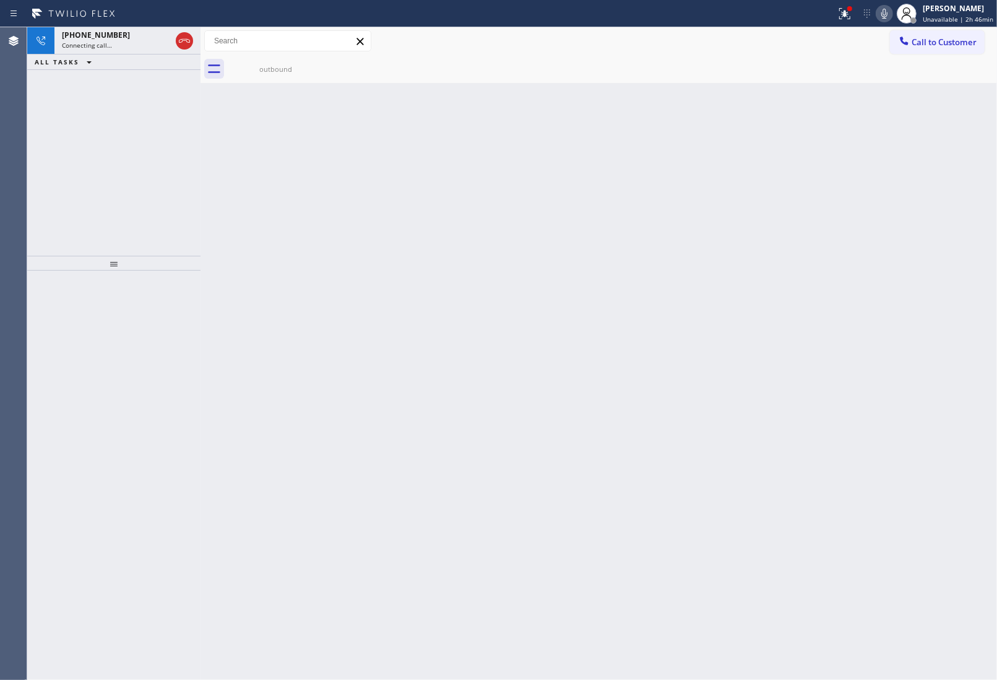
drag, startPoint x: 836, startPoint y: 300, endPoint x: 830, endPoint y: 231, distance: 69.6
click at [836, 301] on div "Back to Dashboard Change Sender ID Customers Technicians Select a contact Outbo…" at bounding box center [599, 353] width 797 height 652
click at [181, 38] on icon at bounding box center [184, 40] width 15 height 15
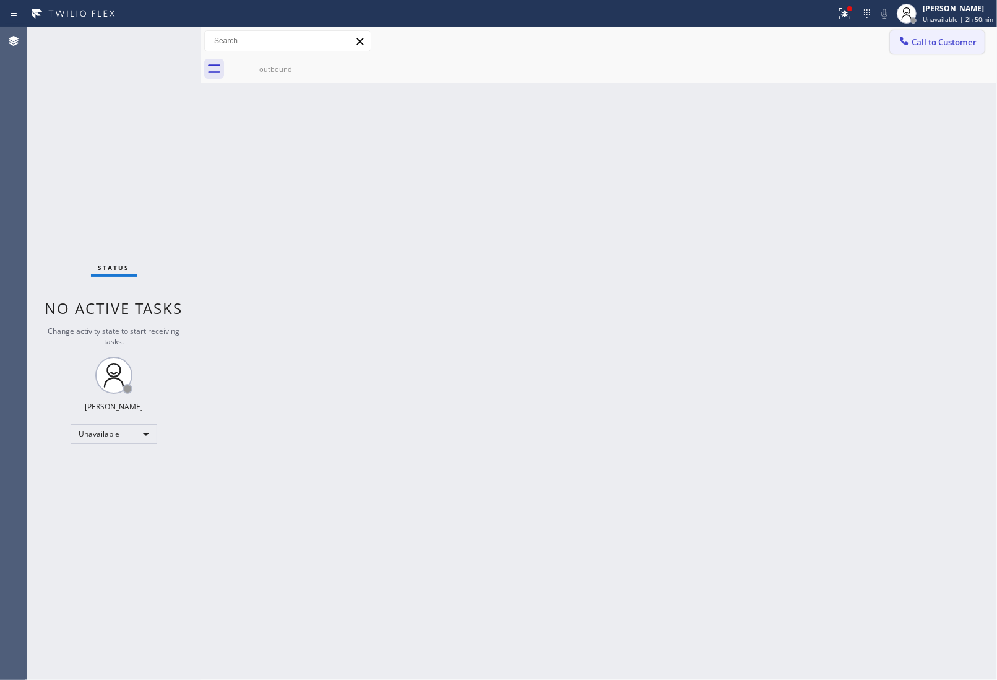
click at [930, 45] on span "Call to Customer" at bounding box center [944, 42] width 65 height 11
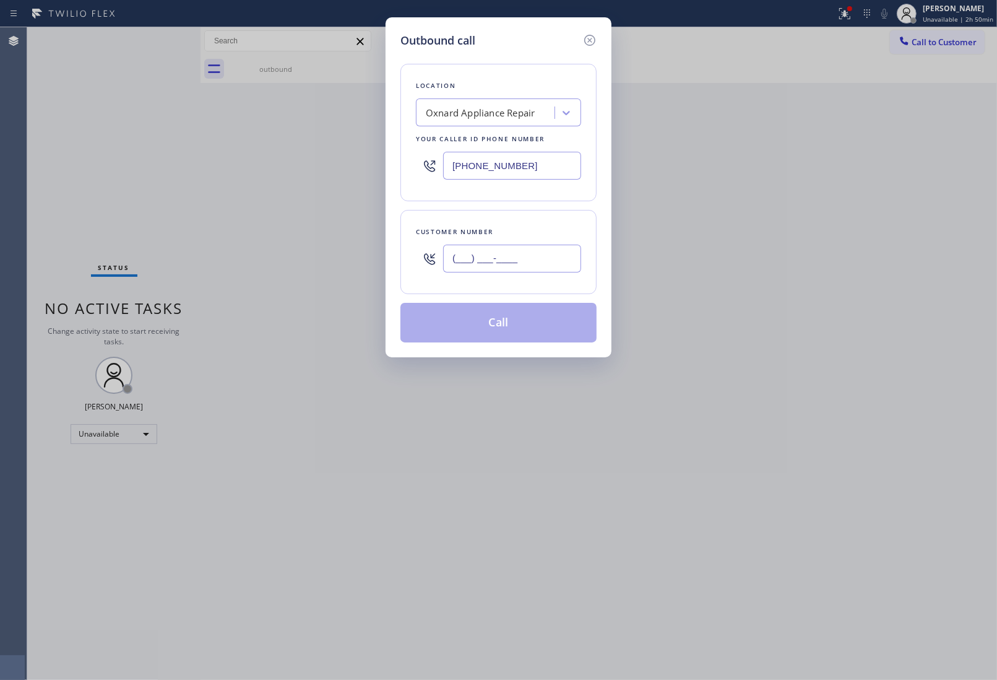
click at [557, 265] on input "(___) ___-____" at bounding box center [512, 259] width 138 height 28
paste input "509) 432-8324"
type input "[PHONE_NUMBER]"
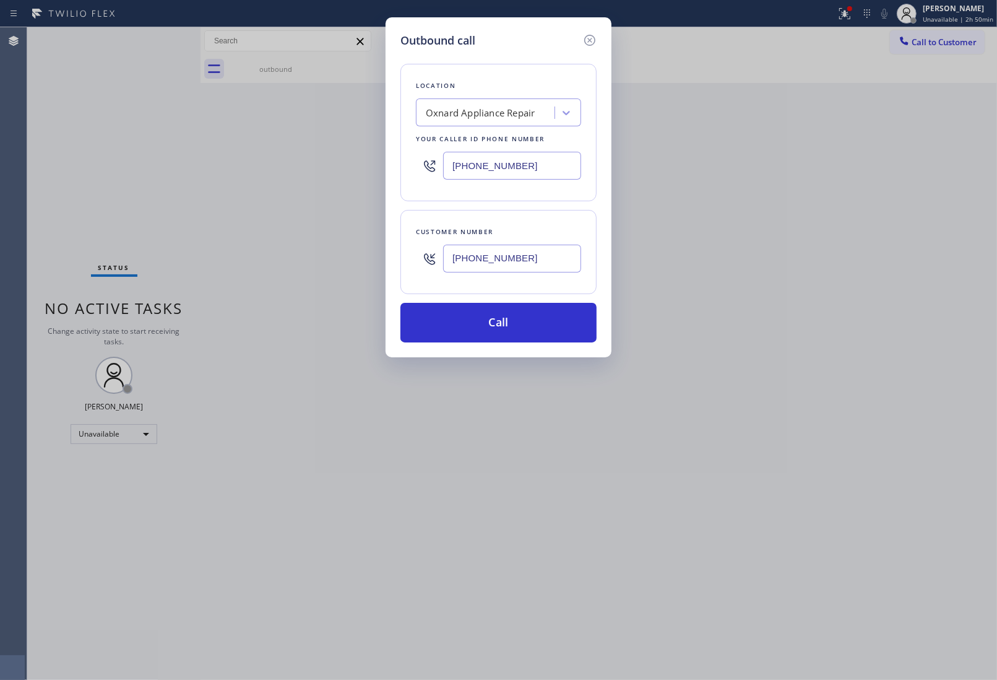
click at [493, 147] on div "[PHONE_NUMBER]" at bounding box center [498, 165] width 165 height 40
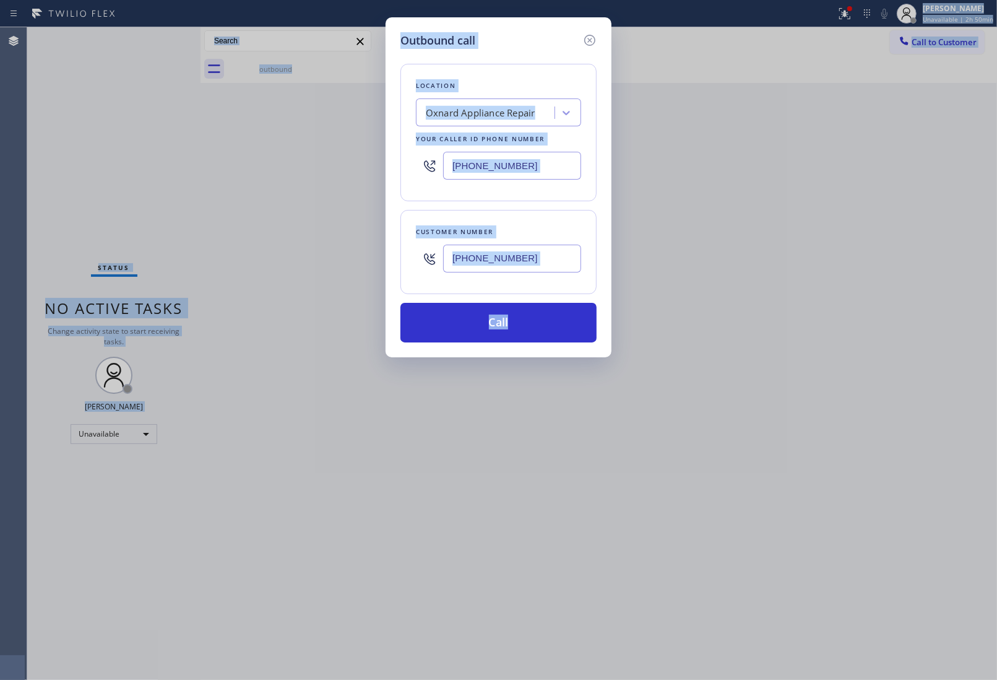
click at [500, 180] on input "[PHONE_NUMBER]" at bounding box center [512, 166] width 138 height 28
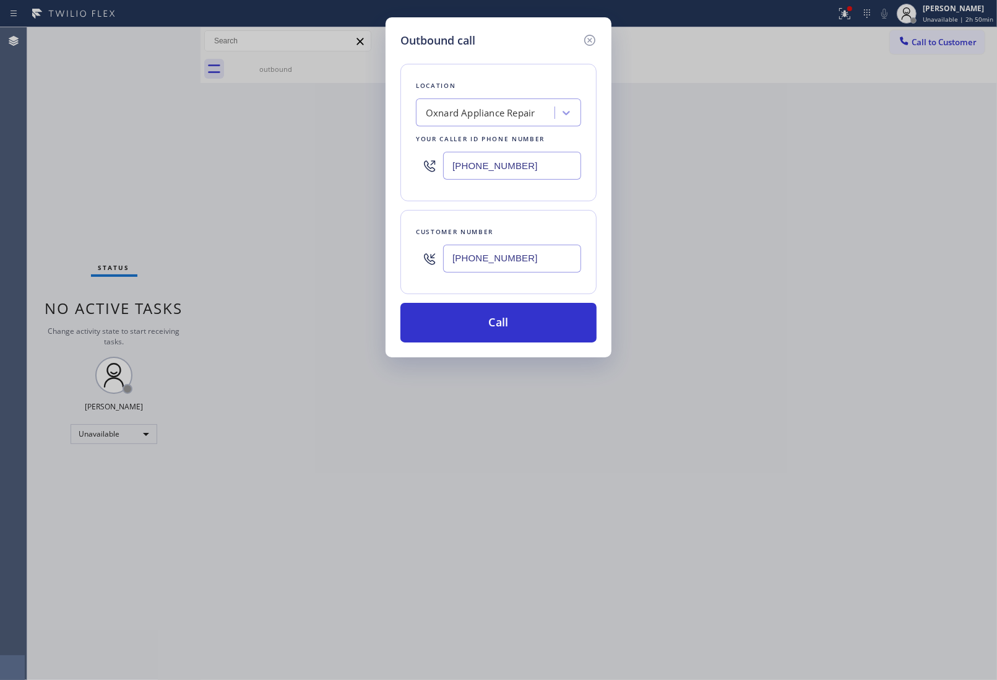
paste input "213) 566-1222"
type input "[PHONE_NUMBER]"
click at [511, 332] on button "Call" at bounding box center [498, 323] width 196 height 40
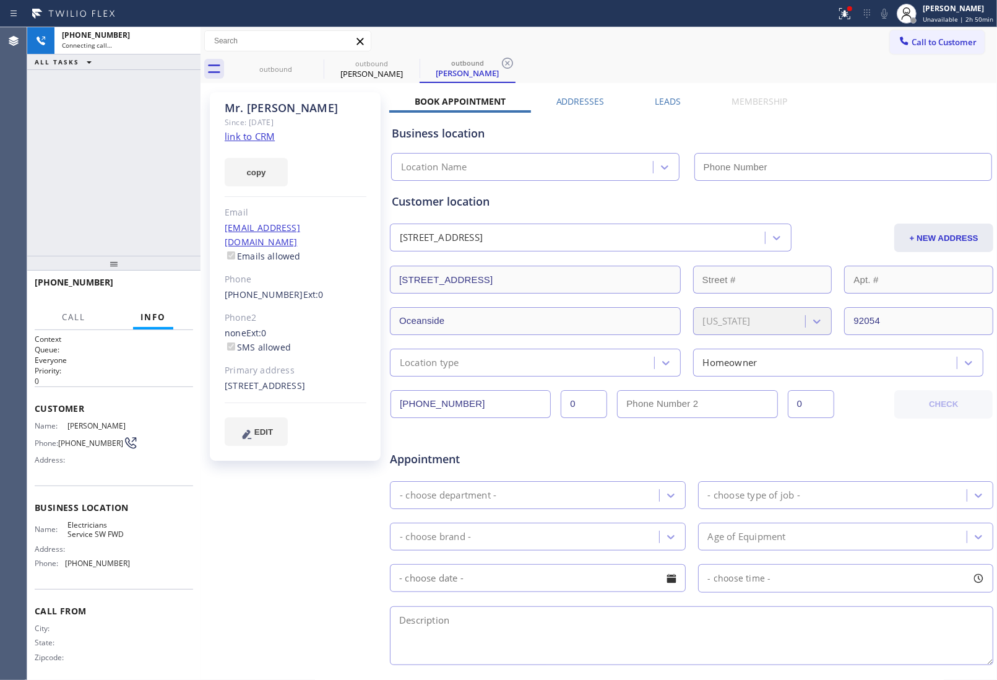
type input "[PHONE_NUMBER]"
click at [850, 227] on div "+ NEW ADDRESS" at bounding box center [894, 237] width 202 height 28
click at [842, 122] on div "Business location Electricians Service SW FWD [PHONE_NUMBER]" at bounding box center [691, 147] width 605 height 68
click at [823, 197] on div "Customer location" at bounding box center [692, 201] width 600 height 17
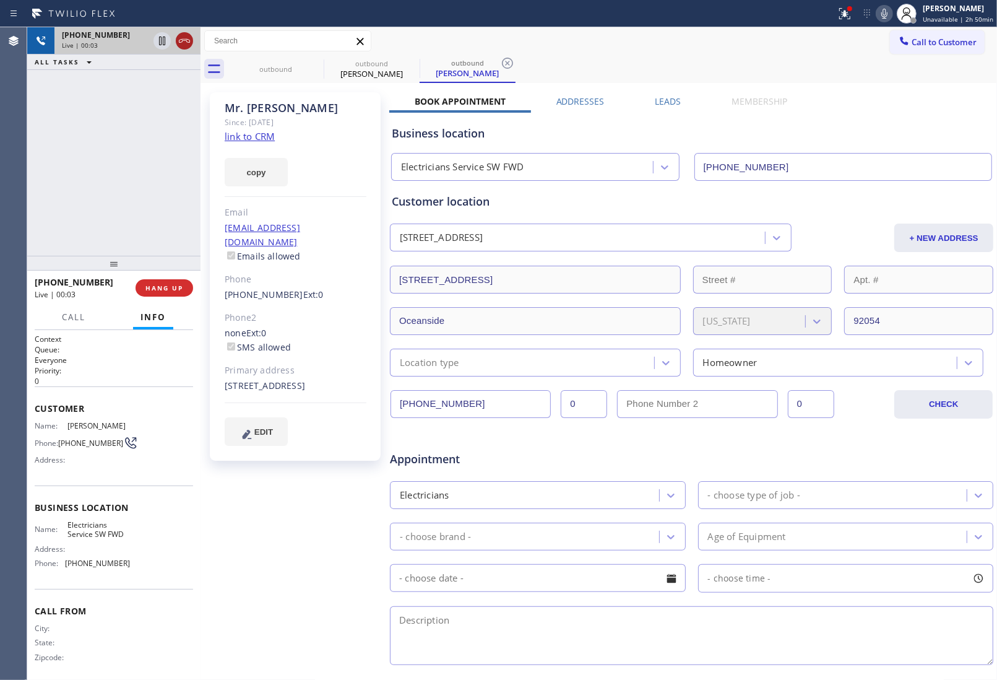
click at [189, 40] on icon at bounding box center [184, 40] width 15 height 15
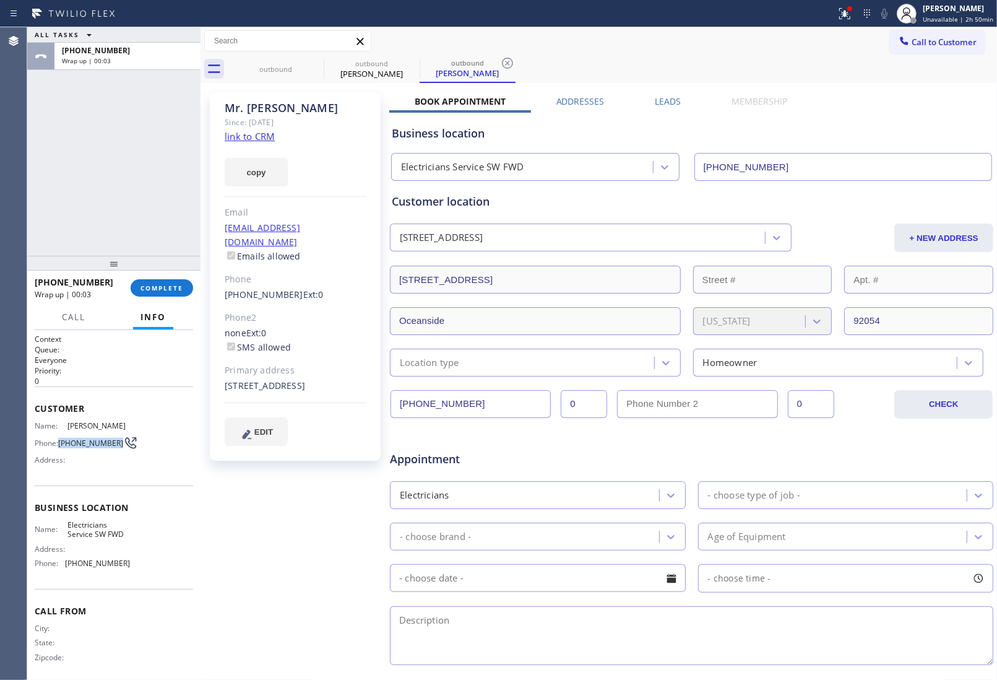
drag, startPoint x: 84, startPoint y: 449, endPoint x: 59, endPoint y: 436, distance: 27.4
click at [59, 438] on span "[PHONE_NUMBER]" at bounding box center [90, 442] width 65 height 9
copy span "[PHONE_NUMBER]"
click at [898, 41] on icon at bounding box center [904, 41] width 12 height 12
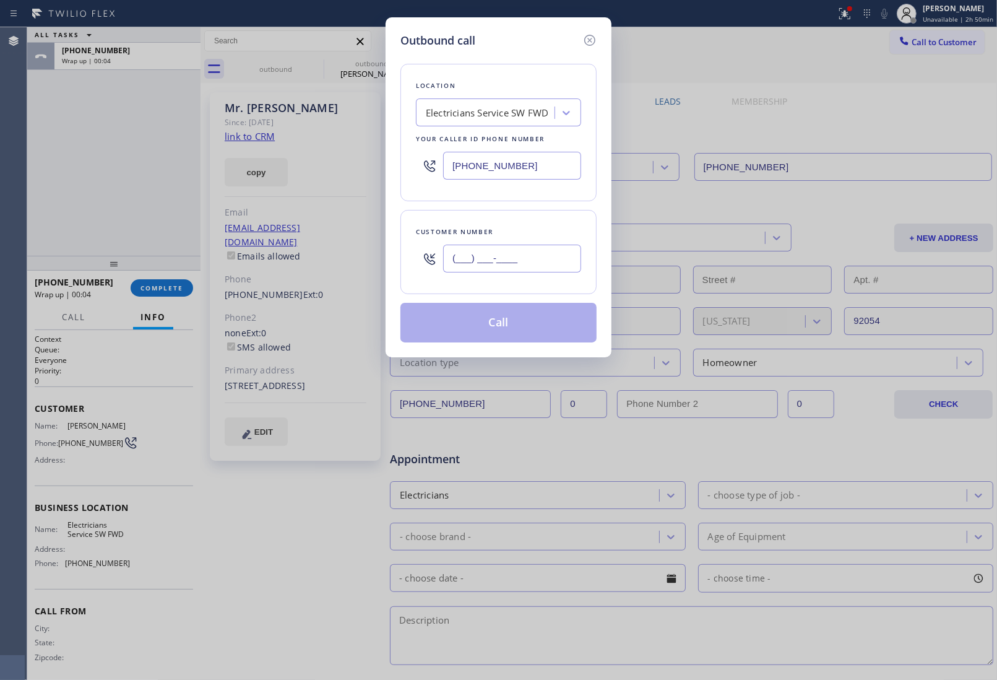
click at [564, 255] on input "(___) ___-____" at bounding box center [512, 259] width 138 height 28
paste input "509) 432-8324"
type input "[PHONE_NUMBER]"
click at [482, 113] on div "Electricians Service SW FWD" at bounding box center [487, 113] width 123 height 14
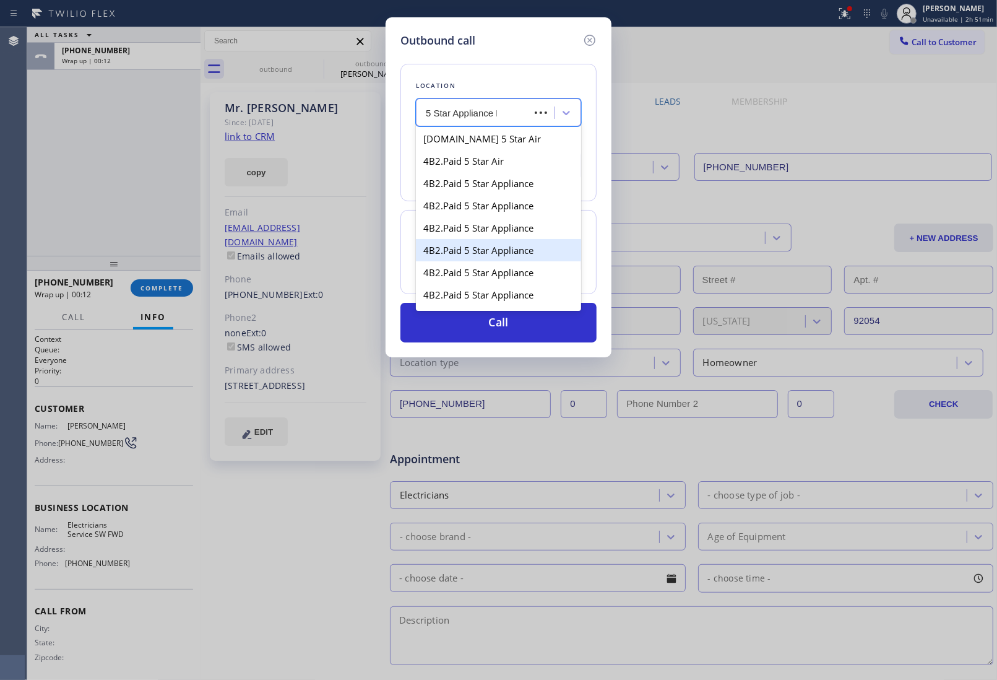
type input "5 Star Appliance RE"
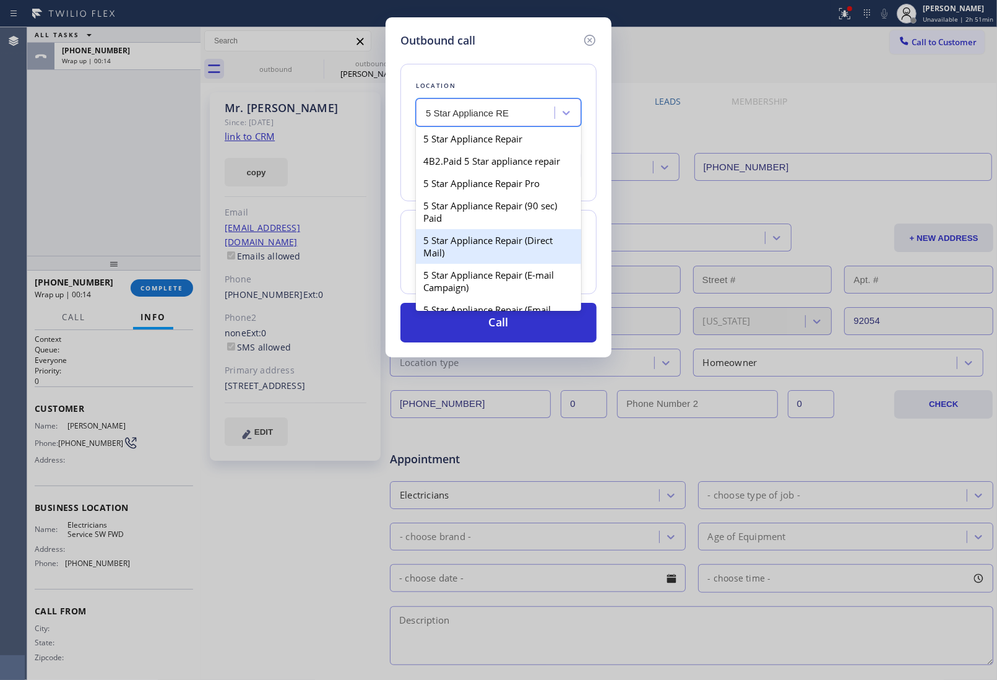
click at [514, 259] on div "5 Star Appliance Repair (Direct Mail)" at bounding box center [498, 246] width 165 height 35
type input "[PHONE_NUMBER]"
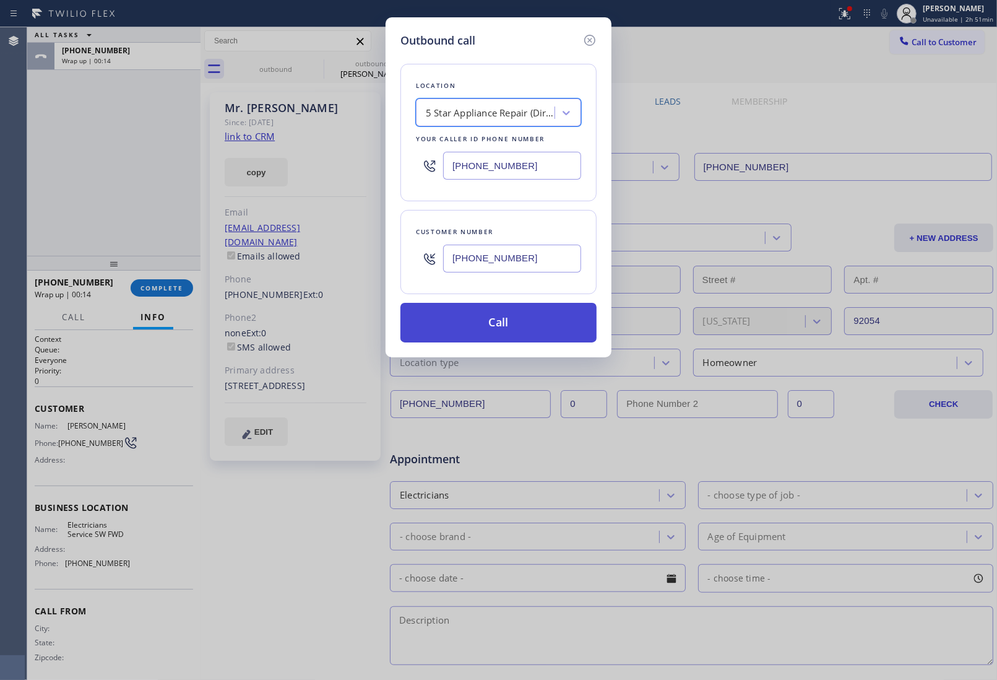
click at [521, 326] on button "Call" at bounding box center [498, 323] width 196 height 40
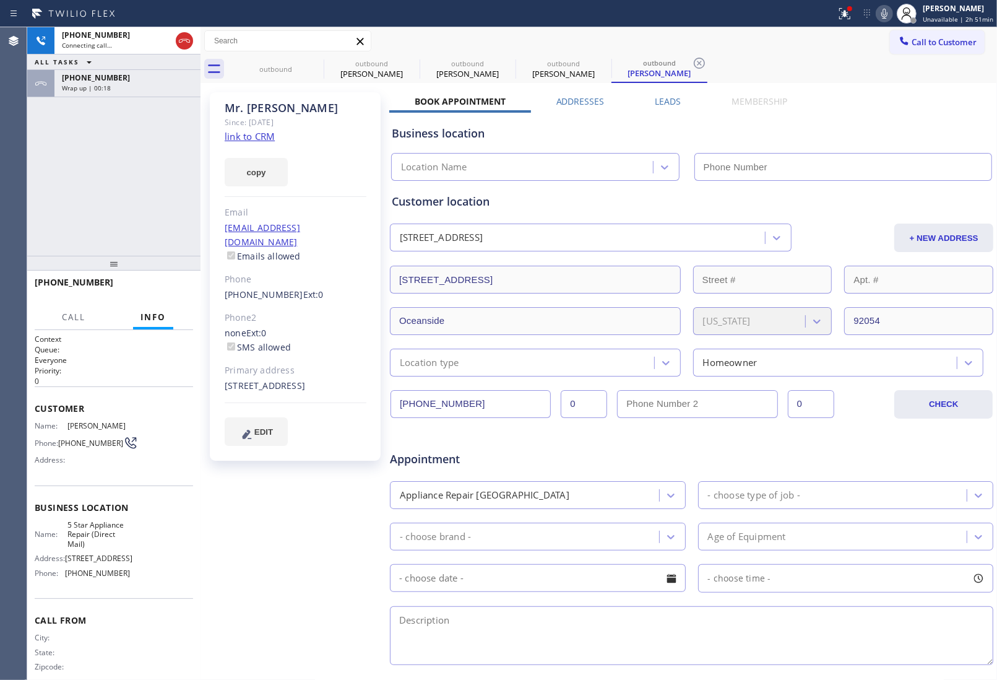
type input "[PHONE_NUMBER]"
click at [858, 118] on div "Business location 5 Star Appliance Repair (Direct Mail) [PHONE_NUMBER]" at bounding box center [691, 147] width 605 height 68
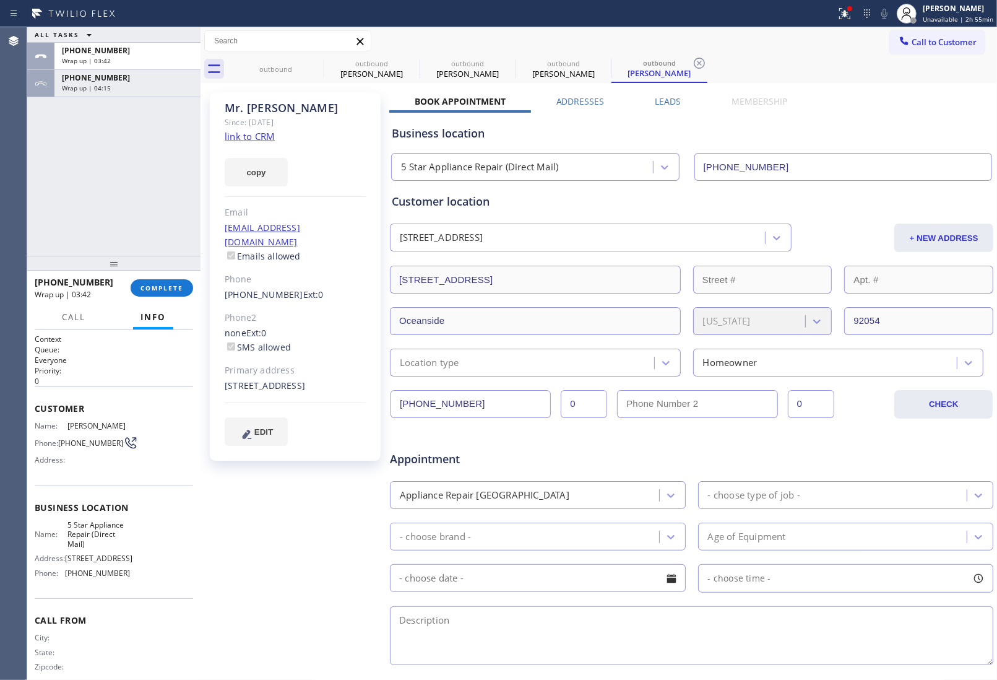
click at [901, 38] on button "Call to Customer" at bounding box center [937, 42] width 95 height 24
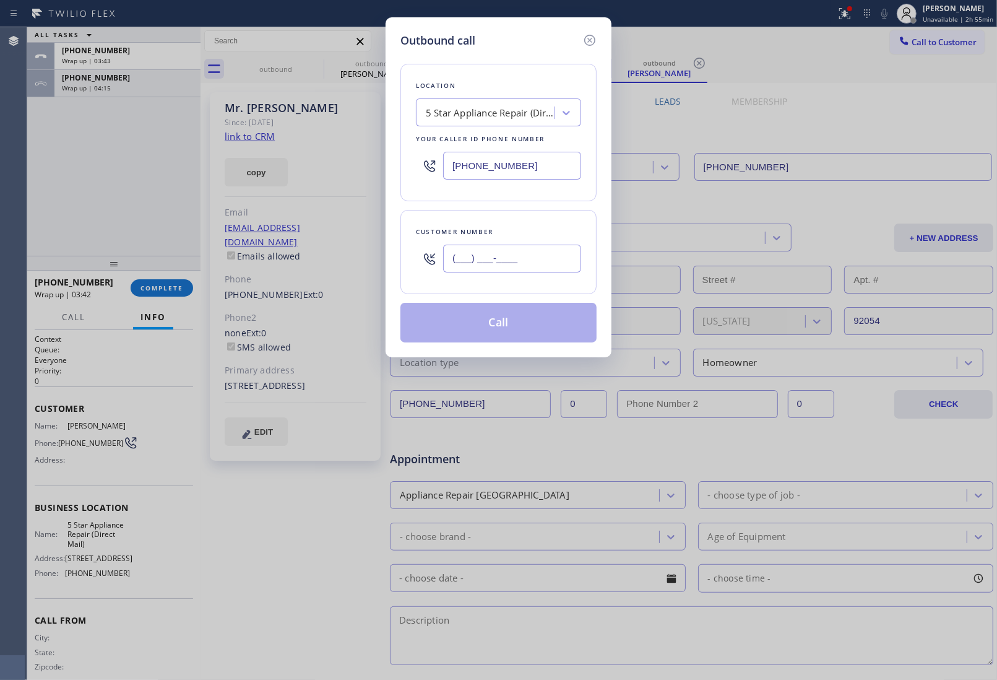
click at [527, 261] on input "(___) ___-____" at bounding box center [512, 259] width 138 height 28
paste input "404) 333-5518"
type input "[PHONE_NUMBER]"
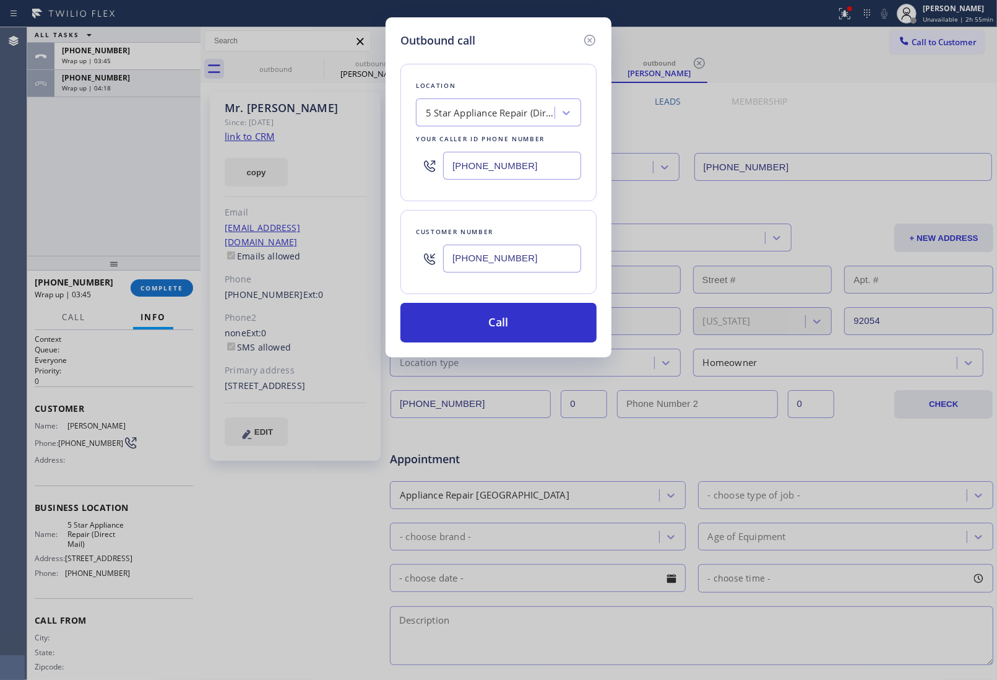
click at [489, 169] on input "[PHONE_NUMBER]" at bounding box center [512, 166] width 138 height 28
paste input "561) 303-2327"
type input "[PHONE_NUMBER]"
click at [499, 330] on button "Call" at bounding box center [498, 323] width 196 height 40
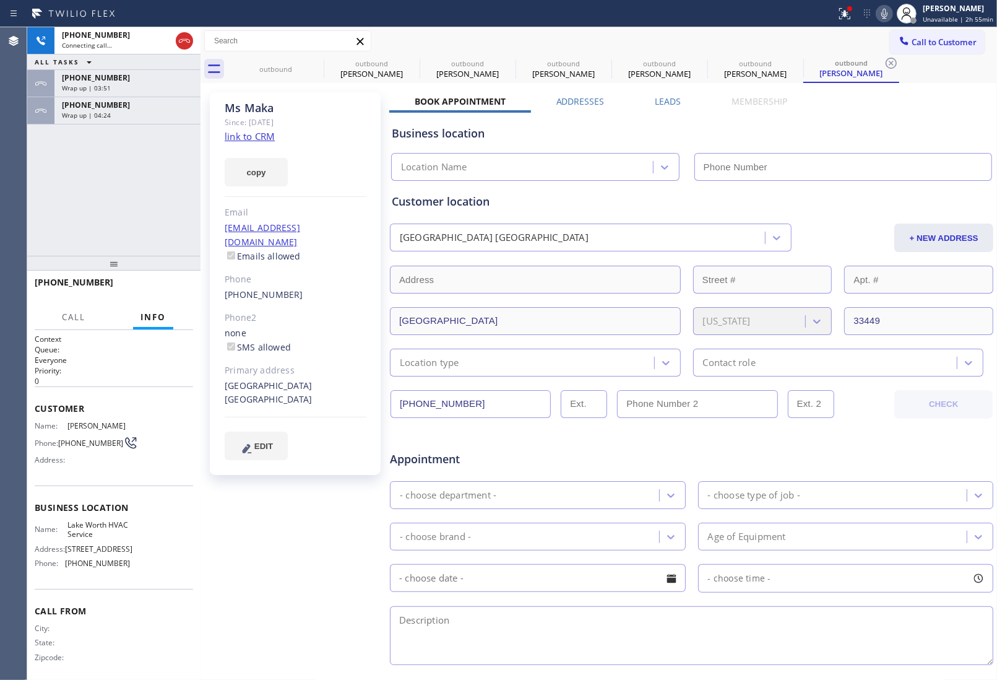
type input "[PHONE_NUMBER]"
click at [844, 146] on div "Business location [GEOGRAPHIC_DATA] HVAC Service [PHONE_NUMBER]" at bounding box center [691, 147] width 605 height 68
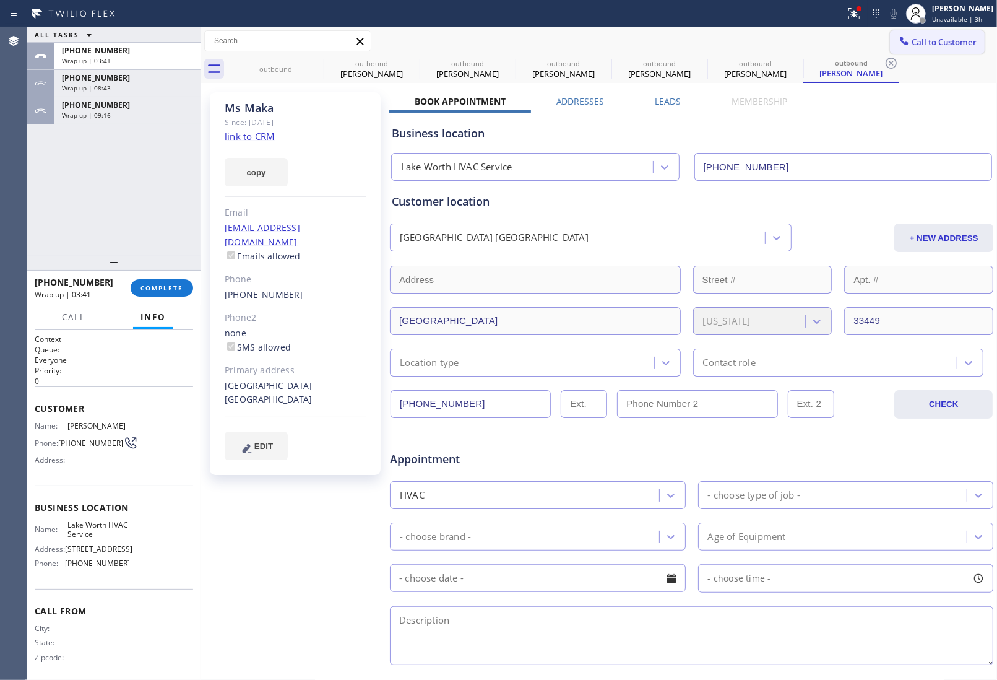
click at [948, 45] on span "Call to Customer" at bounding box center [944, 42] width 65 height 11
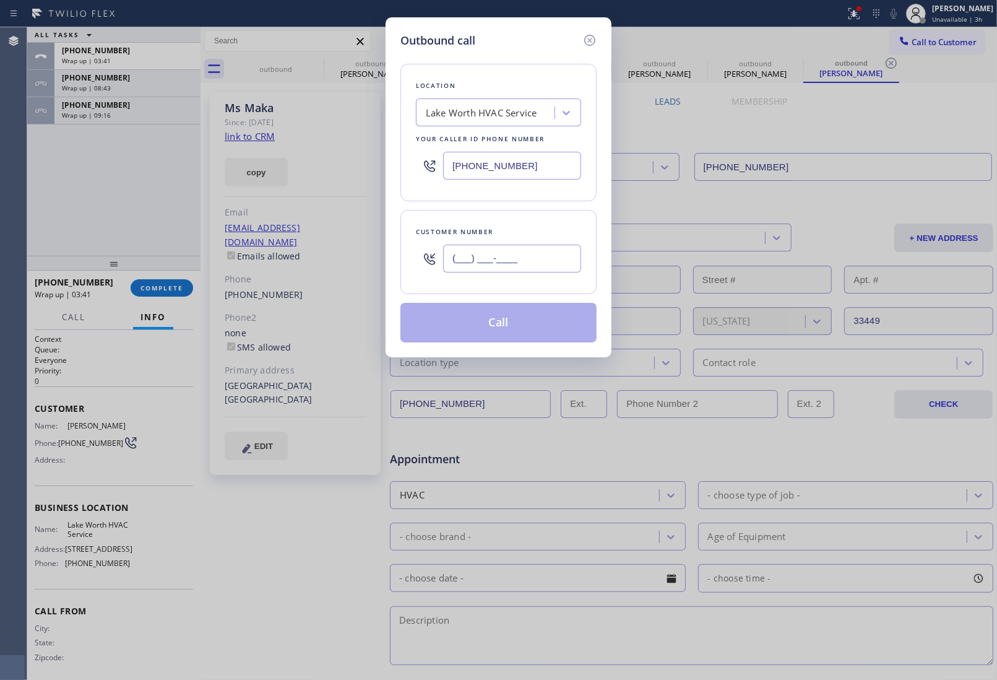
click at [478, 255] on input "(___) ___-____" at bounding box center [512, 259] width 138 height 28
paste input "404) 333-5518"
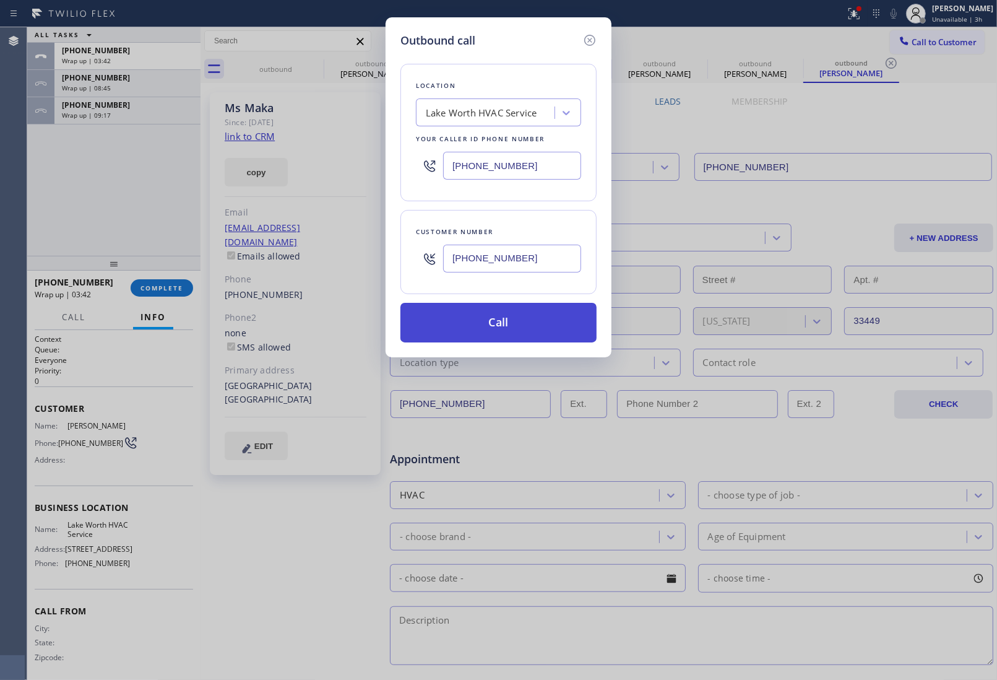
type input "[PHONE_NUMBER]"
click at [508, 329] on button "Call" at bounding box center [498, 323] width 196 height 40
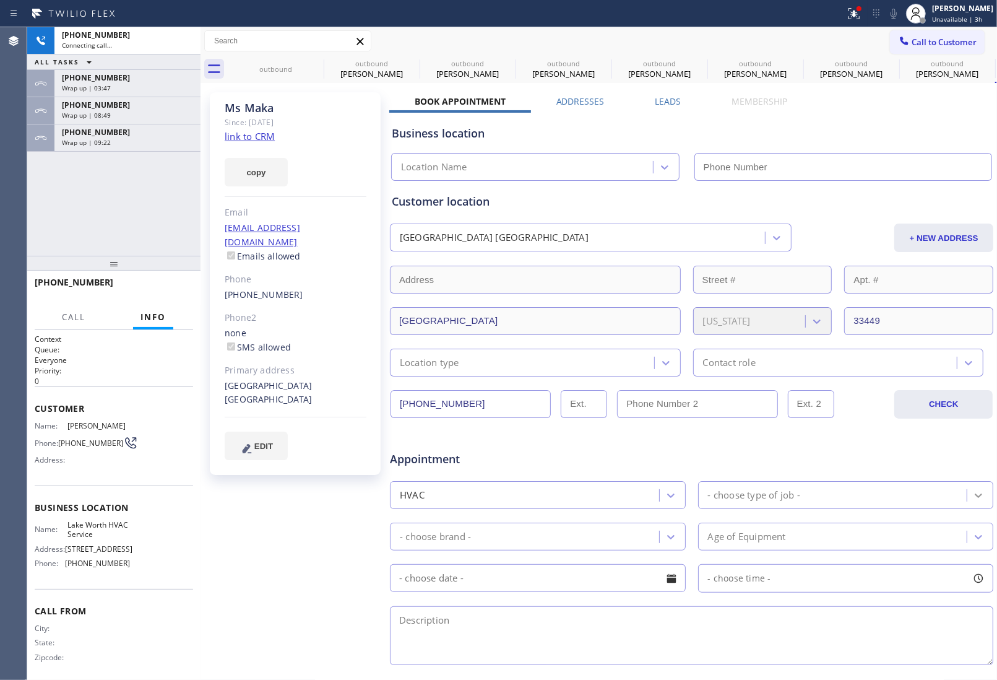
type input "[PHONE_NUMBER]"
click at [849, 435] on div "Appointment HVAC - choose type of job - - choose brand - Age of Equipment - cho…" at bounding box center [691, 549] width 605 height 238
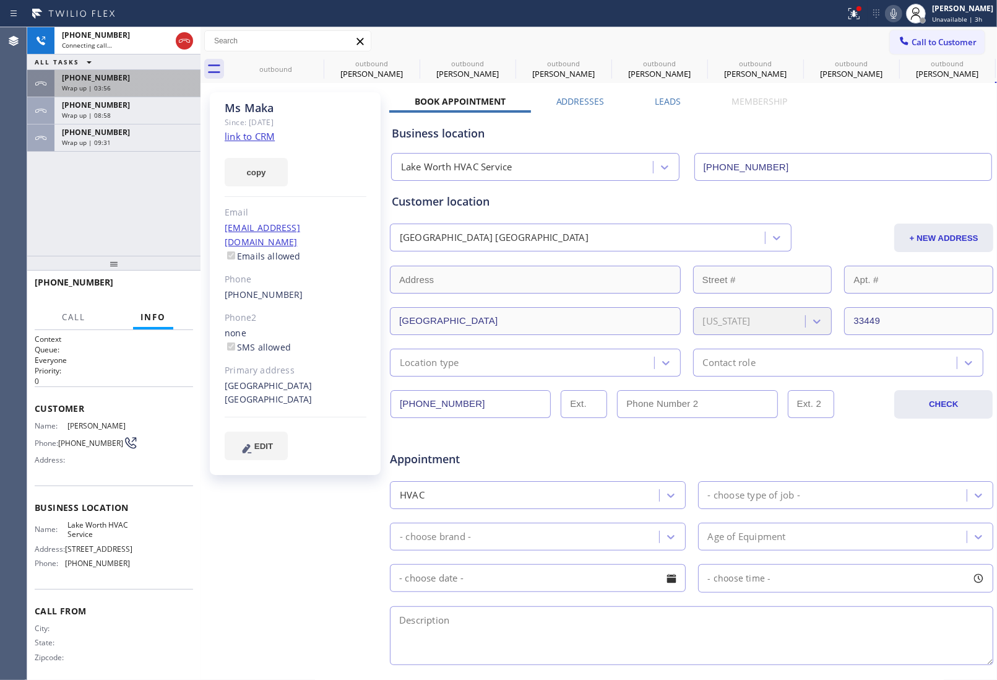
click at [137, 87] on div "Wrap up | 03:56" at bounding box center [127, 88] width 131 height 9
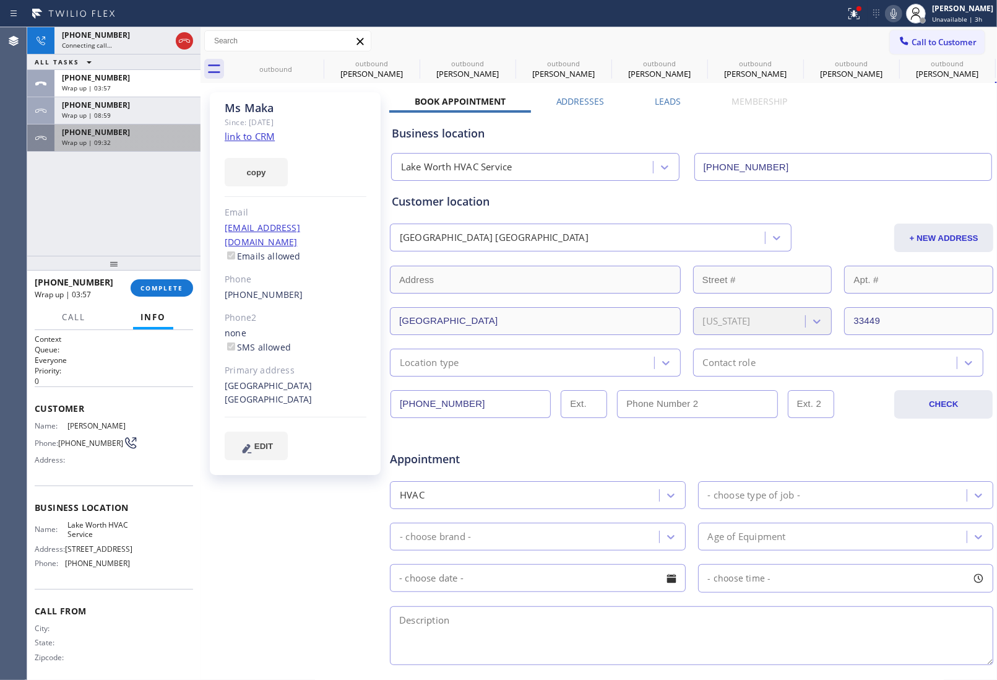
click at [124, 144] on div "Wrap up | 09:32" at bounding box center [127, 142] width 131 height 9
click at [122, 136] on div "[PHONE_NUMBER]" at bounding box center [127, 132] width 131 height 11
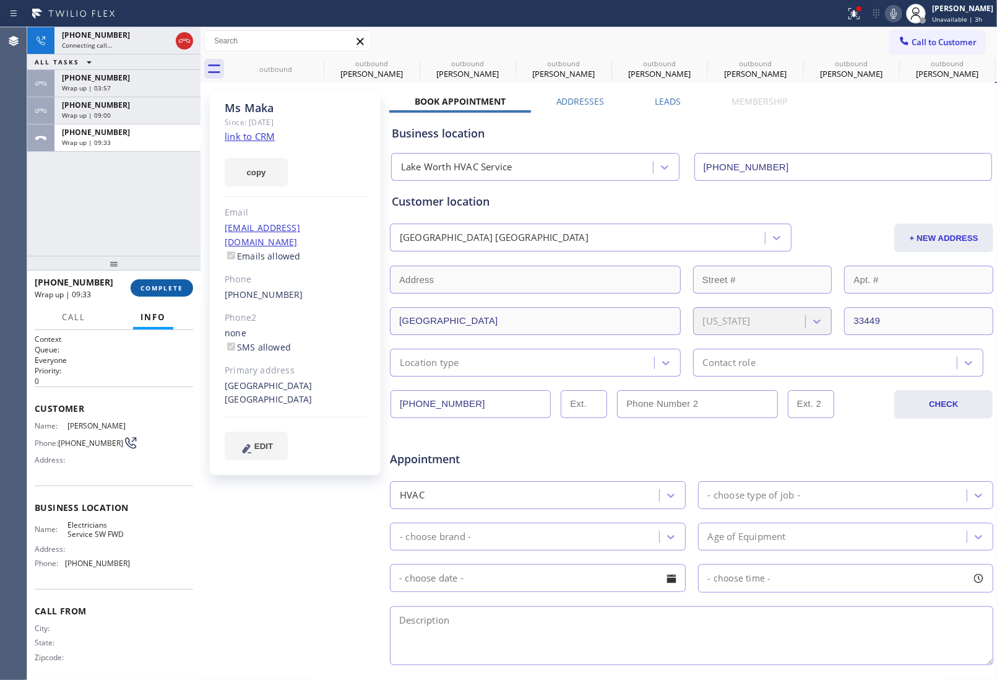
click at [156, 286] on span "COMPLETE" at bounding box center [162, 287] width 43 height 9
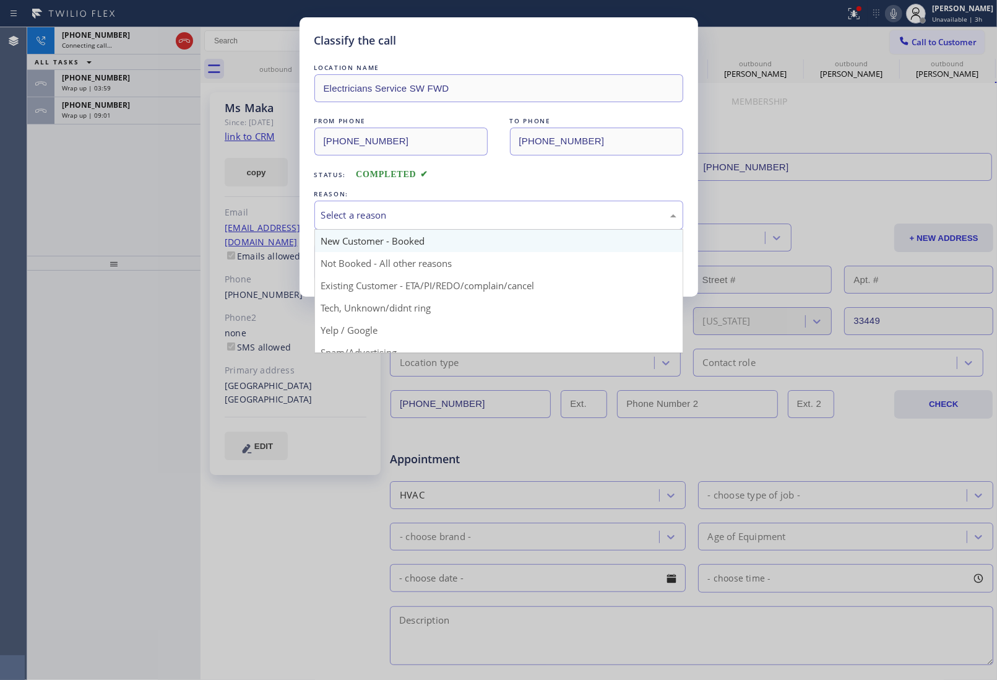
drag, startPoint x: 396, startPoint y: 227, endPoint x: 399, endPoint y: 237, distance: 10.4
click at [396, 227] on div "Select a reason" at bounding box center [498, 215] width 369 height 29
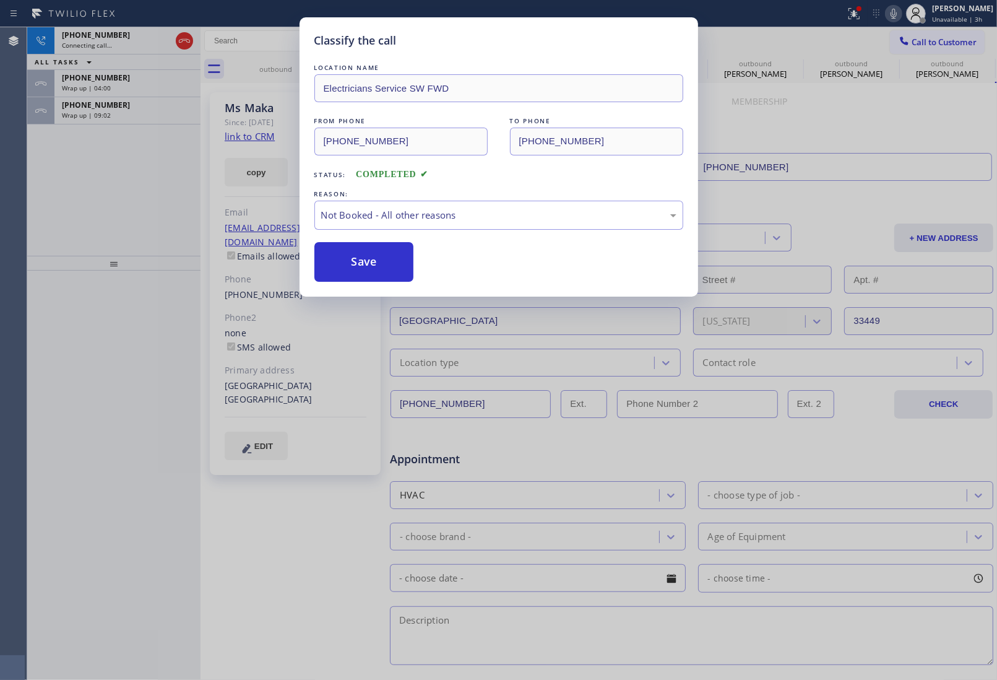
click at [372, 262] on button "Save" at bounding box center [364, 262] width 100 height 40
click at [123, 113] on div "Wrap up | 09:03" at bounding box center [127, 115] width 131 height 9
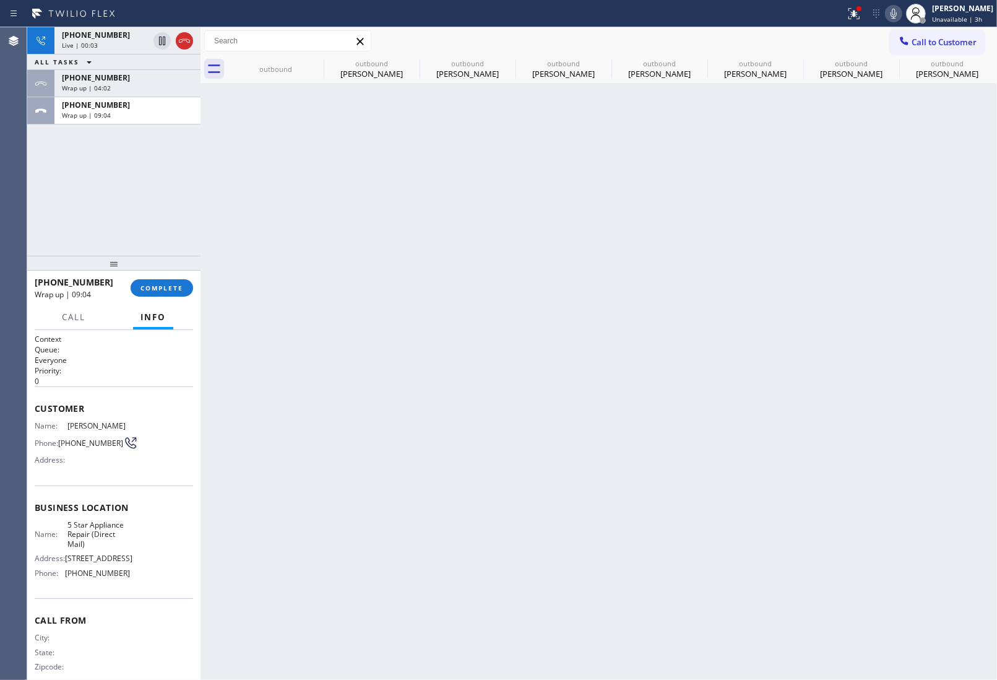
click at [123, 113] on div "Wrap up | 09:04" at bounding box center [127, 115] width 131 height 9
click at [100, 119] on div "[PHONE_NUMBER] Wrap up | 09:29" at bounding box center [124, 110] width 141 height 27
click at [160, 288] on span "COMPLETE" at bounding box center [162, 287] width 43 height 9
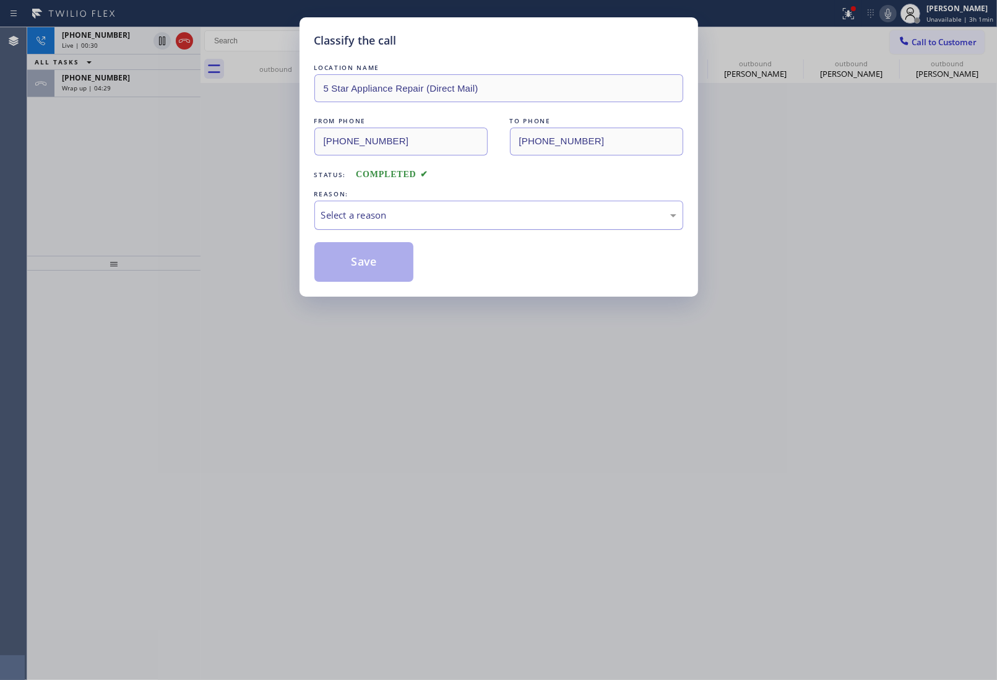
click at [370, 206] on div "Select a reason" at bounding box center [498, 215] width 369 height 29
click at [375, 263] on button "Save" at bounding box center [364, 262] width 100 height 40
type input "[PHONE_NUMBER]"
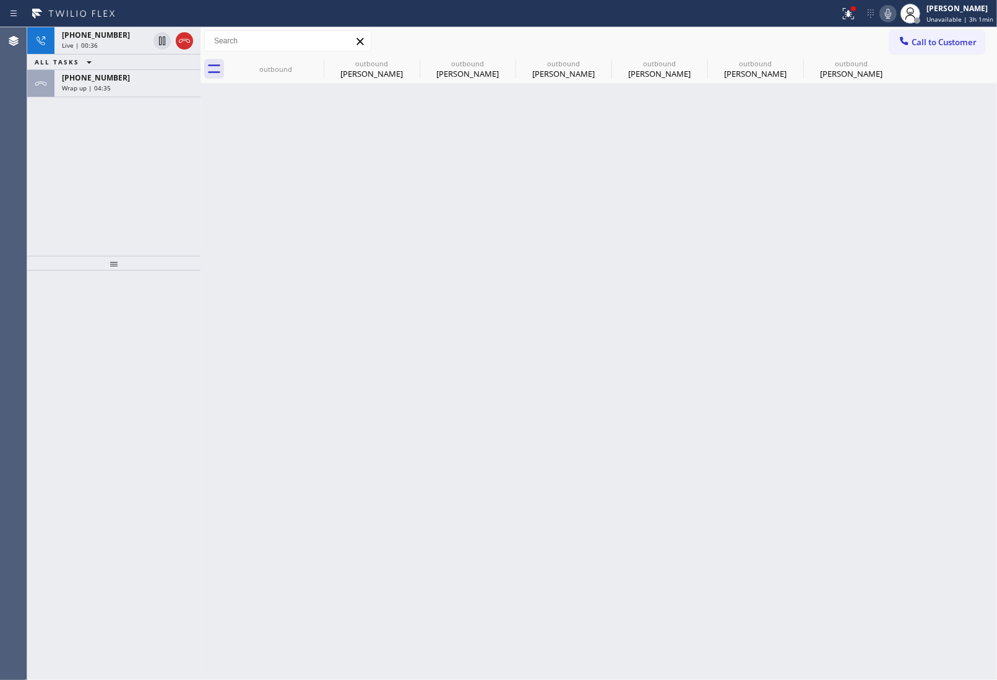
click at [118, 90] on div "Wrap up | 04:35" at bounding box center [127, 88] width 131 height 9
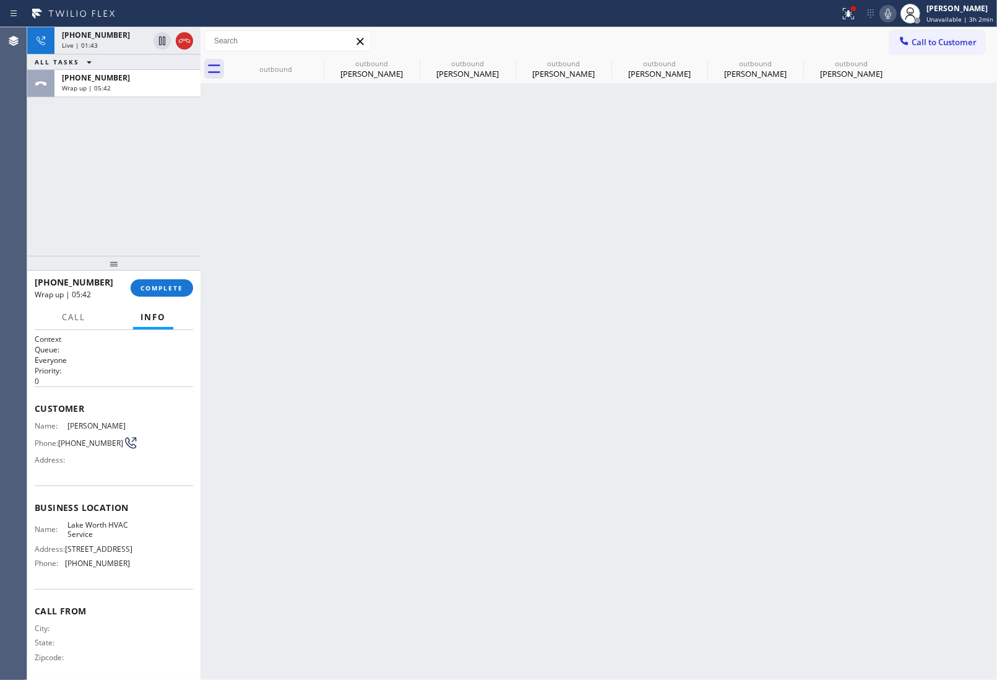
click at [893, 15] on icon at bounding box center [888, 13] width 15 height 15
click at [184, 45] on icon at bounding box center [184, 40] width 15 height 15
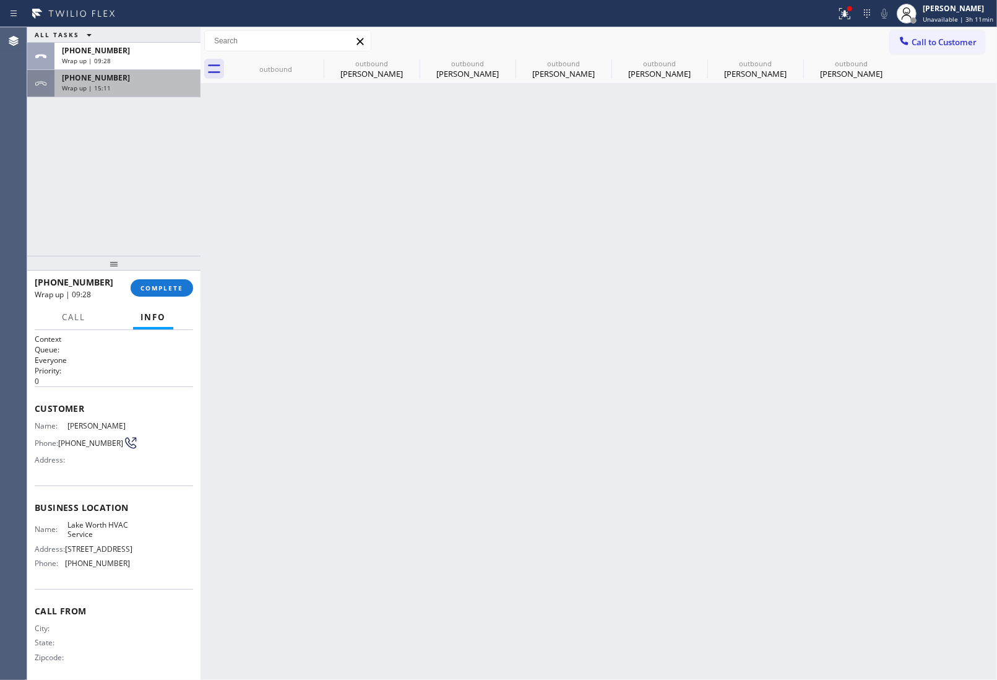
click at [130, 89] on div "Wrap up | 15:11" at bounding box center [127, 88] width 131 height 9
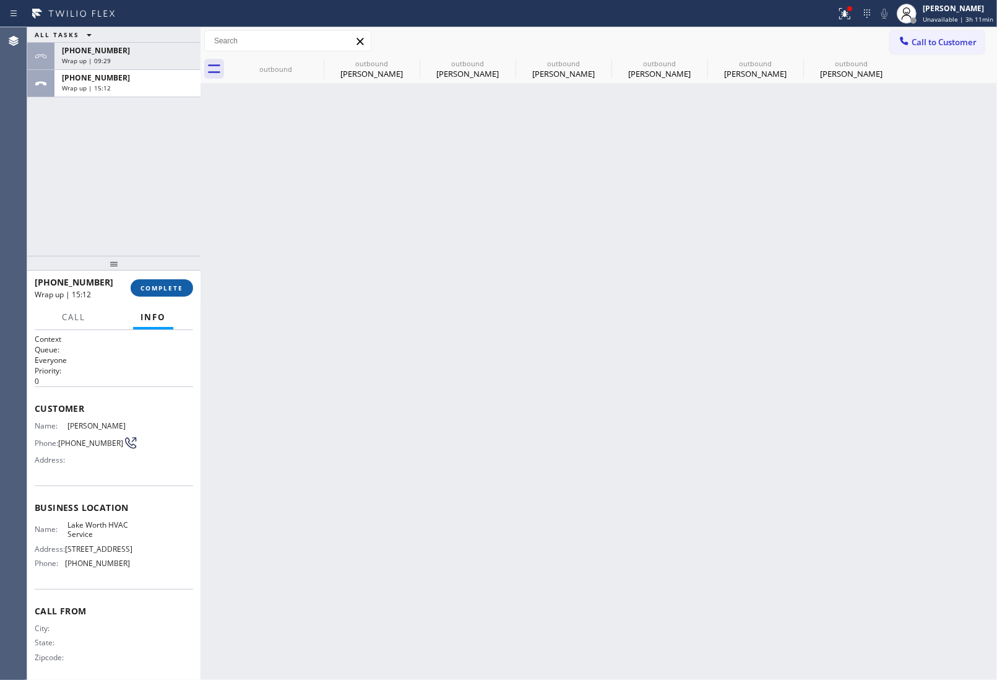
click at [171, 292] on span "COMPLETE" at bounding box center [162, 287] width 43 height 9
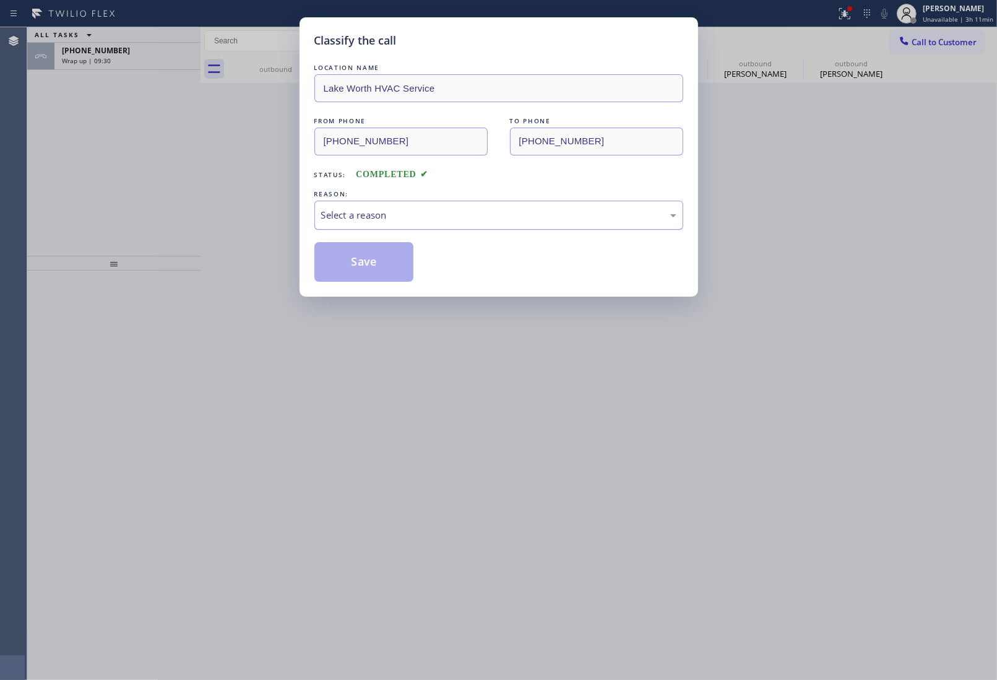
click at [378, 212] on div "Select a reason" at bounding box center [498, 215] width 355 height 14
click at [368, 259] on button "Save" at bounding box center [364, 262] width 100 height 40
type input "[PHONE_NUMBER]"
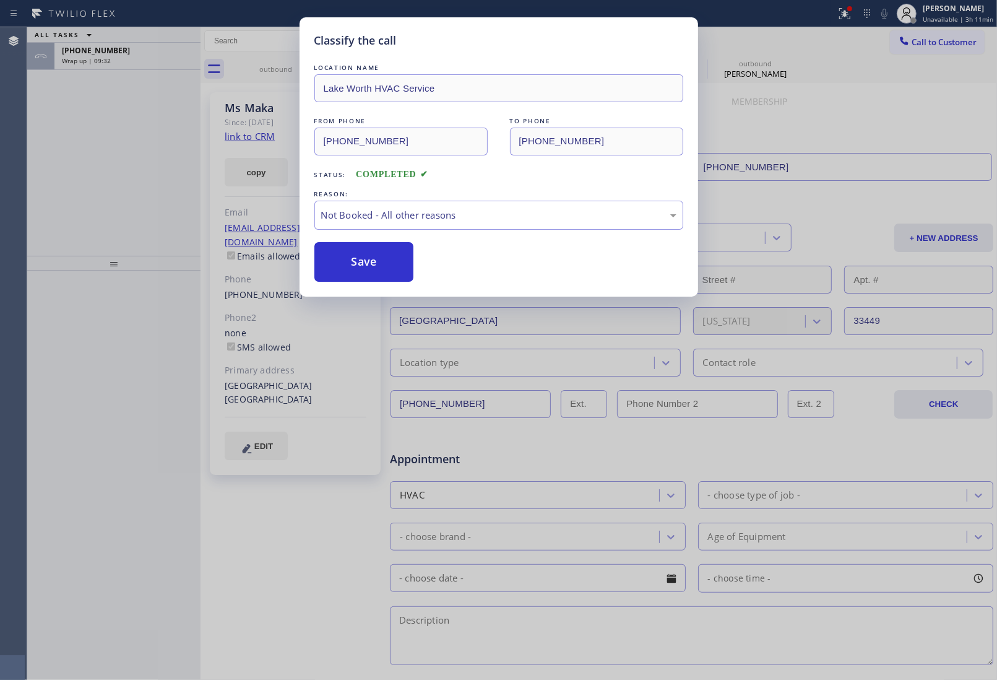
click at [102, 56] on div "Classify the call LOCATION NAME Best Wolf Appliance Repair [GEOGRAPHIC_DATA] FR…" at bounding box center [512, 353] width 970 height 652
click at [102, 56] on span "Wrap up | 09:32" at bounding box center [86, 60] width 49 height 9
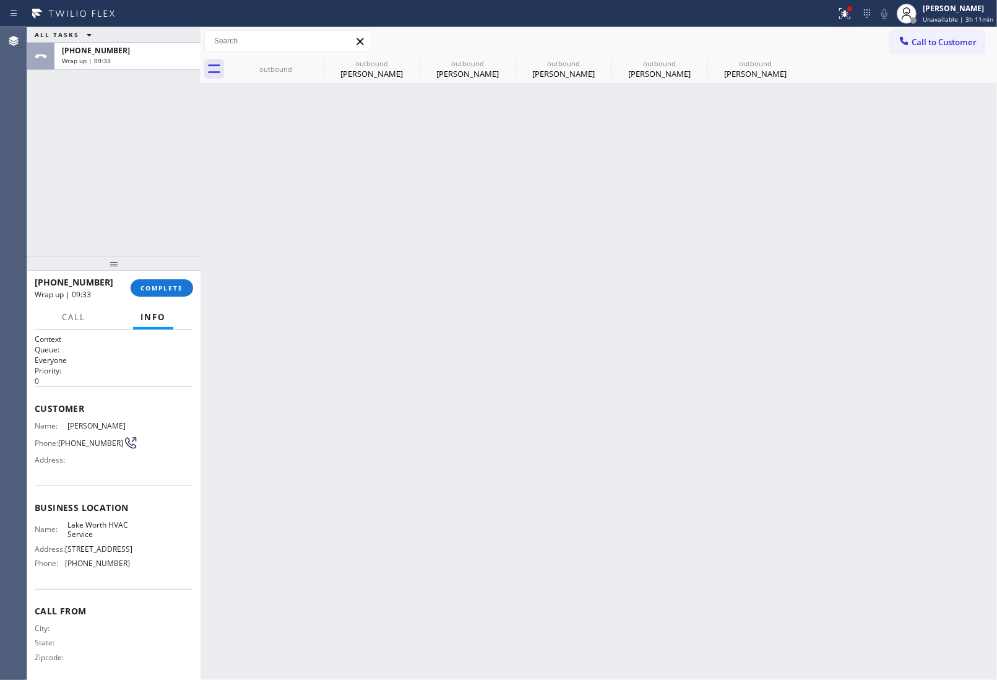
click at [102, 56] on span "Wrap up | 09:33" at bounding box center [86, 60] width 49 height 9
drag, startPoint x: 102, startPoint y: 56, endPoint x: 128, endPoint y: 115, distance: 64.0
click at [104, 61] on span "Wrap up | 09:33" at bounding box center [86, 60] width 49 height 9
click at [157, 293] on button "COMPLETE" at bounding box center [162, 287] width 63 height 17
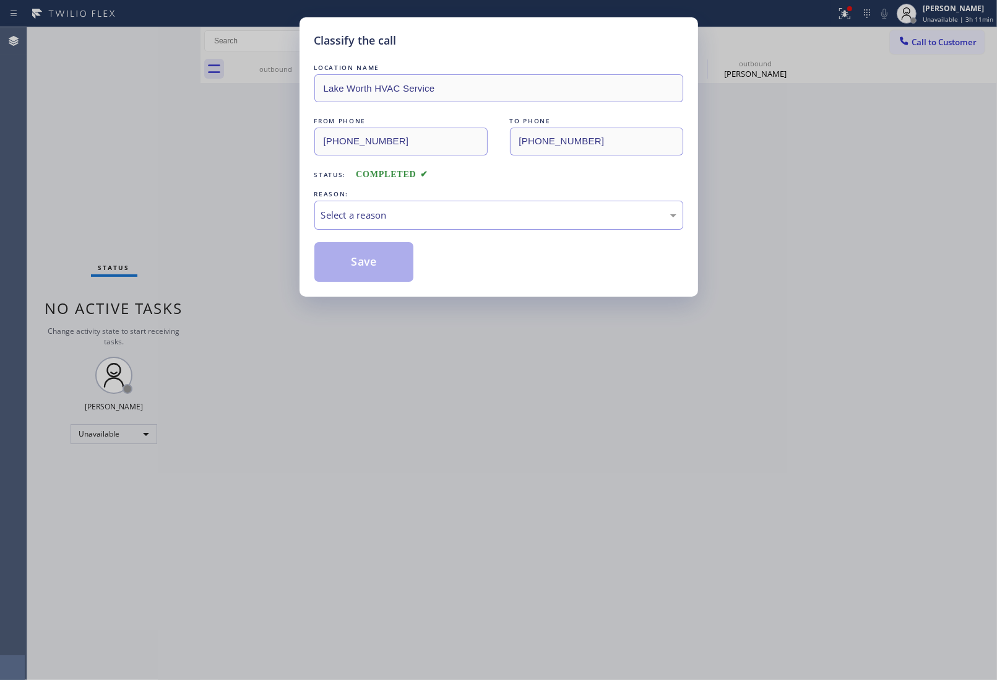
drag, startPoint x: 356, startPoint y: 241, endPoint x: 362, endPoint y: 238, distance: 6.9
click at [362, 238] on div "LOCATION NAME Lake Worth HVAC Service FROM PHONE [PHONE_NUMBER] TO PHONE [PHONE…" at bounding box center [498, 171] width 369 height 220
click at [373, 221] on div "Select a reason" at bounding box center [498, 215] width 355 height 14
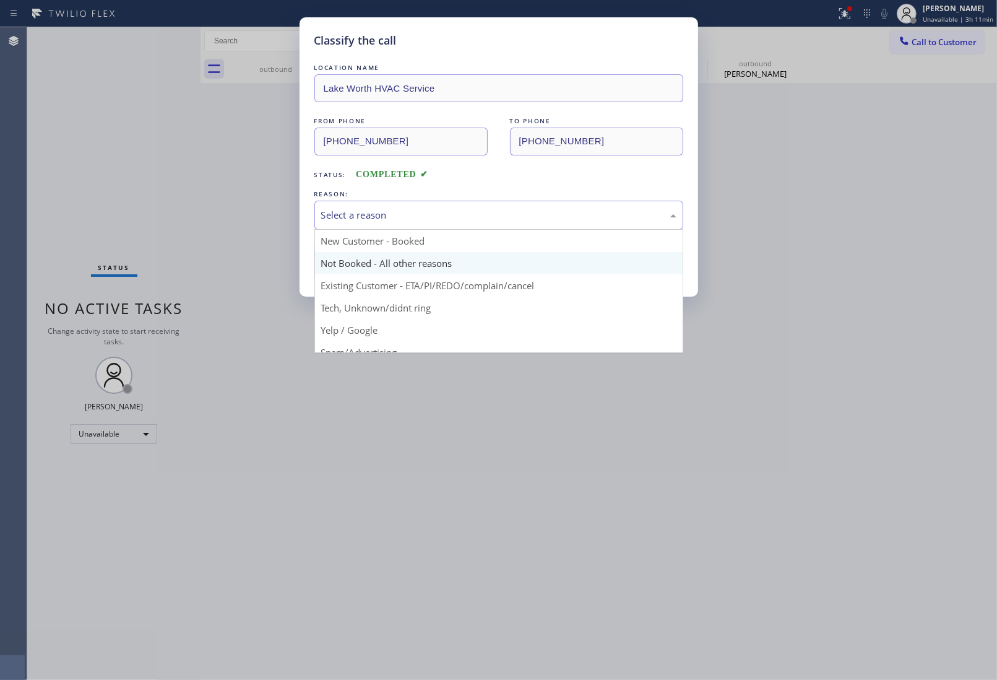
click at [366, 263] on button "Save" at bounding box center [364, 262] width 100 height 40
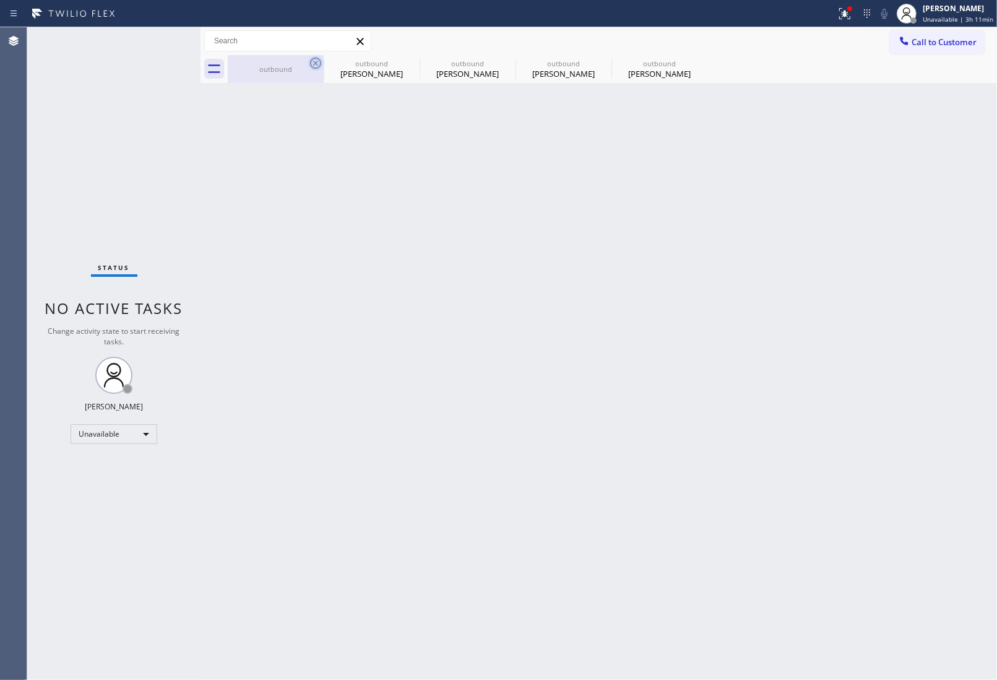
click at [311, 59] on div "outbound" at bounding box center [276, 69] width 96 height 28
click at [313, 59] on icon at bounding box center [315, 63] width 11 height 11
click at [0, 0] on icon at bounding box center [0, 0] width 0 height 0
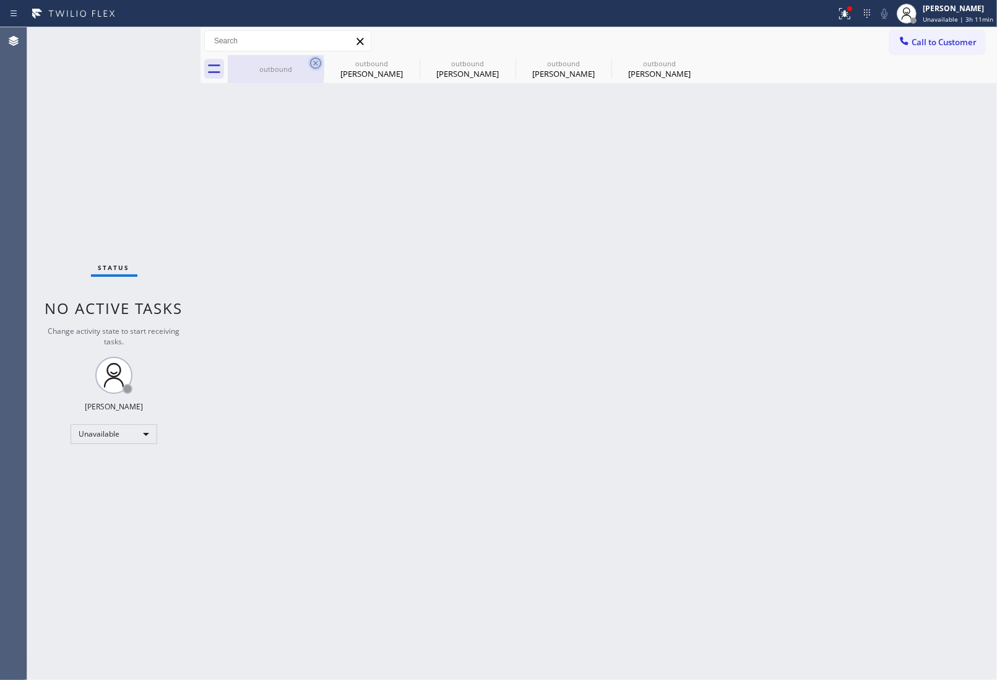
click at [0, 0] on icon at bounding box center [0, 0] width 0 height 0
click at [313, 59] on div at bounding box center [612, 69] width 769 height 28
drag, startPoint x: 313, startPoint y: 59, endPoint x: 590, endPoint y: 638, distance: 642.1
click at [313, 60] on div at bounding box center [612, 69] width 769 height 28
click at [842, 144] on div "Back to Dashboard Change Sender ID Customers Technicians Select a contact Outbo…" at bounding box center [599, 353] width 797 height 652
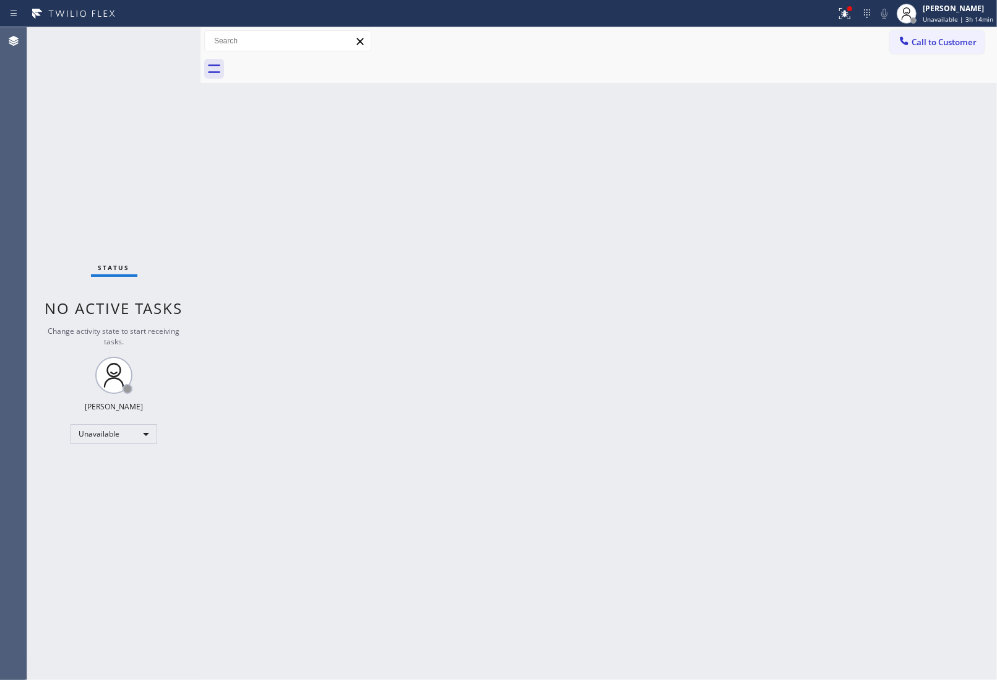
click at [536, 303] on div "Back to Dashboard Change Sender ID Customers Technicians Select a contact Outbo…" at bounding box center [599, 353] width 797 height 652
click at [831, 392] on div "Back to Dashboard Change Sender ID Customers Technicians Select a contact Outbo…" at bounding box center [599, 353] width 797 height 652
click at [540, 203] on div "Back to Dashboard Change Sender ID Customers Technicians Select a contact Outbo…" at bounding box center [599, 353] width 797 height 652
drag, startPoint x: 926, startPoint y: 45, endPoint x: 626, endPoint y: 131, distance: 312.3
click at [926, 45] on span "Call to Customer" at bounding box center [944, 42] width 65 height 11
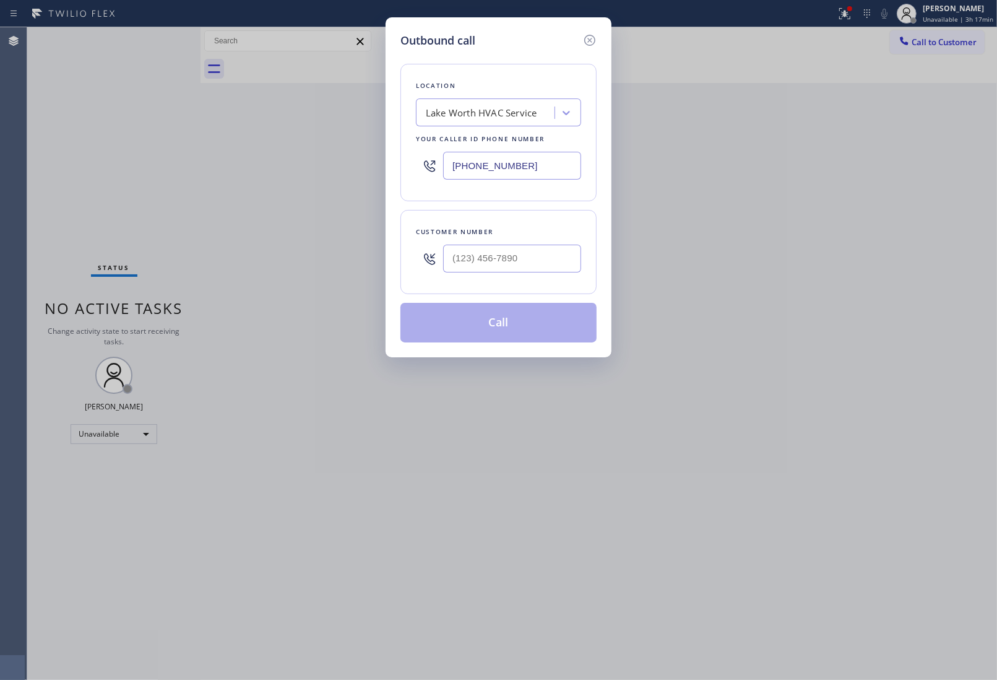
drag, startPoint x: 471, startPoint y: 162, endPoint x: 5, endPoint y: 301, distance: 486.3
click at [467, 165] on input "[PHONE_NUMBER]" at bounding box center [512, 166] width 138 height 28
paste input "855) 731-4952"
type input "[PHONE_NUMBER]"
click at [477, 269] on input "text" at bounding box center [512, 259] width 138 height 28
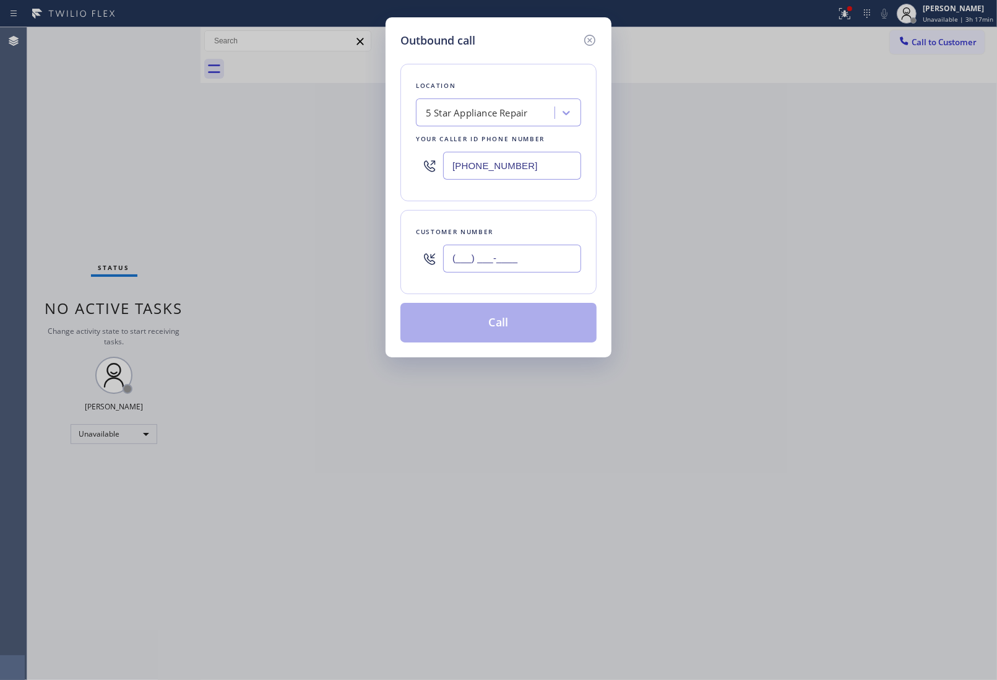
paste input "425) 891-3976"
type input "[PHONE_NUMBER]"
click at [504, 326] on button "Call" at bounding box center [498, 323] width 196 height 40
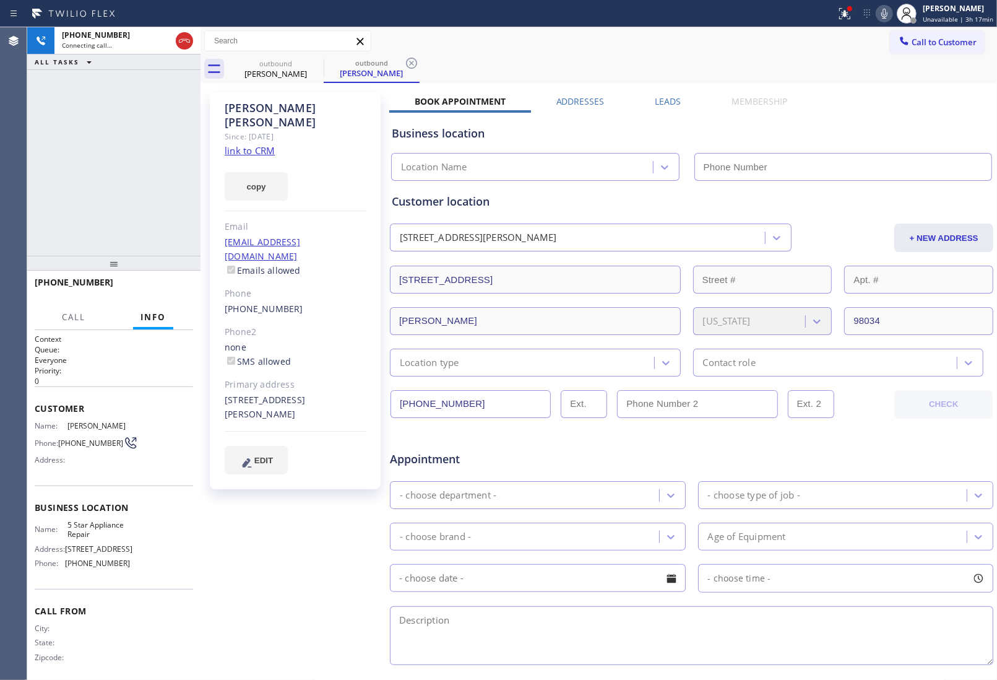
click at [257, 144] on link "link to CRM" at bounding box center [250, 150] width 50 height 12
type input "[PHONE_NUMBER]"
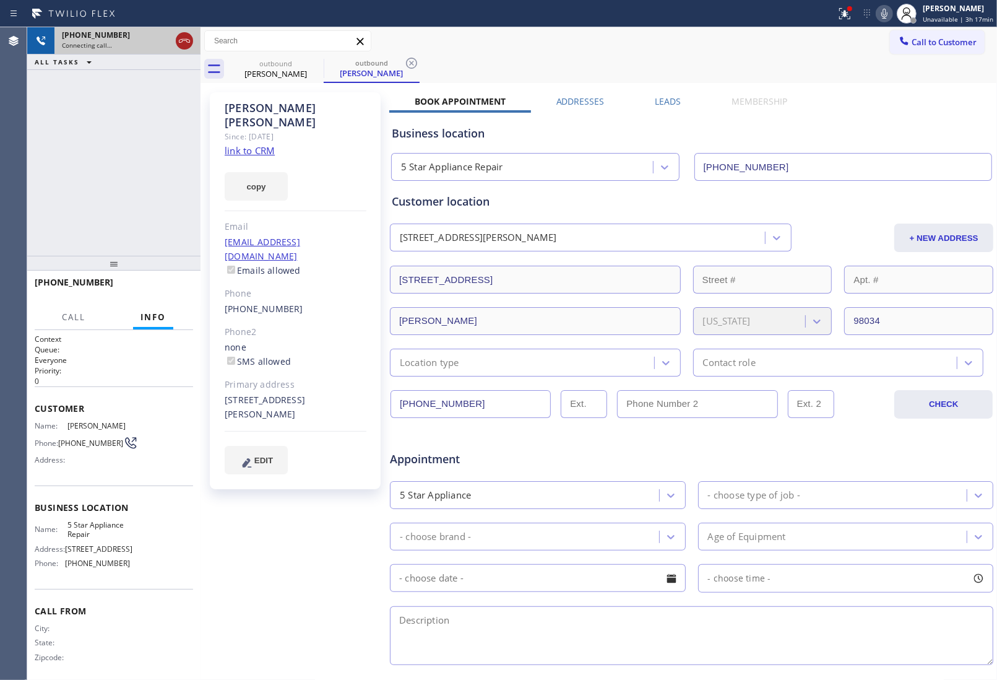
click at [178, 43] on icon at bounding box center [184, 40] width 15 height 15
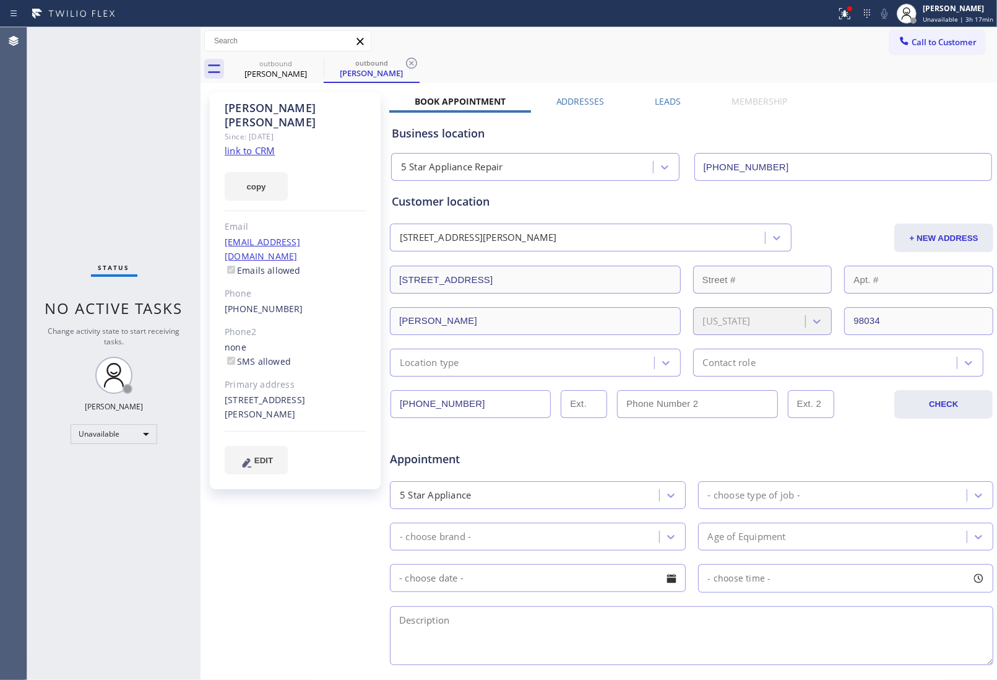
click at [857, 434] on div "Appointment 5 Star Appliance - choose type of job - - choose brand - Age of Equ…" at bounding box center [691, 549] width 605 height 238
click at [859, 435] on div "Appointment 5 Star Appliance - choose type of job - - choose brand - Age of Equ…" at bounding box center [691, 549] width 605 height 238
click at [846, 212] on div "Customer location [STREET_ADDRESS][PERSON_NAME] + NEW ADDRESS [STREET_ADDRESS][…" at bounding box center [692, 284] width 600 height 183
click at [837, 446] on div "Appointment" at bounding box center [692, 452] width 606 height 32
click at [857, 420] on div at bounding box center [691, 423] width 605 height 11
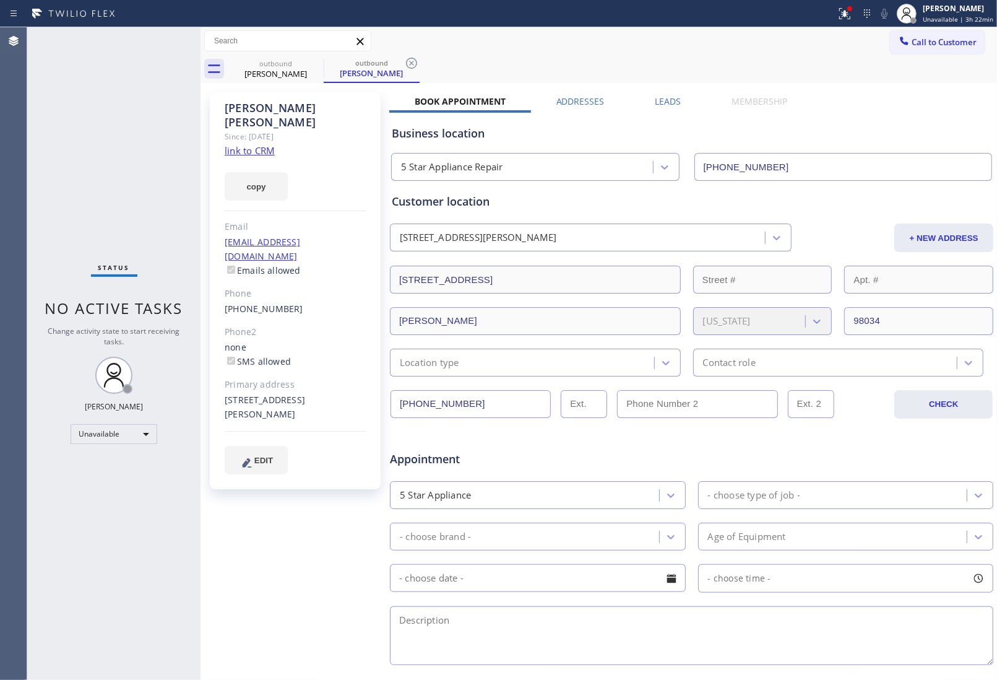
click at [861, 217] on div "Customer location [STREET_ADDRESS][PERSON_NAME] + NEW ADDRESS [STREET_ADDRESS][…" at bounding box center [692, 284] width 600 height 183
click at [844, 215] on div "Customer location [STREET_ADDRESS][PERSON_NAME] + NEW ADDRESS [STREET_ADDRESS][…" at bounding box center [692, 284] width 600 height 183
drag, startPoint x: 883, startPoint y: 119, endPoint x: 826, endPoint y: 122, distance: 56.4
click at [883, 119] on div "Business location 5 Star Appliance Repair [PHONE_NUMBER]" at bounding box center [691, 147] width 605 height 68
click at [290, 555] on div "[PERSON_NAME] Since: [DATE] link to CRM copy Email [EMAIL_ADDRESS][DOMAIN_NAME]…" at bounding box center [297, 487] width 186 height 802
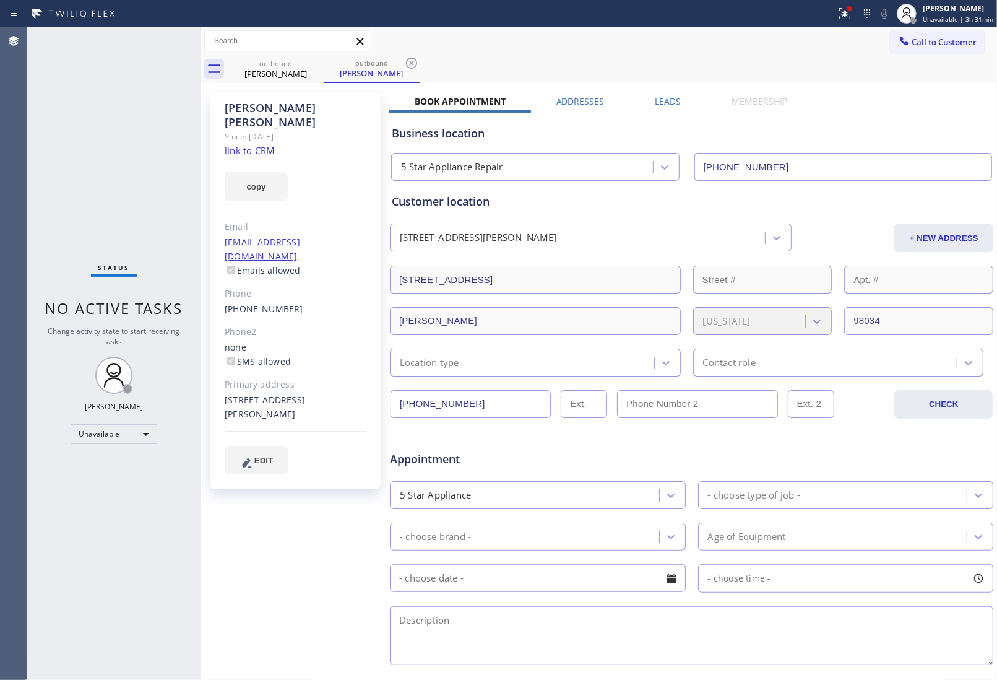
drag, startPoint x: 842, startPoint y: 452, endPoint x: 803, endPoint y: 472, distance: 43.5
click at [842, 452] on div "Appointment" at bounding box center [692, 452] width 606 height 32
click at [880, 428] on div "Appointment 5 Star Appliance - choose type of job - - choose brand - Age of Equ…" at bounding box center [691, 546] width 605 height 243
click at [321, 60] on icon at bounding box center [315, 63] width 15 height 15
click at [0, 0] on icon at bounding box center [0, 0] width 0 height 0
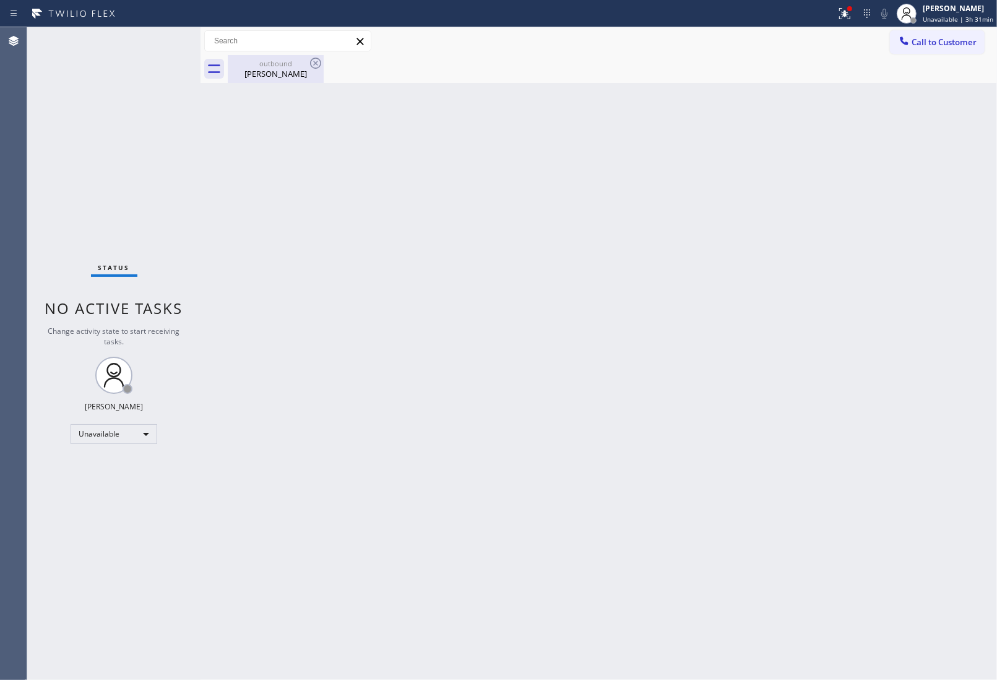
click at [318, 60] on icon at bounding box center [315, 63] width 15 height 15
drag, startPoint x: 270, startPoint y: 78, endPoint x: 289, endPoint y: 69, distance: 21.3
click at [270, 76] on div "[PERSON_NAME]" at bounding box center [275, 73] width 93 height 11
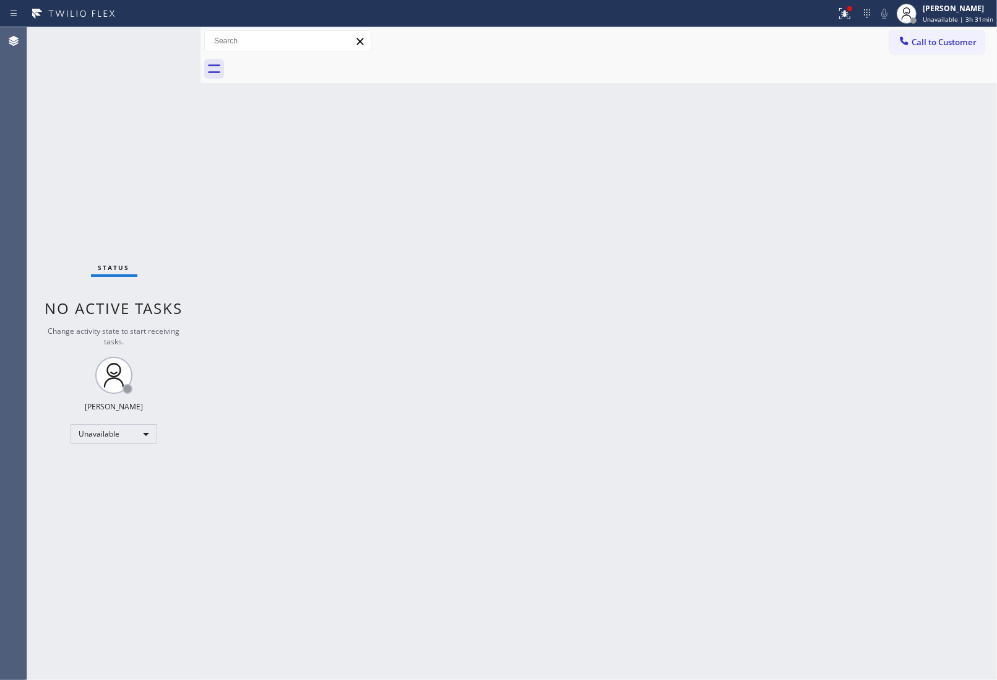
click at [917, 511] on div "Back to Dashboard Change Sender ID Customers Technicians Select a contact Outbo…" at bounding box center [599, 353] width 797 height 652
click at [878, 400] on div "Back to Dashboard Change Sender ID Customers Technicians Select a contact Outbo…" at bounding box center [599, 353] width 797 height 652
click at [964, 267] on div "Back to Dashboard Change Sender ID Customers Technicians Select a contact Outbo…" at bounding box center [599, 353] width 797 height 652
click at [938, 44] on button "Call to Customer" at bounding box center [937, 42] width 95 height 24
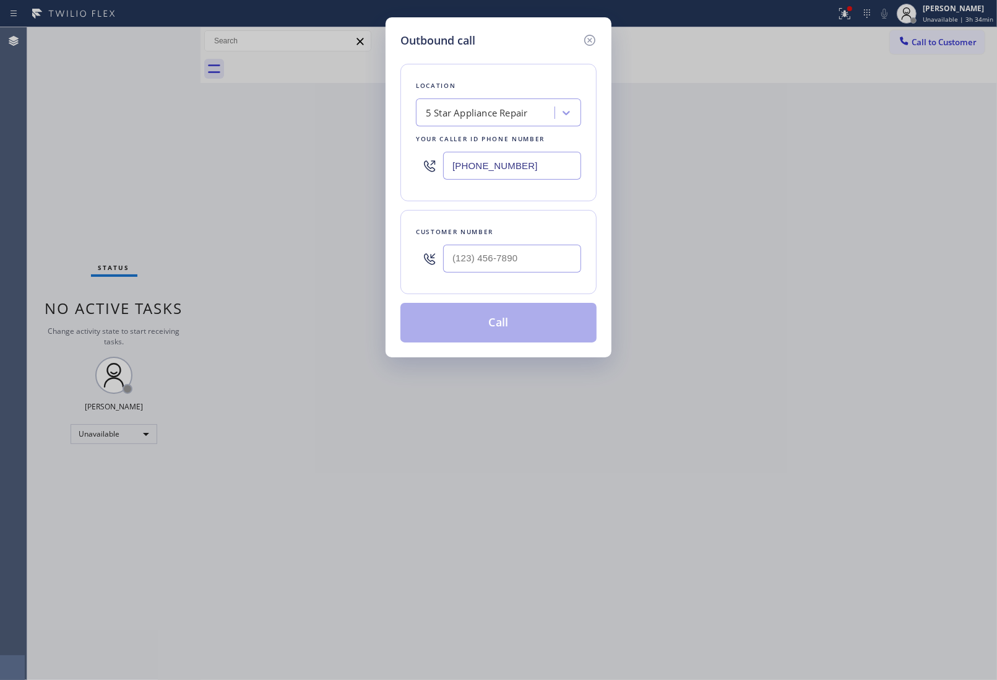
drag, startPoint x: 506, startPoint y: 280, endPoint x: 500, endPoint y: 275, distance: 8.4
click at [503, 279] on div "Customer number" at bounding box center [498, 252] width 196 height 84
click at [496, 264] on input "(___) ___-____" at bounding box center [512, 259] width 138 height 28
paste input "415) 260-3214"
type input "[PHONE_NUMBER]"
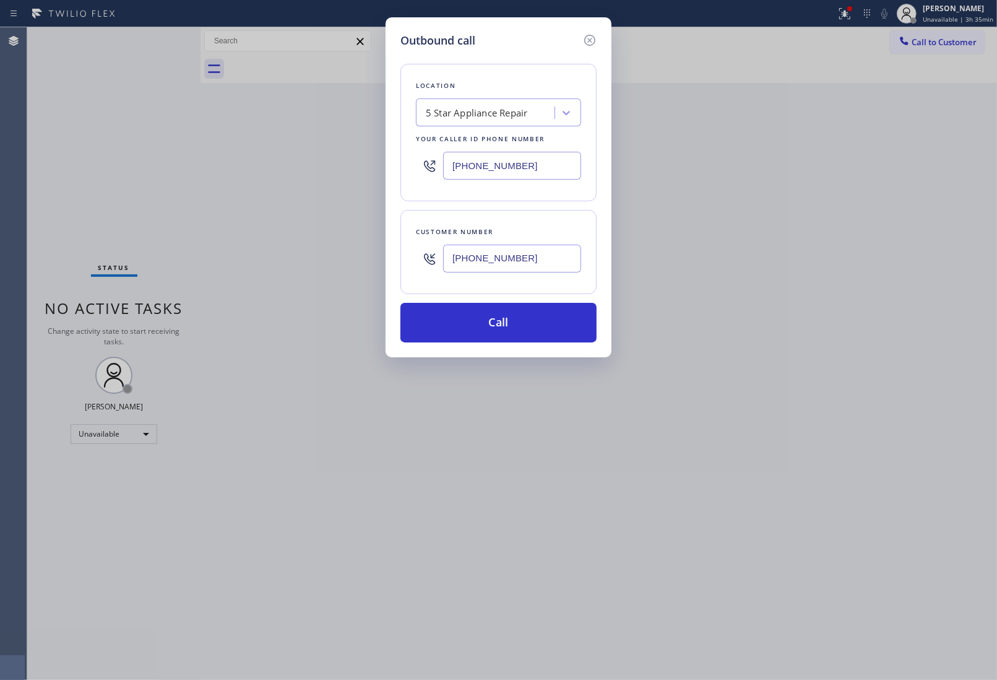
click at [484, 175] on input "[PHONE_NUMBER]" at bounding box center [512, 166] width 138 height 28
paste input "323) 416-234"
type input "[PHONE_NUMBER]"
click at [524, 329] on button "Call" at bounding box center [498, 323] width 196 height 40
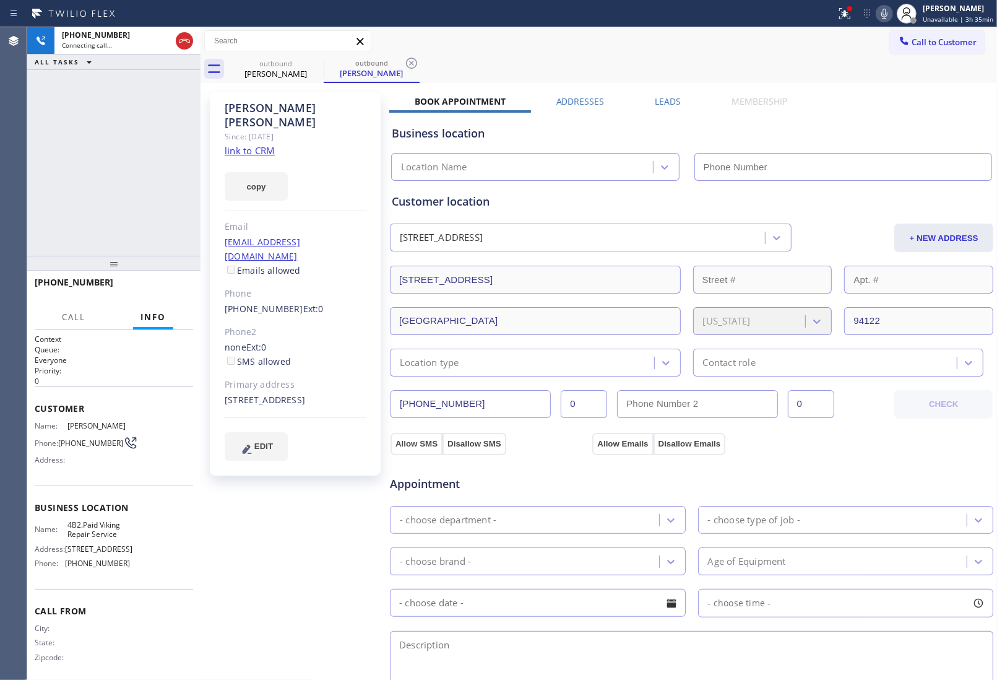
type input "[PHONE_NUMBER]"
click at [170, 298] on div "[PHONE_NUMBER] Live | 00:10 HANG UP" at bounding box center [114, 288] width 158 height 32
click at [162, 282] on button "HANG UP" at bounding box center [165, 287] width 58 height 17
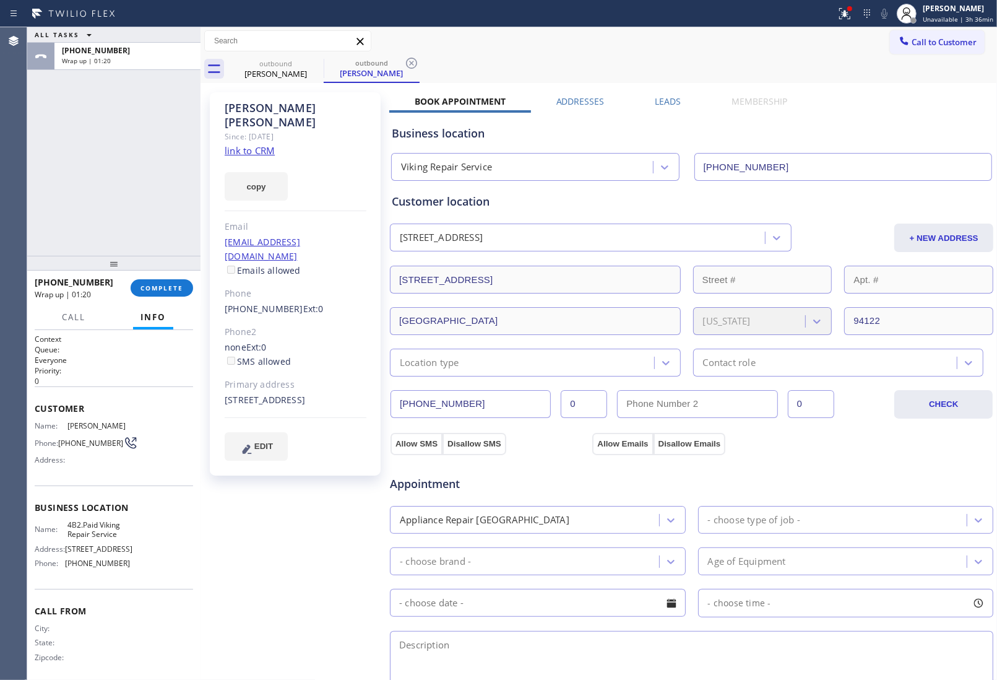
drag, startPoint x: 932, startPoint y: 48, endPoint x: 887, endPoint y: 64, distance: 47.2
click at [925, 50] on button "Call to Customer" at bounding box center [937, 42] width 95 height 24
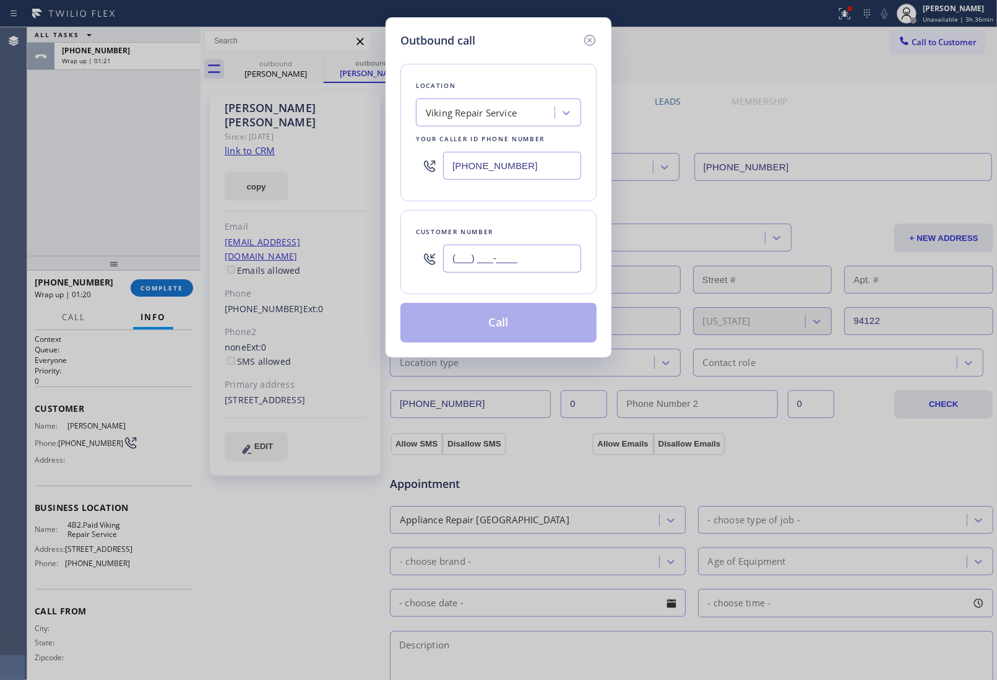
drag, startPoint x: 530, startPoint y: 255, endPoint x: 543, endPoint y: 248, distance: 15.5
click at [530, 254] on input "(___) ___-____" at bounding box center [512, 259] width 138 height 28
paste input "860) 601-8343"
type input "[PHONE_NUMBER]"
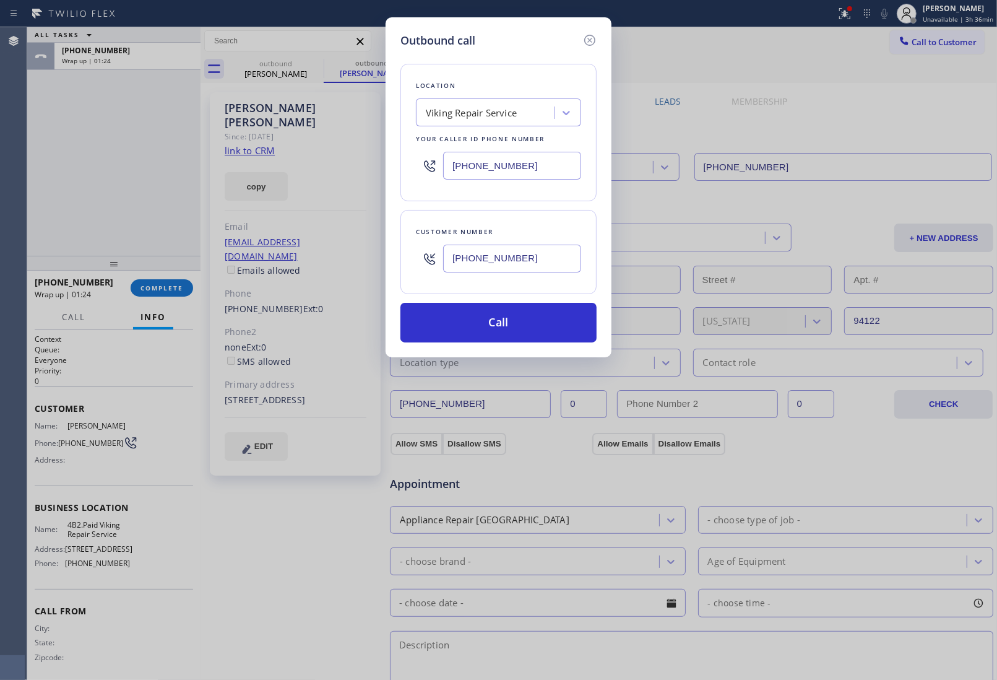
click at [488, 169] on input "[PHONE_NUMBER]" at bounding box center [512, 166] width 138 height 28
paste input "929) 416-6656"
type input "[PHONE_NUMBER]"
click at [588, 44] on icon at bounding box center [589, 40] width 15 height 15
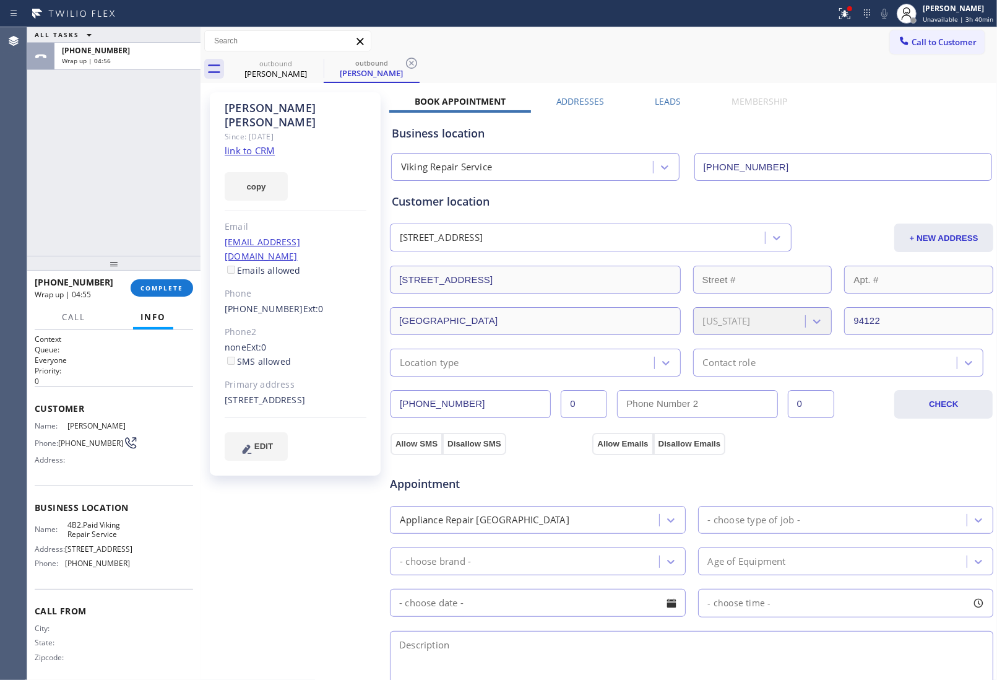
click at [178, 277] on div "[PHONE_NUMBER] Wrap up | 04:55 COMPLETE" at bounding box center [114, 288] width 158 height 32
click at [173, 289] on span "COMPLETE" at bounding box center [162, 287] width 43 height 9
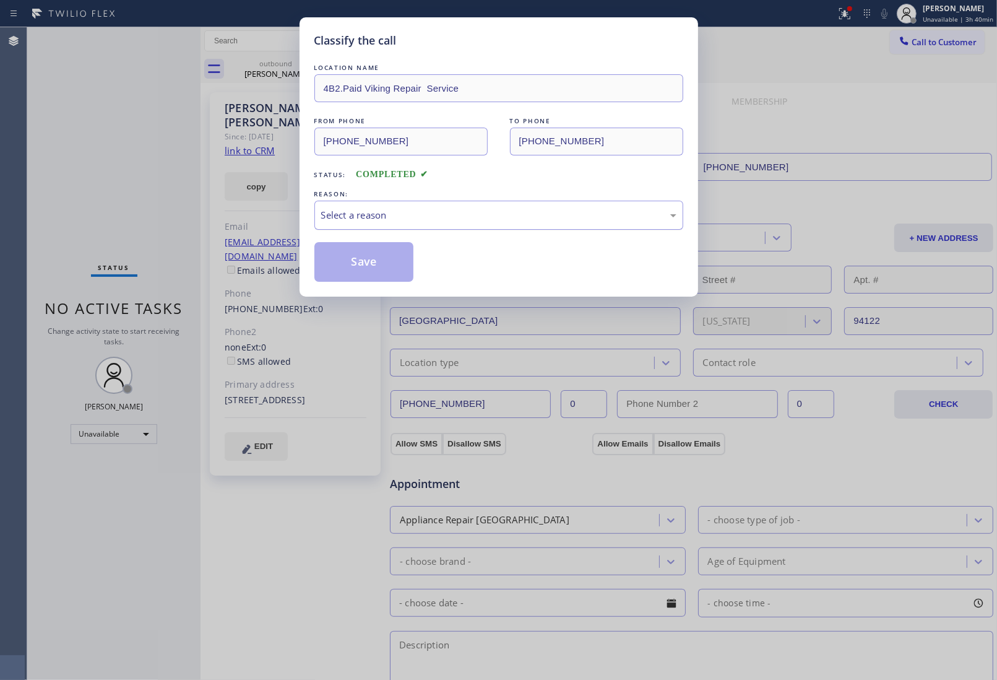
click at [394, 222] on div "Select a reason" at bounding box center [498, 215] width 355 height 14
click at [362, 267] on button "Save" at bounding box center [364, 262] width 100 height 40
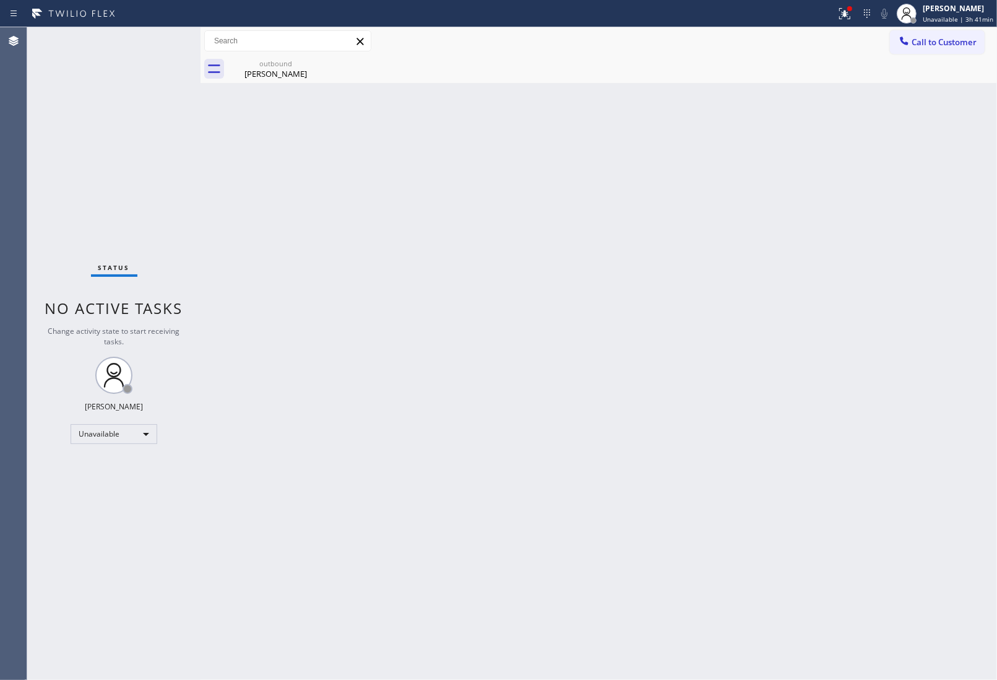
click at [879, 291] on div "Back to Dashboard Change Sender ID Customers Technicians Select a contact Outbo…" at bounding box center [599, 353] width 797 height 652
click at [302, 69] on div "[PERSON_NAME]" at bounding box center [275, 73] width 93 height 11
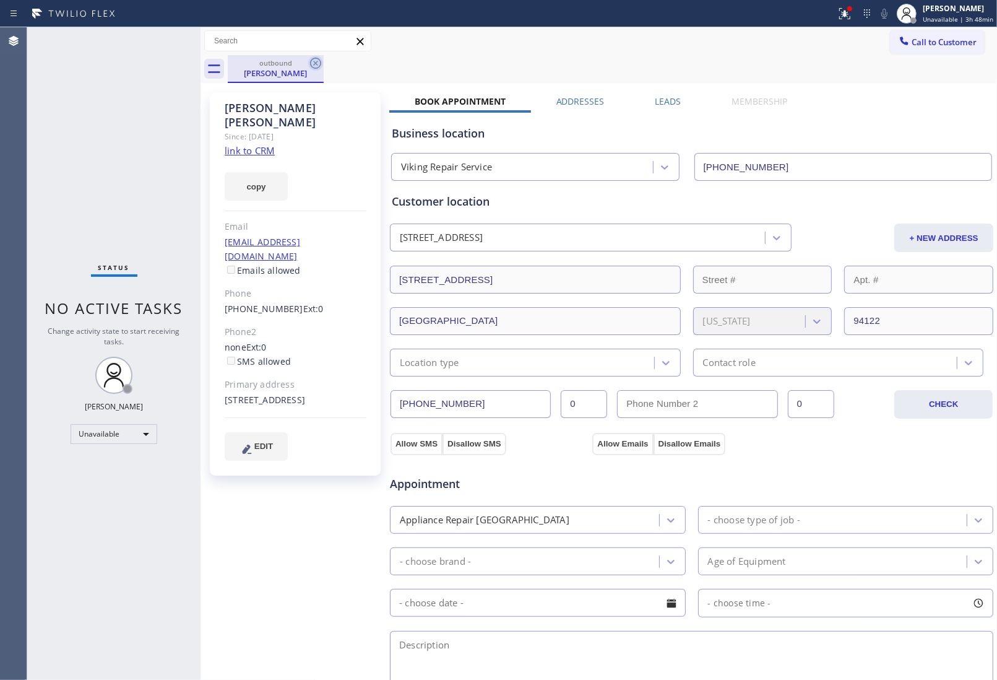
click at [316, 59] on icon at bounding box center [315, 63] width 15 height 15
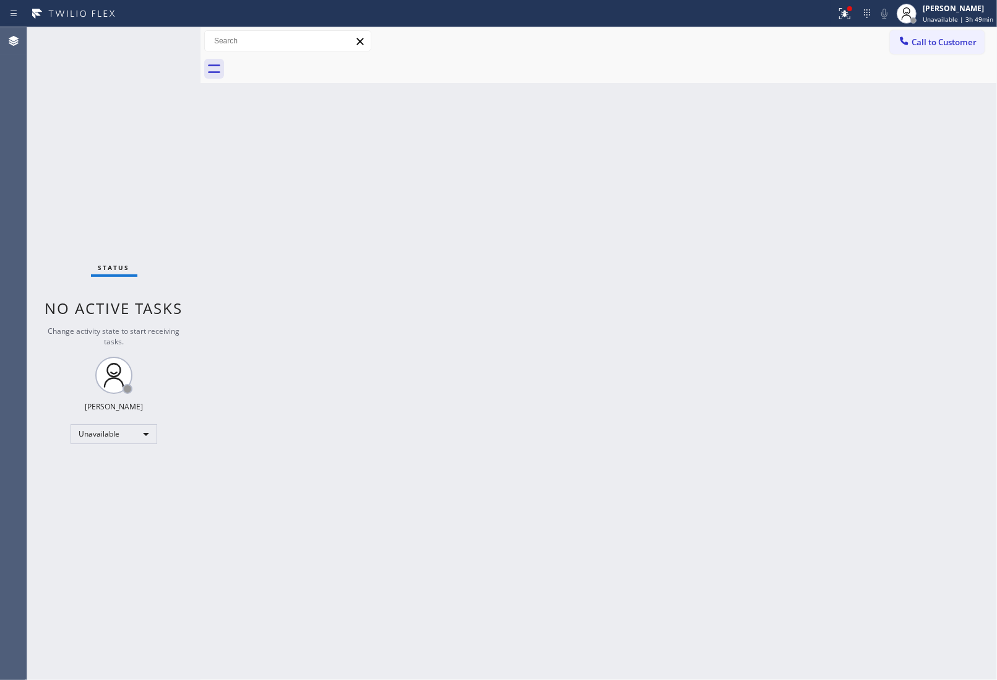
click at [915, 391] on div "Back to Dashboard Change Sender ID Customers Technicians Select a contact Outbo…" at bounding box center [599, 353] width 797 height 652
click at [915, 397] on div "Back to Dashboard Change Sender ID Customers Technicians Select a contact Outbo…" at bounding box center [599, 353] width 797 height 652
click at [868, 449] on div "Back to Dashboard Change Sender ID Customers Technicians Select a contact Outbo…" at bounding box center [599, 353] width 797 height 652
click at [884, 255] on div "Back to Dashboard Change Sender ID Customers Technicians Select a contact Outbo…" at bounding box center [599, 353] width 797 height 652
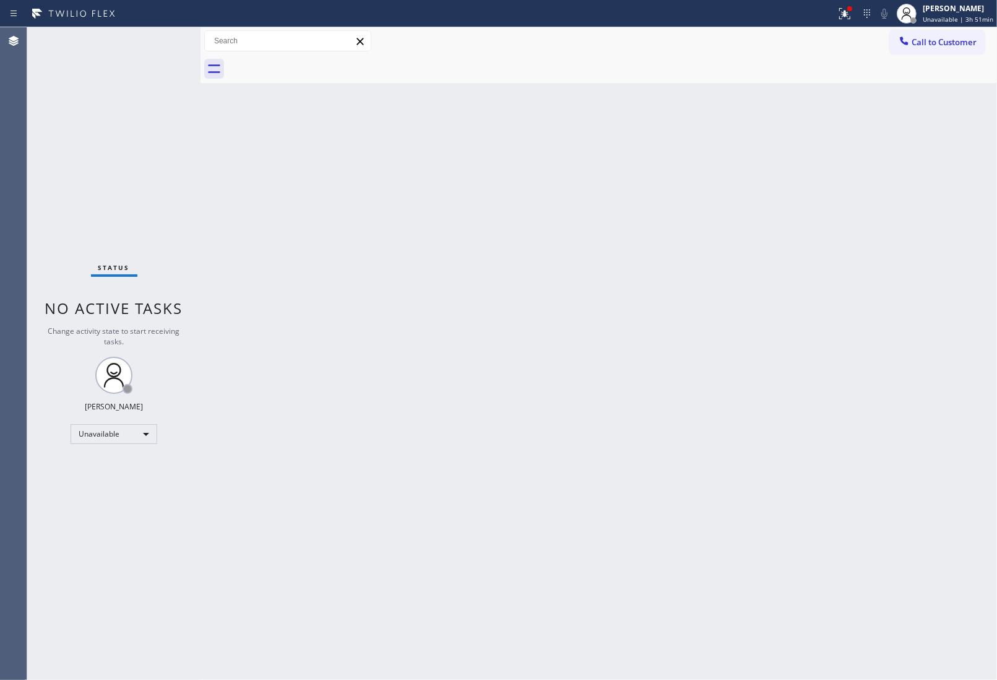
click at [958, 385] on div "Back to Dashboard Change Sender ID Customers Technicians Select a contact Outbo…" at bounding box center [599, 353] width 797 height 652
click at [859, 498] on div "Back to Dashboard Change Sender ID Customers Technicians Select a contact Outbo…" at bounding box center [599, 353] width 797 height 652
click at [849, 540] on div "Back to Dashboard Change Sender ID Customers Technicians Select a contact Outbo…" at bounding box center [599, 353] width 797 height 652
click at [868, 186] on div "Back to Dashboard Change Sender ID Customers Technicians Select a contact Outbo…" at bounding box center [599, 353] width 797 height 652
click at [830, 430] on div "Back to Dashboard Change Sender ID Customers Technicians Select a contact Outbo…" at bounding box center [599, 353] width 797 height 652
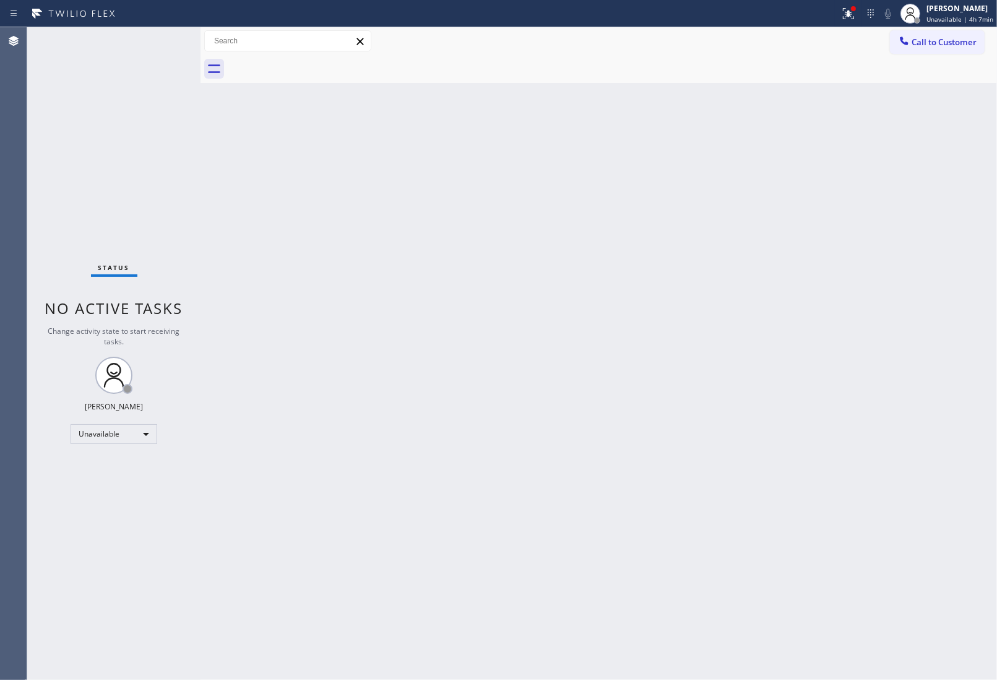
click at [861, 251] on div "Back to Dashboard Change Sender ID Customers Technicians Select a contact Outbo…" at bounding box center [599, 353] width 797 height 652
click at [932, 27] on div "Call to Customer Outbound call Location Same Day Subzero Repair [GEOGRAPHIC_DAT…" at bounding box center [599, 41] width 797 height 28
click at [932, 13] on div "[PERSON_NAME]" at bounding box center [960, 8] width 67 height 11
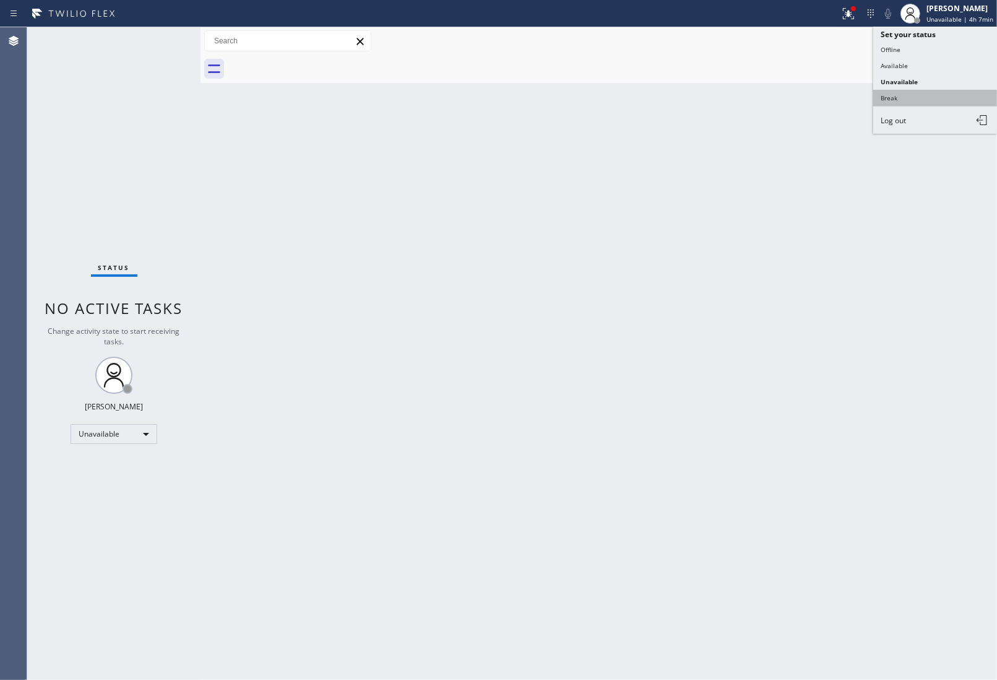
click at [908, 90] on button "Break" at bounding box center [935, 98] width 124 height 16
